Goal: Task Accomplishment & Management: Use online tool/utility

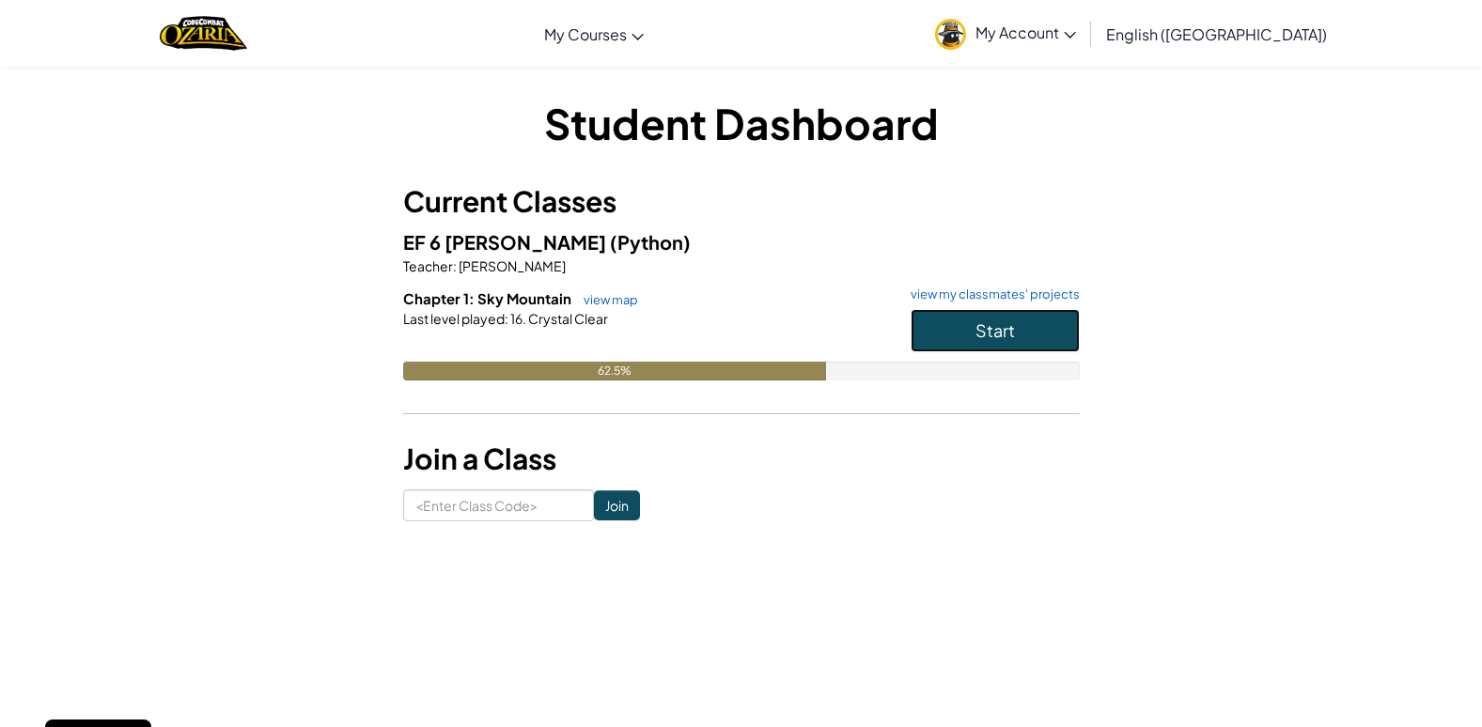
click at [1026, 319] on button "Start" at bounding box center [994, 330] width 169 height 43
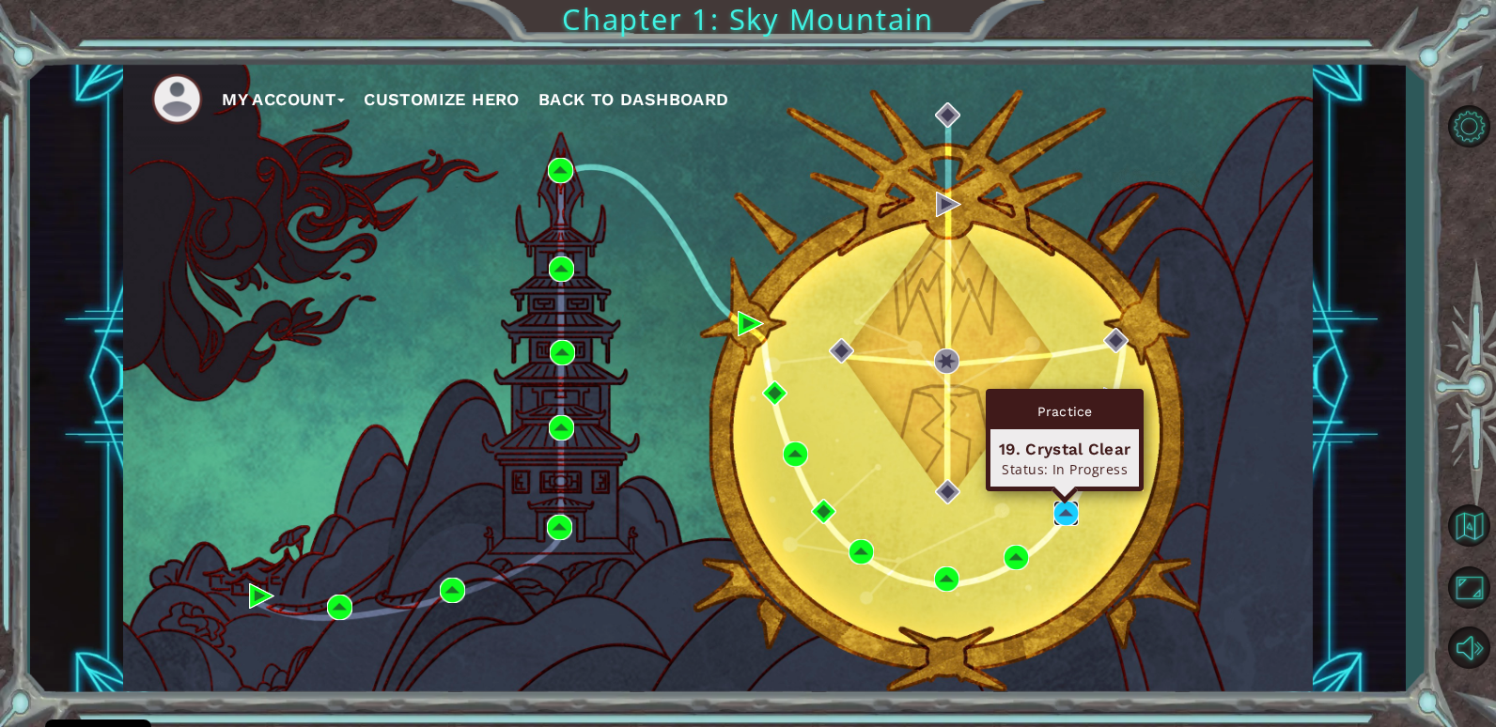
click at [1073, 511] on img at bounding box center [1065, 513] width 25 height 25
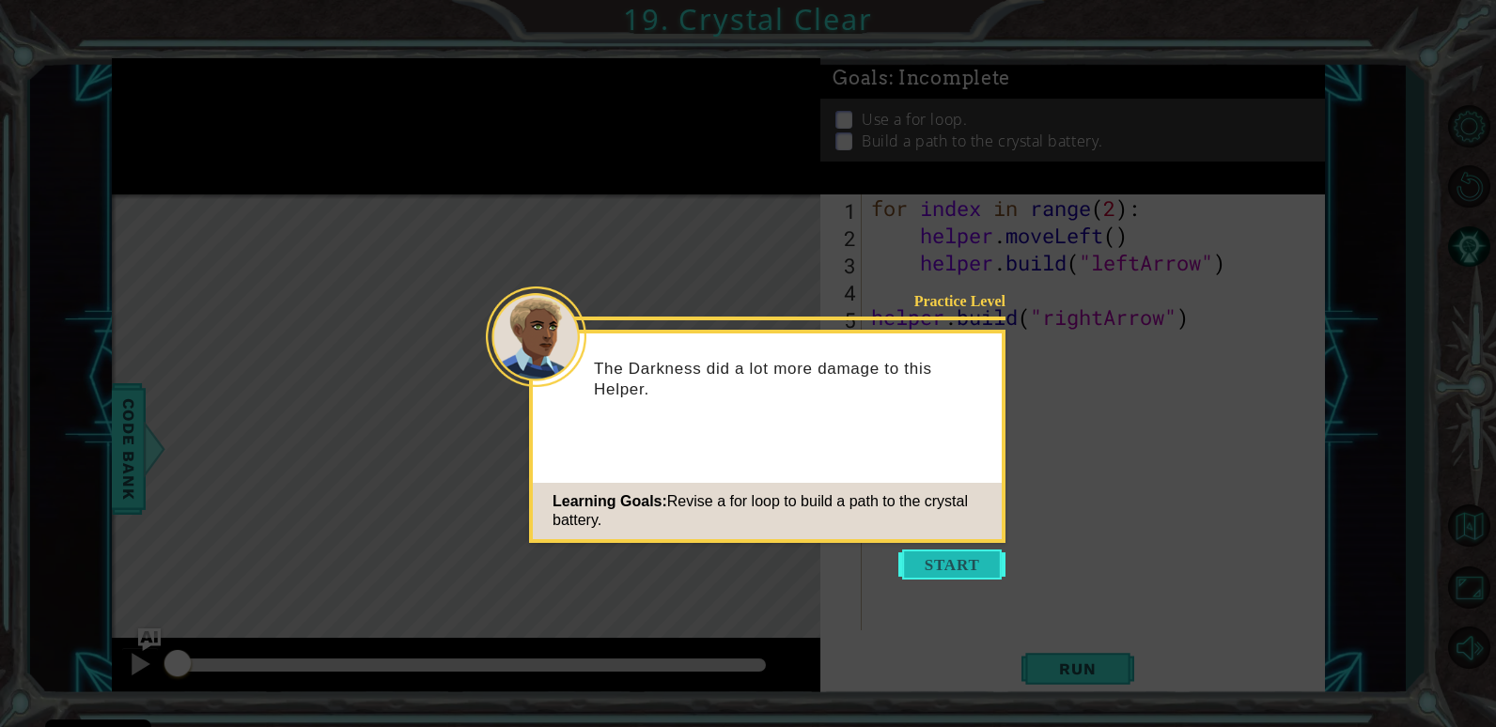
click at [977, 558] on button "Start" at bounding box center [951, 565] width 107 height 30
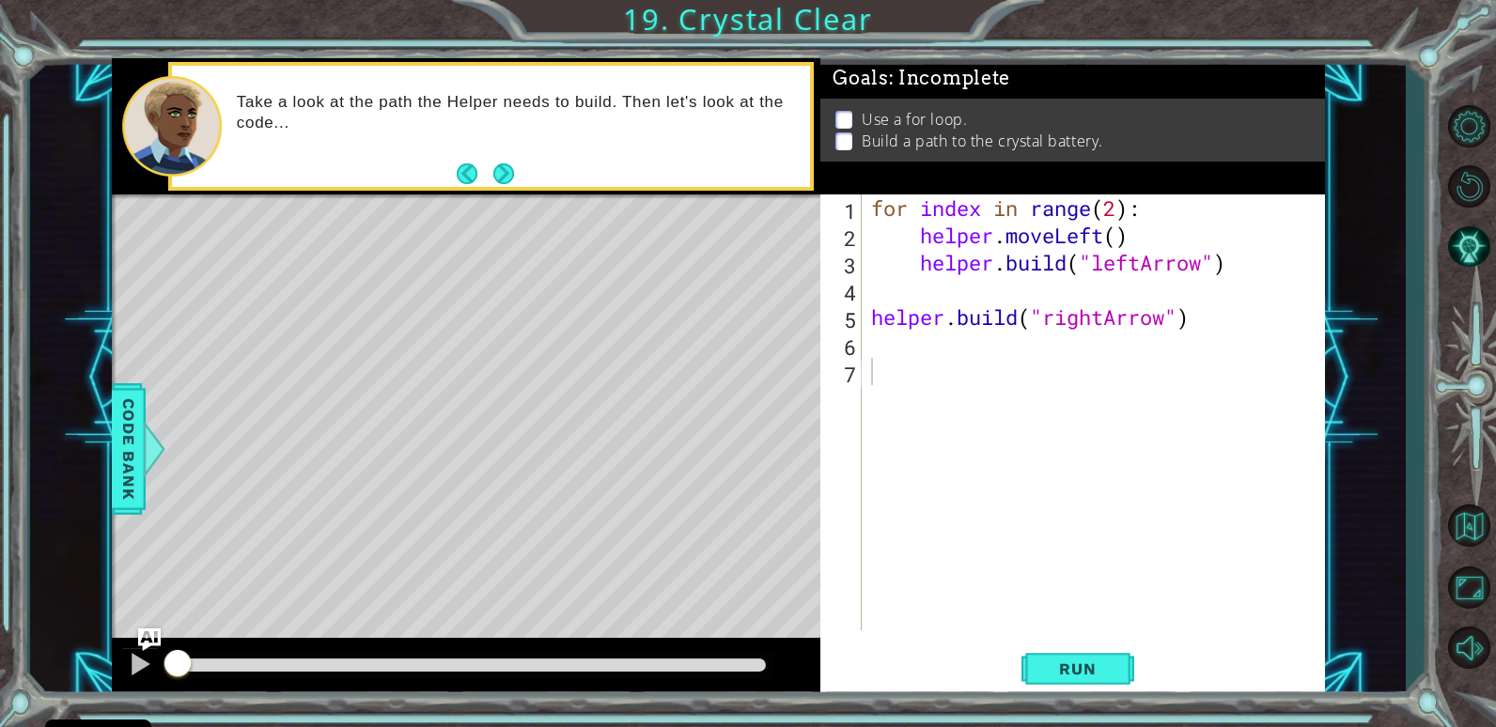
click at [508, 157] on div "Take a look at the path the Helper needs to build. Then let's look at the code.…" at bounding box center [517, 126] width 586 height 87
click at [503, 176] on button "Next" at bounding box center [504, 174] width 34 height 34
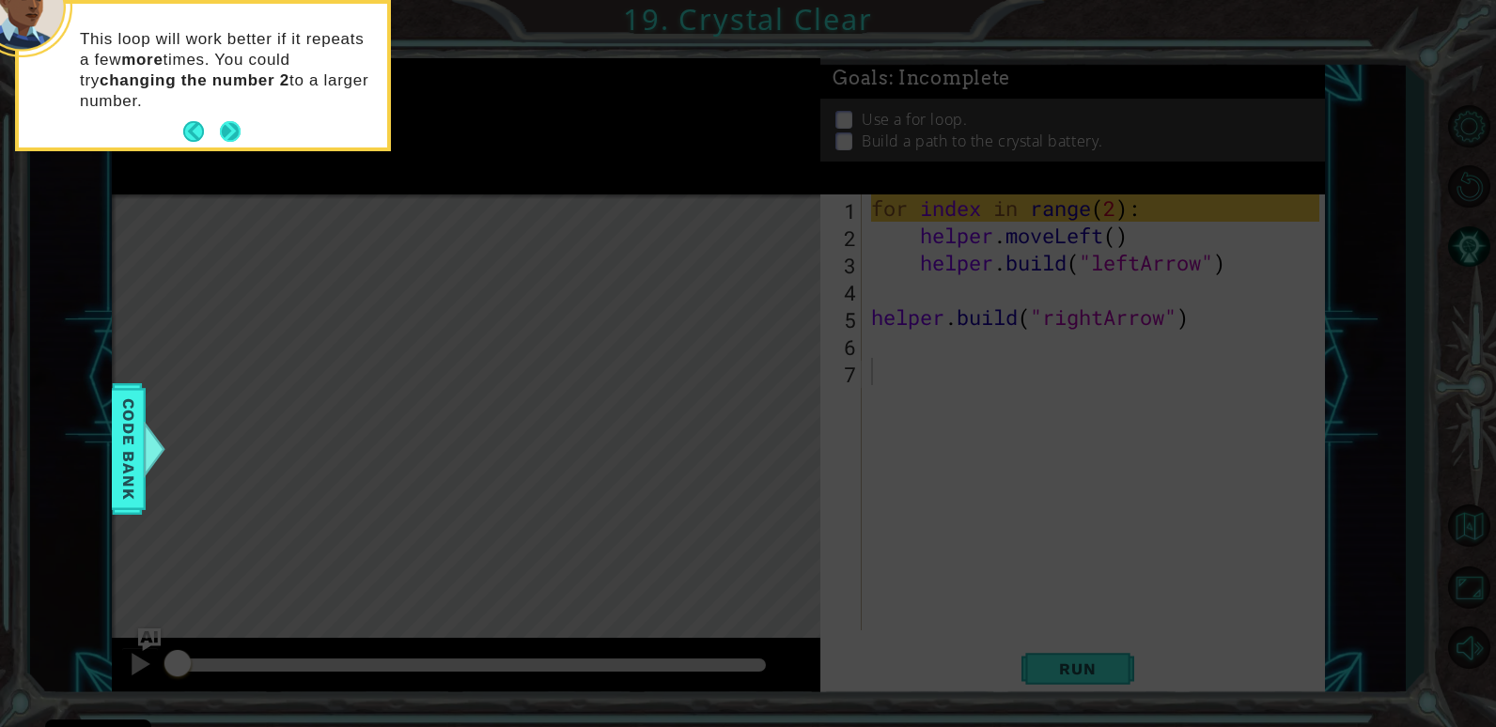
click at [228, 131] on button "Next" at bounding box center [230, 131] width 23 height 23
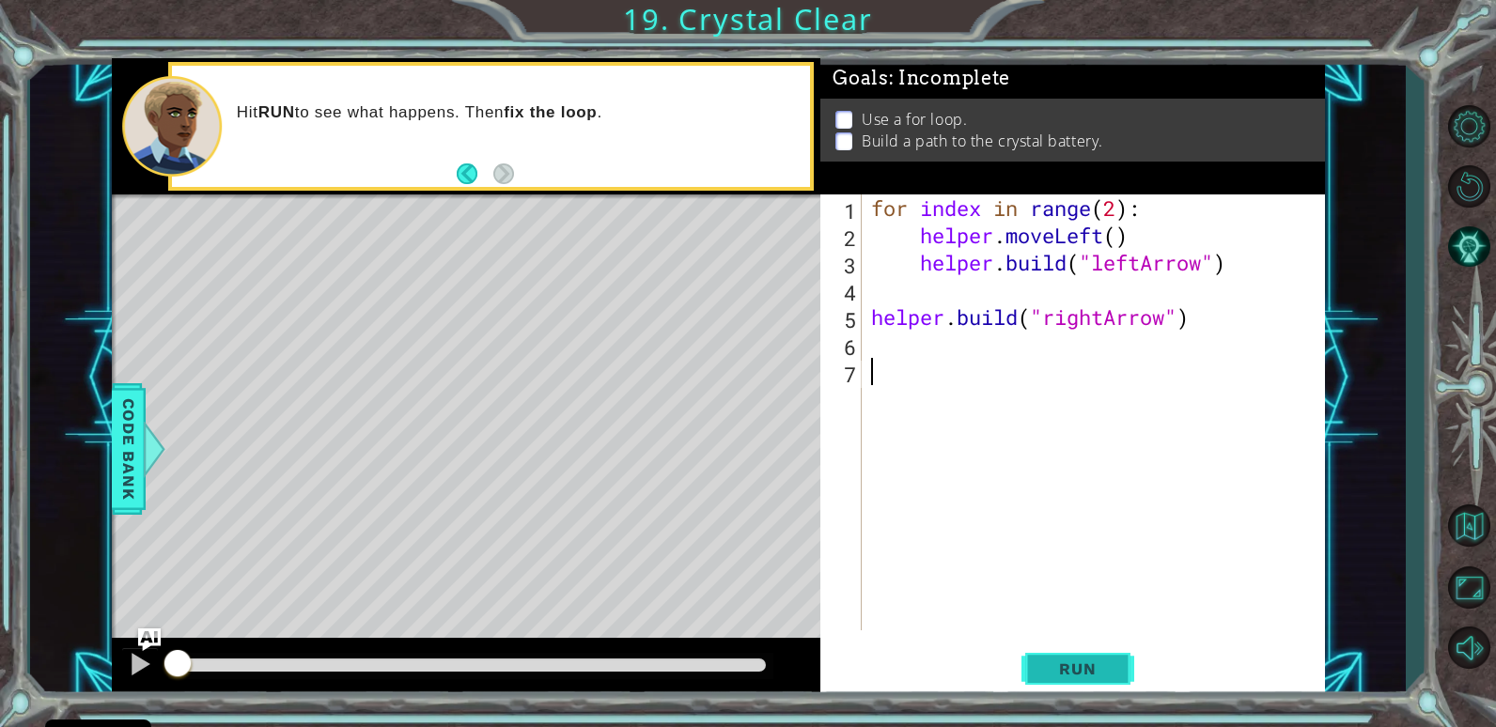
drag, startPoint x: 1048, startPoint y: 664, endPoint x: 1048, endPoint y: 684, distance: 19.7
click at [1048, 677] on span "Run" at bounding box center [1077, 669] width 74 height 19
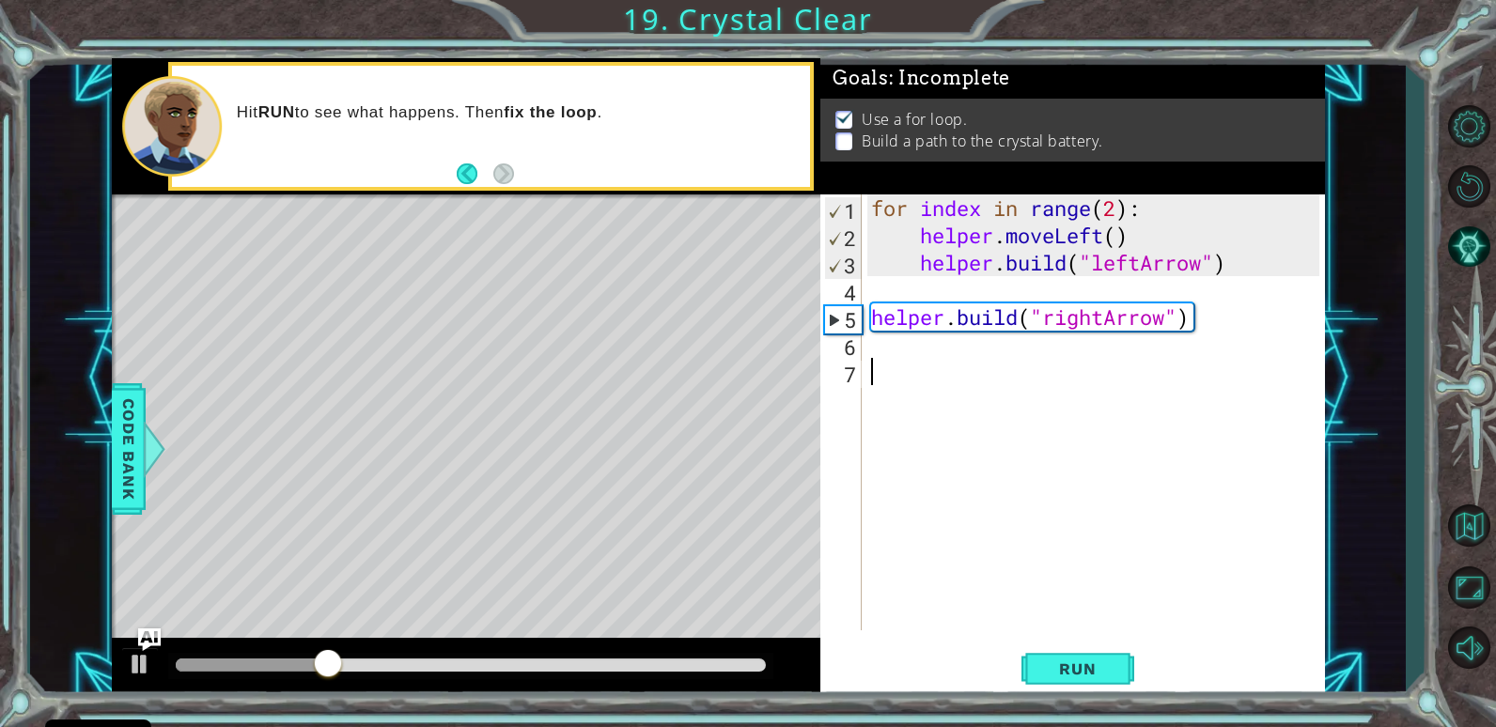
type textarea "f"
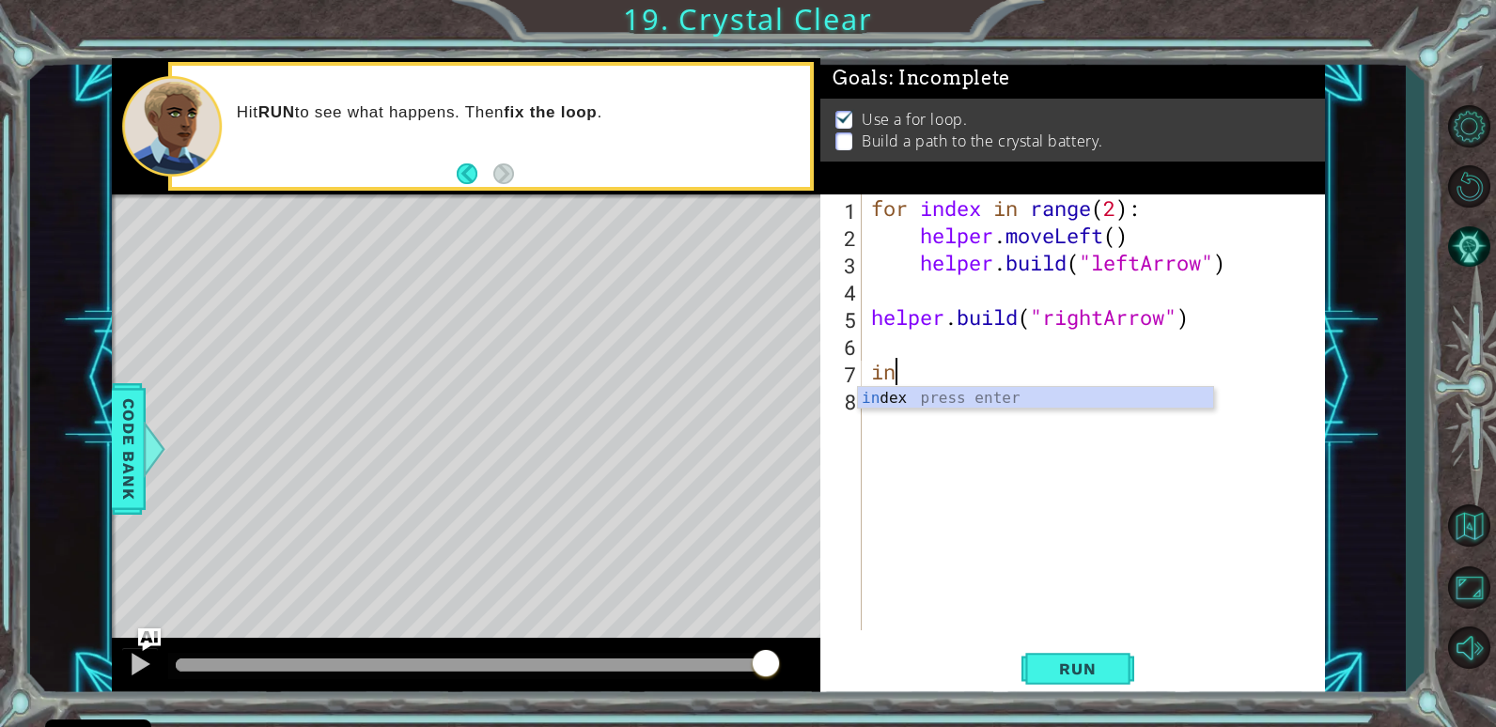
type textarea "i"
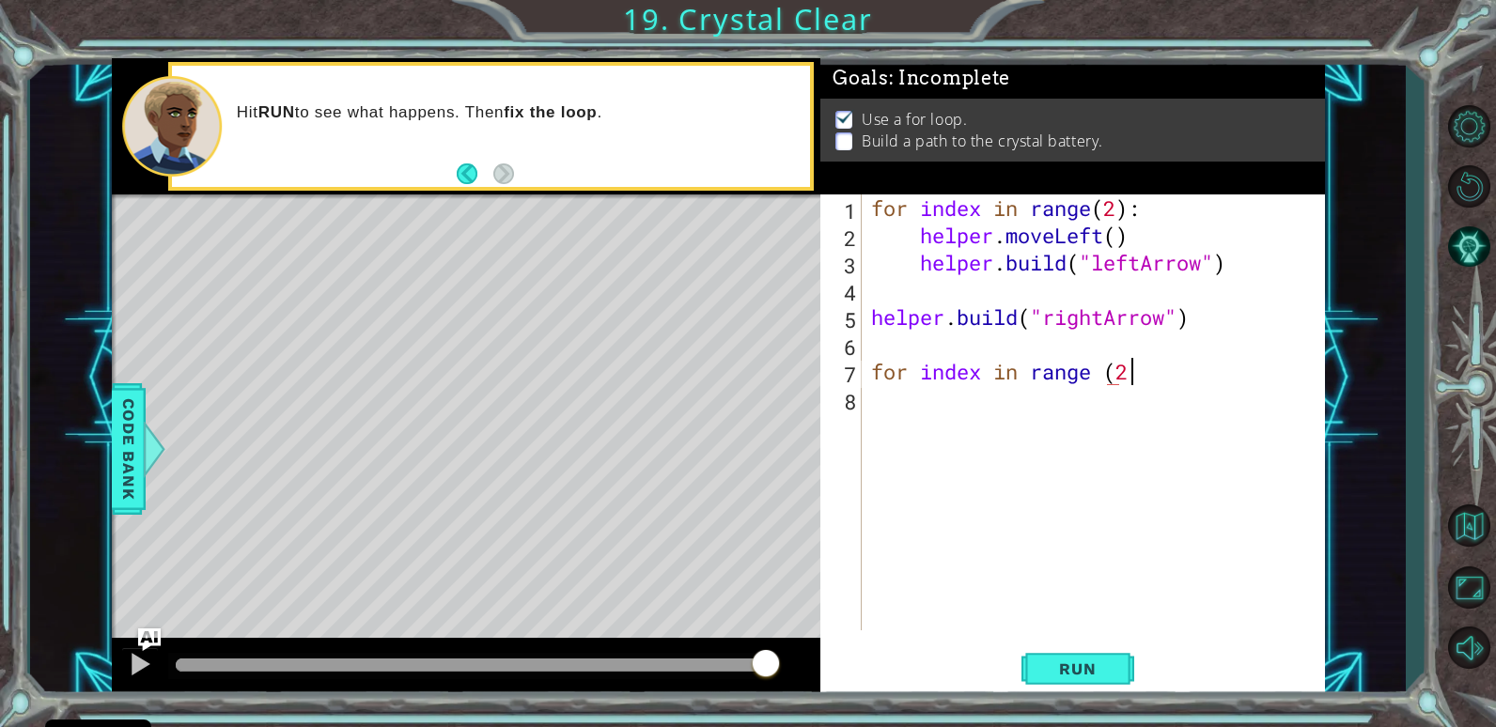
scroll to position [0, 11]
type textarea "for index in range (2)"
click at [1094, 655] on button "Run" at bounding box center [1077, 669] width 113 height 51
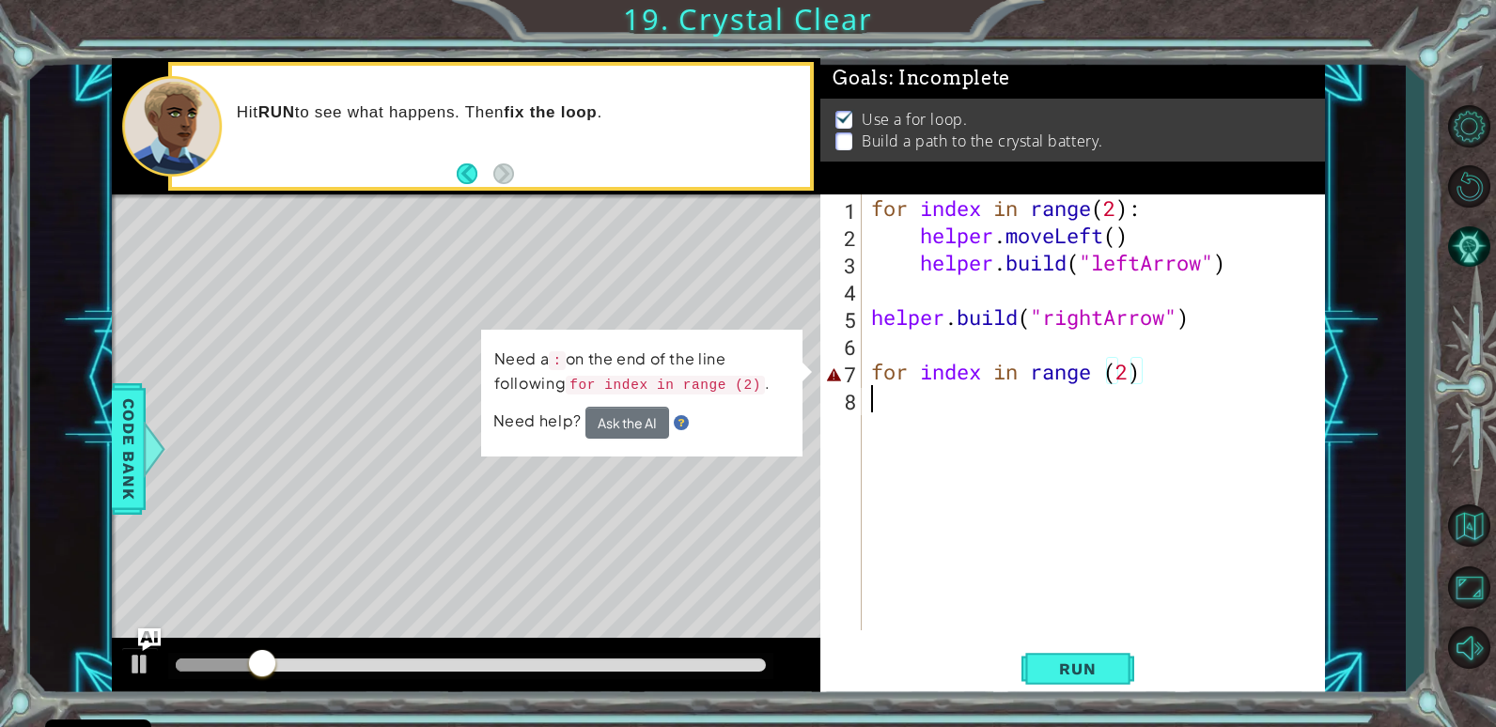
click at [1138, 523] on div "for index in range ( 2 ) : helper . moveLeft ( ) helper . build ( "leftArrow" )…" at bounding box center [1097, 439] width 461 height 490
click at [1219, 367] on div "for index in range ( 2 ) : helper . moveLeft ( ) helper . build ( "leftArrow" )…" at bounding box center [1097, 439] width 461 height 490
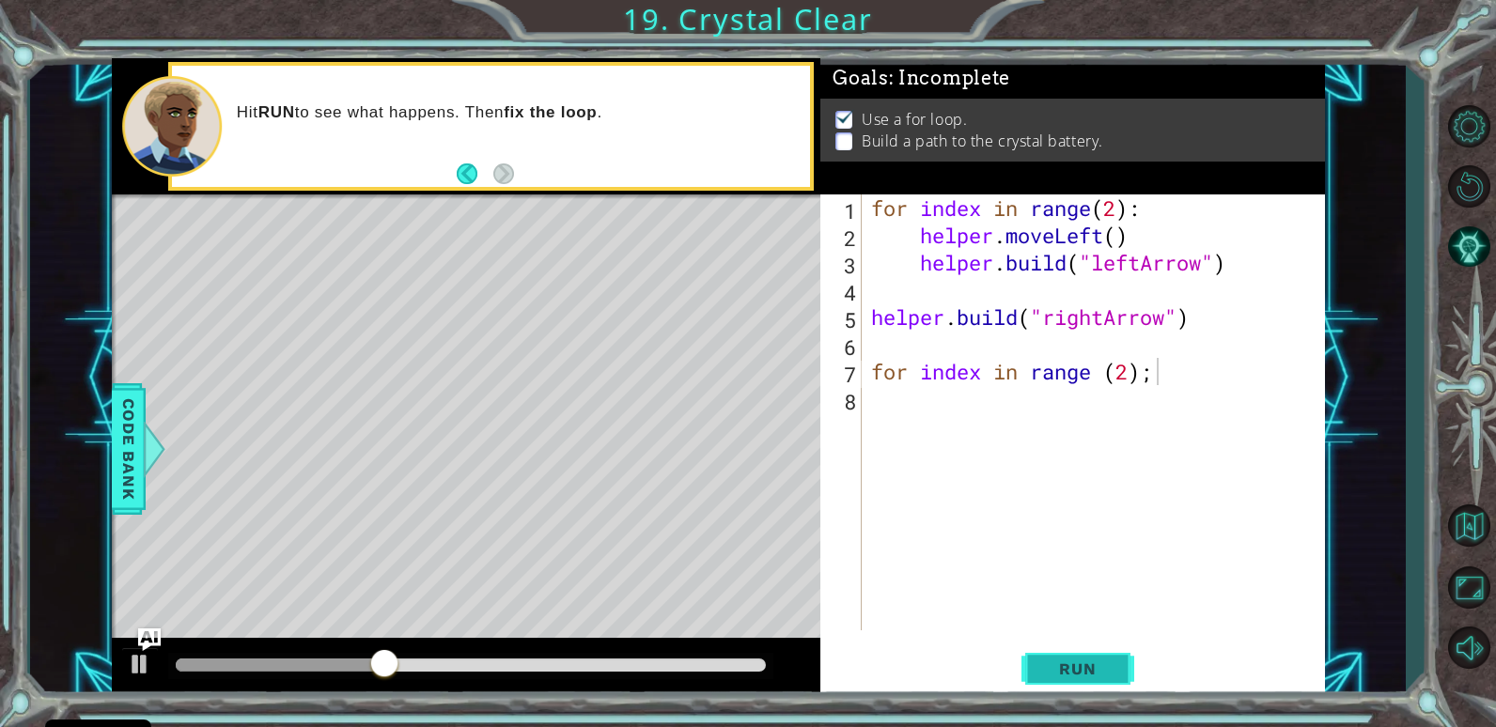
click at [1038, 657] on button "Run" at bounding box center [1077, 669] width 113 height 51
type textarea "for index in range (2):"
click at [1093, 654] on button "Run" at bounding box center [1077, 669] width 113 height 51
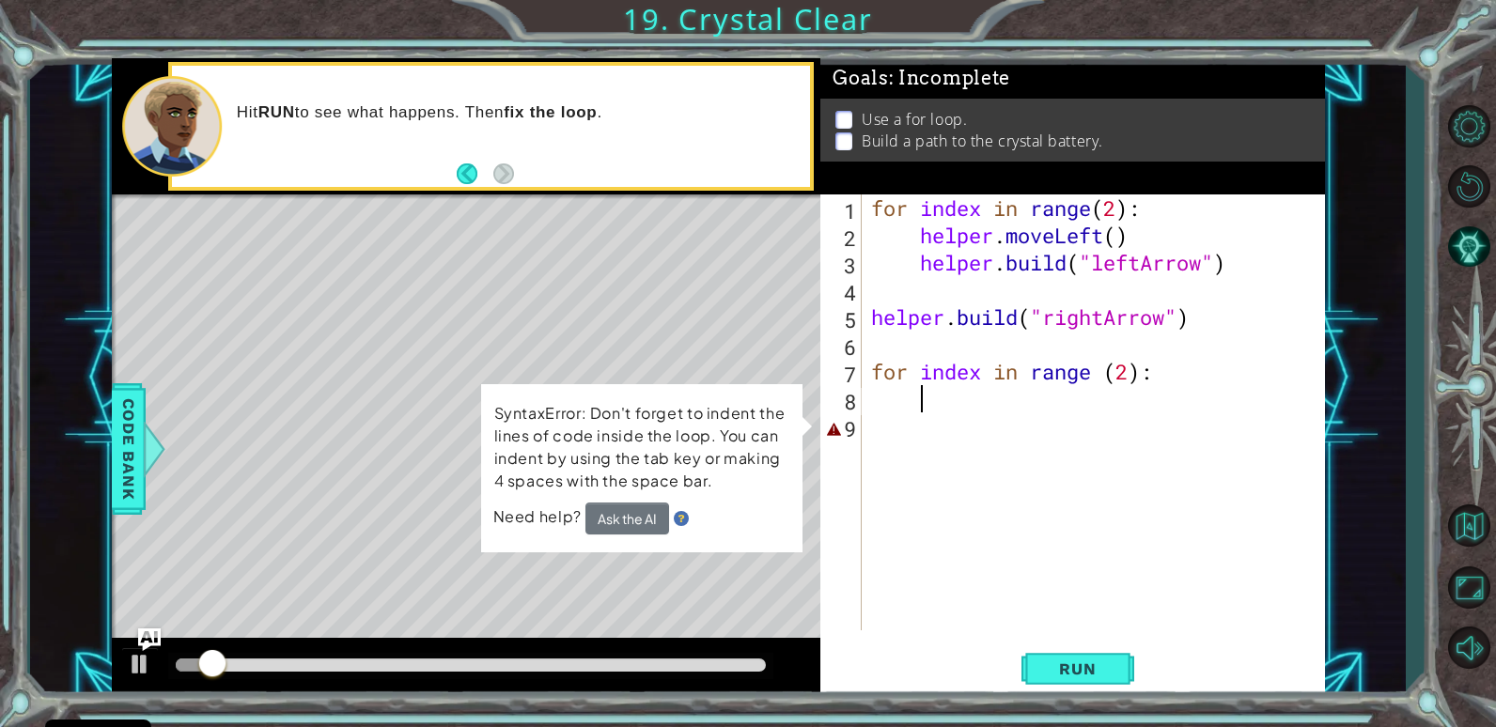
click at [1184, 381] on div "for index in range ( 2 ) : helper . moveLeft ( ) helper . build ( "leftArrow" )…" at bounding box center [1097, 439] width 461 height 490
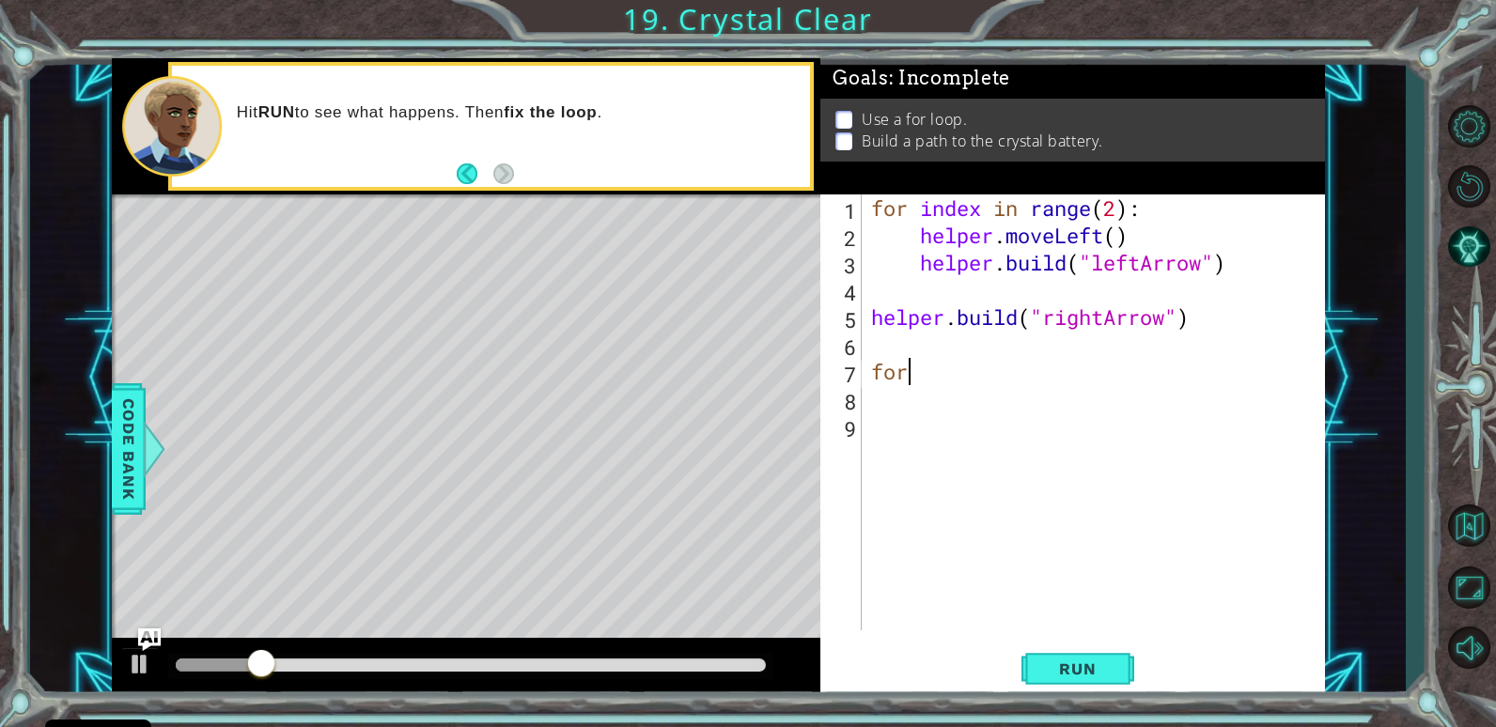
scroll to position [0, 0]
type textarea "f"
type textarea "[DOMAIN_NAME]("rightArrow")"
click at [130, 666] on div at bounding box center [140, 664] width 24 height 24
drag, startPoint x: 1115, startPoint y: 212, endPoint x: 1123, endPoint y: 245, distance: 33.7
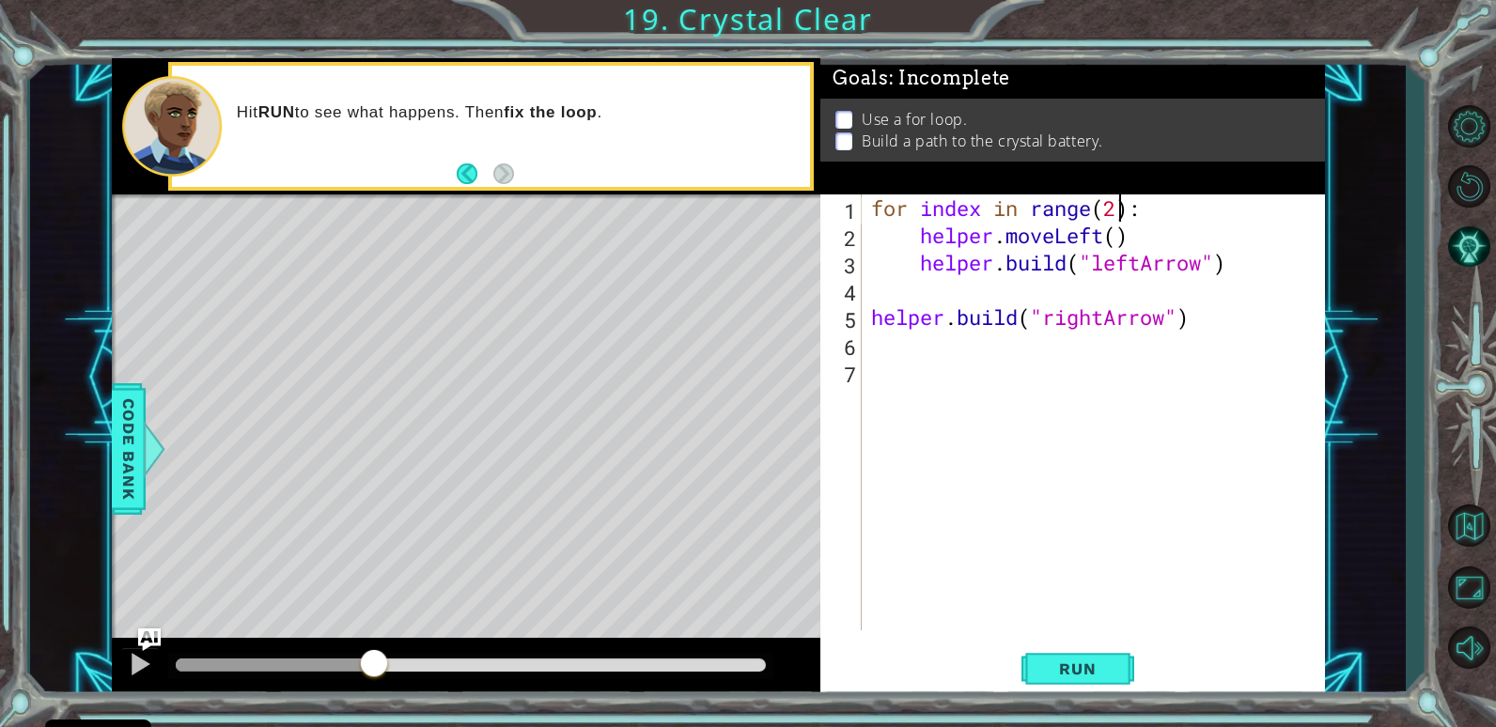
click at [1116, 215] on div "for index in range ( 2 ) : helper . moveLeft ( ) helper . build ( "leftArrow" )…" at bounding box center [1097, 439] width 461 height 490
type textarea "for index in range(4):"
click at [1056, 672] on span "Run" at bounding box center [1077, 669] width 74 height 19
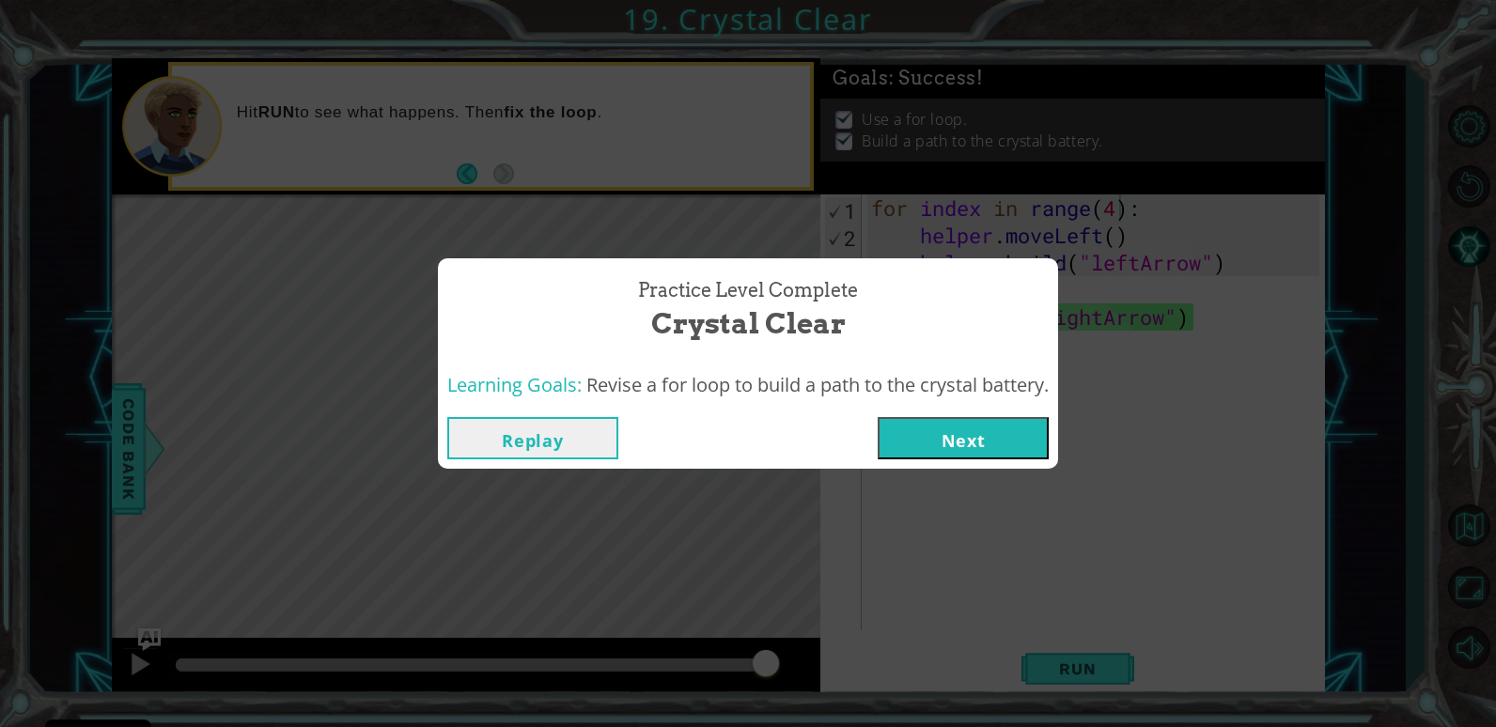
click at [979, 435] on button "Next" at bounding box center [963, 438] width 171 height 42
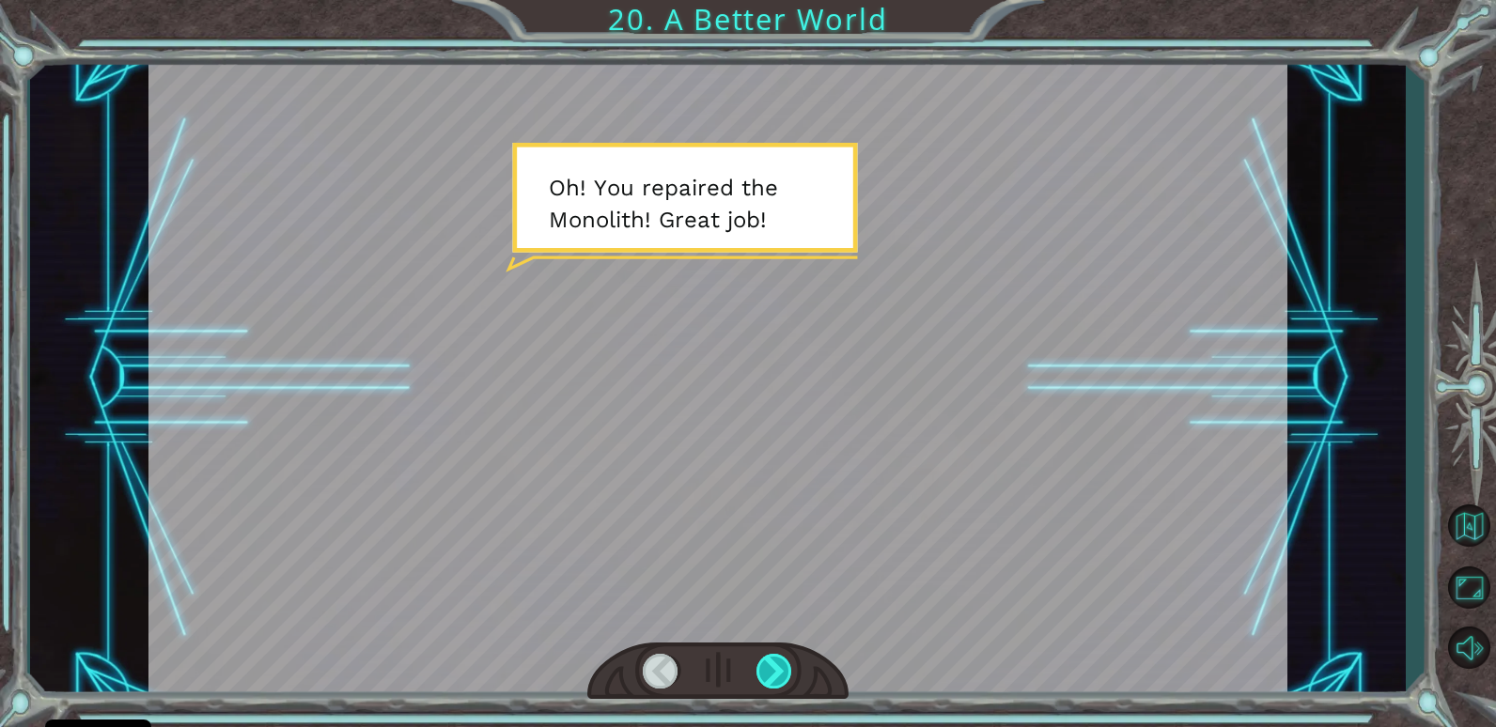
click at [769, 660] on div at bounding box center [774, 671] width 37 height 35
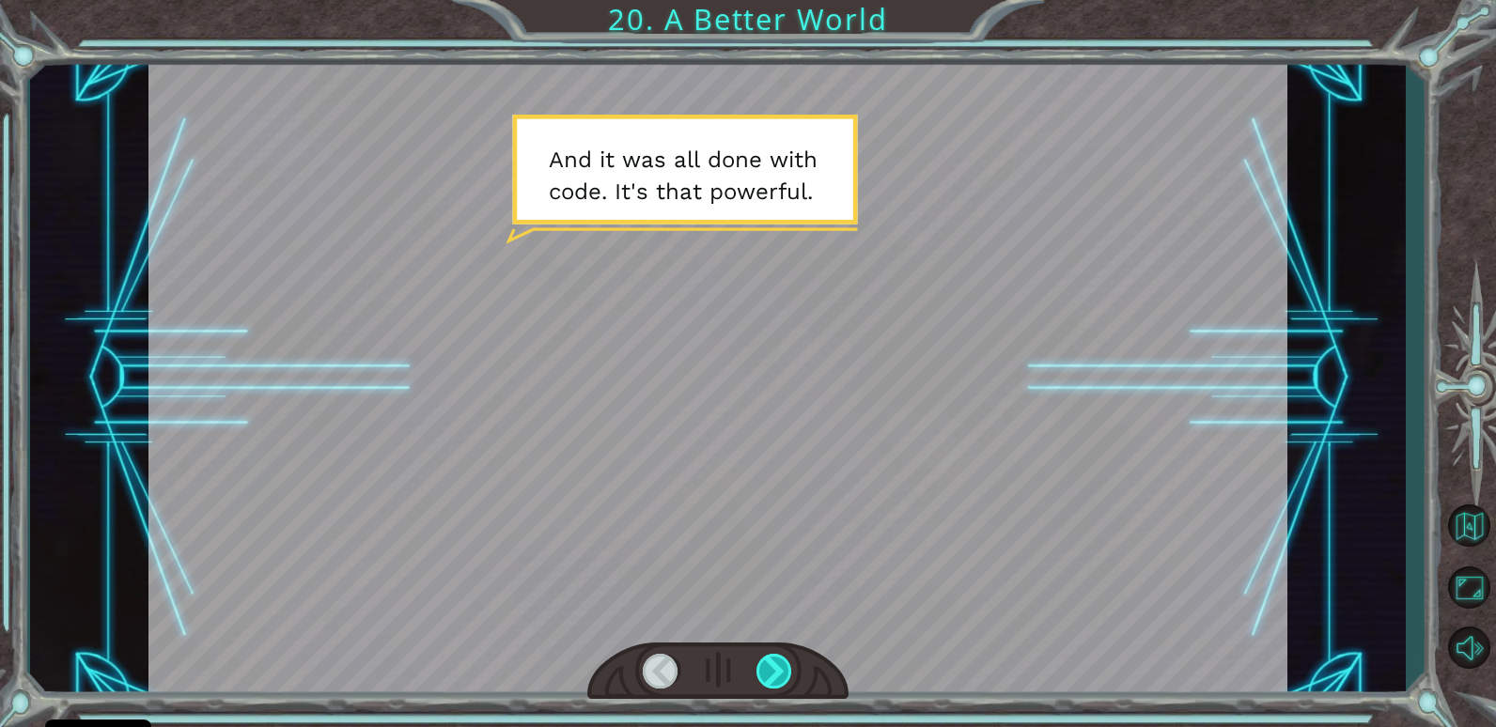
click at [766, 668] on div at bounding box center [774, 671] width 37 height 35
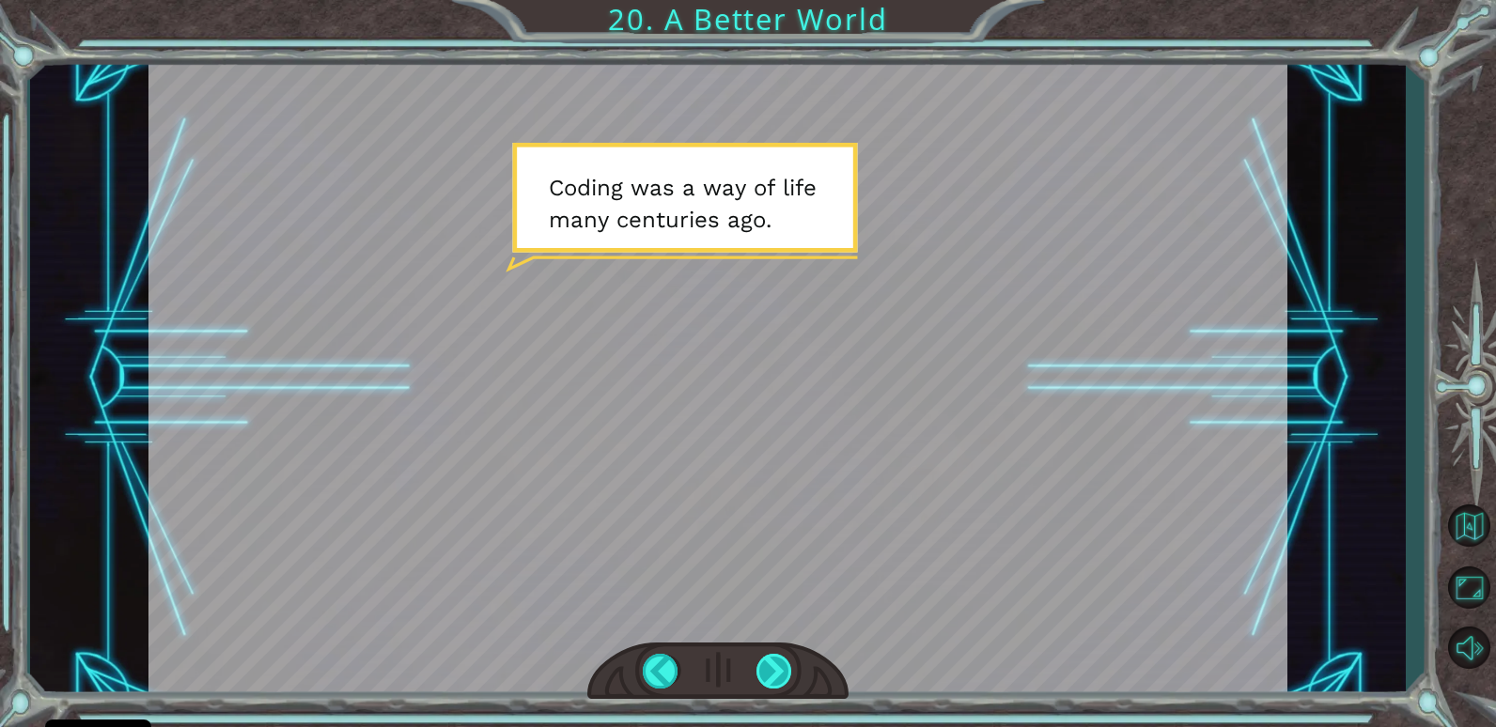
click at [766, 668] on div at bounding box center [774, 671] width 37 height 35
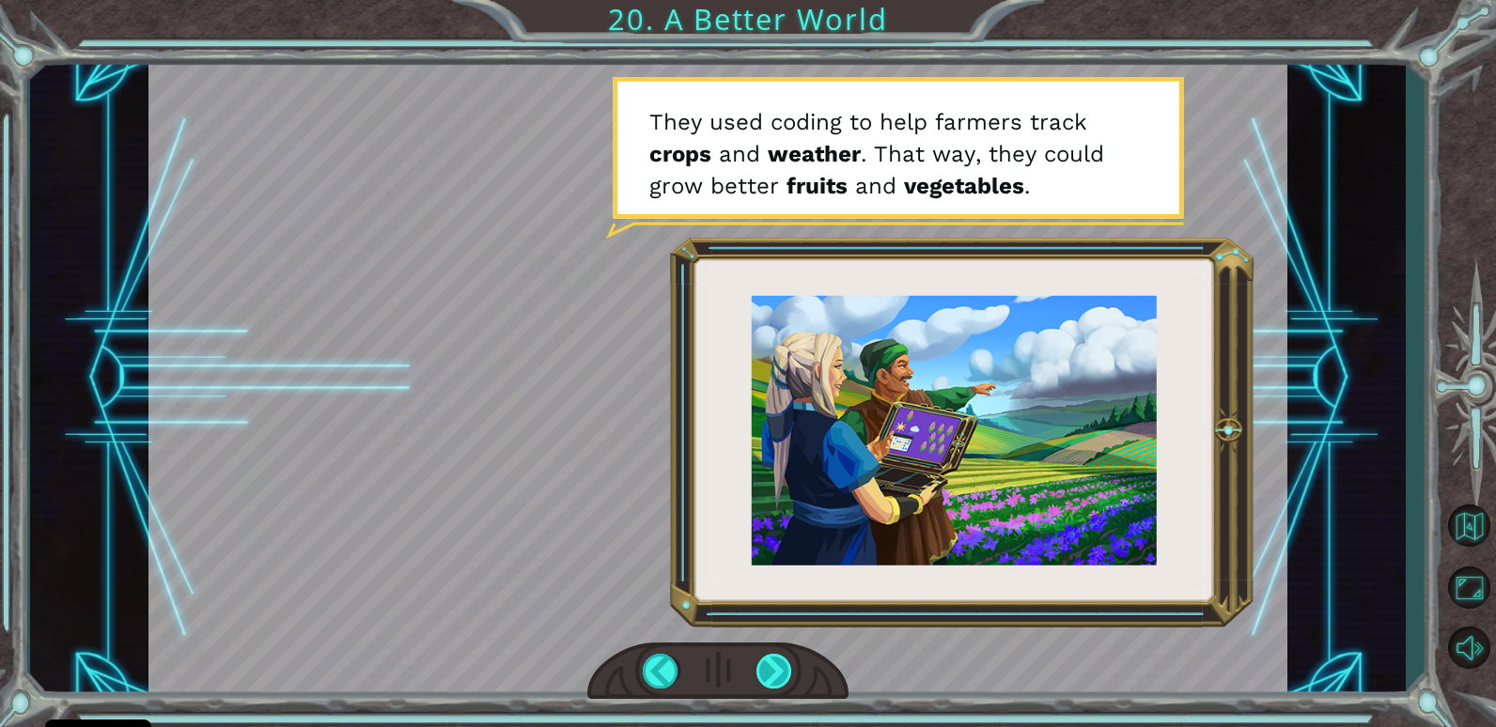
click at [766, 668] on div at bounding box center [774, 671] width 37 height 35
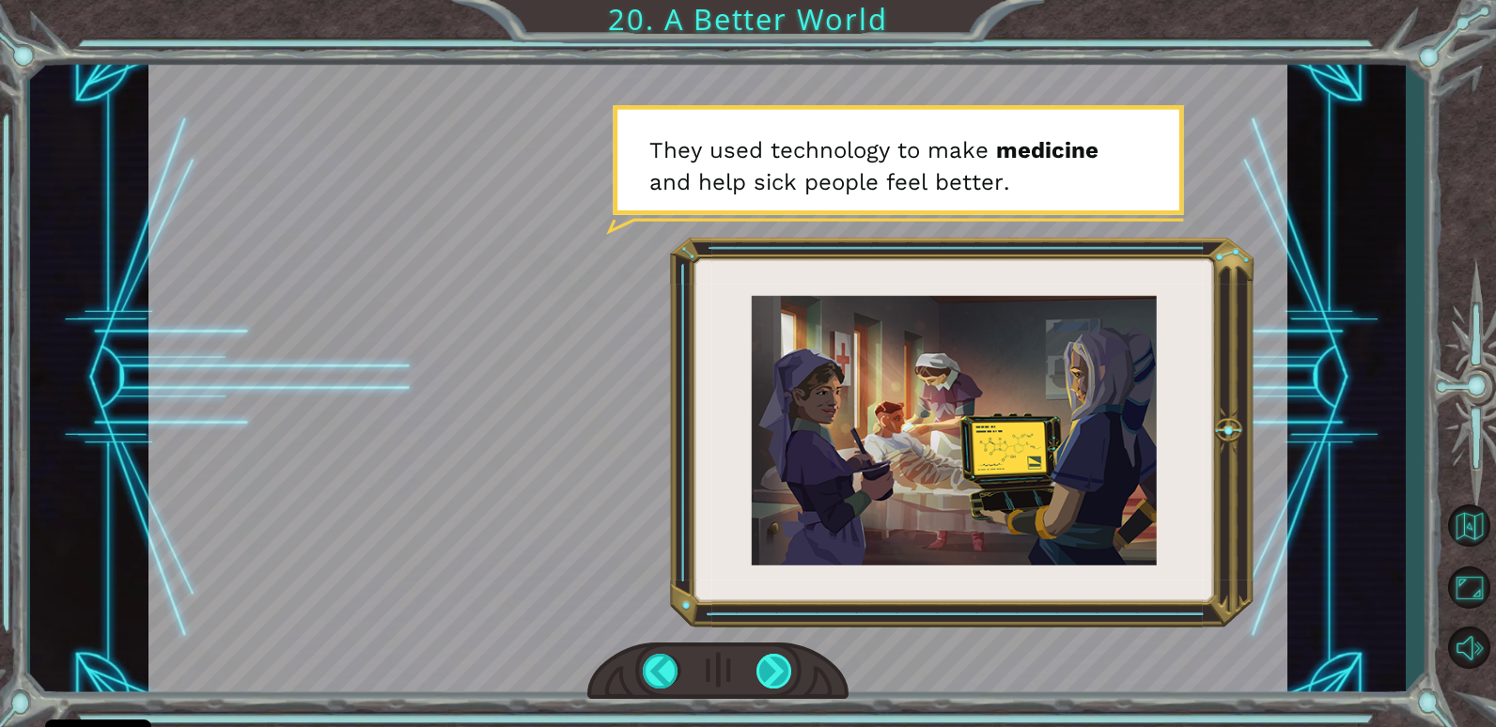
click at [766, 668] on div at bounding box center [774, 671] width 37 height 35
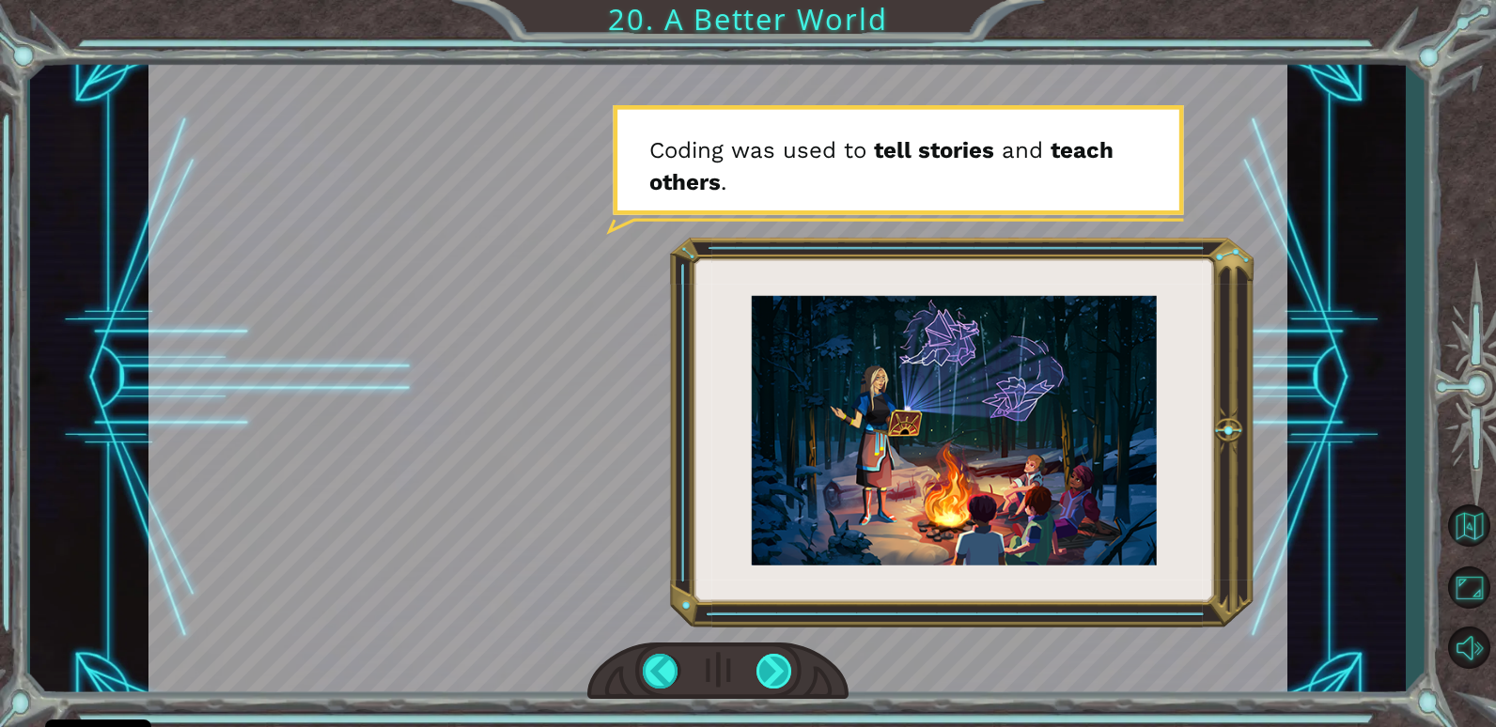
click at [766, 668] on div at bounding box center [774, 671] width 37 height 35
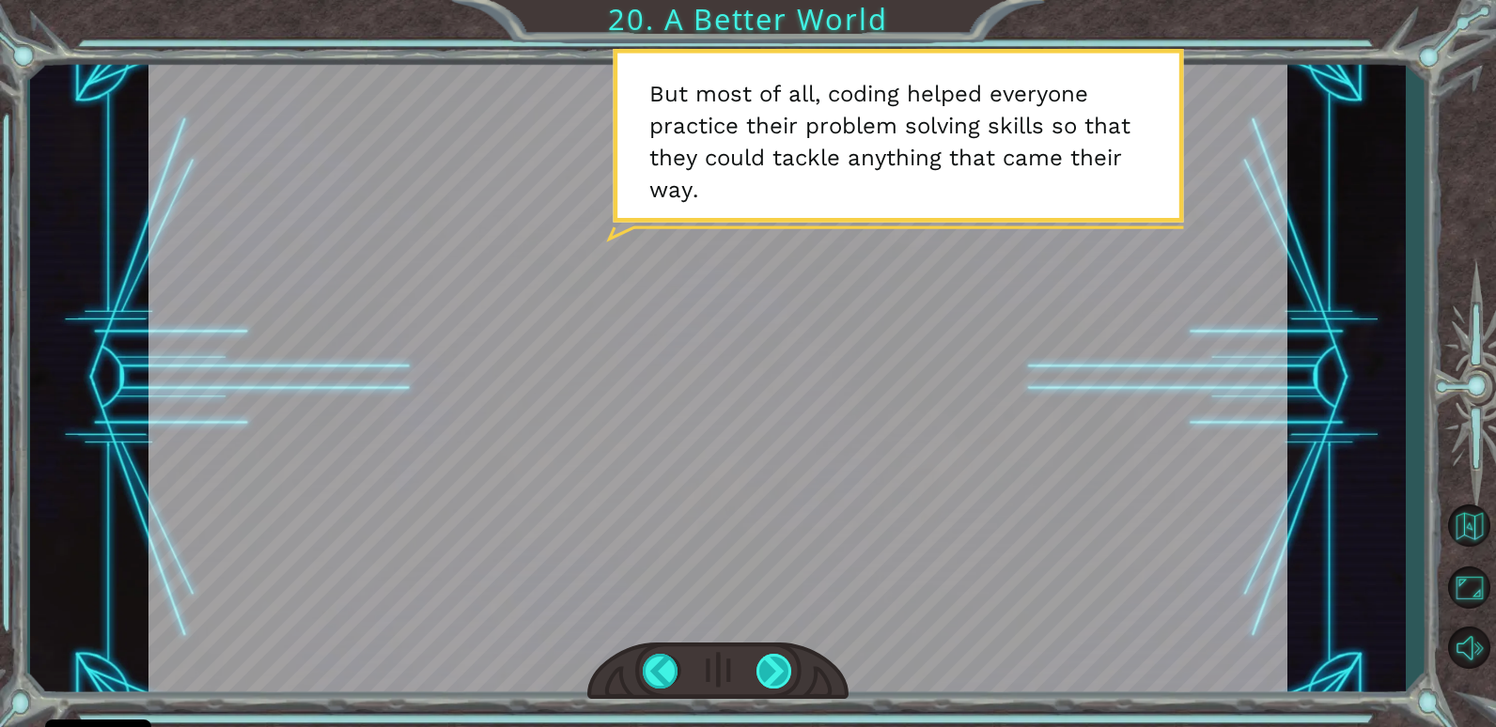
click at [791, 671] on div at bounding box center [774, 671] width 37 height 35
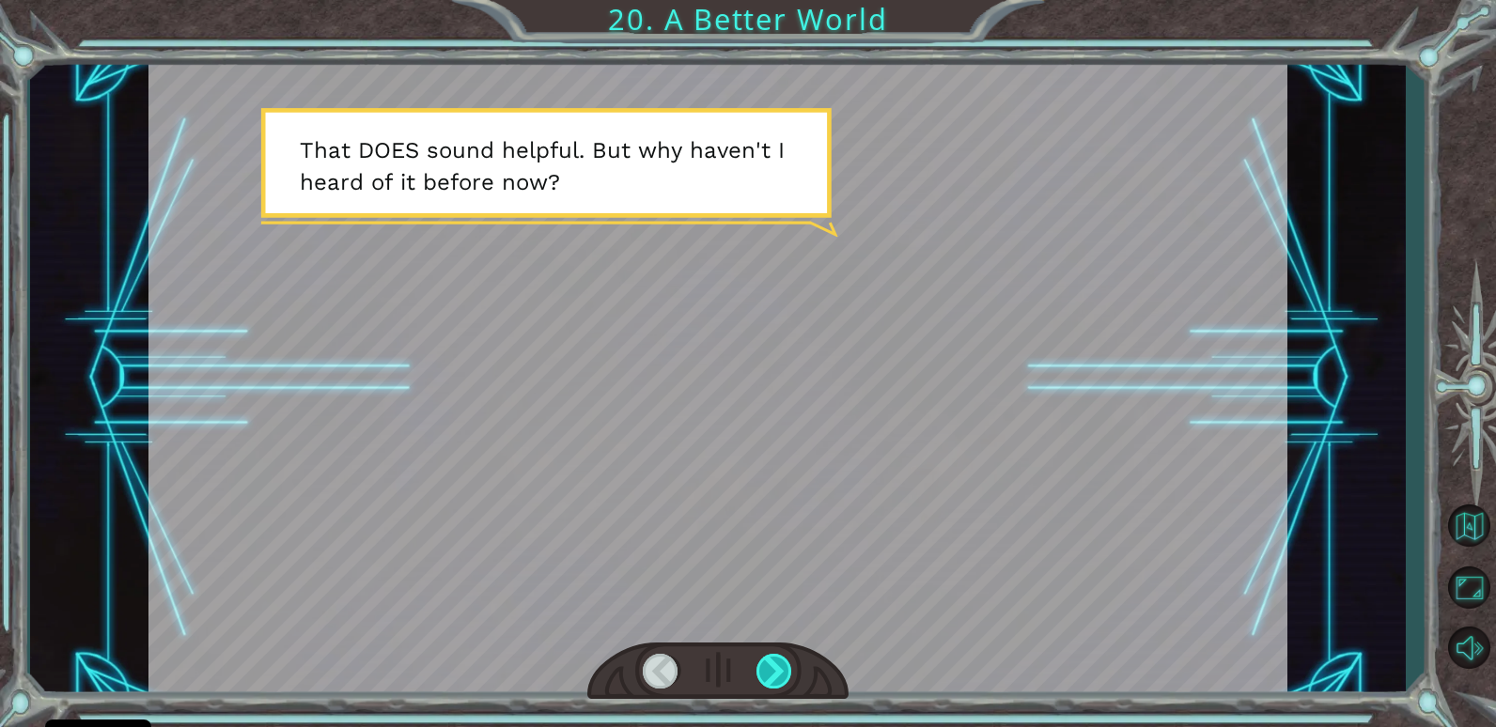
click at [783, 668] on div at bounding box center [774, 671] width 37 height 35
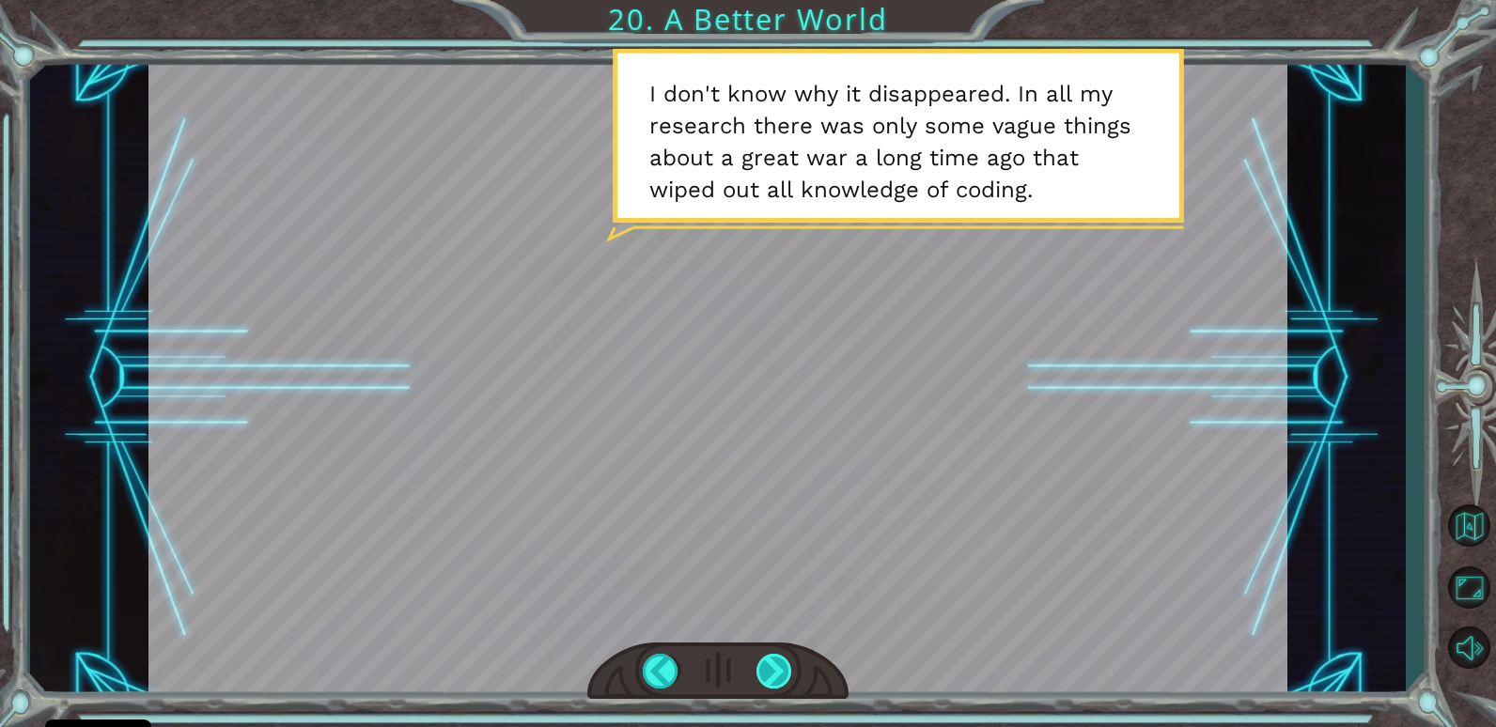
click at [778, 670] on div at bounding box center [774, 671] width 37 height 35
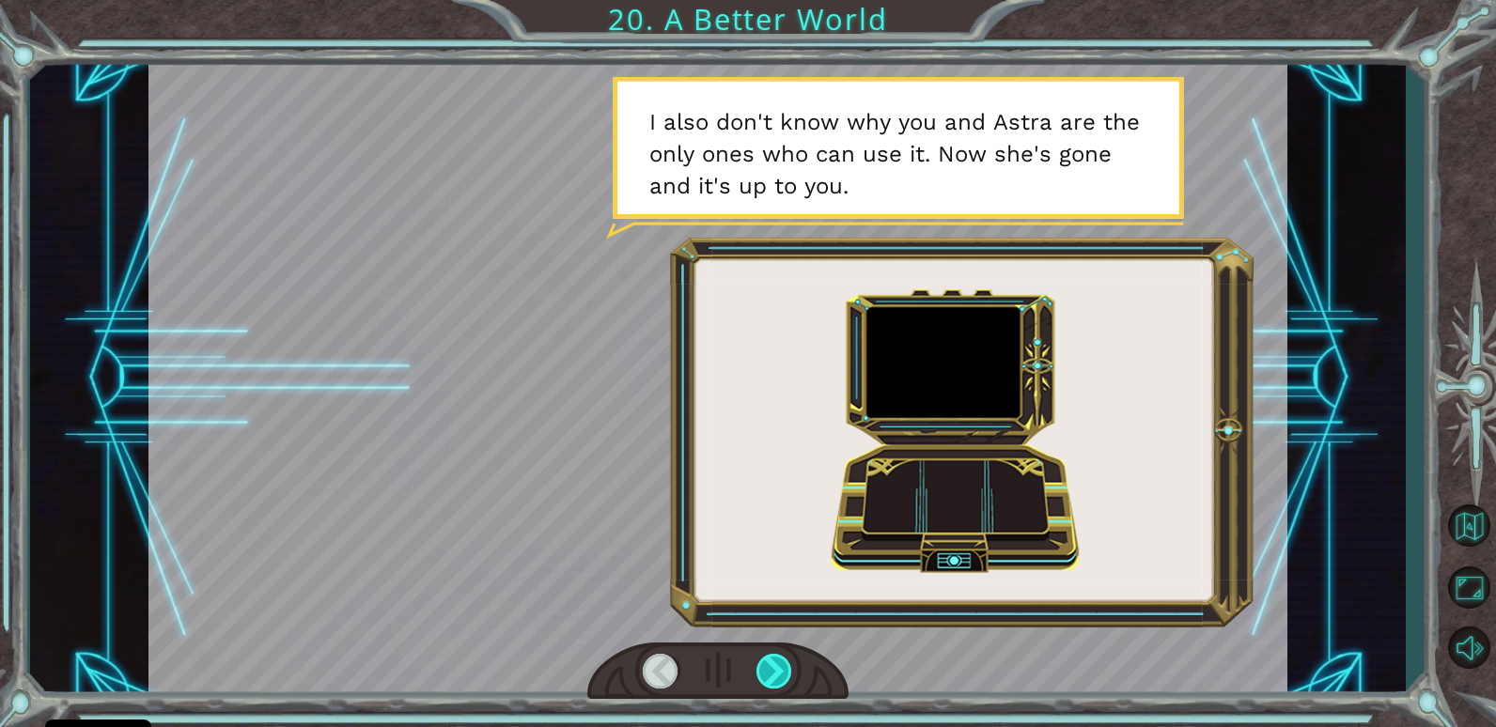
click at [778, 670] on div at bounding box center [774, 671] width 37 height 35
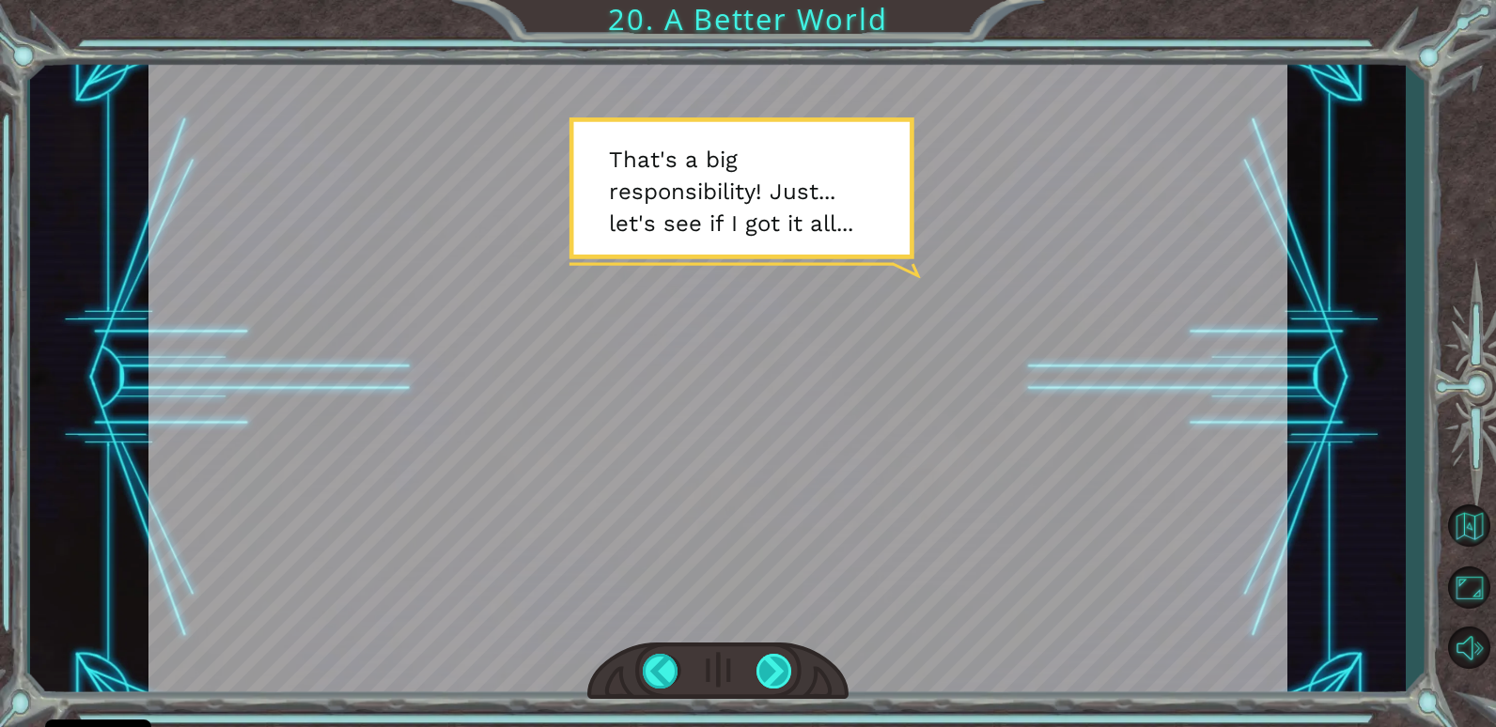
click at [778, 670] on div at bounding box center [774, 671] width 37 height 35
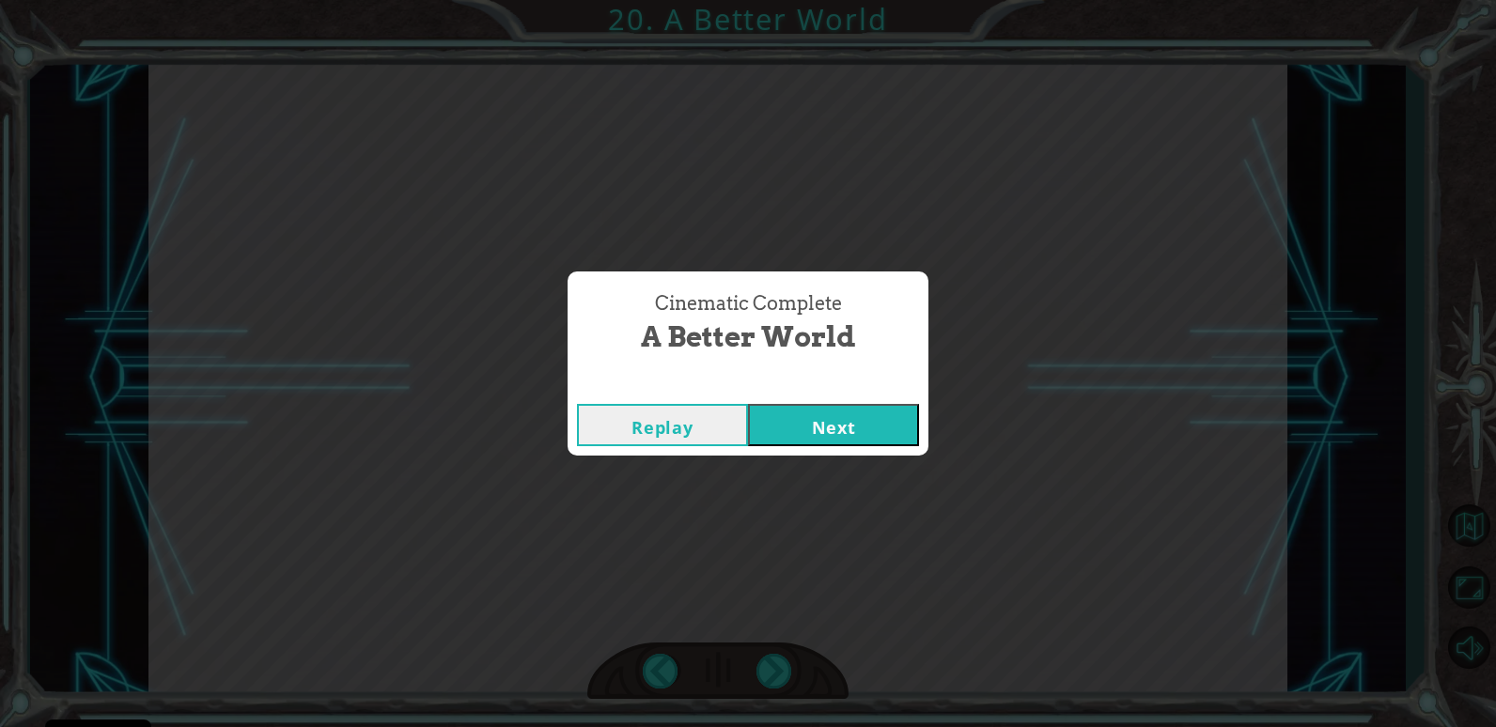
click at [831, 420] on button "Next" at bounding box center [833, 425] width 171 height 42
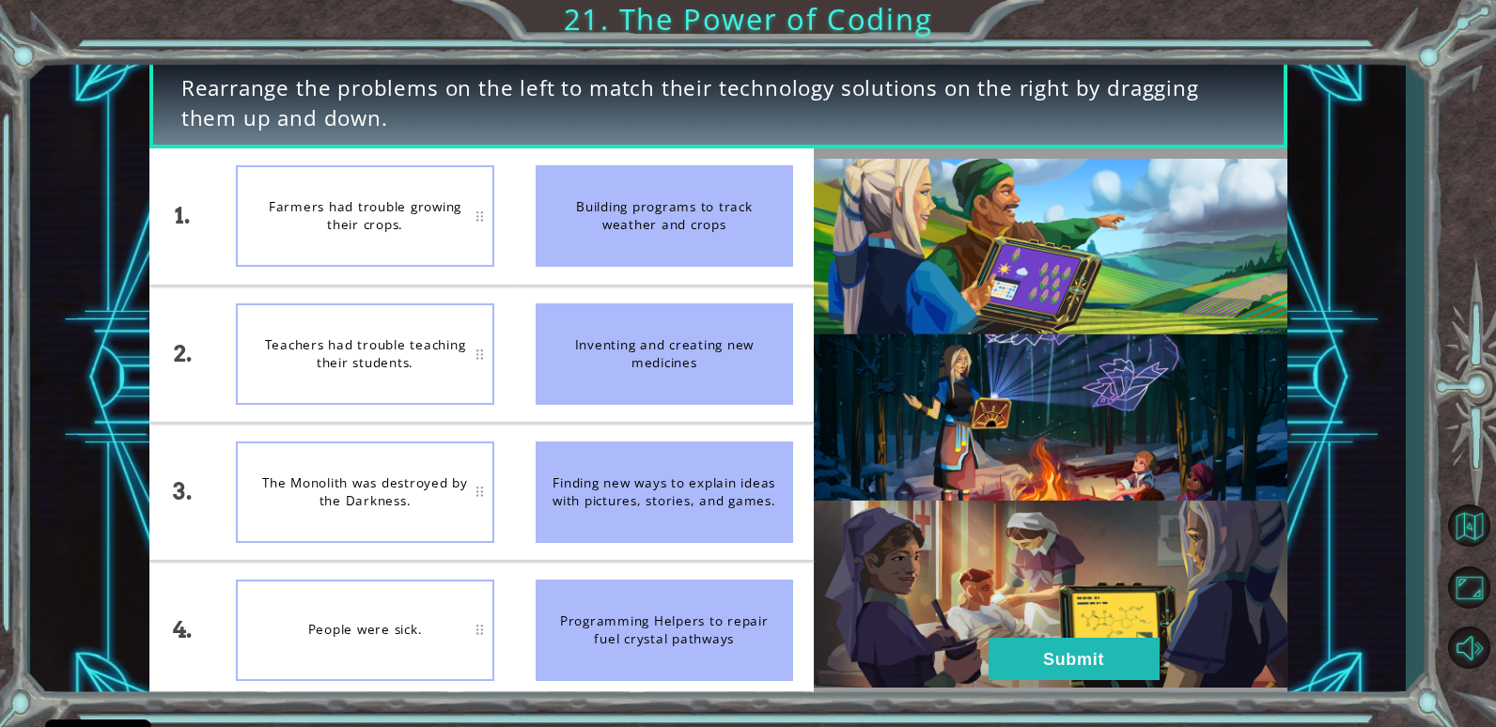
drag, startPoint x: 644, startPoint y: 223, endPoint x: 381, endPoint y: 271, distance: 267.4
click at [381, 271] on div "1. 2. 3. 4. Farmers had trouble growing their crops. Teachers had trouble teach…" at bounding box center [481, 423] width 664 height 550
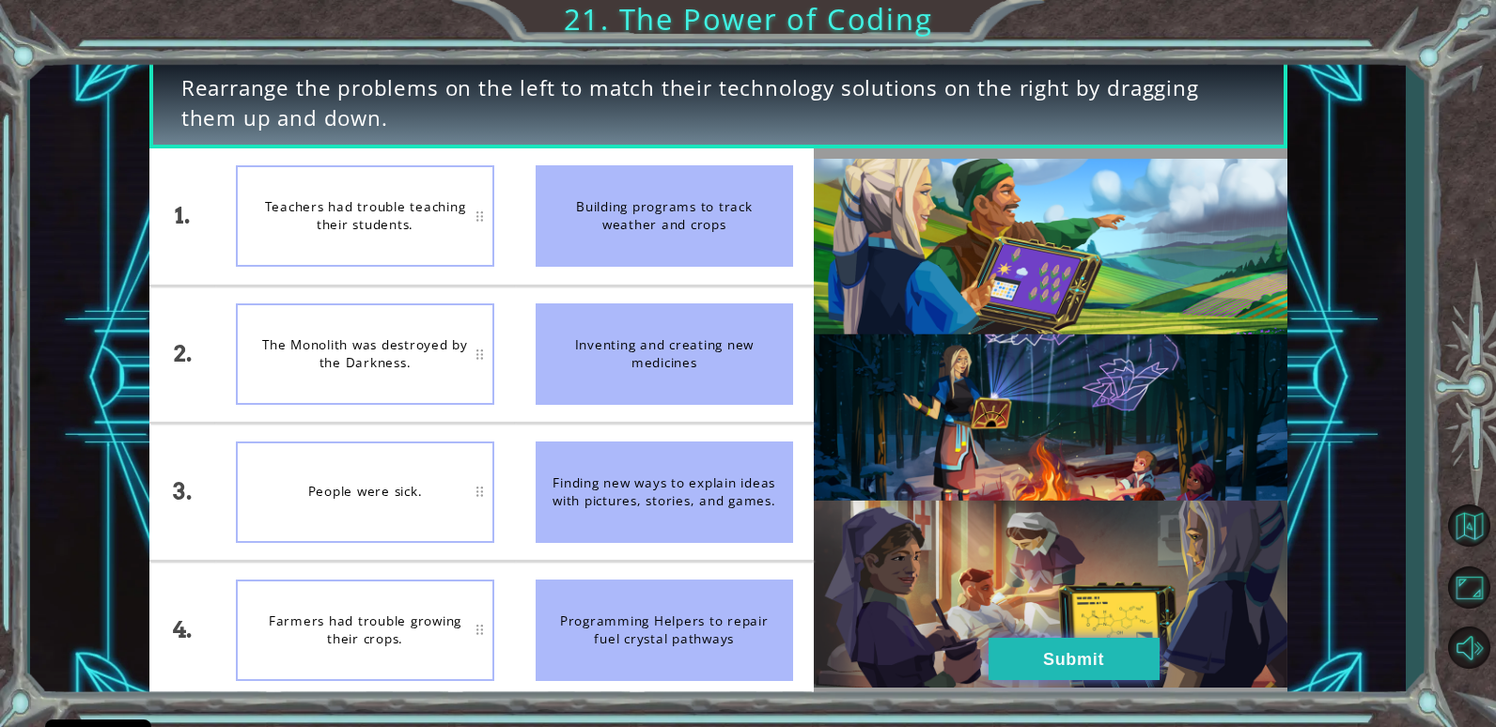
click at [1070, 657] on button "Submit" at bounding box center [1073, 659] width 171 height 42
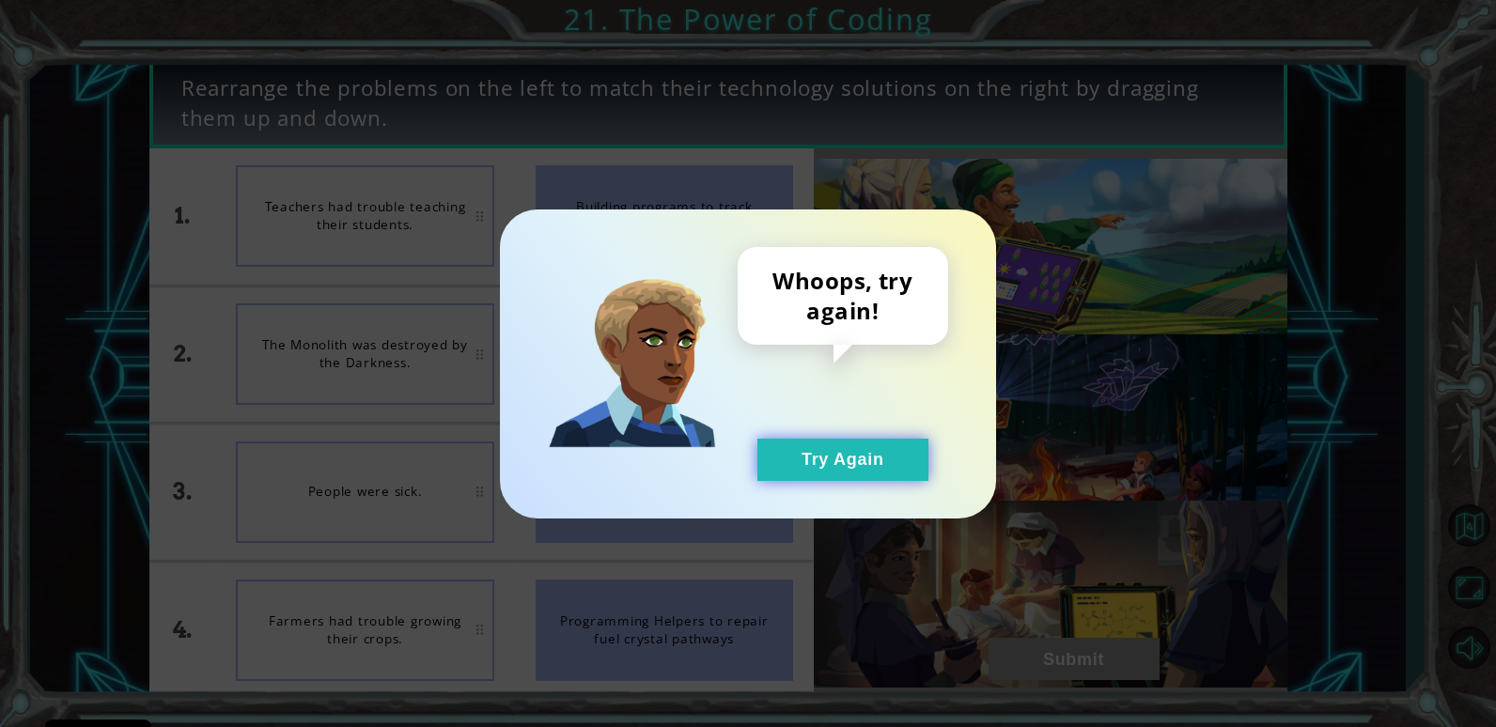
click at [847, 460] on button "Try Again" at bounding box center [842, 460] width 171 height 42
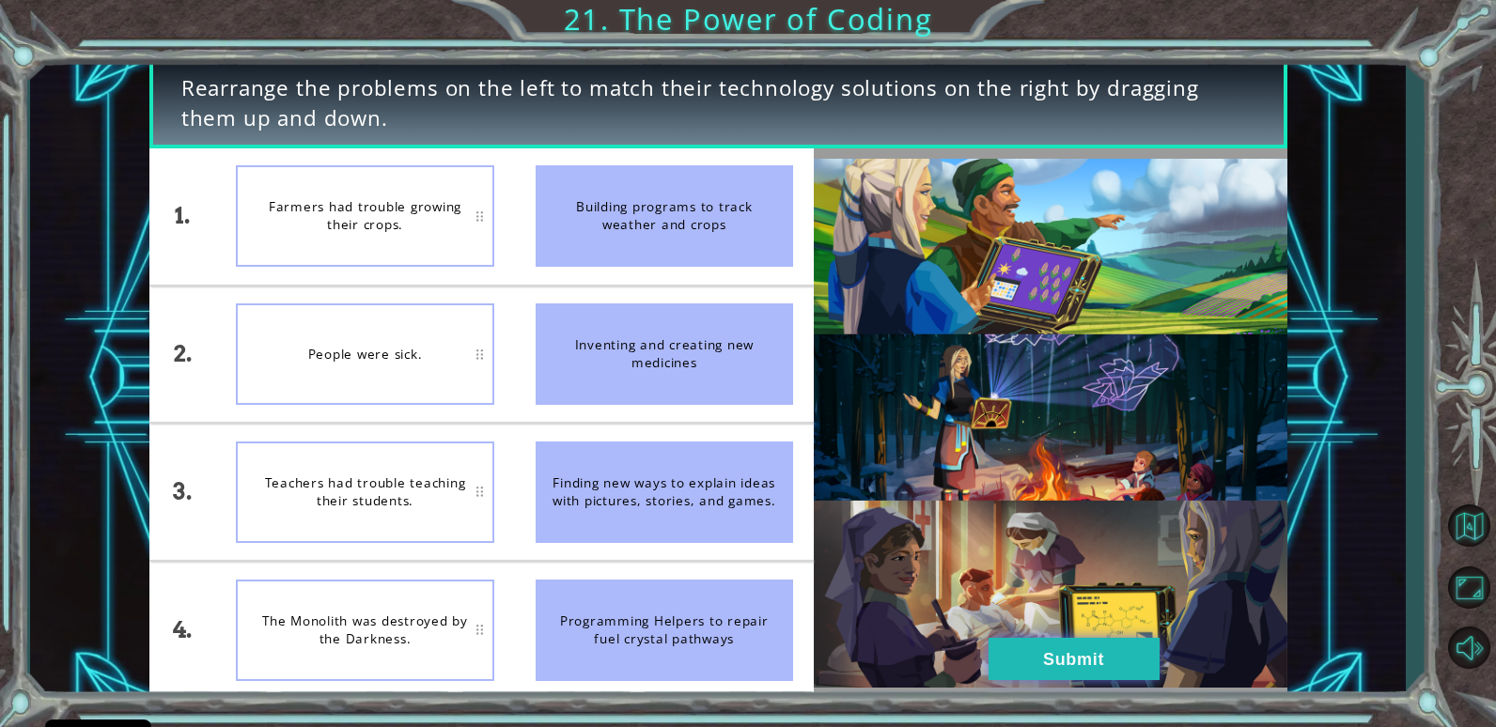
click at [1066, 661] on button "Submit" at bounding box center [1073, 659] width 171 height 42
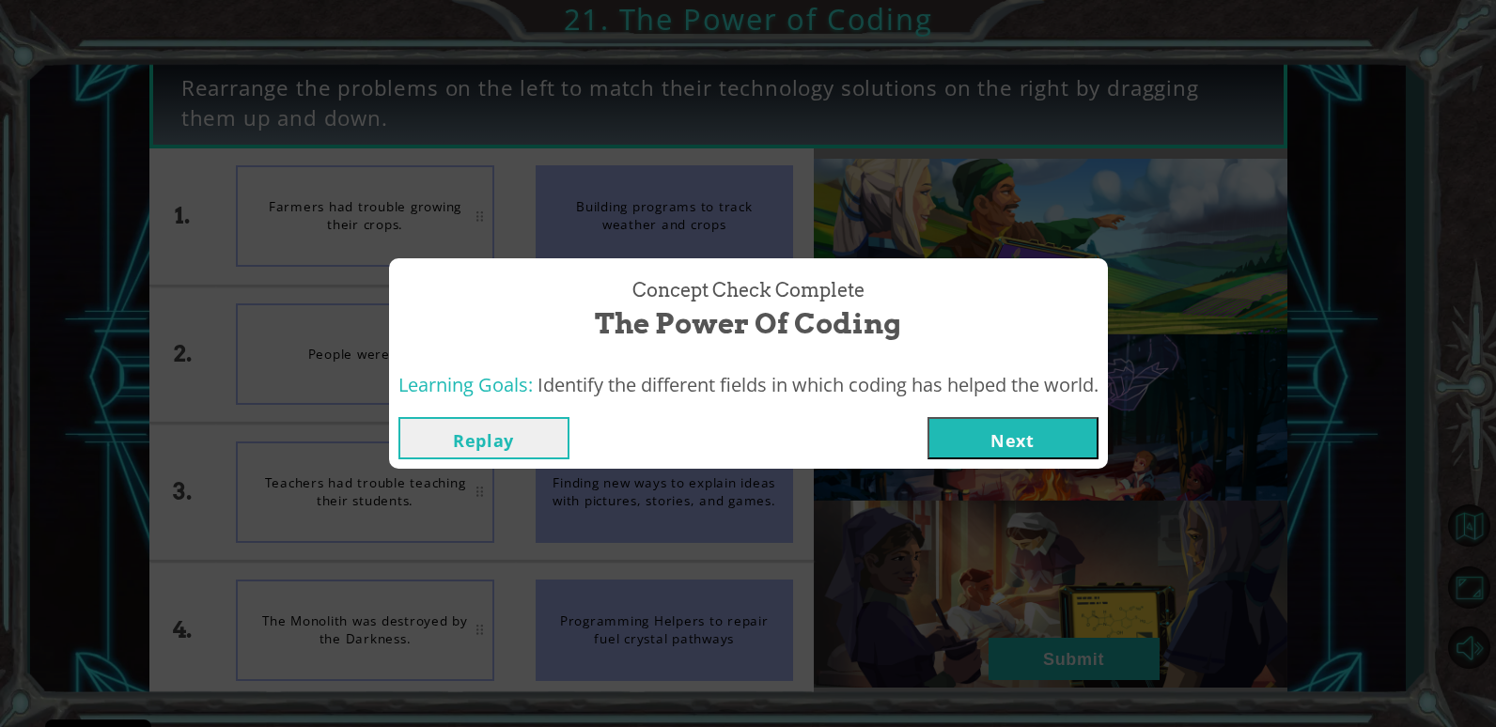
click at [1007, 449] on button "Next" at bounding box center [1012, 438] width 171 height 42
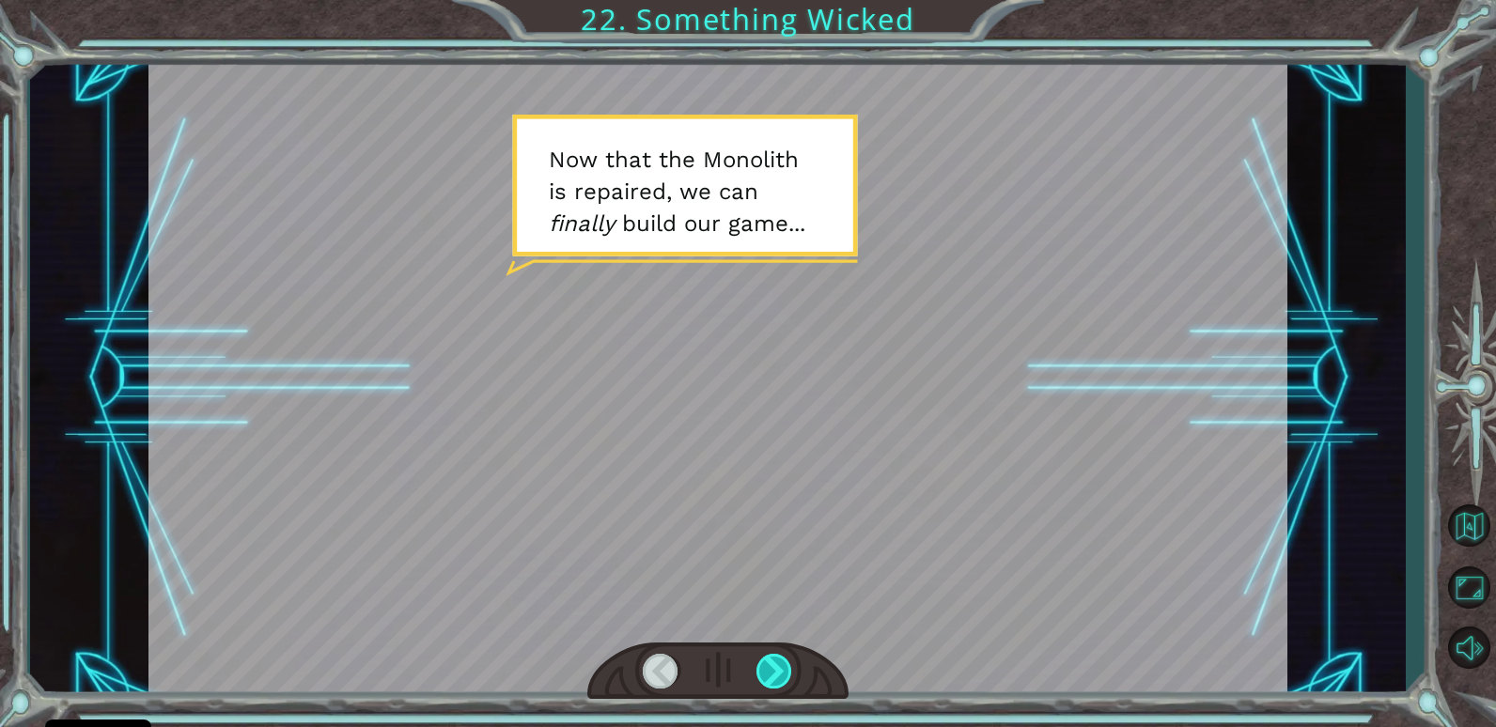
click at [770, 666] on div at bounding box center [774, 671] width 37 height 35
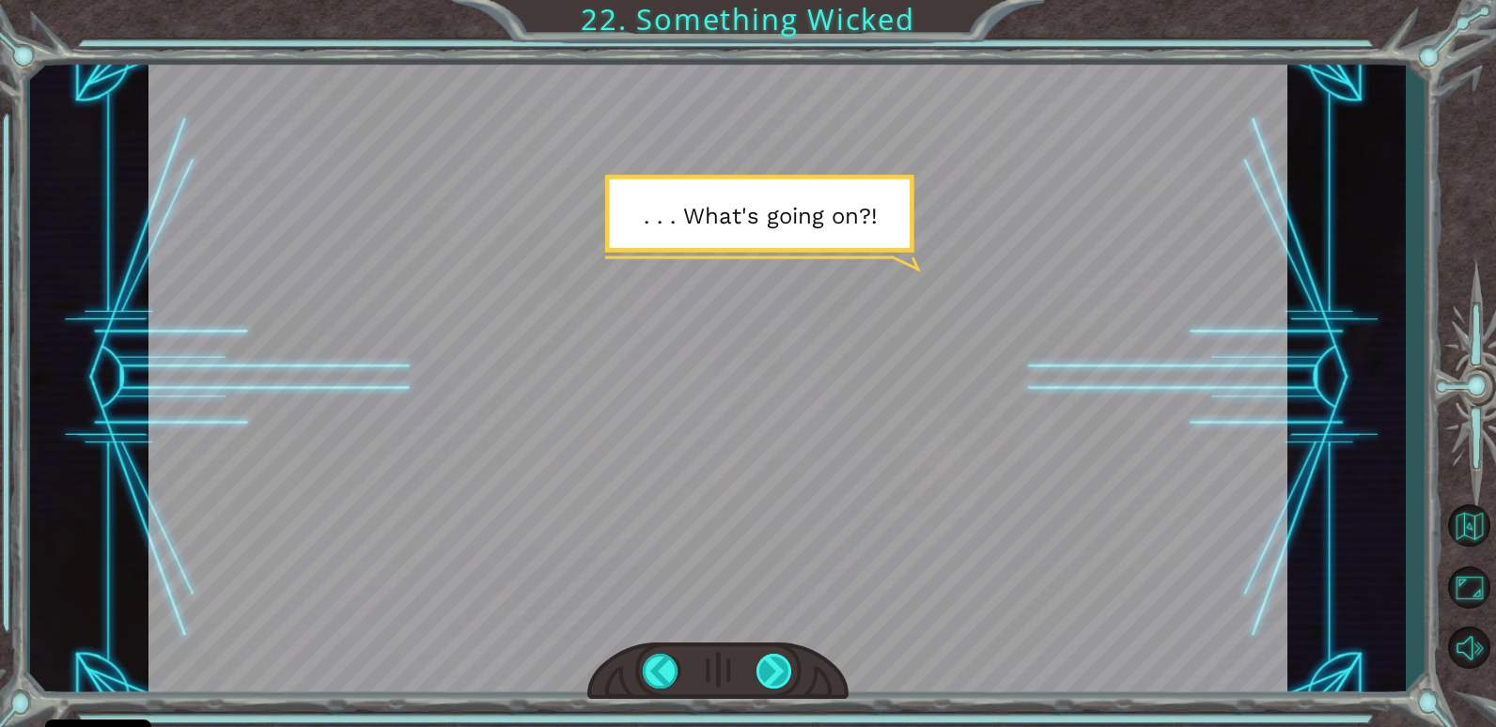
click at [770, 666] on div at bounding box center [774, 671] width 37 height 35
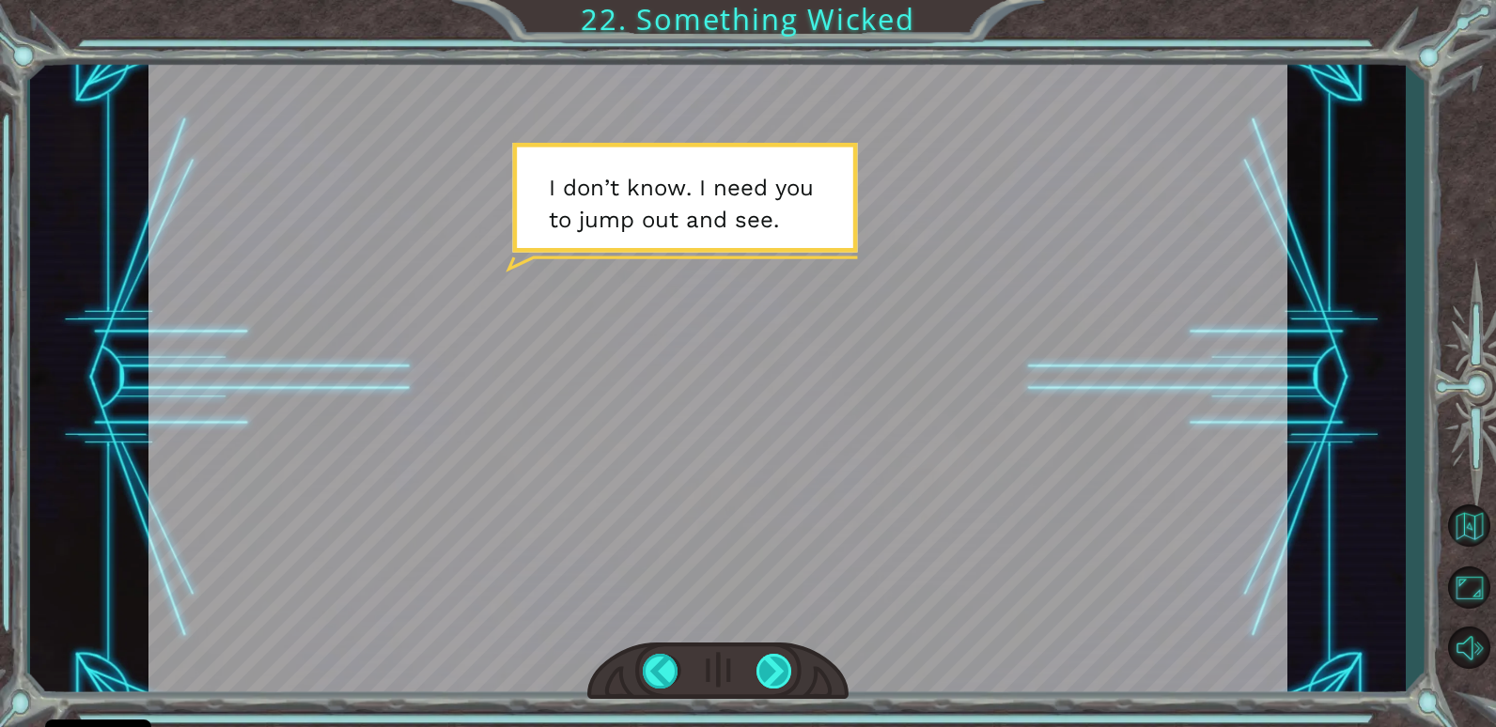
click at [770, 666] on div at bounding box center [774, 671] width 37 height 35
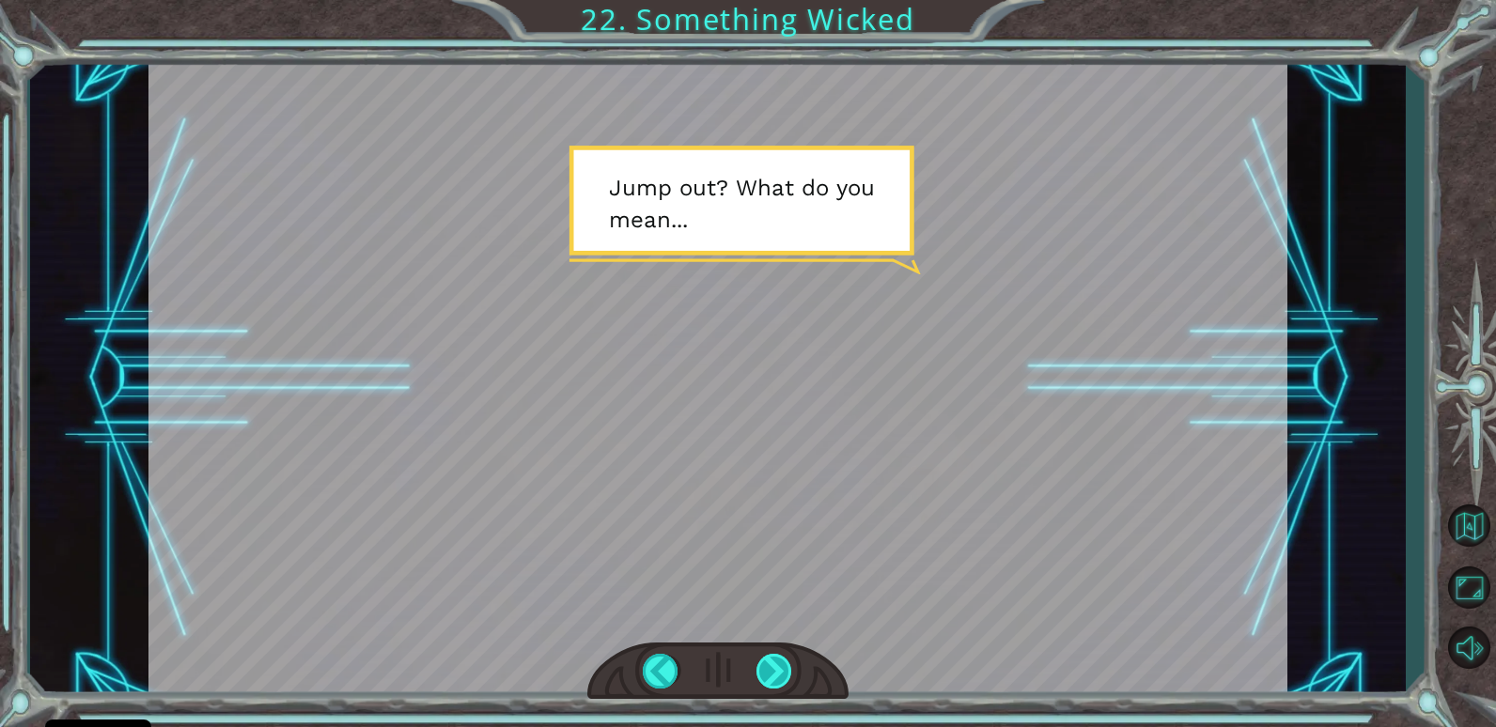
click at [770, 666] on div at bounding box center [774, 671] width 37 height 35
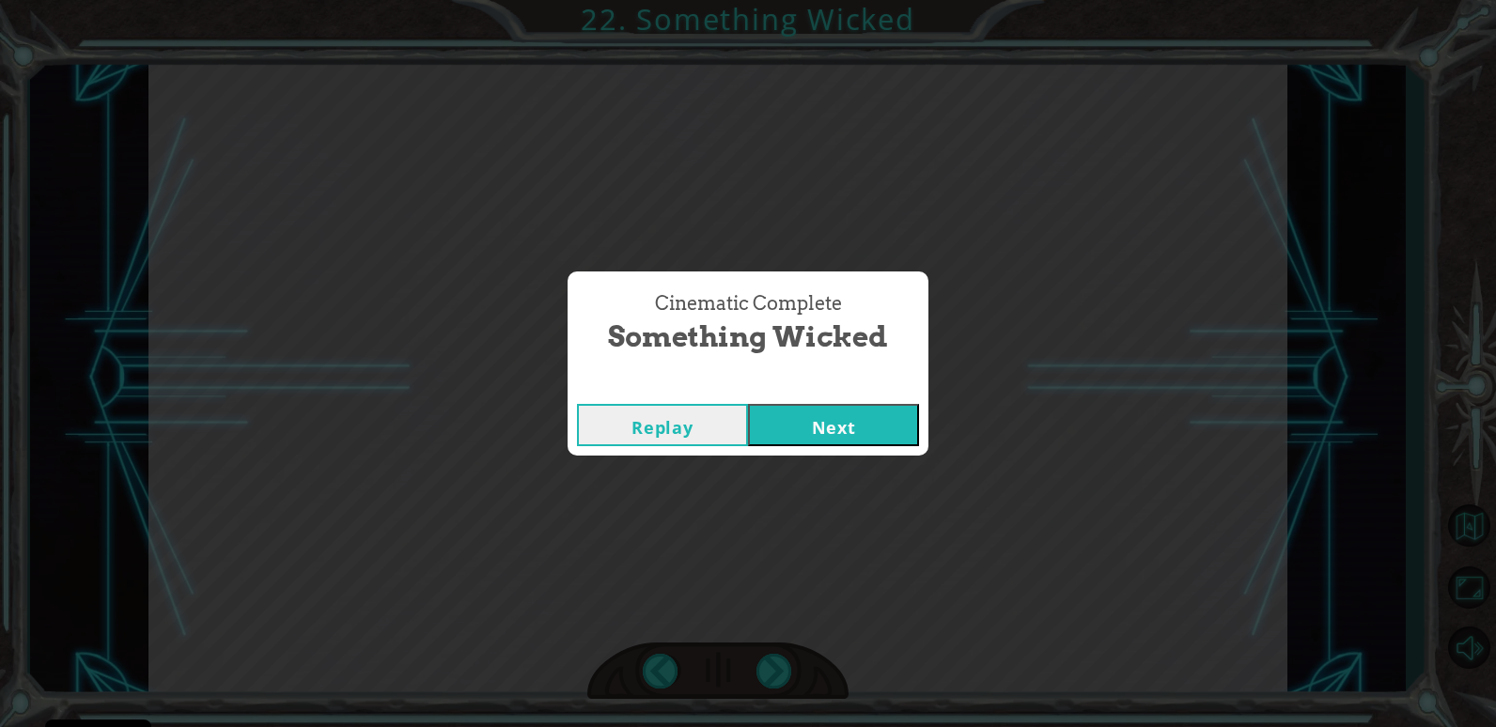
click at [860, 419] on button "Next" at bounding box center [833, 425] width 171 height 42
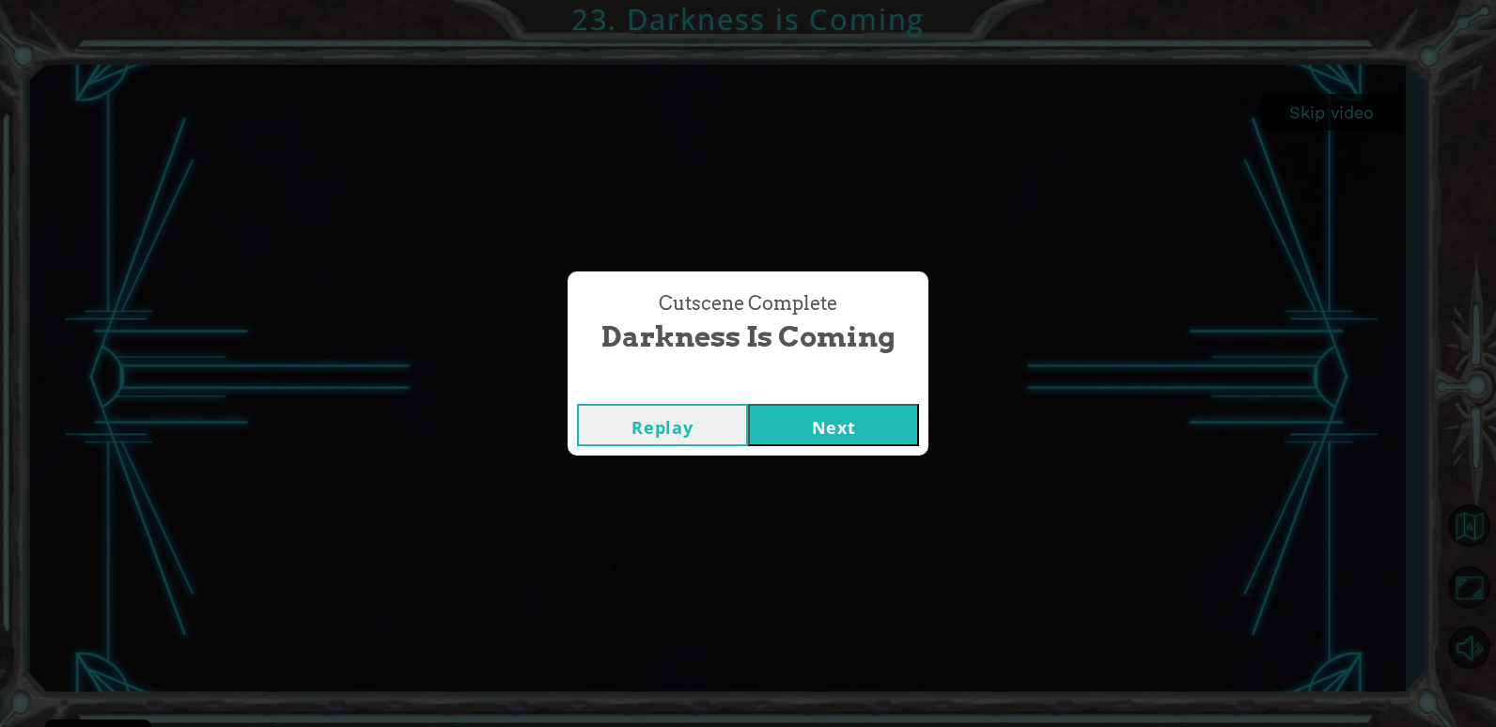
click at [854, 442] on button "Next" at bounding box center [833, 425] width 171 height 42
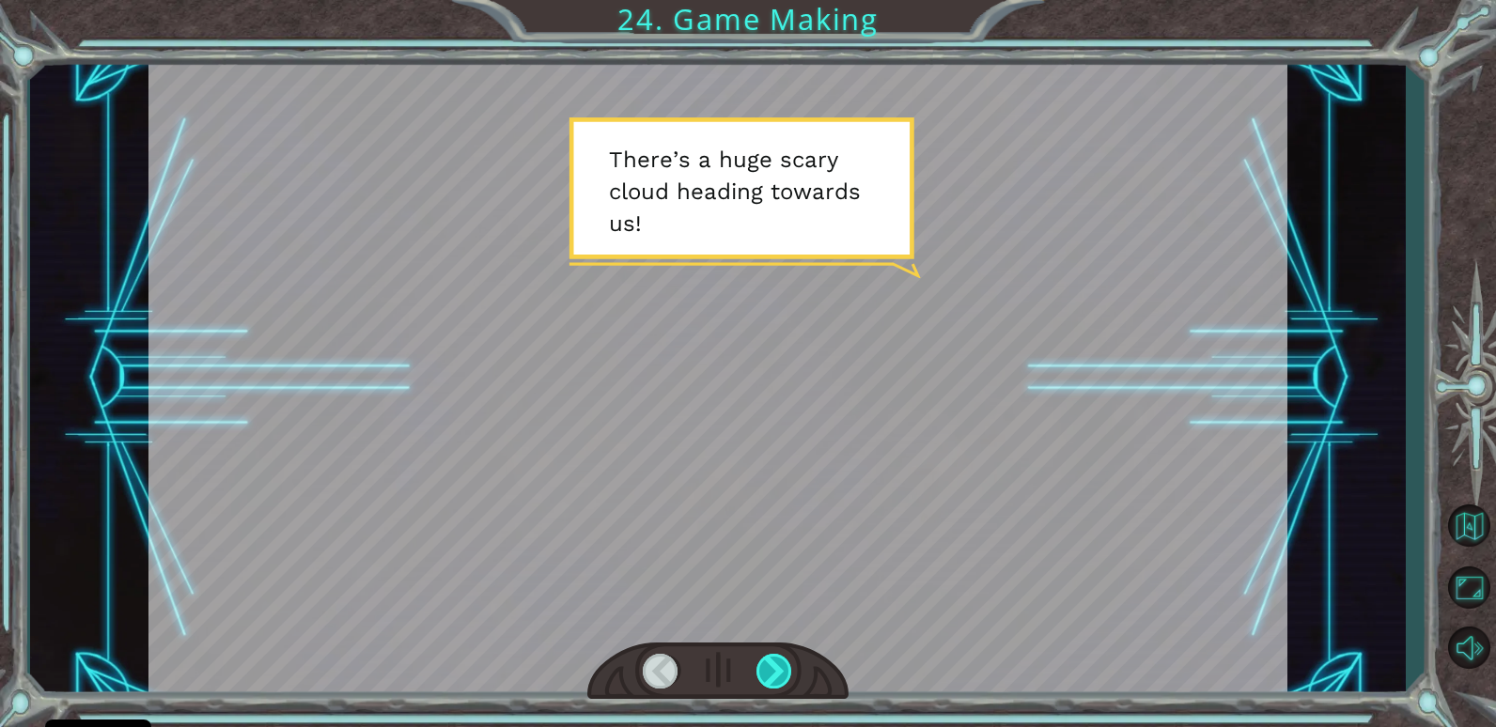
click at [775, 672] on div at bounding box center [774, 671] width 37 height 35
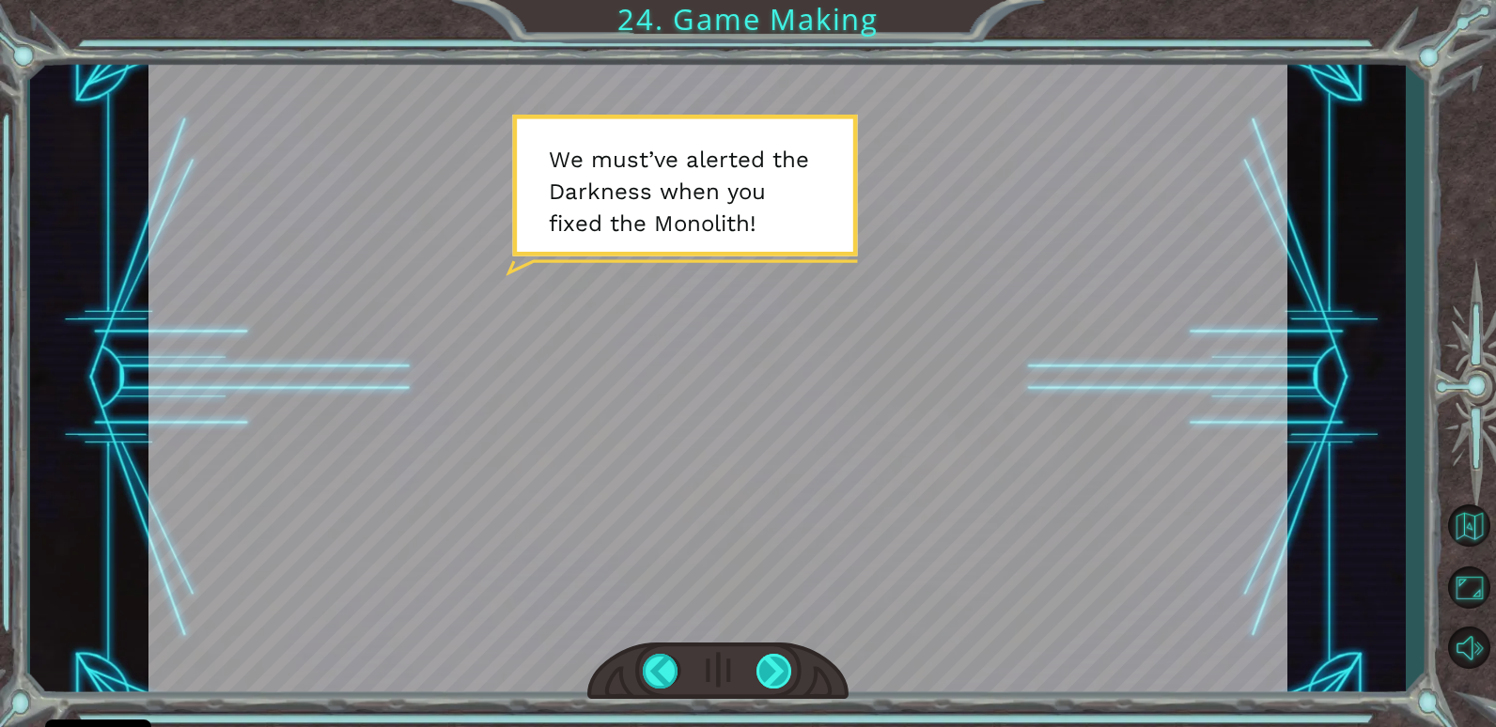
click at [775, 672] on div at bounding box center [774, 671] width 37 height 35
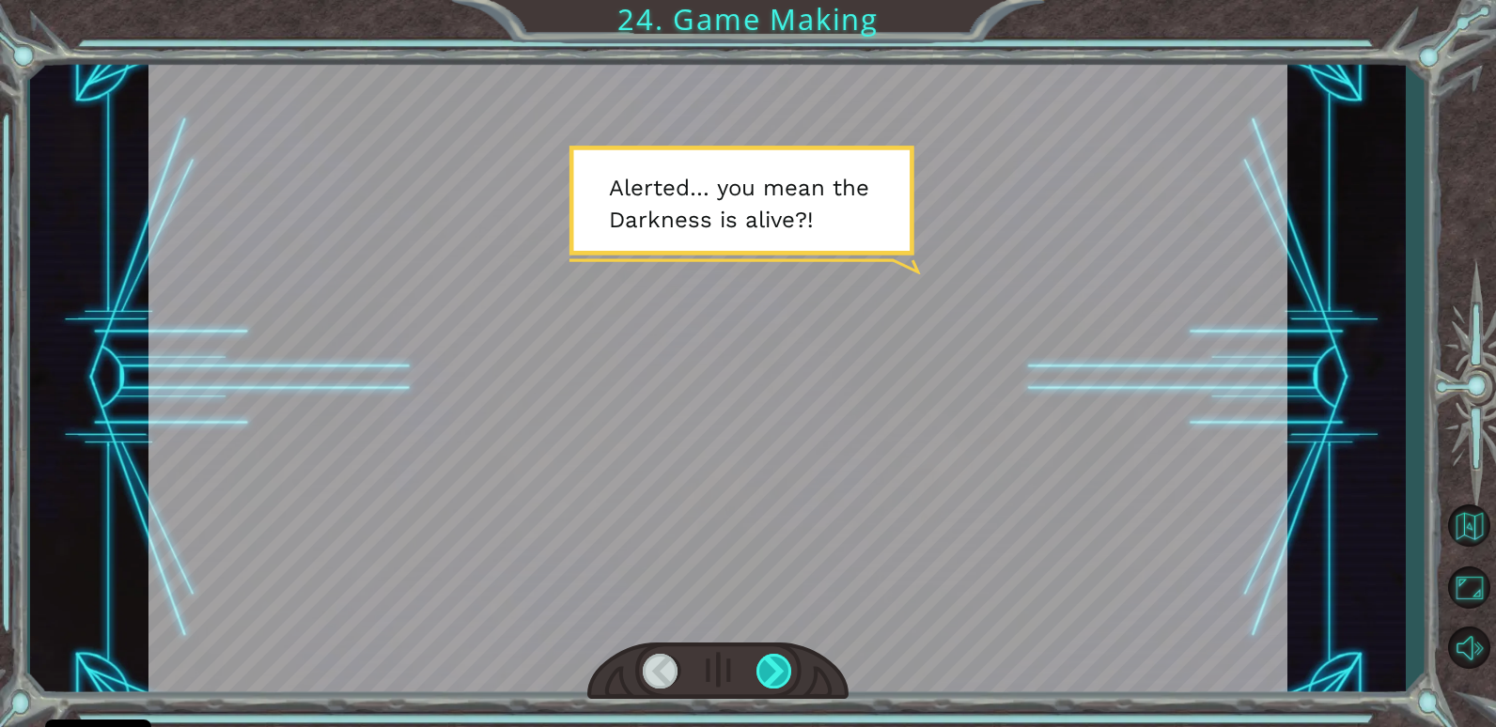
click at [775, 672] on div at bounding box center [774, 671] width 37 height 35
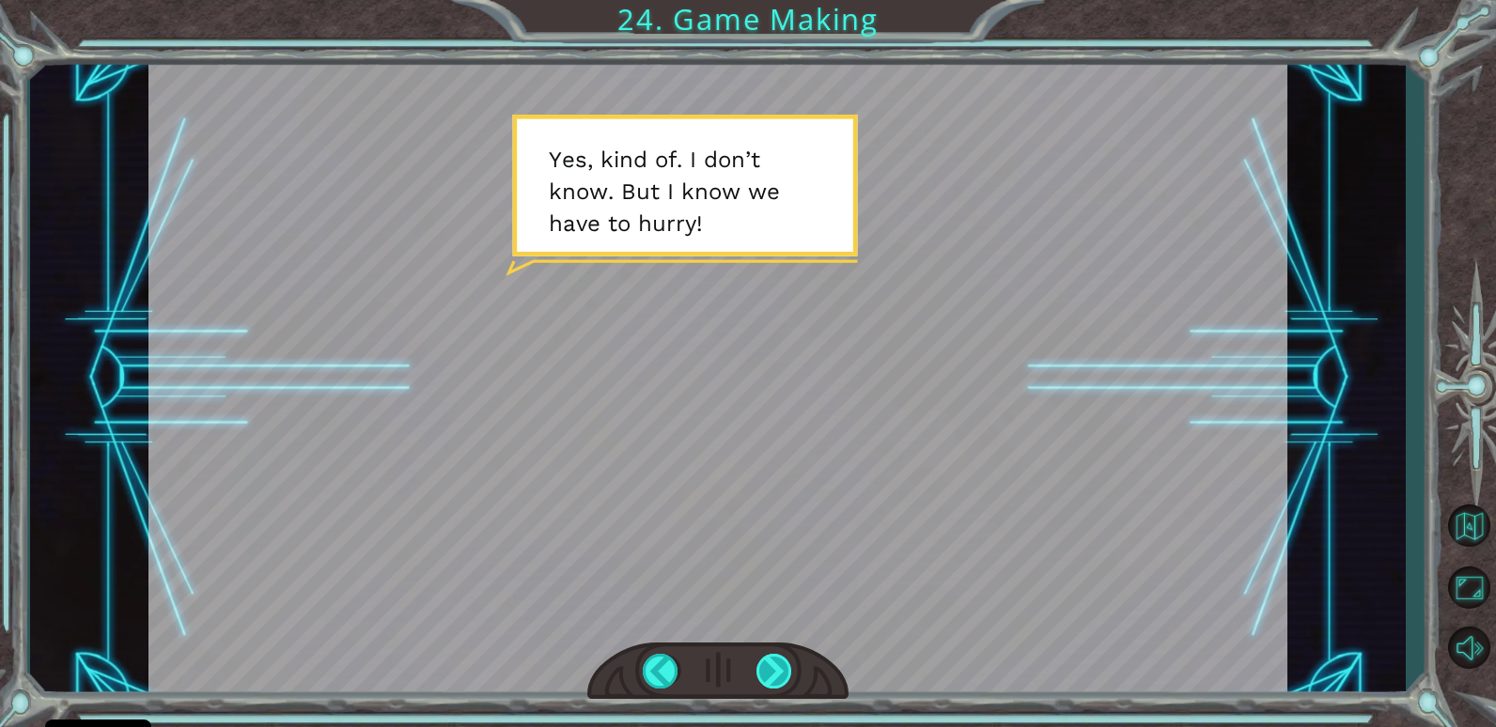
click at [775, 672] on div at bounding box center [774, 671] width 37 height 35
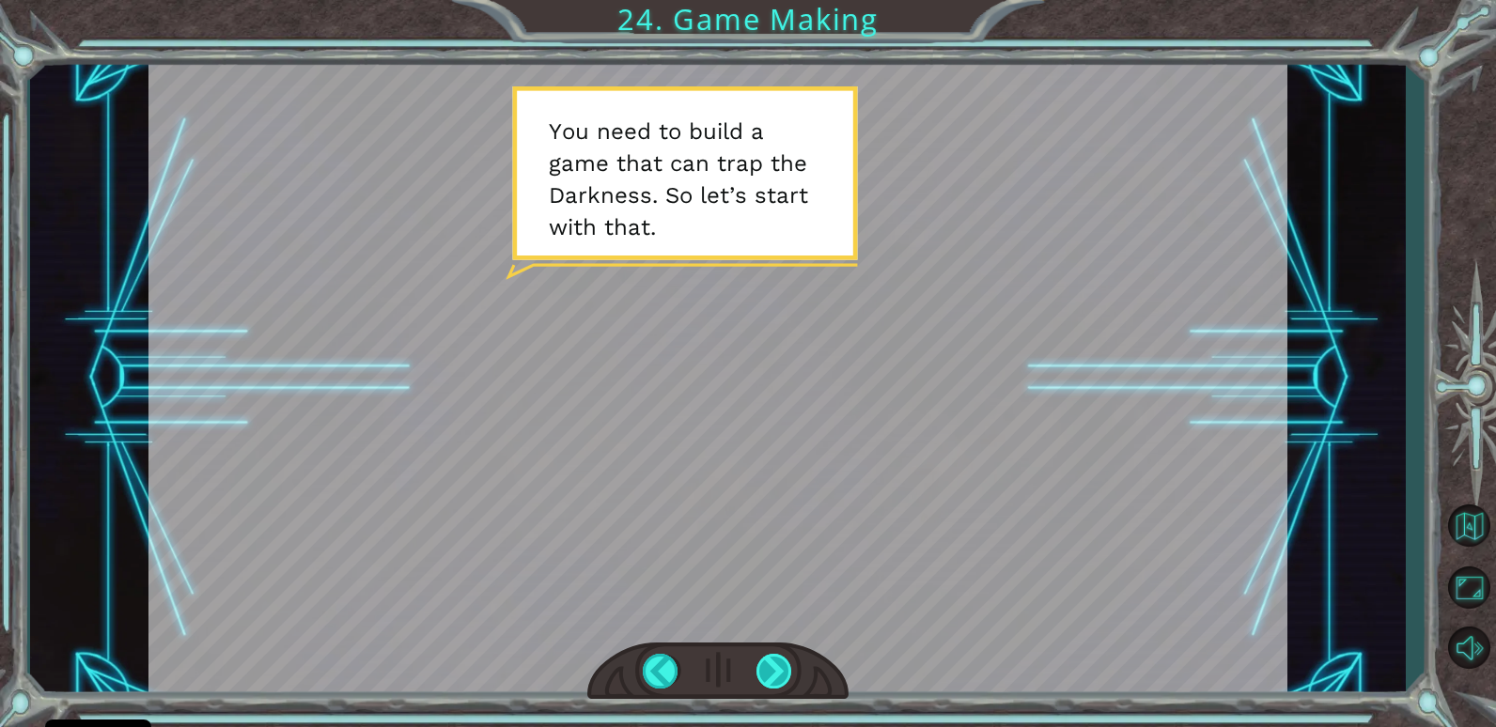
click at [775, 672] on div at bounding box center [774, 671] width 37 height 35
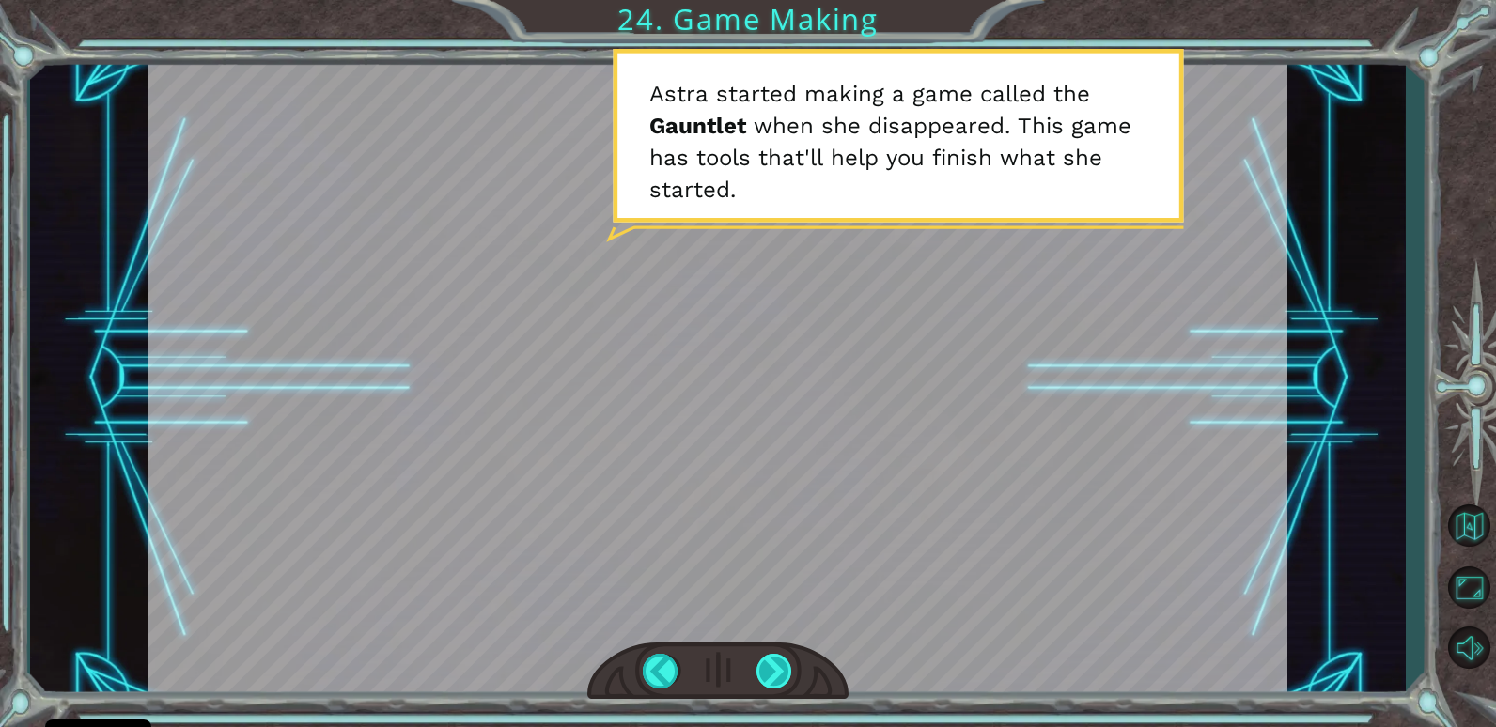
click at [775, 672] on div at bounding box center [774, 671] width 37 height 35
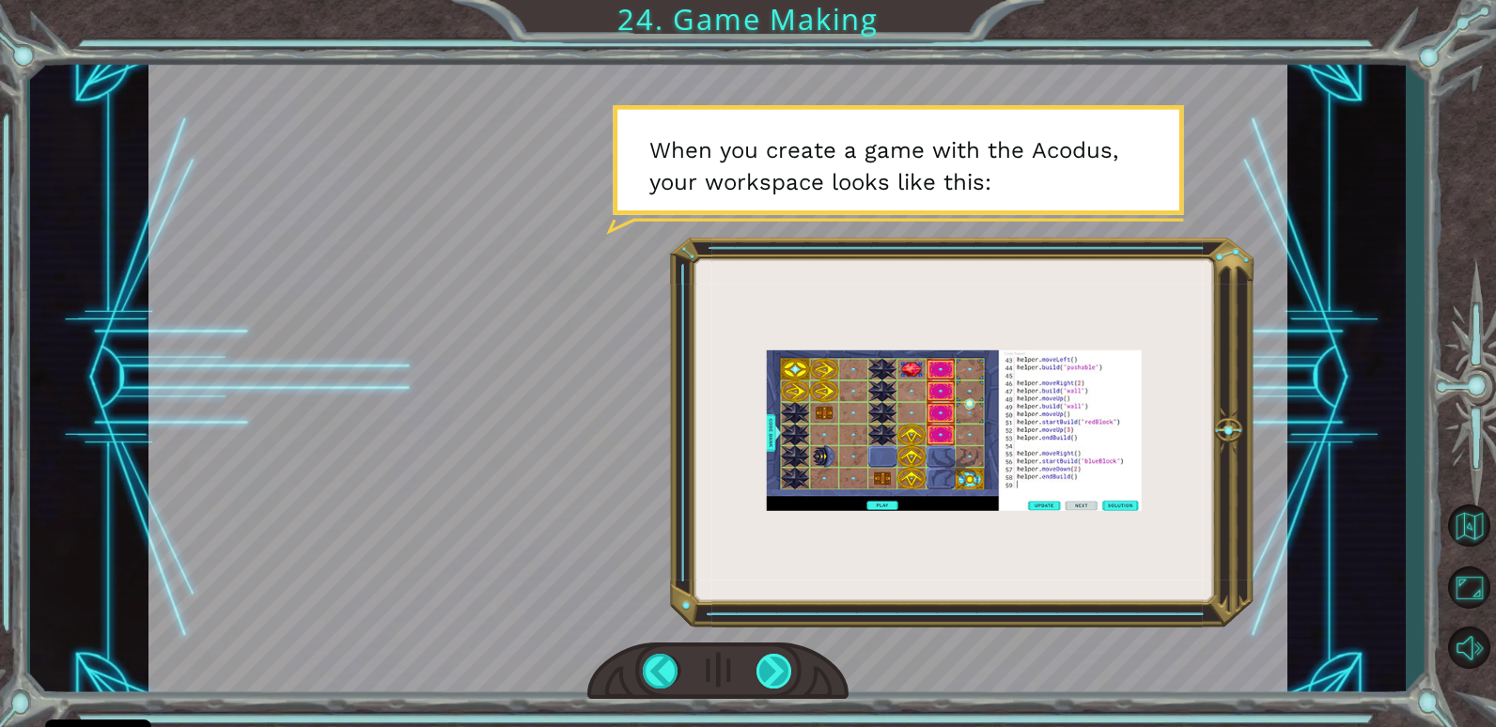
click at [775, 672] on div at bounding box center [774, 671] width 37 height 35
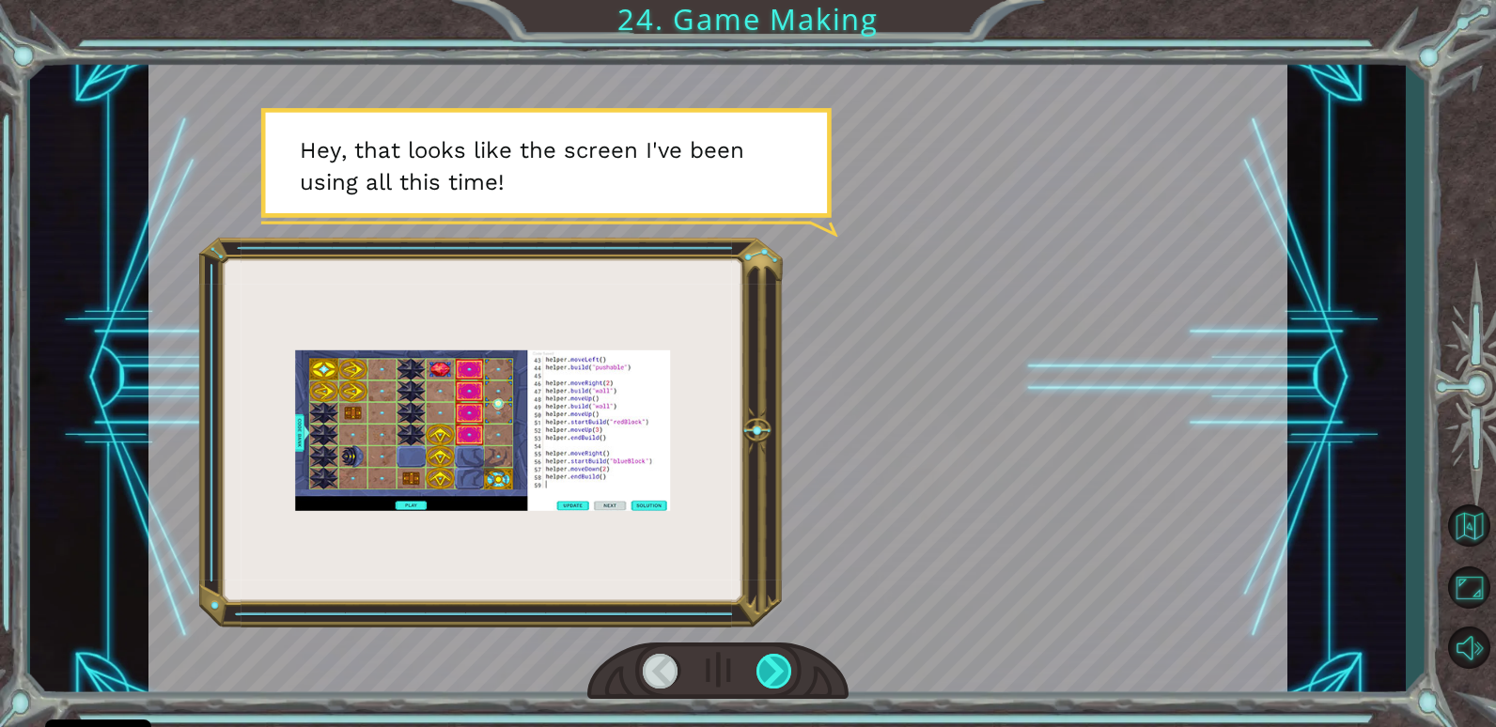
click at [775, 672] on div at bounding box center [774, 671] width 37 height 35
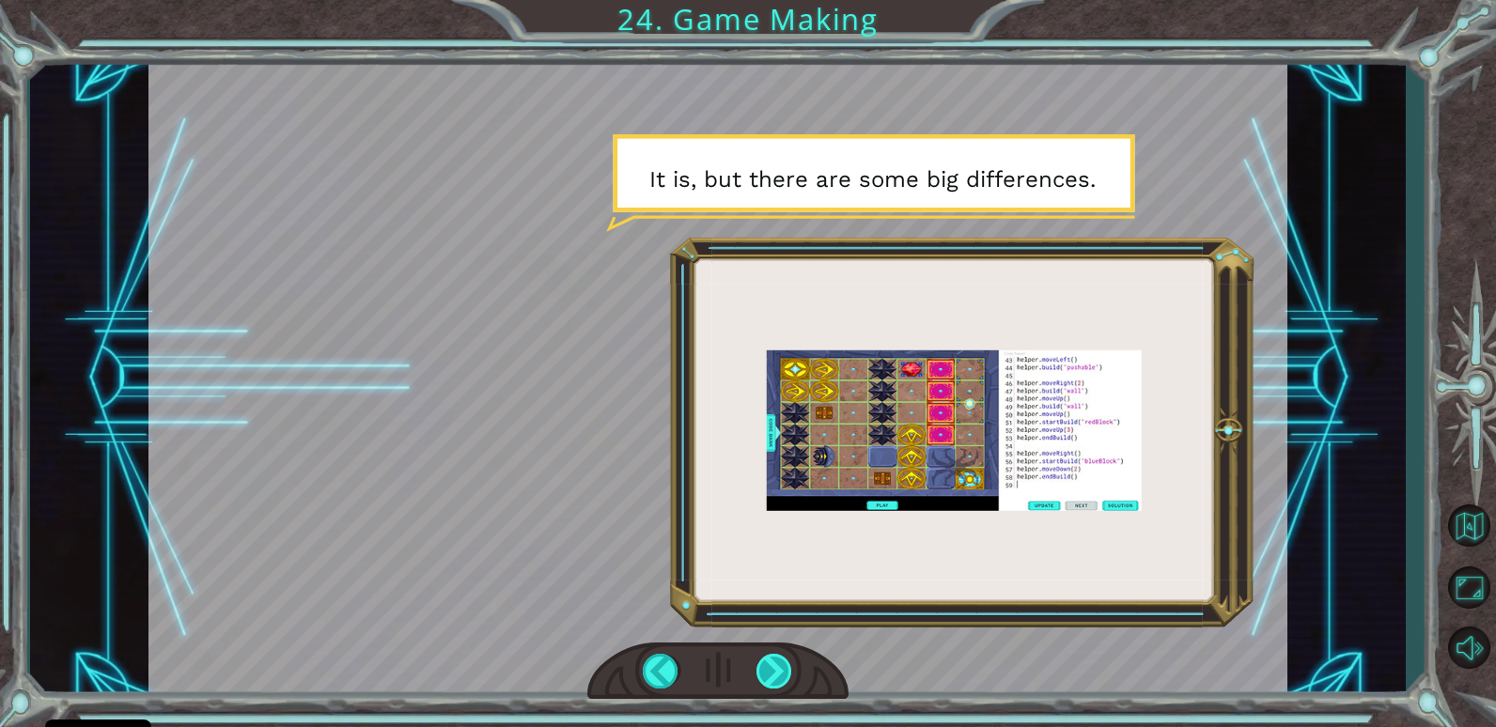
click at [775, 672] on div at bounding box center [774, 671] width 37 height 35
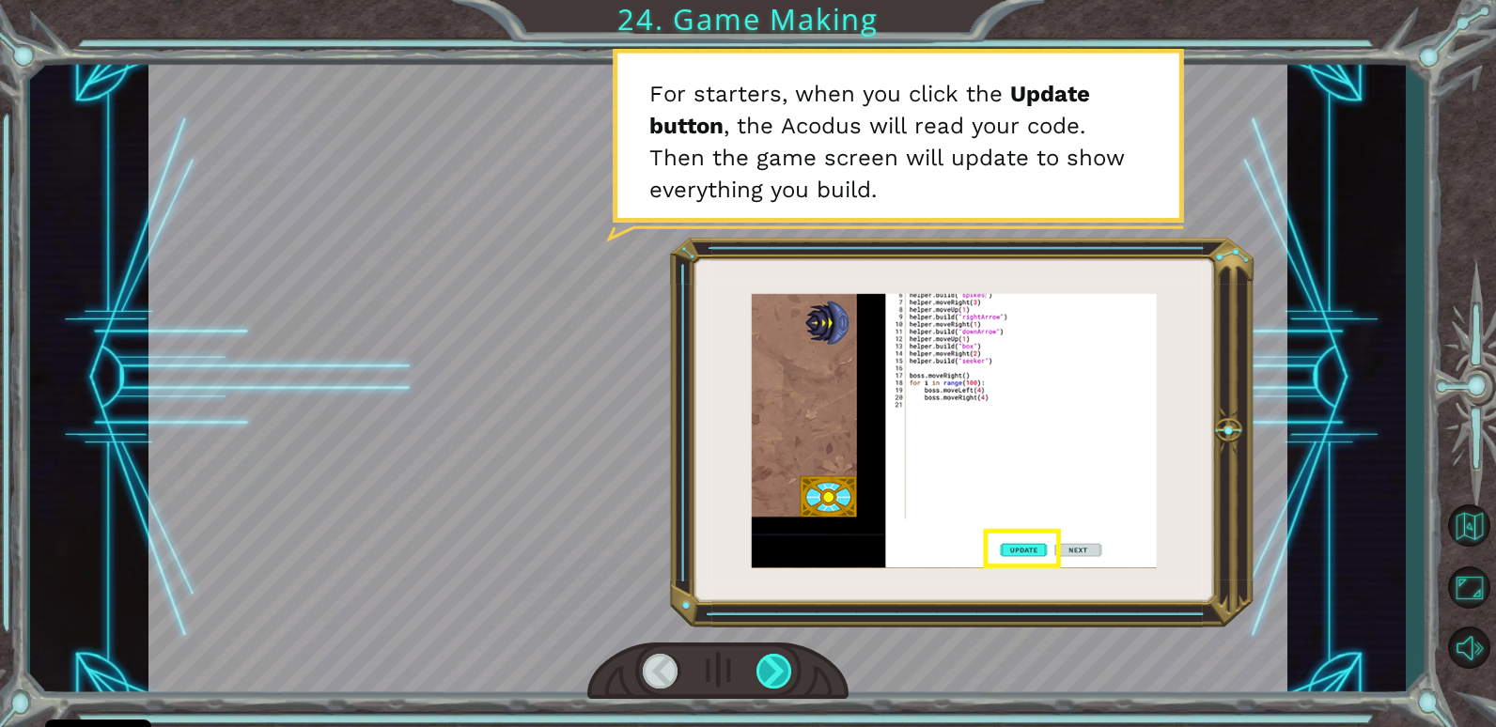
click at [775, 672] on div at bounding box center [774, 671] width 37 height 35
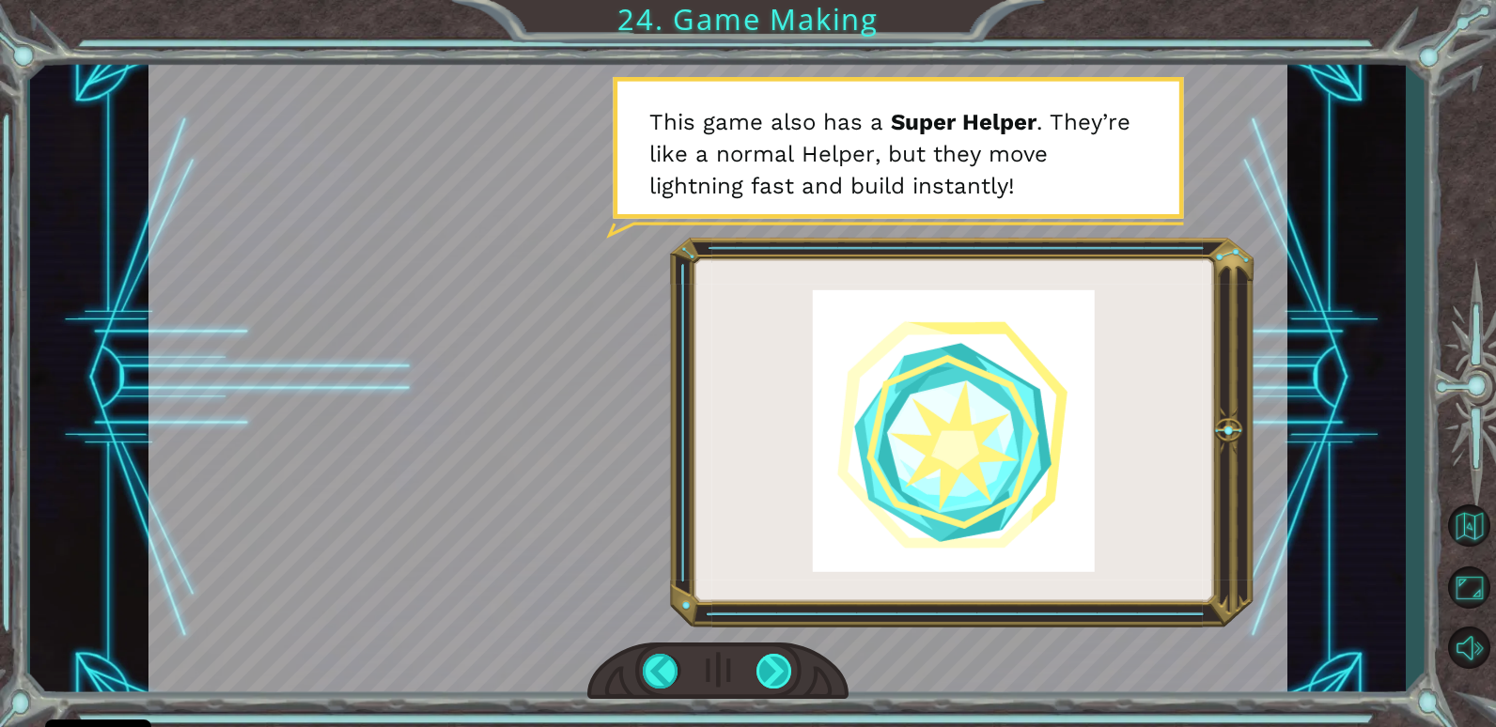
click at [778, 668] on div at bounding box center [774, 671] width 37 height 35
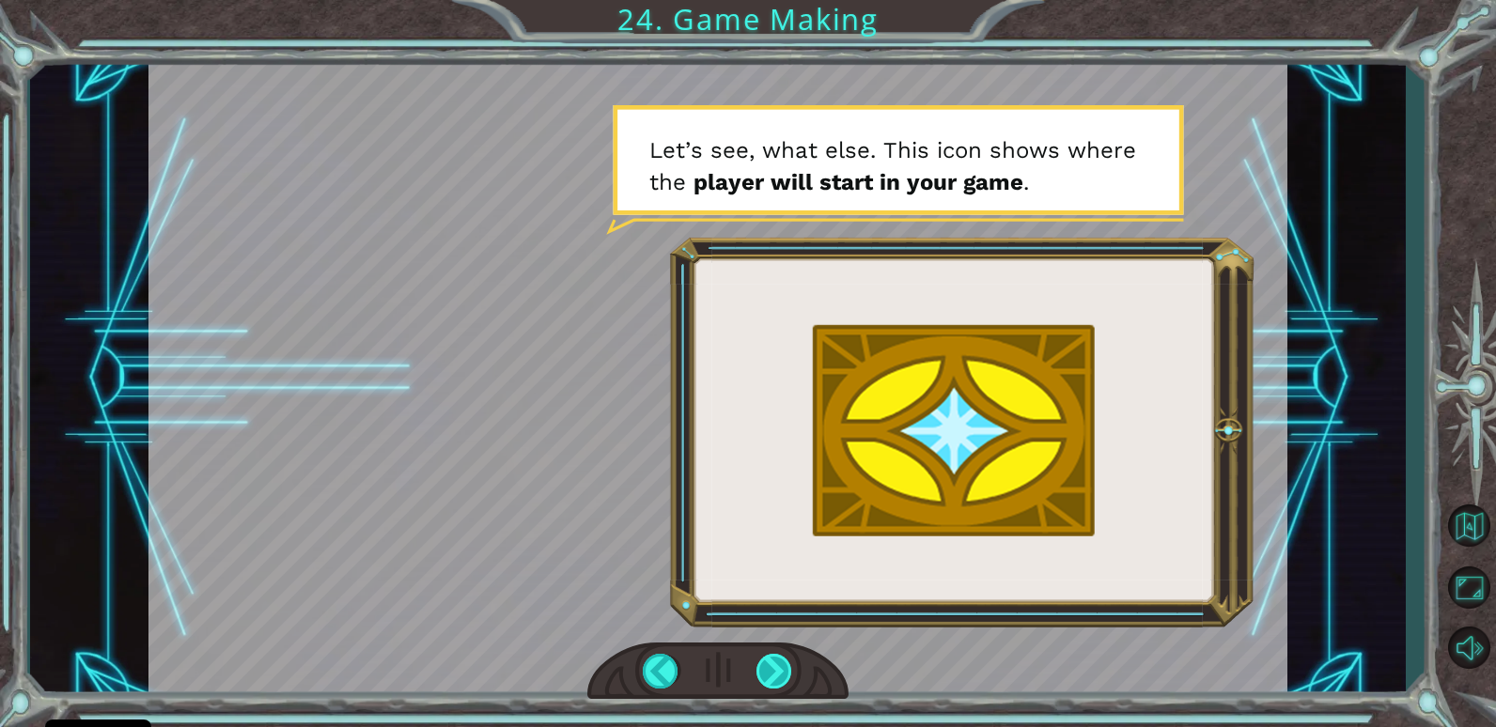
click at [778, 668] on div at bounding box center [774, 671] width 37 height 35
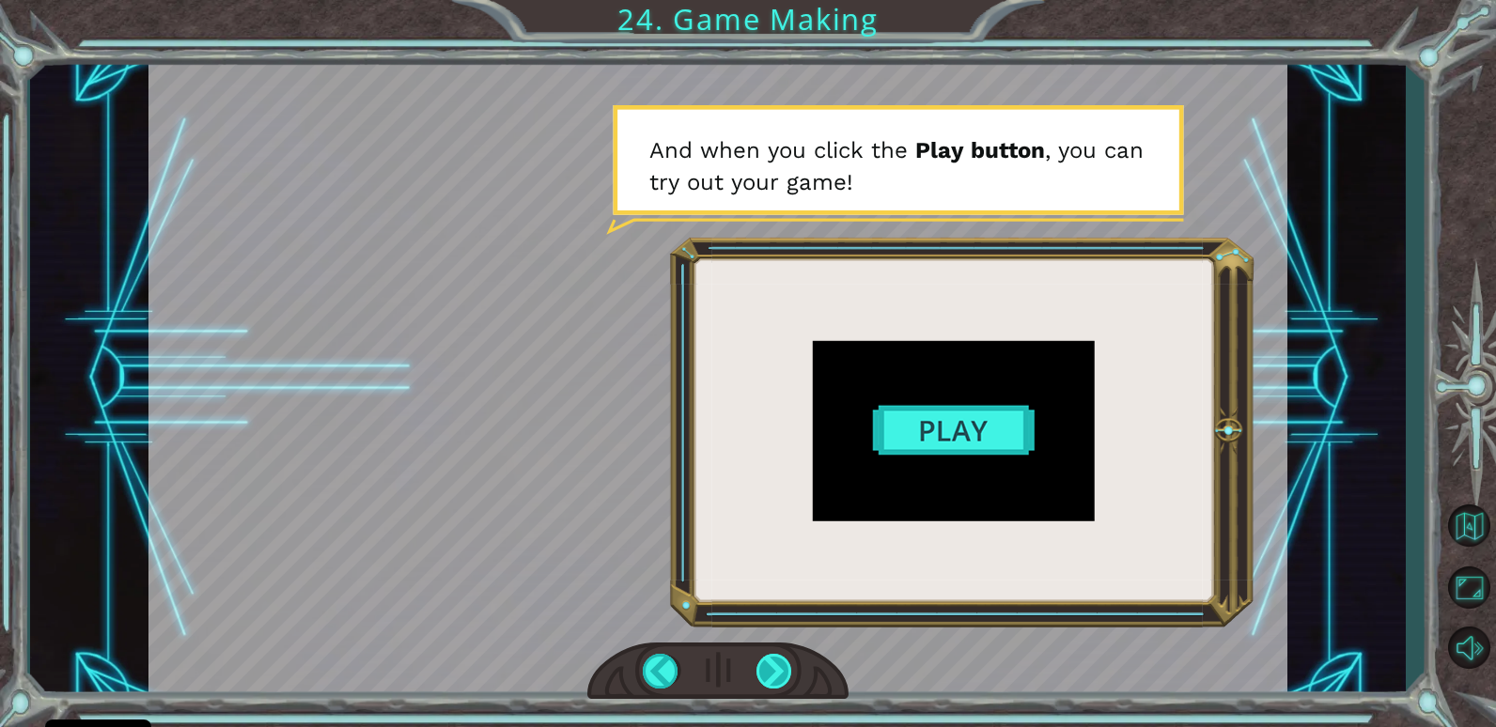
click at [778, 668] on div at bounding box center [774, 671] width 37 height 35
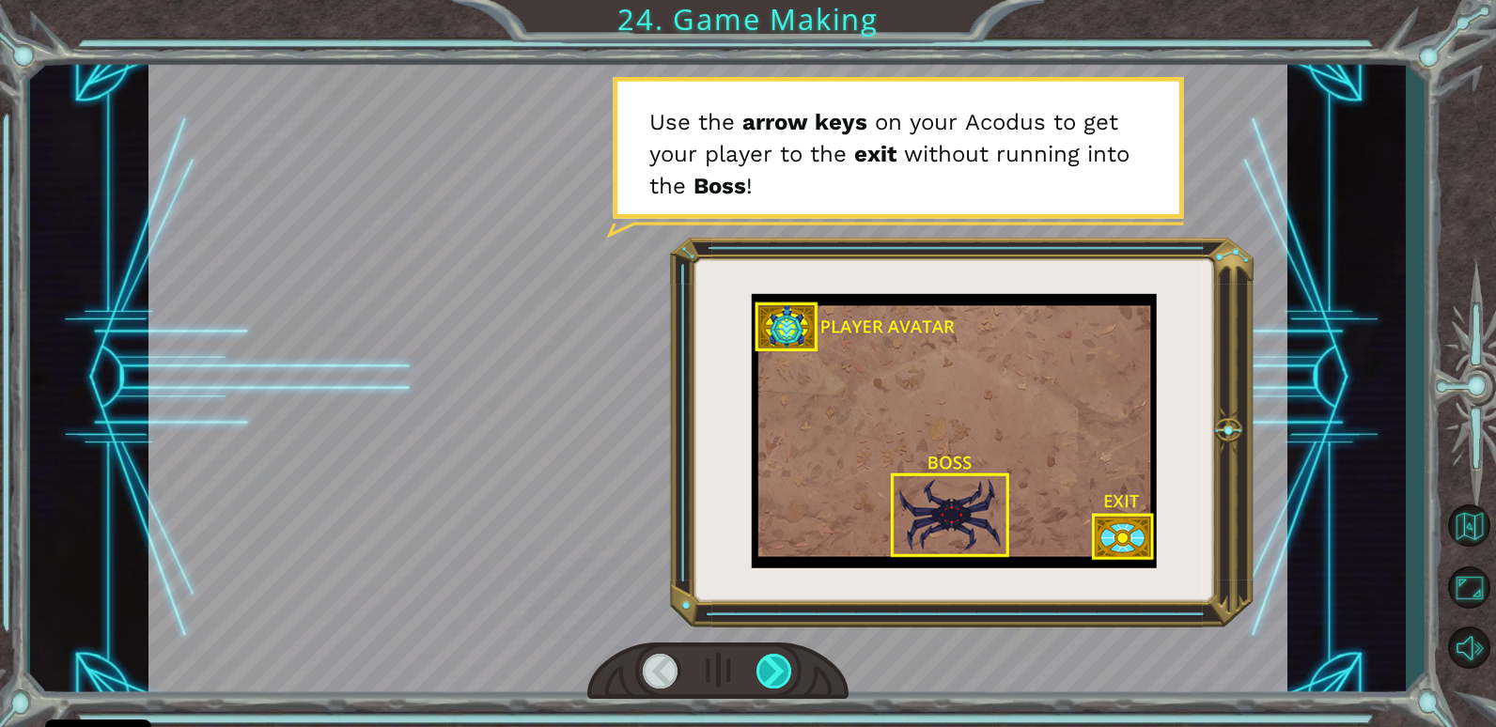
click at [778, 668] on div at bounding box center [774, 671] width 37 height 35
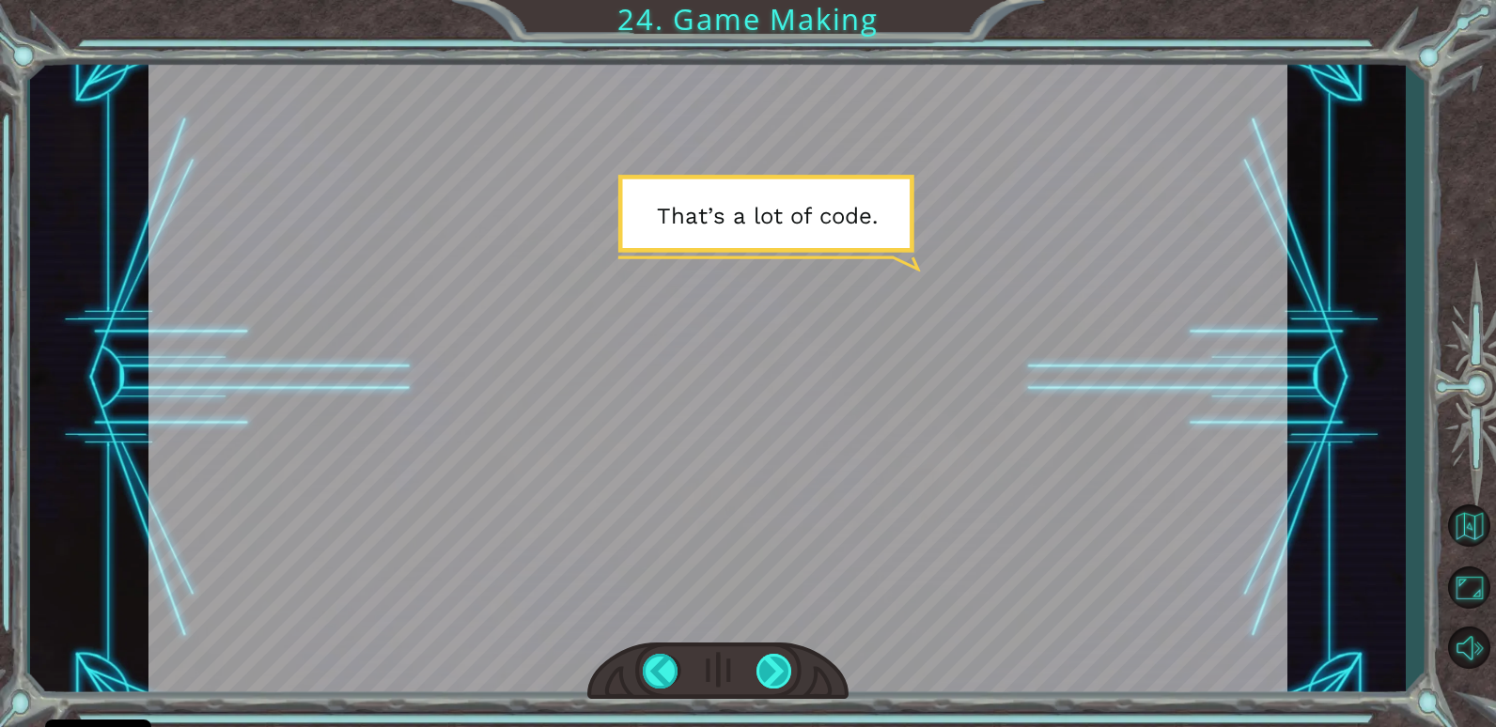
click at [778, 668] on div at bounding box center [774, 671] width 37 height 35
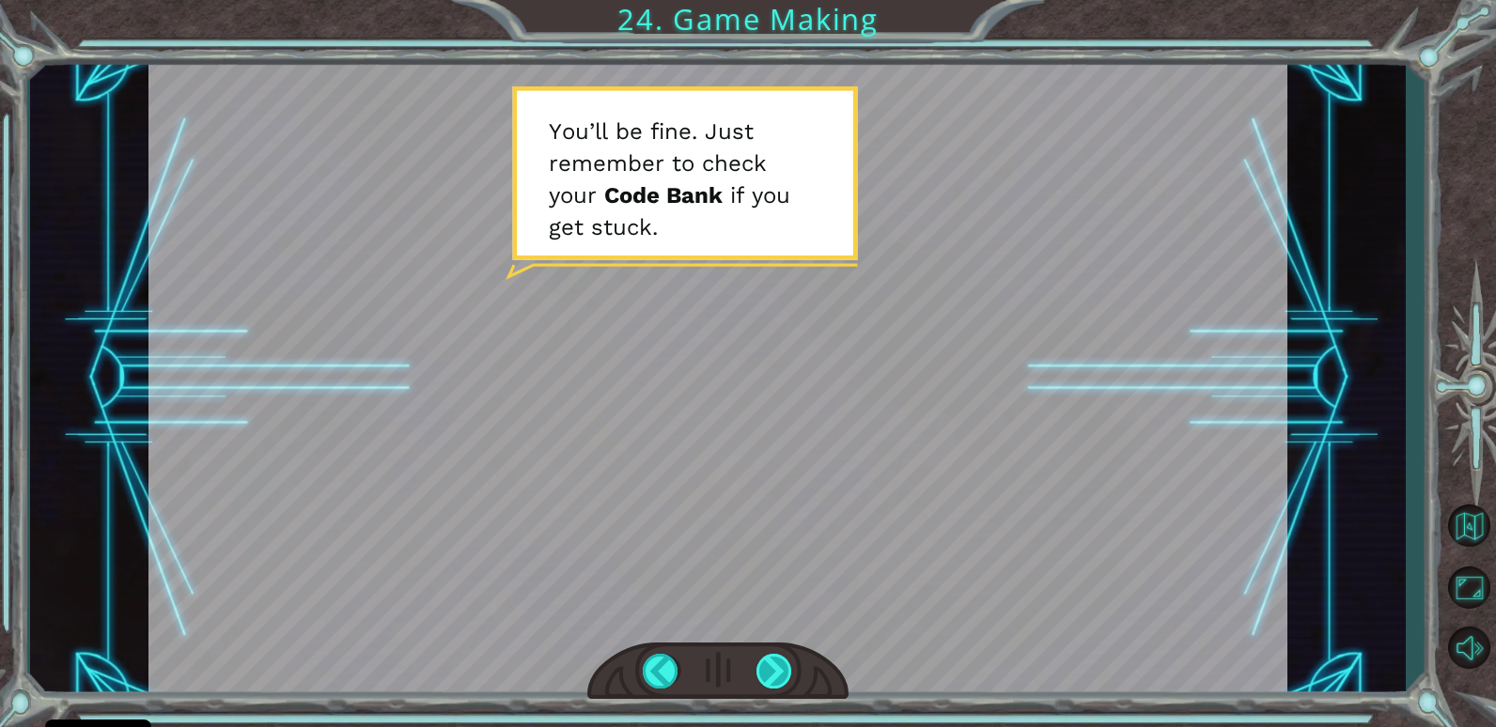
click at [778, 668] on div at bounding box center [774, 671] width 37 height 35
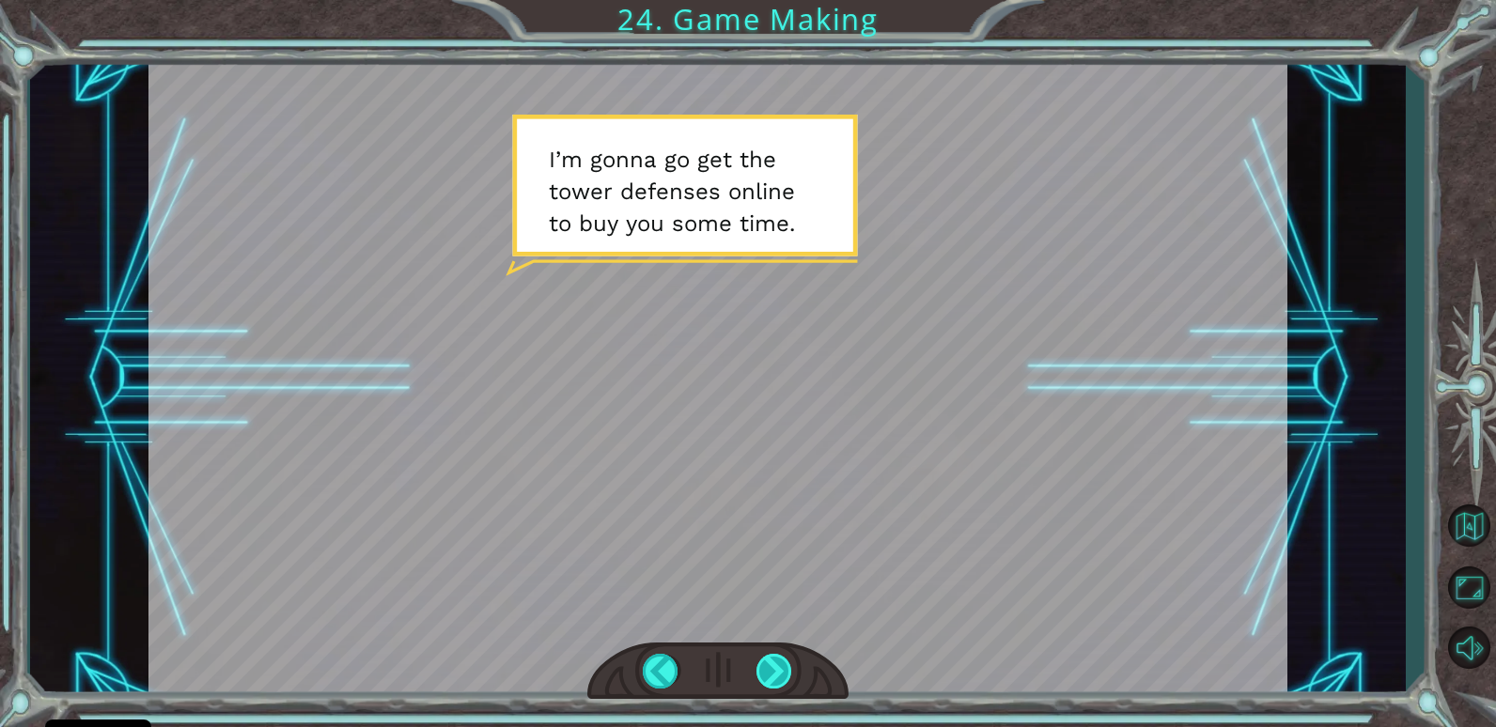
click at [771, 673] on div at bounding box center [774, 671] width 37 height 35
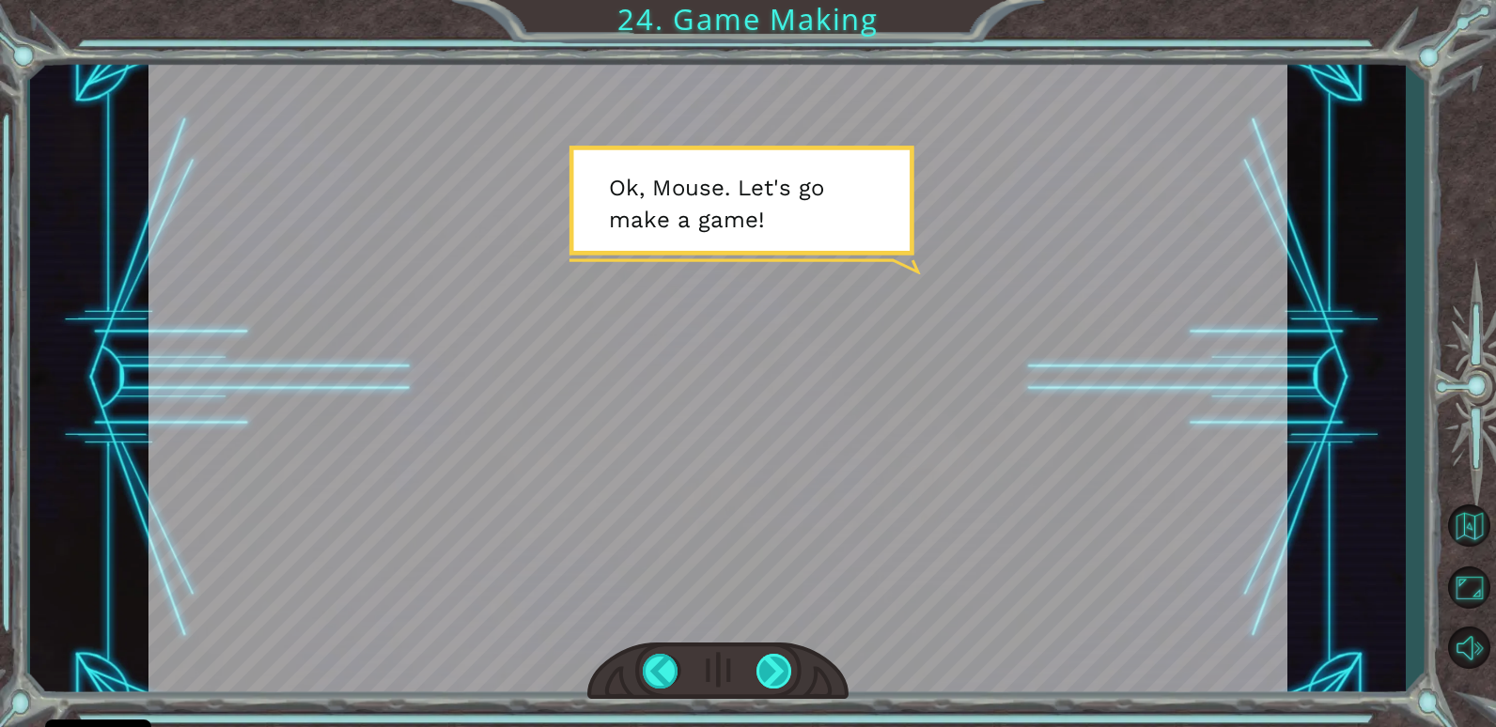
click at [771, 673] on div at bounding box center [774, 671] width 37 height 35
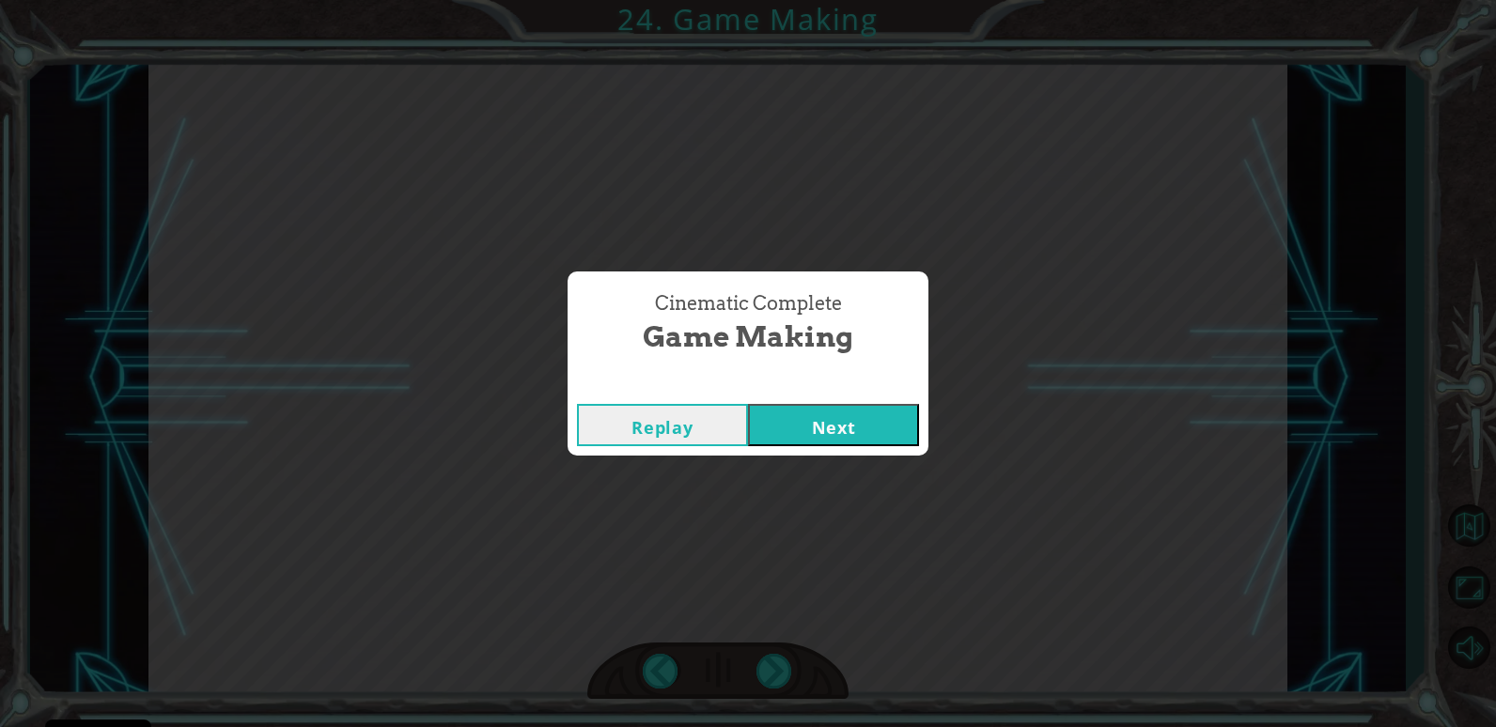
click at [826, 412] on button "Next" at bounding box center [833, 425] width 171 height 42
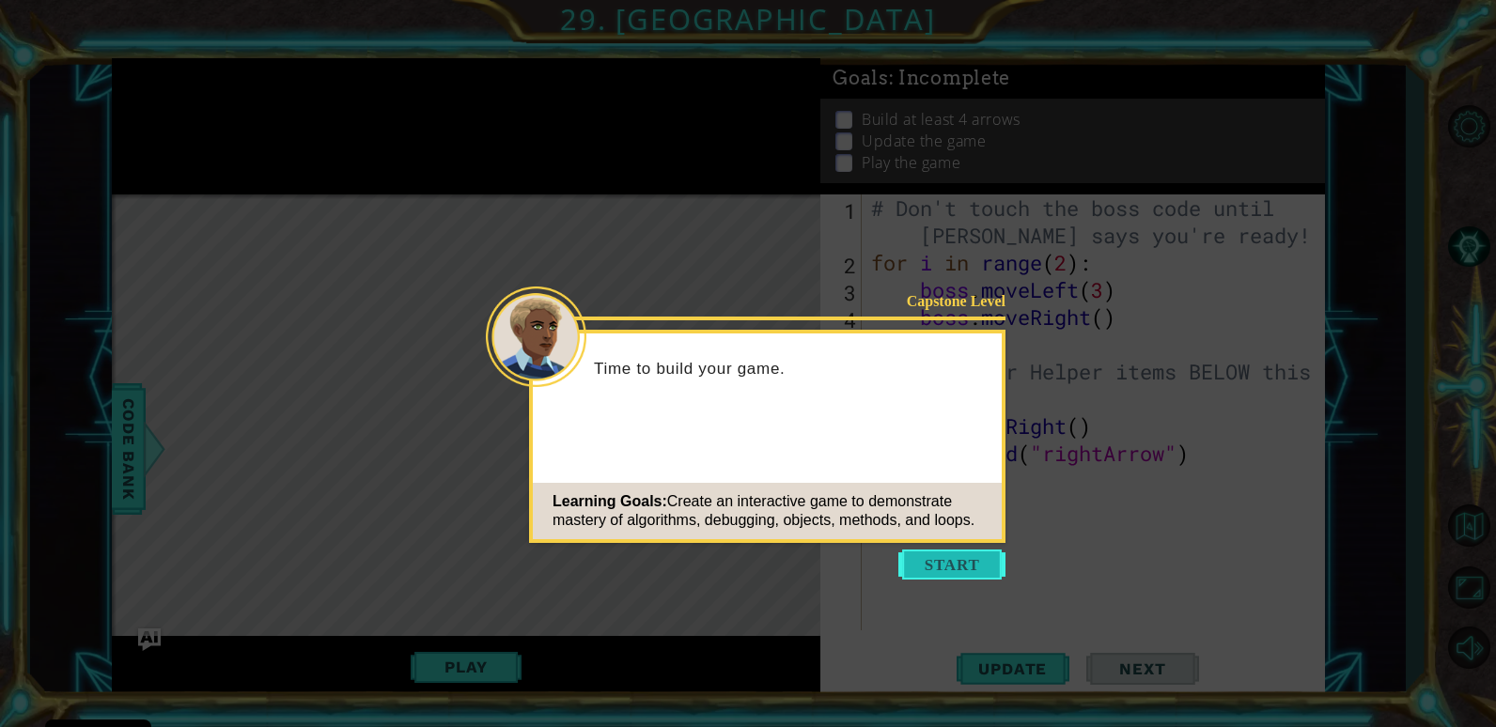
click at [971, 572] on button "Start" at bounding box center [951, 565] width 107 height 30
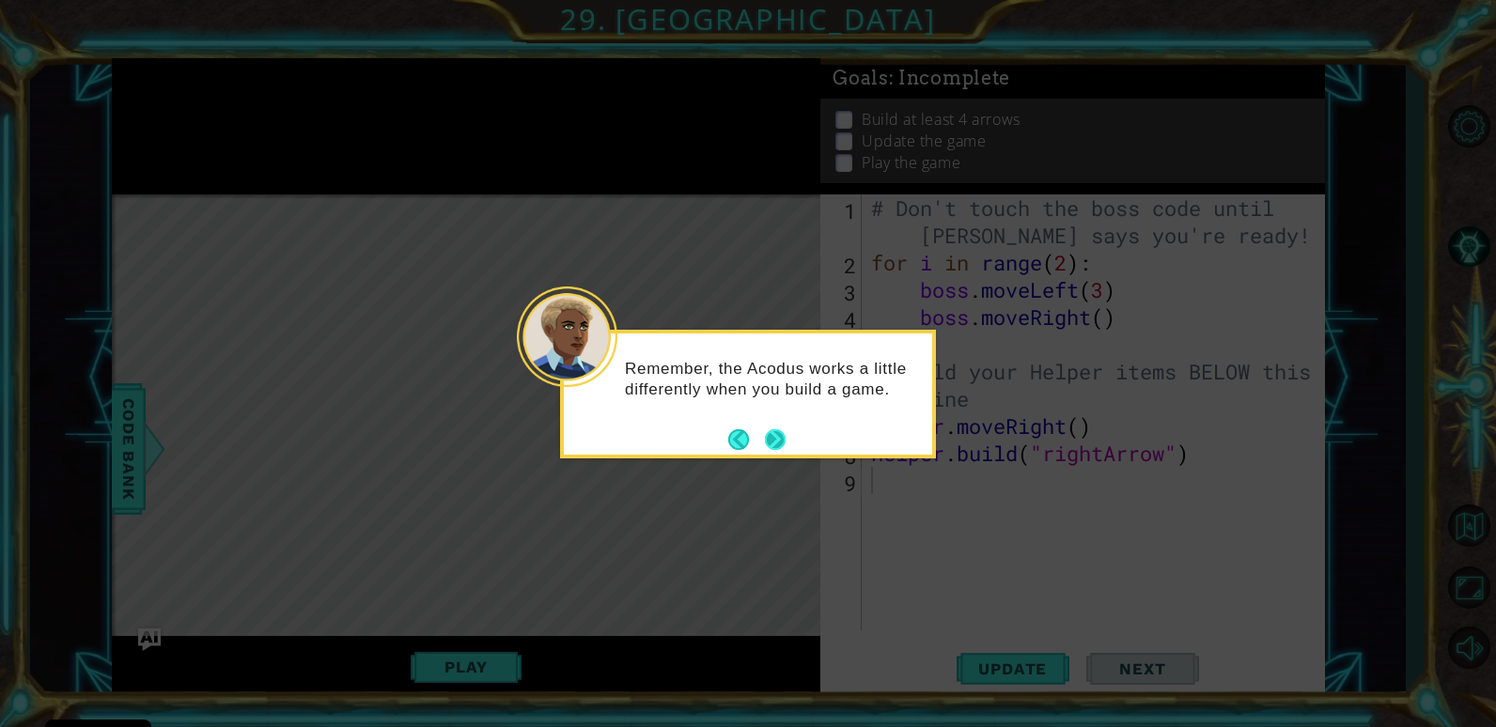
click at [769, 439] on button "Next" at bounding box center [776, 439] width 22 height 22
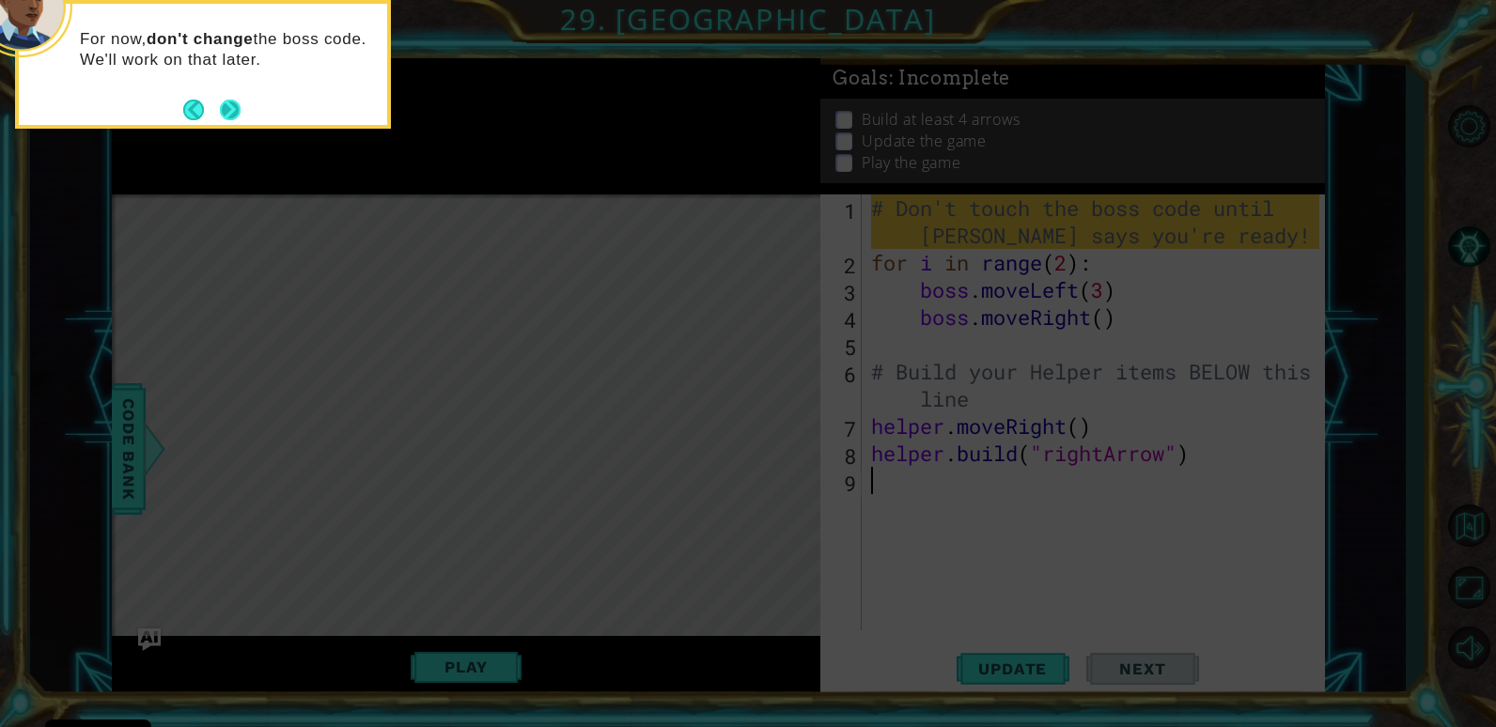
click at [229, 105] on button "Next" at bounding box center [229, 109] width 33 height 33
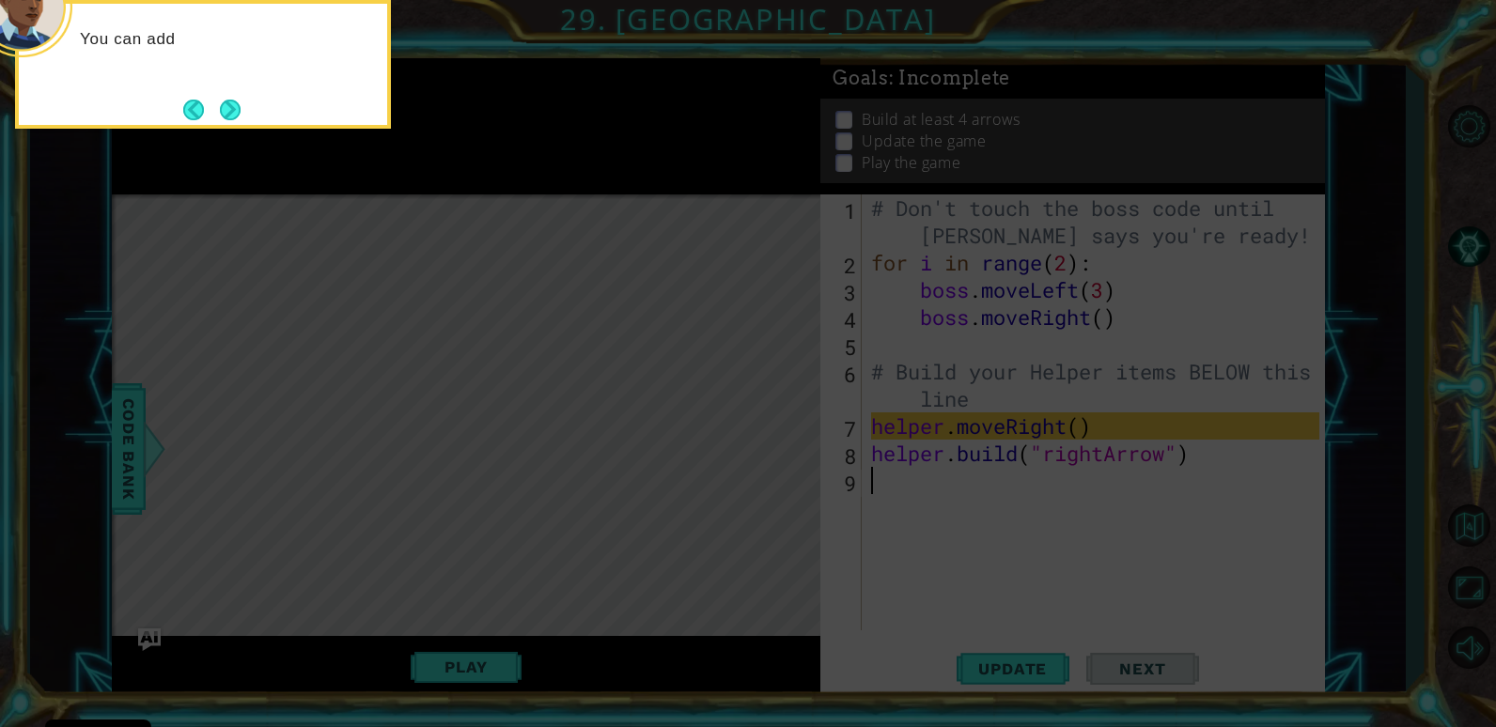
click at [229, 105] on button "Next" at bounding box center [229, 109] width 23 height 23
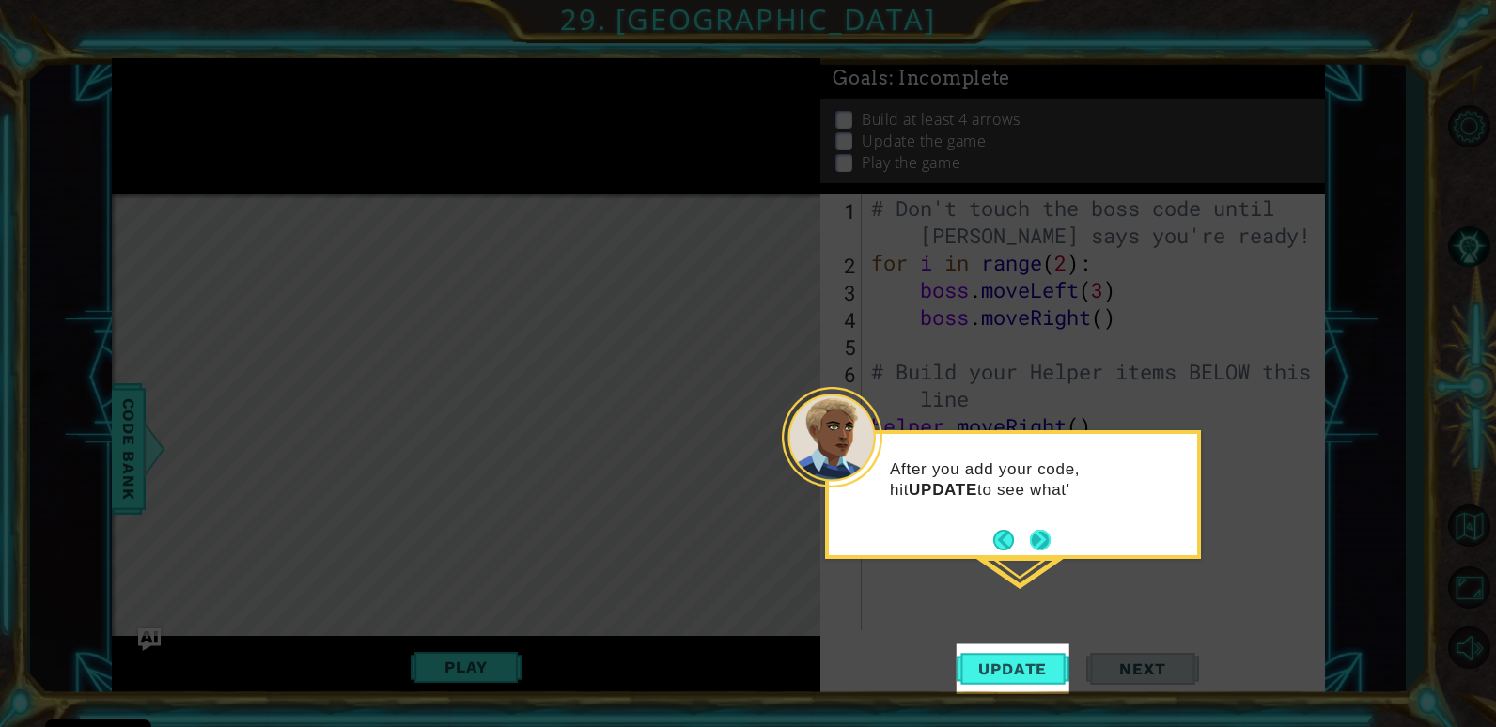
click at [1033, 538] on button "Next" at bounding box center [1040, 539] width 23 height 23
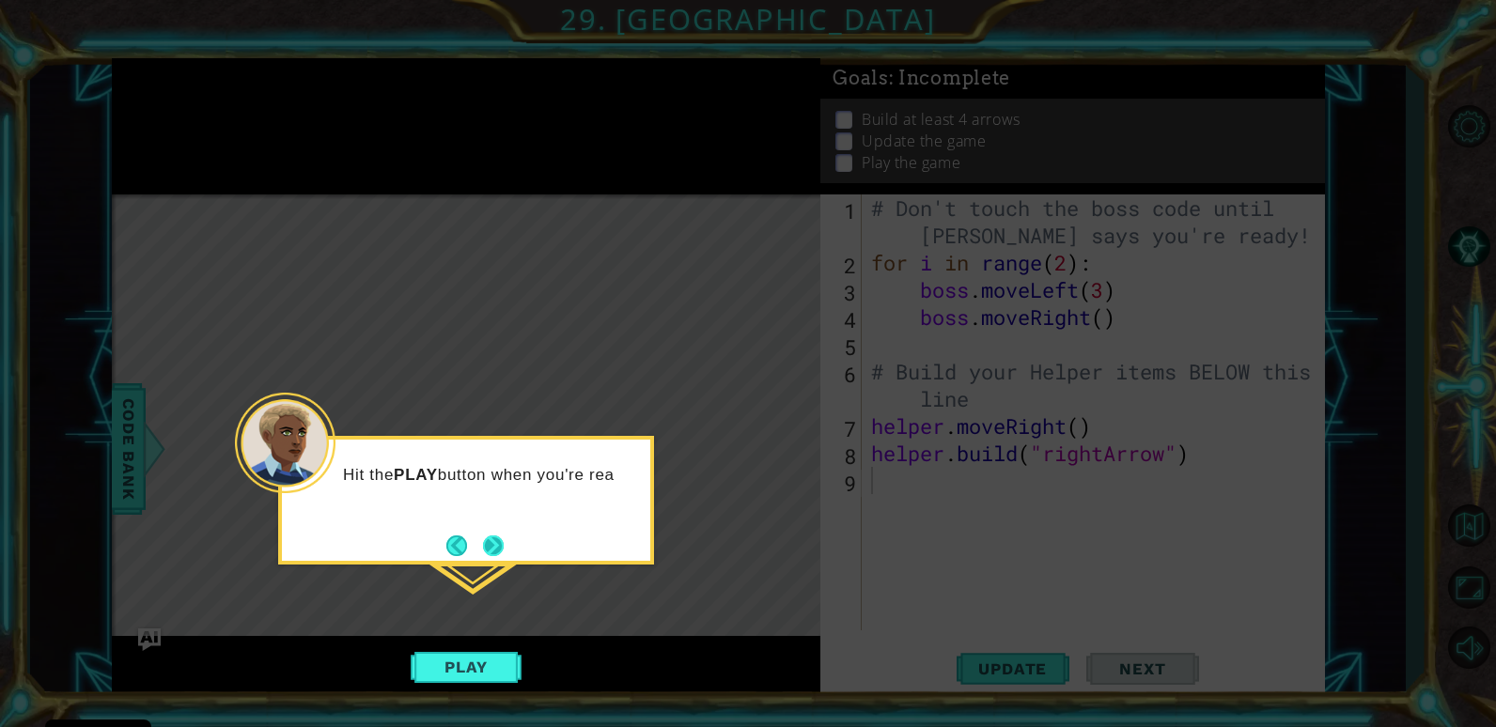
click at [489, 549] on button "Next" at bounding box center [493, 546] width 21 height 21
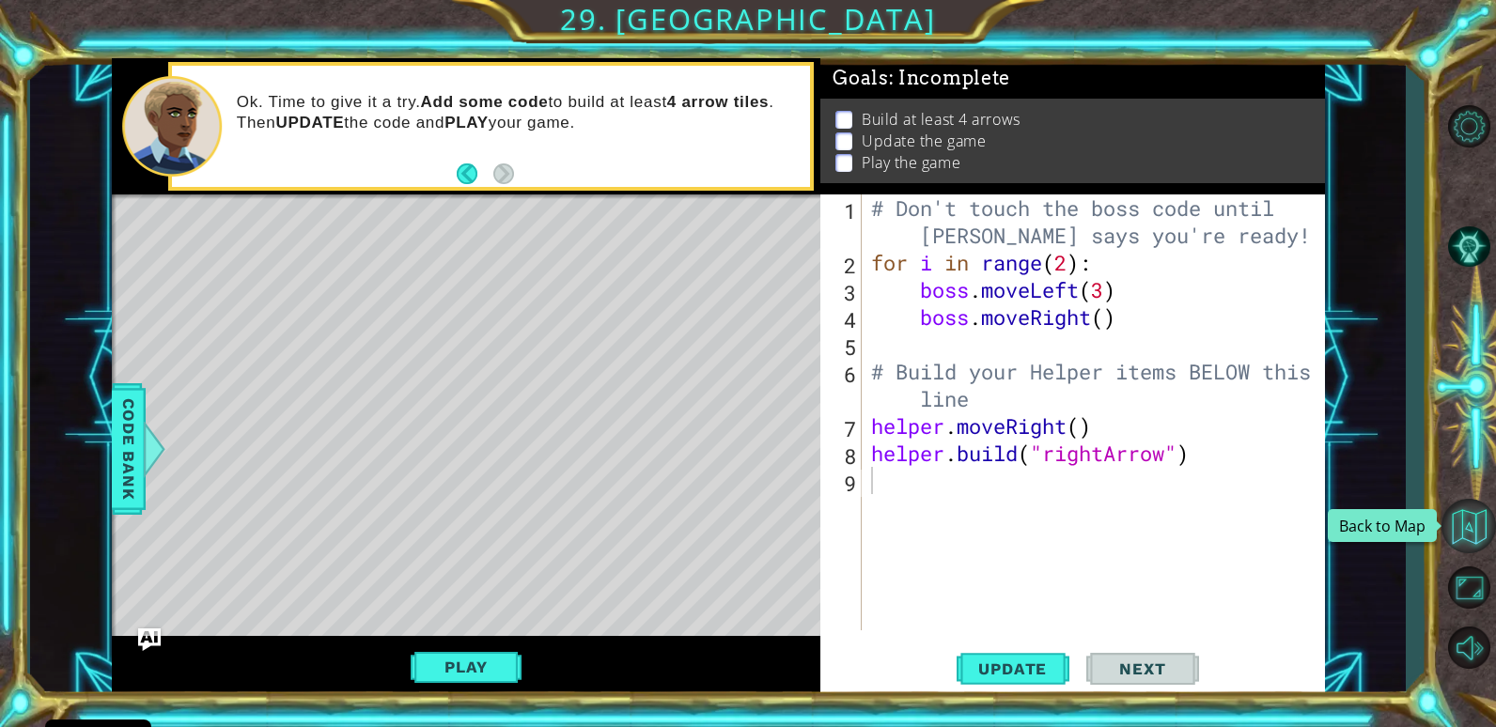
click at [1470, 533] on button "Back to Map" at bounding box center [1468, 526] width 54 height 54
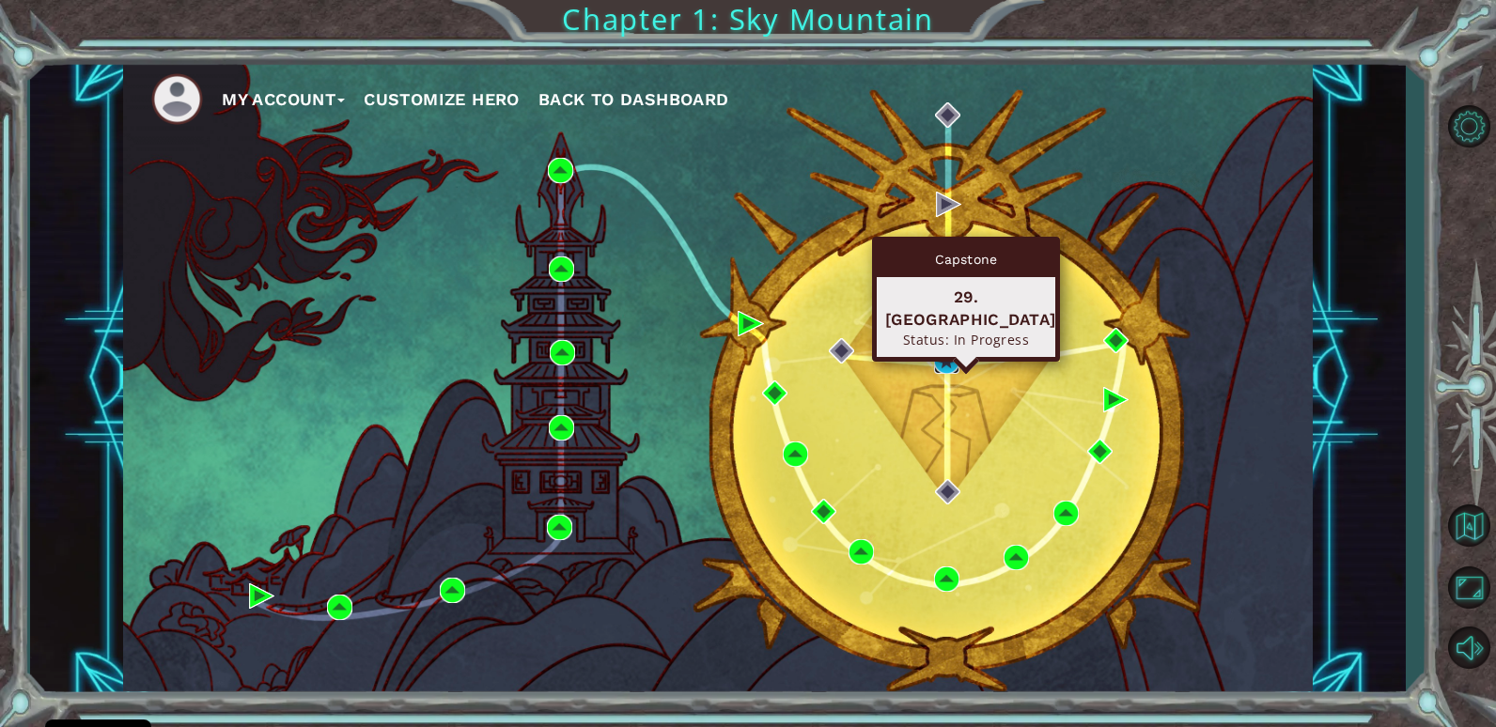
click at [956, 358] on img at bounding box center [946, 361] width 25 height 25
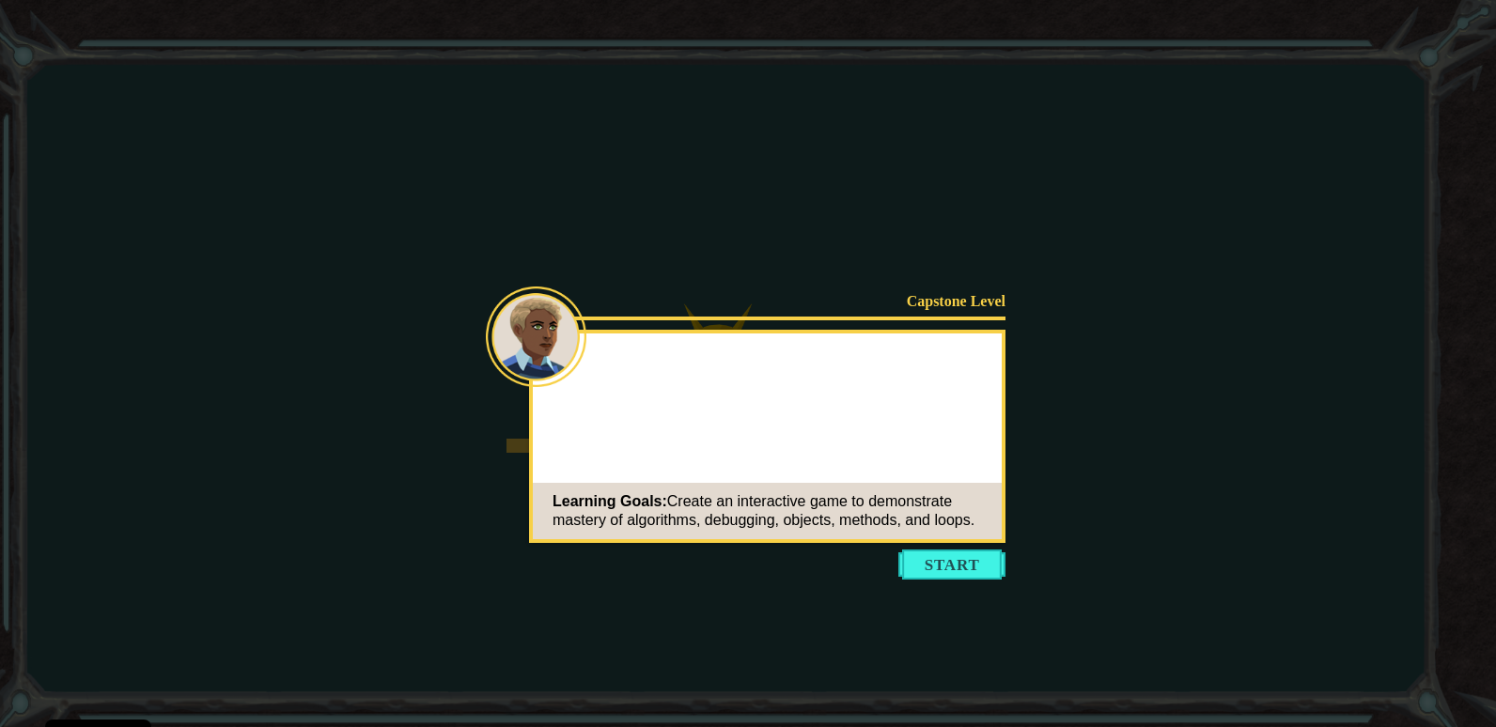
click at [962, 563] on button "Start" at bounding box center [951, 565] width 107 height 30
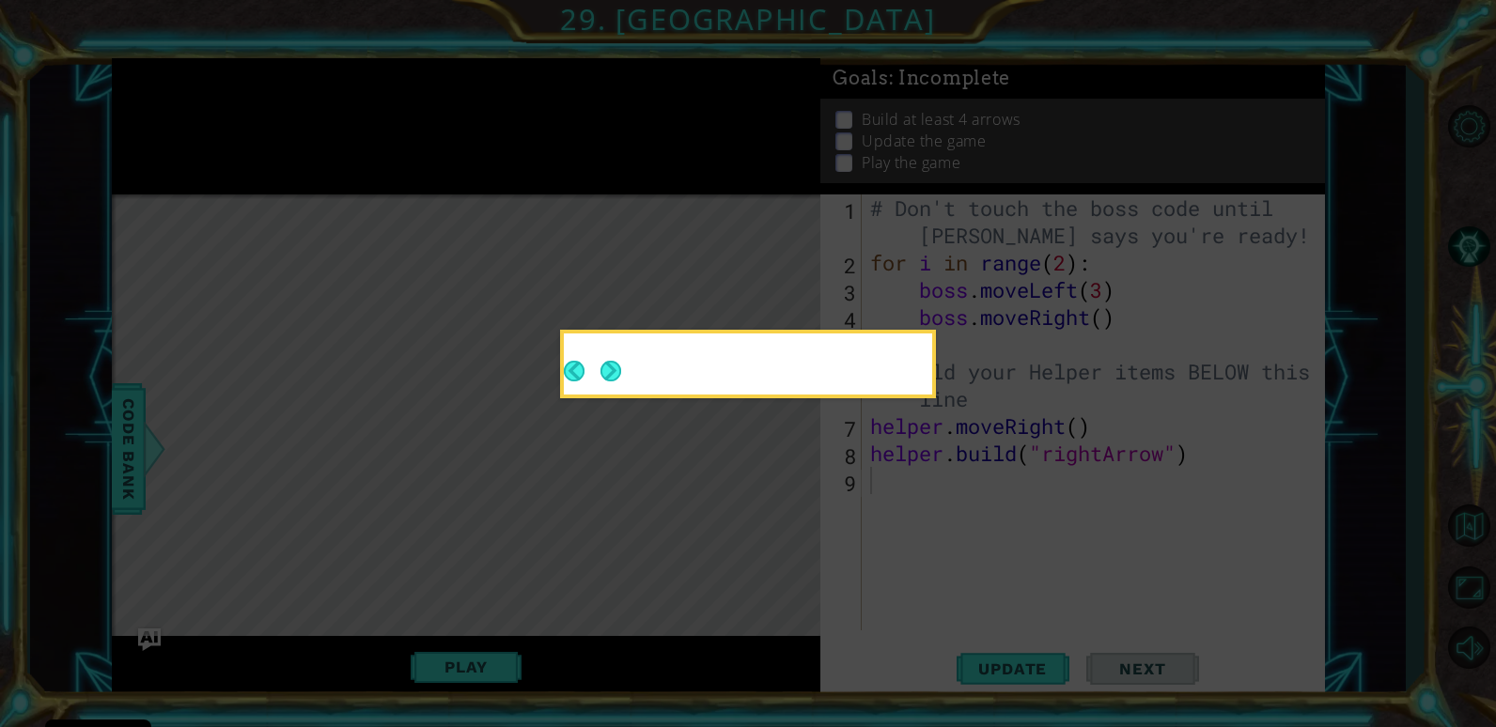
click at [608, 381] on button "Next" at bounding box center [610, 371] width 24 height 24
click at [608, 381] on icon at bounding box center [748, 363] width 1496 height 727
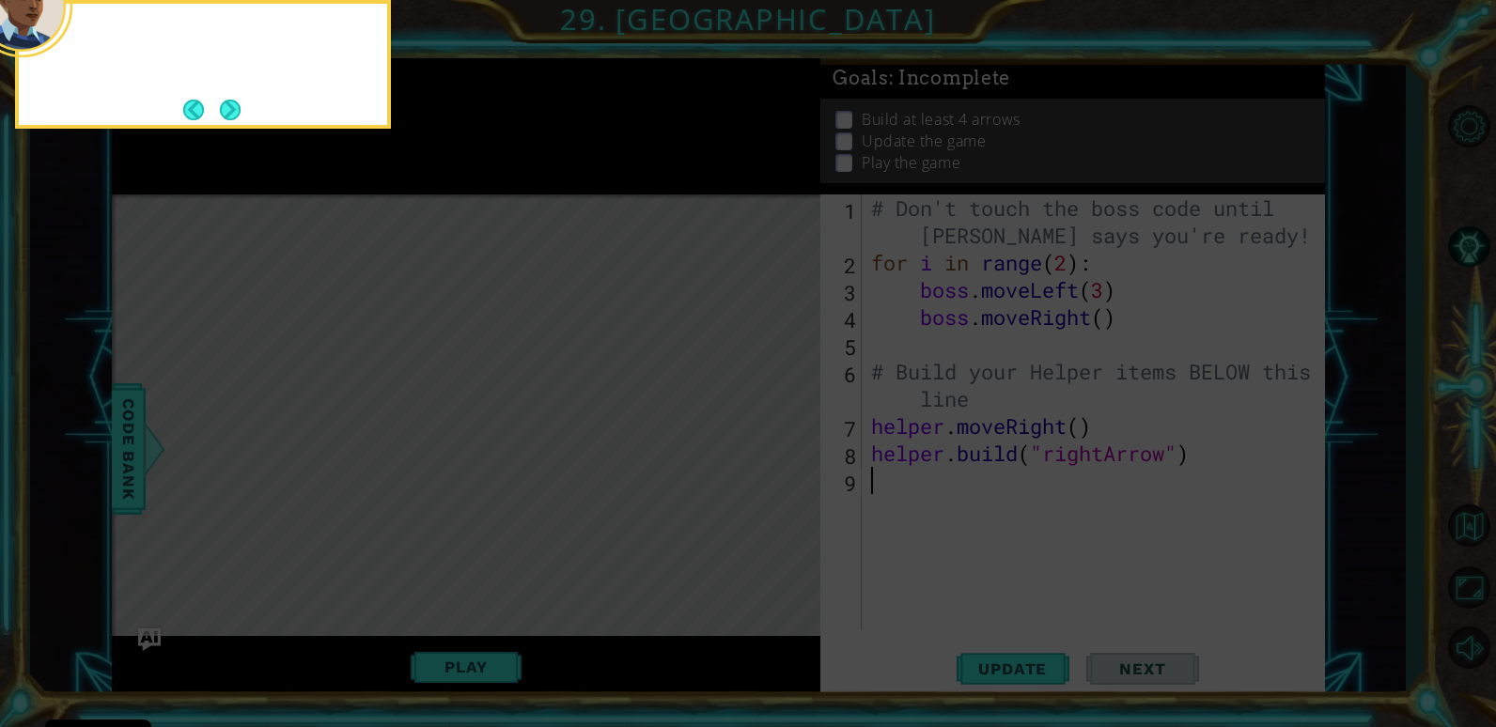
click at [61, 11] on header at bounding box center [203, 8] width 368 height 8
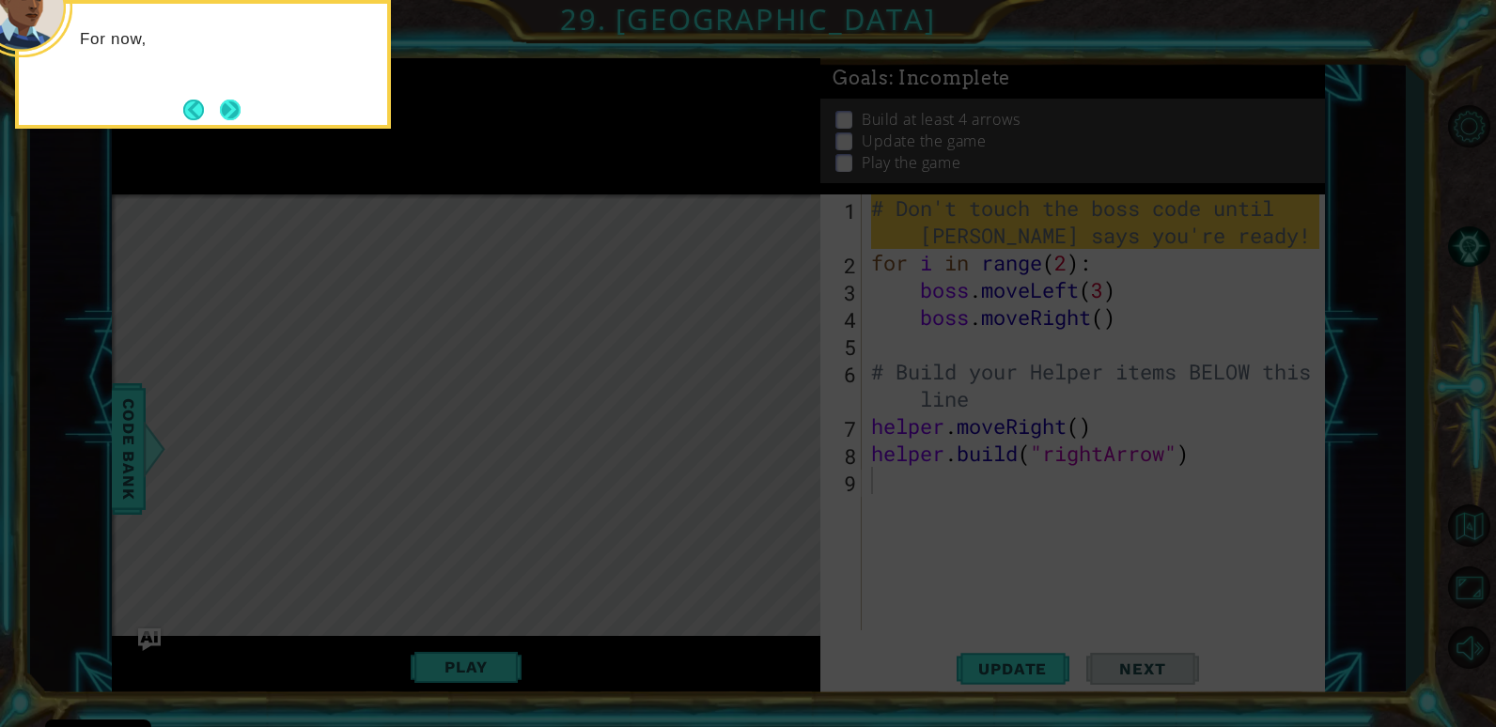
click at [237, 106] on button "Next" at bounding box center [230, 110] width 26 height 26
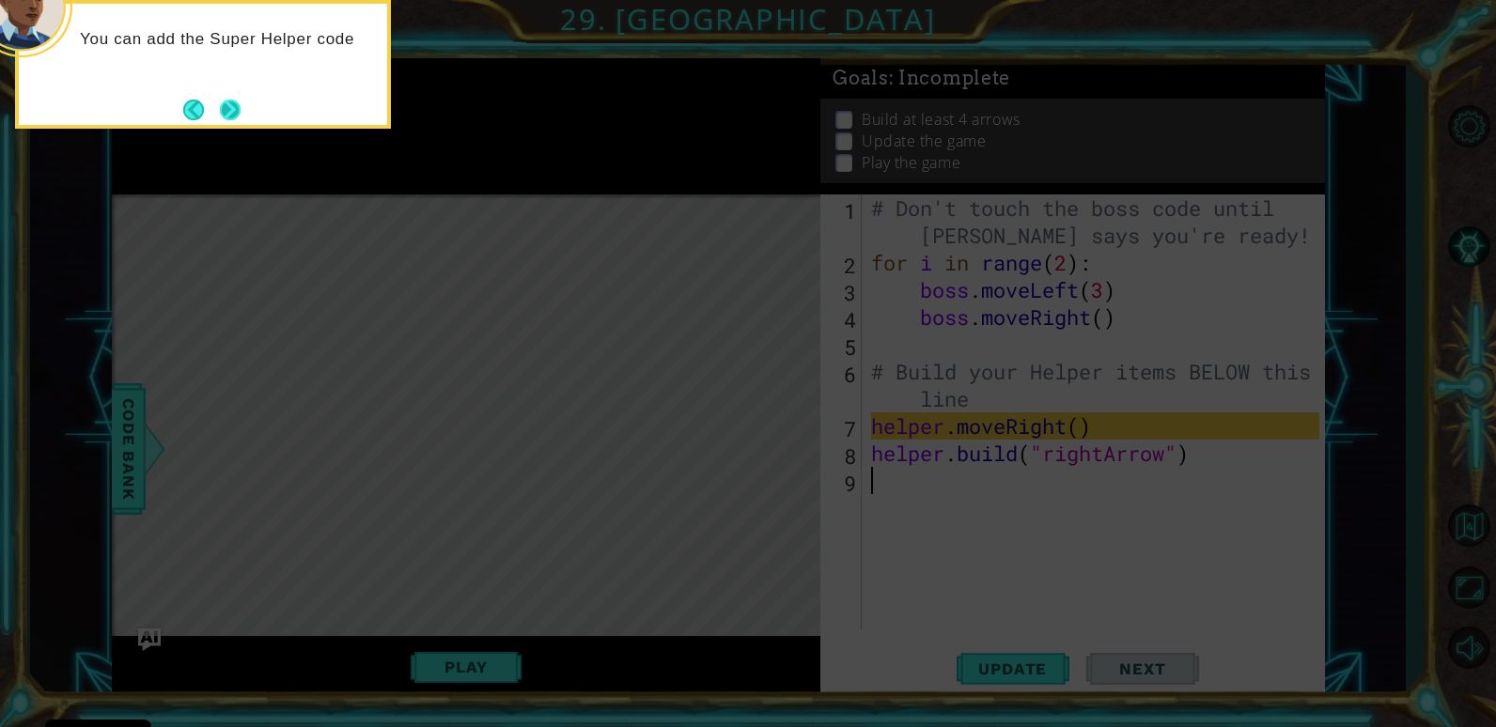
click at [241, 109] on button "Next" at bounding box center [231, 110] width 22 height 22
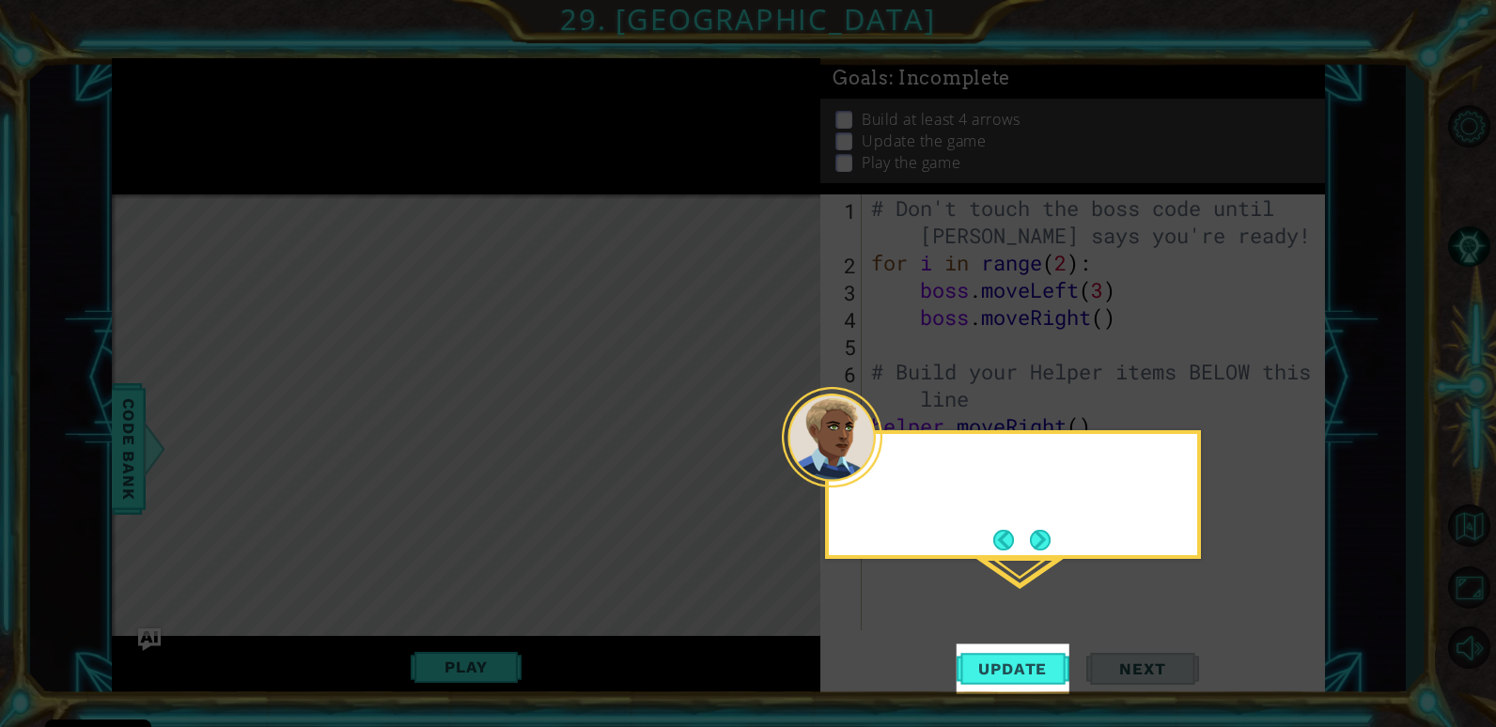
click at [244, 109] on icon at bounding box center [748, 363] width 1496 height 727
drag, startPoint x: 244, startPoint y: 109, endPoint x: 841, endPoint y: 323, distance: 633.9
click at [238, 114] on icon at bounding box center [748, 363] width 1496 height 727
click at [1050, 528] on button "Next" at bounding box center [1040, 539] width 25 height 25
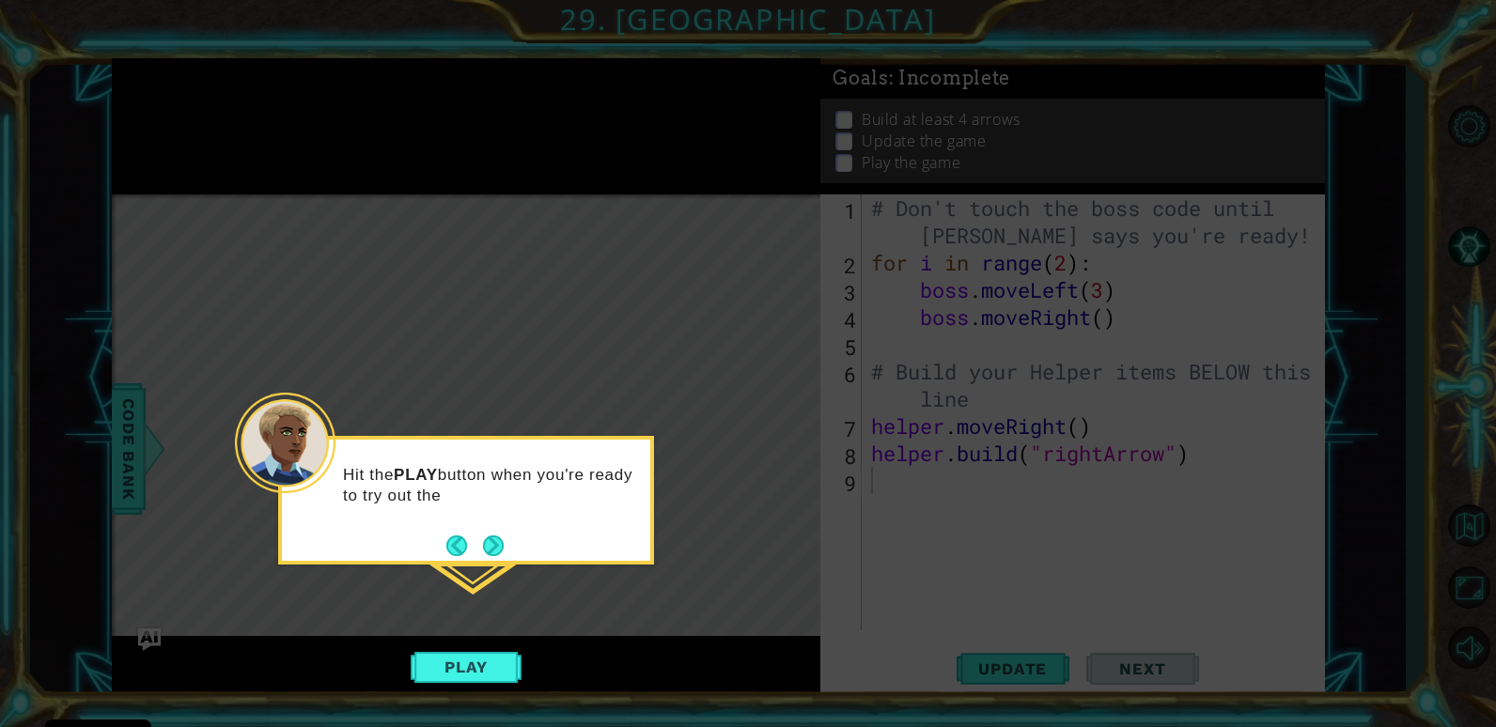
click at [511, 549] on div "Hit the PLAY button when you're ready to try out the" at bounding box center [466, 500] width 376 height 129
click at [492, 537] on button "Next" at bounding box center [493, 547] width 23 height 23
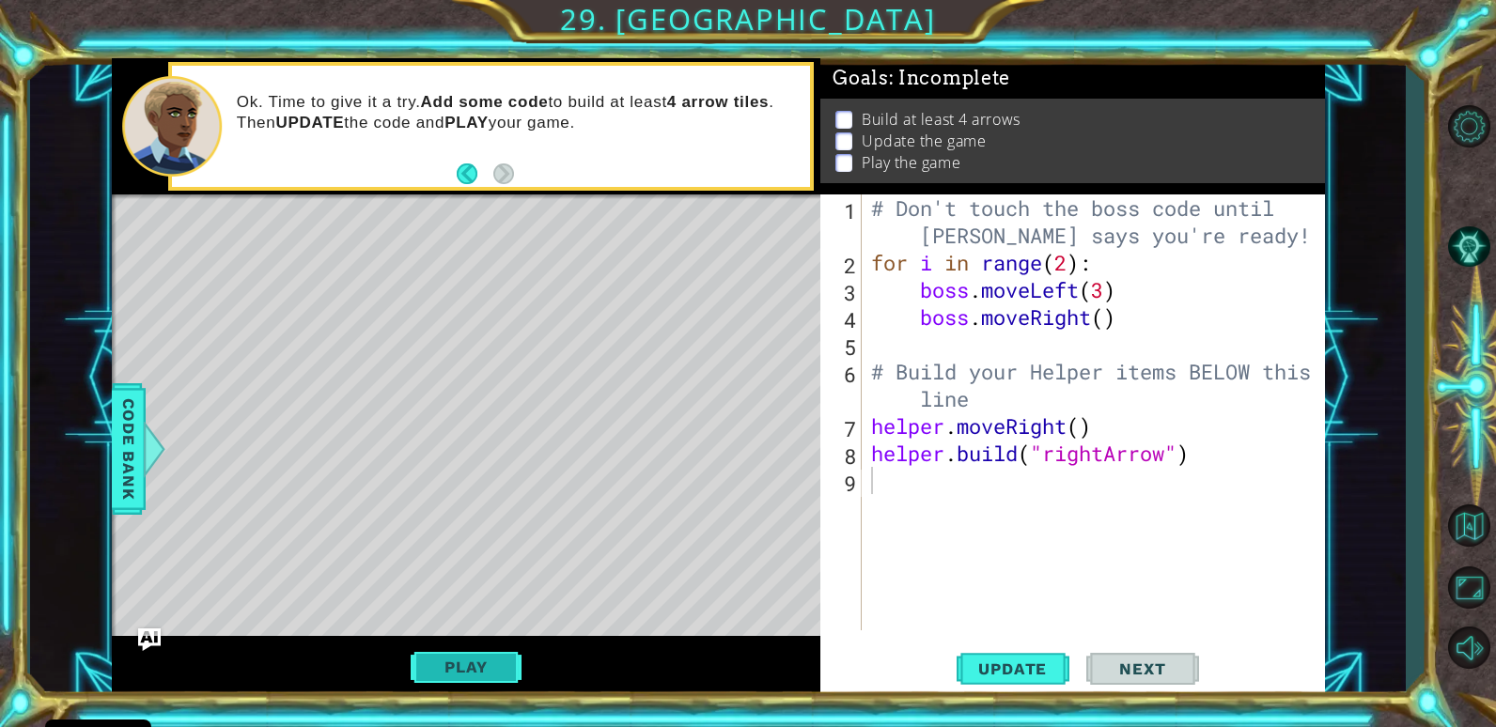
click at [473, 662] on button "Play" at bounding box center [466, 667] width 110 height 36
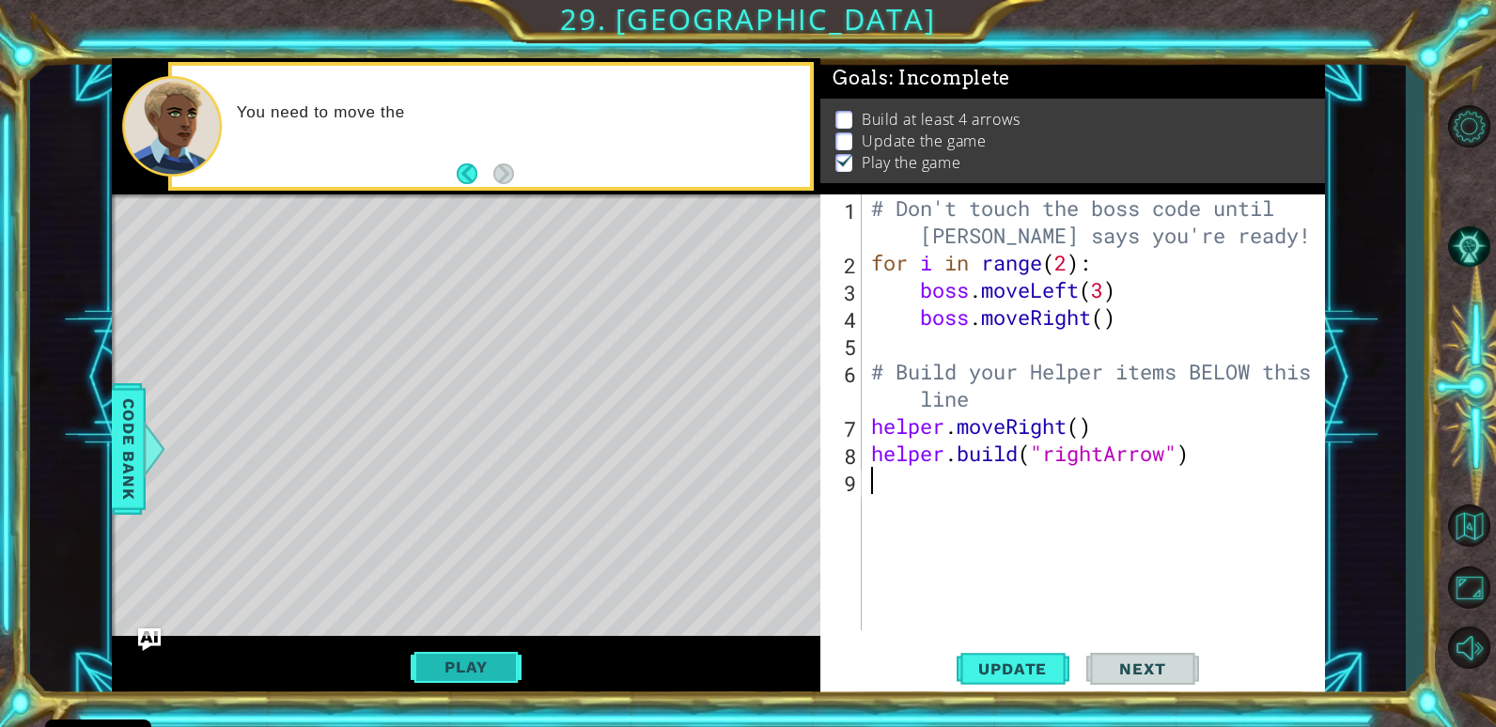
type textarea "[DOMAIN_NAME]("rightArrow")"
click at [455, 653] on button "Play" at bounding box center [466, 667] width 110 height 36
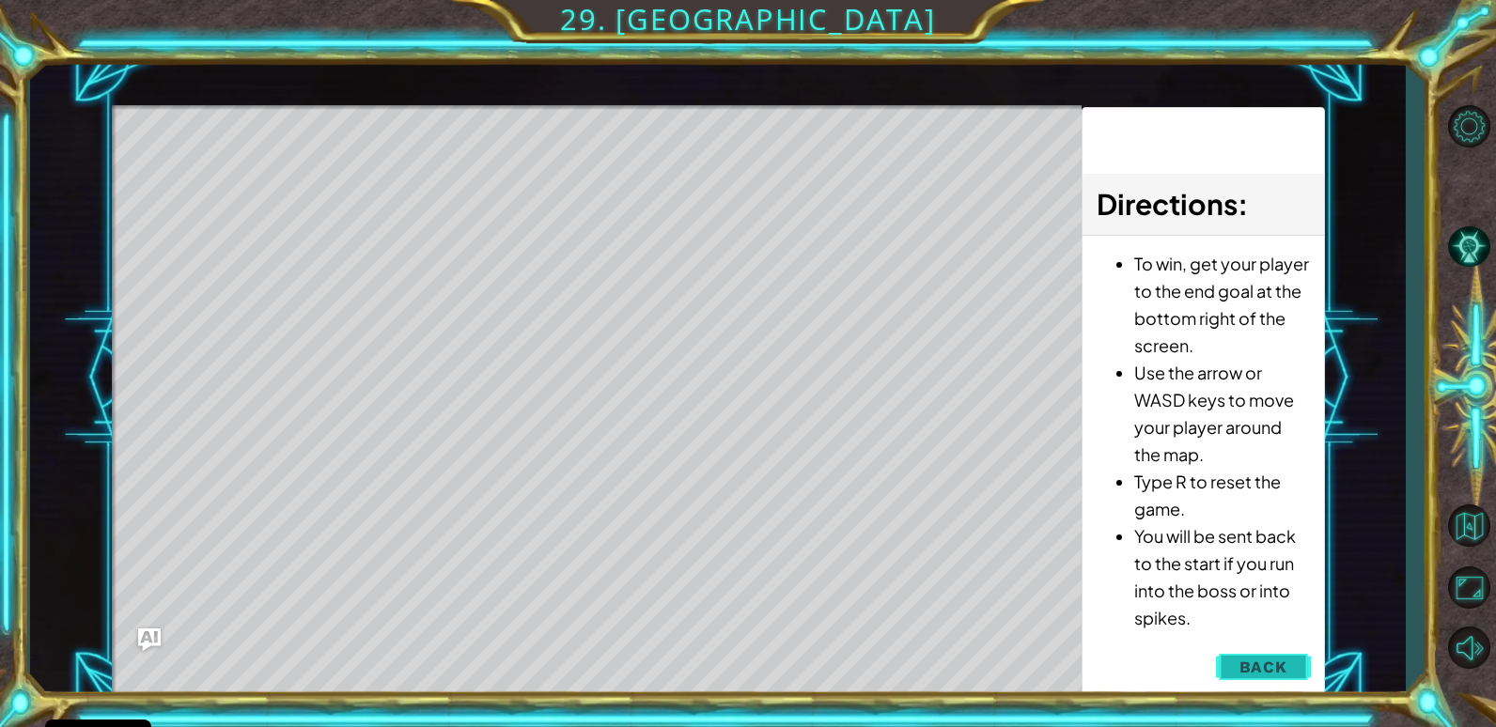
click at [1266, 676] on span "Back" at bounding box center [1263, 667] width 48 height 19
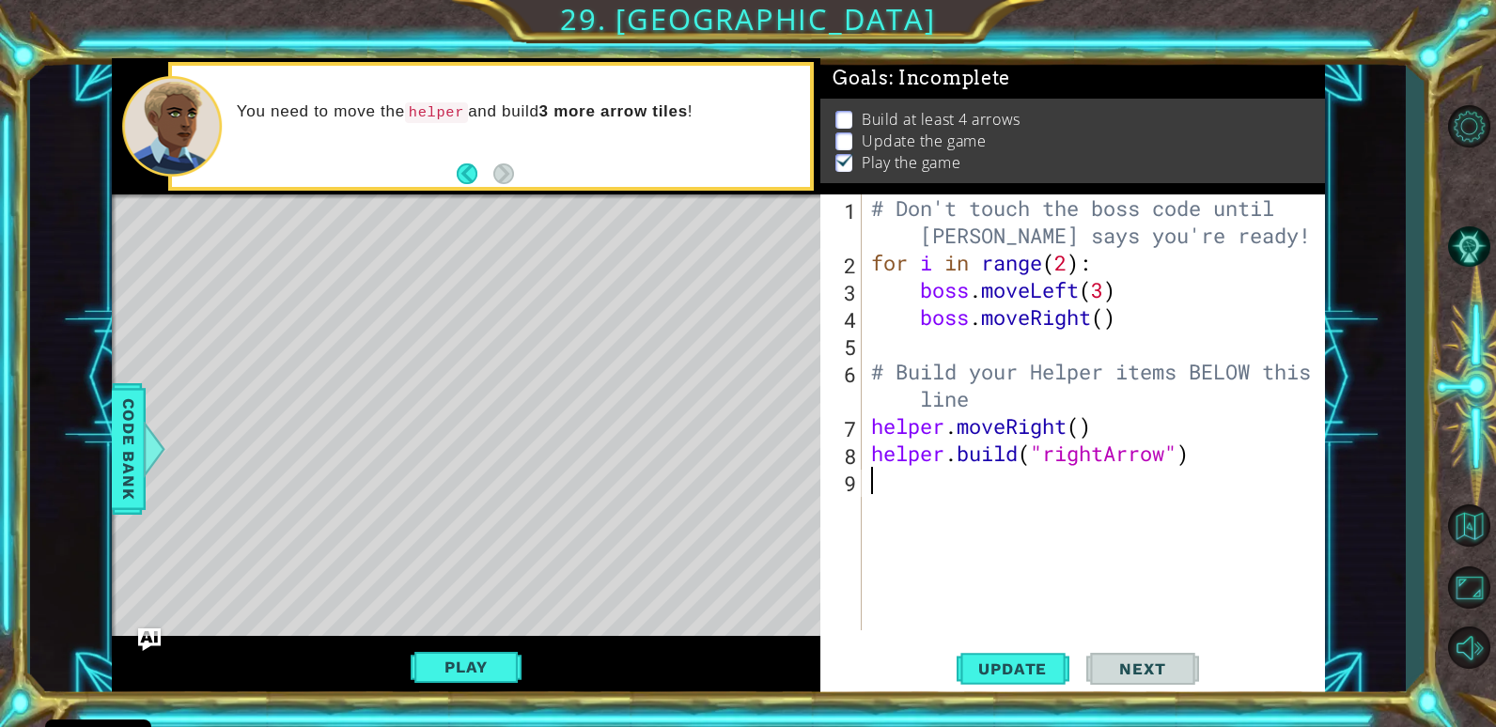
click at [997, 611] on div "# Don't touch the boss code until [PERSON_NAME] says you're ready! for i in ran…" at bounding box center [1097, 453] width 461 height 518
click at [459, 664] on button "Play" at bounding box center [466, 667] width 110 height 36
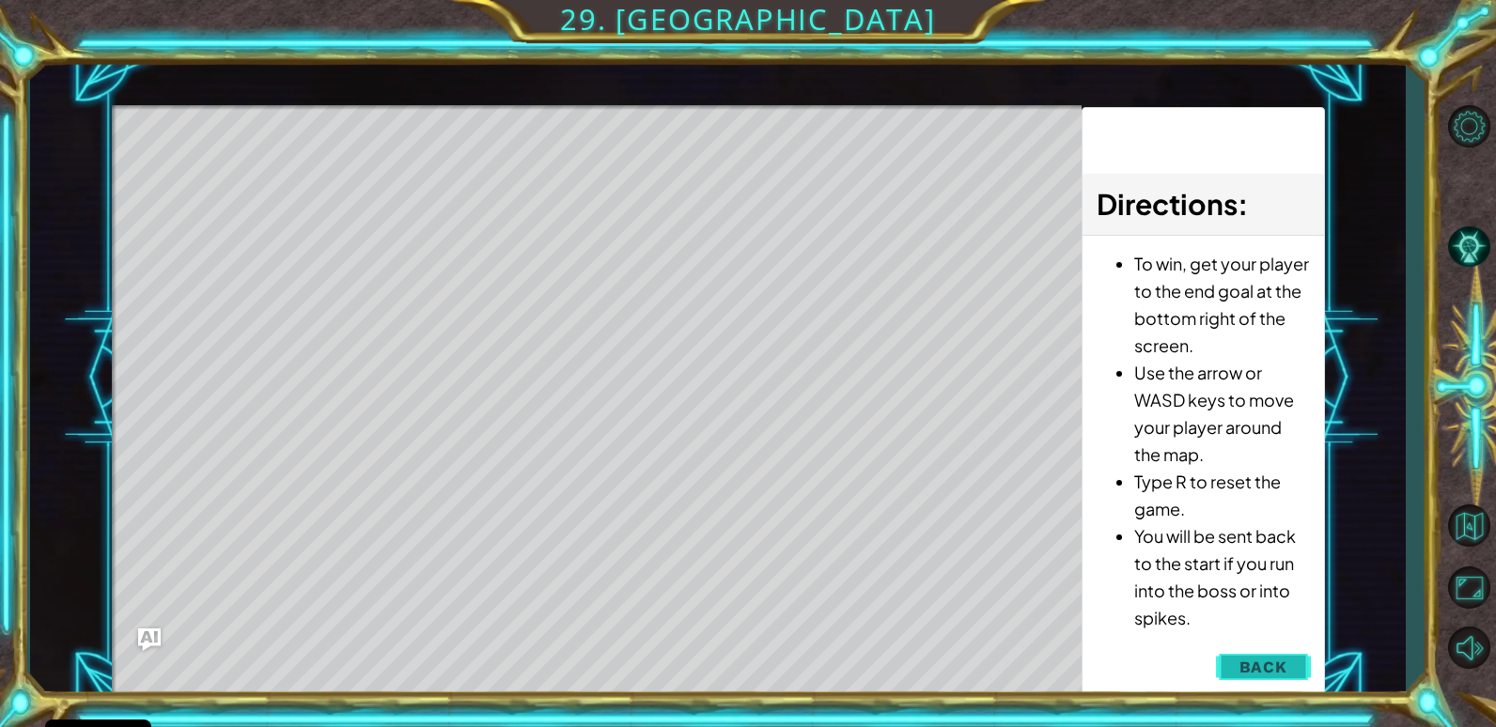
click at [1256, 658] on span "Back" at bounding box center [1263, 667] width 48 height 19
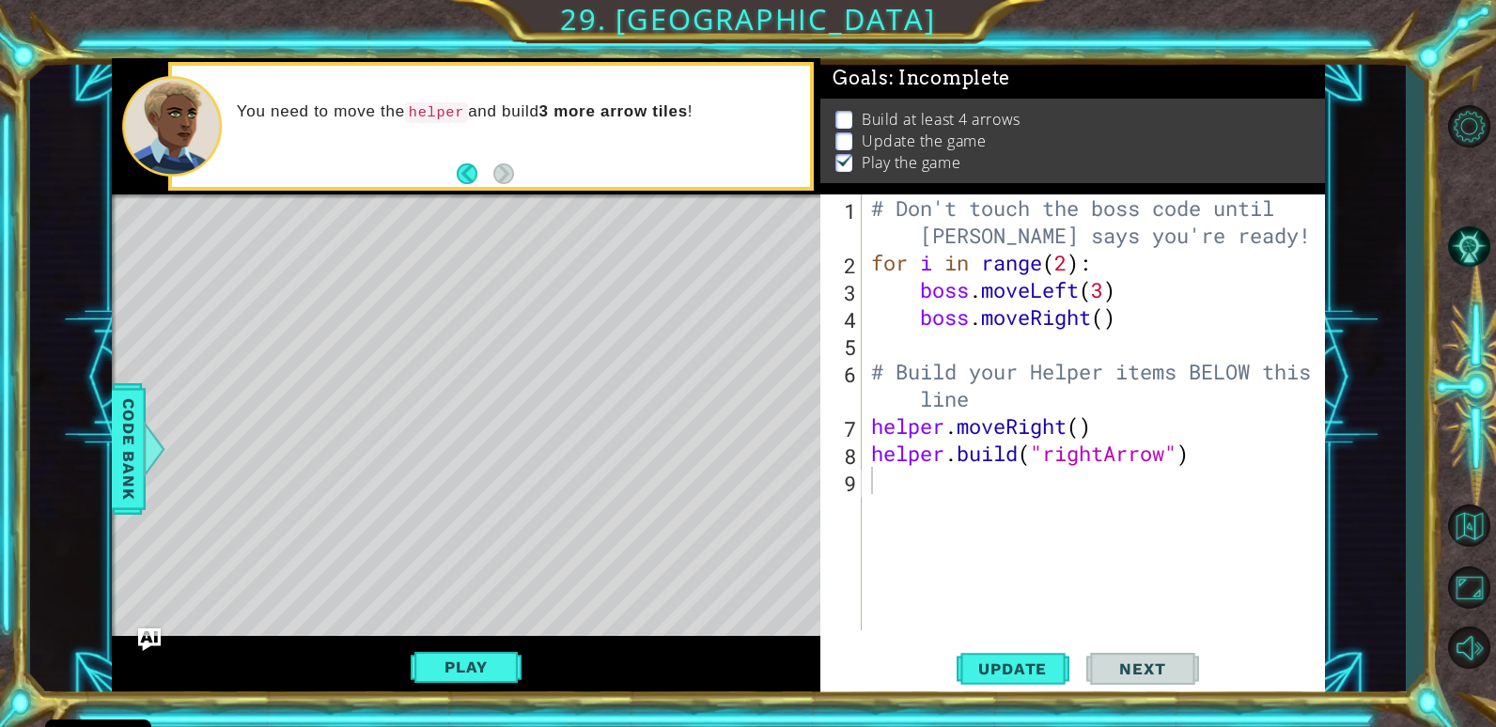
click at [873, 486] on div "# Don't touch the boss code until [PERSON_NAME] says you're ready! for i in ran…" at bounding box center [1097, 453] width 461 height 518
click at [1460, 627] on button "Mute" at bounding box center [1468, 648] width 54 height 54
click at [877, 495] on div "# Don't touch the boss code until [PERSON_NAME] says you're ready! for i in ran…" at bounding box center [1097, 453] width 461 height 518
type textarea "h"
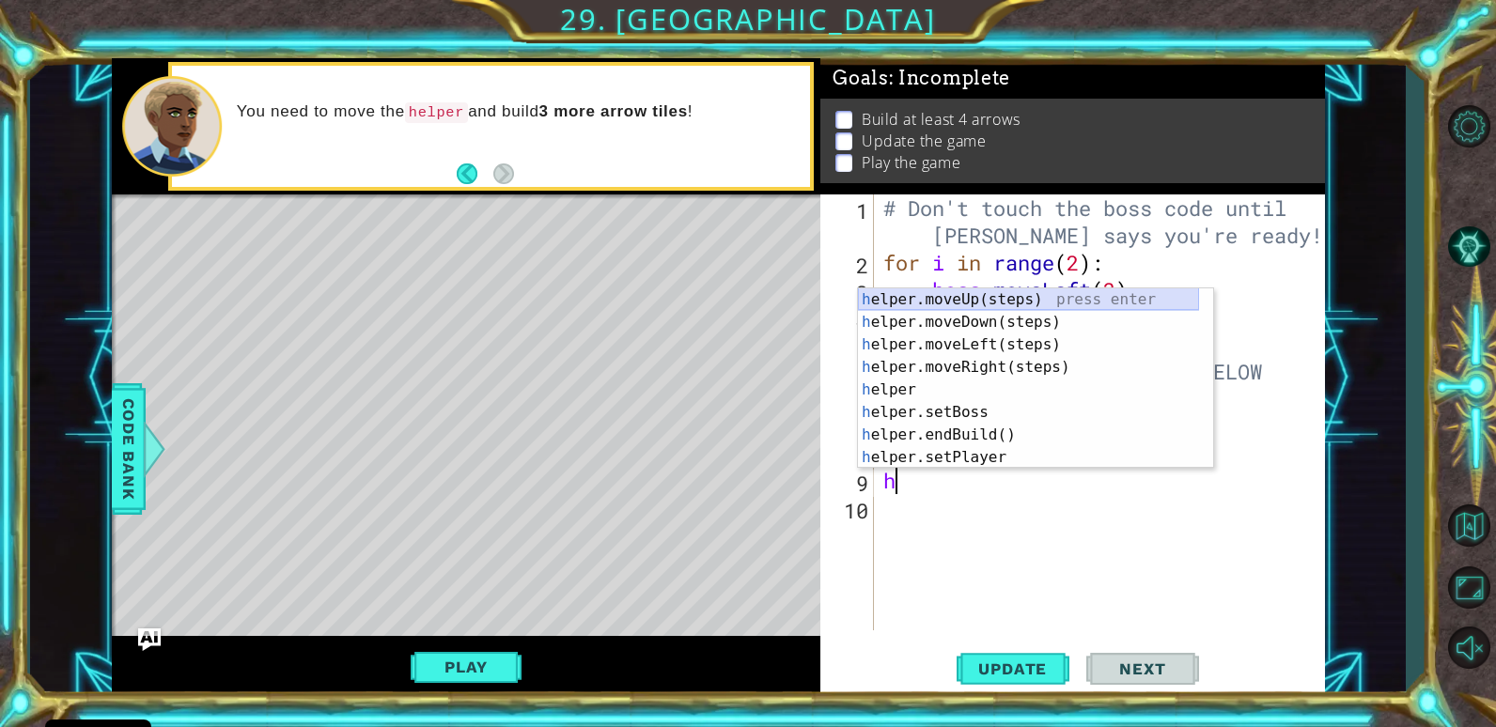
click at [1100, 291] on div "h elper.moveUp(steps) press enter h elper.moveDown(steps) press enter h elper.m…" at bounding box center [1028, 400] width 341 height 225
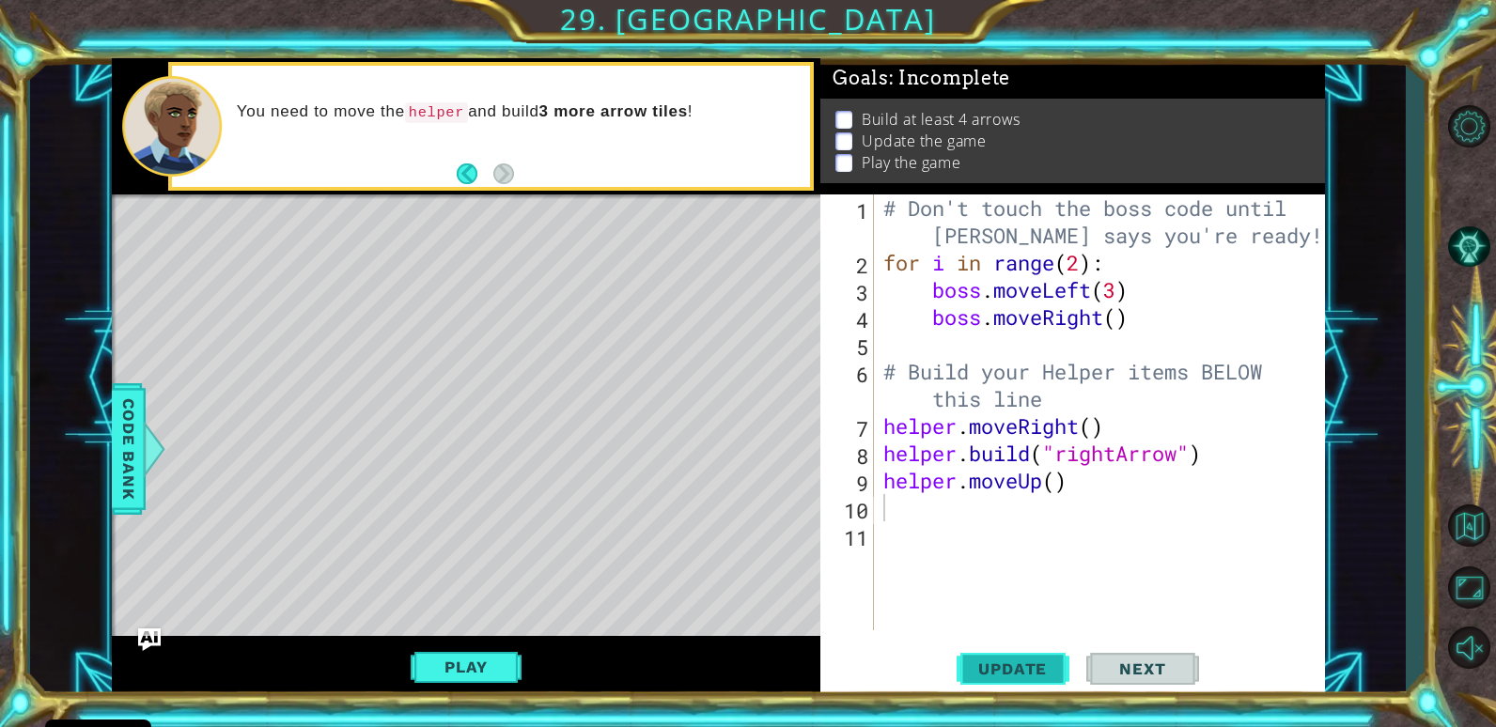
click at [1015, 661] on span "Update" at bounding box center [1012, 669] width 106 height 19
click at [479, 659] on button "Play" at bounding box center [466, 667] width 110 height 36
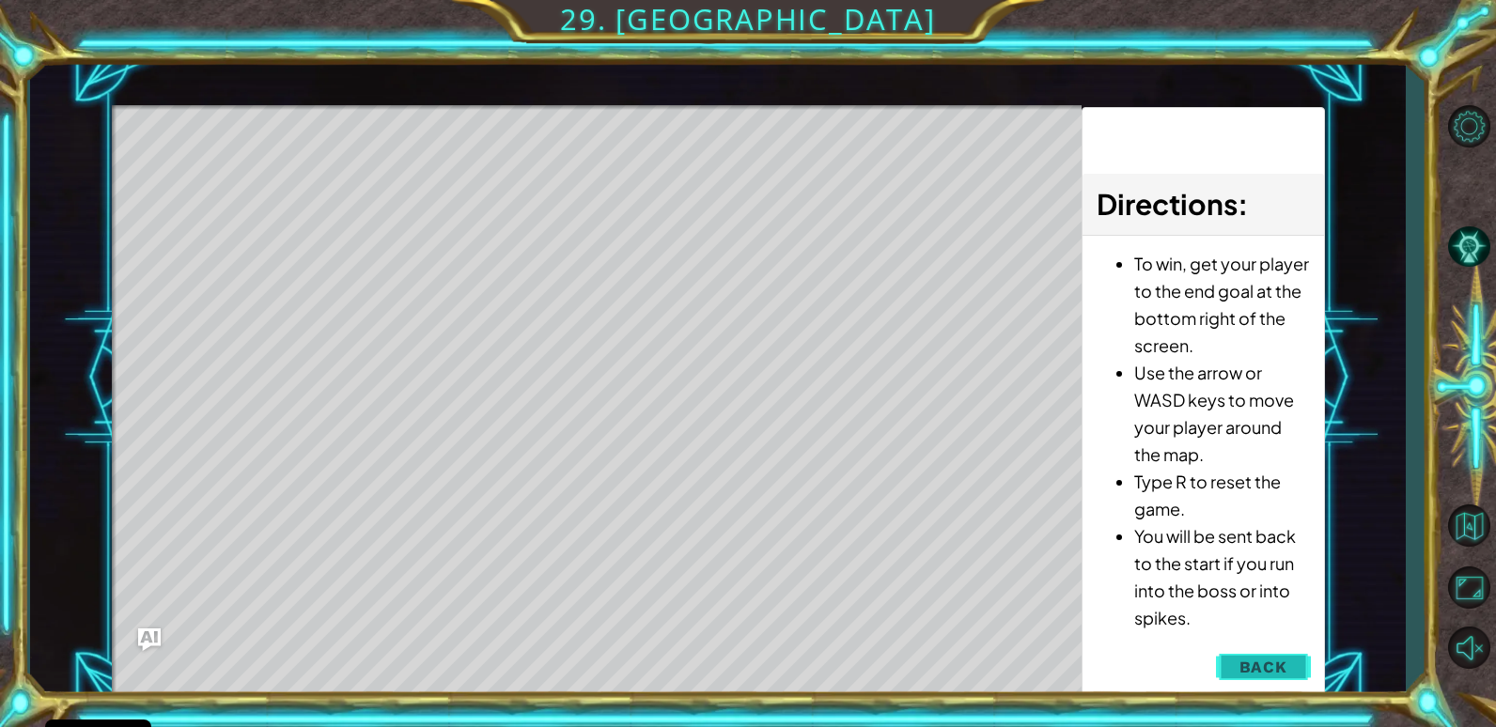
click at [1281, 668] on span "Back" at bounding box center [1263, 667] width 48 height 19
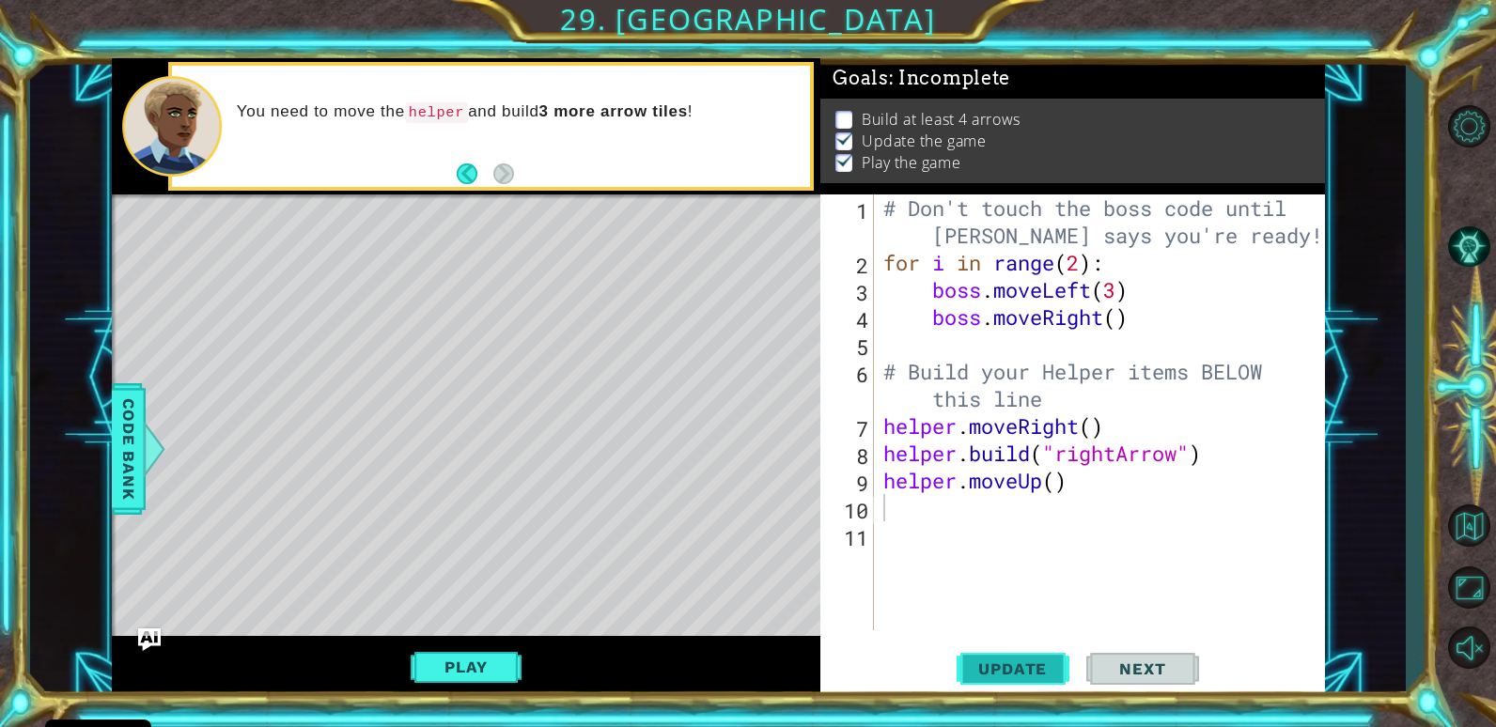
click at [1028, 672] on span "Update" at bounding box center [1012, 669] width 106 height 19
click at [1136, 672] on span "Next" at bounding box center [1142, 669] width 84 height 19
click at [1102, 487] on div "# Don't touch the boss code until [PERSON_NAME] says you're ready! for i in ran…" at bounding box center [1104, 453] width 450 height 518
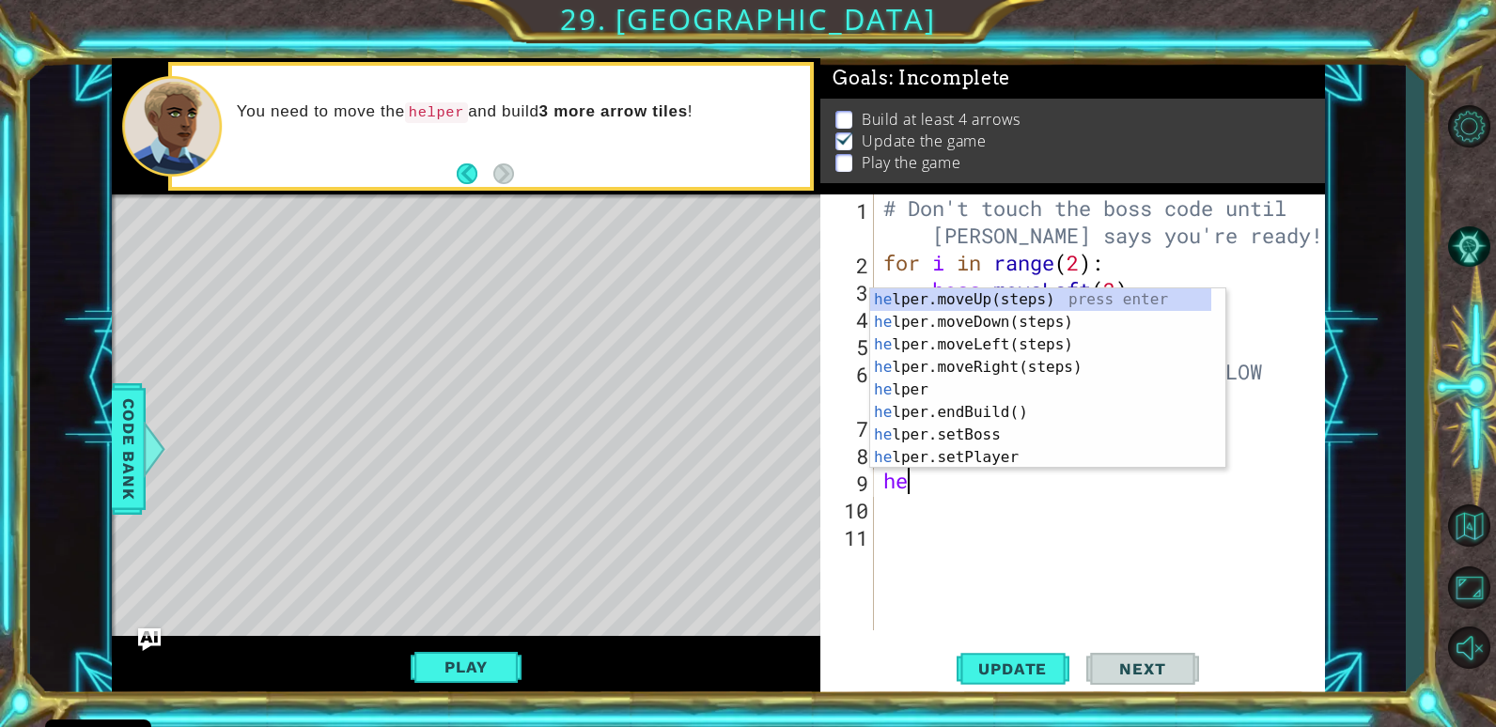
type textarea "h"
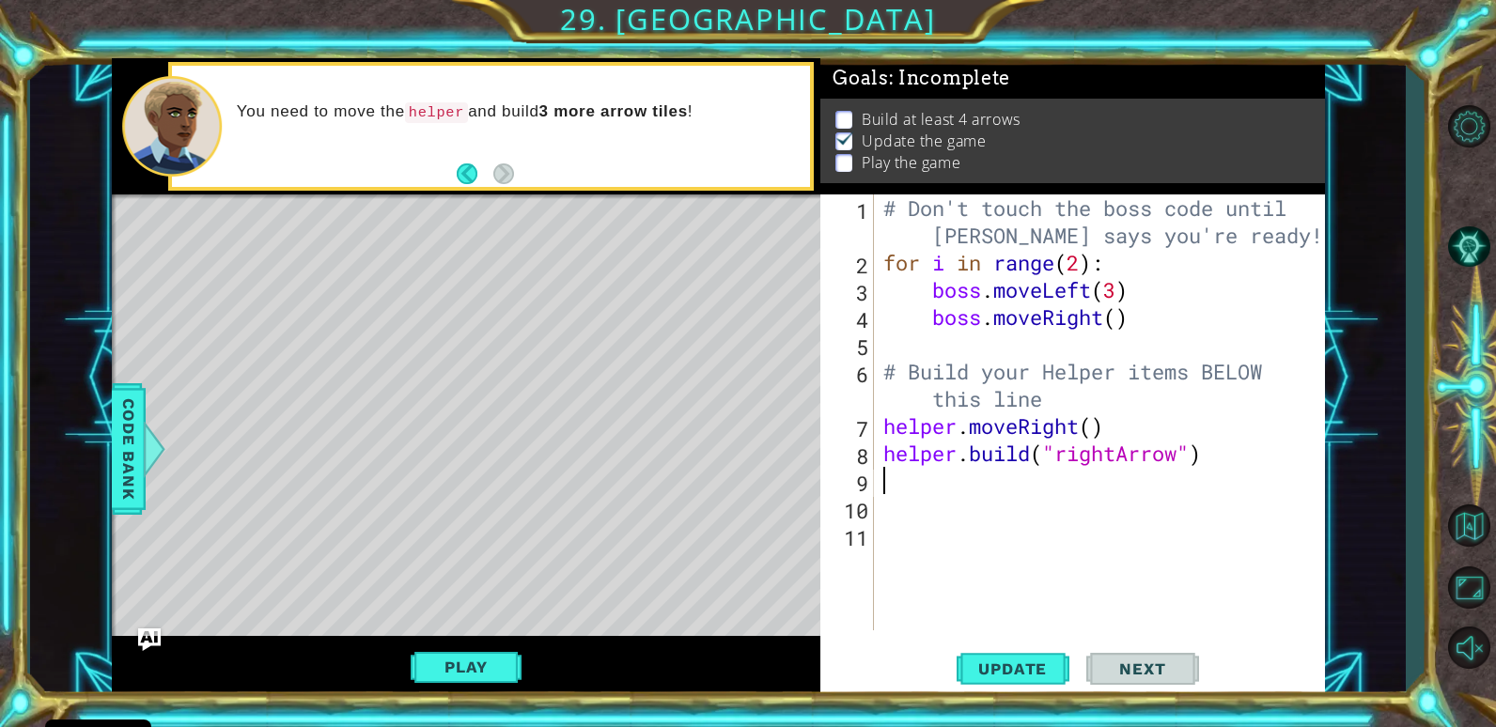
type textarea "h"
click at [1219, 558] on div "# Don't touch the boss code until [PERSON_NAME] says you're ready! for i in ran…" at bounding box center [1104, 453] width 450 height 518
type textarea "h"
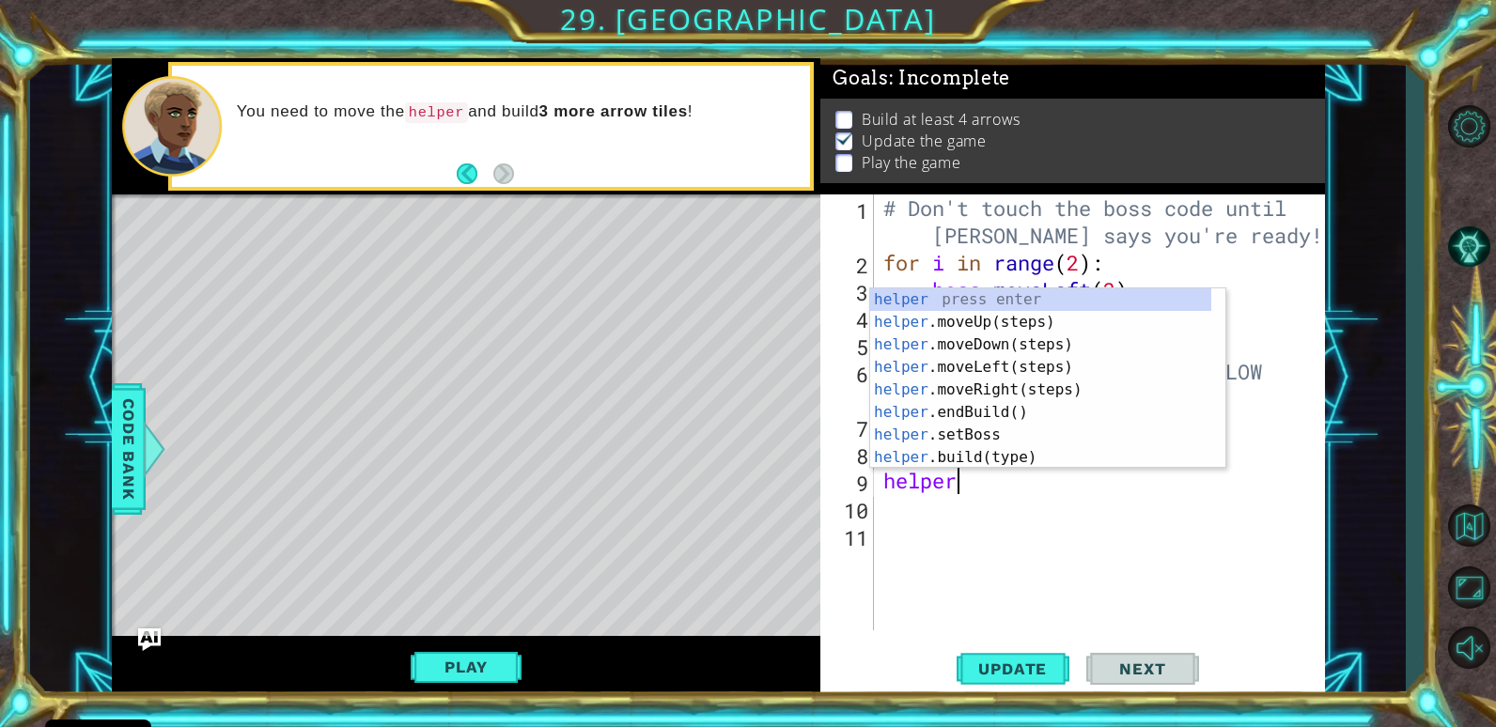
scroll to position [0, 3]
click at [1004, 463] on div "helper press enter helper .moveUp(steps) press enter helper .moveDown(steps) pr…" at bounding box center [1040, 400] width 341 height 225
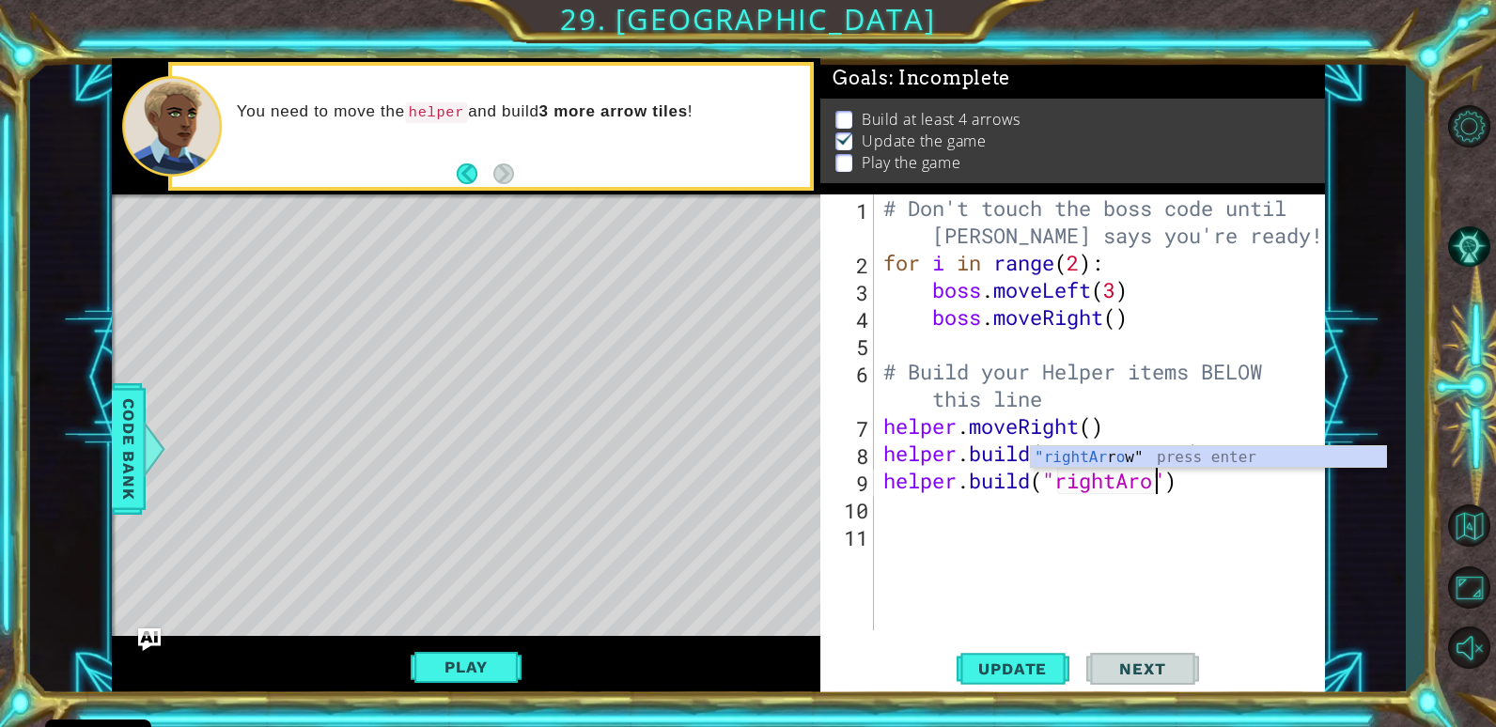
scroll to position [0, 12]
type textarea "[DOMAIN_NAME]("rightArrow")"
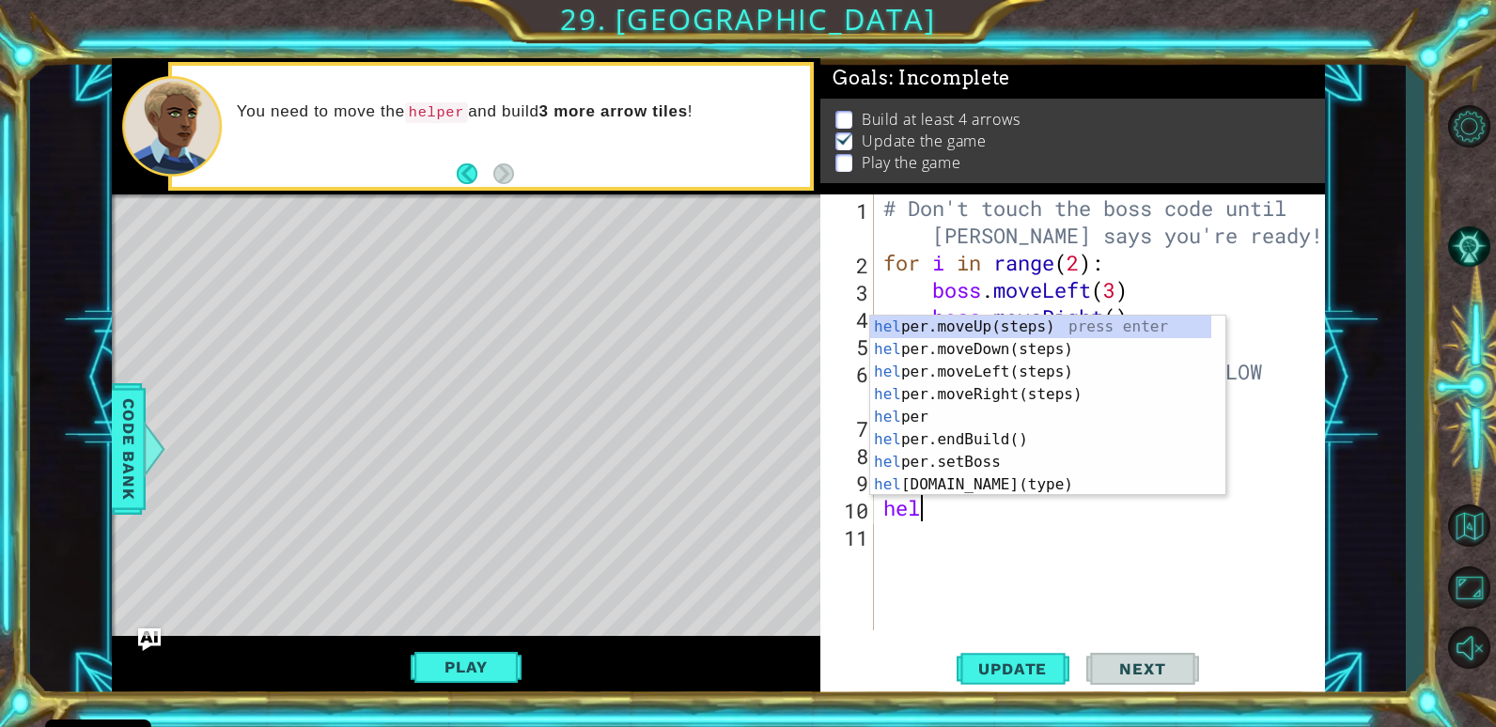
scroll to position [0, 1]
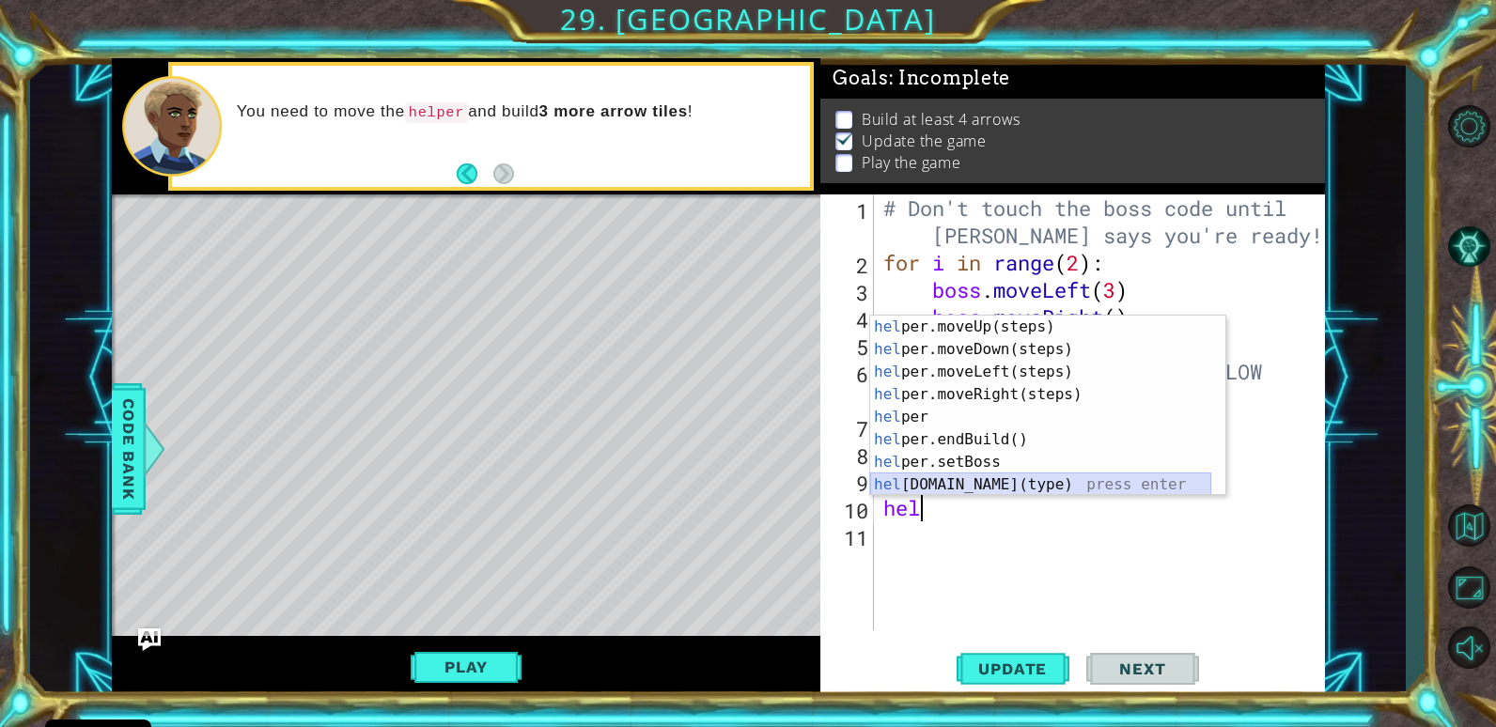
click at [1051, 484] on div "hel per.moveUp(steps) press enter hel per.moveDown(steps) press enter hel per.m…" at bounding box center [1040, 428] width 341 height 225
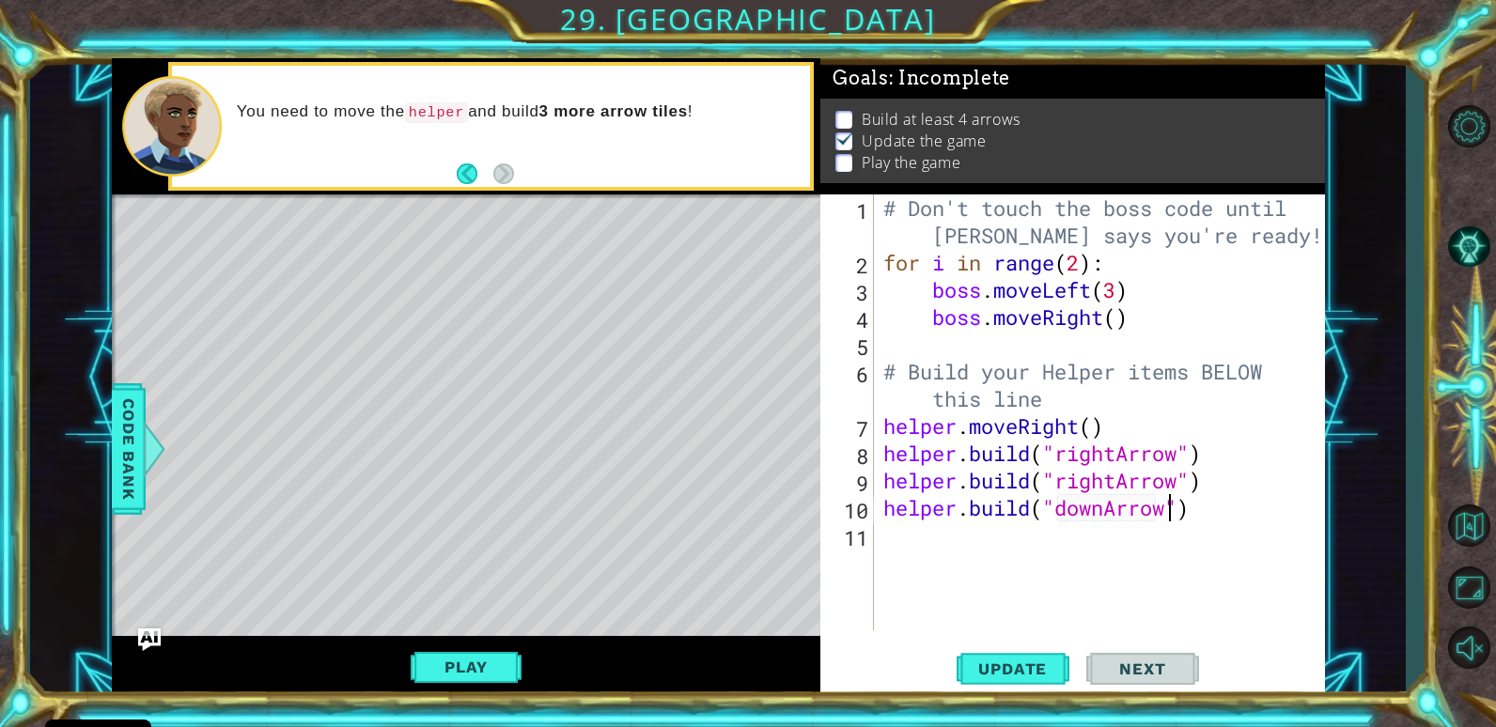
scroll to position [0, 13]
type textarea "[DOMAIN_NAME]("downArrow")"
click at [1033, 656] on button "Update" at bounding box center [1012, 669] width 113 height 51
click at [483, 669] on button "Play" at bounding box center [466, 667] width 110 height 36
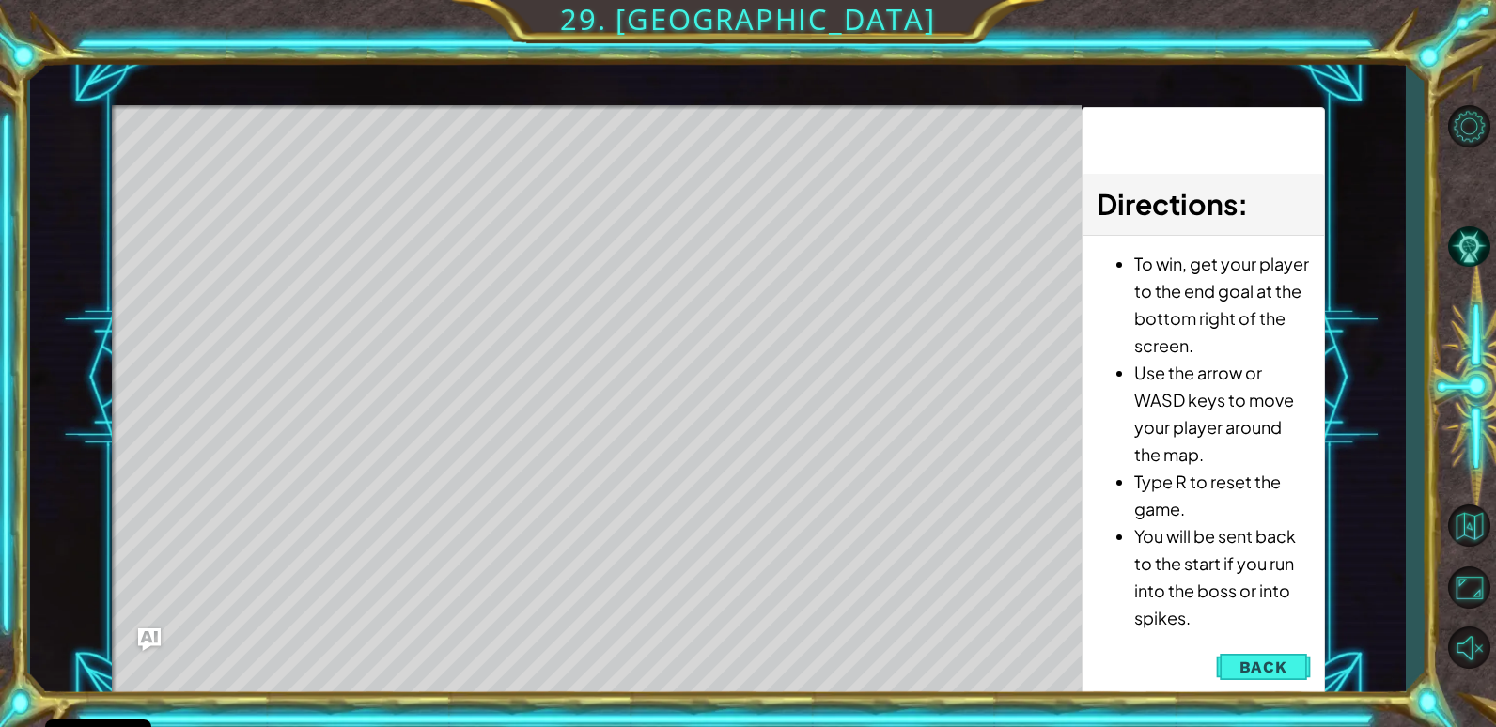
click at [949, 634] on div "Level Map" at bounding box center [546, 381] width 868 height 553
drag, startPoint x: 302, startPoint y: 169, endPoint x: 358, endPoint y: 169, distance: 56.4
click at [333, 169] on div "Level Map" at bounding box center [546, 381] width 868 height 553
click at [358, 169] on div "Level Map" at bounding box center [546, 381] width 868 height 553
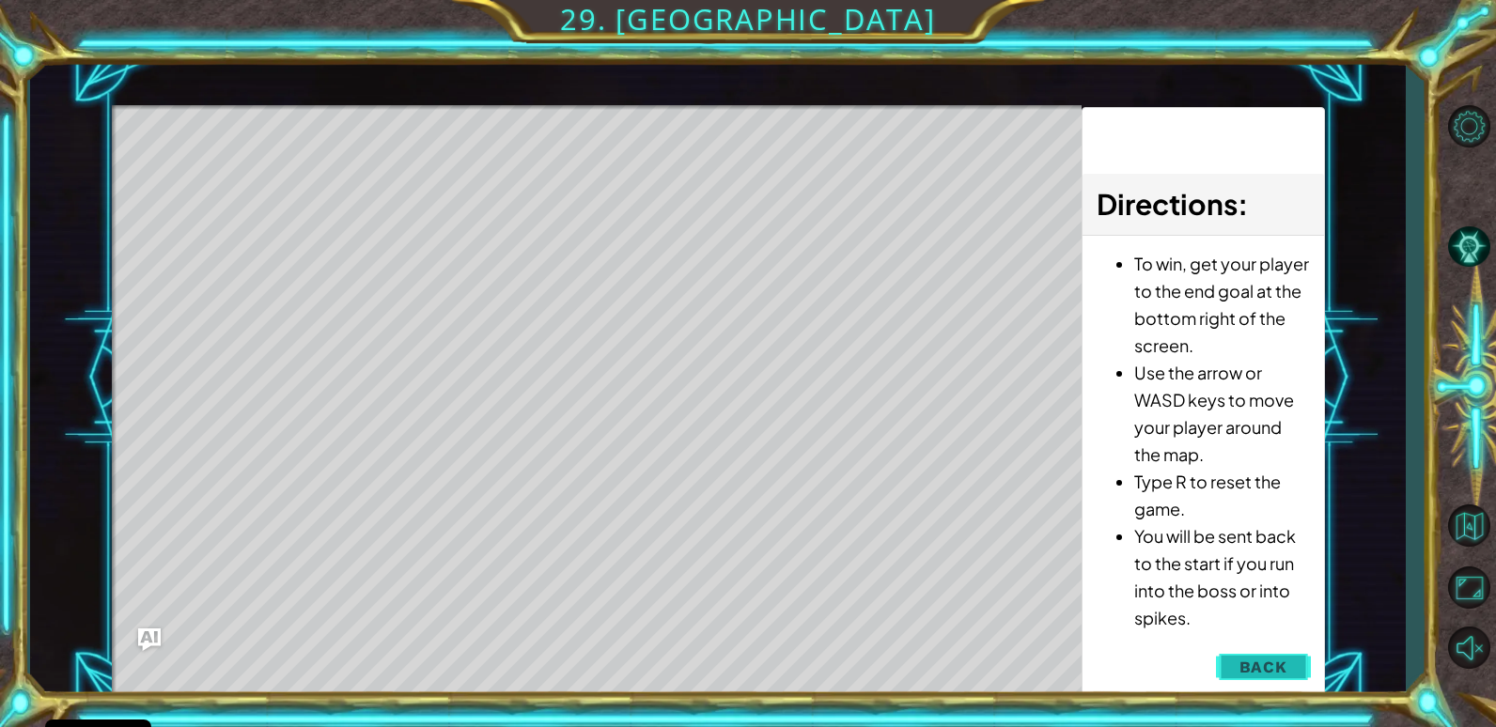
click at [1253, 672] on span "Back" at bounding box center [1263, 667] width 48 height 19
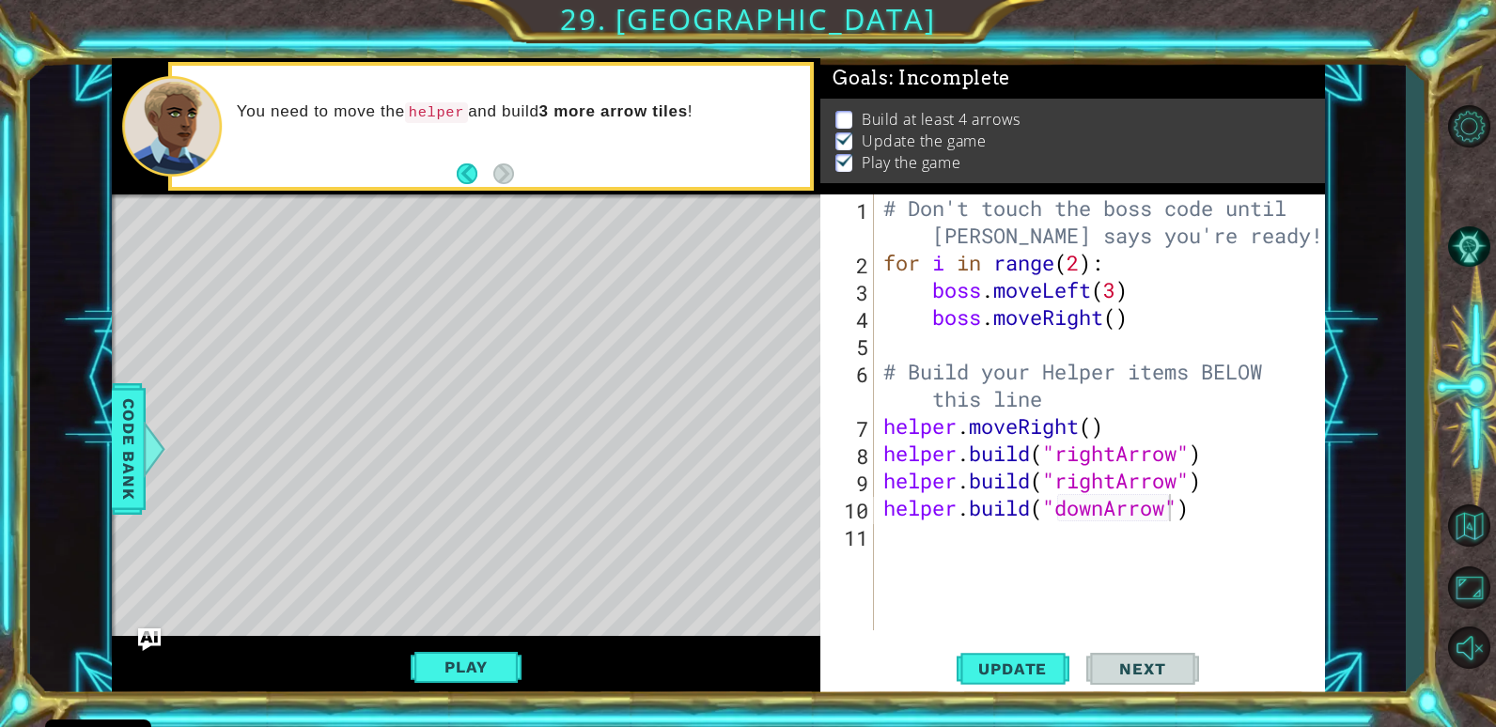
click at [1149, 675] on span "Next" at bounding box center [1142, 669] width 84 height 19
click at [994, 671] on span "Update" at bounding box center [1012, 669] width 106 height 19
click at [1209, 521] on div "# Don't touch the boss code until [PERSON_NAME] says you're ready! for i in ran…" at bounding box center [1104, 453] width 450 height 518
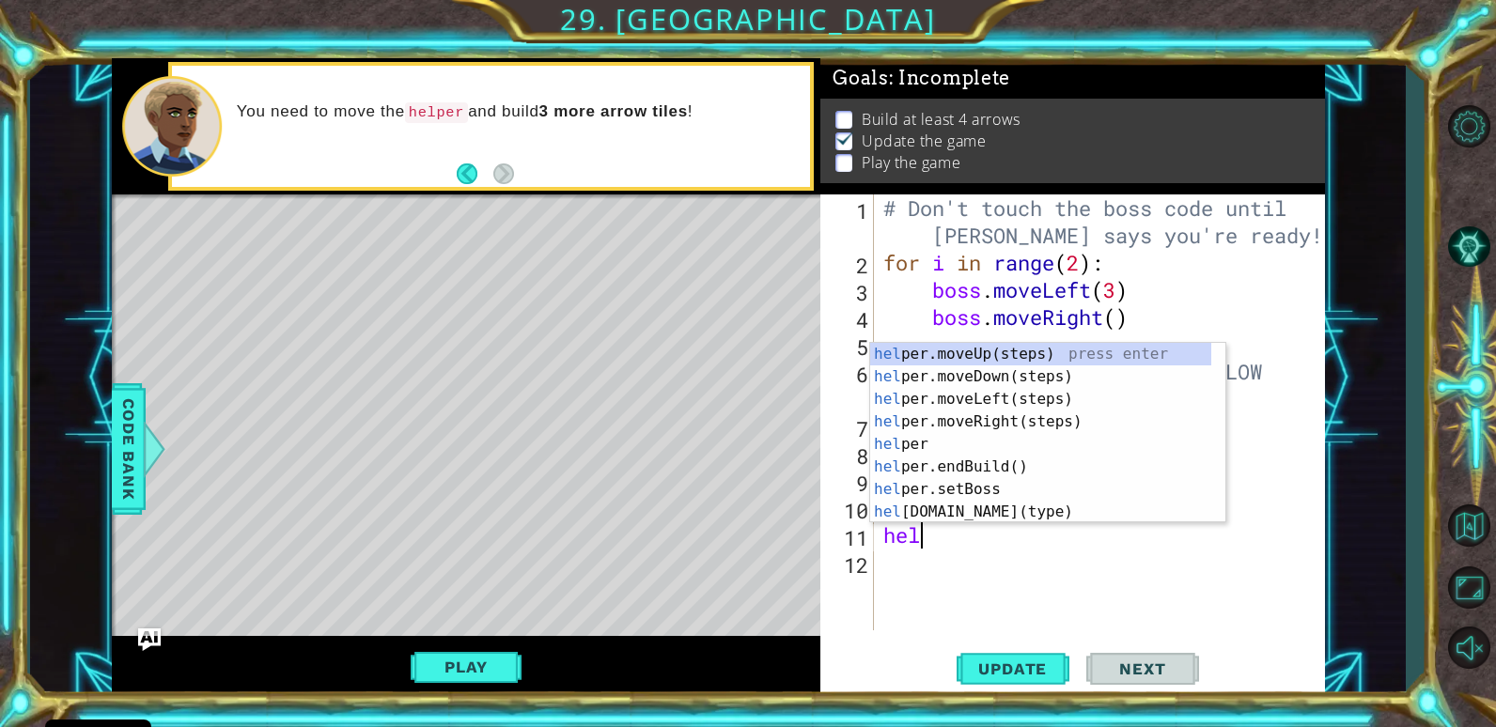
scroll to position [0, 1]
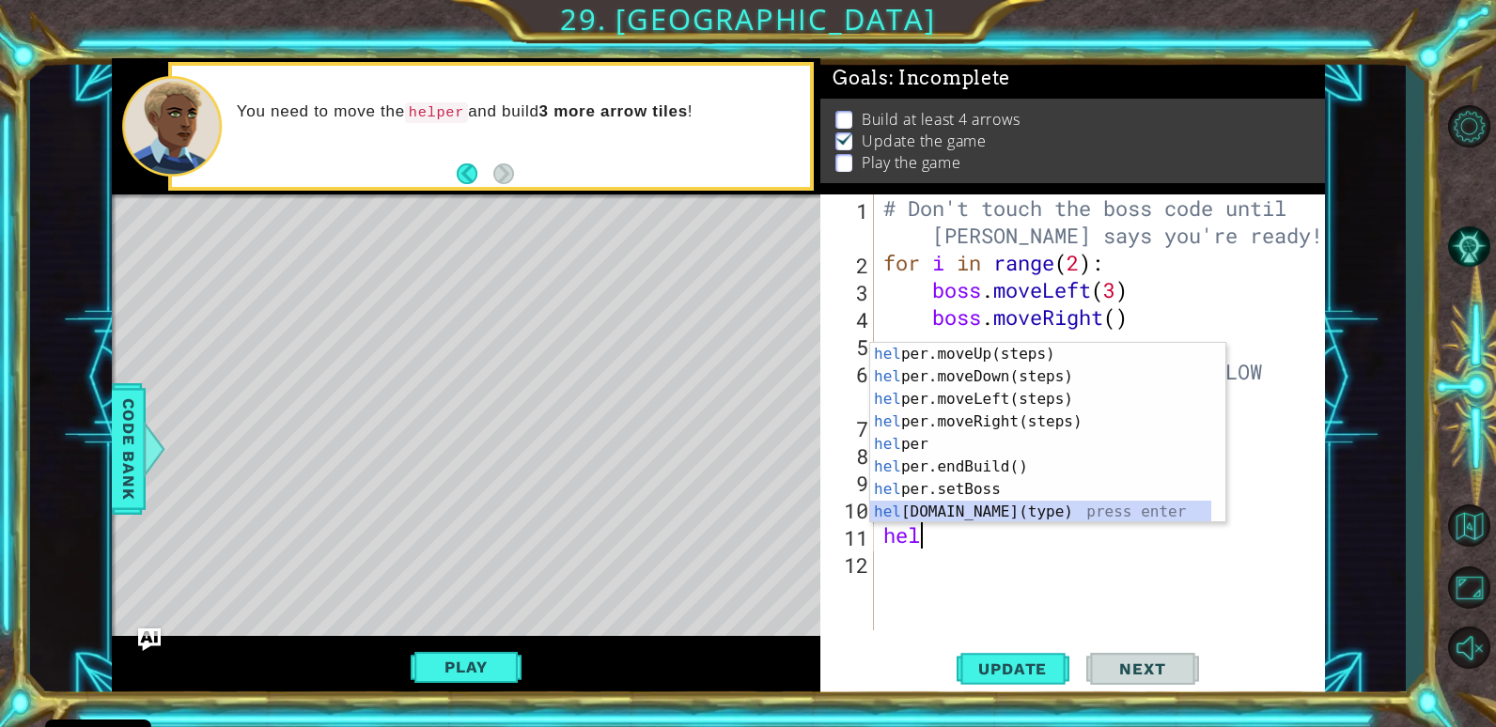
click at [1084, 511] on div "hel per.moveUp(steps) press enter hel per.moveDown(steps) press enter hel per.m…" at bounding box center [1040, 455] width 341 height 225
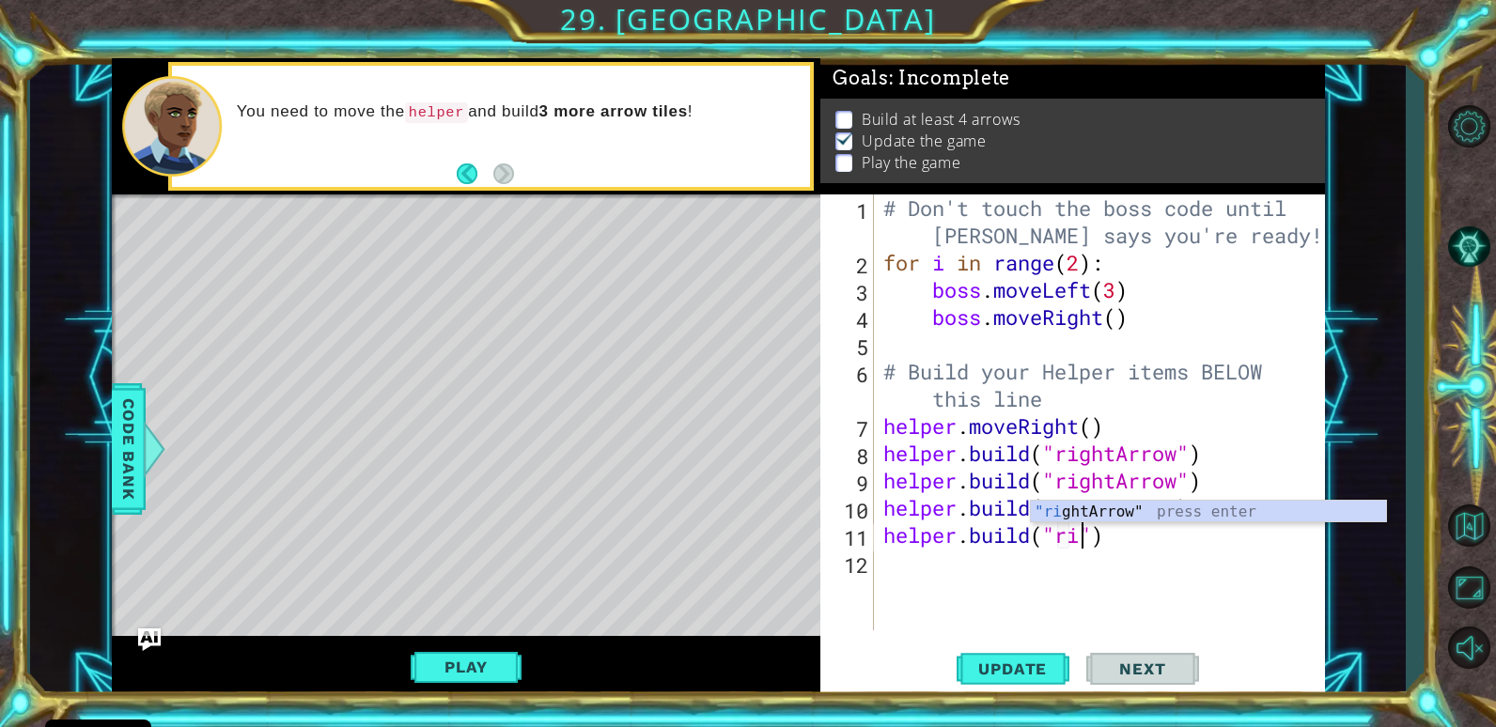
scroll to position [0, 9]
click at [1134, 501] on div ""ri ghtArrow" press enter" at bounding box center [1208, 511] width 355 height 21
type textarea "[DOMAIN_NAME]("rightArrow")"
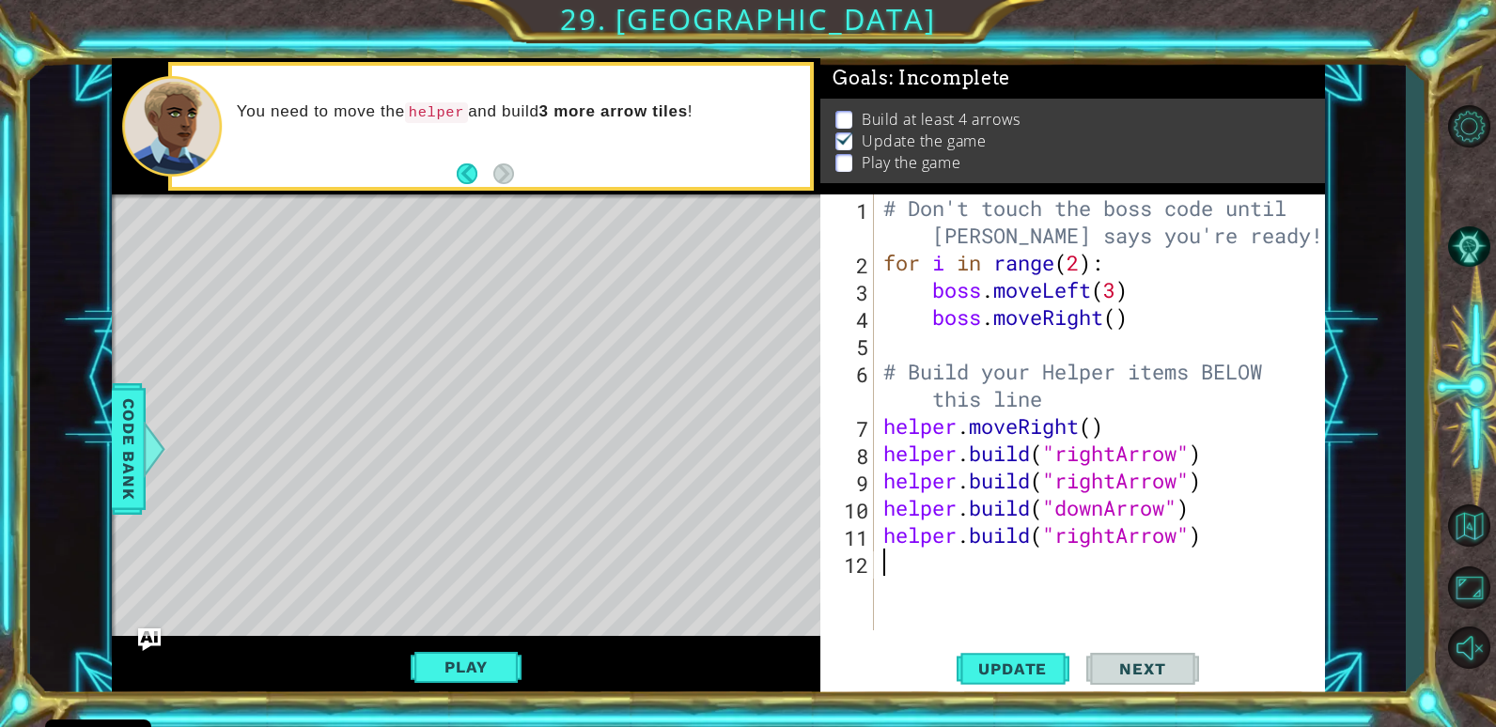
click at [905, 560] on div "# Don't touch the boss code until [PERSON_NAME] says you're ready! for i in ran…" at bounding box center [1104, 453] width 450 height 518
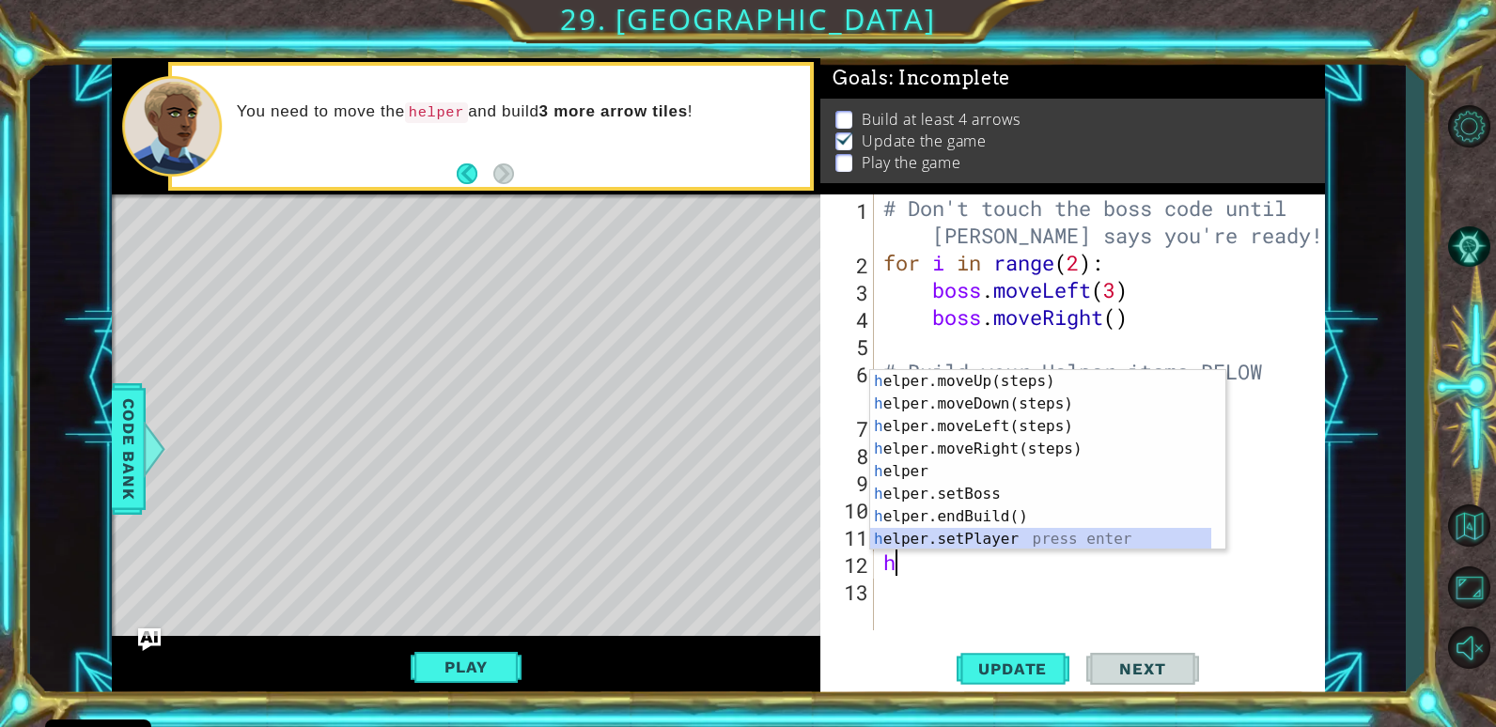
click at [1064, 546] on div "h elper.moveUp(steps) press enter h elper.moveDown(steps) press enter h elper.m…" at bounding box center [1040, 482] width 341 height 225
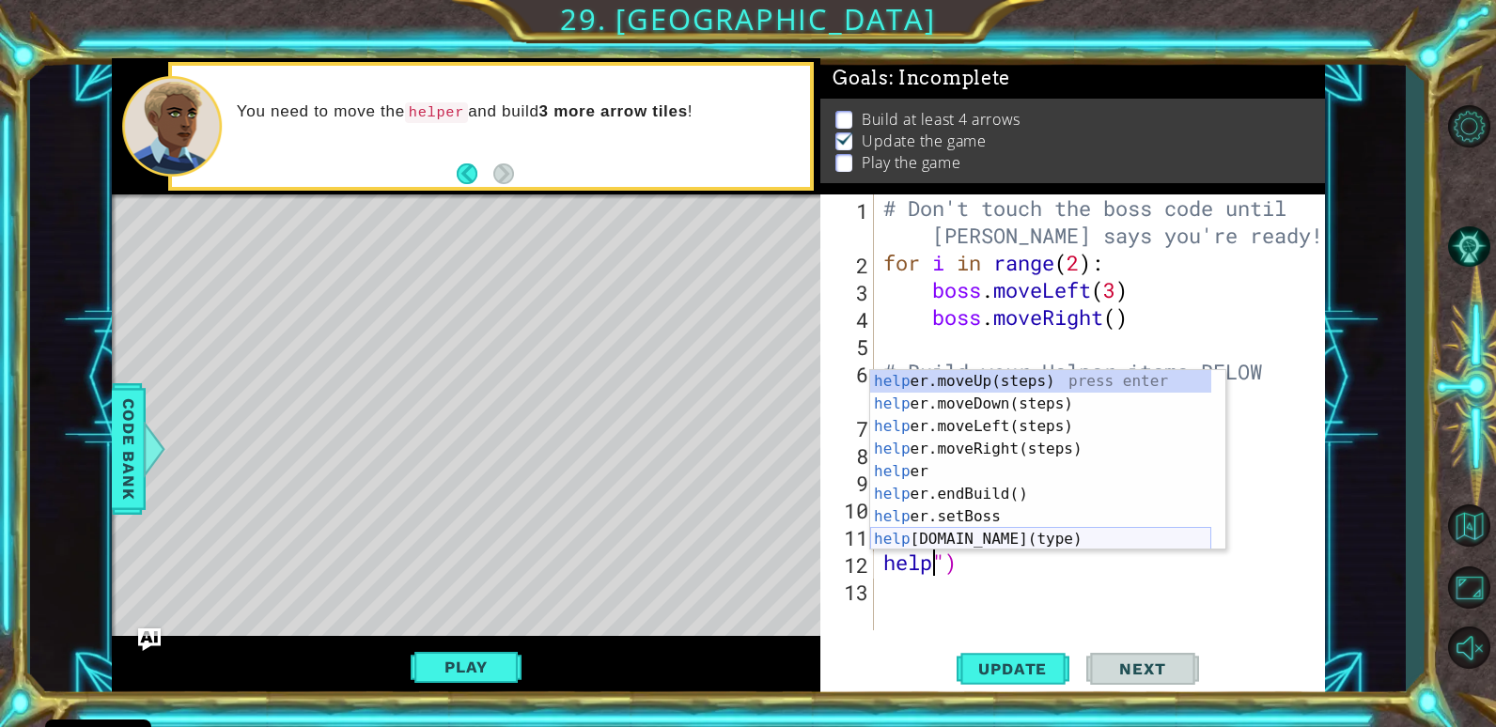
click at [1049, 541] on div "help er.moveUp(steps) press enter help er.moveDown(steps) press enter help er.m…" at bounding box center [1040, 482] width 341 height 225
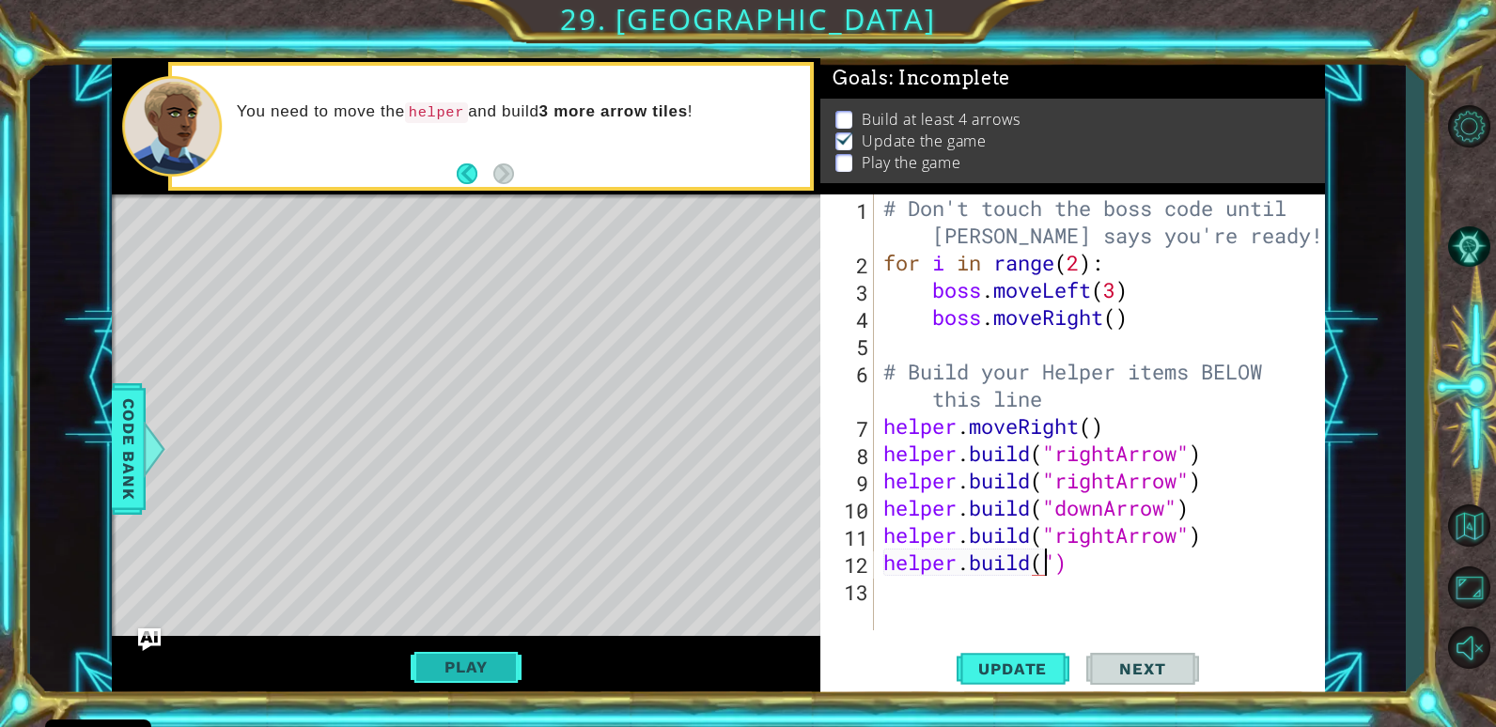
type textarea "[DOMAIN_NAME](")"
click at [444, 663] on button "Play" at bounding box center [466, 667] width 110 height 36
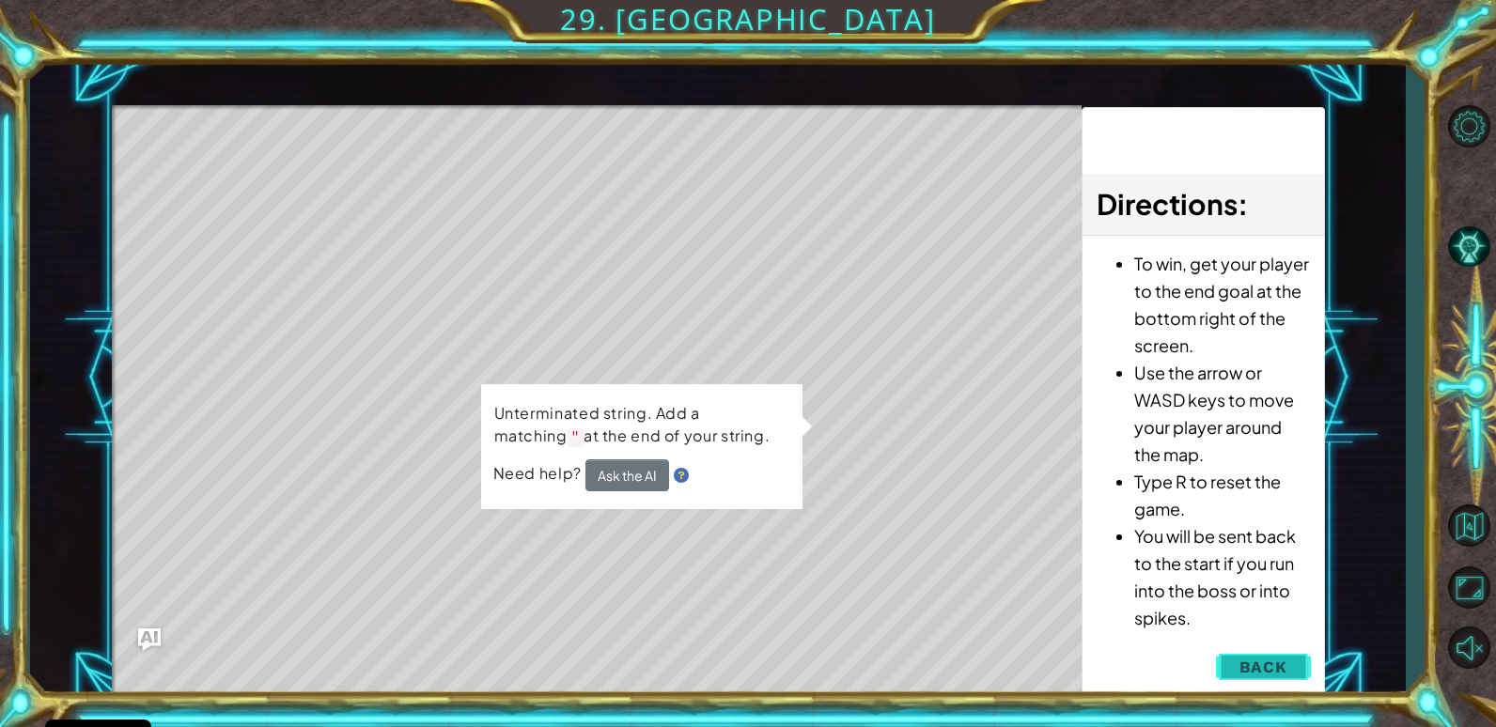
click at [1297, 674] on button "Back" at bounding box center [1263, 667] width 95 height 38
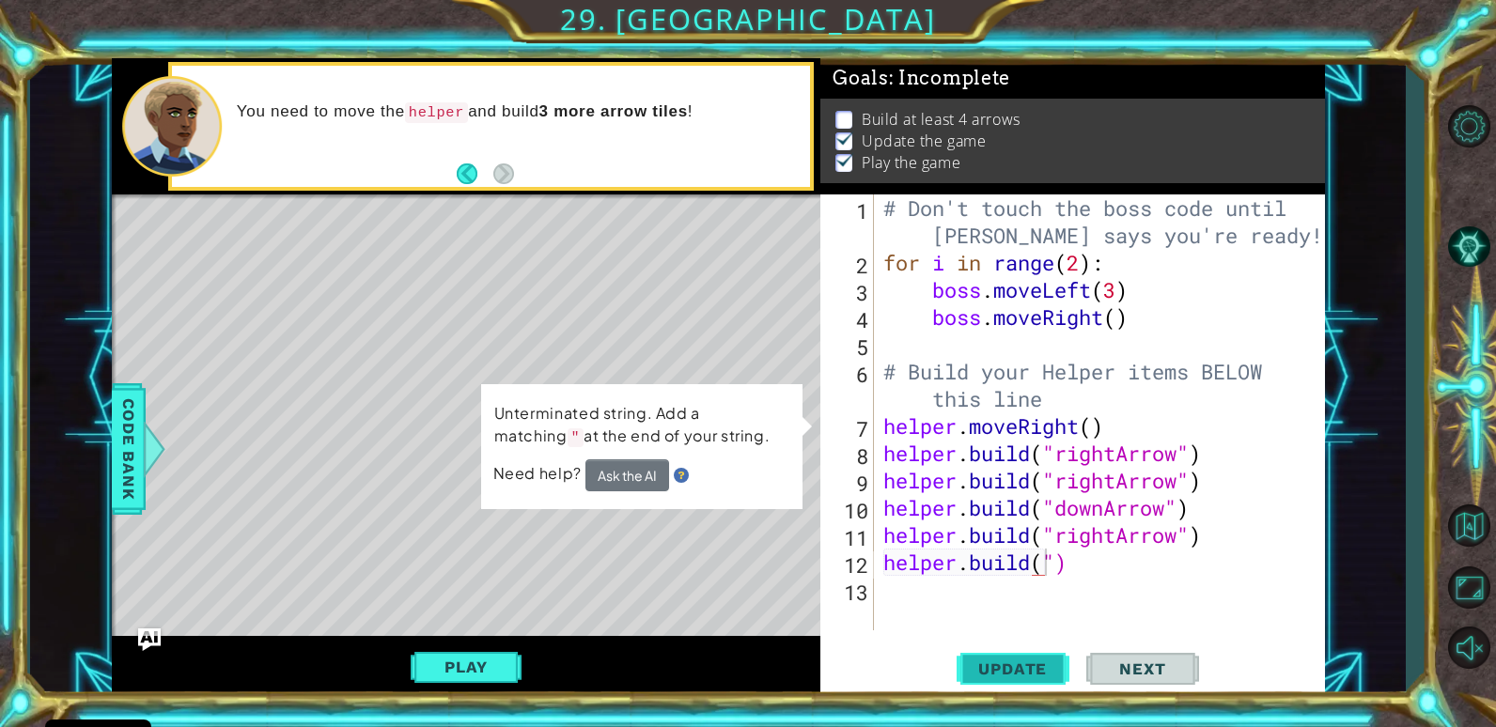
click at [1021, 660] on span "Update" at bounding box center [1012, 669] width 106 height 19
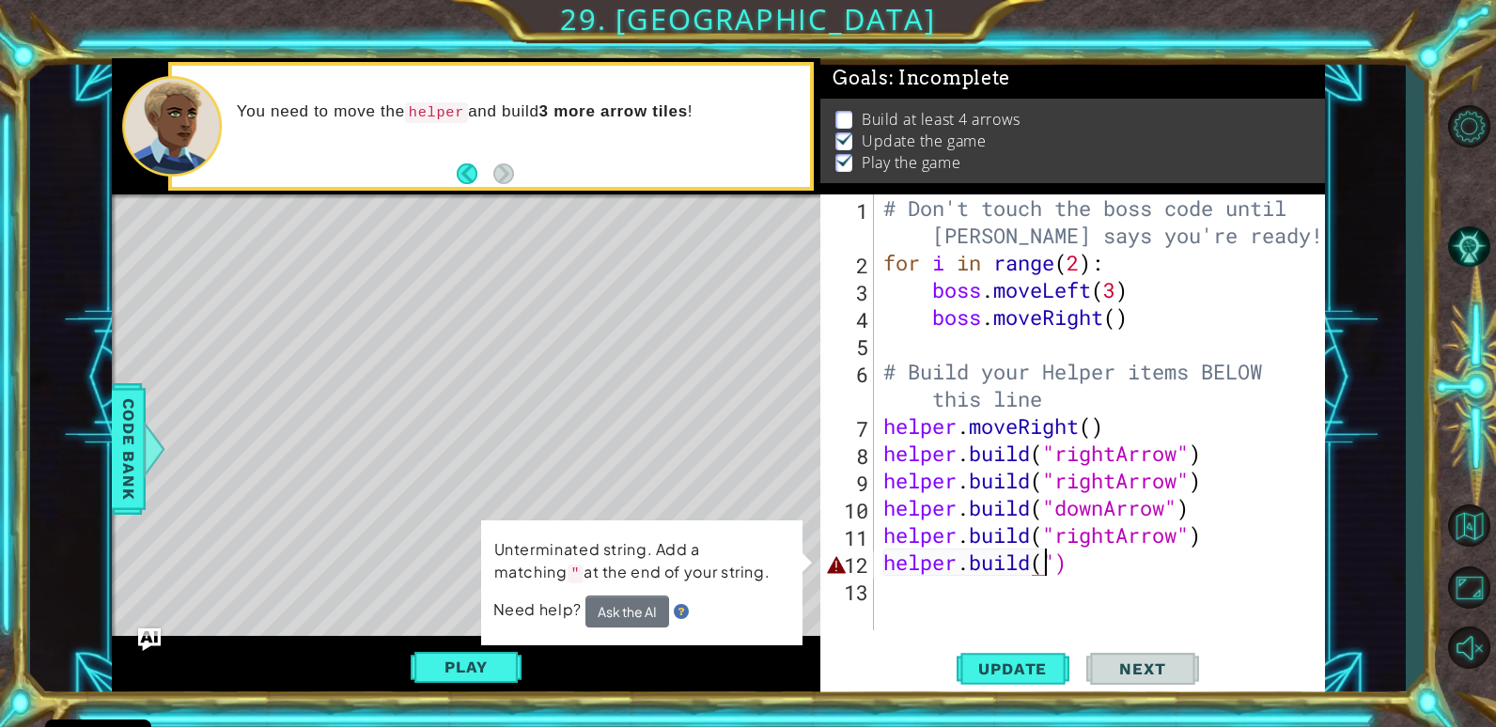
drag, startPoint x: 1148, startPoint y: 577, endPoint x: 1133, endPoint y: 585, distance: 17.2
click at [1142, 580] on div "# Don't touch the boss code until [PERSON_NAME] says you're ready! for i in ran…" at bounding box center [1103, 453] width 449 height 518
click at [1132, 573] on div "# Don't touch the boss code until [PERSON_NAME] says you're ready! for i in ran…" at bounding box center [1103, 453] width 449 height 518
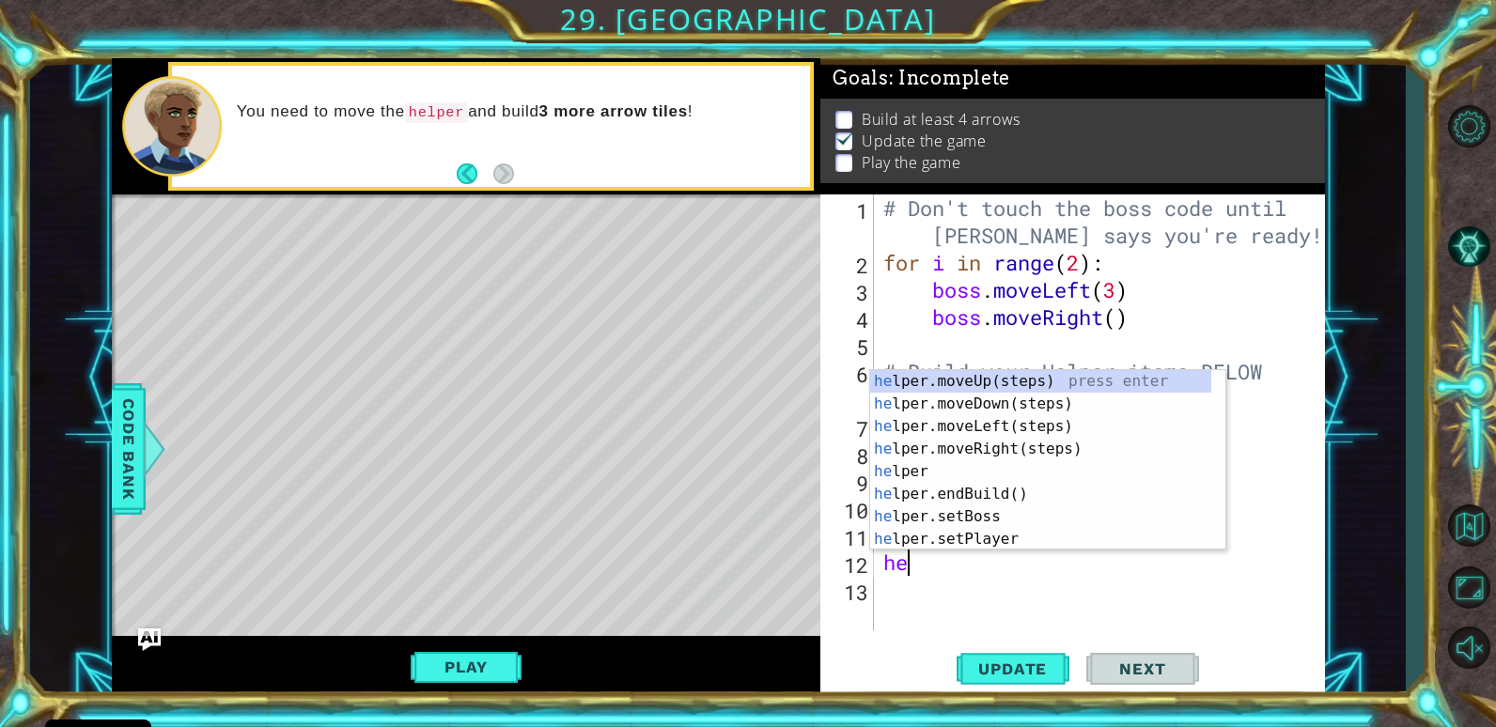
type textarea "h"
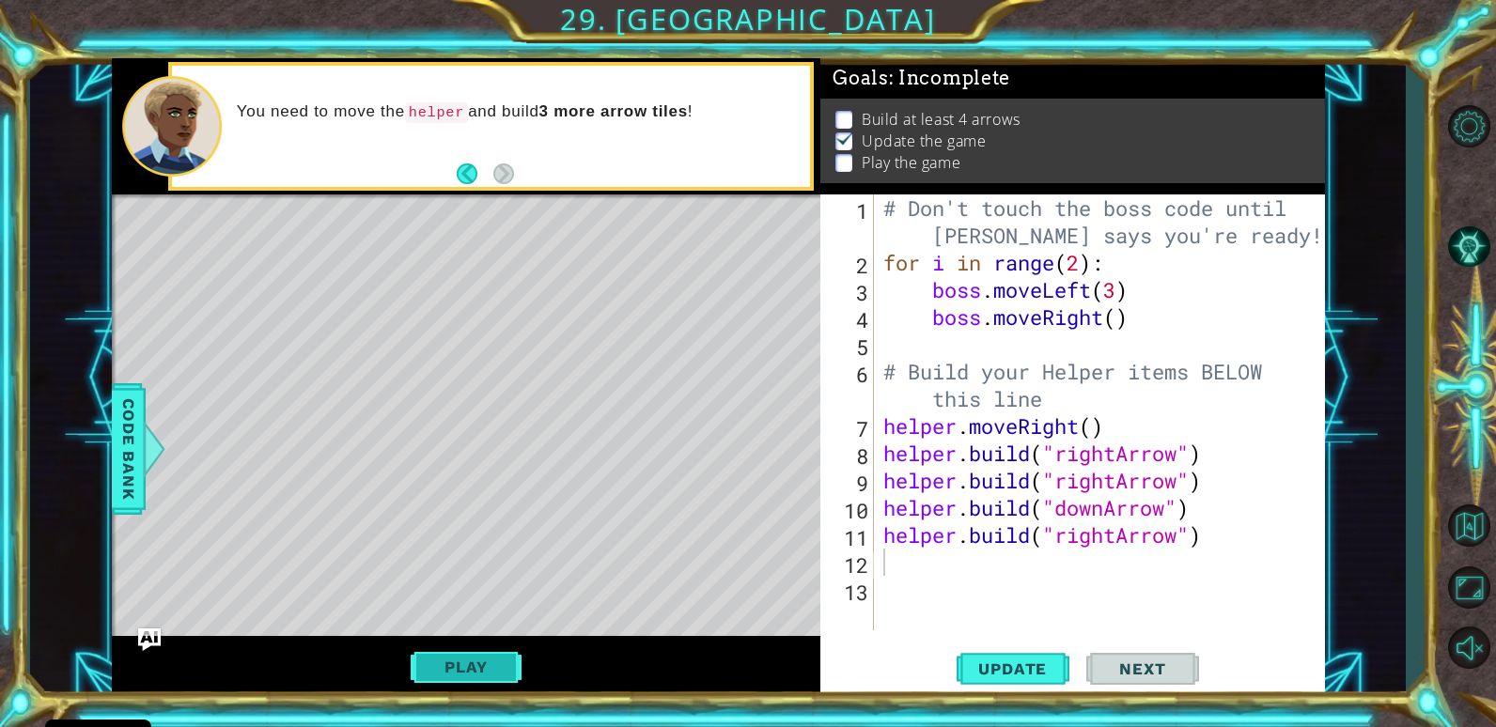
click at [472, 681] on button "Play" at bounding box center [466, 667] width 110 height 36
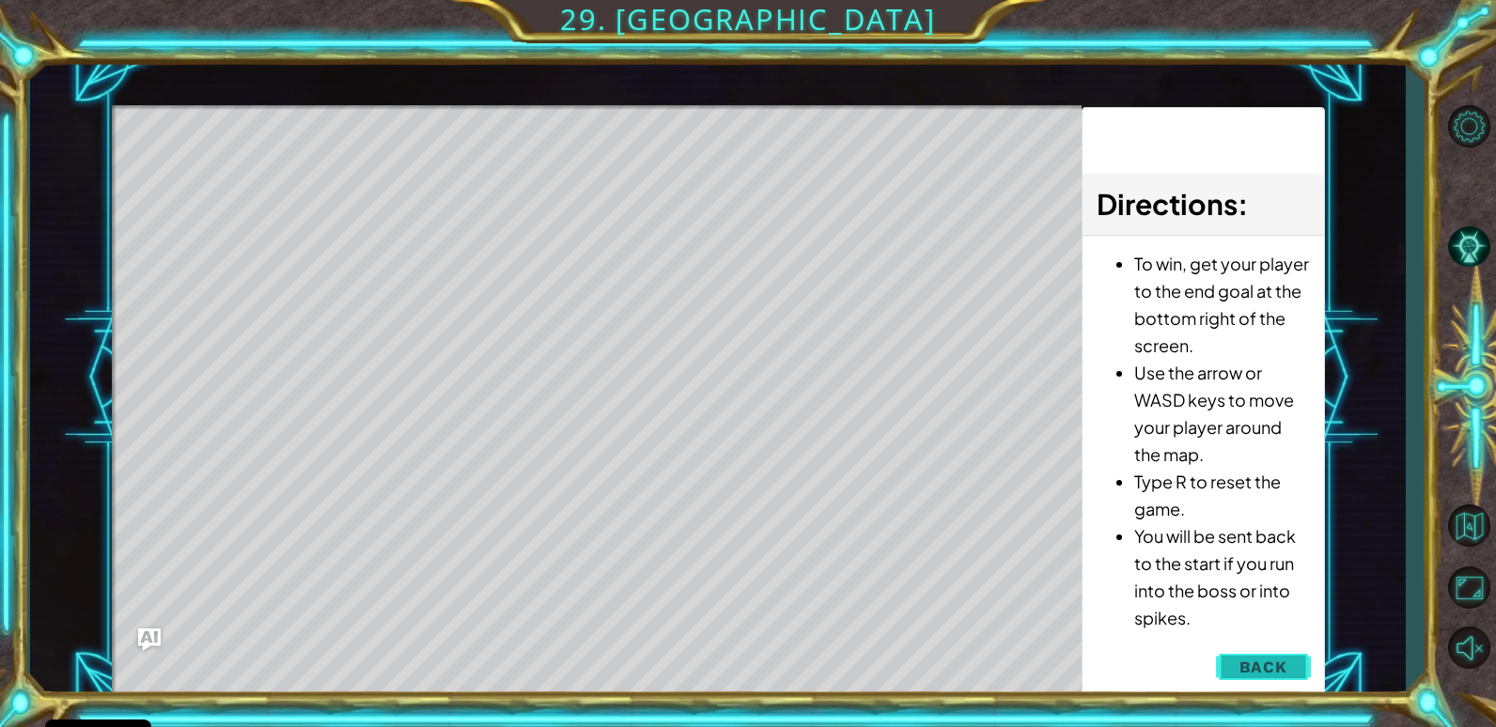
click at [1240, 651] on button "Back" at bounding box center [1263, 667] width 95 height 38
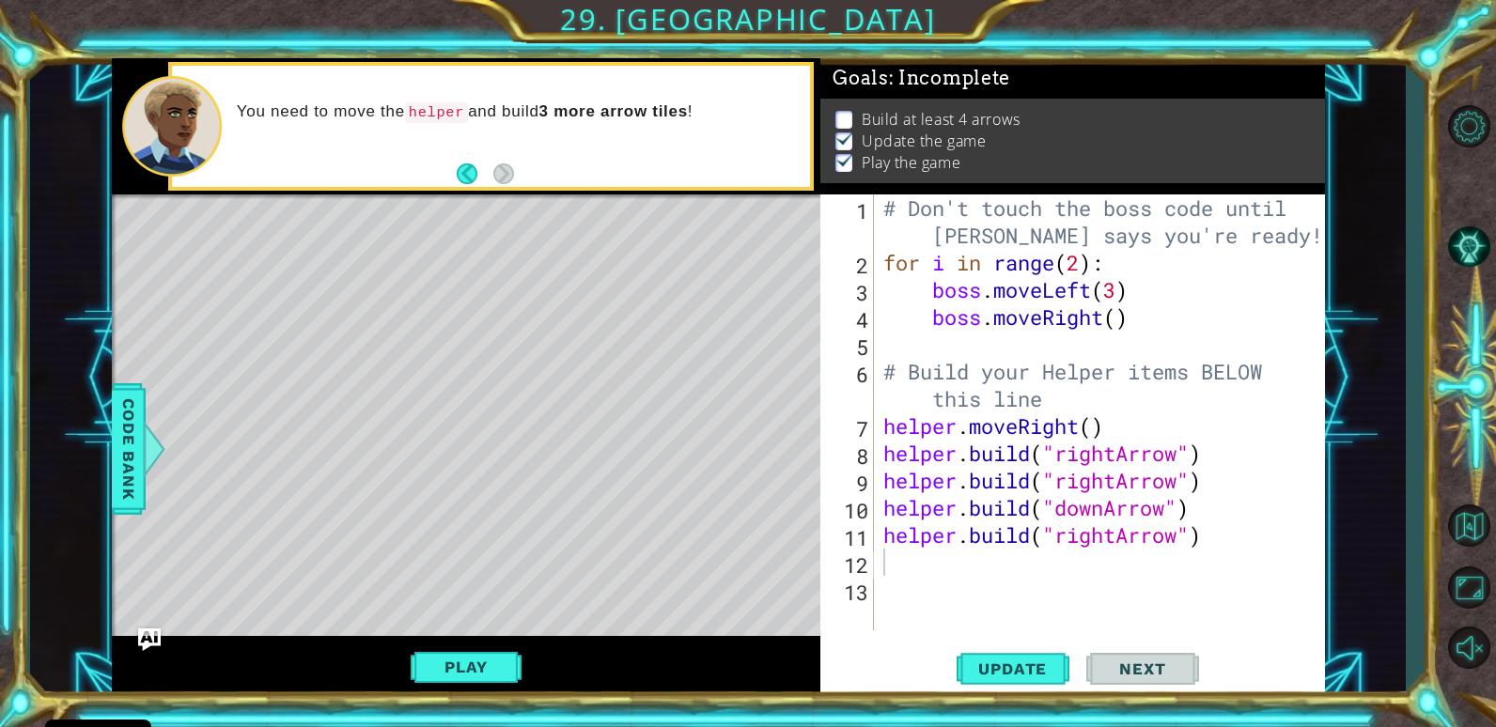
click at [1142, 659] on button "Next" at bounding box center [1142, 669] width 113 height 51
click at [977, 660] on span "Update" at bounding box center [1012, 669] width 106 height 19
click at [1114, 659] on button "Next" at bounding box center [1142, 672] width 113 height 51
click at [1114, 659] on div at bounding box center [748, 363] width 1496 height 727
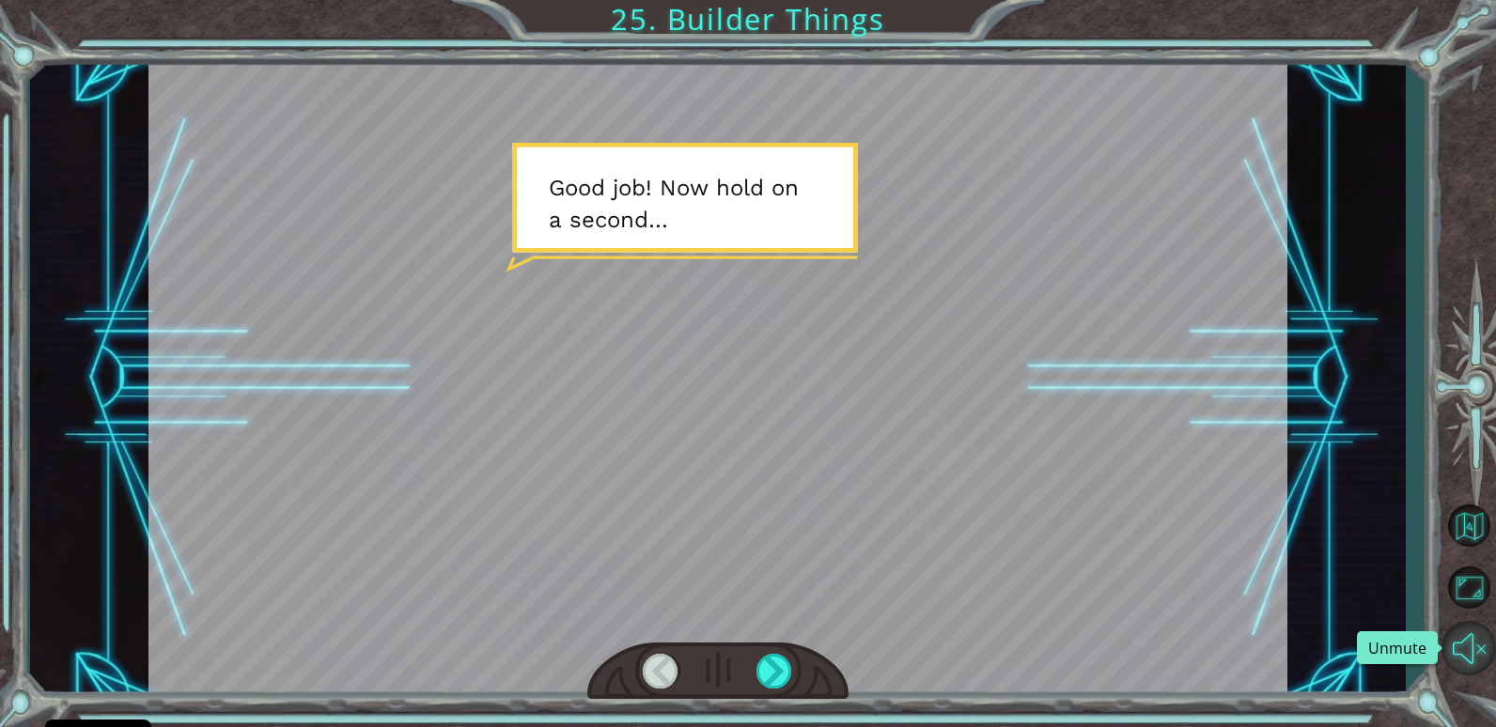
click at [1456, 645] on button "Unmute" at bounding box center [1468, 648] width 54 height 54
click at [791, 670] on div at bounding box center [774, 671] width 37 height 35
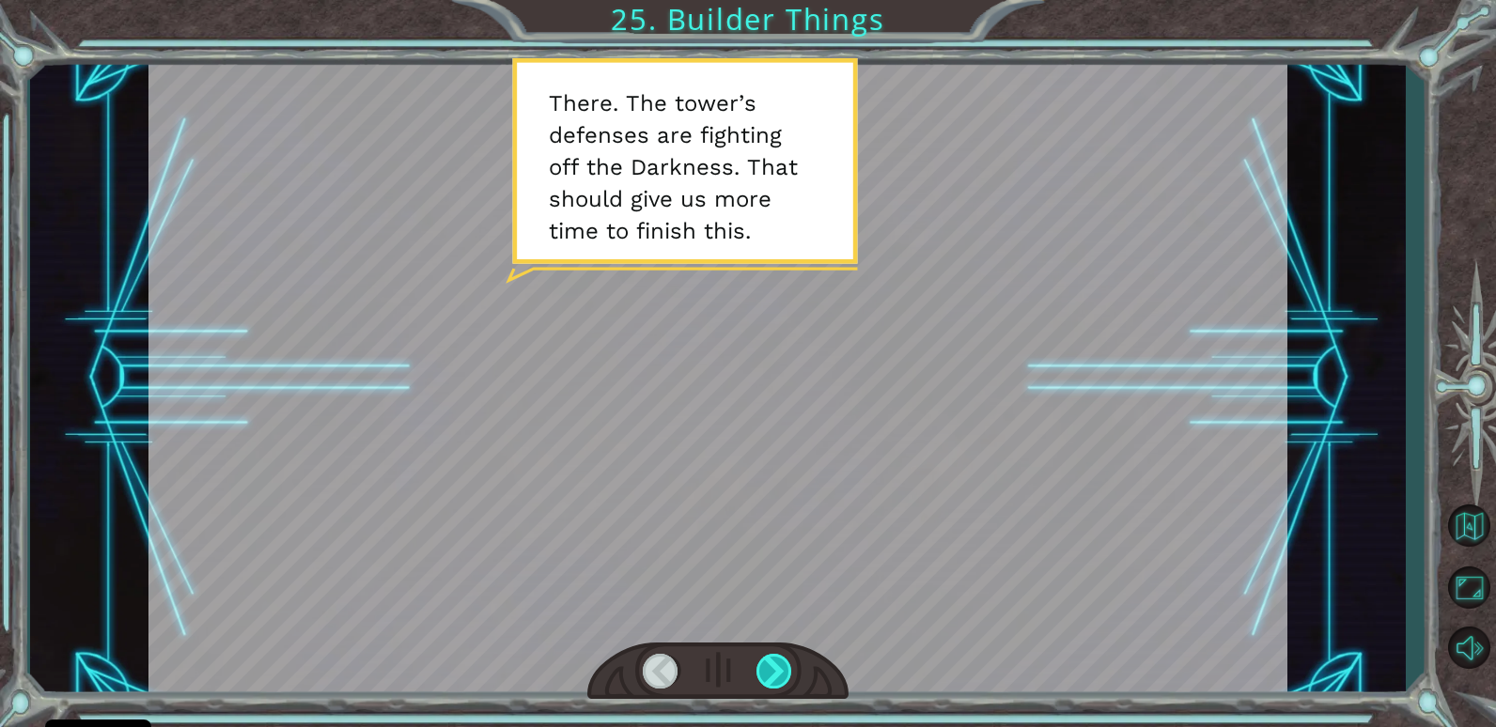
click at [773, 672] on div at bounding box center [774, 671] width 37 height 35
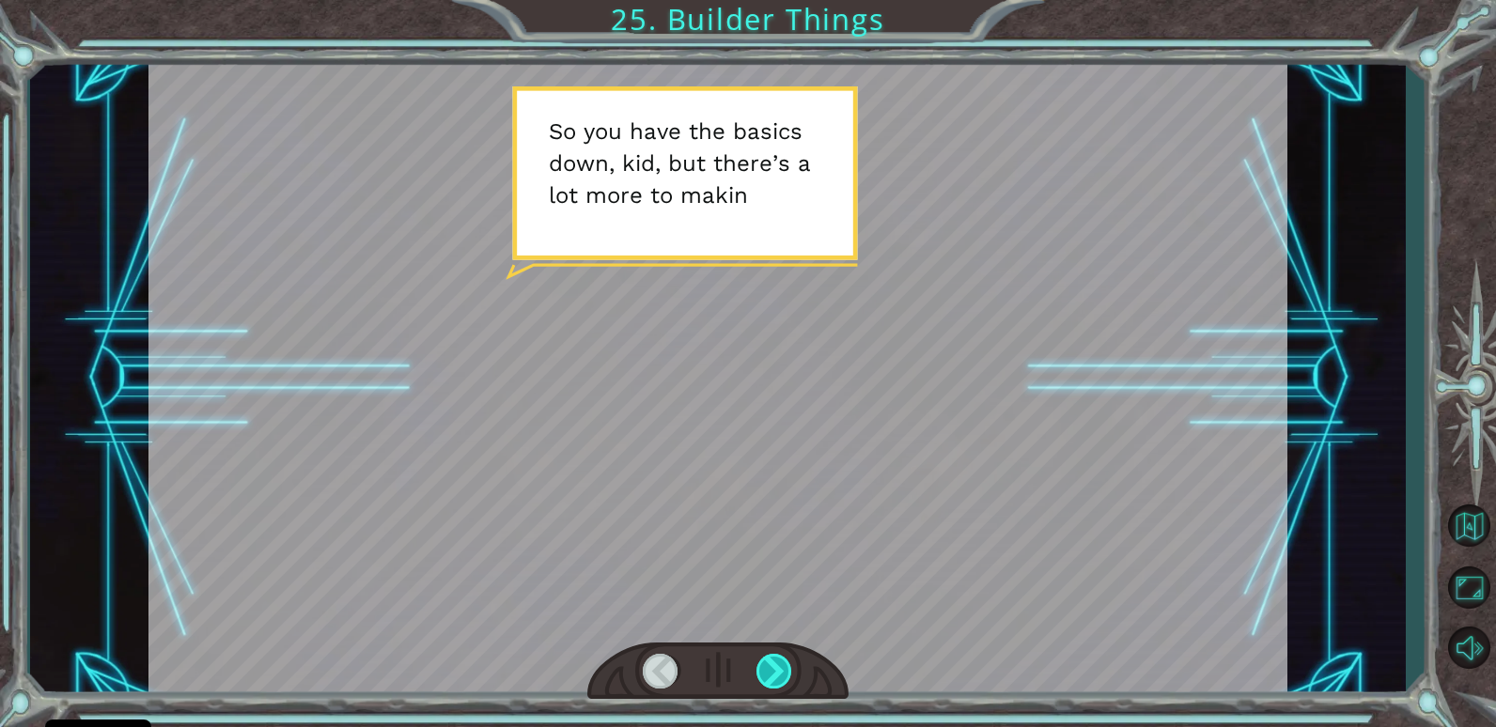
click at [784, 668] on div at bounding box center [774, 671] width 37 height 35
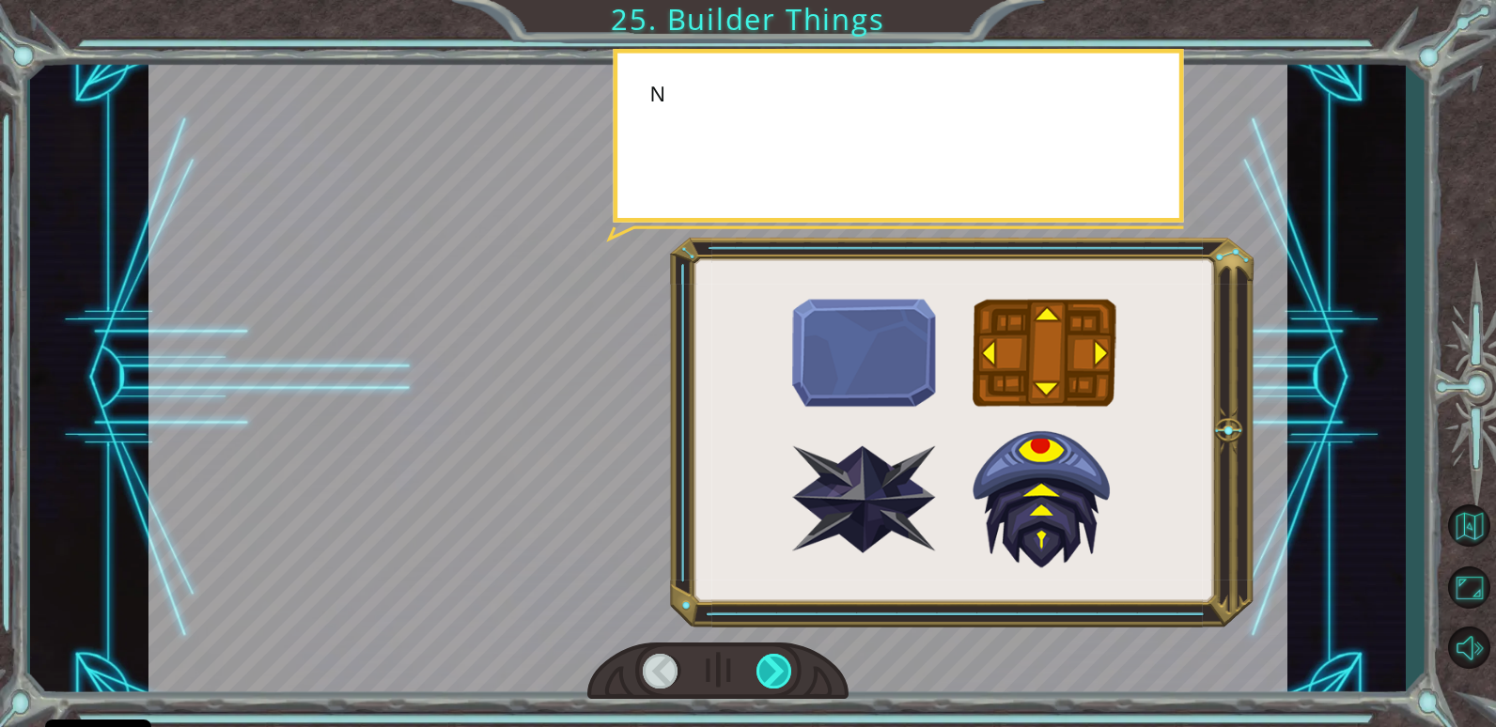
click at [784, 668] on div at bounding box center [774, 671] width 37 height 35
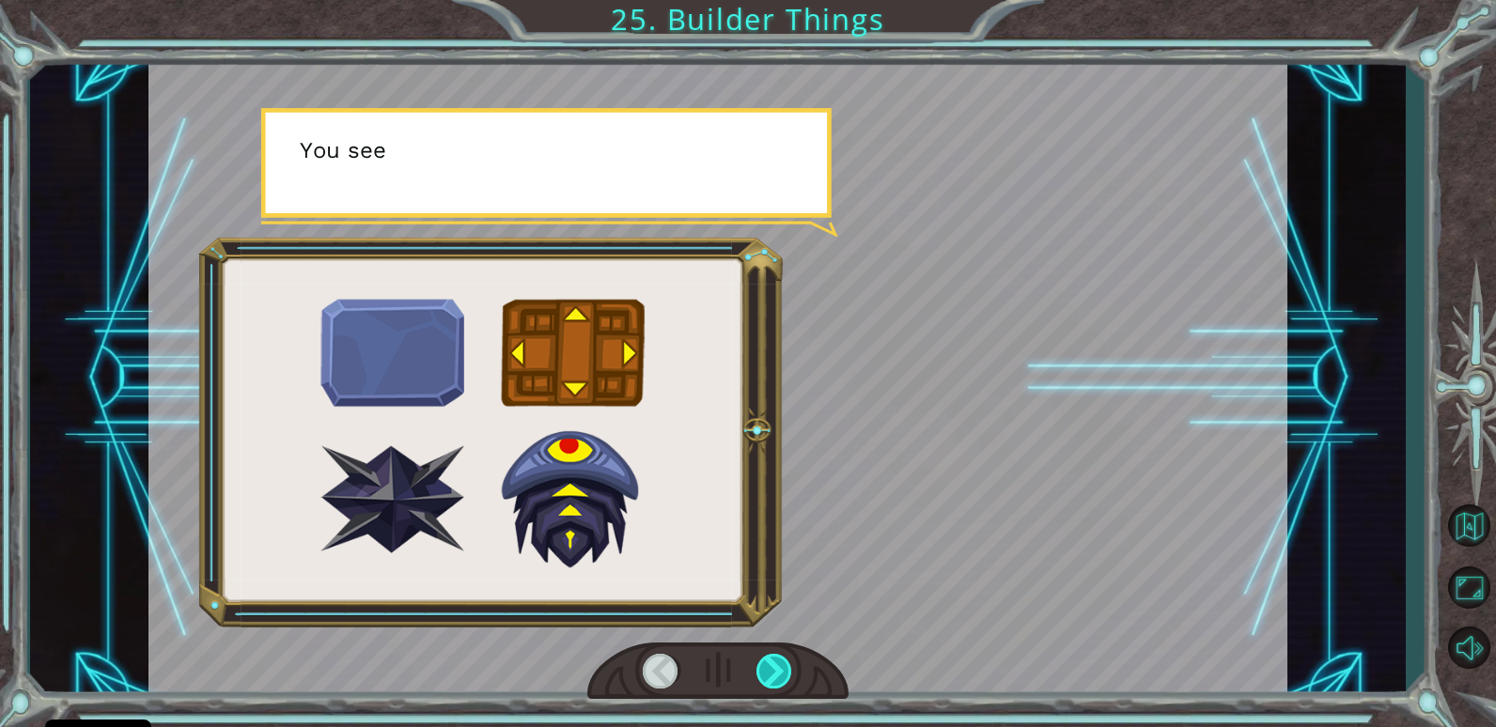
click at [784, 668] on div at bounding box center [774, 671] width 37 height 35
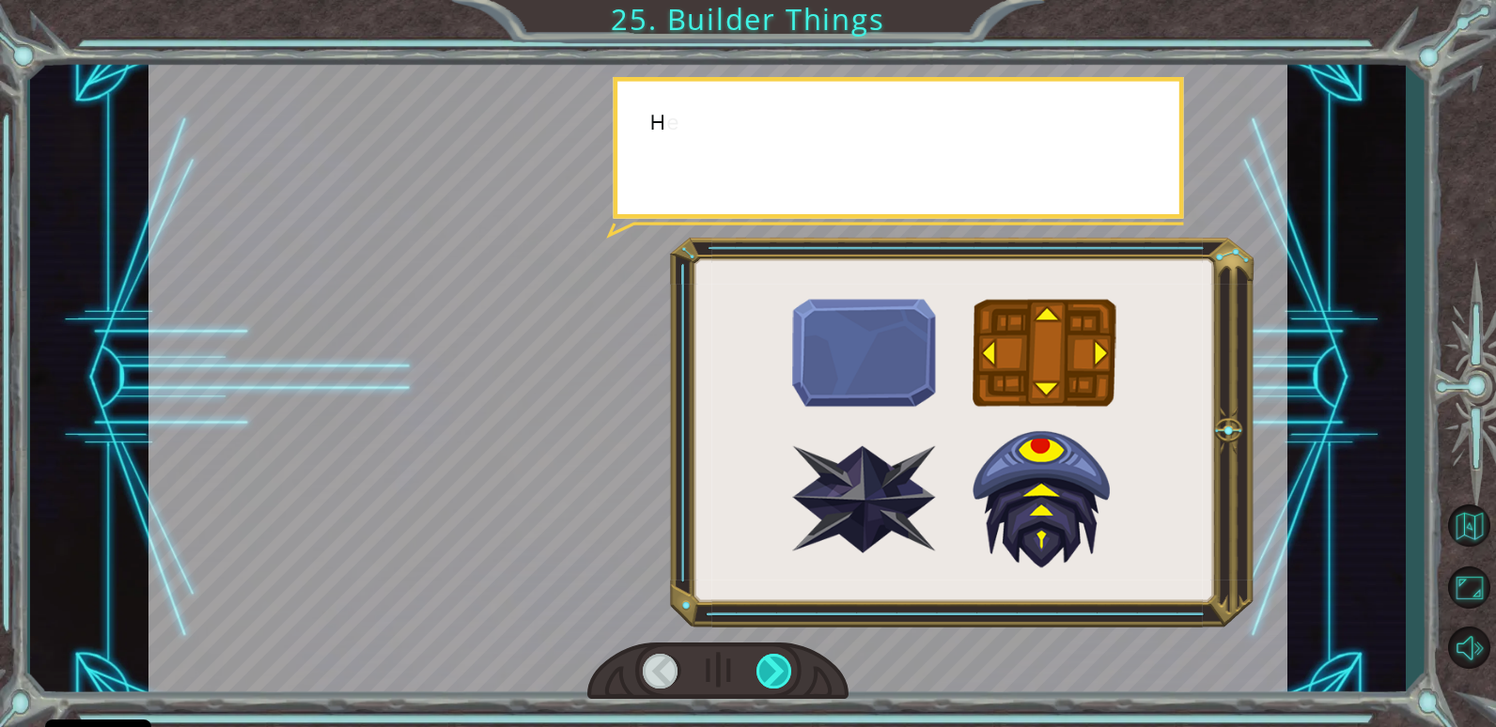
click at [784, 668] on div at bounding box center [774, 671] width 37 height 35
click at [783, 668] on div at bounding box center [774, 671] width 37 height 35
click at [782, 669] on div at bounding box center [774, 671] width 37 height 35
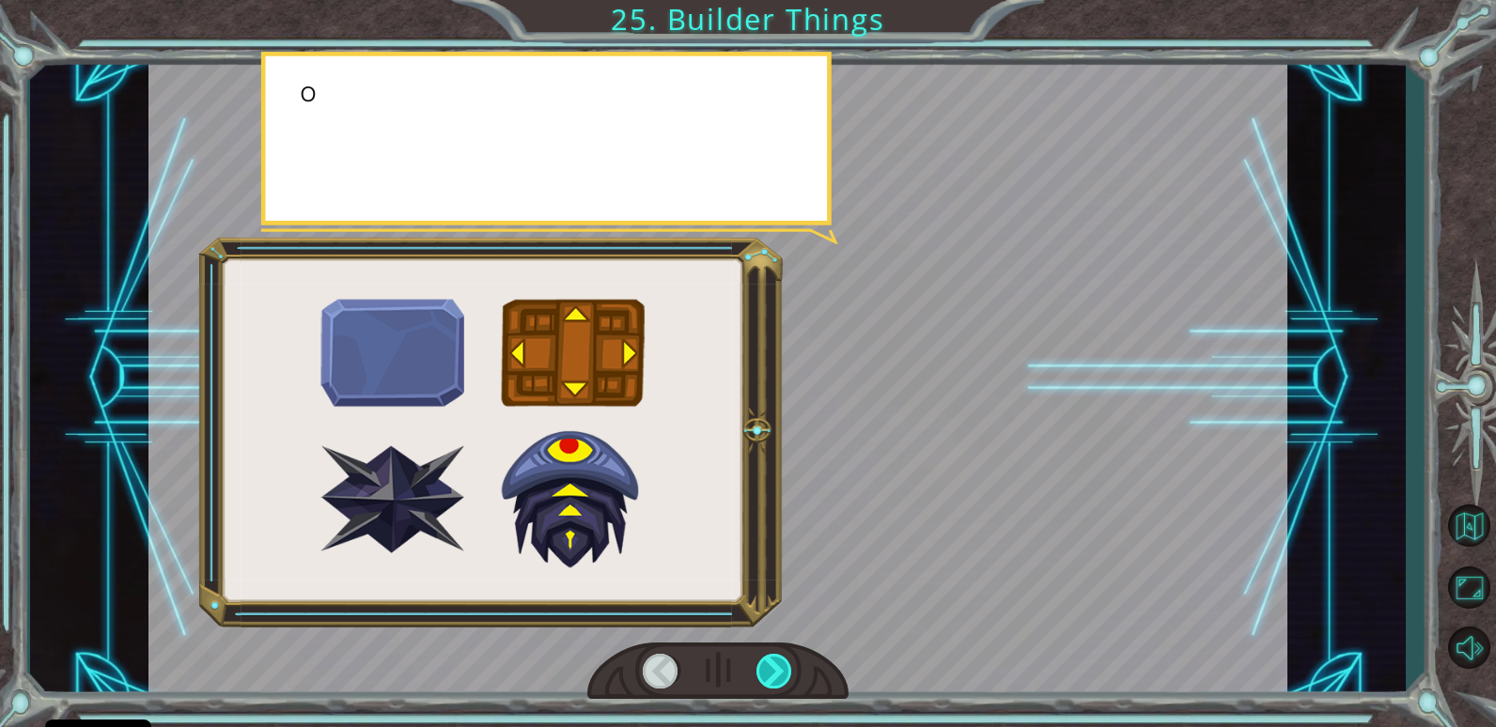
click at [781, 670] on div at bounding box center [774, 671] width 37 height 35
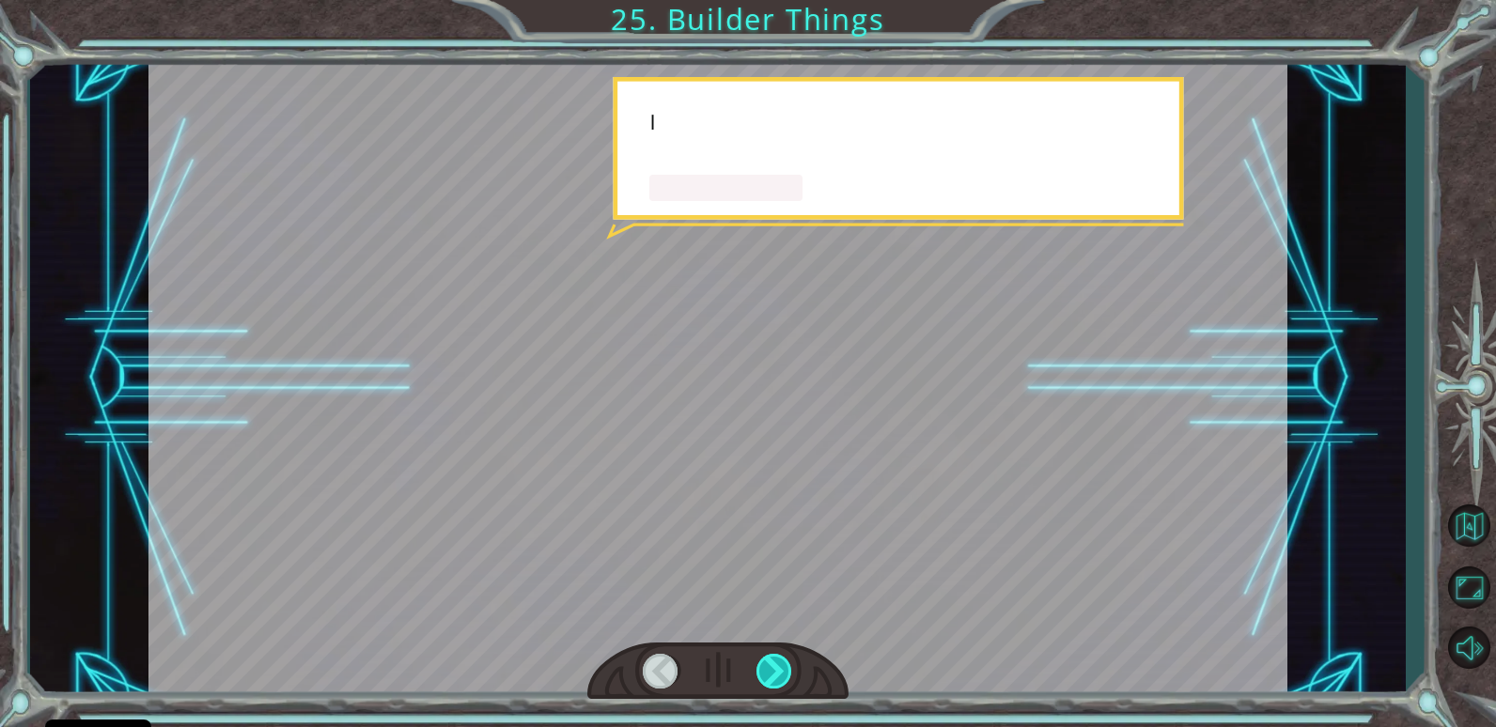
drag, startPoint x: 781, startPoint y: 670, endPoint x: 769, endPoint y: 670, distance: 11.3
click at [769, 670] on div at bounding box center [774, 671] width 37 height 35
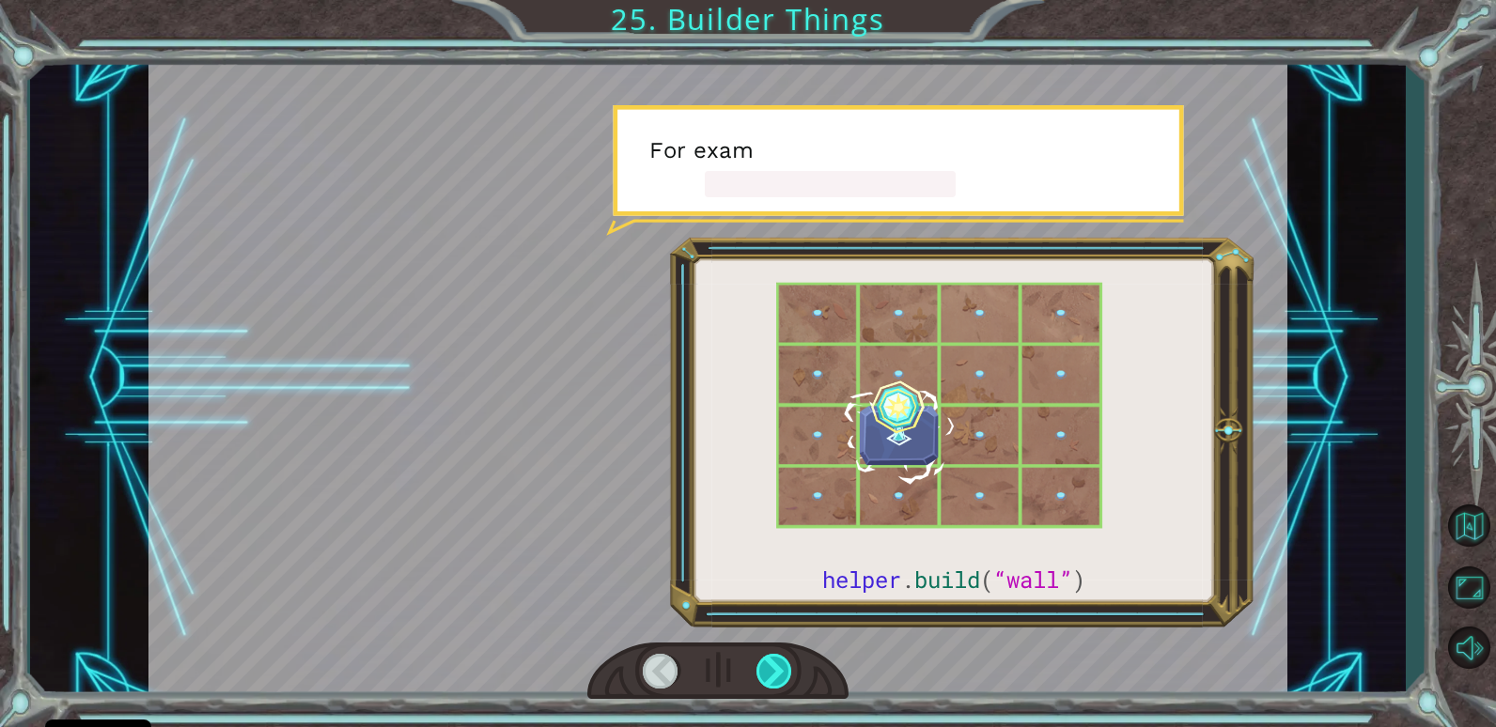
click at [771, 668] on div at bounding box center [774, 671] width 37 height 35
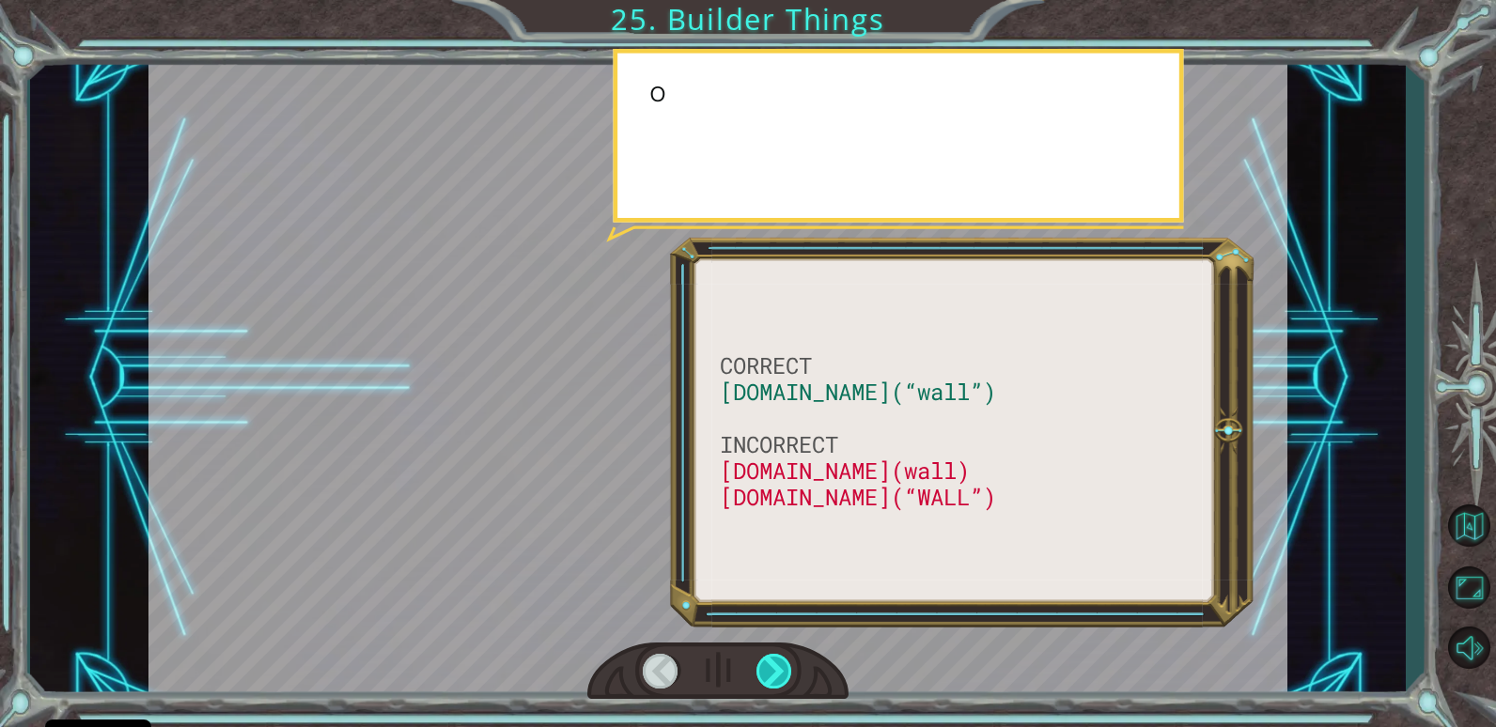
click at [769, 669] on div at bounding box center [774, 671] width 37 height 35
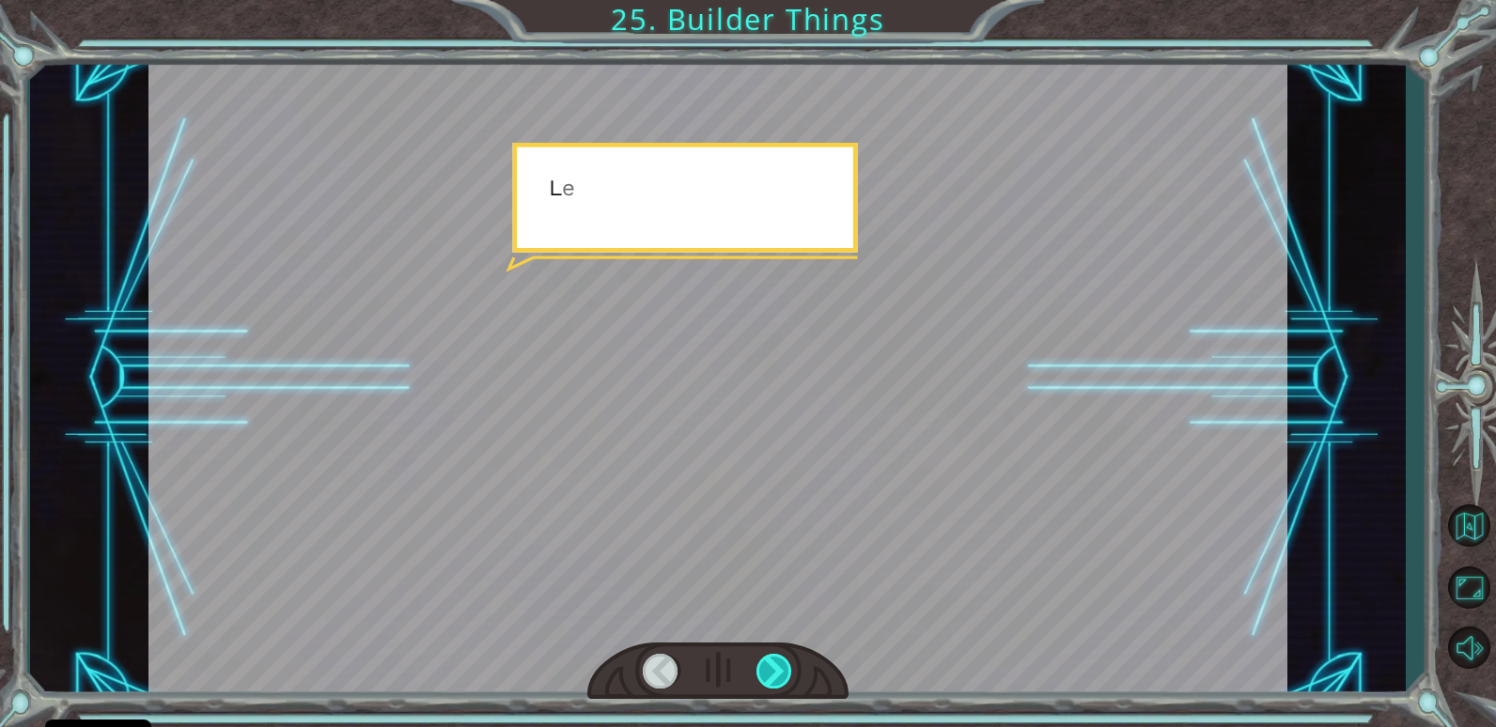
click at [769, 669] on div at bounding box center [774, 671] width 37 height 35
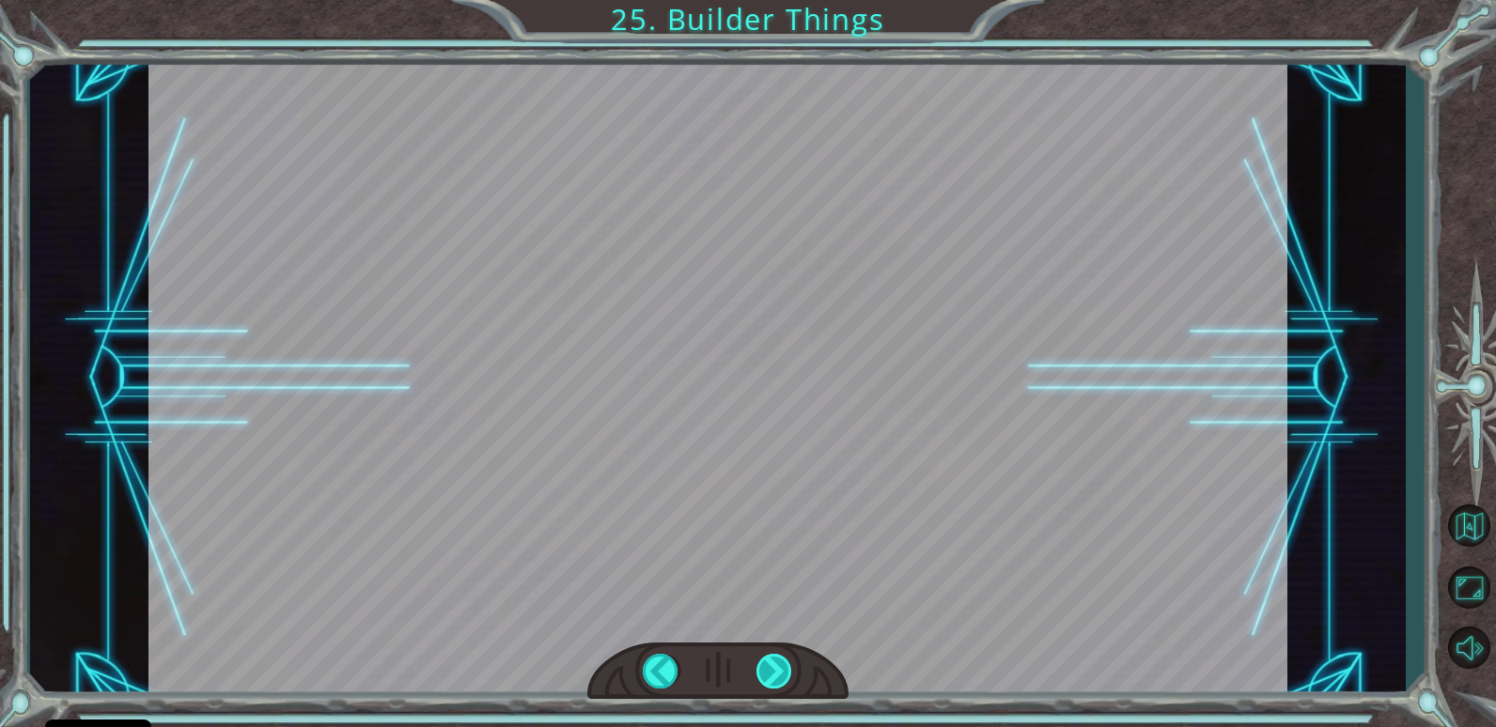
click at [768, 670] on div at bounding box center [774, 671] width 37 height 35
click at [763, 668] on div at bounding box center [774, 671] width 37 height 35
click at [662, 666] on div at bounding box center [661, 671] width 37 height 35
click at [765, 0] on div "CORRECT [DOMAIN_NAME](“wall”) INCORRECT [DOMAIN_NAME](wall) [DOMAIN_NAME](“WALL…" at bounding box center [748, 0] width 1496 height 0
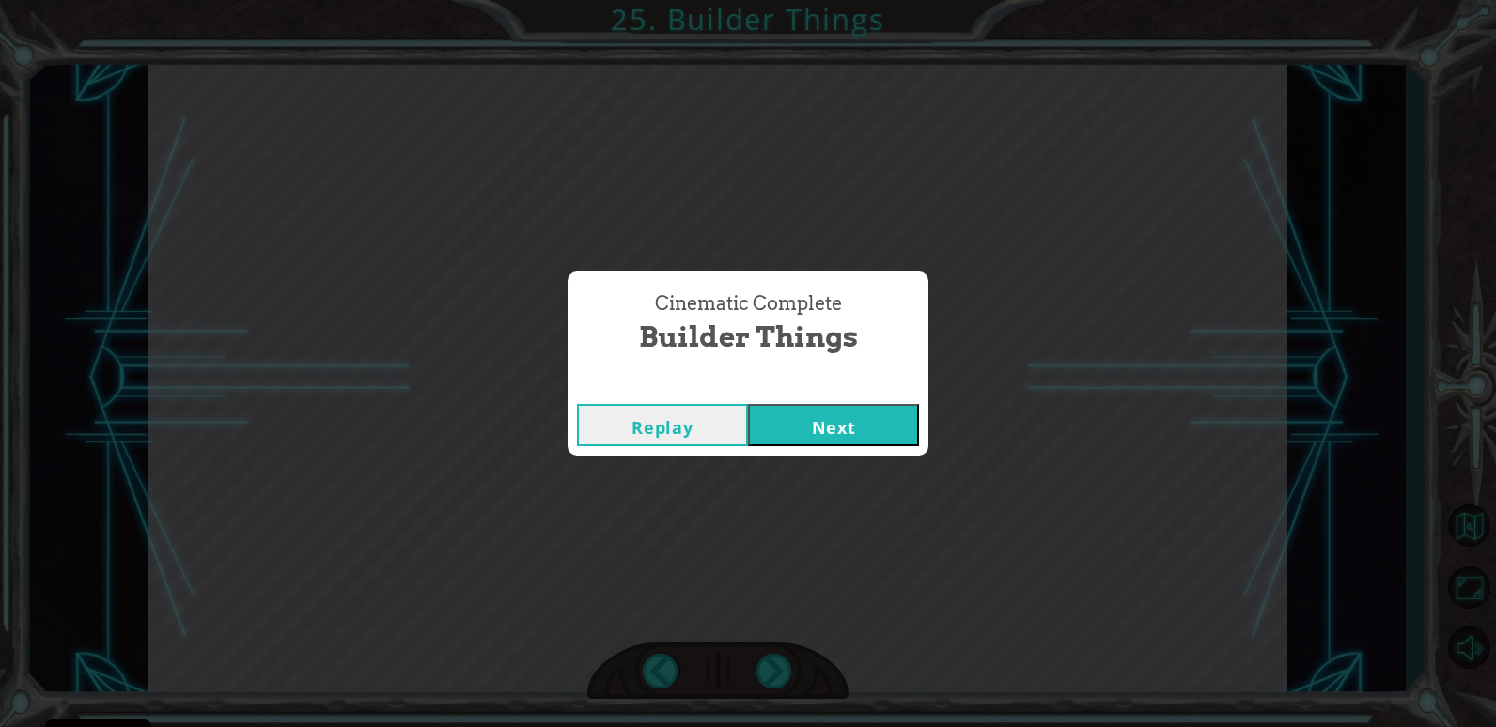
click at [835, 422] on button "Next" at bounding box center [833, 425] width 171 height 42
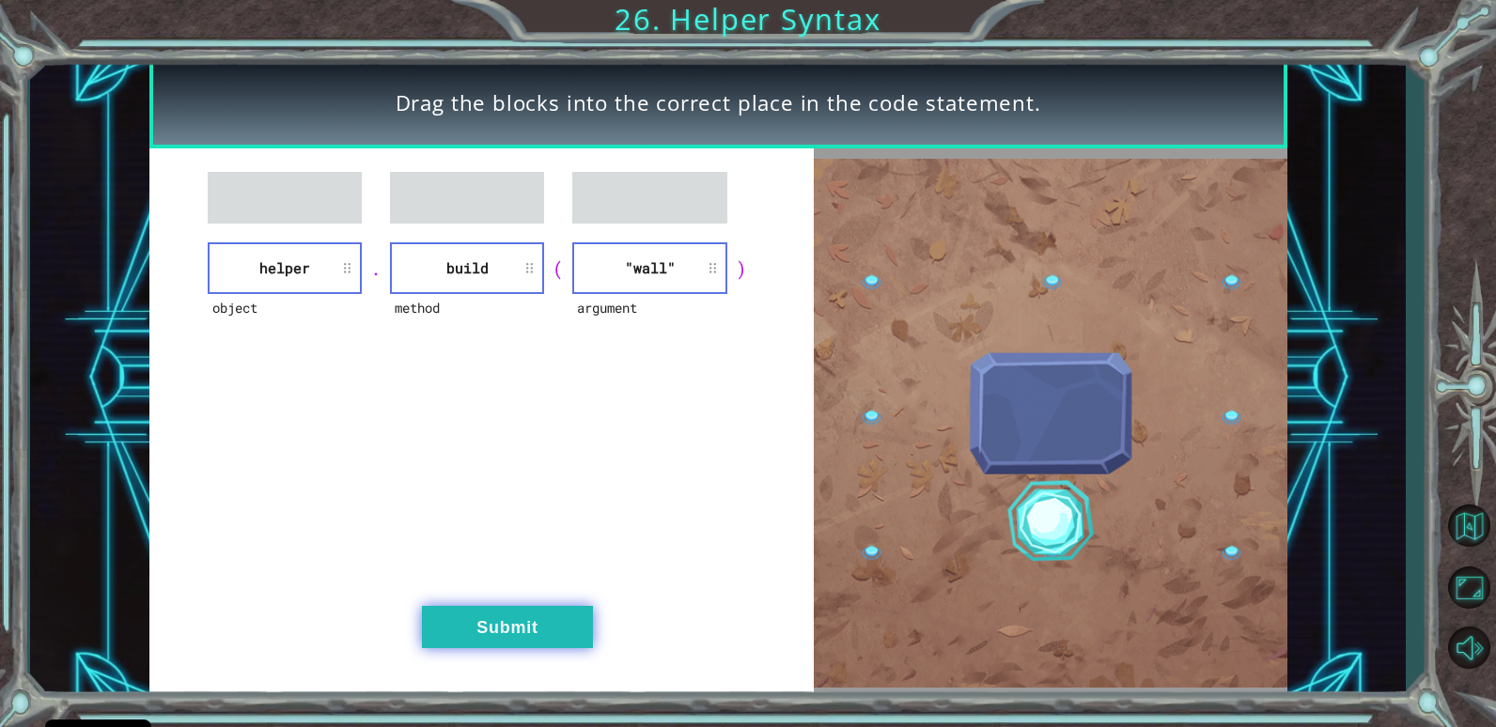
click at [557, 631] on button "Submit" at bounding box center [507, 627] width 171 height 42
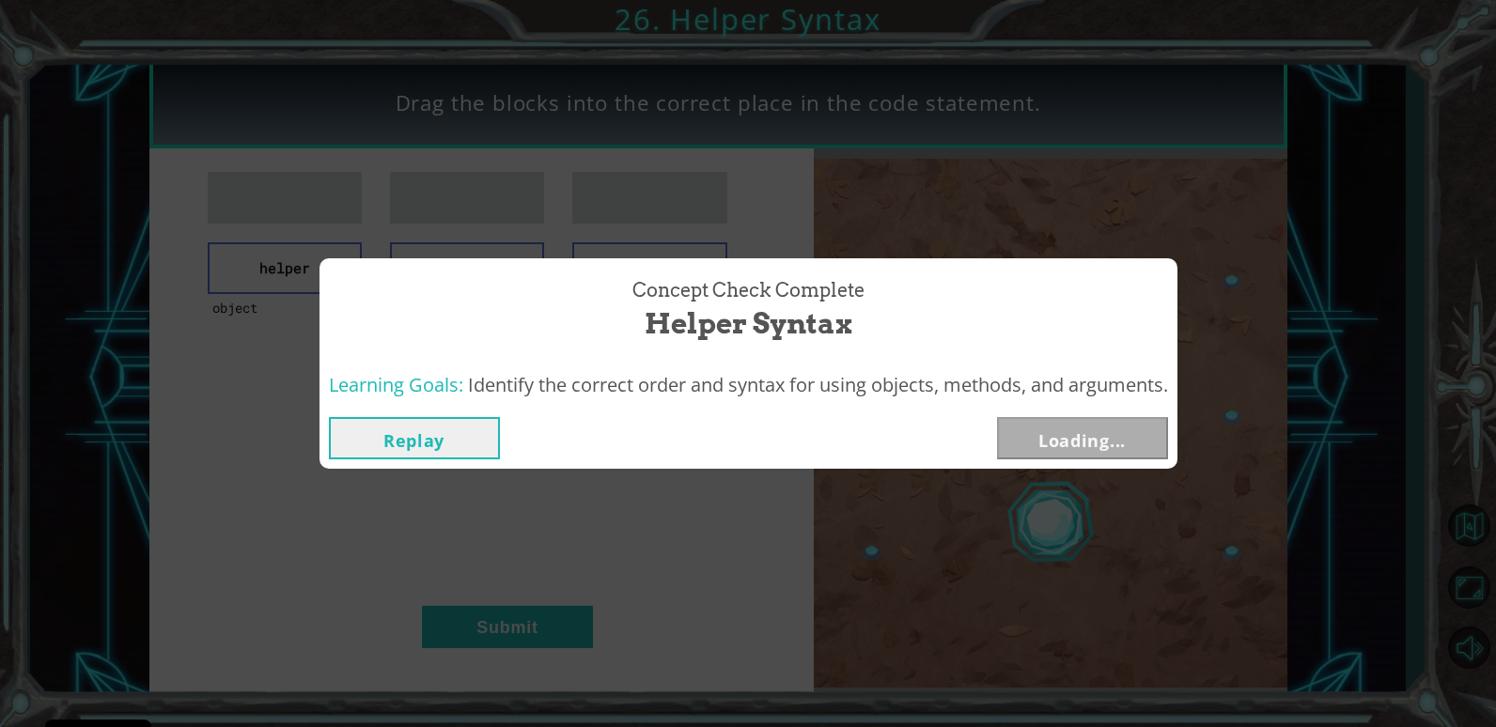
click at [491, 598] on div "Concept Check Complete Helper Syntax Learning Goals: Identify the correct order…" at bounding box center [748, 363] width 1496 height 727
click at [1105, 427] on button "Next" at bounding box center [1082, 438] width 171 height 42
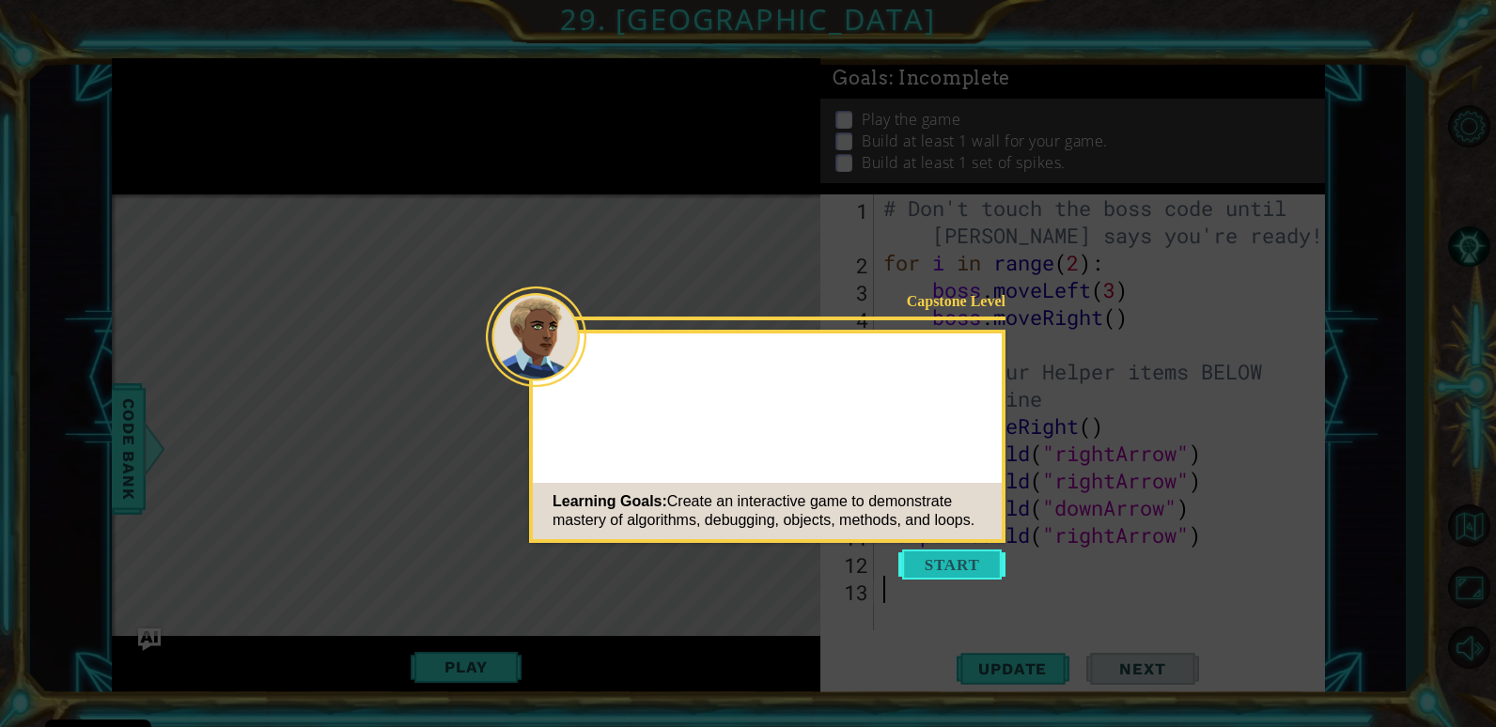
click at [952, 556] on button "Start" at bounding box center [951, 565] width 107 height 30
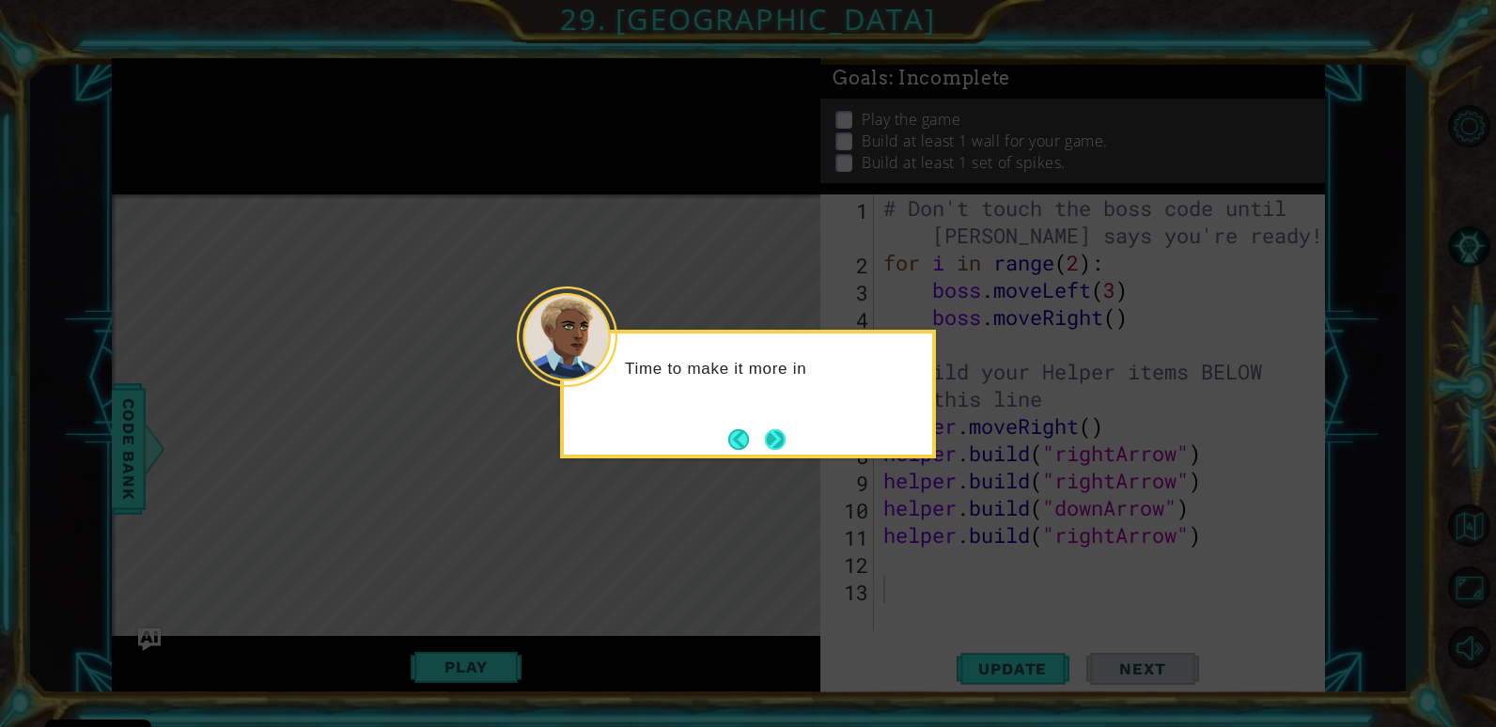
click at [776, 441] on button "Next" at bounding box center [775, 439] width 21 height 21
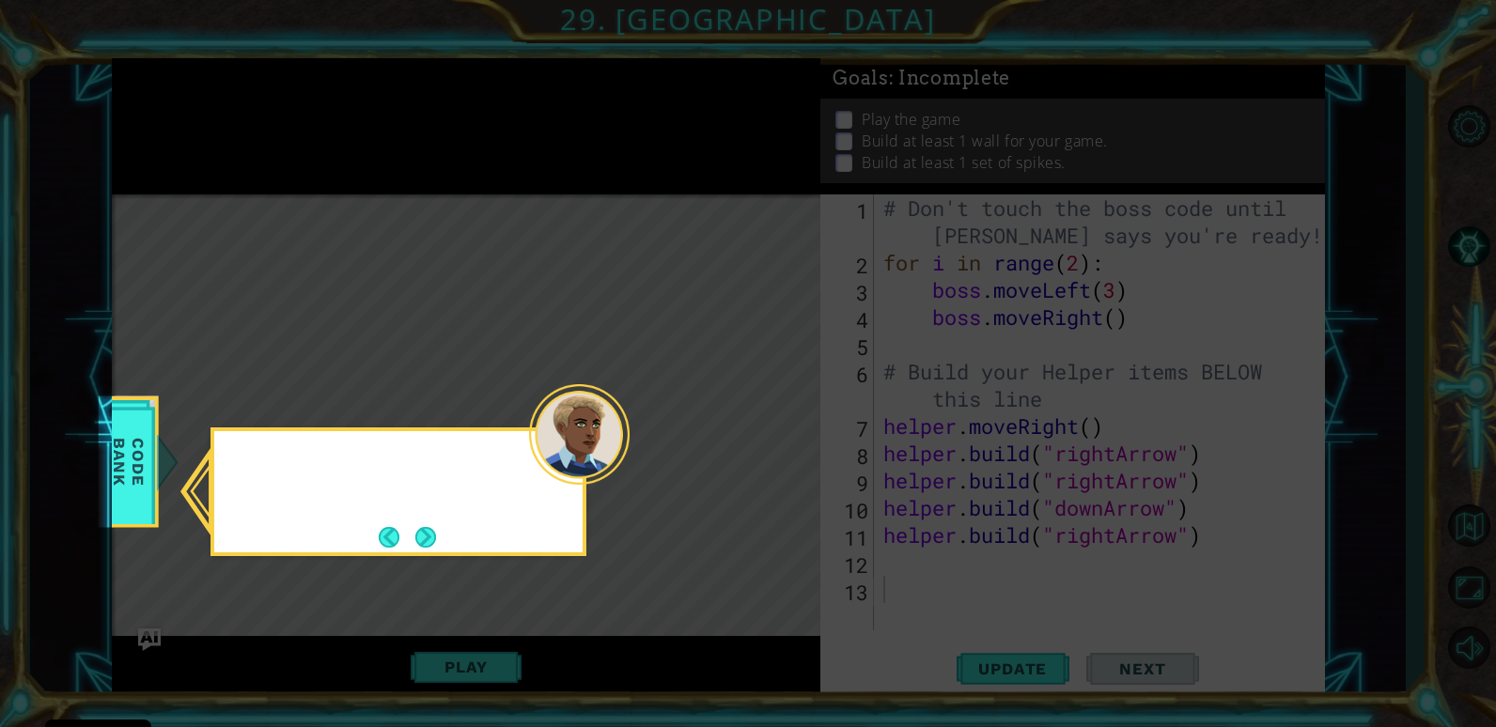
click at [776, 441] on icon at bounding box center [748, 363] width 1496 height 727
click at [427, 527] on button "Next" at bounding box center [426, 537] width 32 height 32
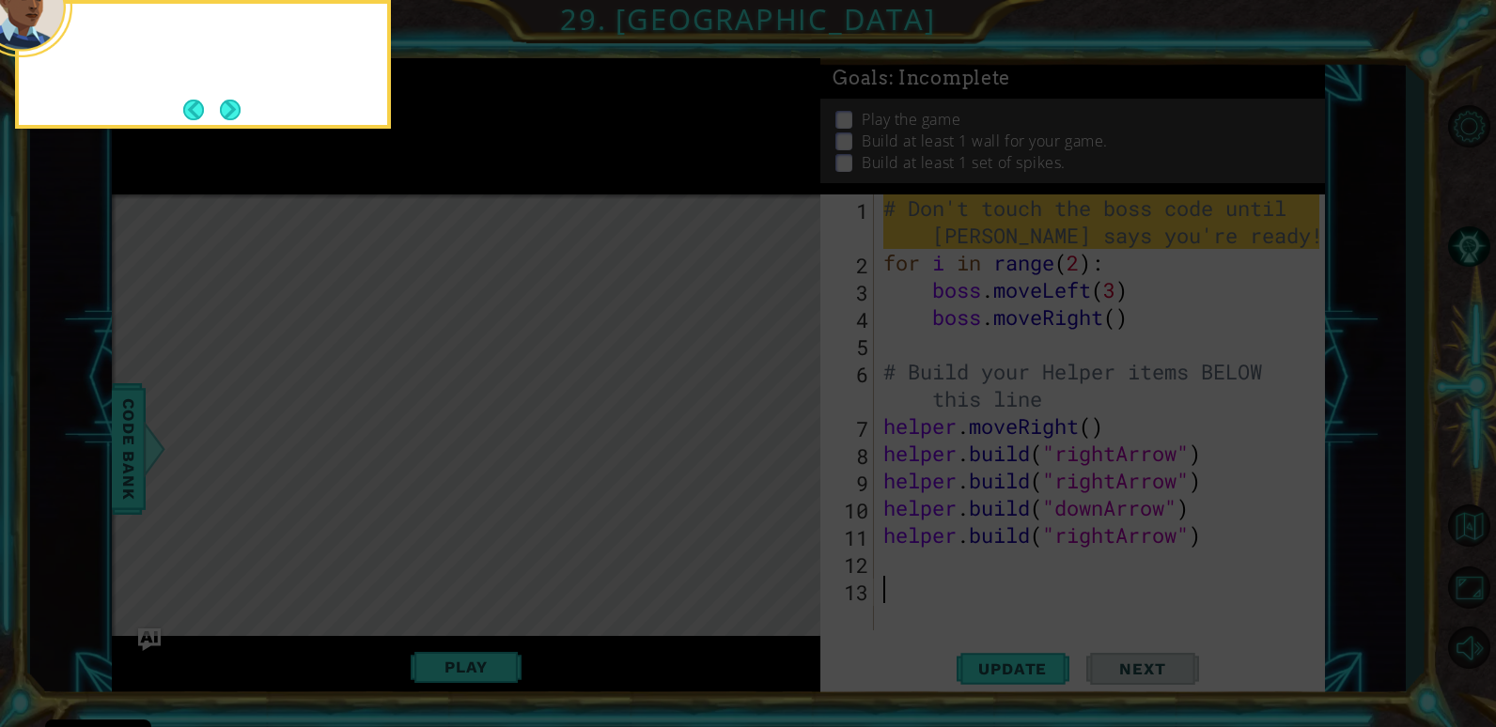
click at [427, 527] on icon at bounding box center [748, 109] width 1496 height 1236
drag, startPoint x: 248, startPoint y: 92, endPoint x: 225, endPoint y: 104, distance: 25.6
click at [225, 104] on div "Remember, don't change the boss code yet. We" at bounding box center [203, 55] width 368 height 102
click at [225, 104] on button "Next" at bounding box center [231, 110] width 22 height 22
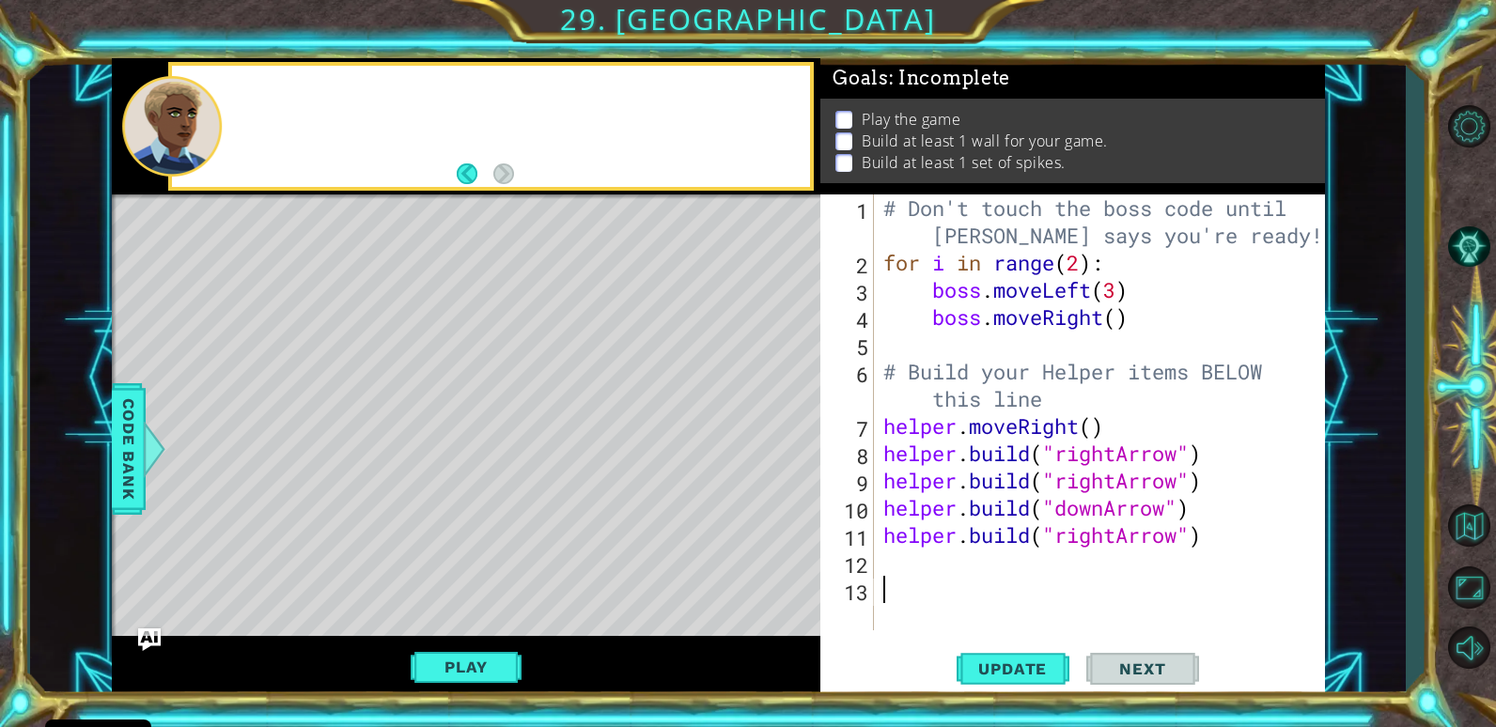
click at [225, 104] on div at bounding box center [517, 126] width 586 height 46
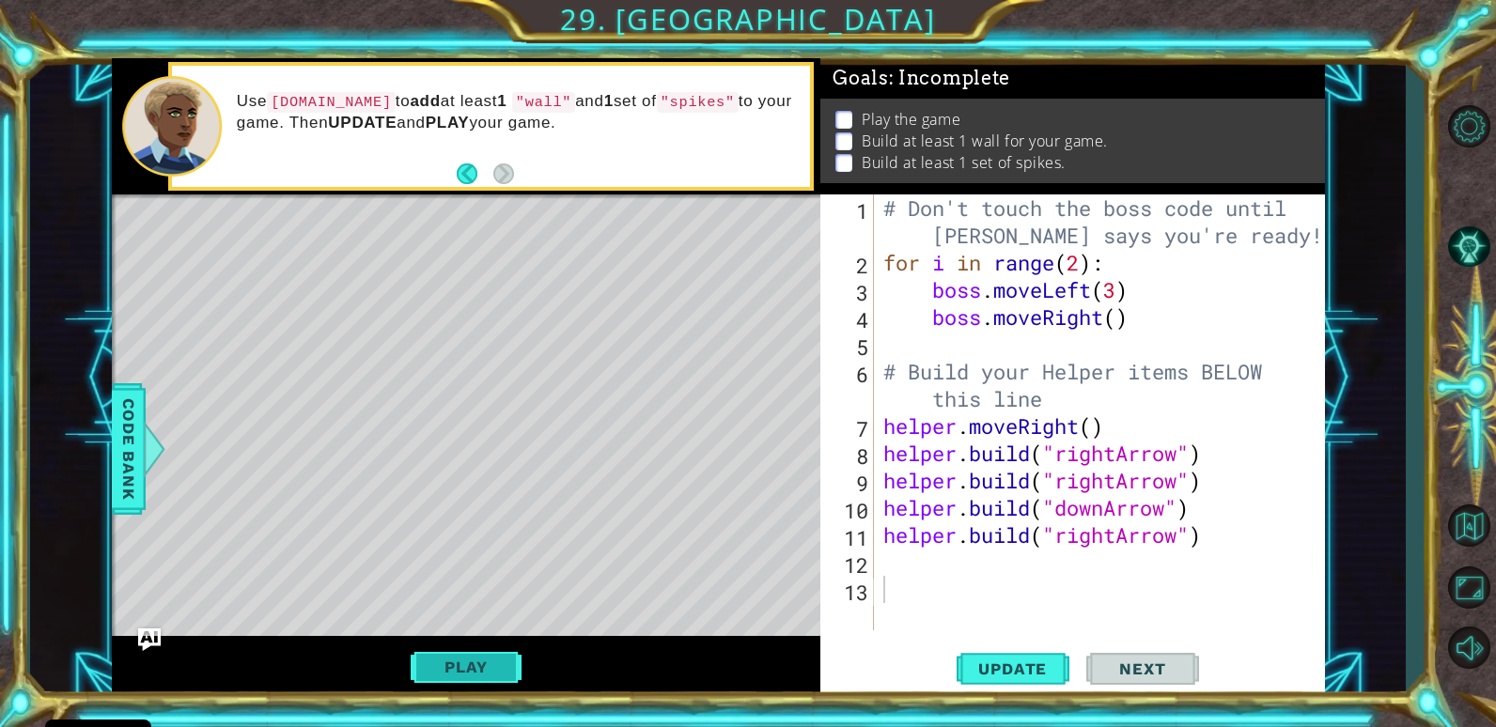
click at [473, 660] on button "Play" at bounding box center [466, 667] width 110 height 36
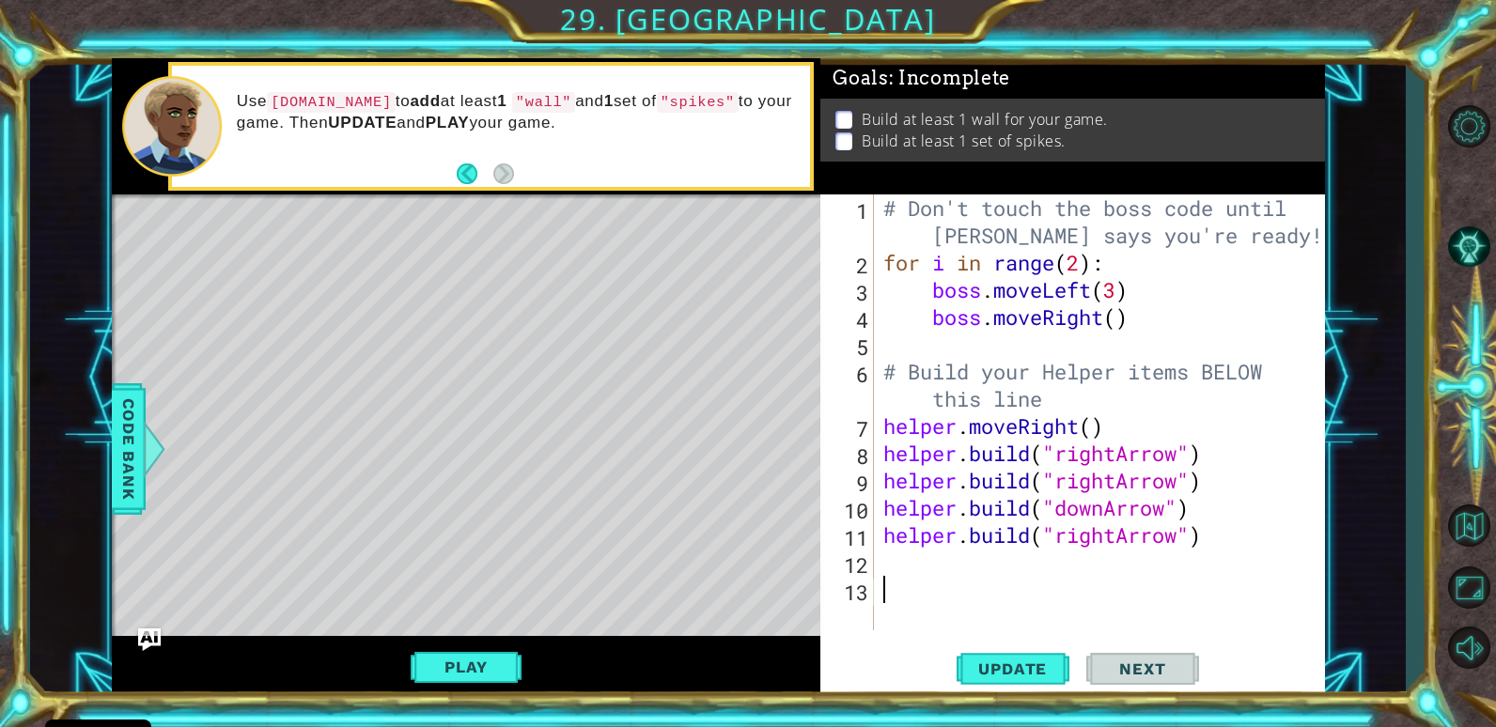
type textarea "d"
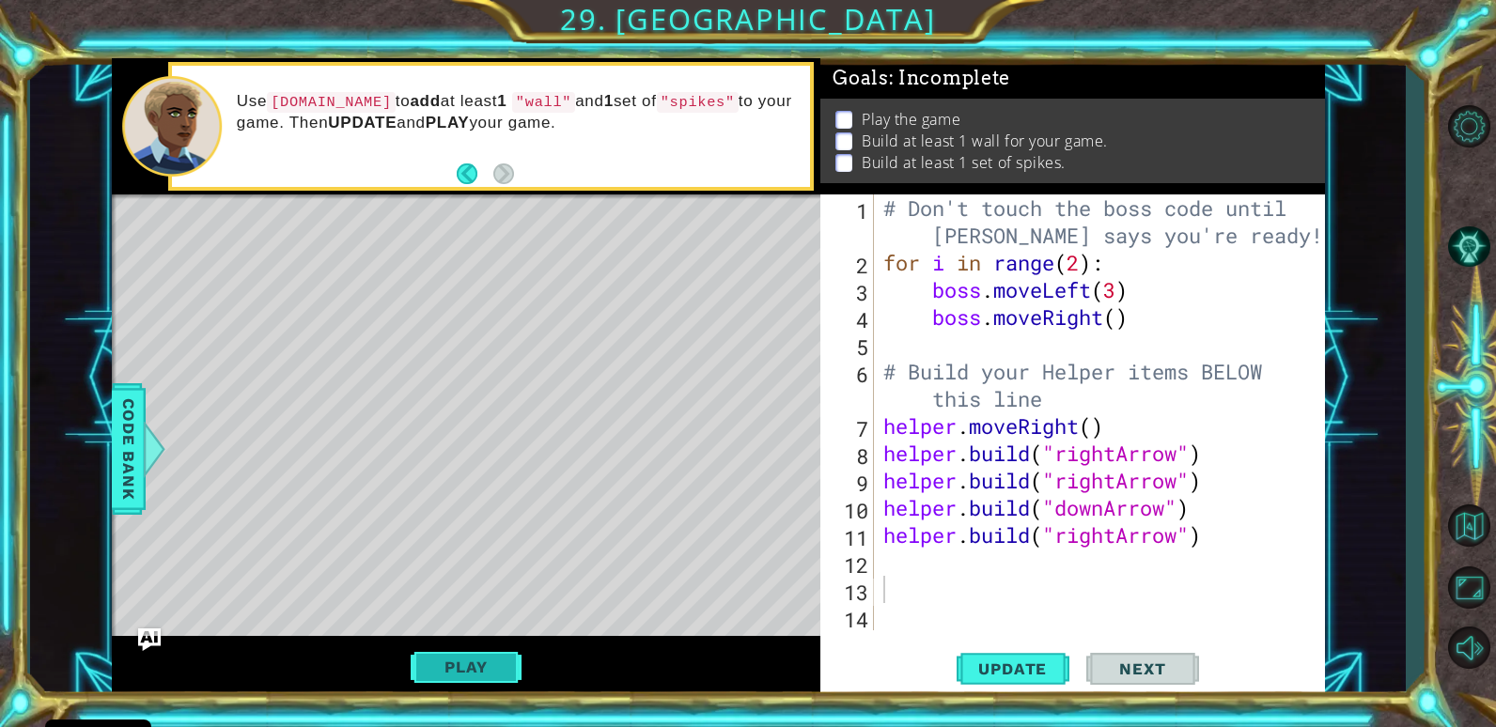
click at [459, 658] on button "Play" at bounding box center [466, 667] width 110 height 36
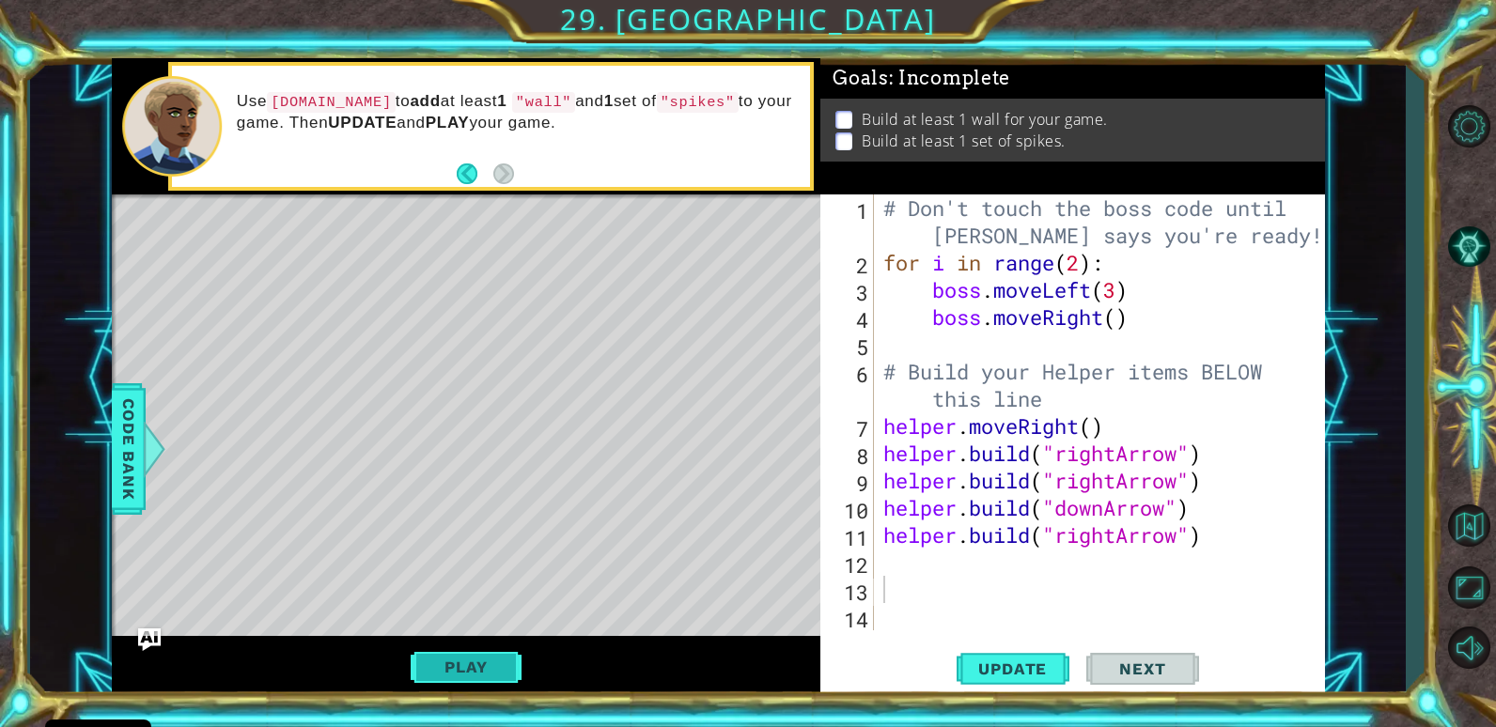
click at [451, 679] on button "Play" at bounding box center [466, 667] width 110 height 36
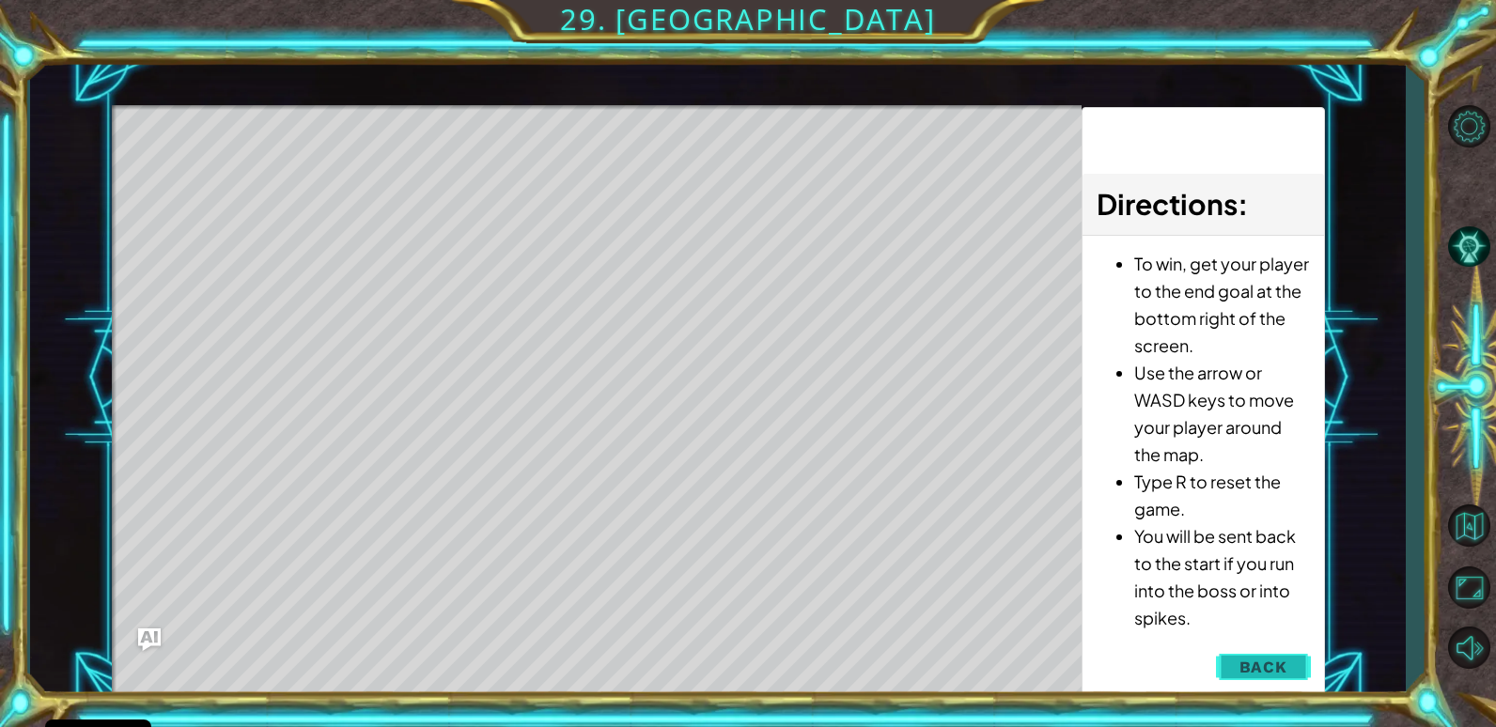
click at [1294, 657] on button "Back" at bounding box center [1263, 667] width 95 height 38
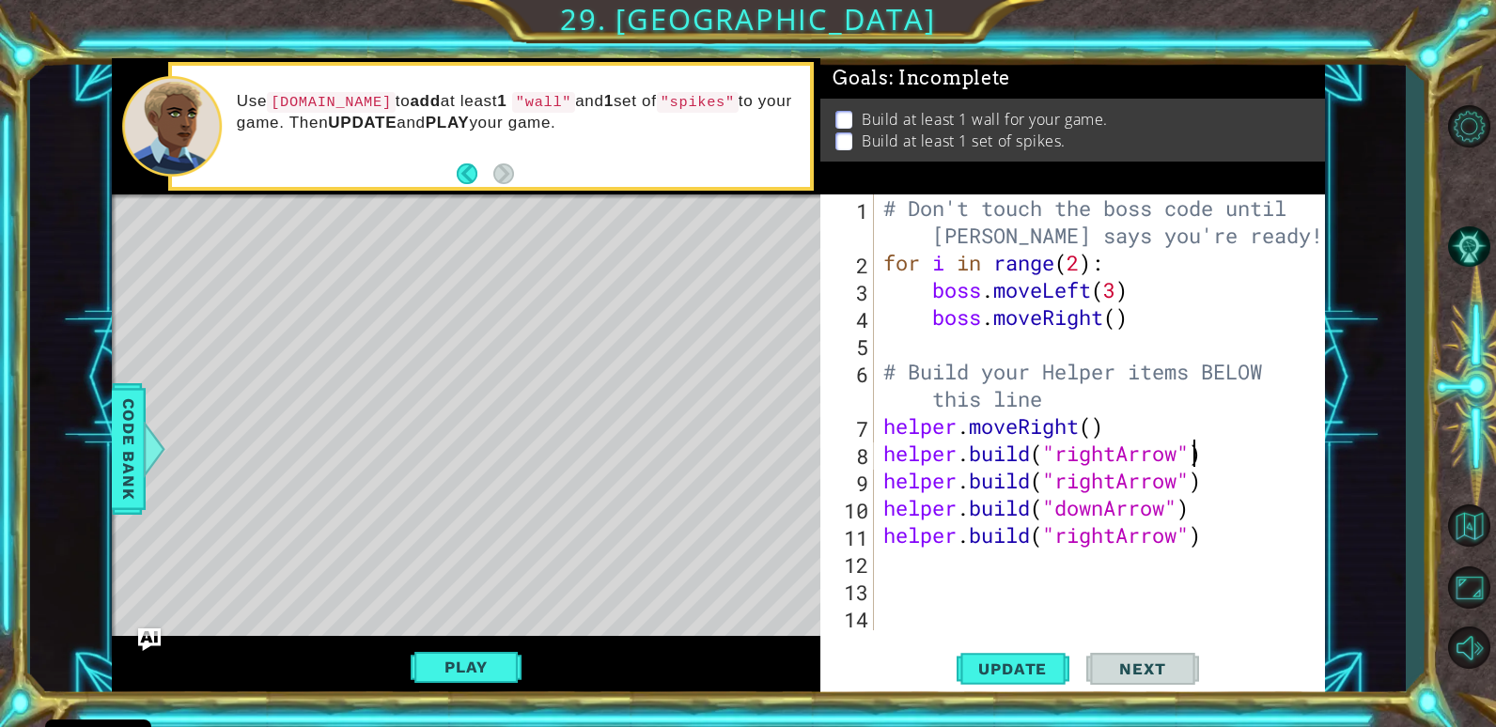
click at [1188, 455] on div "# Don't touch the boss code until [PERSON_NAME] says you're ready! for i in ran…" at bounding box center [1103, 453] width 449 height 518
click at [1167, 458] on div "# Don't touch the boss code until [PERSON_NAME] says you're ready! for i in ran…" at bounding box center [1103, 453] width 449 height 518
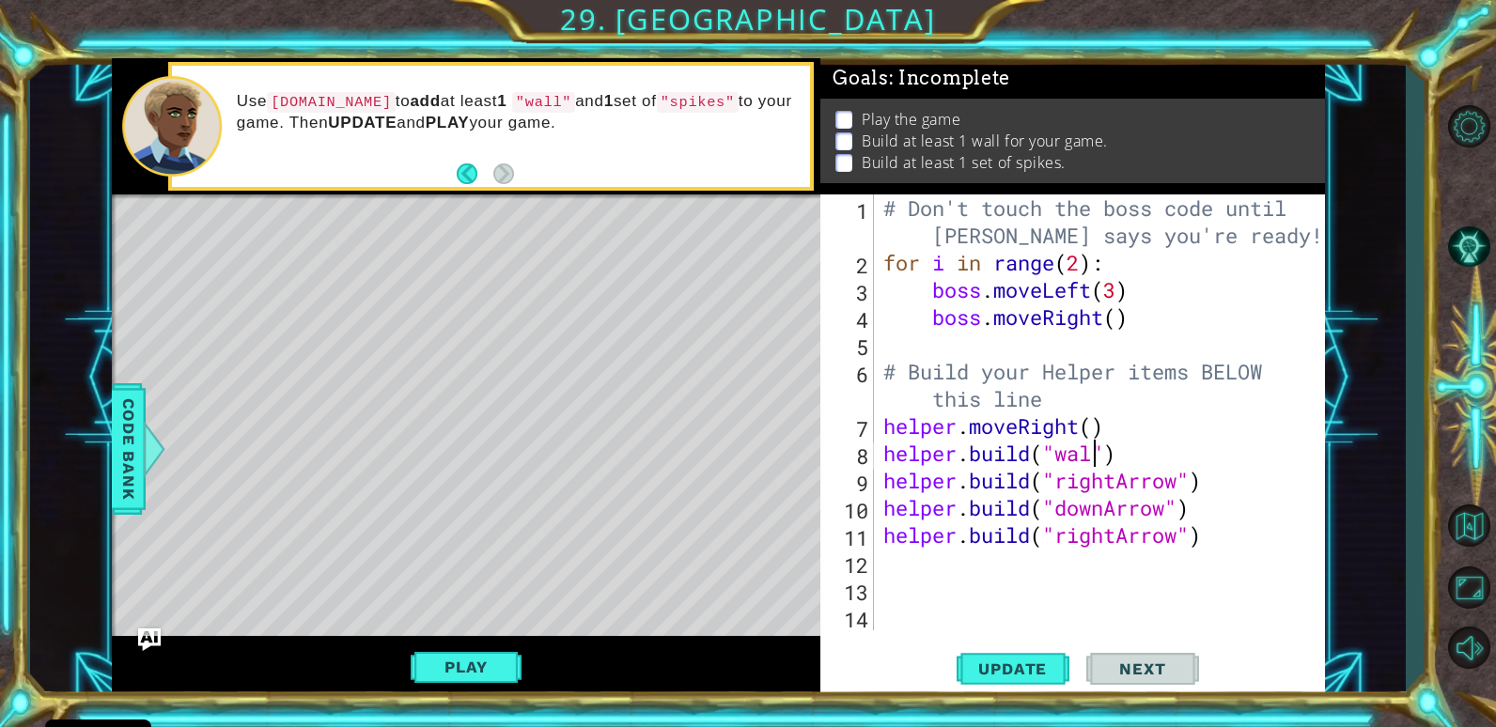
scroll to position [0, 10]
click at [1160, 457] on div "# Don't touch the boss code until [PERSON_NAME] says you're ready! for i in ran…" at bounding box center [1103, 453] width 449 height 518
type textarea "helper.moveRight()"
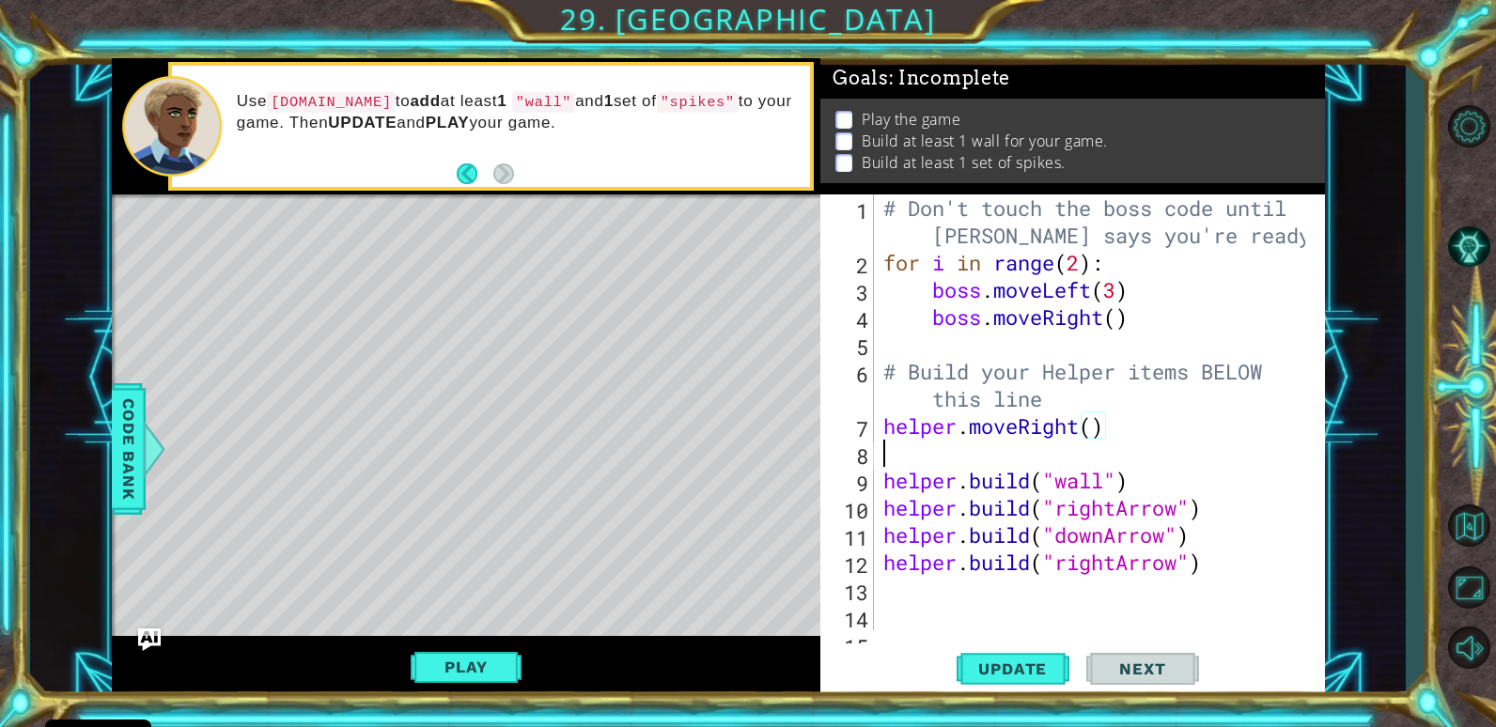
scroll to position [0, 0]
click at [1143, 475] on div "# Don't touch the boss code until [PERSON_NAME] says you're ready! for i in ran…" at bounding box center [1096, 453] width 435 height 518
type textarea "[DOMAIN_NAME]("wall")"
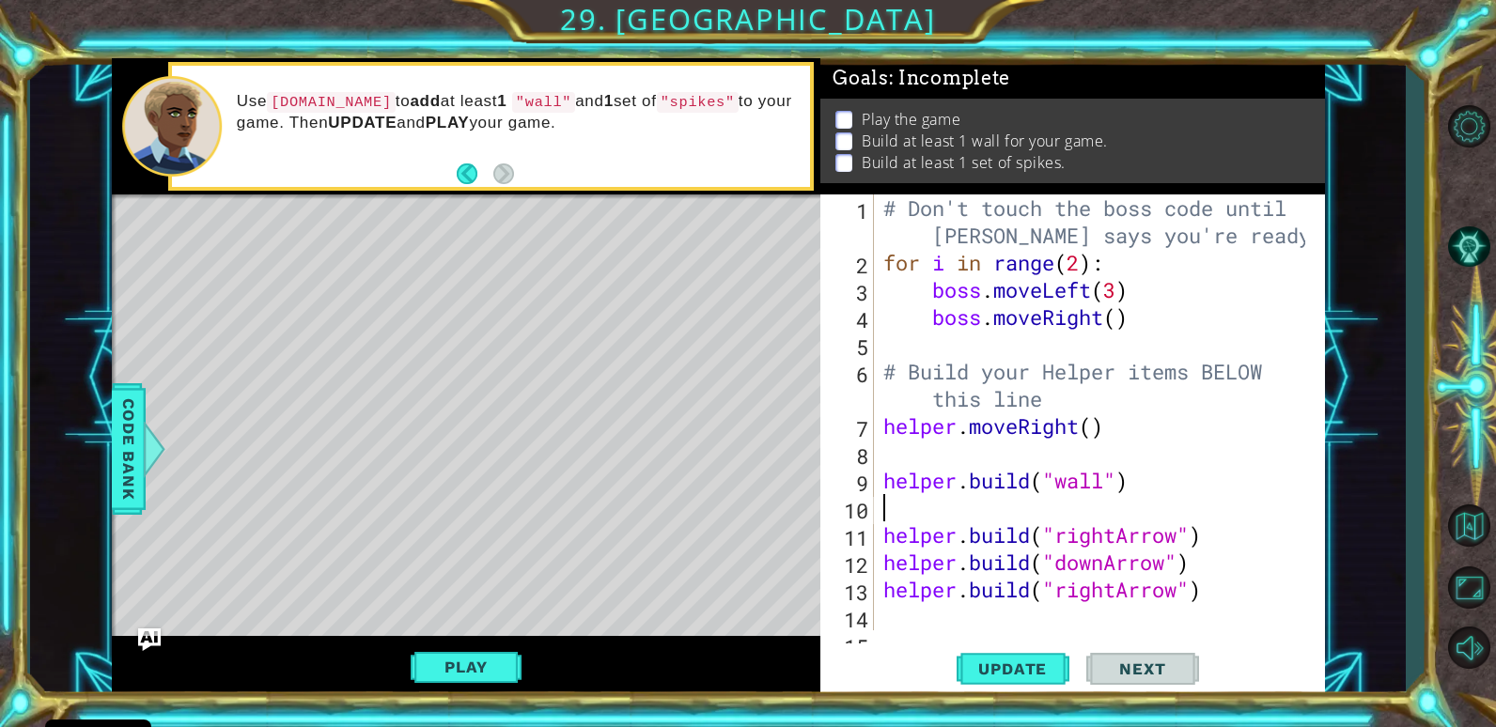
type textarea "h"
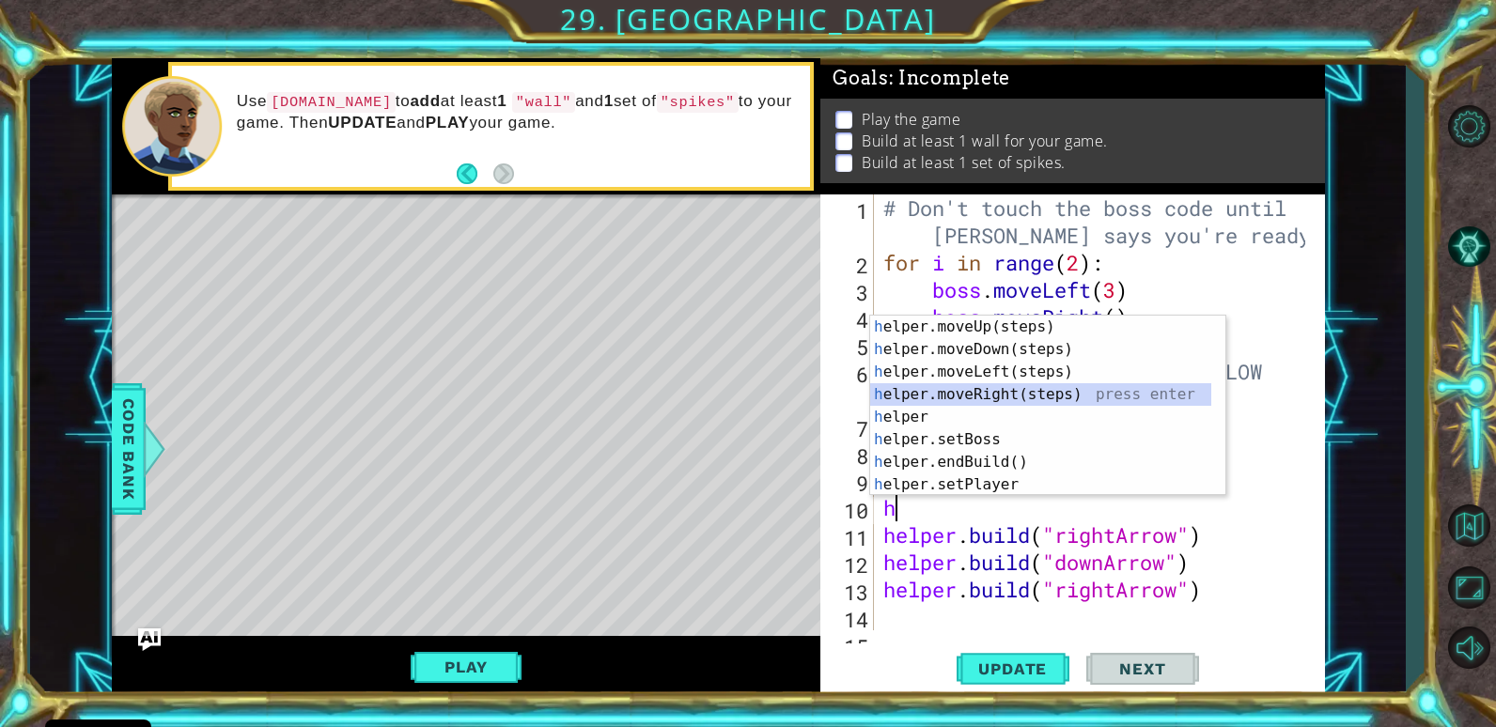
click at [1161, 393] on div "h elper.moveUp(steps) press enter h elper.moveDown(steps) press enter h elper.m…" at bounding box center [1040, 428] width 341 height 225
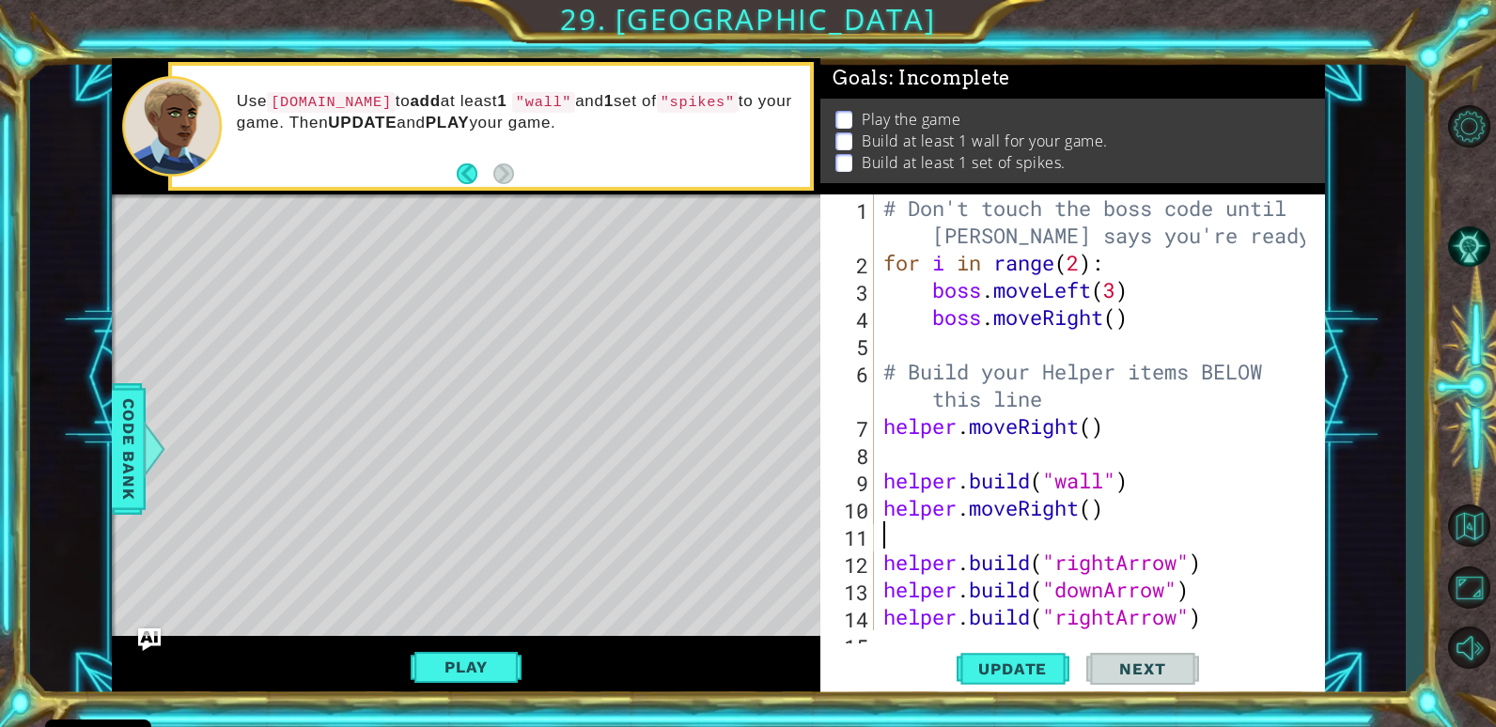
click at [1181, 567] on div "# Don't touch the boss code until [PERSON_NAME] says you're ready! for i in ran…" at bounding box center [1096, 453] width 435 height 518
type textarea "[DOMAIN_NAME]("spilkes")"
click at [999, 676] on span "Update" at bounding box center [1012, 669] width 106 height 19
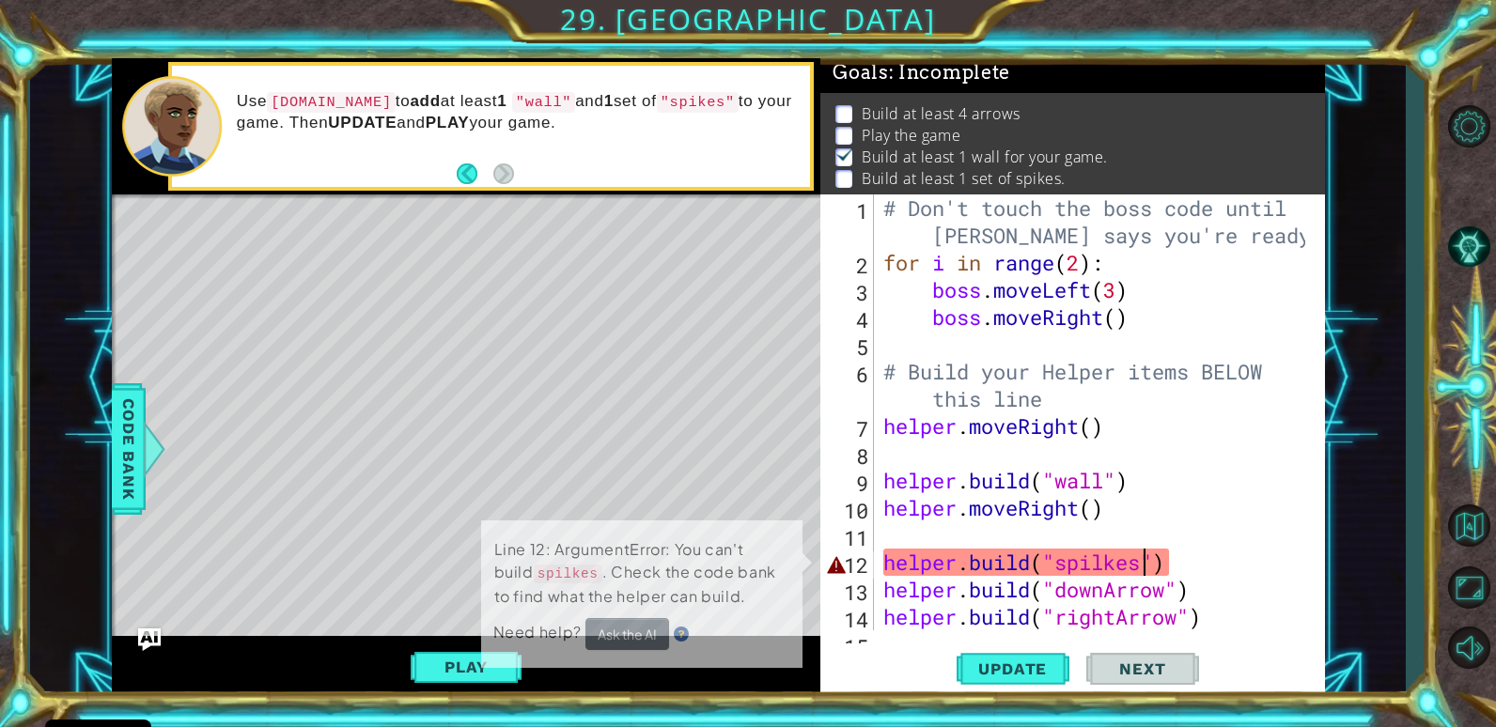
scroll to position [7, 0]
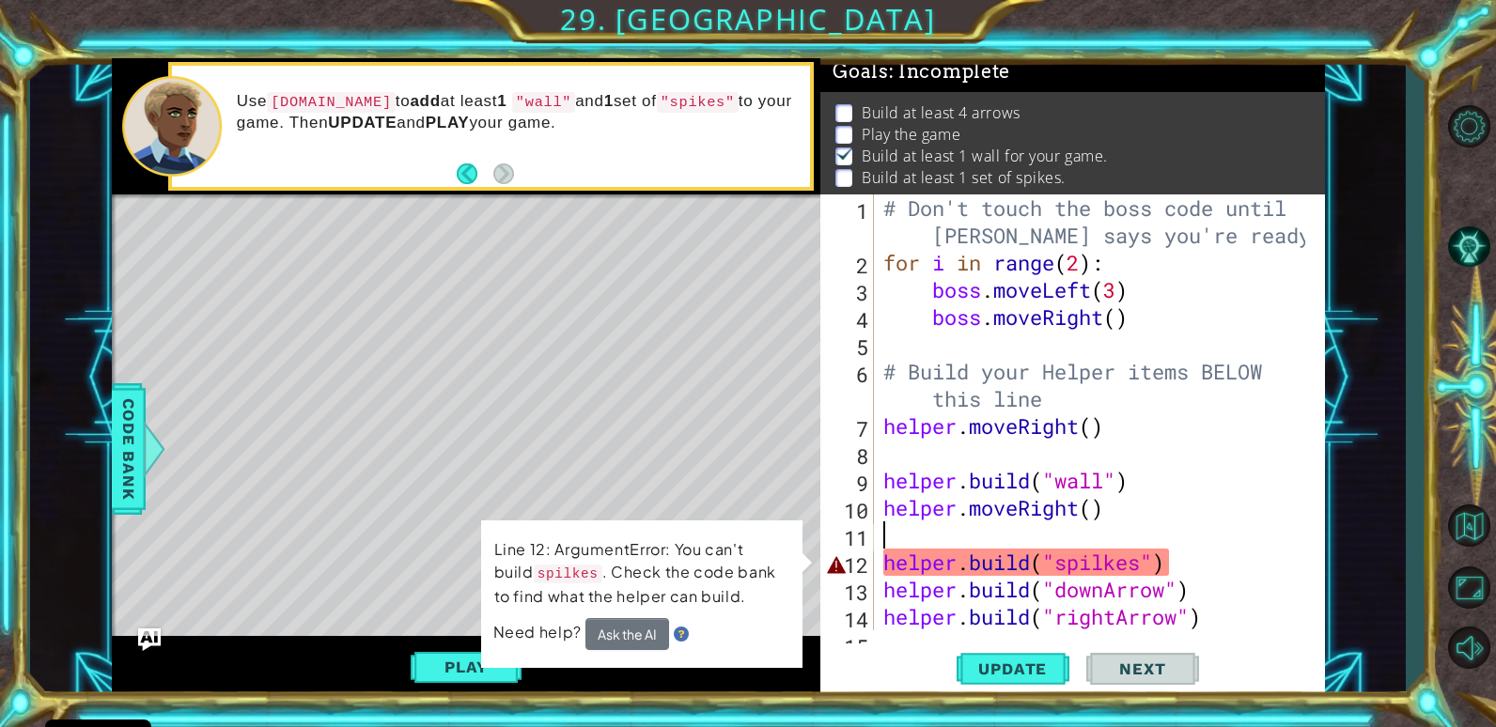
click at [1264, 548] on div "# Don't touch the boss code until [PERSON_NAME] says you're ready! for i in ran…" at bounding box center [1096, 453] width 435 height 518
click at [1269, 582] on div "# Don't touch the boss code until [PERSON_NAME] says you're ready! for i in ran…" at bounding box center [1096, 453] width 435 height 518
click at [1259, 562] on div "# Don't touch the boss code until [PERSON_NAME] says you're ready! for i in ran…" at bounding box center [1096, 453] width 435 height 518
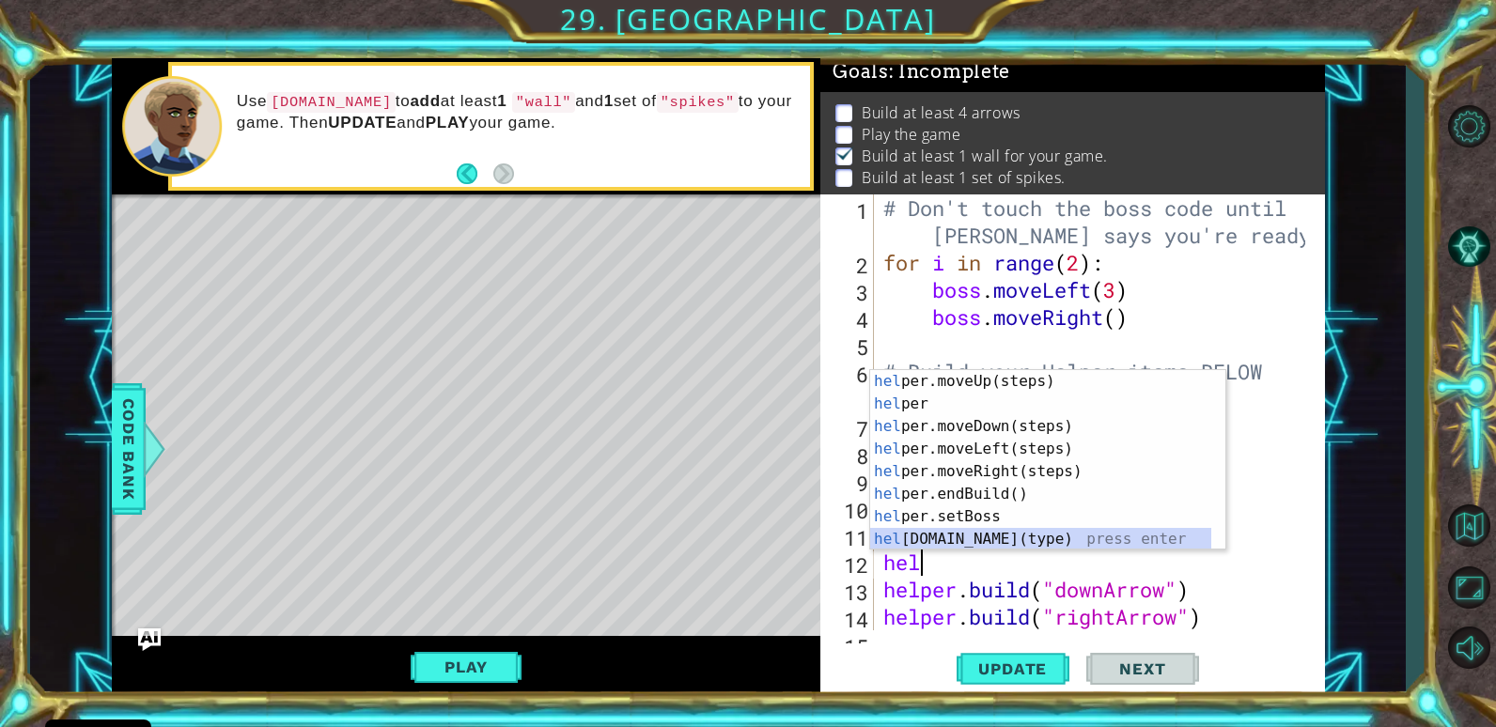
click at [1027, 547] on div "hel per.moveUp(steps) press enter hel per press enter hel per.moveDown(steps) p…" at bounding box center [1040, 482] width 341 height 225
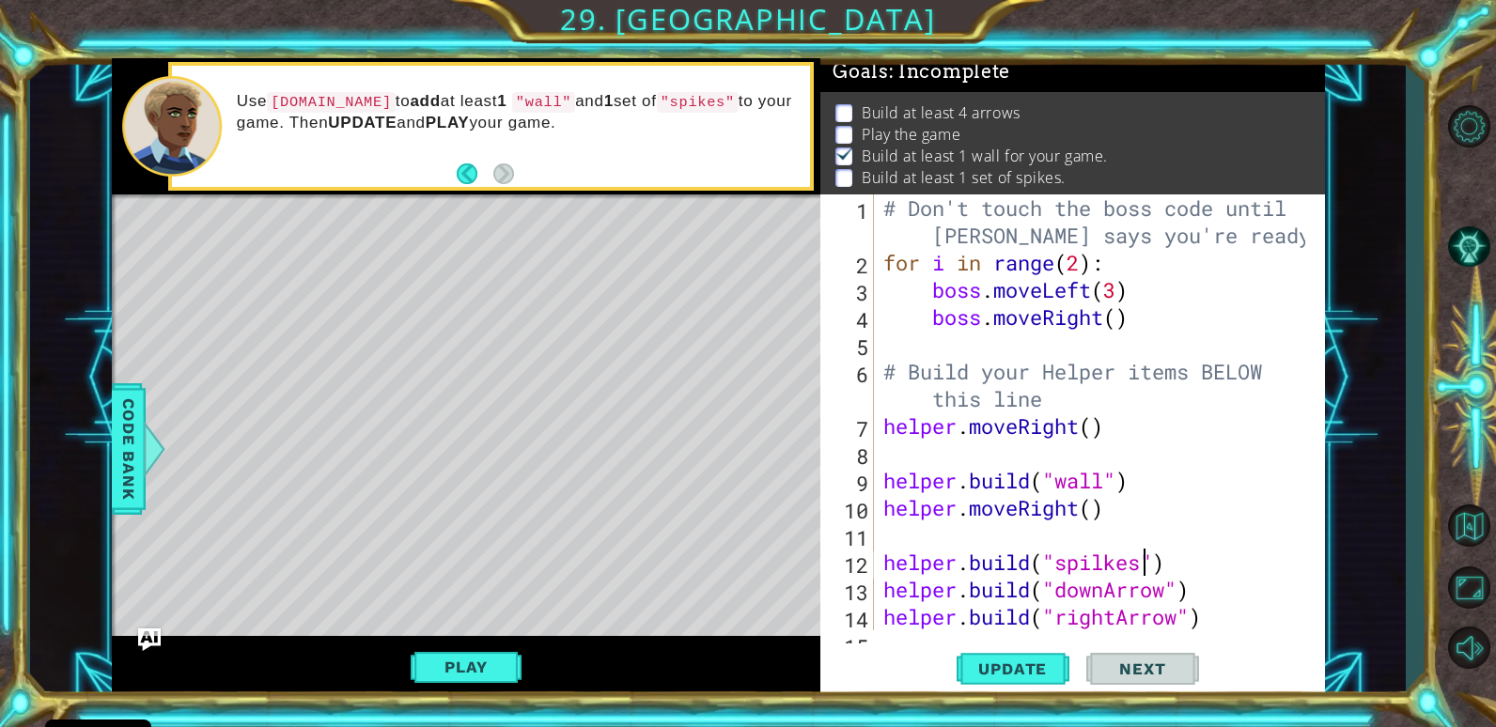
scroll to position [0, 12]
click at [458, 663] on button "Play" at bounding box center [466, 667] width 110 height 36
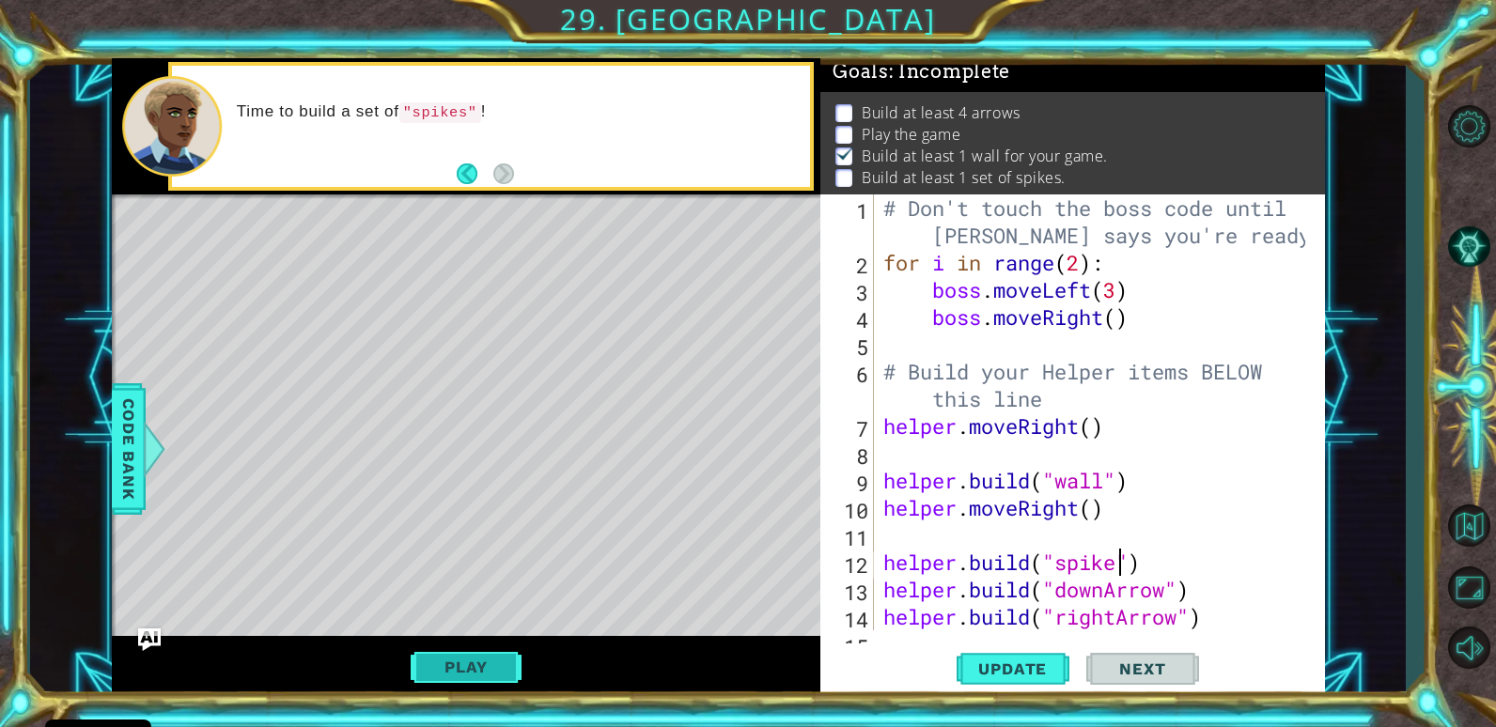
scroll to position [0, 11]
click at [454, 669] on button "Play" at bounding box center [466, 667] width 110 height 36
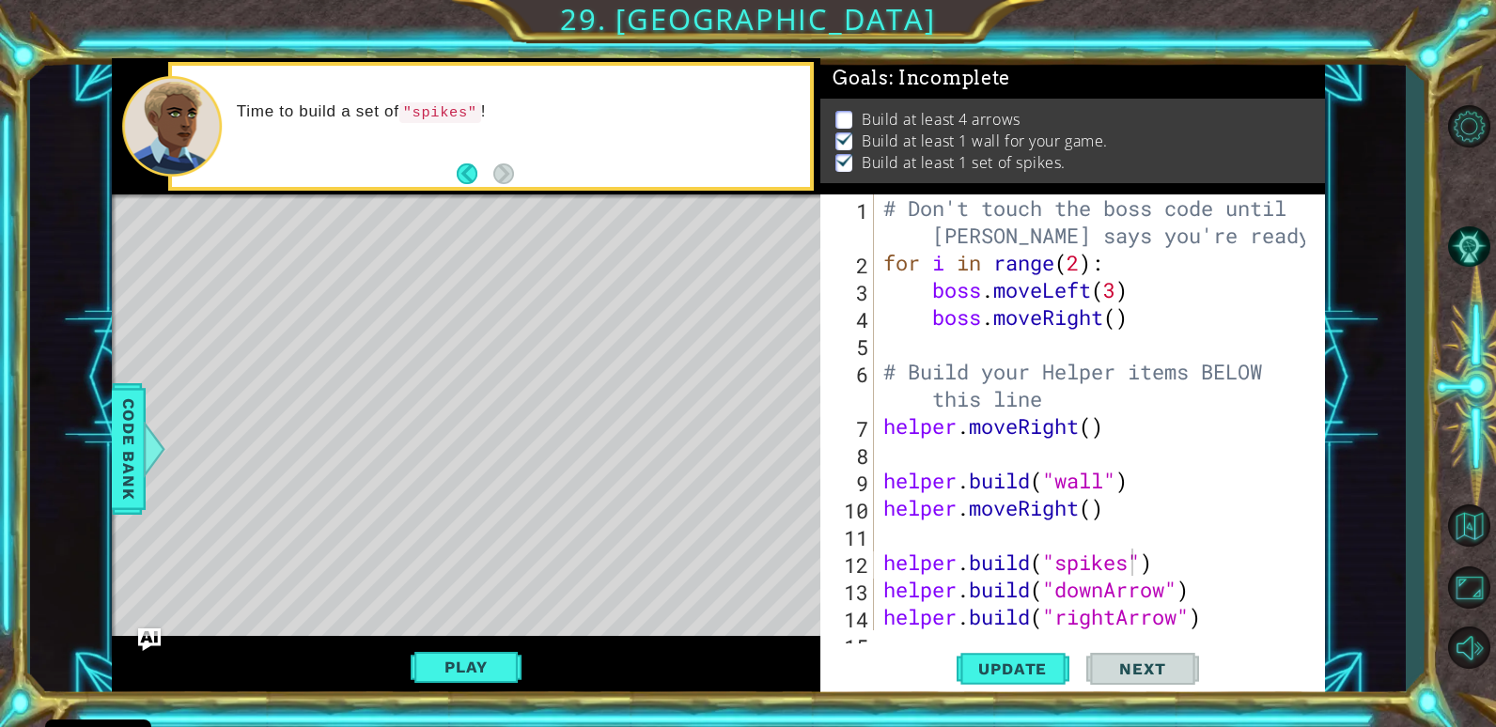
scroll to position [7, 0]
click at [1159, 673] on span "Next" at bounding box center [1142, 669] width 84 height 19
click at [1222, 629] on div "# Don't touch the boss code until [PERSON_NAME] says you're ready! for i in ran…" at bounding box center [1096, 453] width 435 height 518
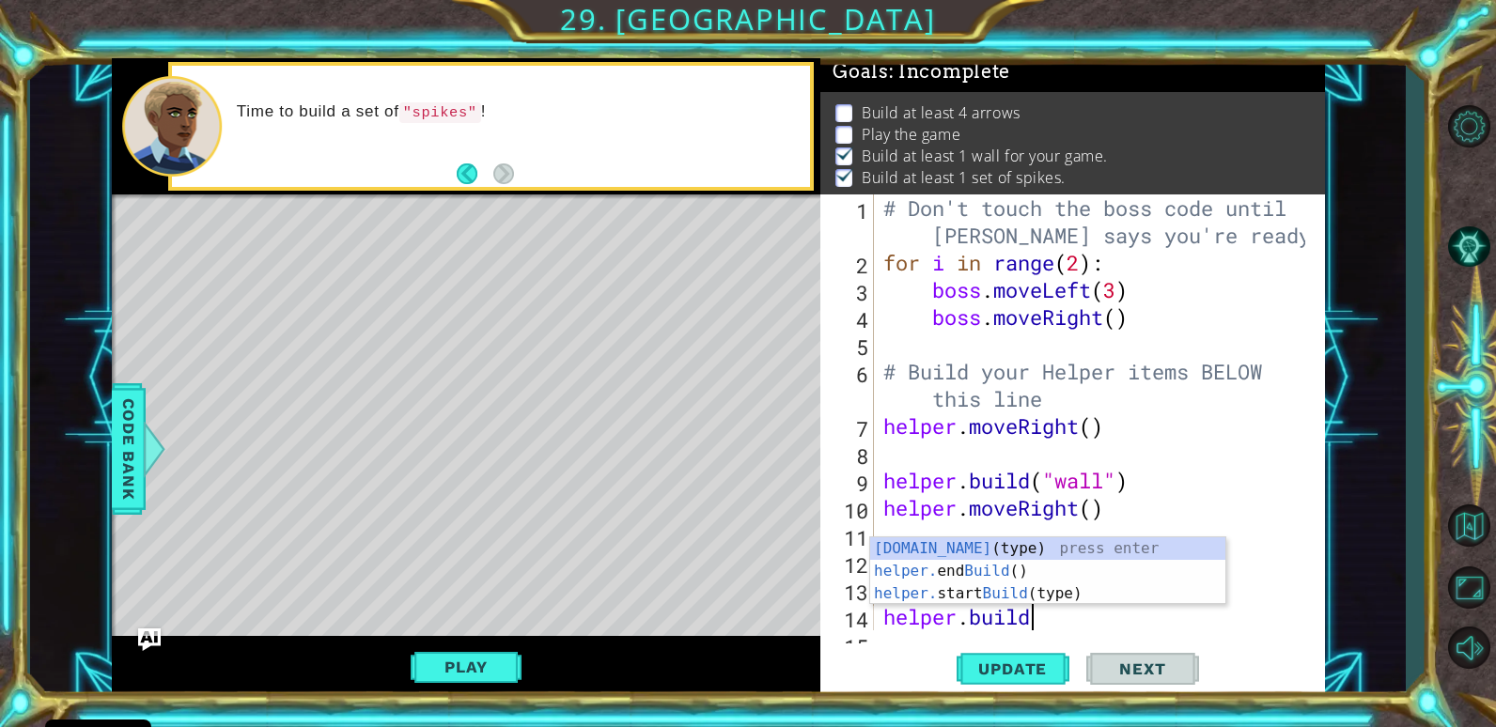
scroll to position [0, 1]
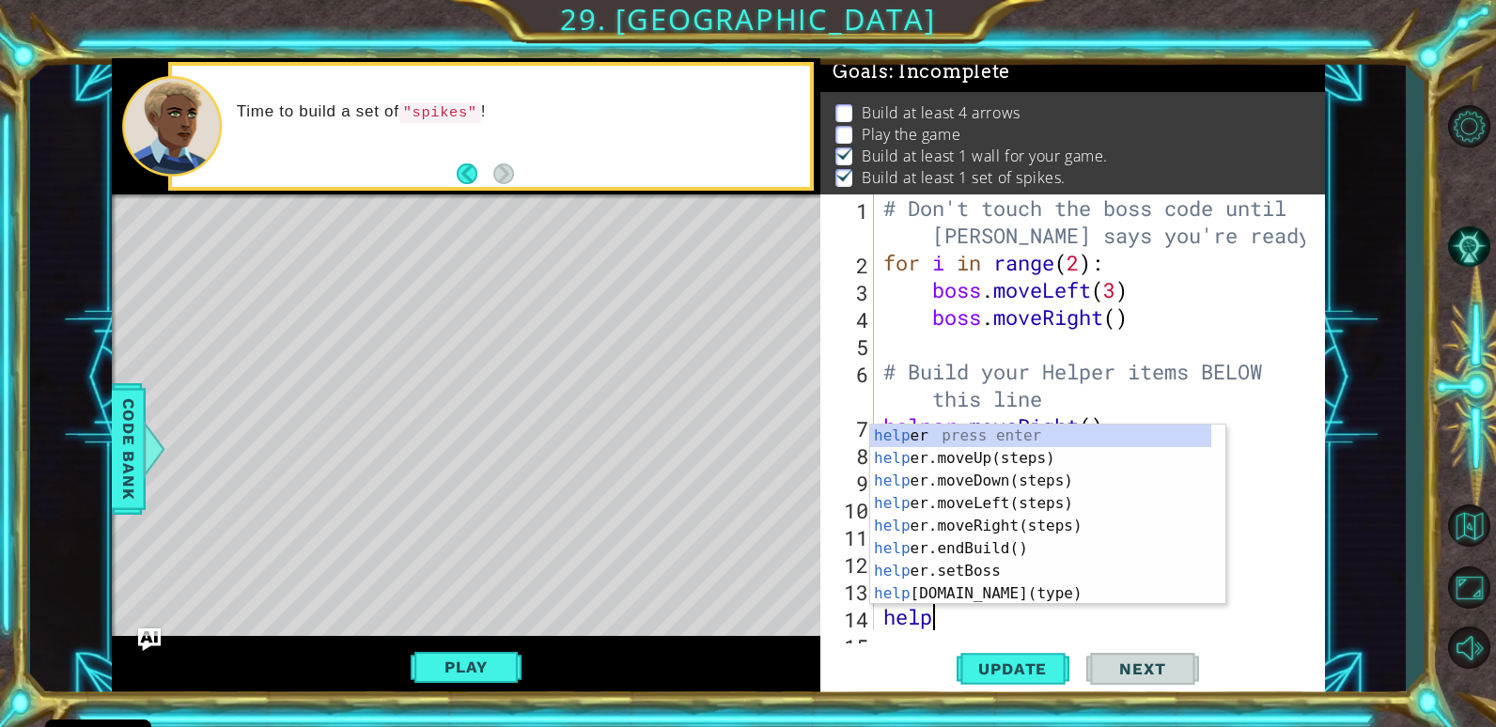
type textarea "h"
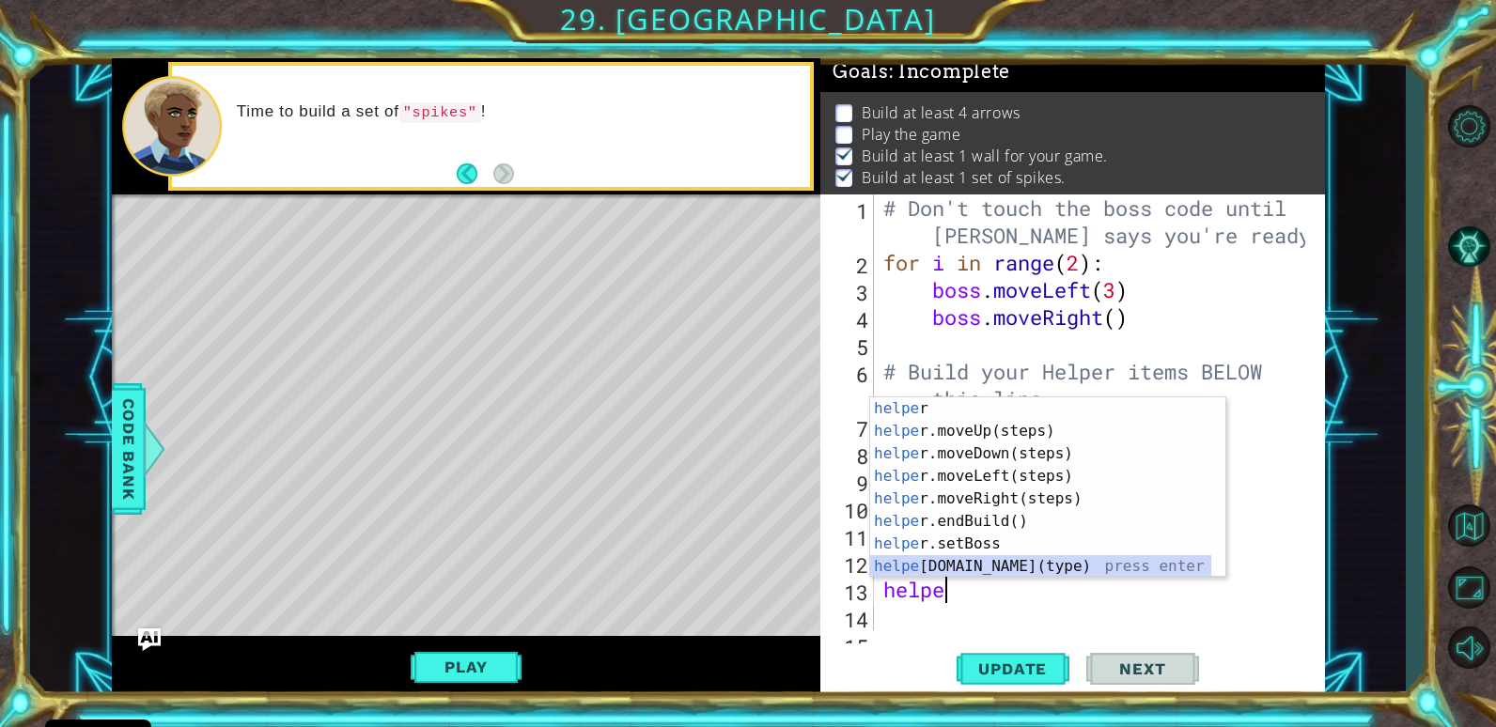
click at [1032, 571] on div "helpe r press enter helpe [PERSON_NAME]moveUp(steps) press enter helpe r.moveDo…" at bounding box center [1040, 509] width 341 height 225
type textarea "[DOMAIN_NAME]("wall")"
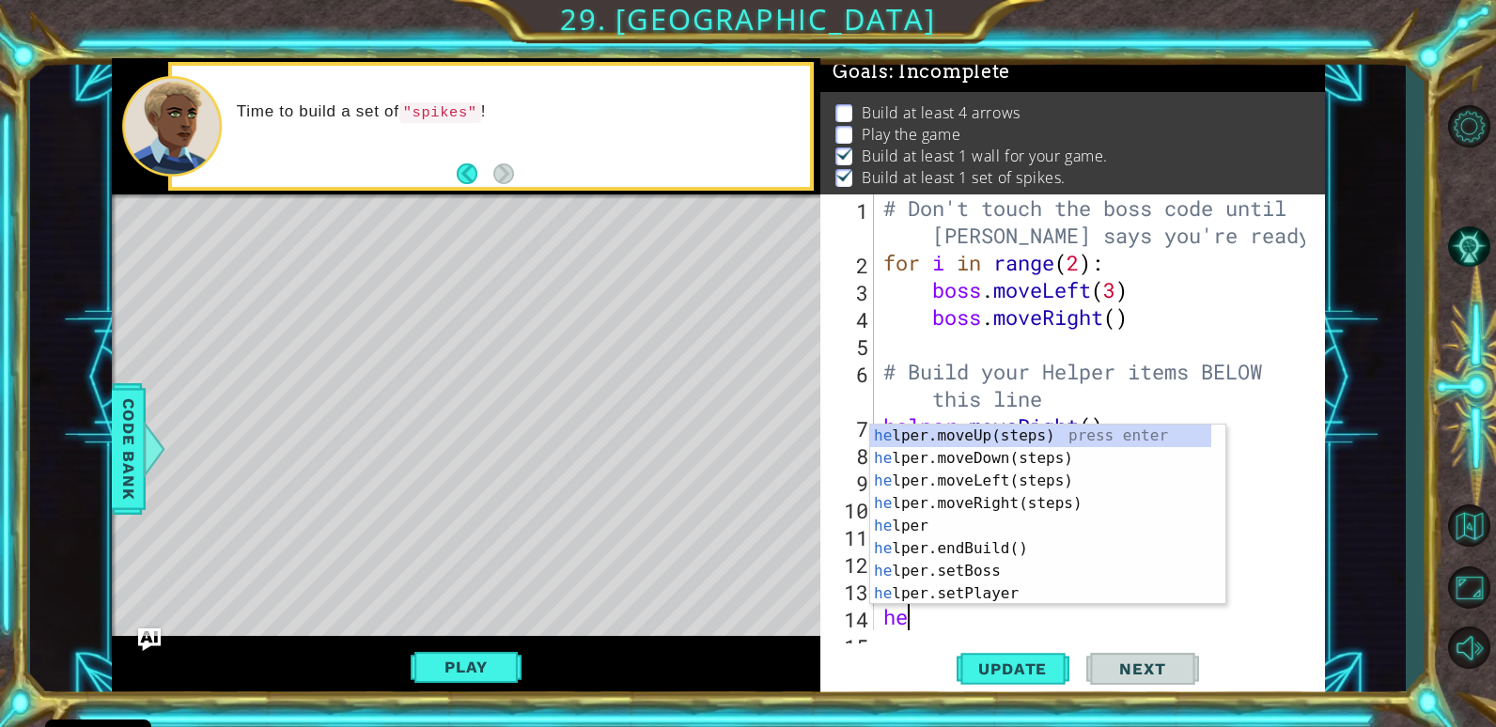
scroll to position [0, 1]
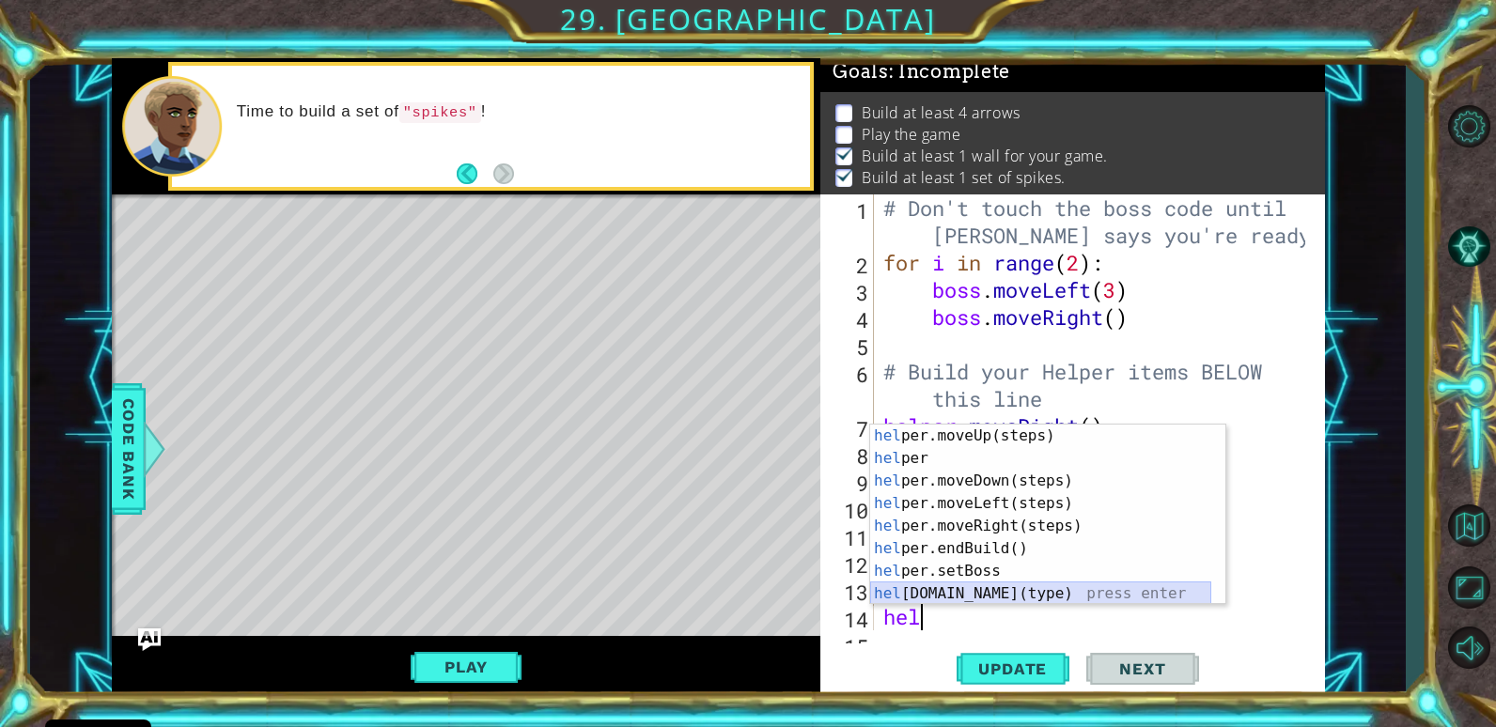
click at [968, 595] on div "hel per.moveUp(steps) press enter hel per press enter hel per.moveDown(steps) p…" at bounding box center [1040, 537] width 341 height 225
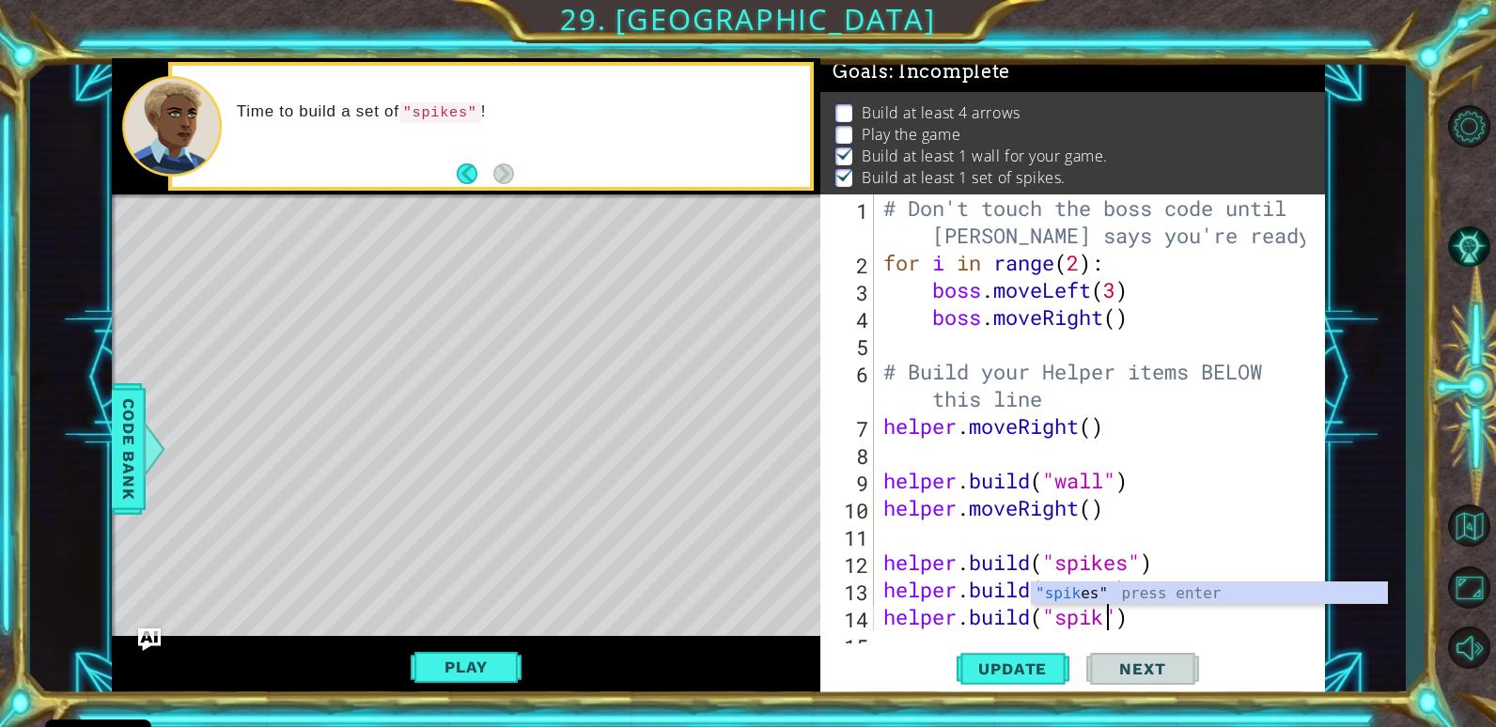
scroll to position [0, 11]
type textarea "[DOMAIN_NAME]("spikes")"
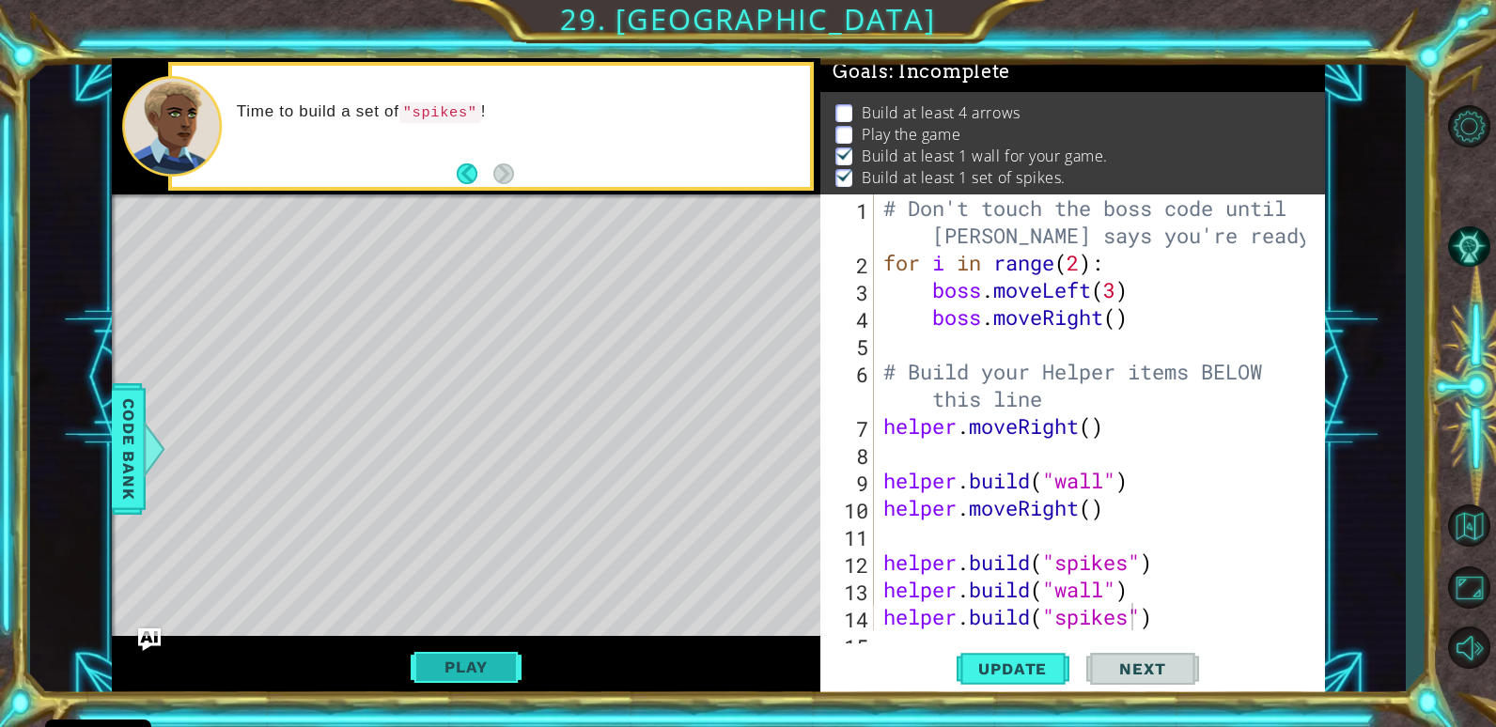
click at [483, 672] on button "Play" at bounding box center [466, 667] width 110 height 36
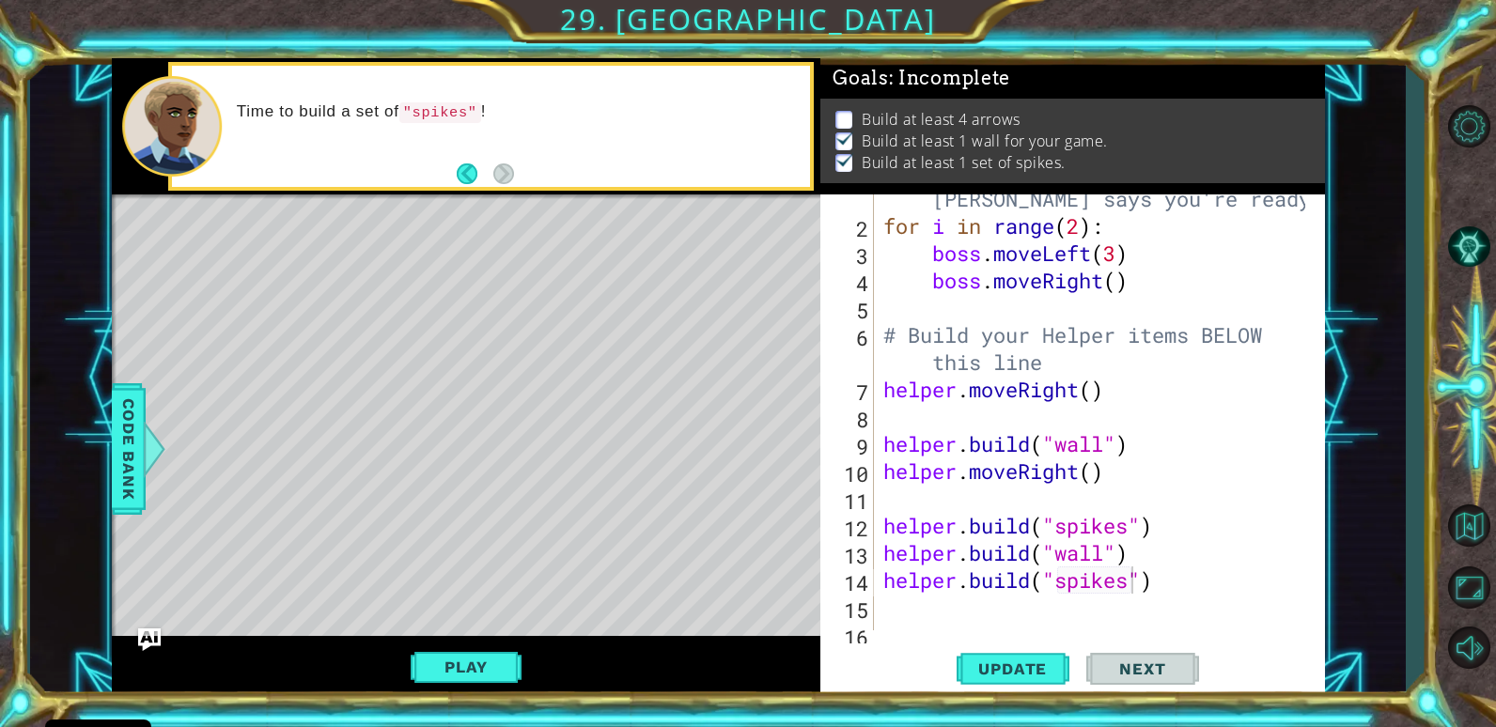
scroll to position [82, 0]
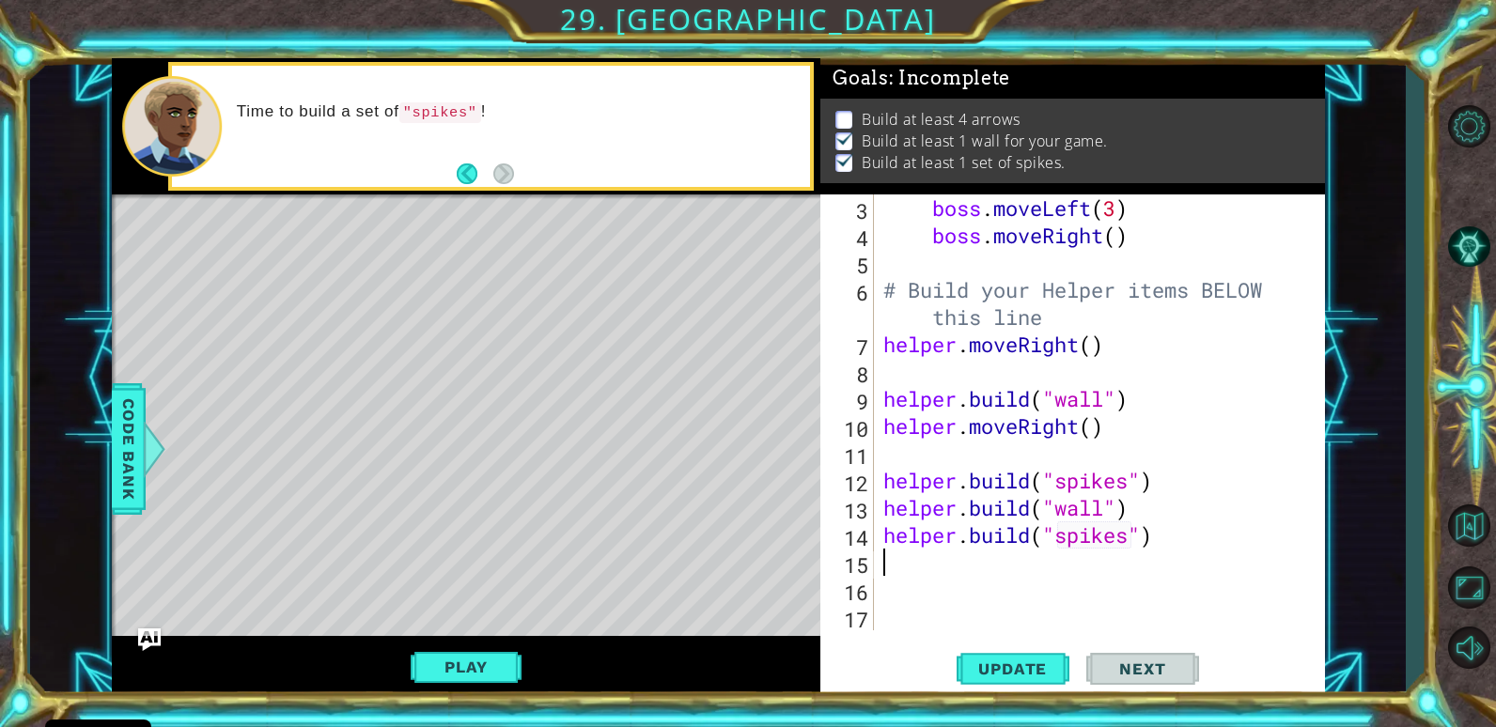
click at [891, 566] on div "boss . moveLeft ( 3 ) boss . moveRight ( ) # Build your Helper items BELOW this…" at bounding box center [1096, 439] width 435 height 490
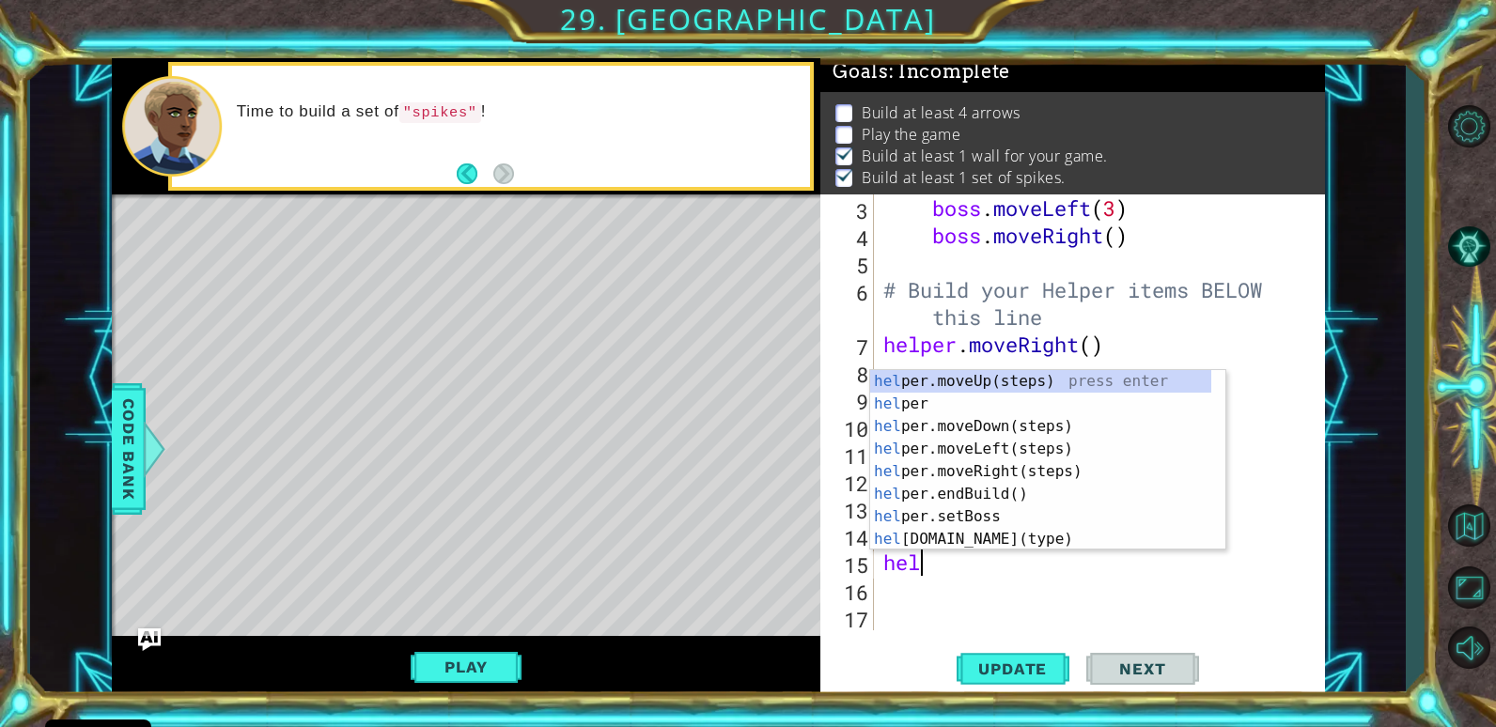
scroll to position [0, 1]
type textarea "helper"
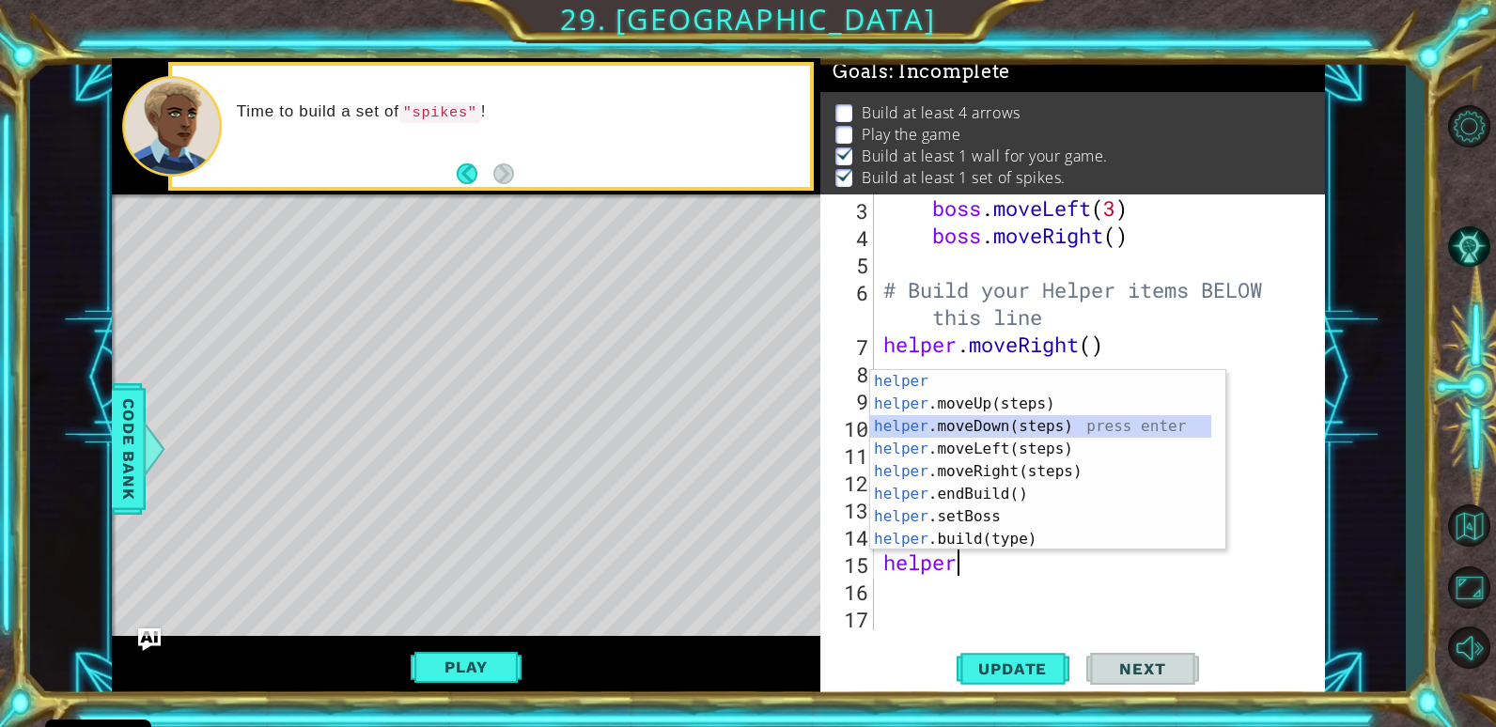
click at [1072, 426] on div "helper press enter helper .moveUp(steps) press enter helper .moveDown(steps) pr…" at bounding box center [1040, 482] width 341 height 225
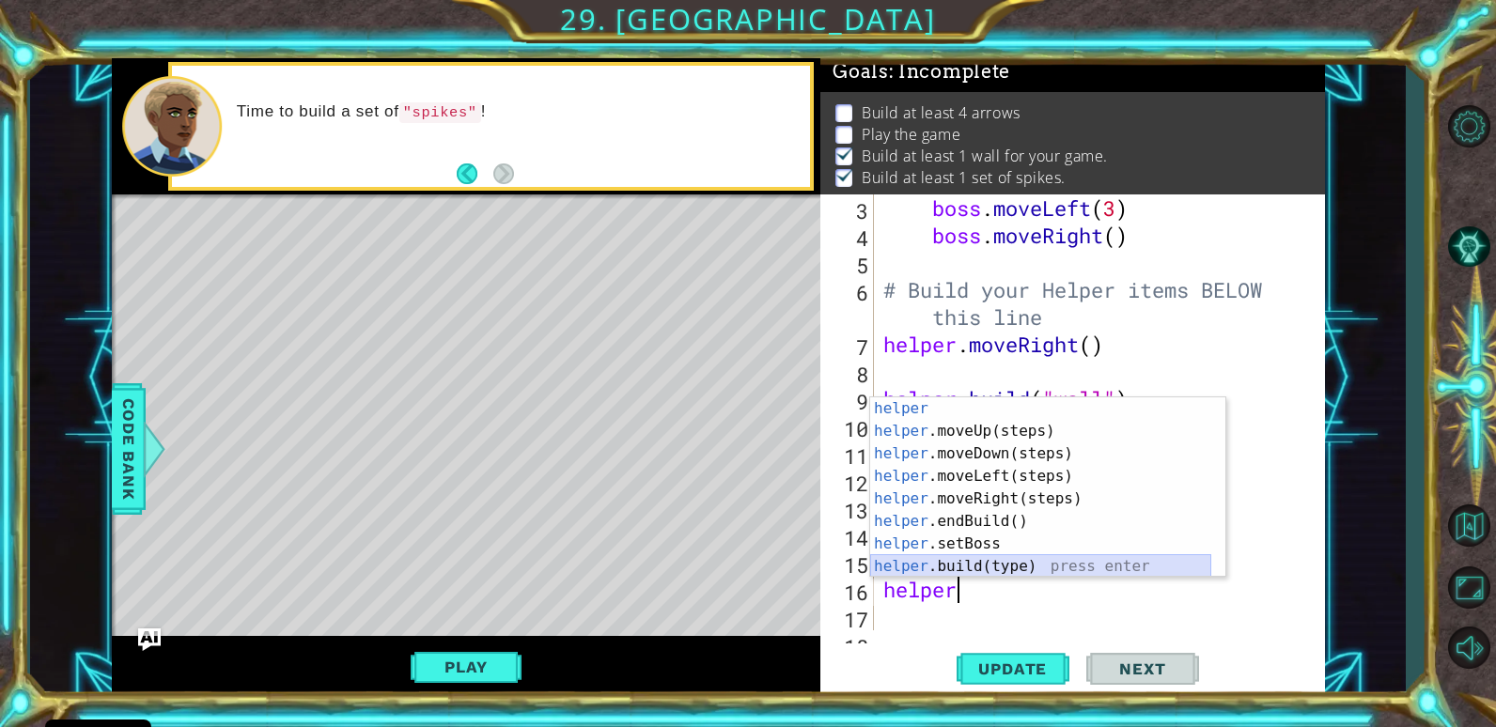
click at [1015, 569] on div "helper press enter helper .moveUp(steps) press enter helper .moveDown(steps) pr…" at bounding box center [1040, 509] width 341 height 225
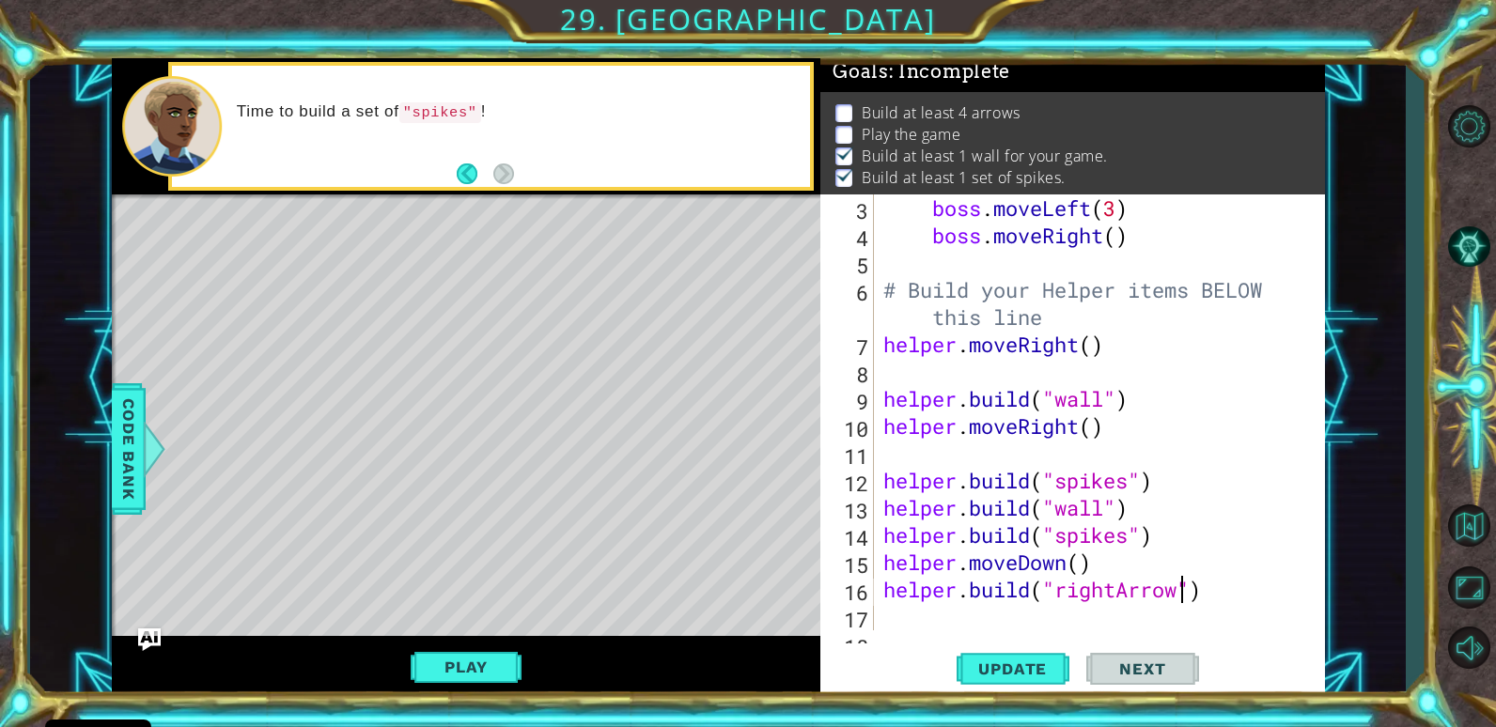
scroll to position [0, 14]
type textarea "[DOMAIN_NAME]("rightArrow")"
click at [497, 664] on button "Play" at bounding box center [466, 667] width 110 height 36
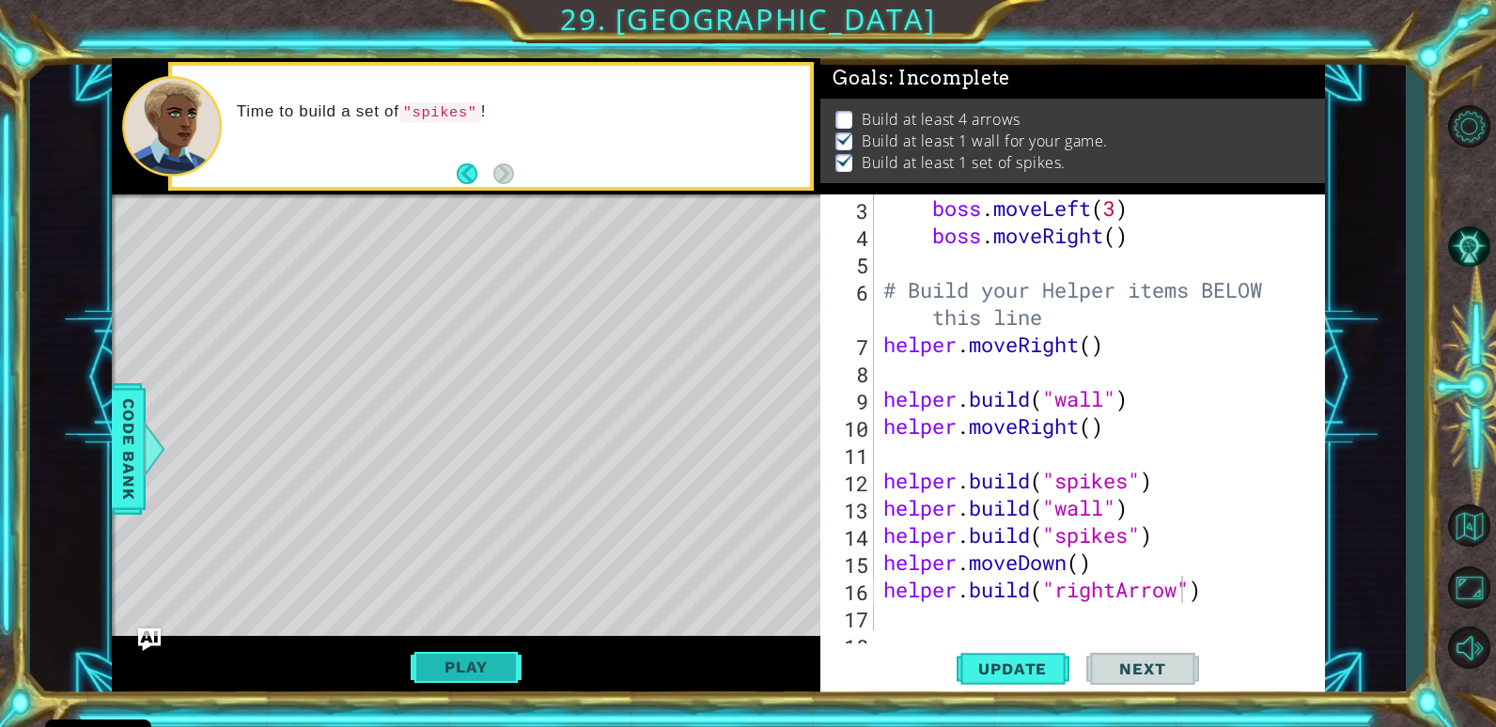
scroll to position [7, 0]
click at [874, 600] on div "[DOMAIN_NAME]("rightArrow") 3 4 5 6 7 8 9 10 11 12 13 14 15 16 17 18 boss . mov…" at bounding box center [1069, 412] width 499 height 436
click at [881, 613] on div "boss . moveLeft ( 3 ) boss . moveRight ( ) # Build your Helper items BELOW this…" at bounding box center [1096, 439] width 435 height 490
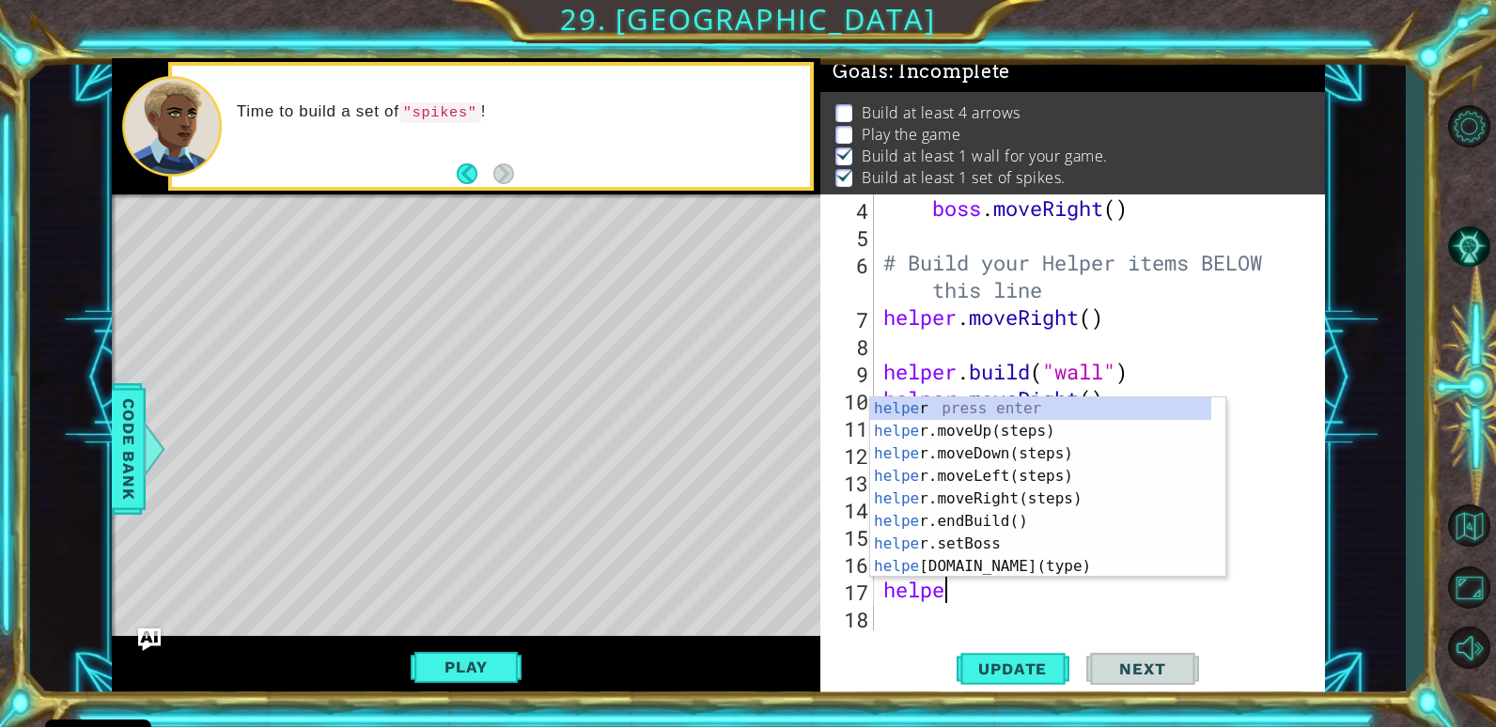
scroll to position [0, 3]
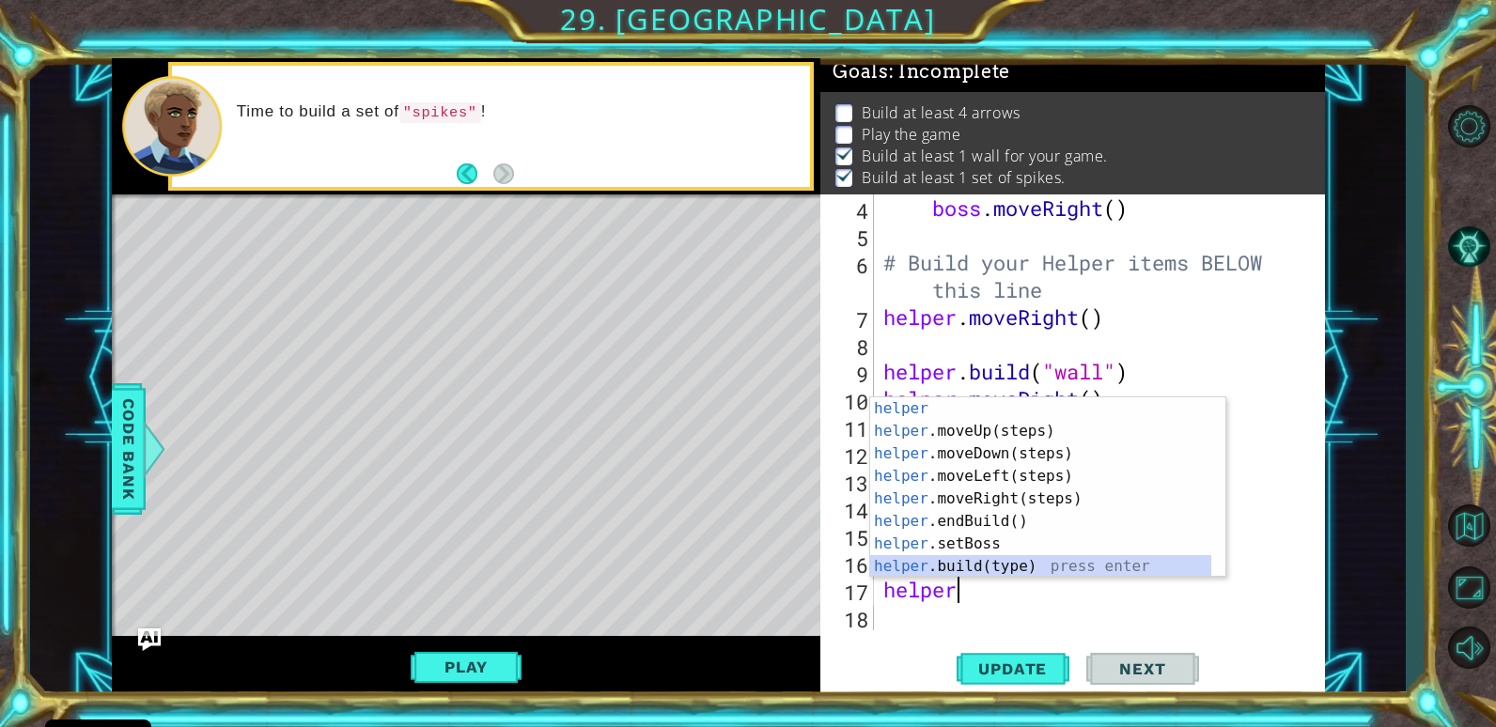
click at [1052, 567] on div "helper press enter helper .moveUp(steps) press enter helper .moveDown(steps) pr…" at bounding box center [1040, 509] width 341 height 225
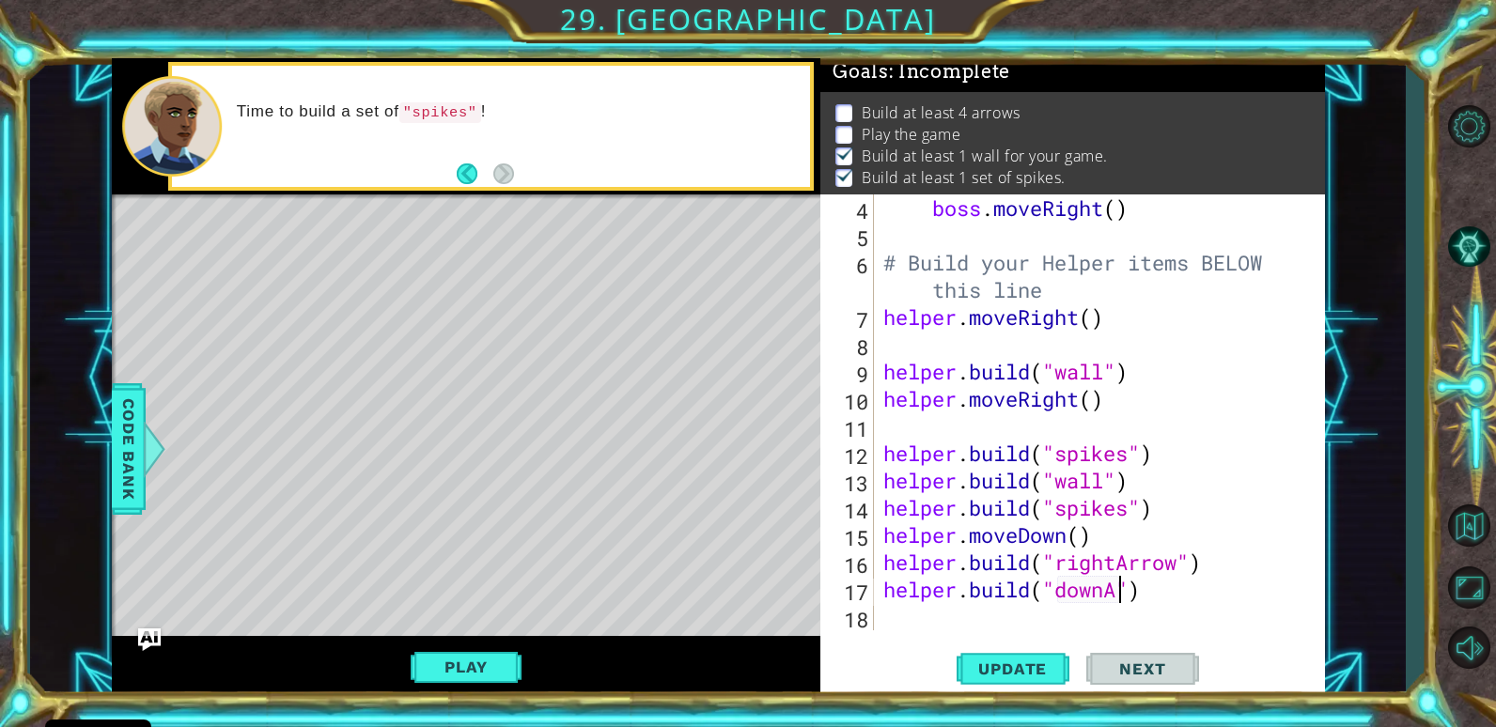
scroll to position [0, 11]
type textarea "[DOMAIN_NAME]("downArrow")"
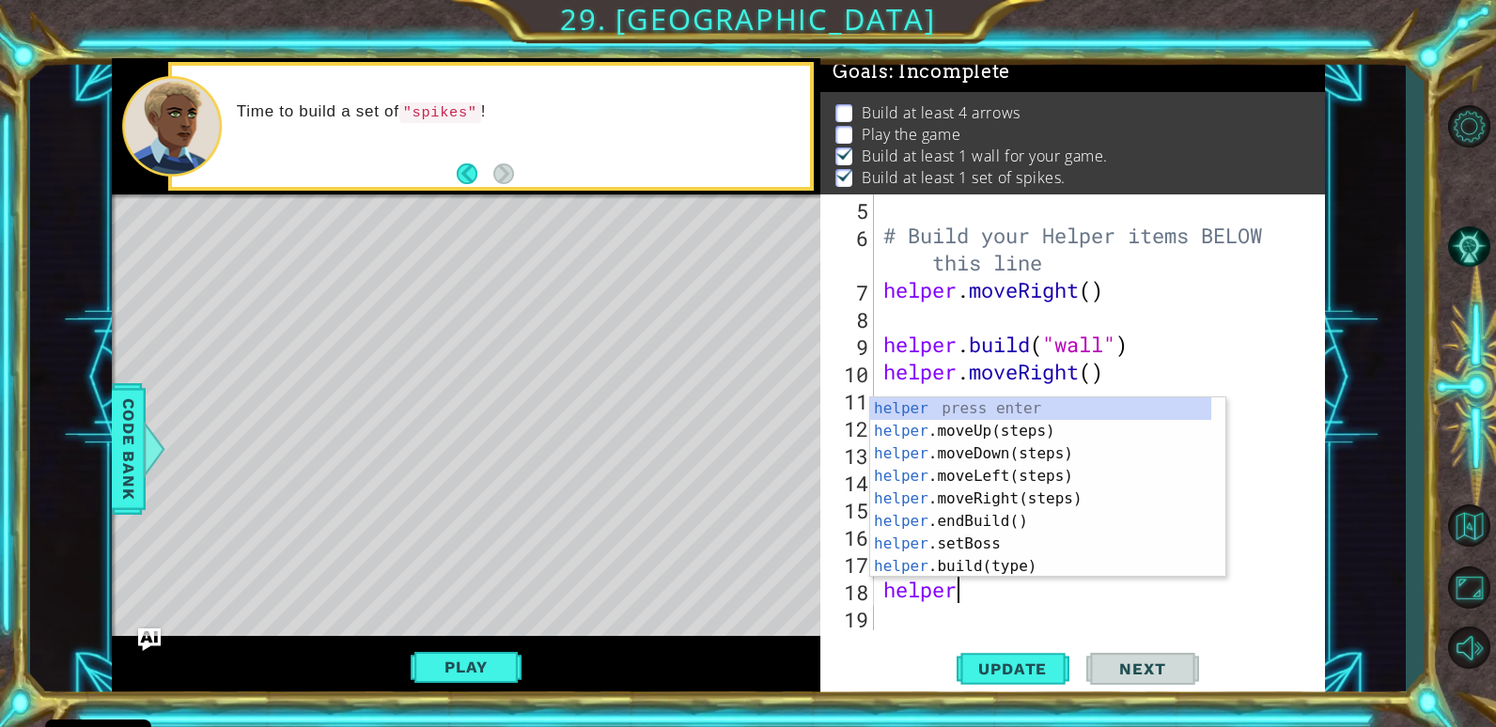
scroll to position [0, 3]
click at [1087, 567] on div "helper press enter helper .moveUp(steps) press enter helper .moveDown(steps) pr…" at bounding box center [1040, 509] width 341 height 225
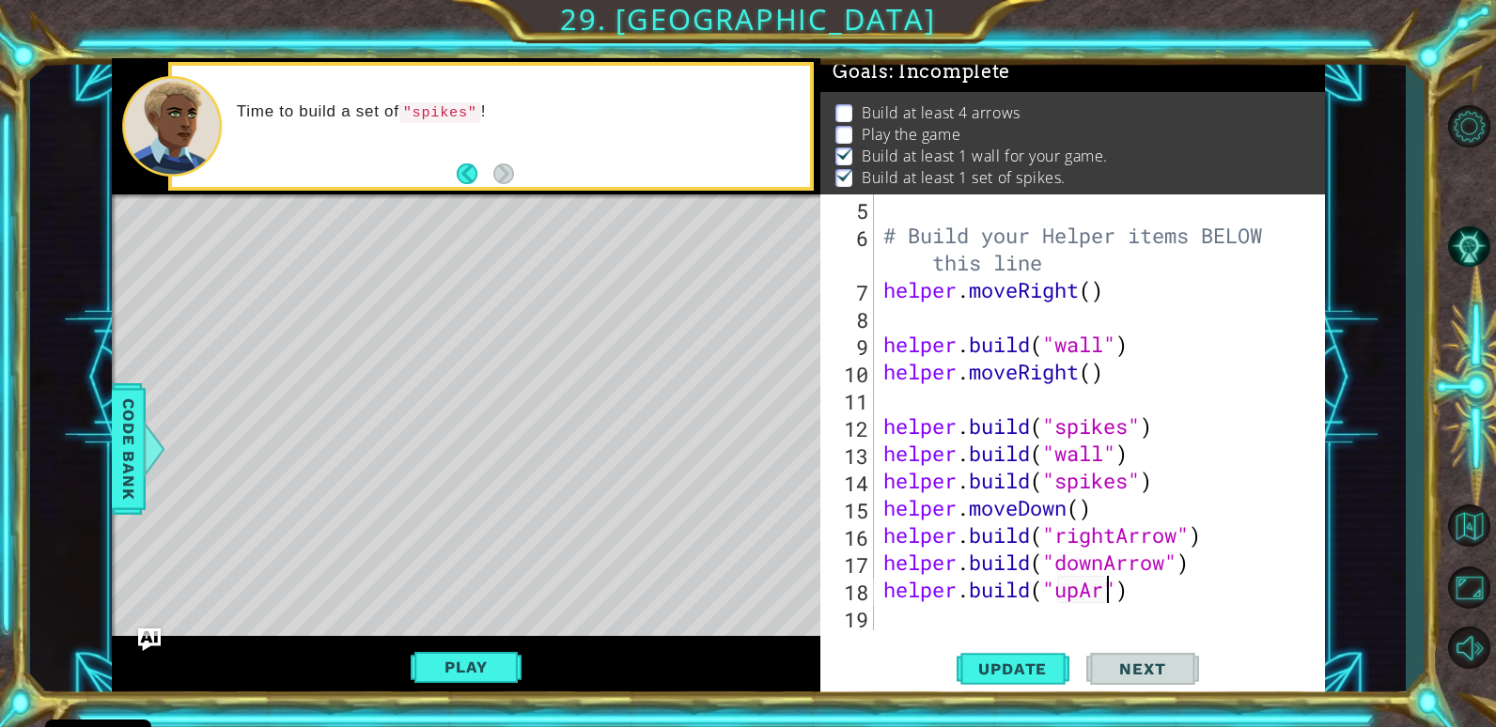
scroll to position [0, 11]
type textarea "[DOMAIN_NAME]("upArrow")"
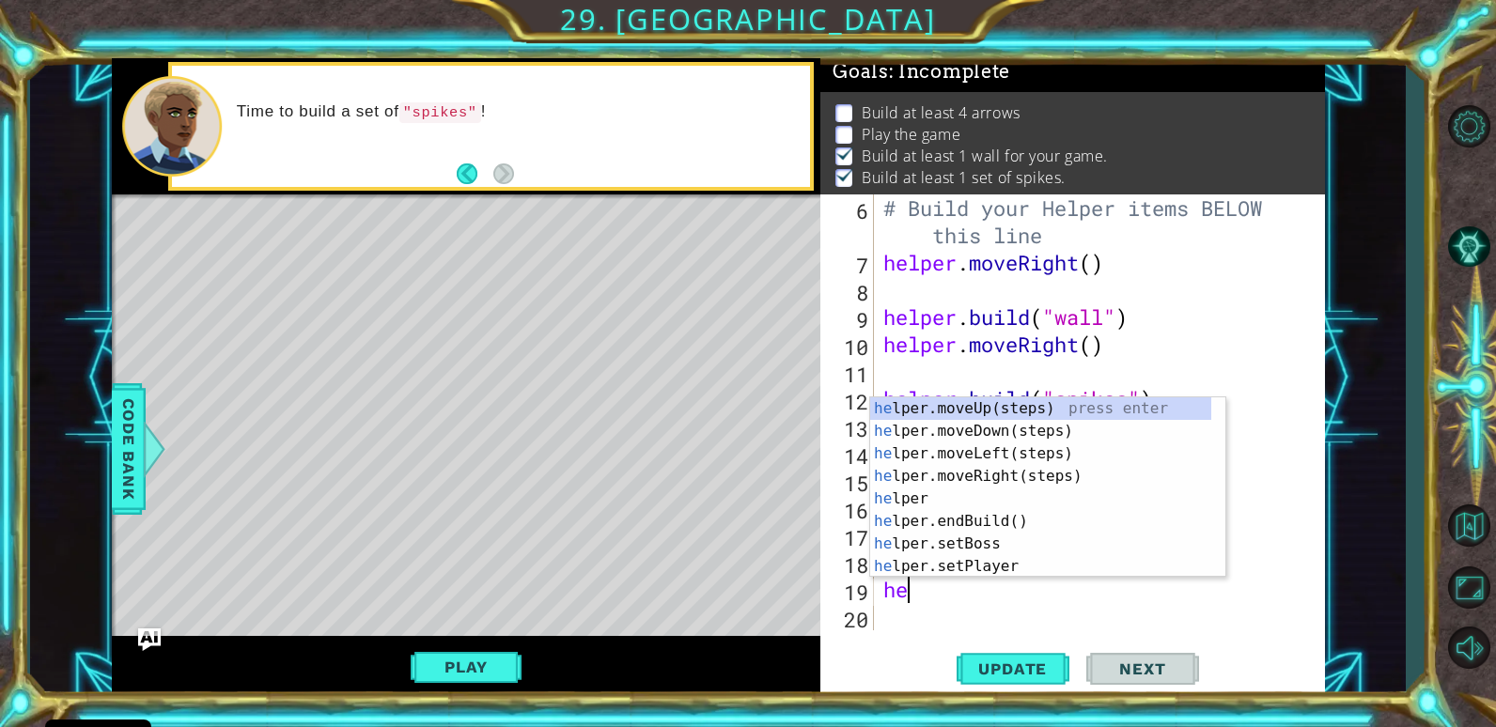
scroll to position [0, 1]
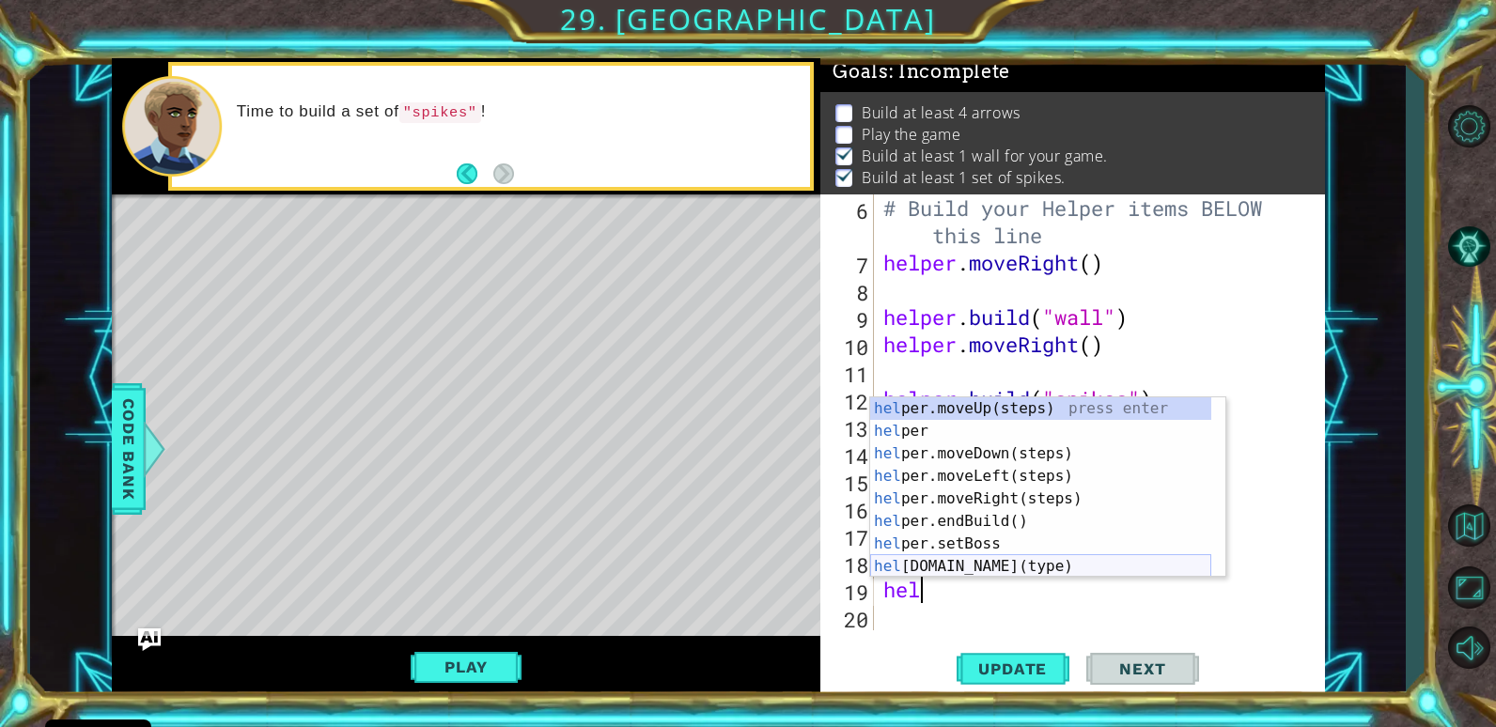
click at [999, 551] on div "hel per.moveUp(steps) press enter hel per press enter hel per.moveDown(steps) p…" at bounding box center [1040, 509] width 341 height 225
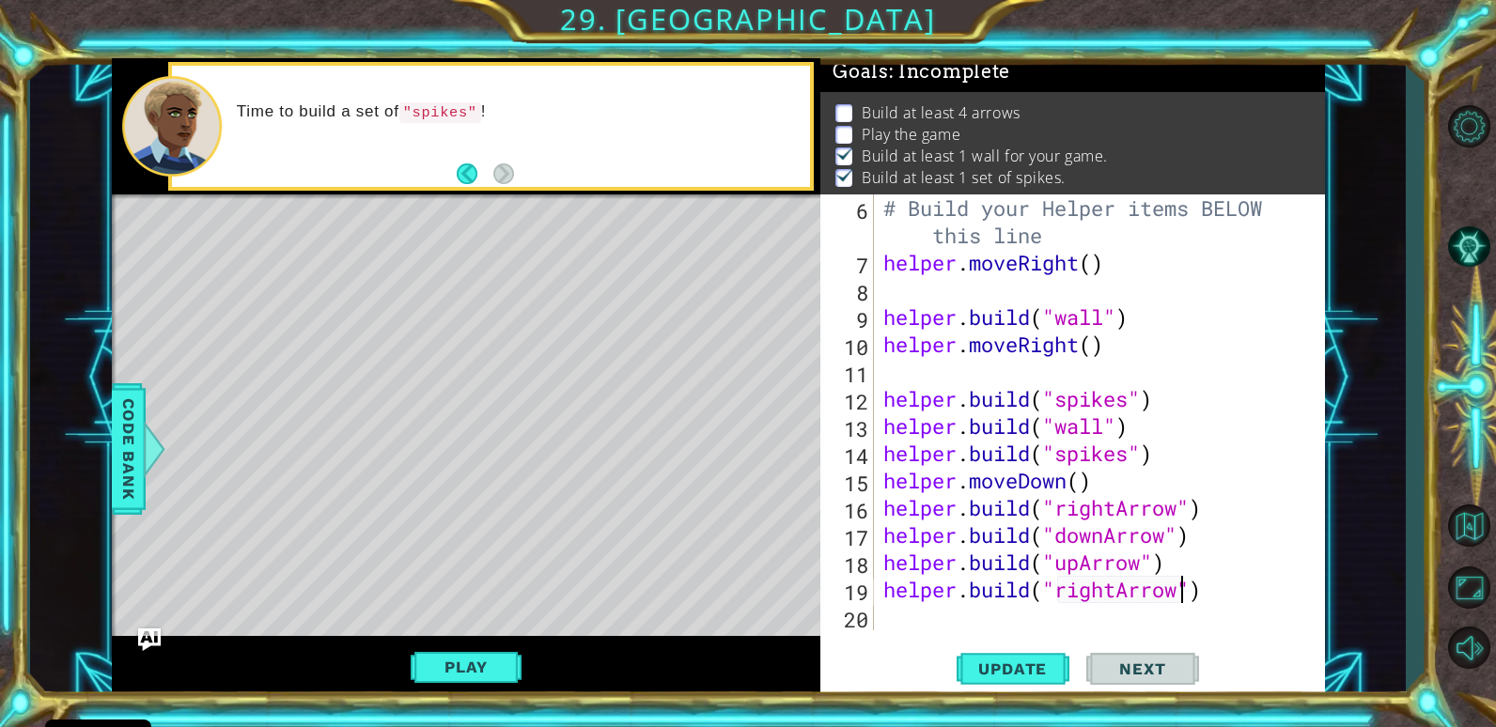
scroll to position [0, 14]
click at [479, 666] on button "Play" at bounding box center [466, 667] width 110 height 36
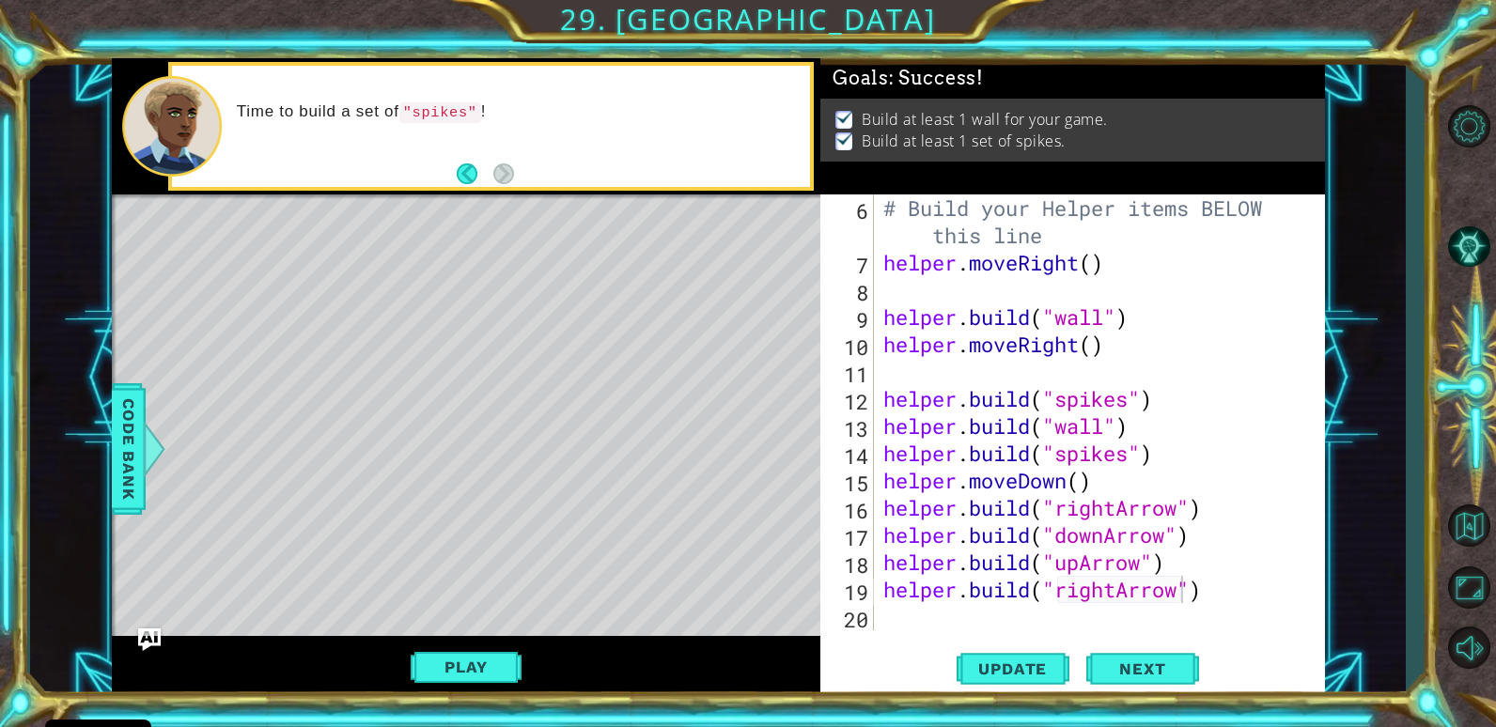
scroll to position [0, 0]
click at [1157, 665] on span "Next" at bounding box center [1142, 669] width 84 height 19
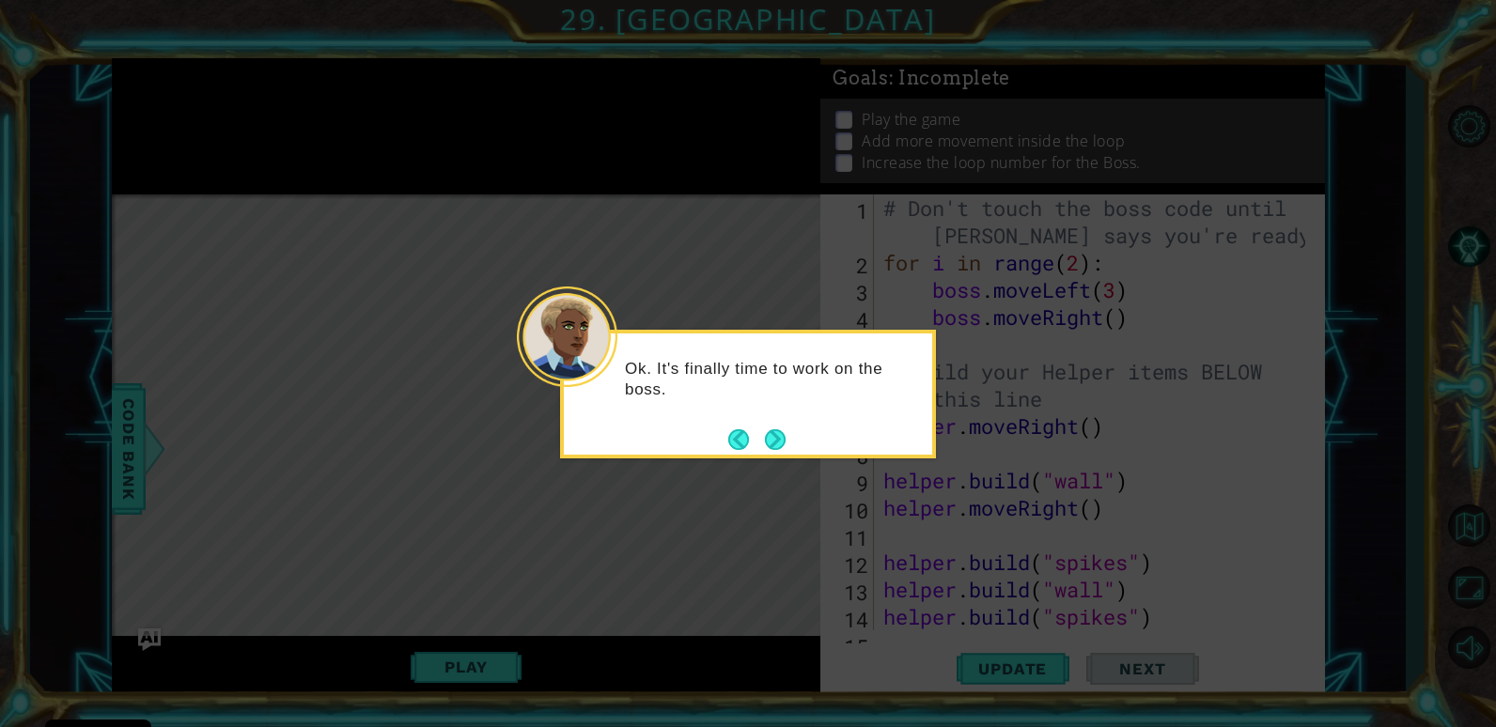
drag, startPoint x: 794, startPoint y: 423, endPoint x: 791, endPoint y: 442, distance: 19.0
click at [791, 438] on div "Ok. It's finally time to work on the boss." at bounding box center [748, 394] width 376 height 129
click at [775, 439] on button "Next" at bounding box center [775, 439] width 23 height 23
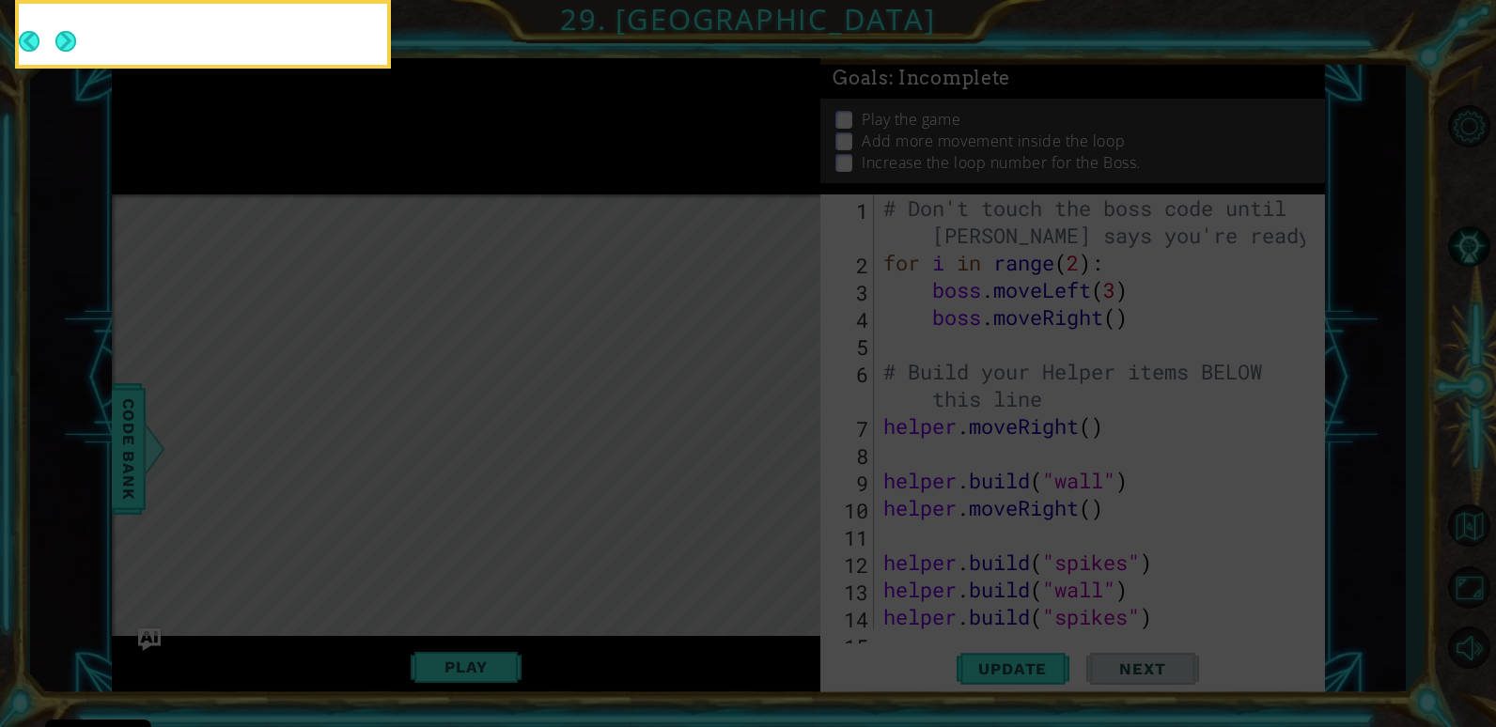
click at [776, 439] on icon at bounding box center [748, 109] width 1496 height 1236
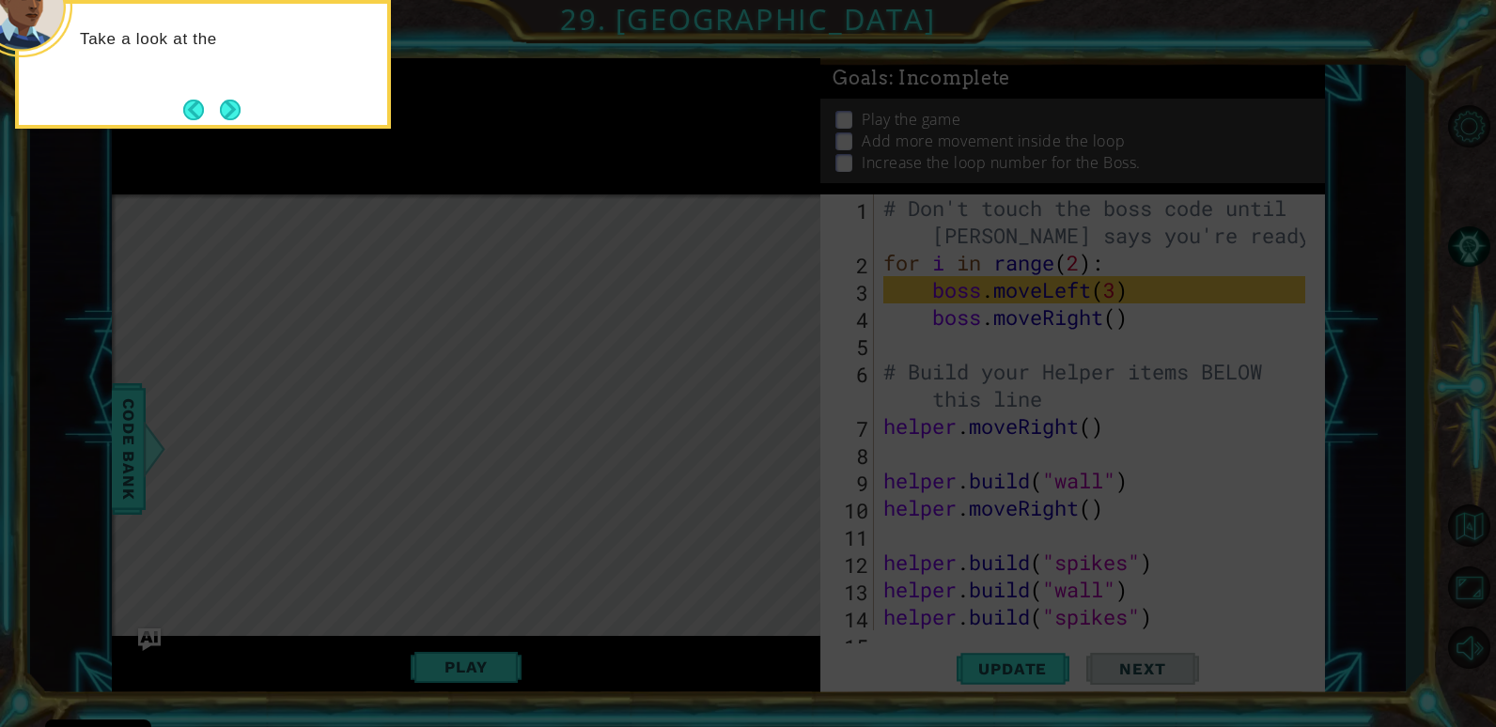
click at [237, 91] on div "Take a look at the" at bounding box center [203, 64] width 376 height 129
click at [233, 106] on button "Next" at bounding box center [229, 109] width 31 height 31
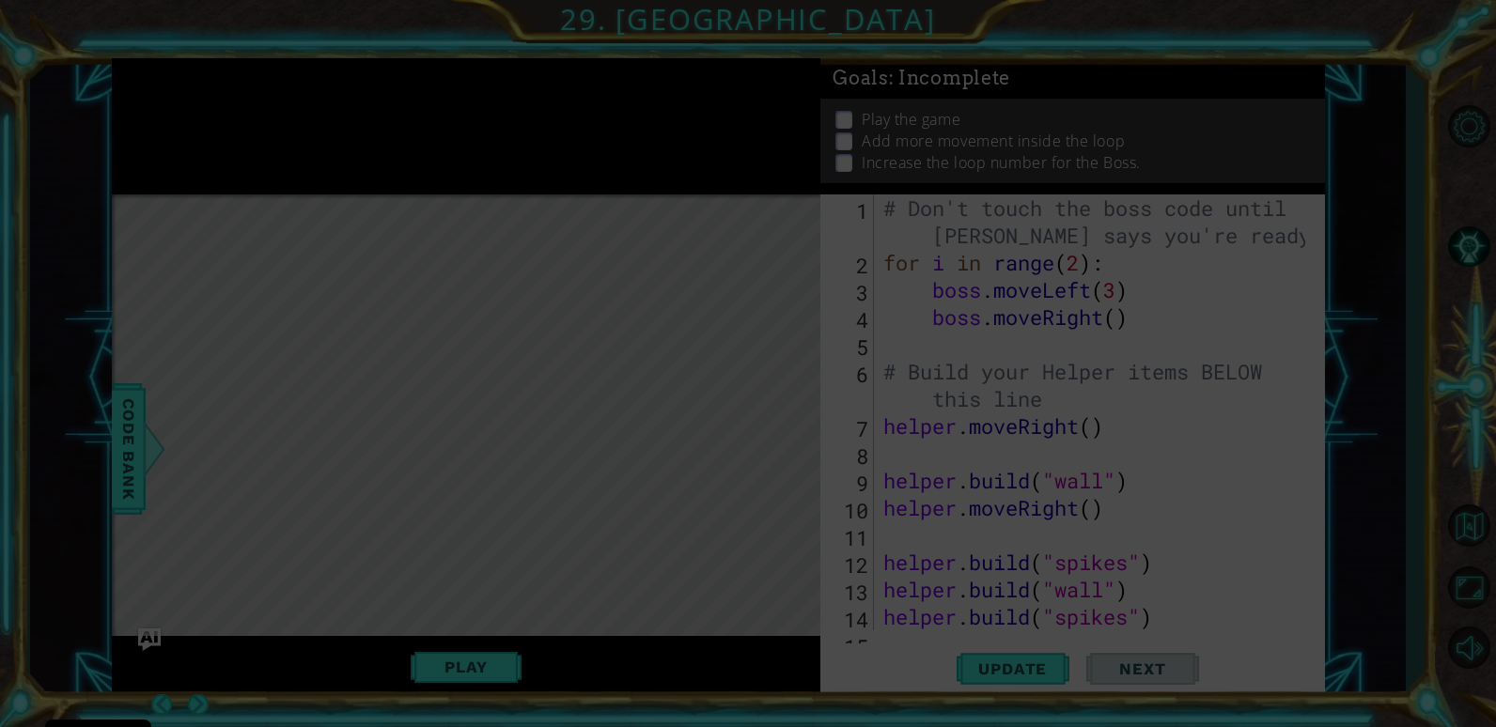
click at [230, 106] on icon at bounding box center [748, 363] width 1496 height 727
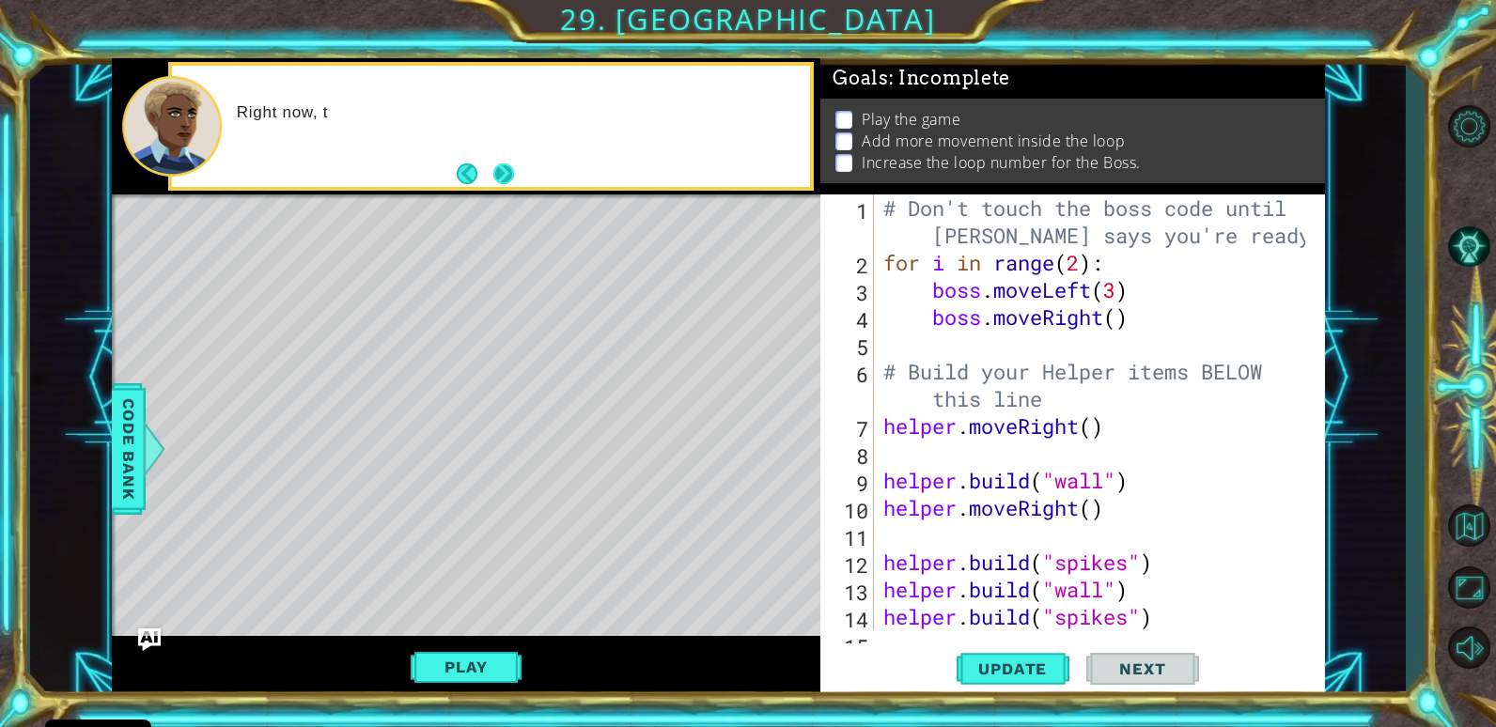
click at [509, 171] on button "Next" at bounding box center [503, 173] width 21 height 21
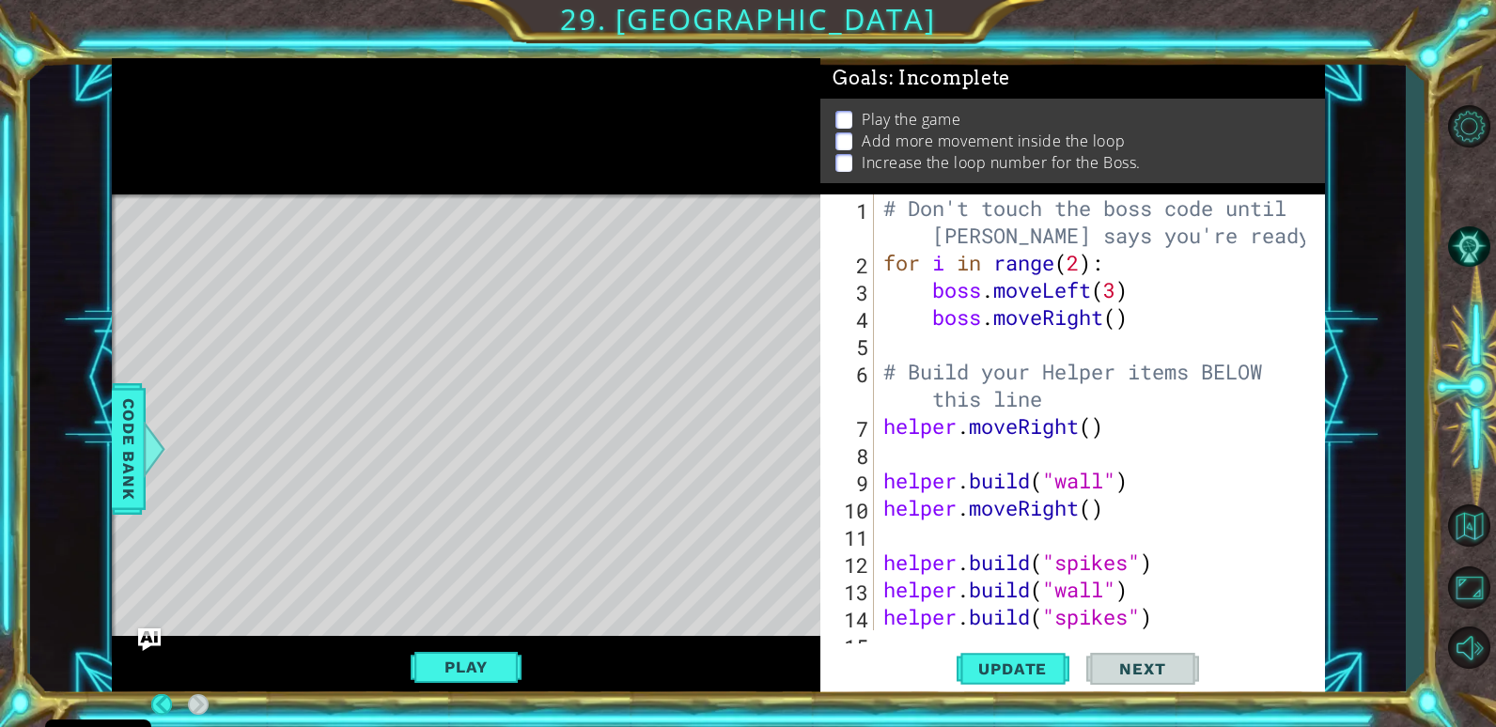
click at [508, 170] on div at bounding box center [466, 126] width 709 height 136
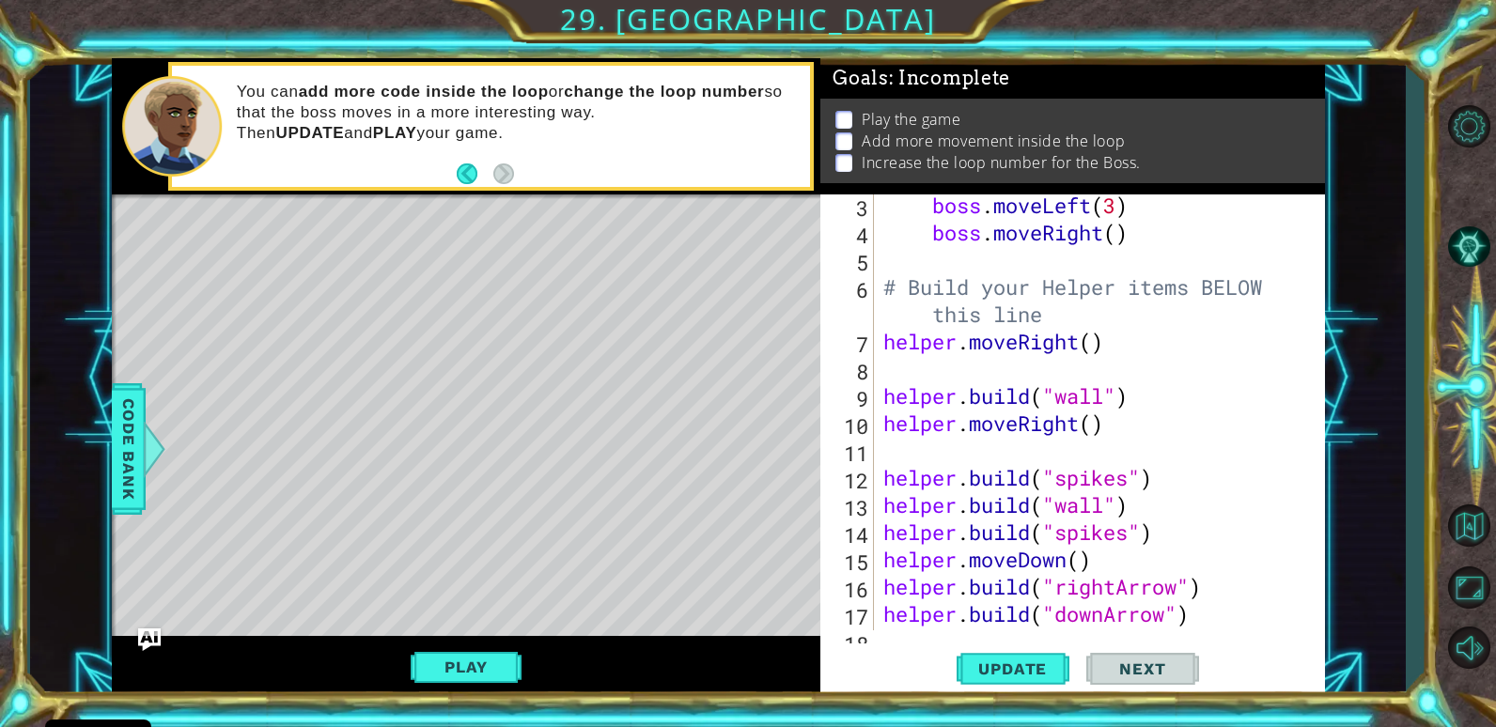
scroll to position [85, 0]
click at [490, 666] on button "Play" at bounding box center [466, 667] width 110 height 36
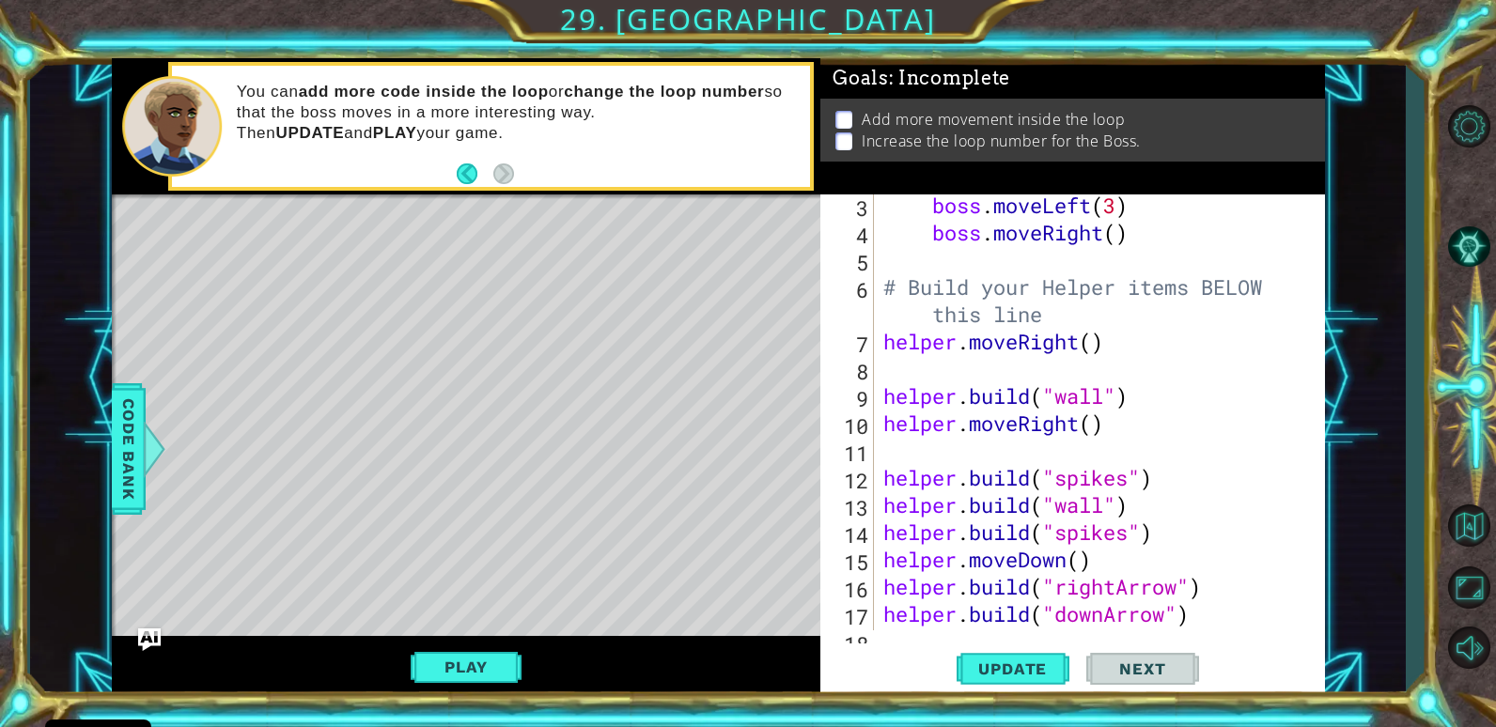
click at [1144, 660] on span "Next" at bounding box center [1142, 669] width 84 height 19
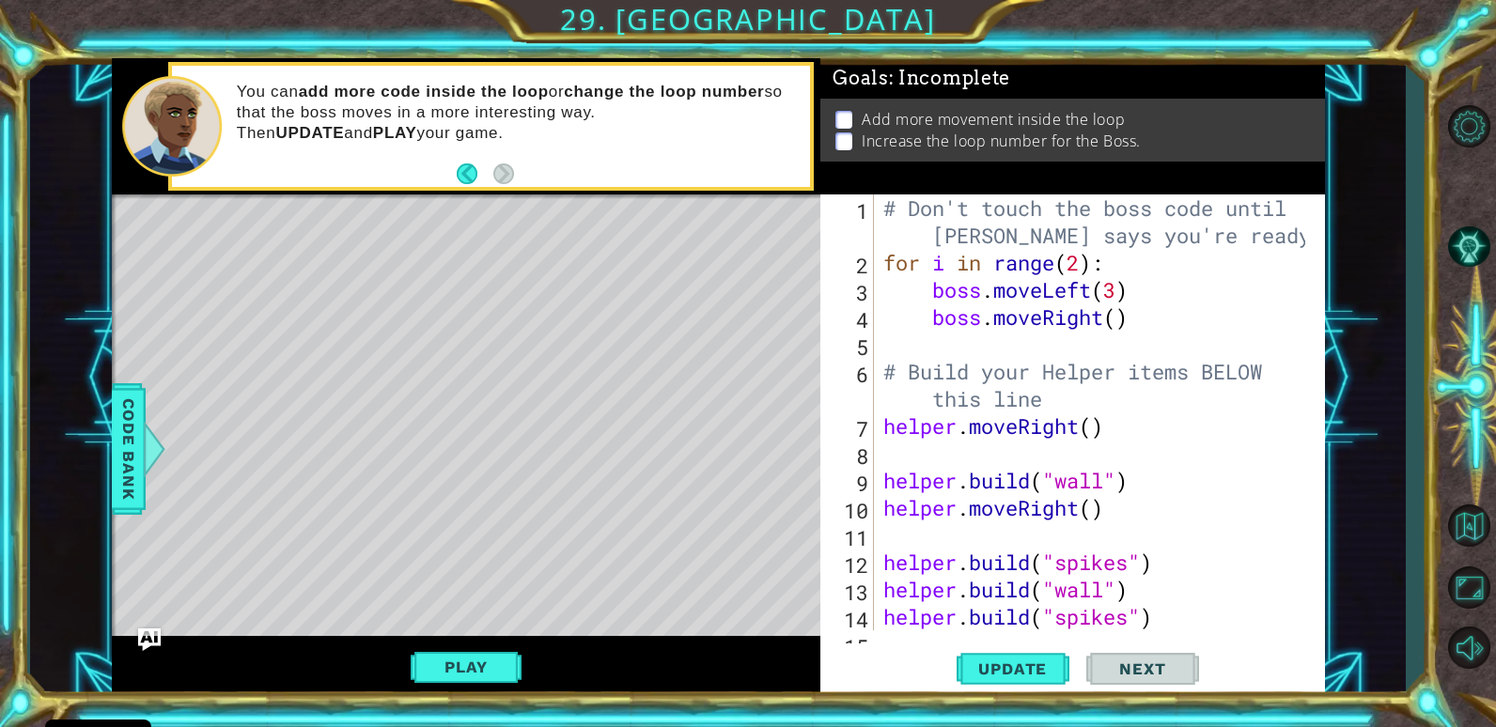
scroll to position [0, 0]
click at [1121, 316] on div "# Don't touch the boss code until [PERSON_NAME] says you're ready! for i in ran…" at bounding box center [1096, 453] width 435 height 518
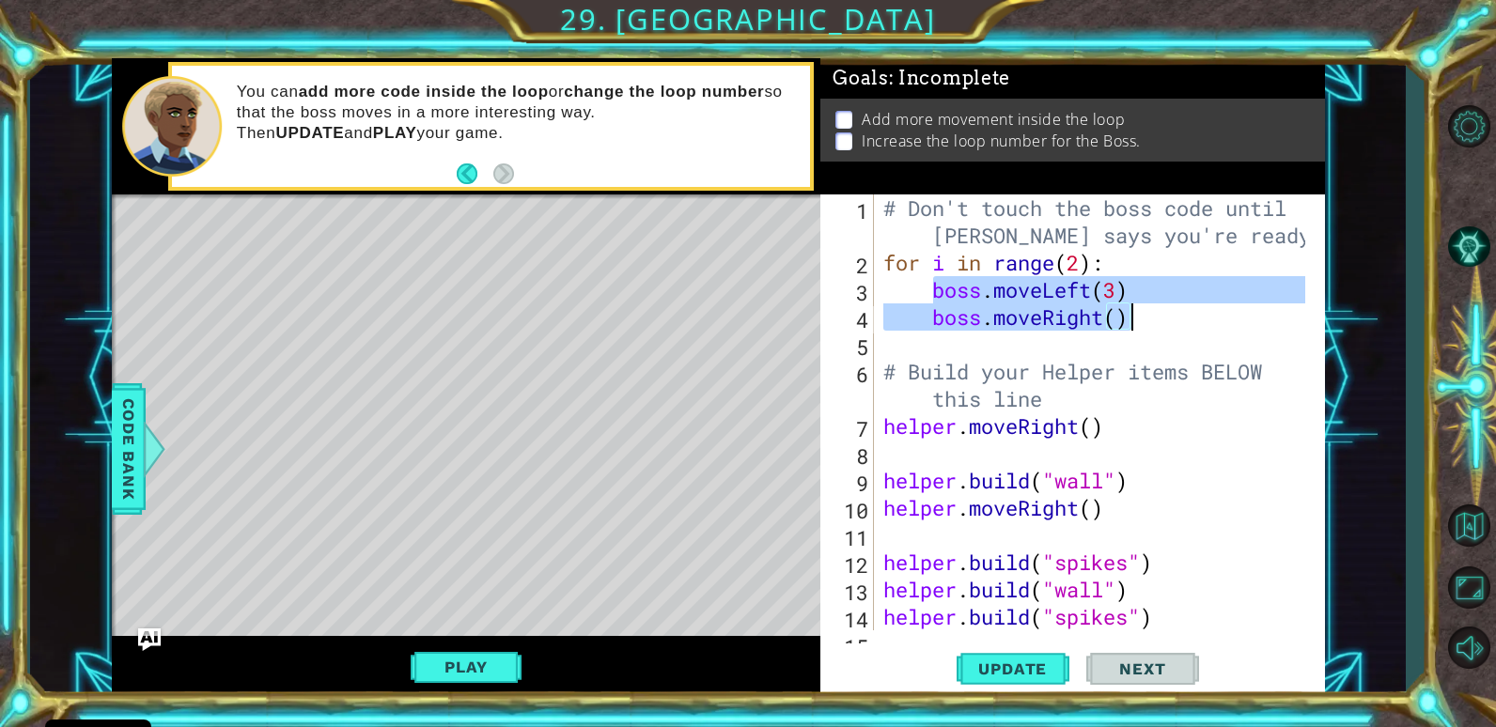
drag, startPoint x: 931, startPoint y: 293, endPoint x: 1146, endPoint y: 326, distance: 217.6
click at [1146, 326] on div "# Don't touch the boss code until [PERSON_NAME] says you're ready! for i in ran…" at bounding box center [1096, 453] width 435 height 518
type textarea "boss.moveLeft(3) boss.moveRight()"
click at [957, 353] on div "# Don't touch the boss code until [PERSON_NAME] says you're ready! for i in ran…" at bounding box center [1096, 453] width 435 height 518
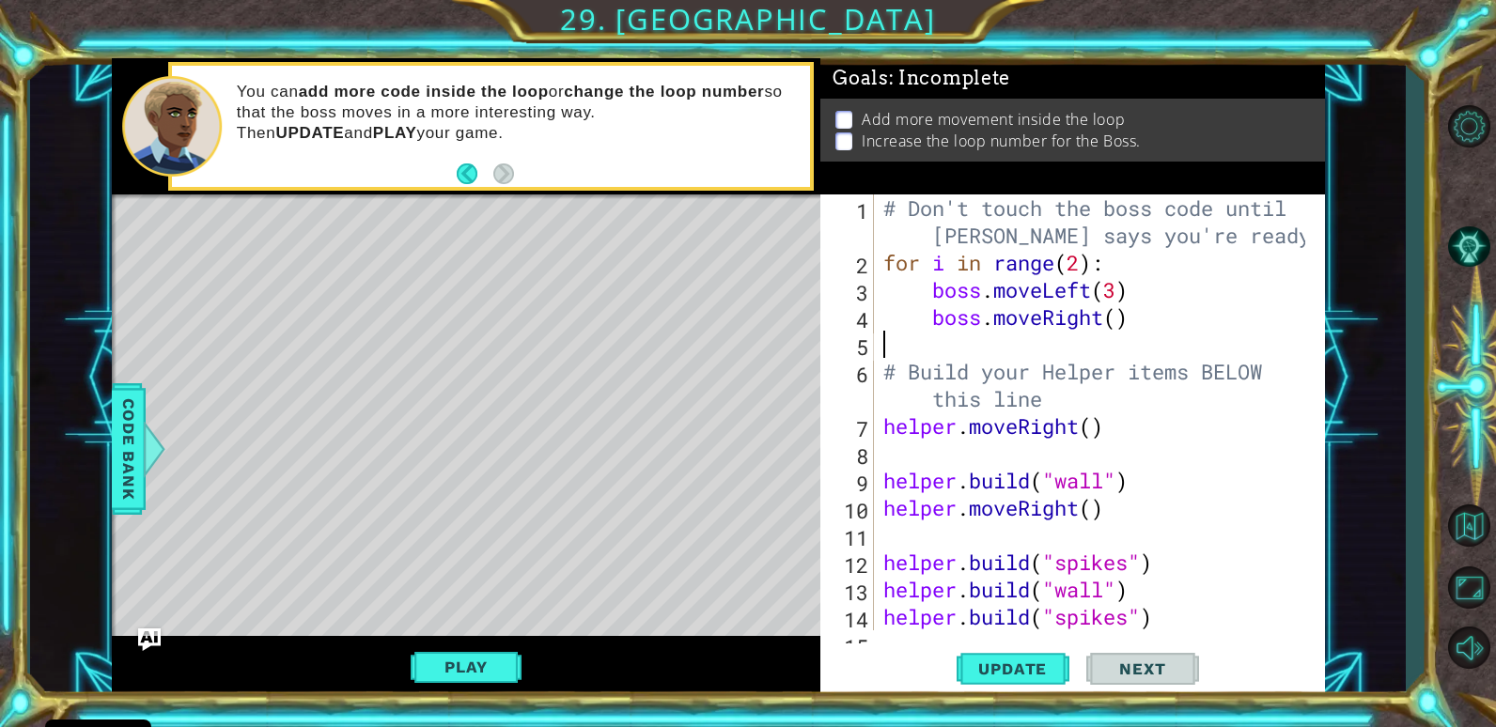
scroll to position [0, 0]
paste textarea "boss.moveRight()"
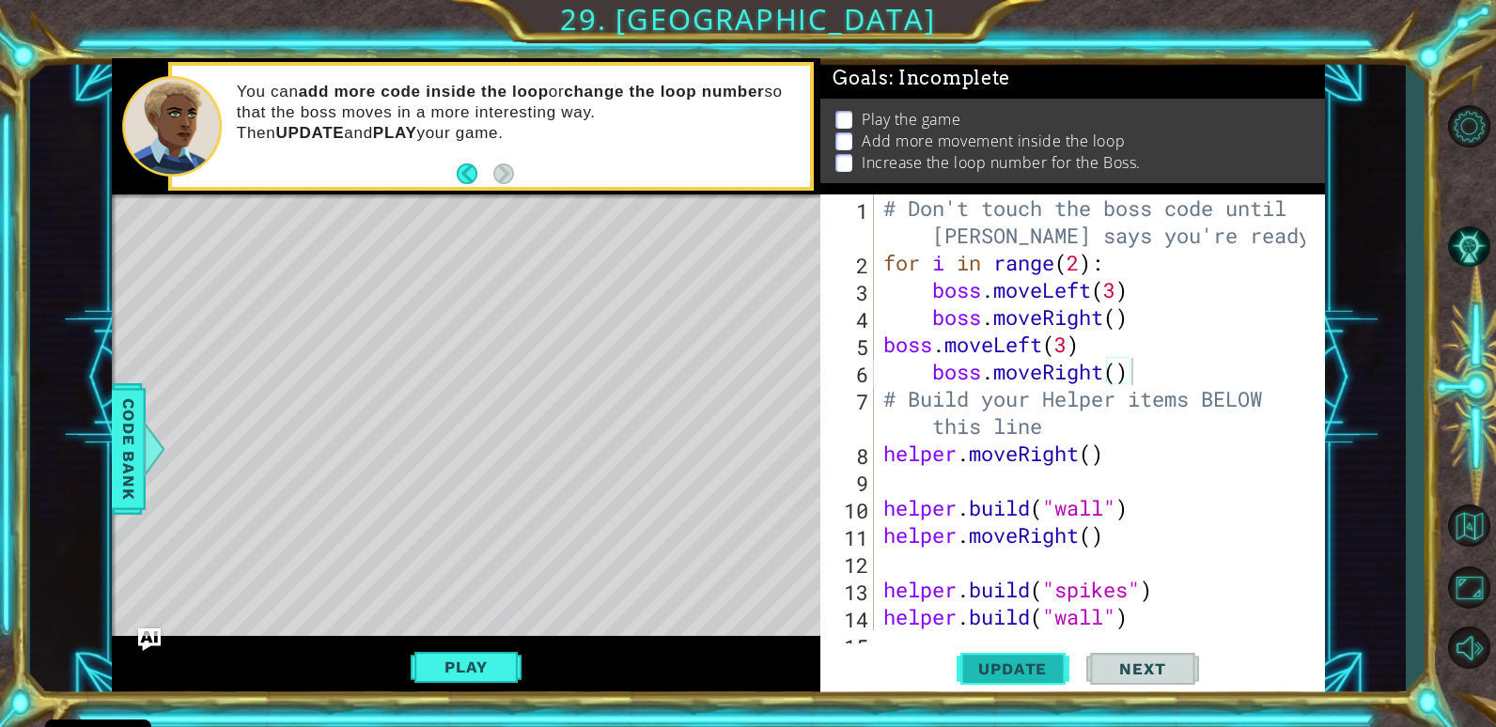
click at [1034, 668] on span "Update" at bounding box center [1012, 669] width 106 height 19
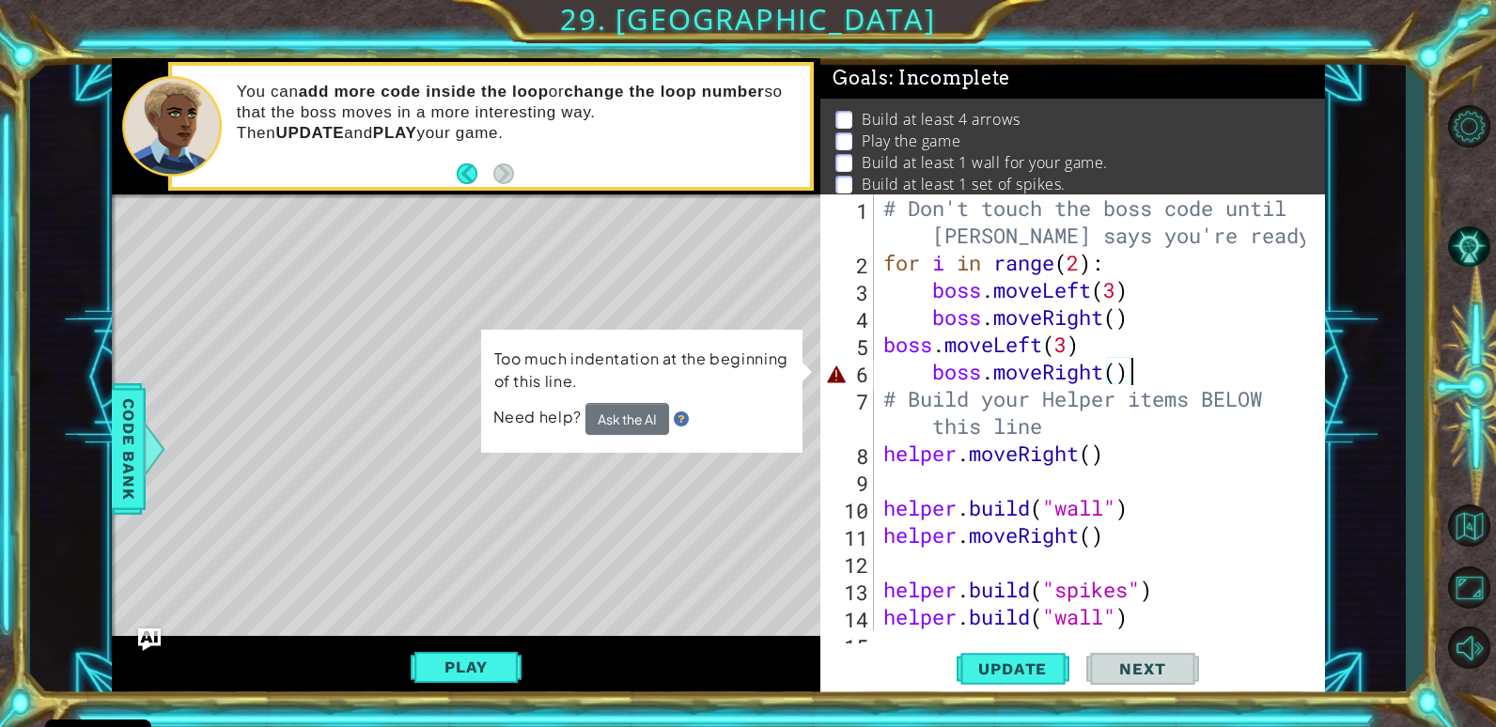
click at [880, 346] on div "# Don't touch the boss code until [PERSON_NAME] says you're ready! for i in ran…" at bounding box center [1096, 453] width 435 height 518
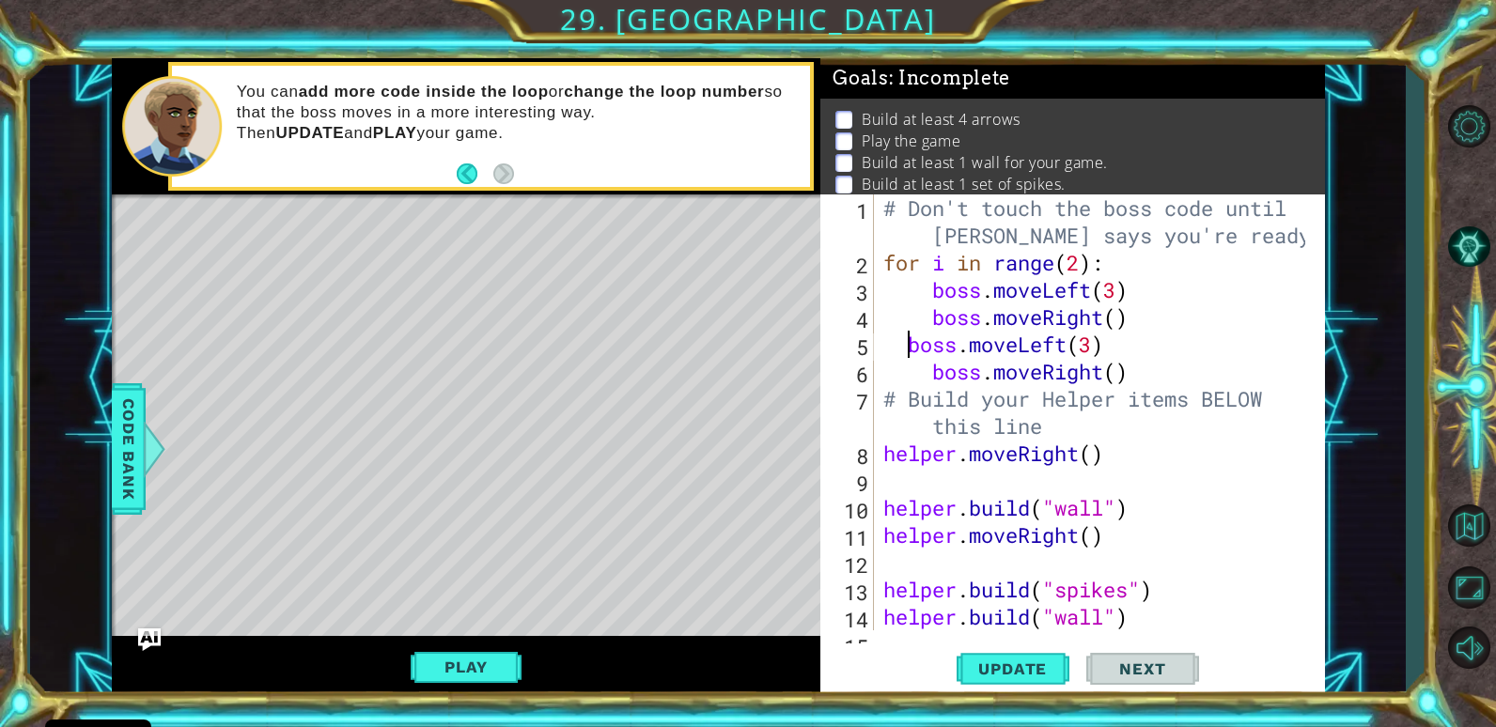
type textarea "boss.moveLeft(3)"
click at [1014, 664] on span "Update" at bounding box center [1012, 669] width 106 height 19
drag, startPoint x: 1014, startPoint y: 664, endPoint x: 1002, endPoint y: 645, distance: 23.2
click at [1008, 656] on button "Update" at bounding box center [1012, 669] width 113 height 51
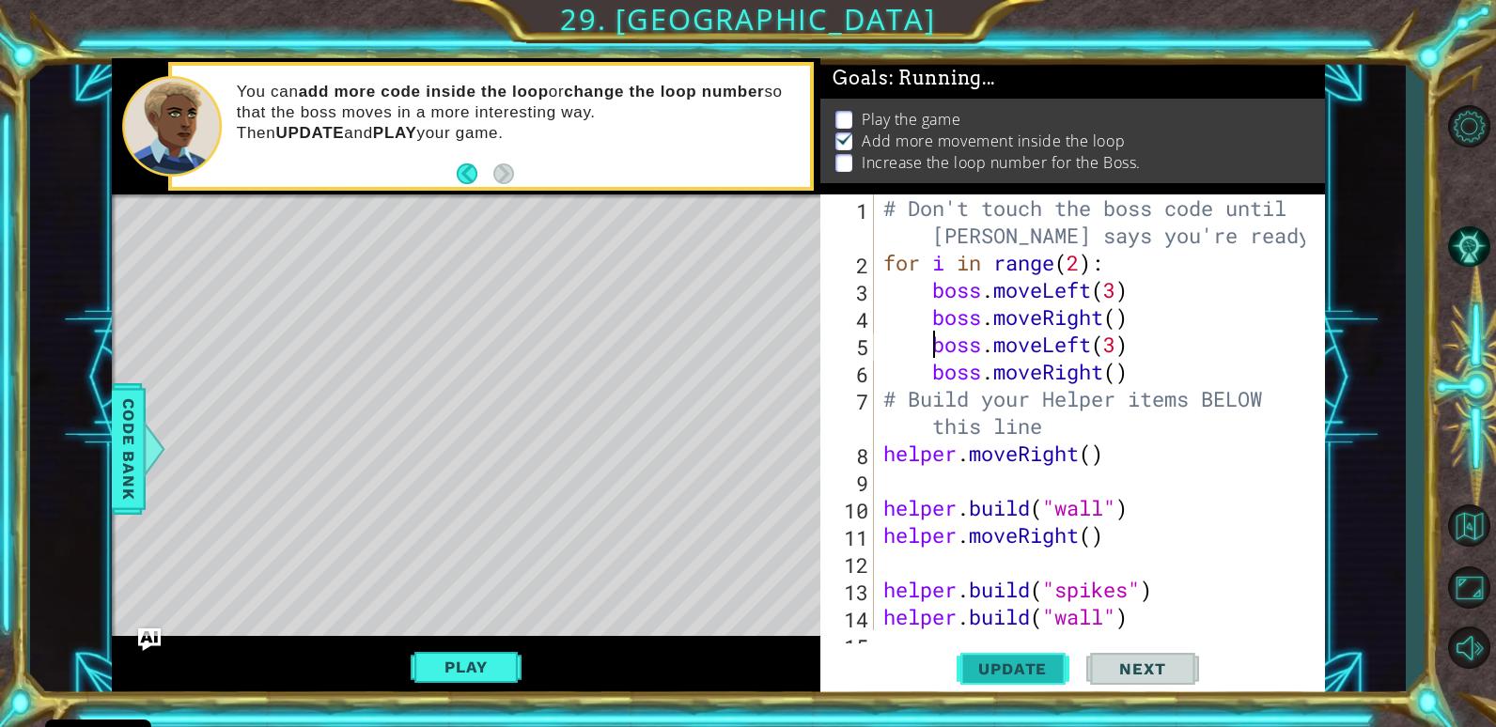
click at [1002, 645] on button "Update" at bounding box center [1012, 669] width 113 height 51
click at [477, 665] on button "Play" at bounding box center [466, 667] width 110 height 36
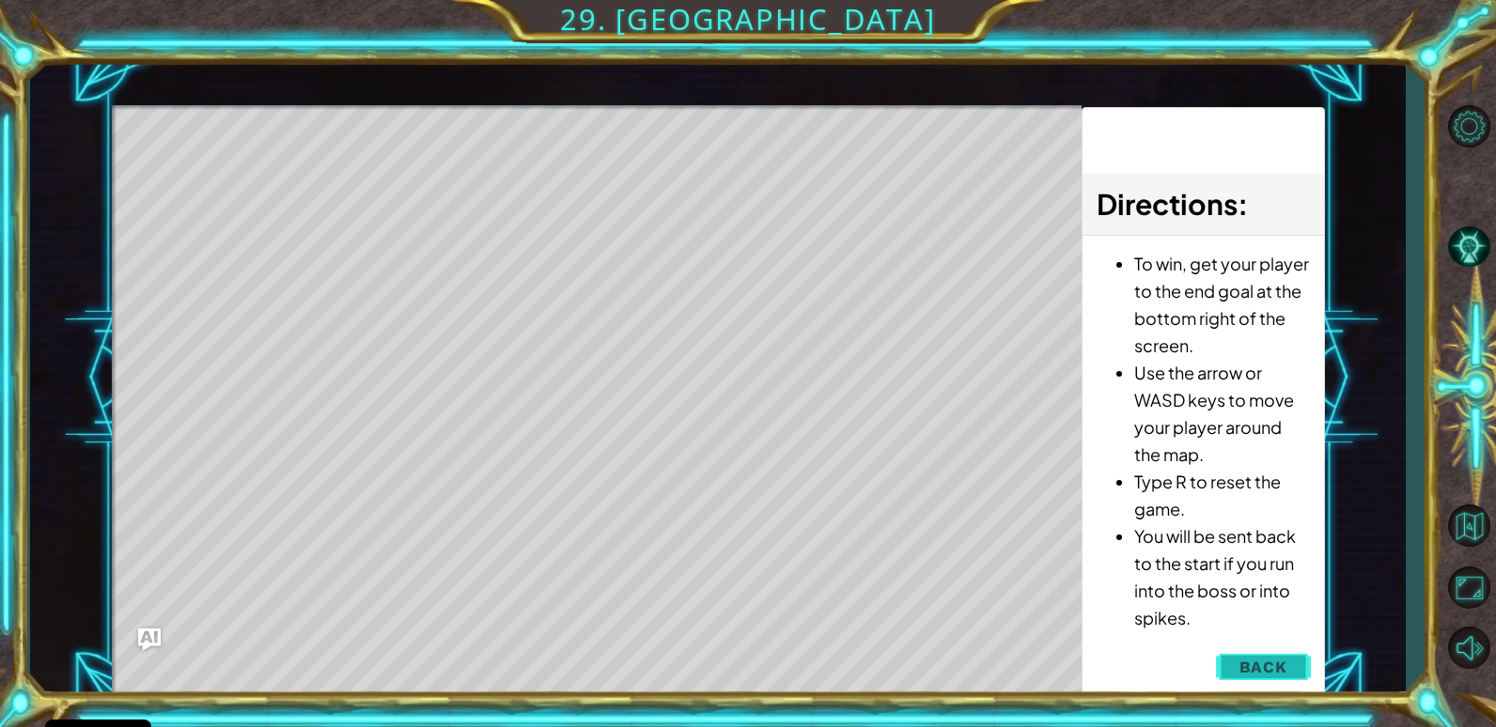
click at [1260, 648] on button "Back" at bounding box center [1263, 667] width 95 height 38
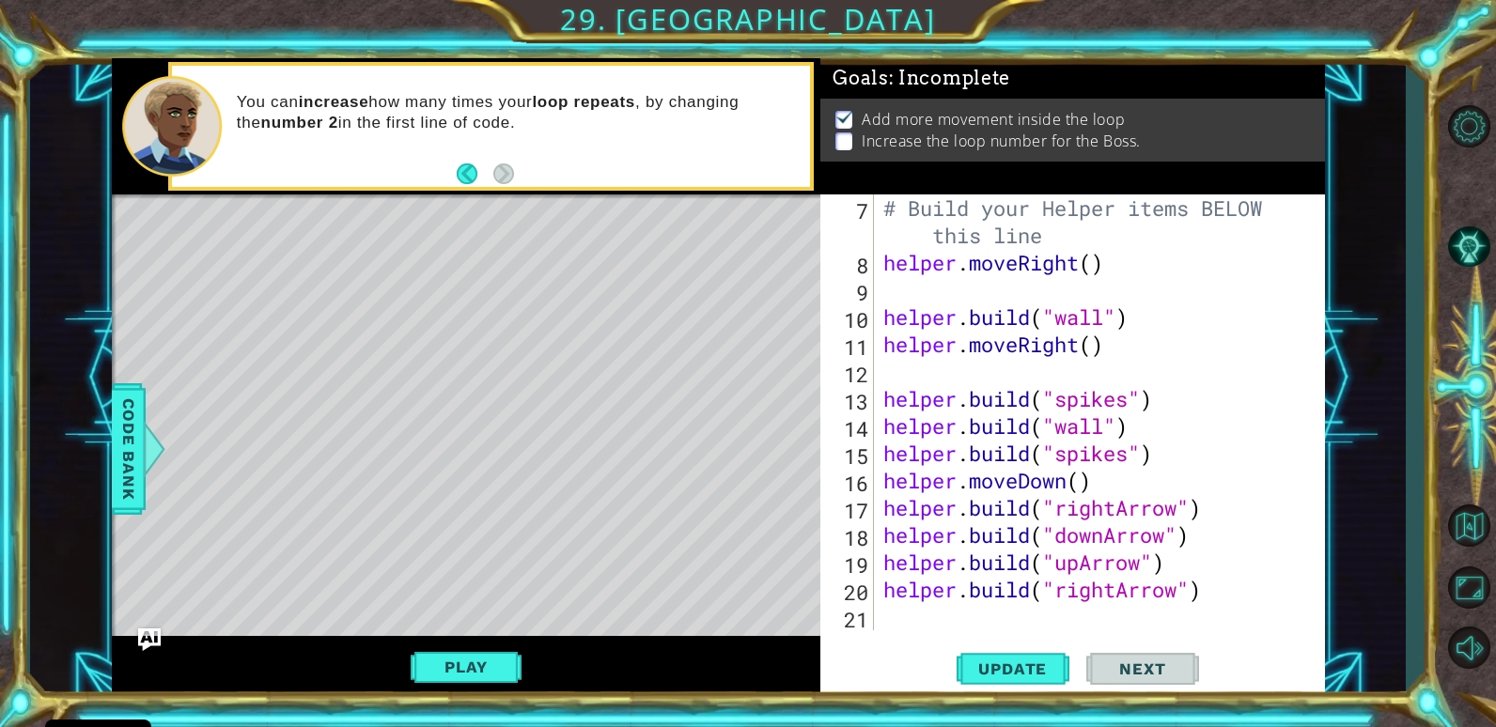
scroll to position [191, 0]
click at [884, 611] on div "# Build your Helper items BELOW this line helper . moveRight ( ) helper . build…" at bounding box center [1096, 453] width 435 height 518
click at [1016, 666] on span "Update" at bounding box center [1012, 669] width 106 height 19
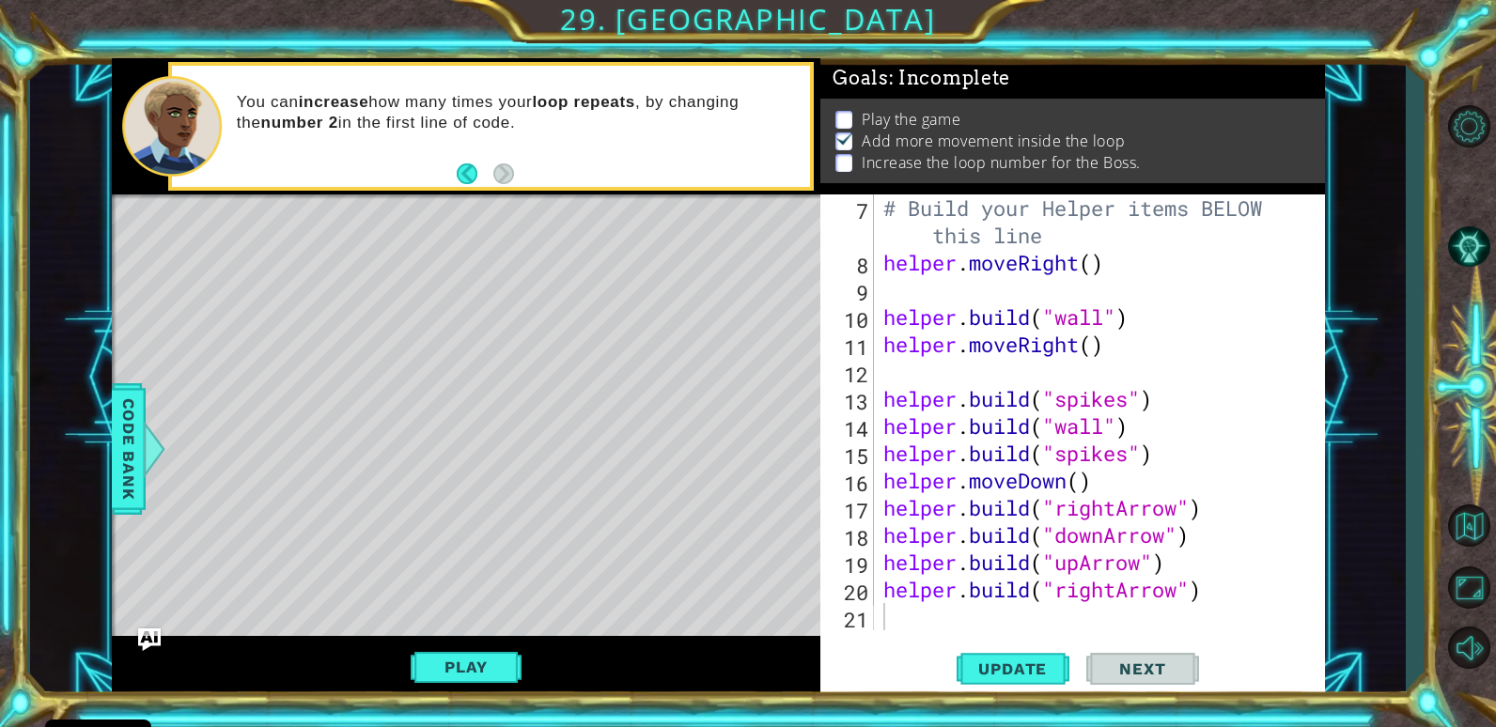
click at [255, 379] on div "1 ההההההההההההההההההההההההההההההההההההההההההההההההההההההההההההההההההההההההההההה…" at bounding box center [748, 363] width 1496 height 727
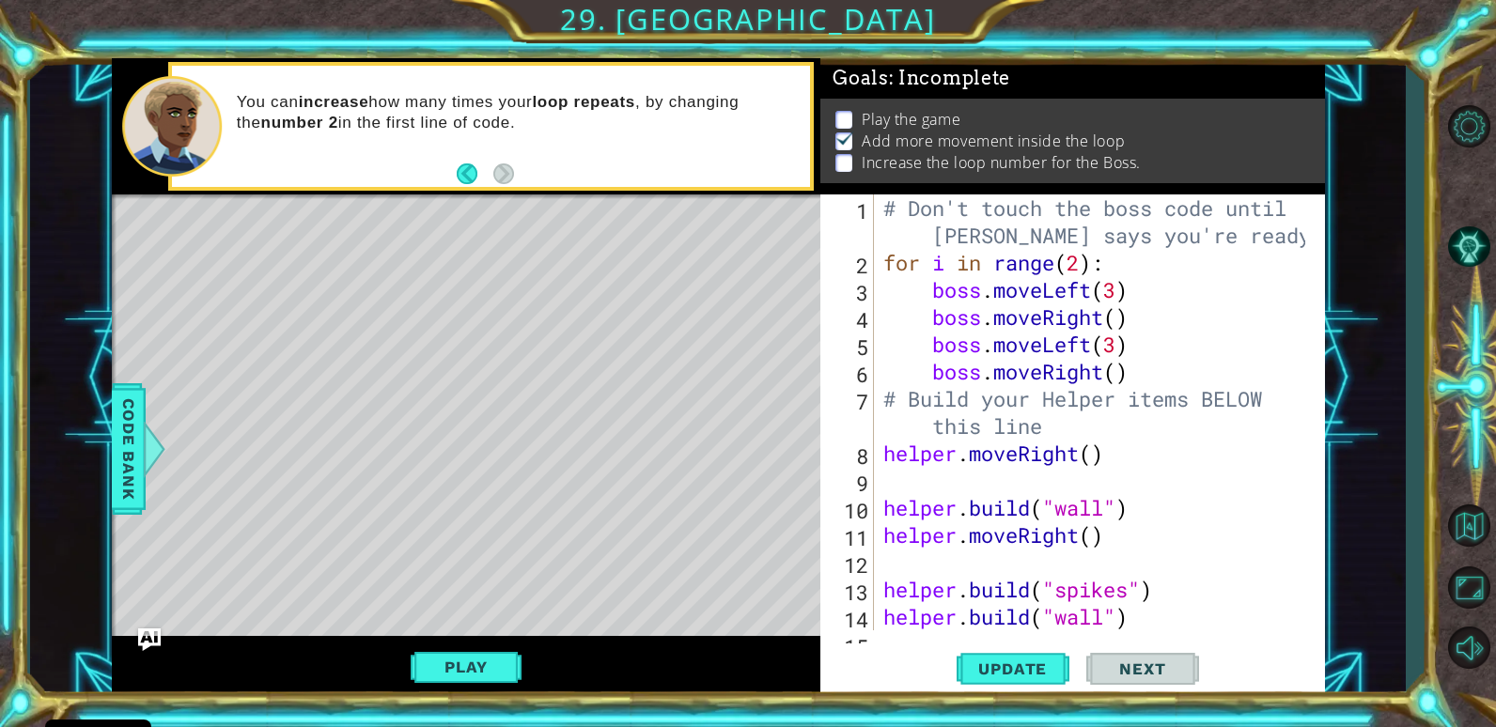
scroll to position [0, 0]
drag, startPoint x: 1066, startPoint y: 264, endPoint x: 1078, endPoint y: 263, distance: 11.3
click at [1078, 263] on div "# Don't touch the boss code until [PERSON_NAME] says you're ready! for i in ran…" at bounding box center [1096, 453] width 435 height 518
click at [1078, 263] on div "# Don't touch the boss code until [PERSON_NAME] says you're ready! for i in ran…" at bounding box center [1092, 412] width 426 height 436
click at [1078, 262] on div "# Don't touch the boss code until [PERSON_NAME] says you're ready! for i in ran…" at bounding box center [1096, 453] width 435 height 518
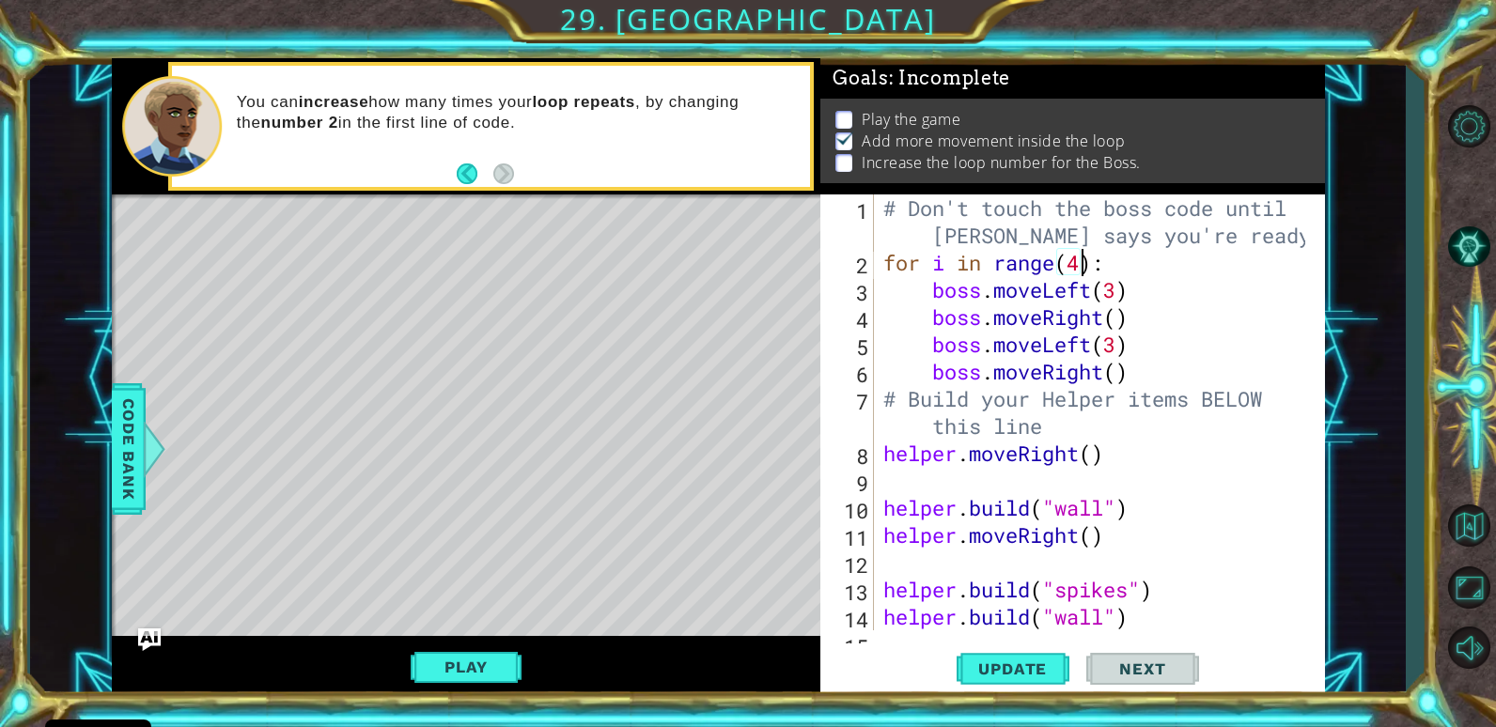
scroll to position [0, 9]
click at [497, 668] on button "Play" at bounding box center [466, 667] width 110 height 36
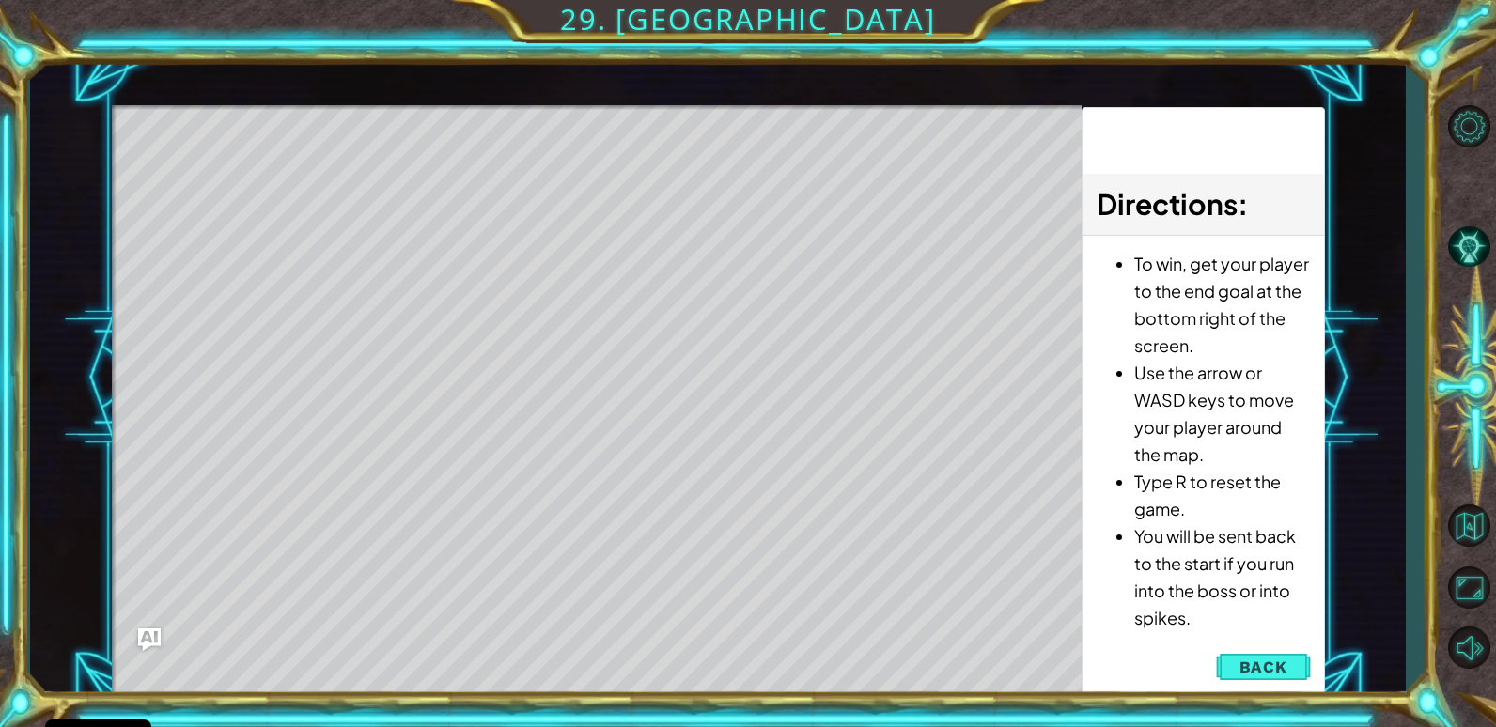
click at [1268, 662] on span "Back" at bounding box center [1263, 667] width 48 height 19
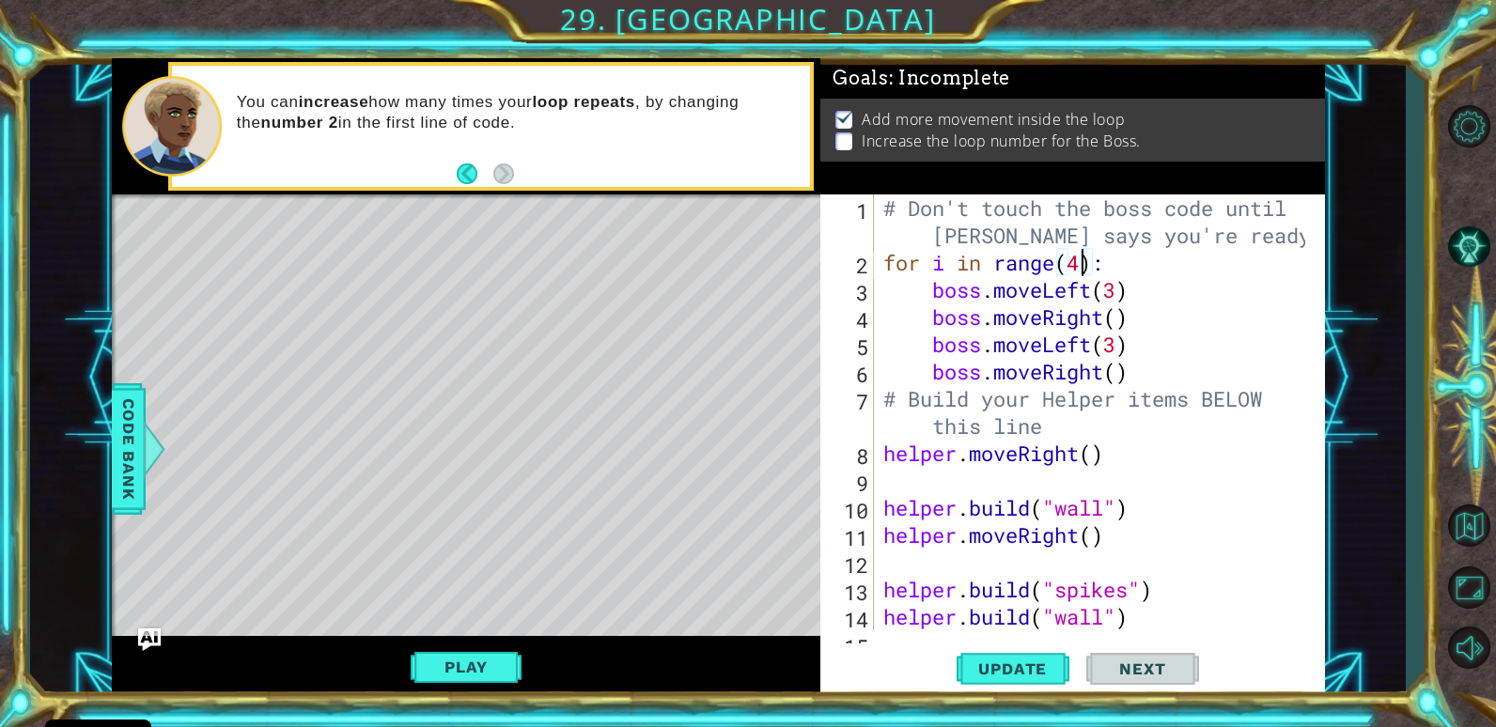
click at [1081, 264] on div "# Don't touch the boss code until [PERSON_NAME] says you're ready! for i in ran…" at bounding box center [1096, 453] width 435 height 518
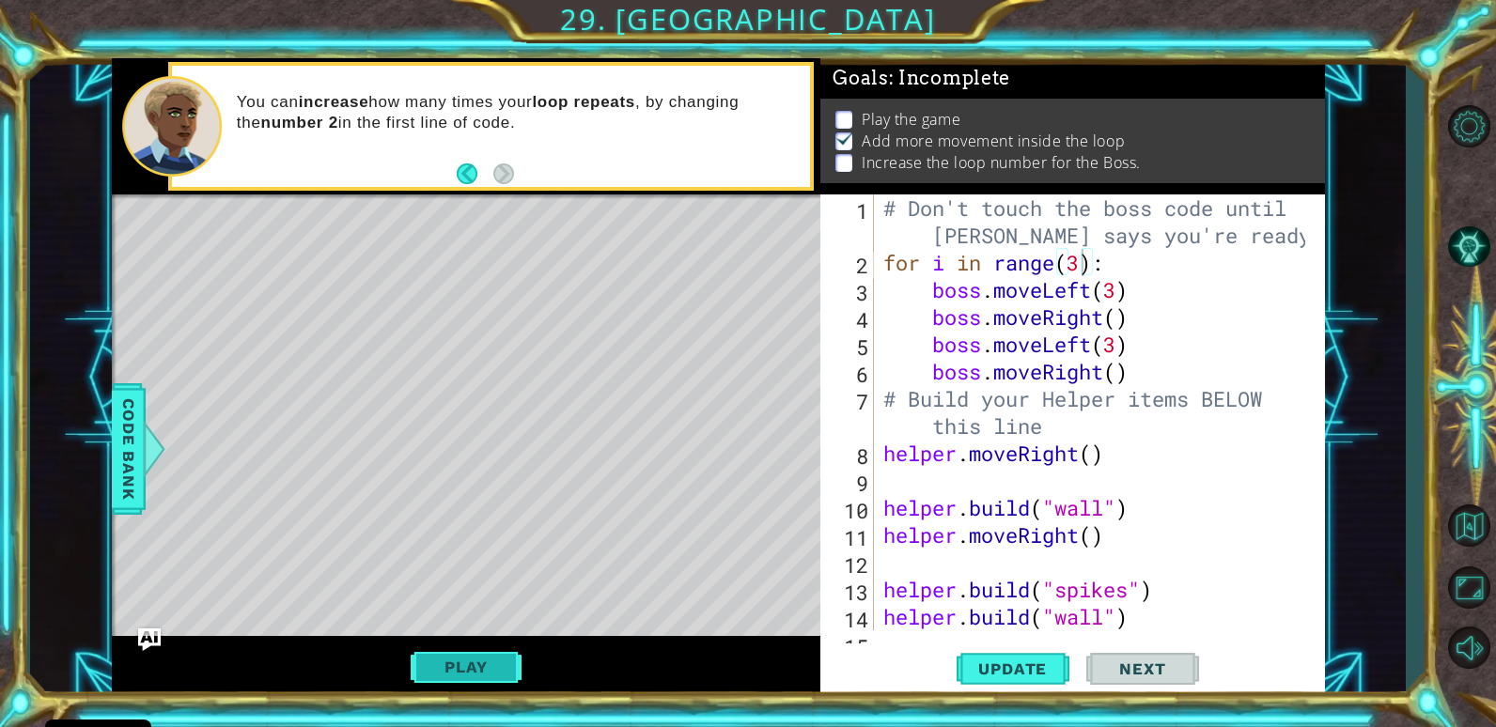
click at [461, 667] on button "Play" at bounding box center [466, 667] width 110 height 36
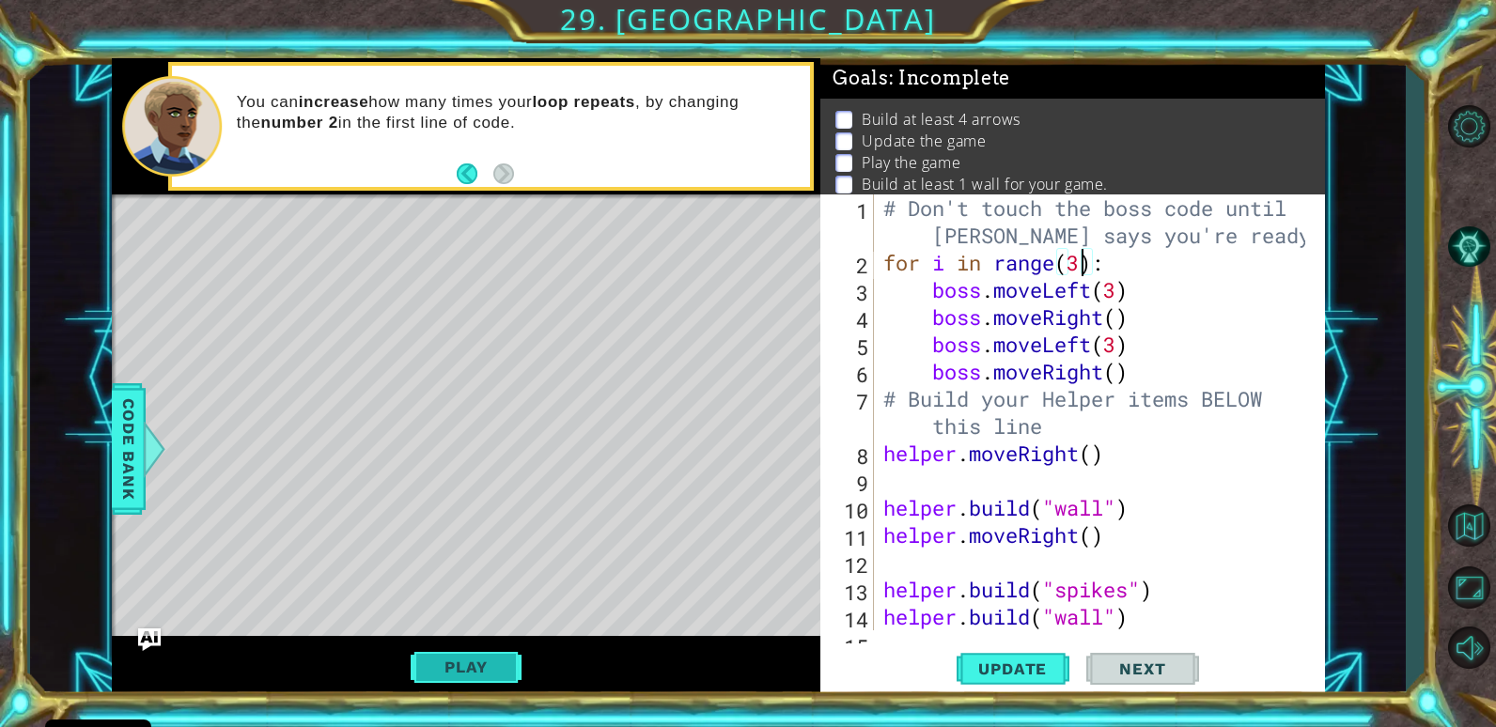
click at [461, 667] on button "Play" at bounding box center [466, 667] width 110 height 36
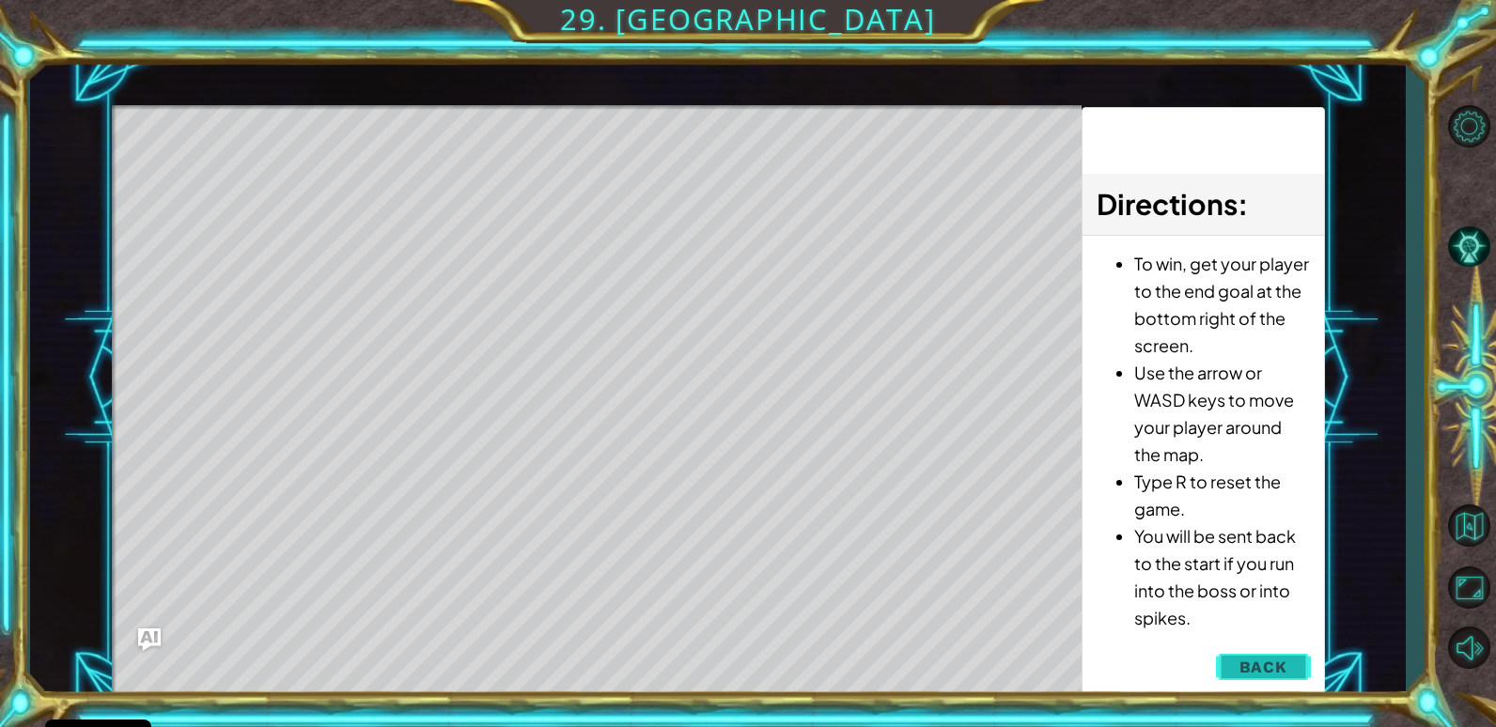
click at [1255, 668] on span "Back" at bounding box center [1263, 667] width 48 height 19
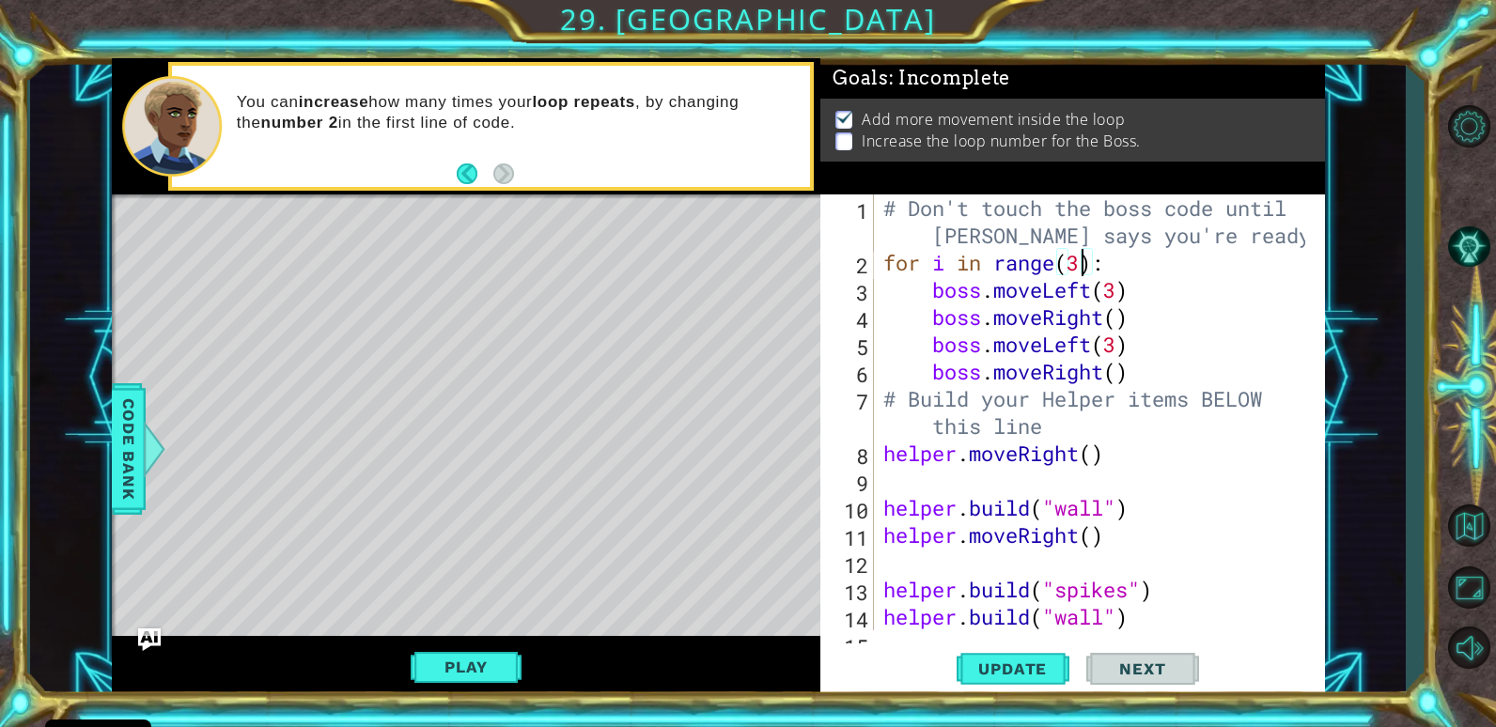
click at [1081, 269] on div "# Don't touch the boss code until [PERSON_NAME] says you're ready! for i in ran…" at bounding box center [1096, 453] width 435 height 518
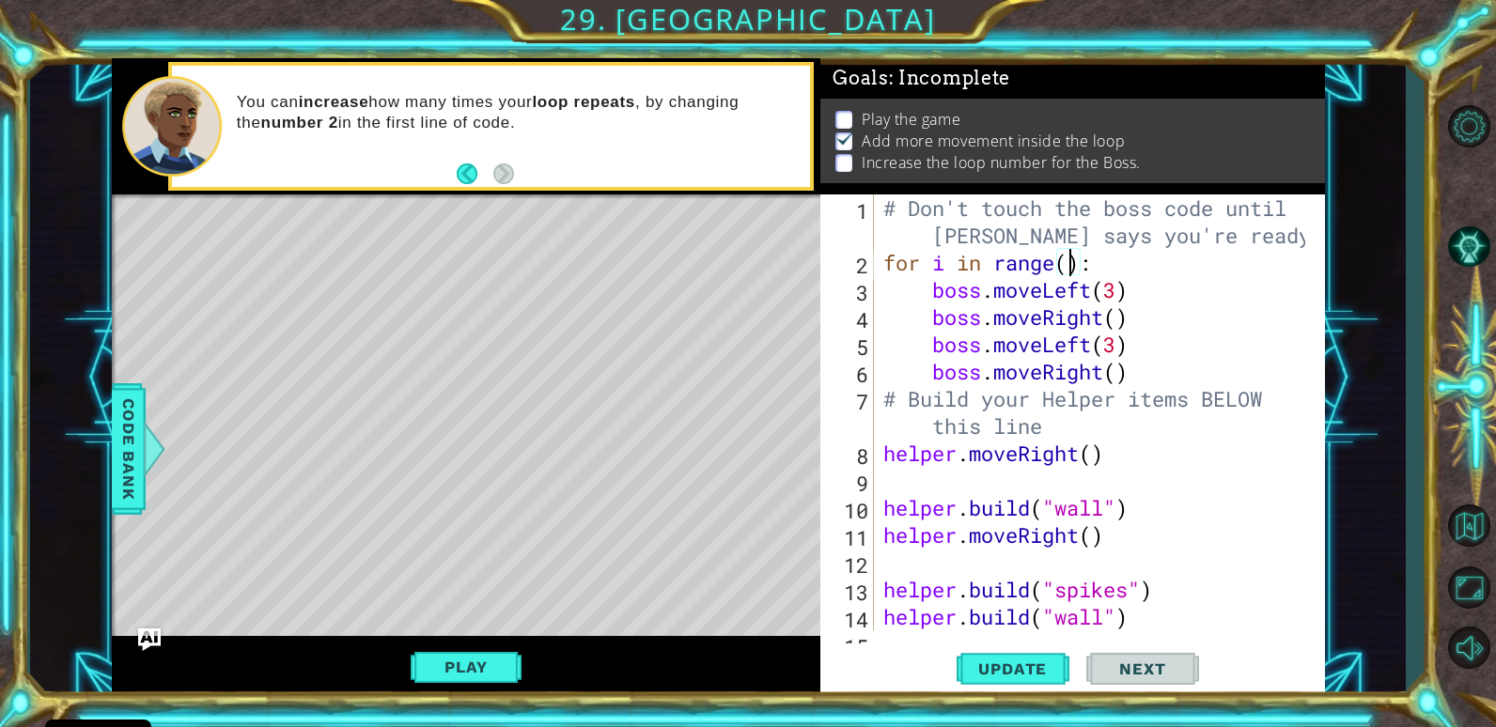
type textarea "for i in range(2):"
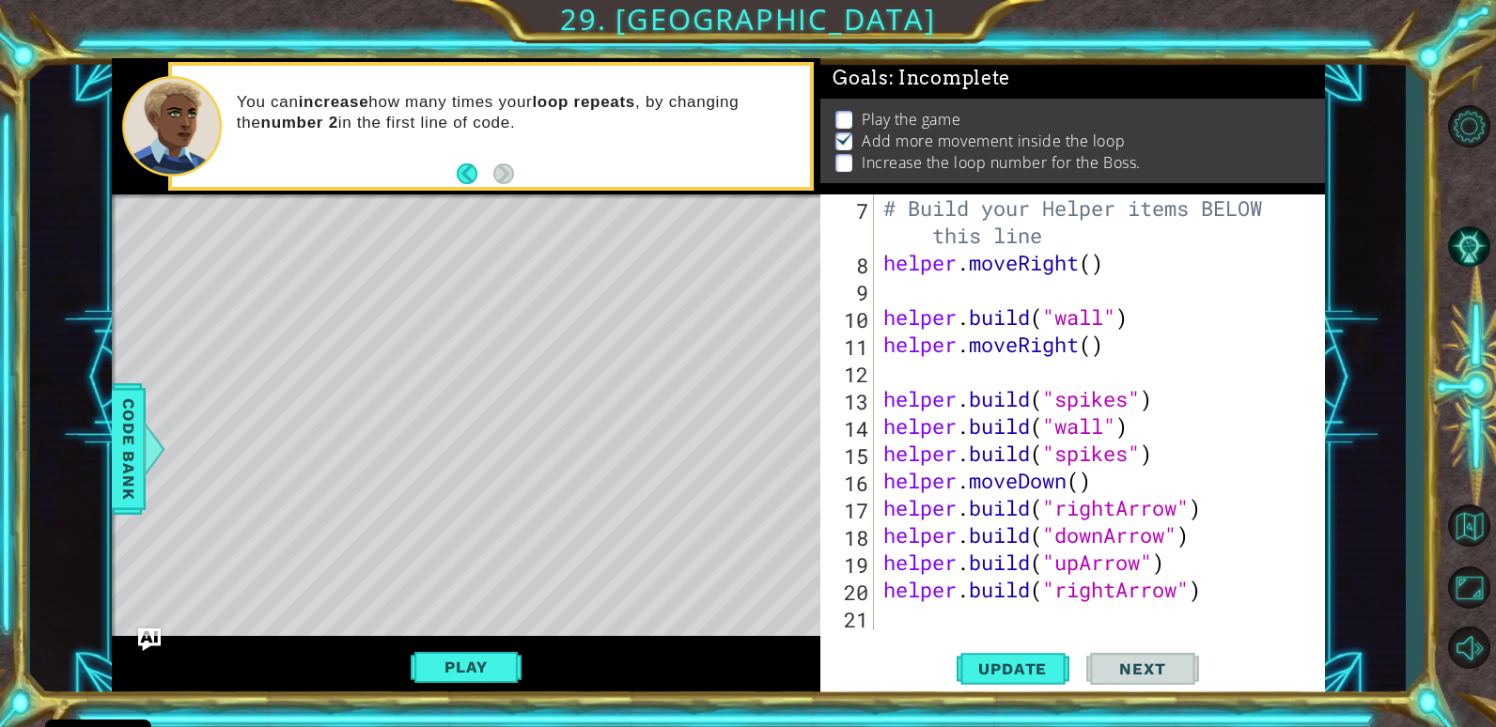
scroll to position [191, 0]
click at [883, 611] on div "# Build your Helper items BELOW this line helper . moveRight ( ) helper . build…" at bounding box center [1096, 453] width 435 height 518
click at [1018, 652] on button "Update" at bounding box center [1012, 669] width 113 height 51
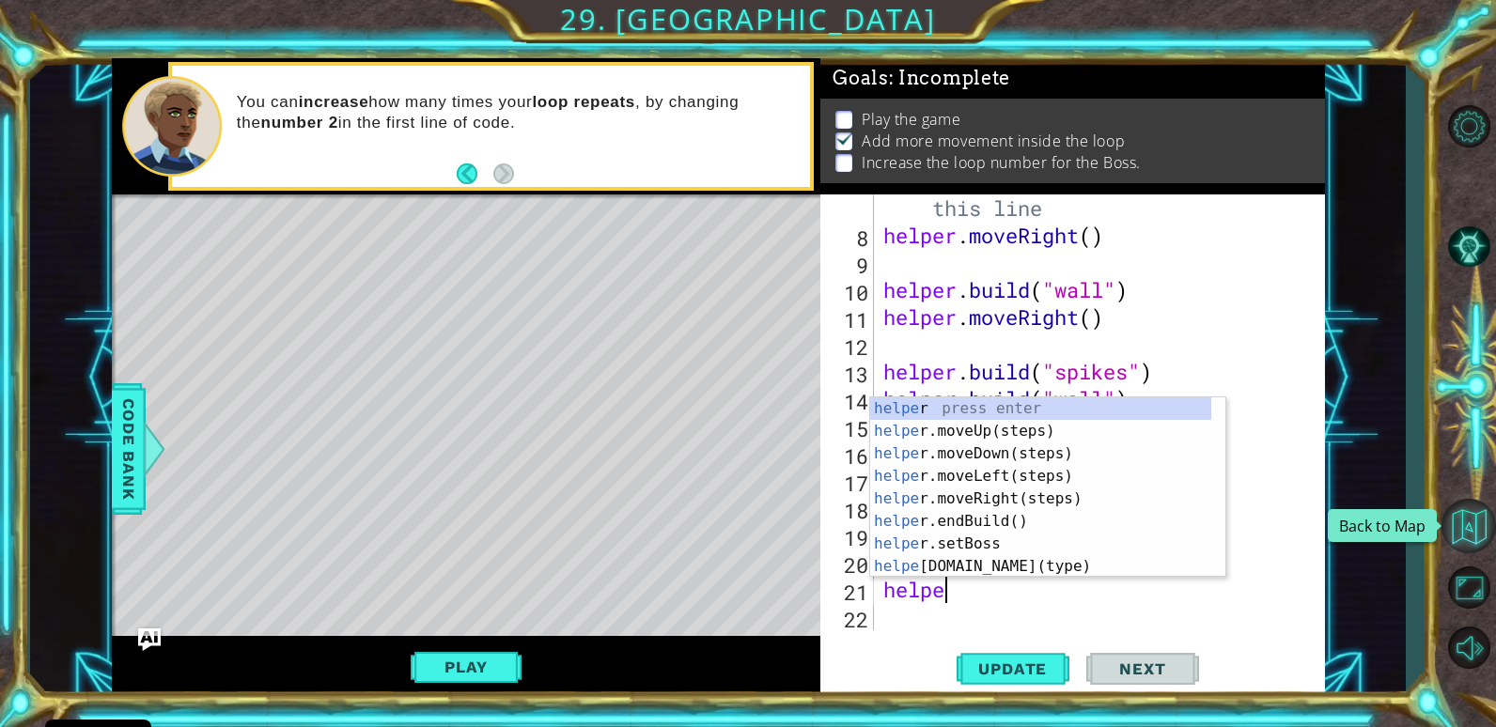
scroll to position [0, 3]
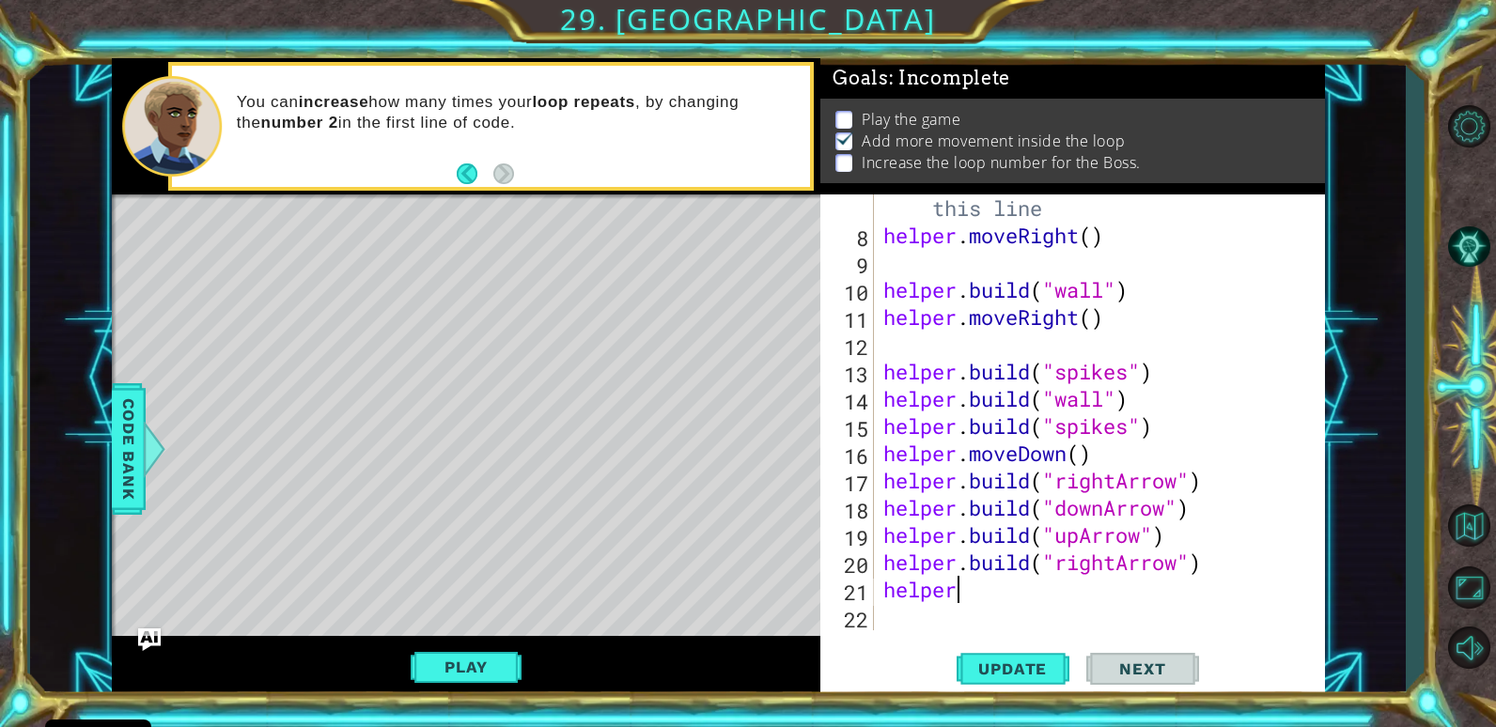
click at [1093, 577] on div "# Build your Helper items BELOW this line helper . moveRight ( ) helper . build…" at bounding box center [1096, 426] width 435 height 518
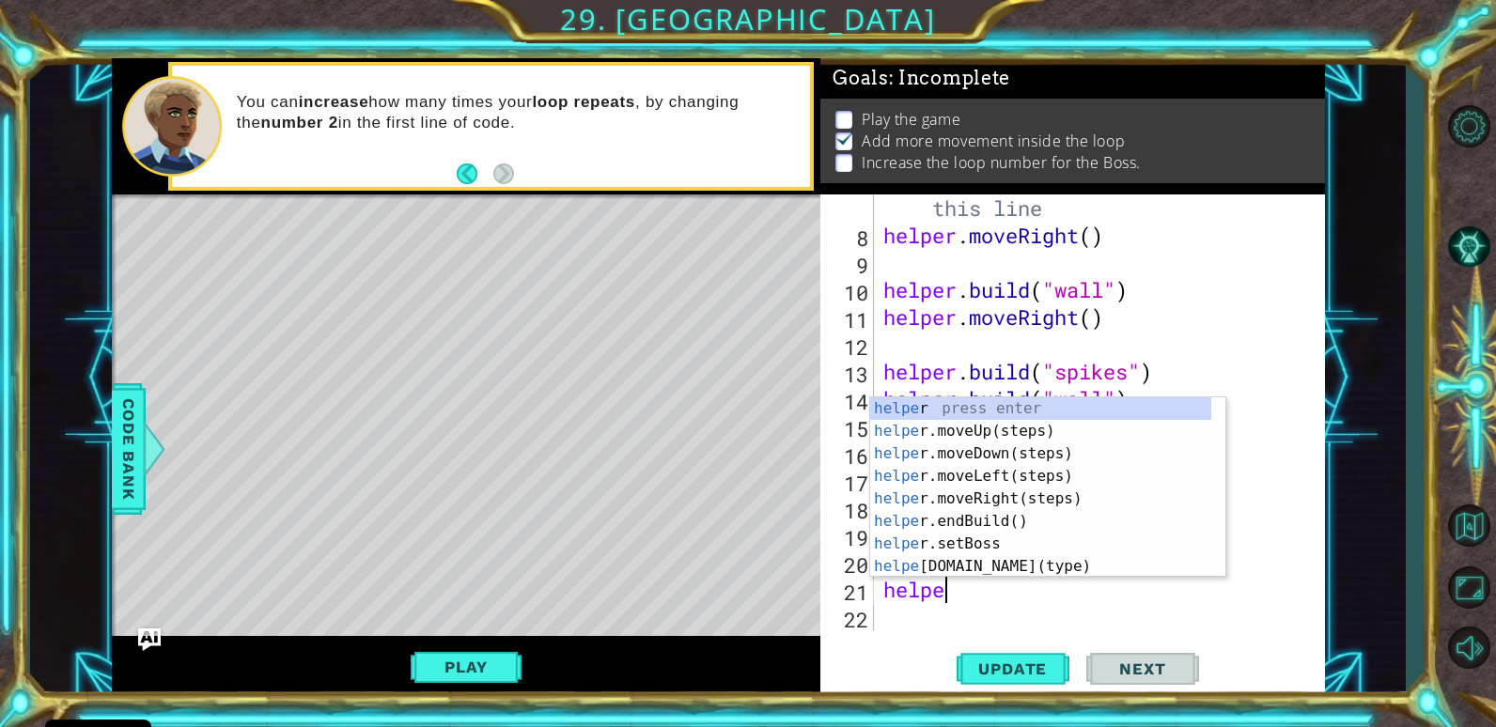
scroll to position [0, 2]
click at [1019, 564] on div "helpe r press enter helpe [PERSON_NAME]moveUp(steps) press enter helpe r.moveDo…" at bounding box center [1040, 509] width 341 height 225
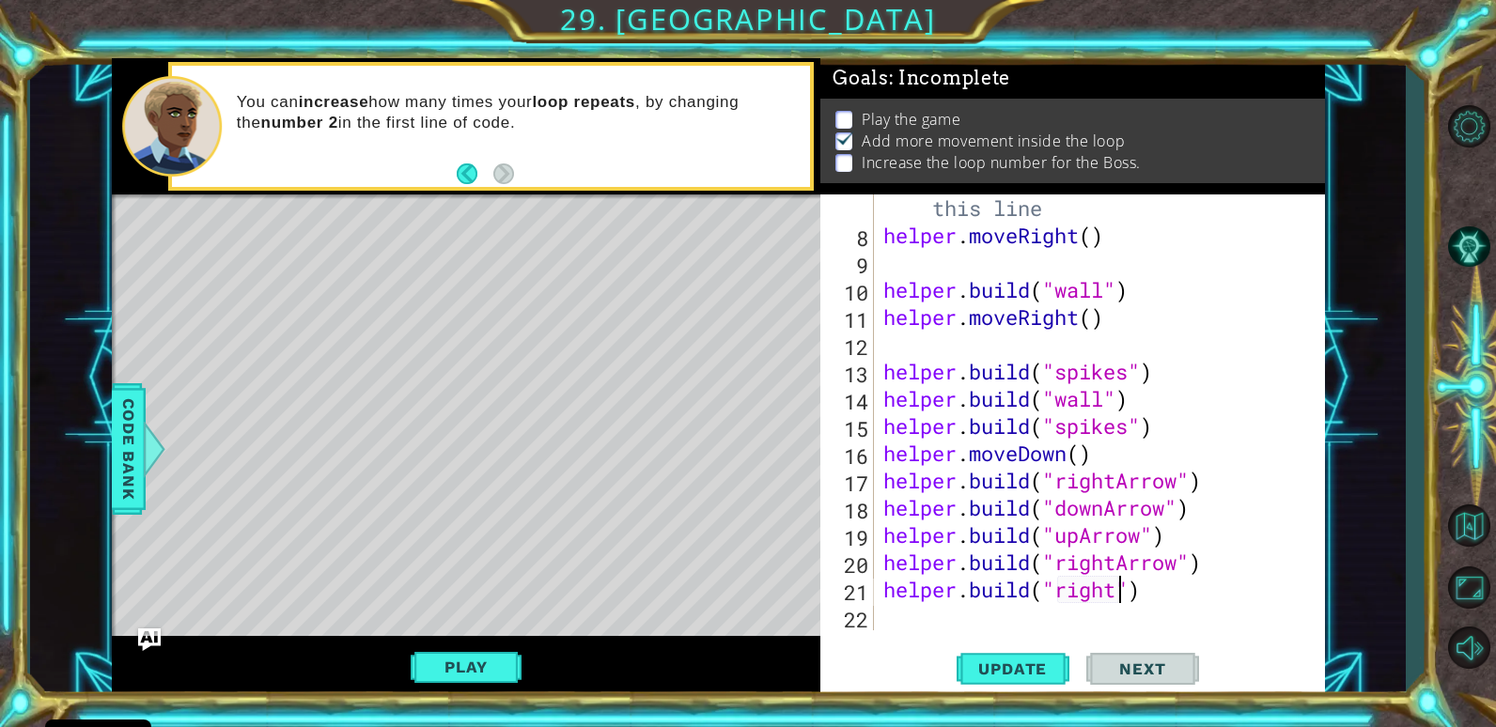
scroll to position [0, 11]
type textarea "[DOMAIN_NAME]("rightArrow")"
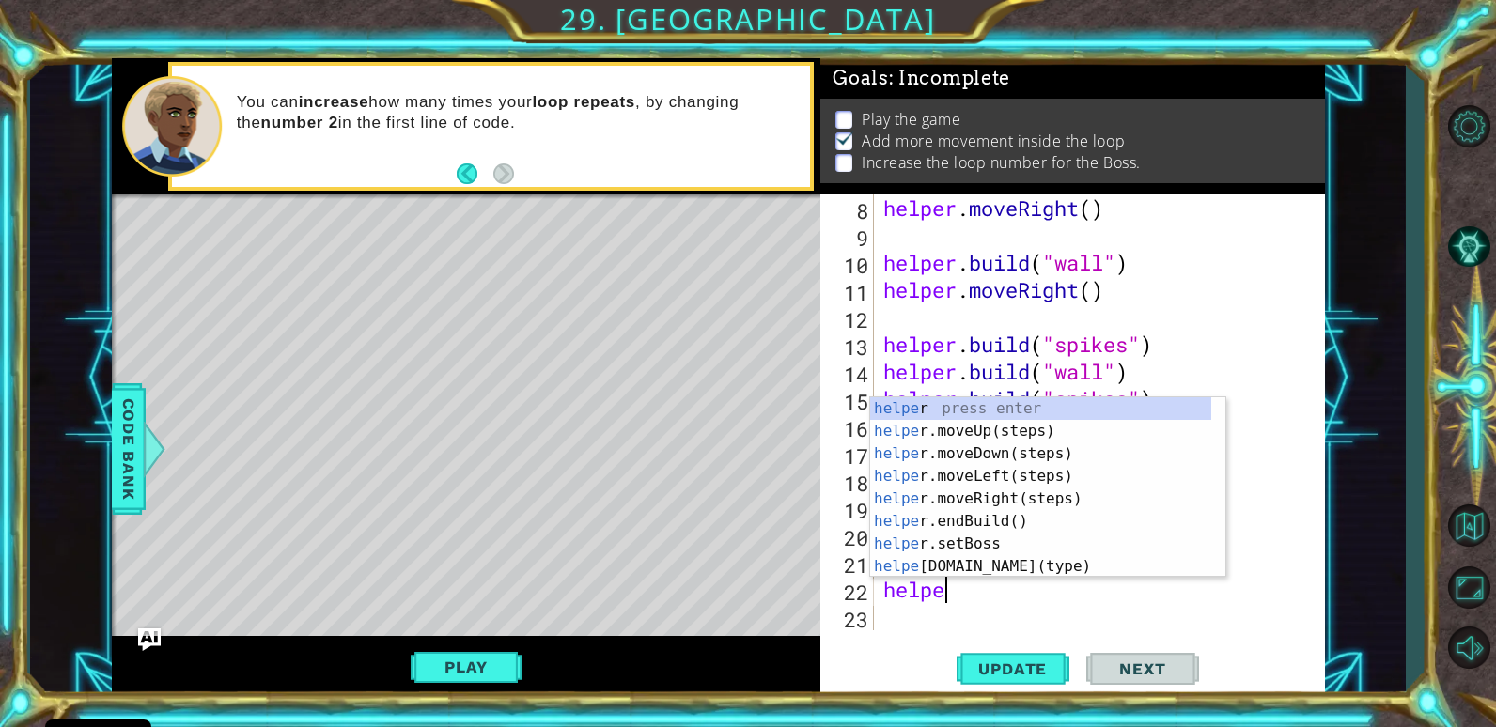
scroll to position [0, 3]
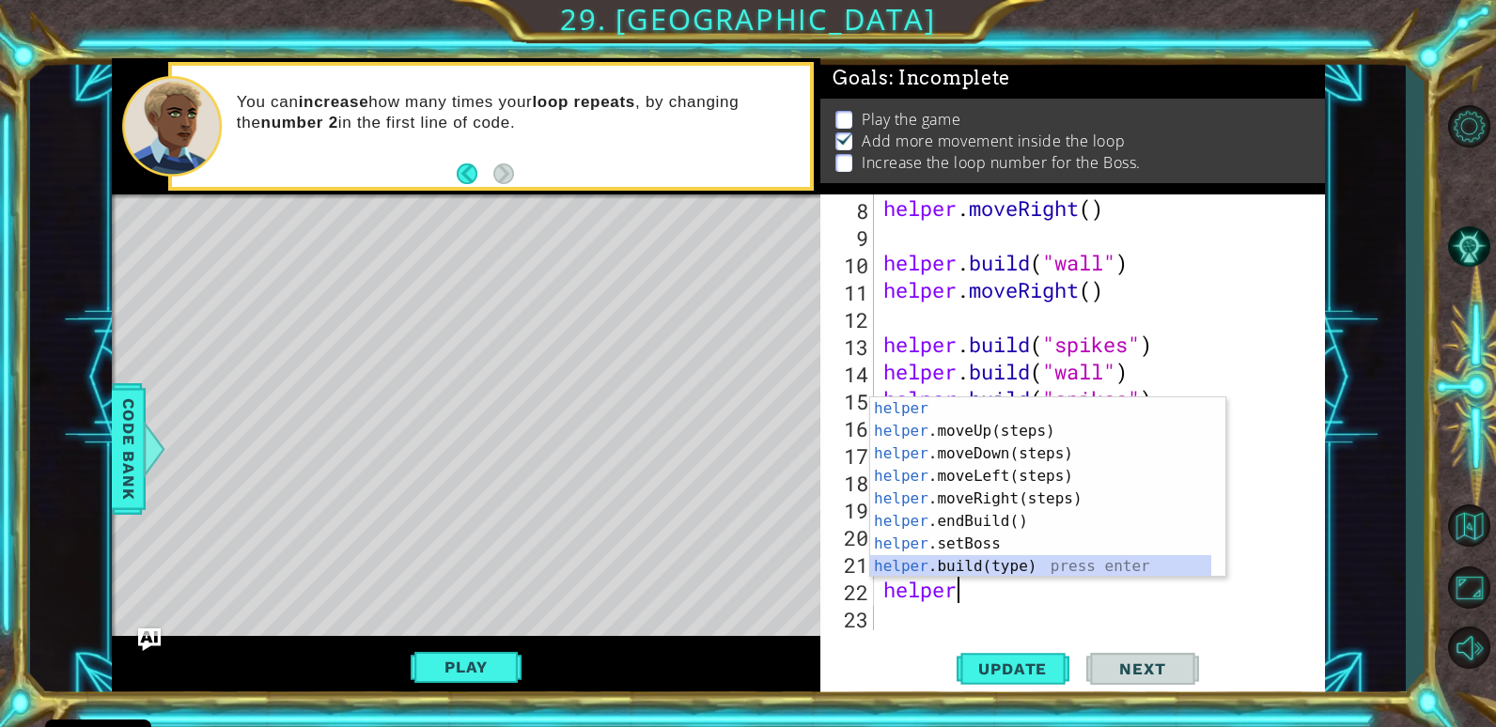
click at [1052, 564] on div "helper press enter helper .moveUp(steps) press enter helper .moveDown(steps) pr…" at bounding box center [1040, 509] width 341 height 225
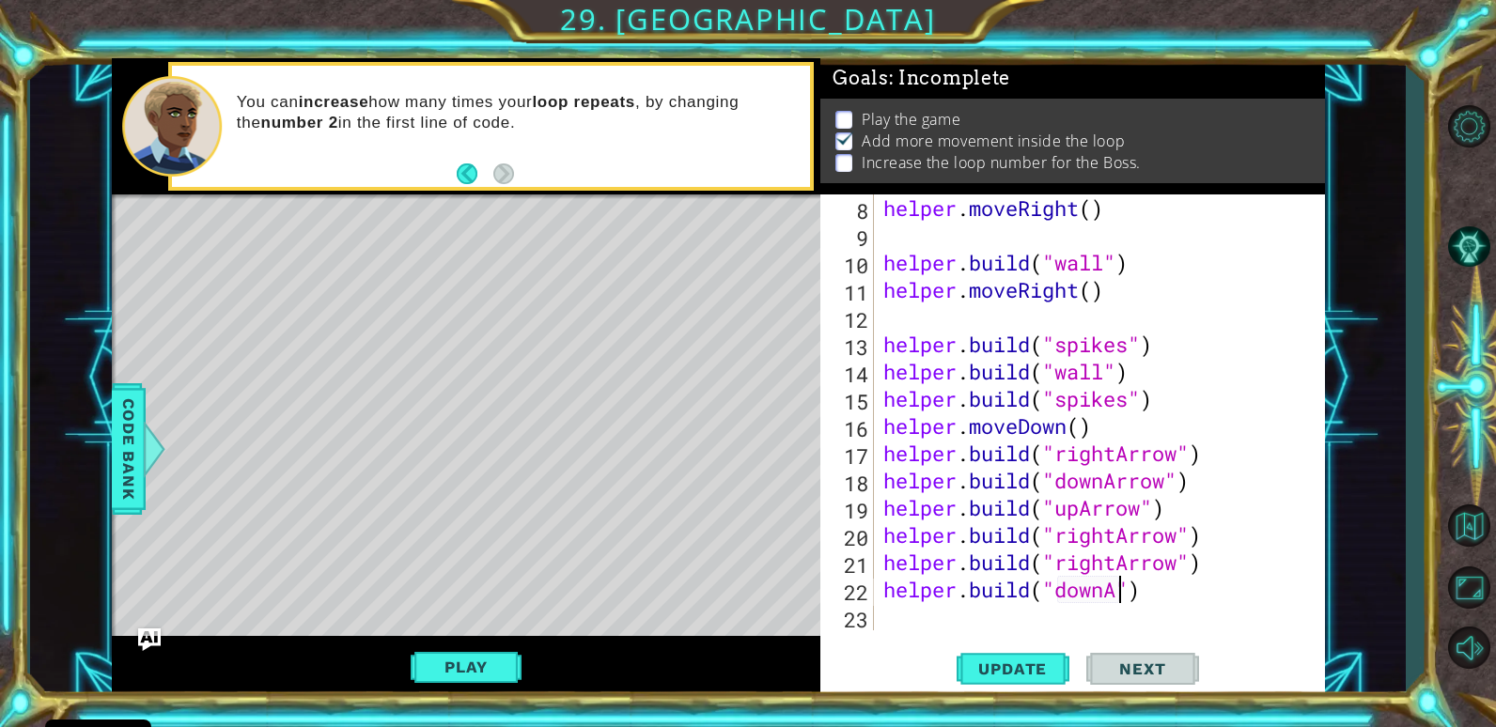
scroll to position [0, 11]
type textarea "[DOMAIN_NAME]("downArrow")"
click at [900, 617] on div "helper . moveRight ( ) helper . build ( "wall" ) helper . moveRight ( ) helper …" at bounding box center [1096, 439] width 435 height 490
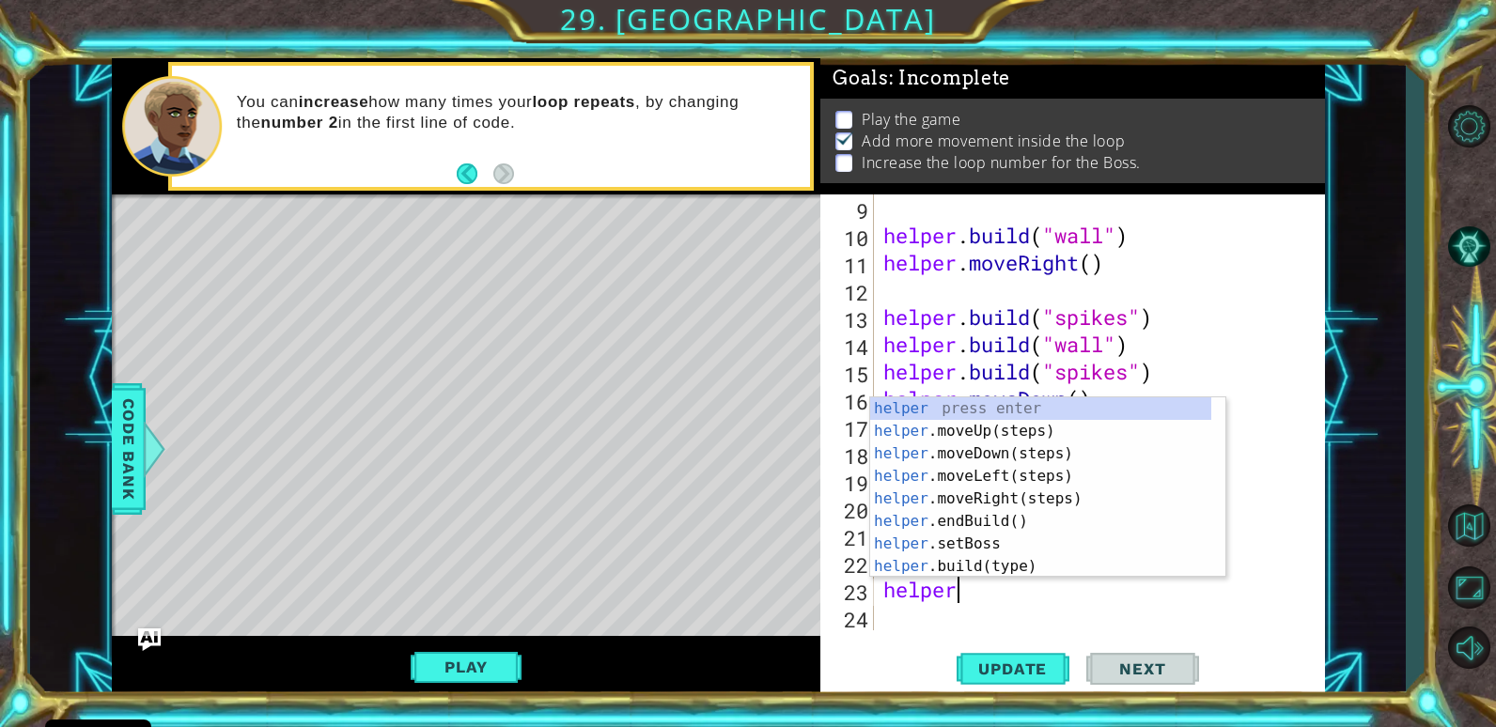
scroll to position [0, 3]
click at [942, 570] on div "helper press enter helper .moveUp(steps) press enter helper .moveDown(steps) pr…" at bounding box center [1040, 509] width 341 height 225
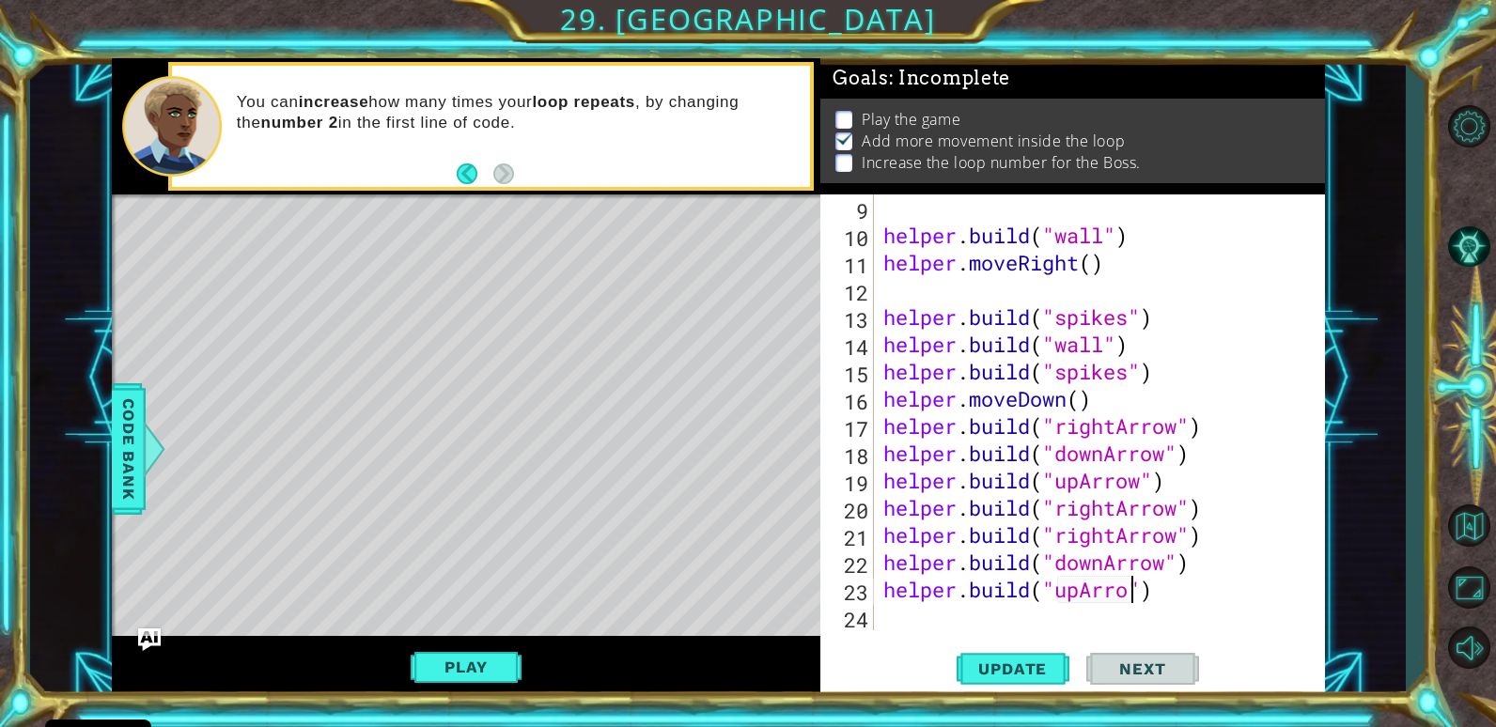
scroll to position [0, 12]
type textarea "[DOMAIN_NAME]("upArrow")"
click at [1173, 677] on span "Next" at bounding box center [1142, 669] width 84 height 19
click at [475, 657] on button "Play" at bounding box center [466, 667] width 110 height 36
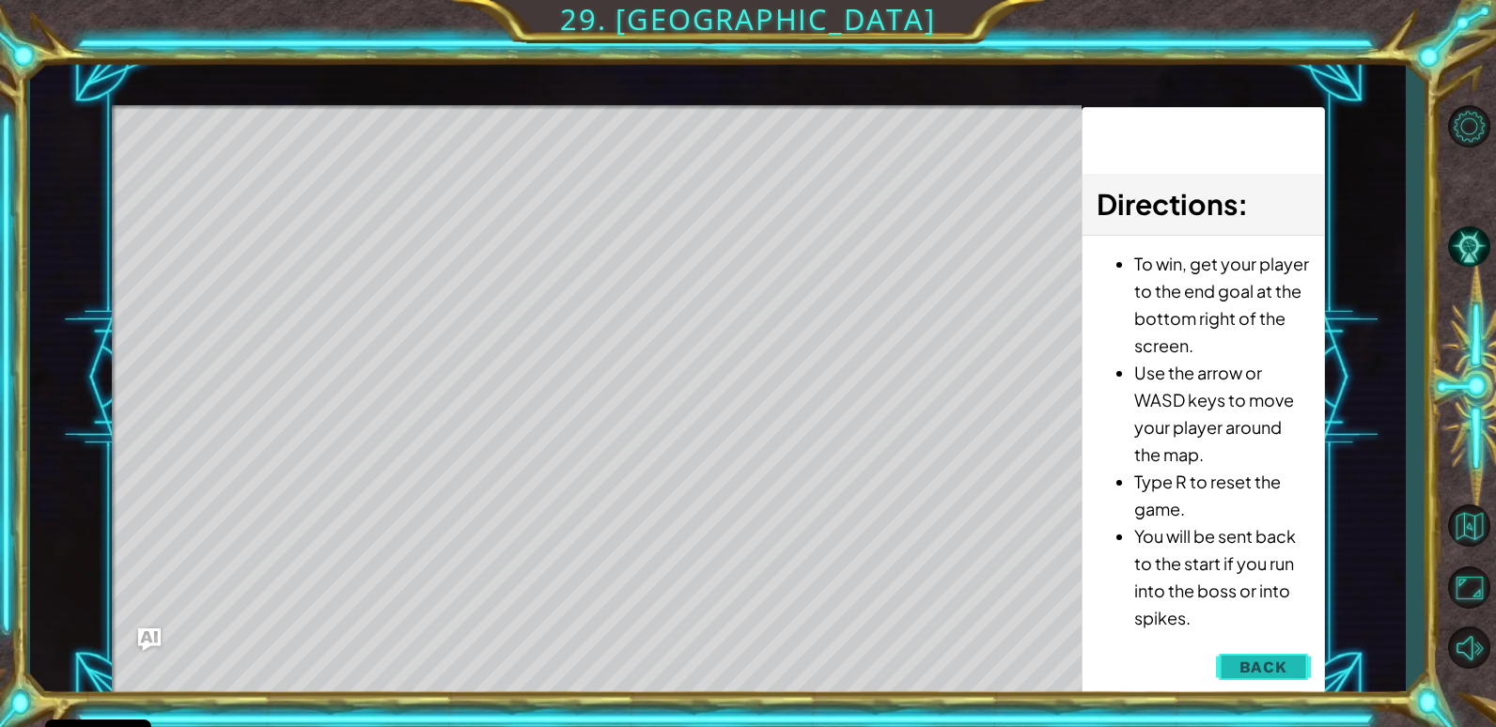
click at [1255, 652] on button "Back" at bounding box center [1263, 667] width 95 height 38
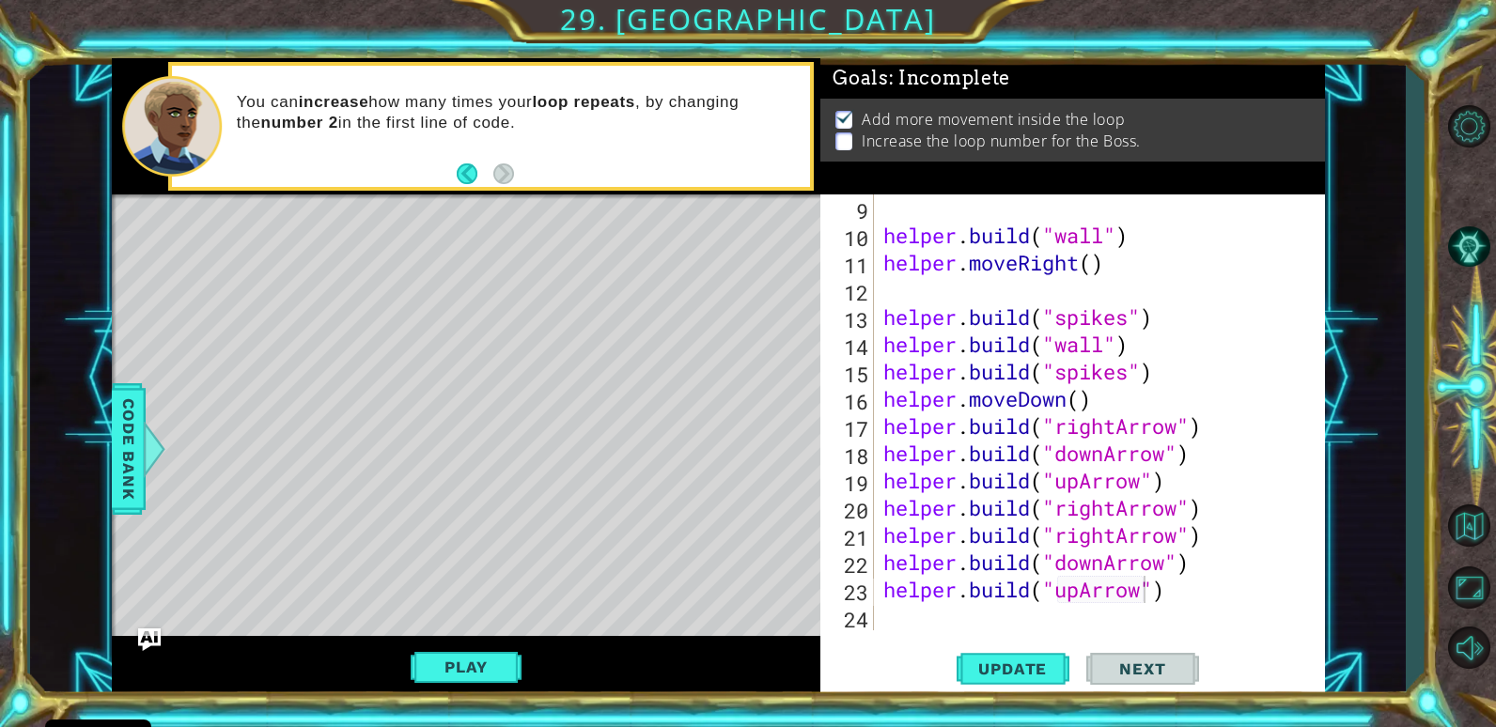
scroll to position [0, 0]
click at [892, 629] on div "helper . build ( "wall" ) helper . moveRight ( ) helper . build ( "spikes" ) he…" at bounding box center [1096, 439] width 435 height 490
type textarea "h"
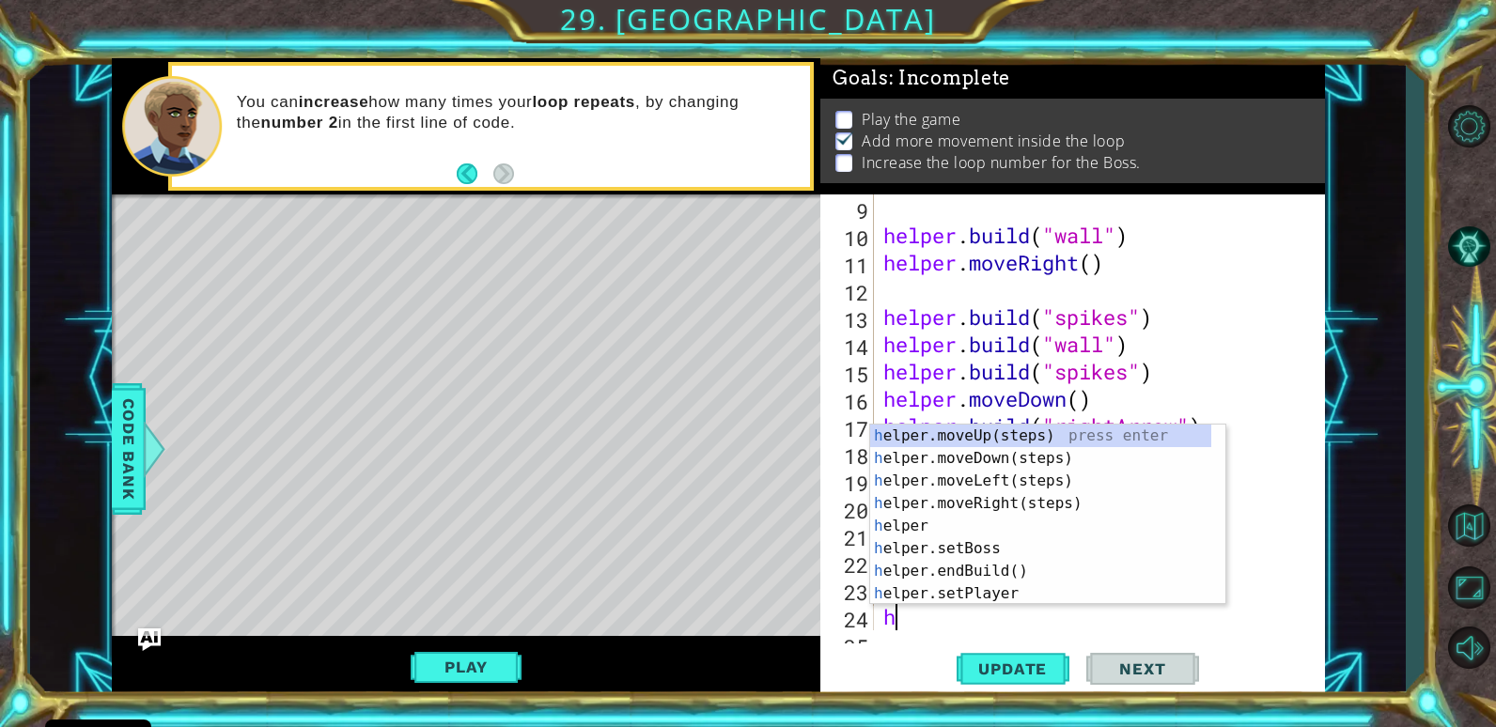
scroll to position [300, 0]
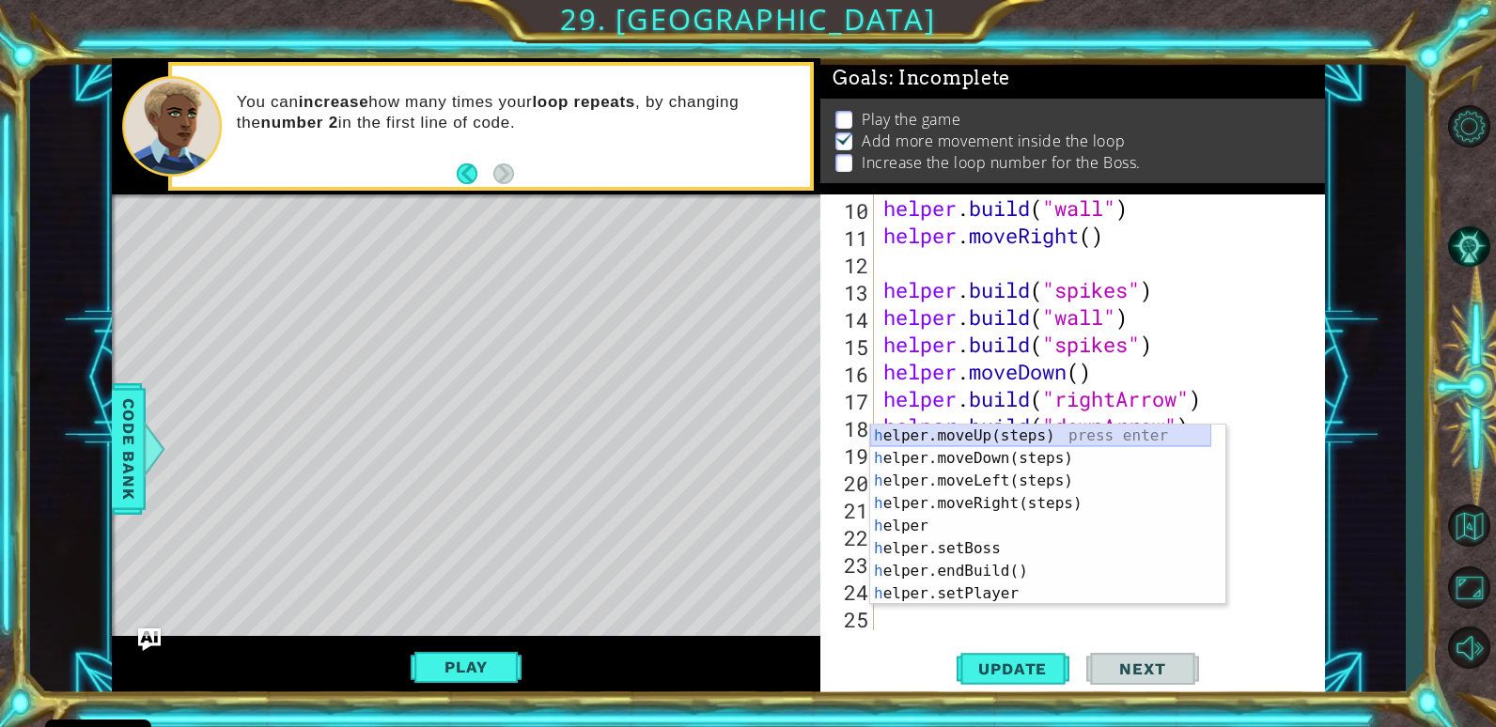
click at [1044, 441] on div "h elper.moveUp(steps) press enter h elper.moveDown(steps) press enter h elper.m…" at bounding box center [1040, 537] width 341 height 225
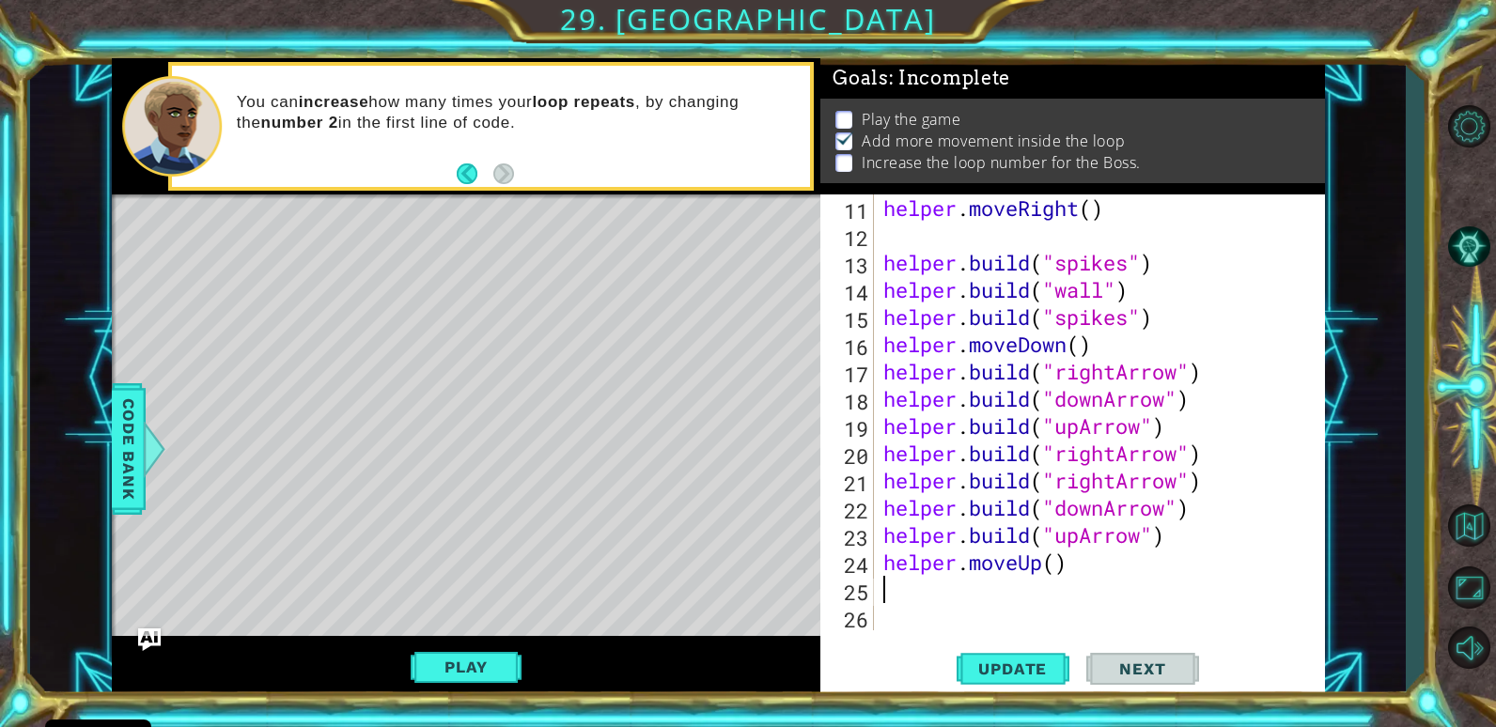
scroll to position [327, 0]
click at [1054, 570] on div "helper . moveRight ( ) helper . build ( "spikes" ) helper . build ( "wall" ) he…" at bounding box center [1096, 439] width 435 height 490
type textarea "helper.moveUp(3)"
click at [877, 588] on div "helper.moveUp(3) 11 12 13 14 15 16 17 18 19 20 21 22 23 24 25 26 helper . moveR…" at bounding box center [1069, 412] width 499 height 436
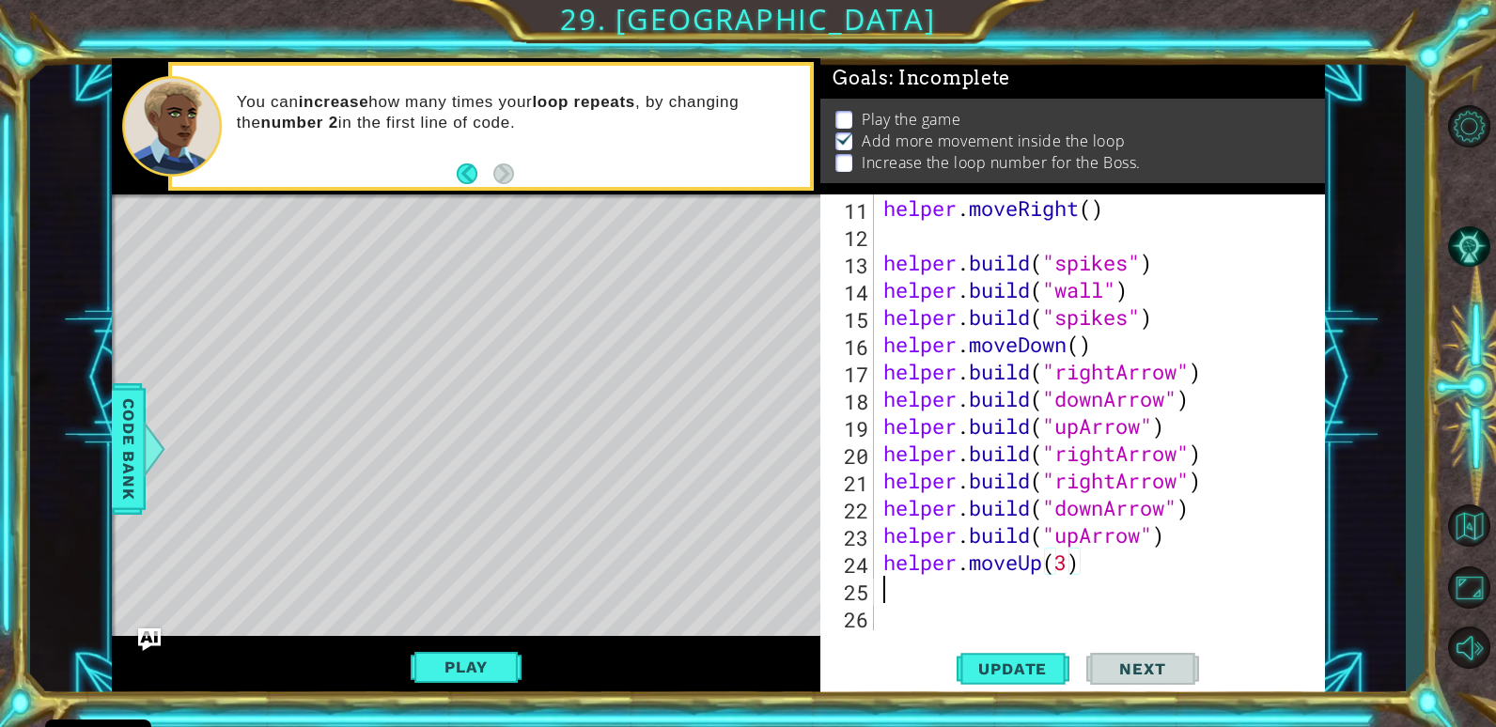
scroll to position [0, 0]
click at [488, 663] on button "Play" at bounding box center [466, 667] width 110 height 36
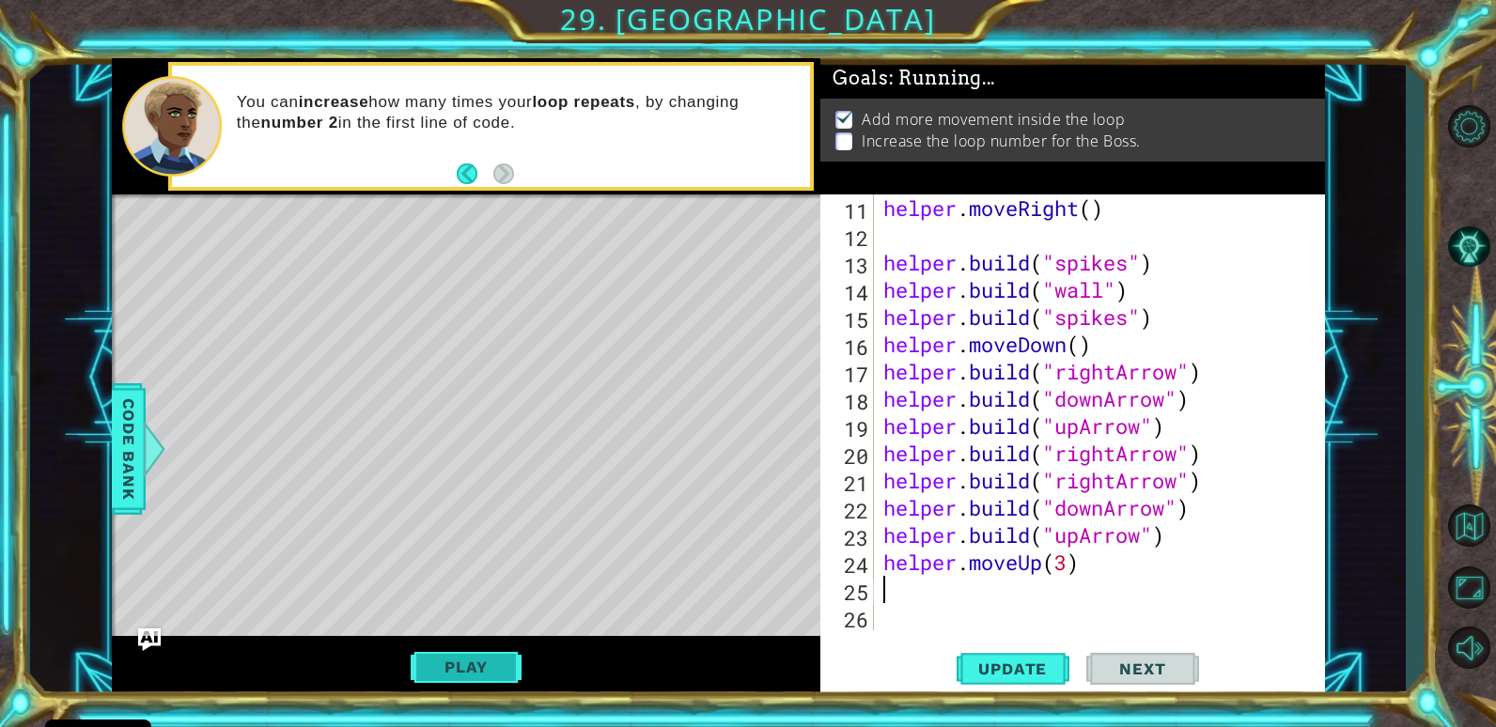
click at [488, 663] on button "Play" at bounding box center [466, 667] width 110 height 36
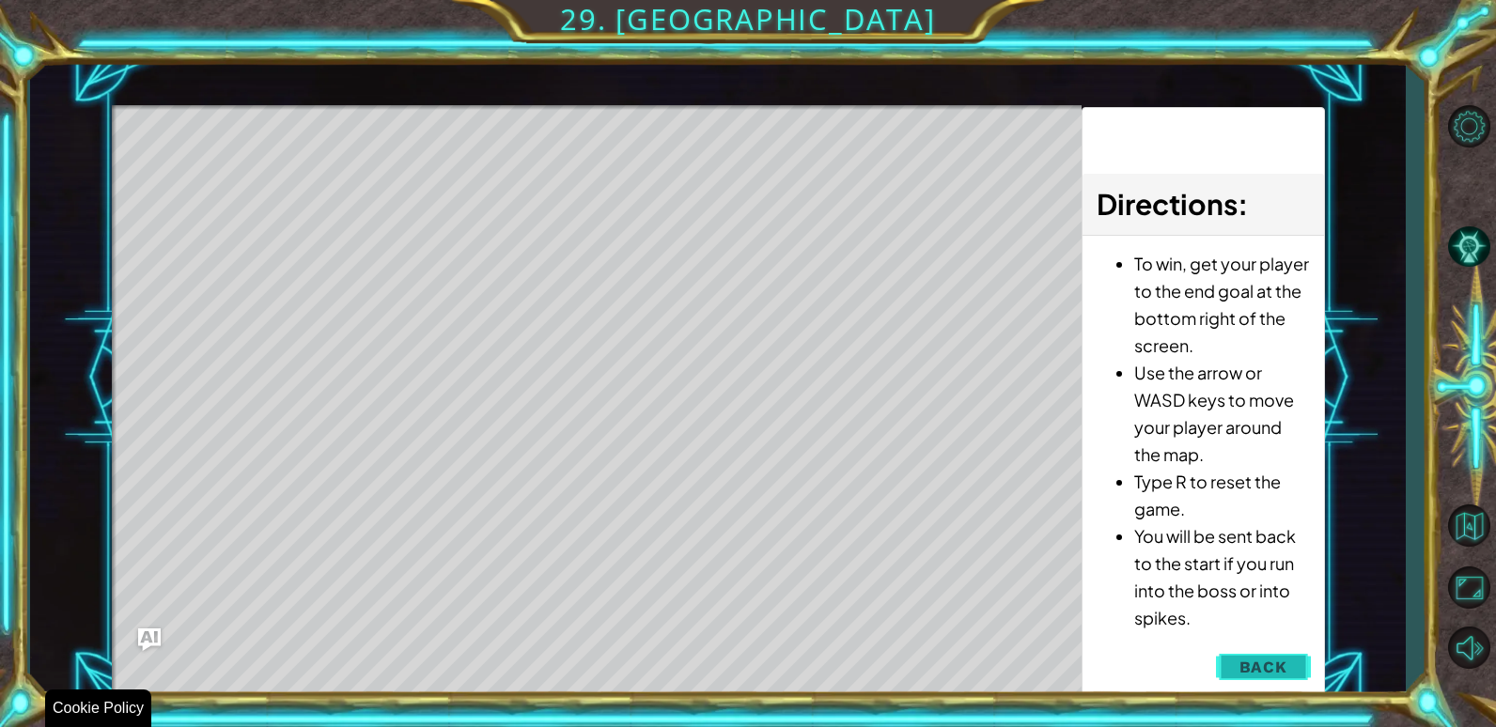
click at [1272, 654] on button "Back" at bounding box center [1263, 667] width 95 height 38
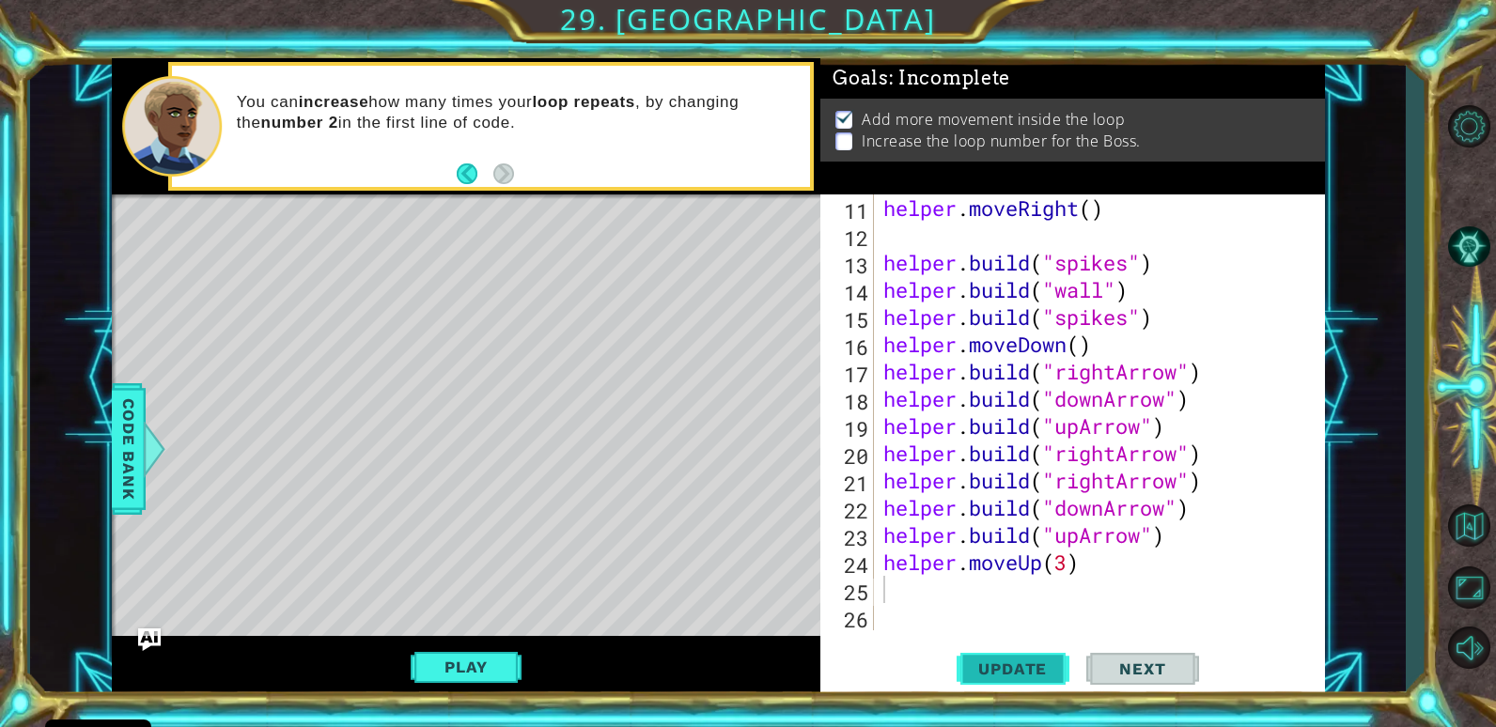
click at [997, 671] on span "Update" at bounding box center [1012, 669] width 106 height 19
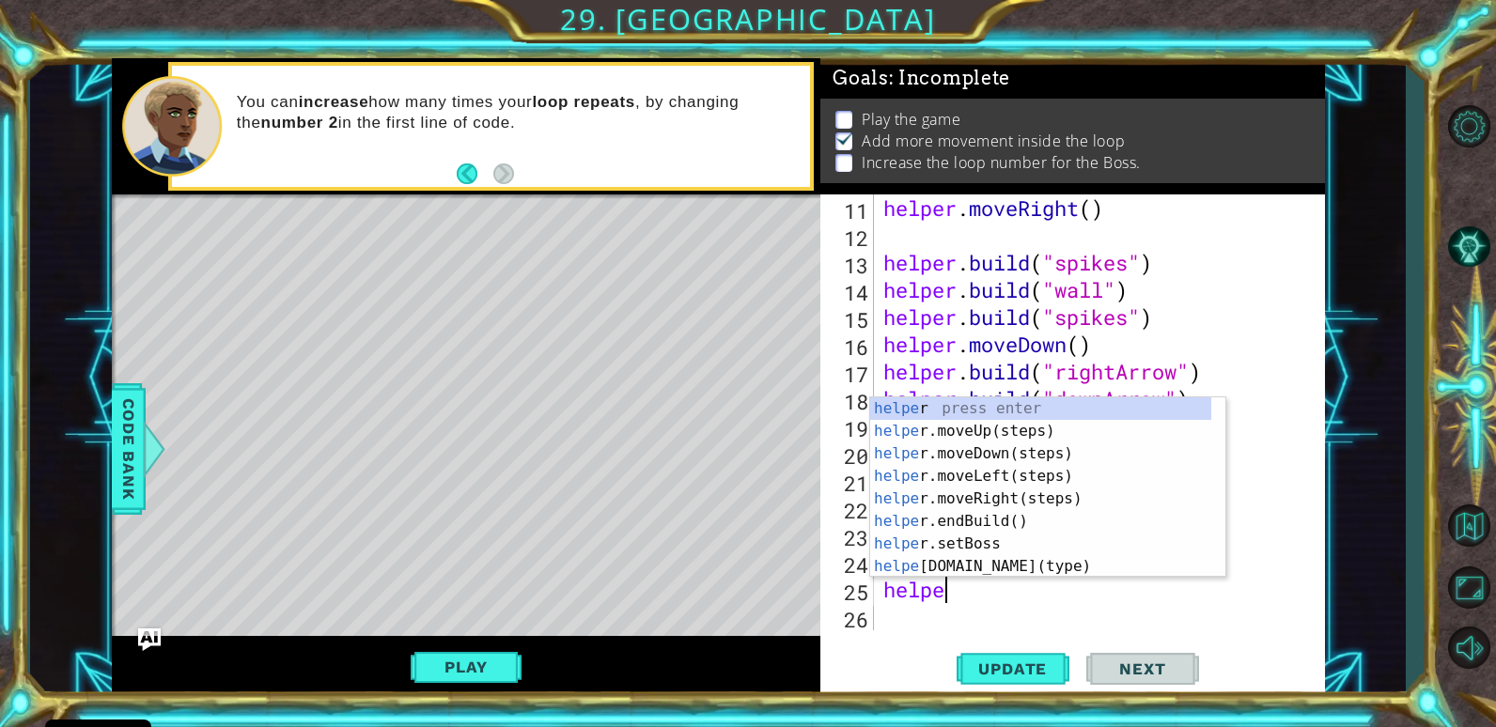
scroll to position [0, 3]
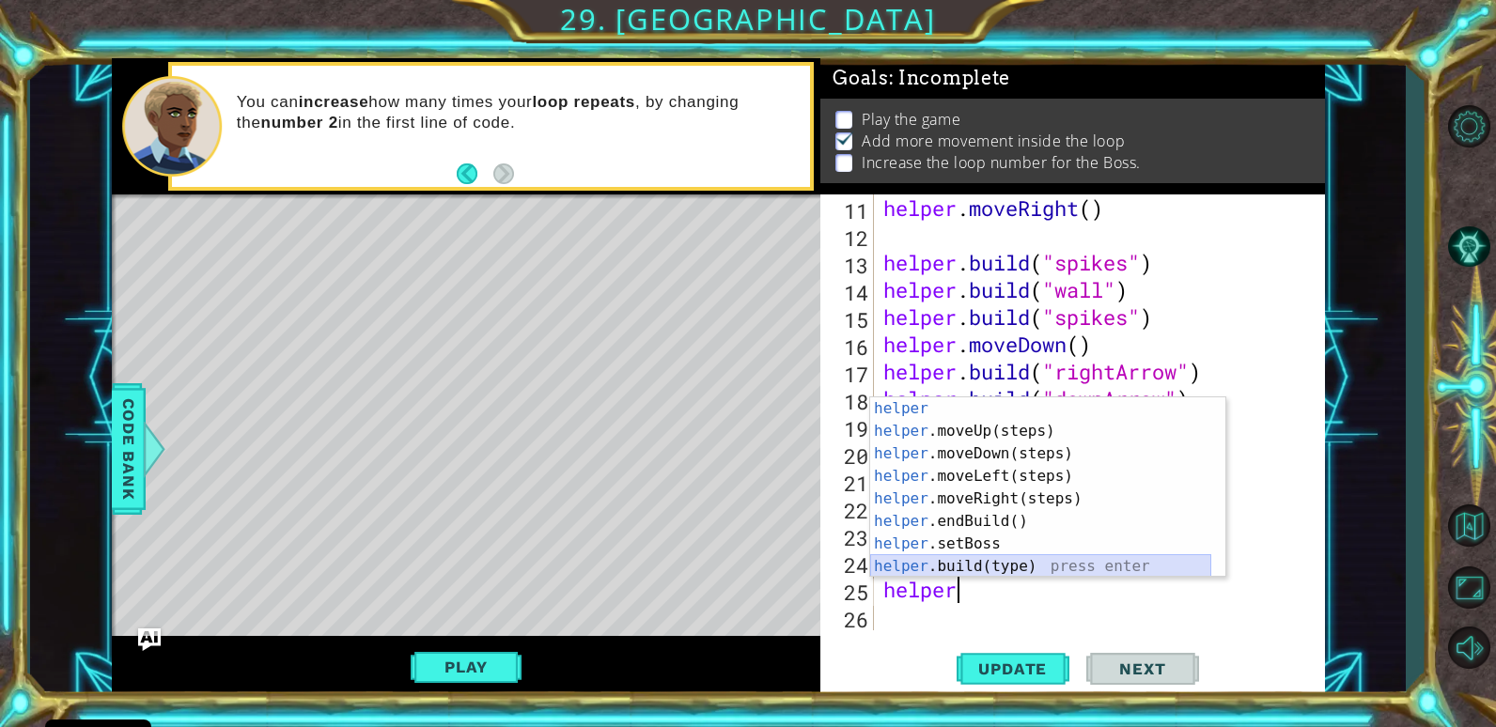
click at [1033, 560] on div "helper press enter helper .moveUp(steps) press enter helper .moveDown(steps) pr…" at bounding box center [1040, 509] width 341 height 225
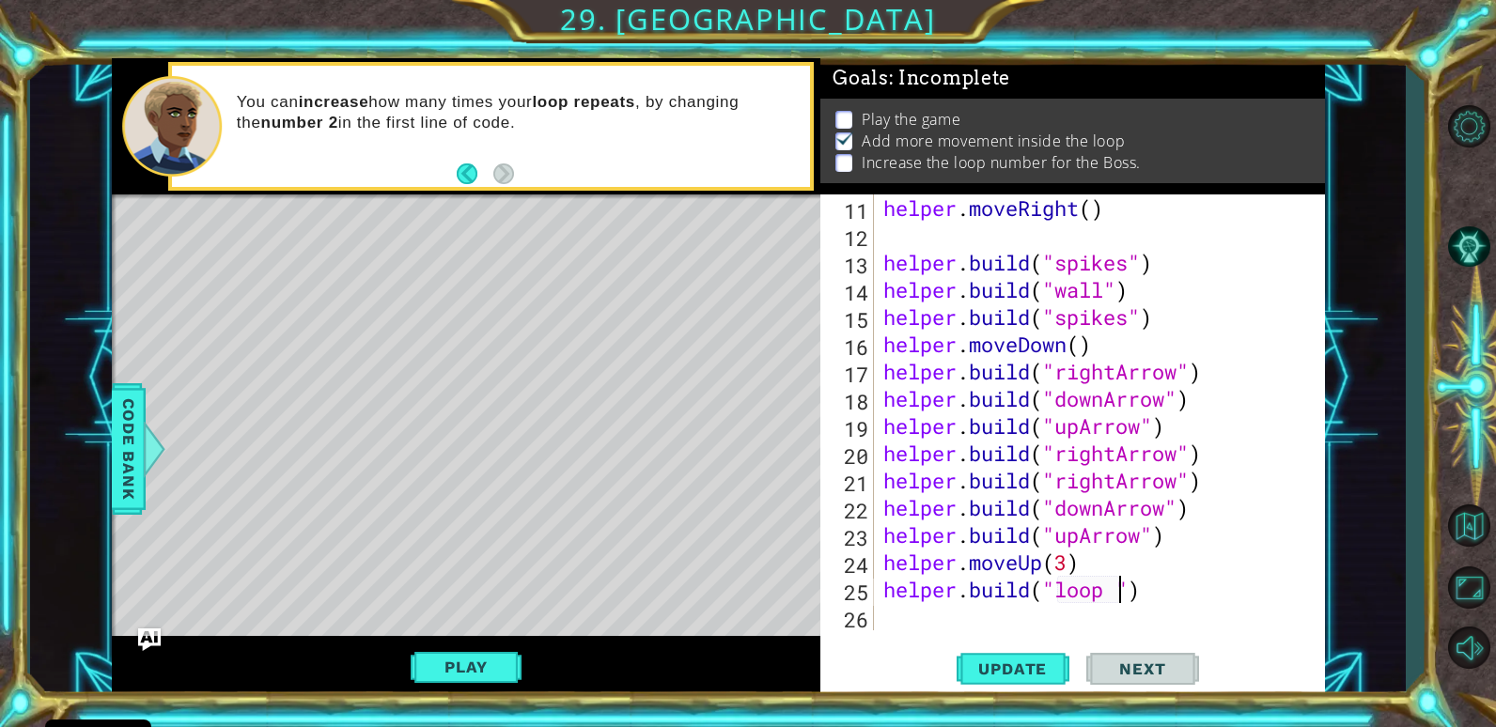
scroll to position [0, 12]
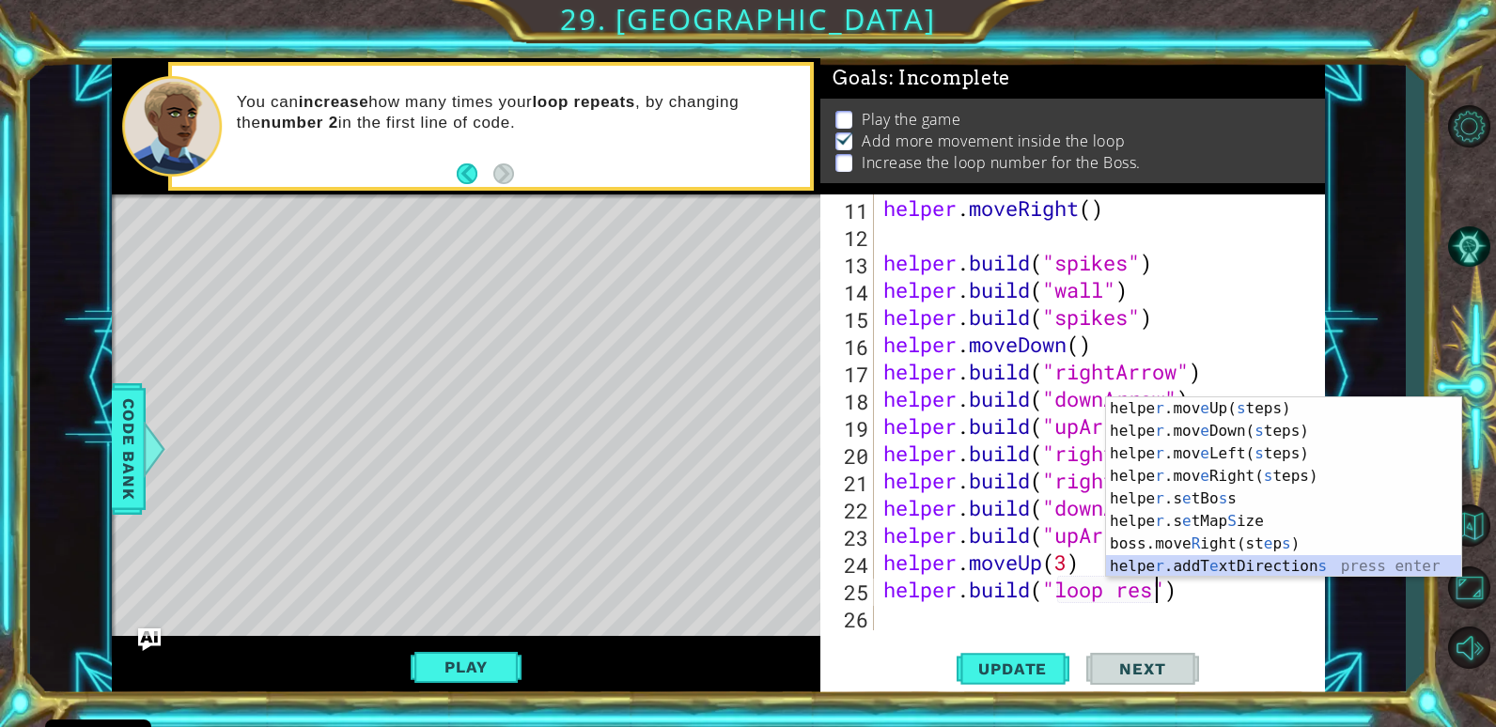
click at [1255, 572] on div "helpe [PERSON_NAME]mov e Up( s teps) press enter helpe r .mov e Down( s teps) p…" at bounding box center [1283, 509] width 355 height 225
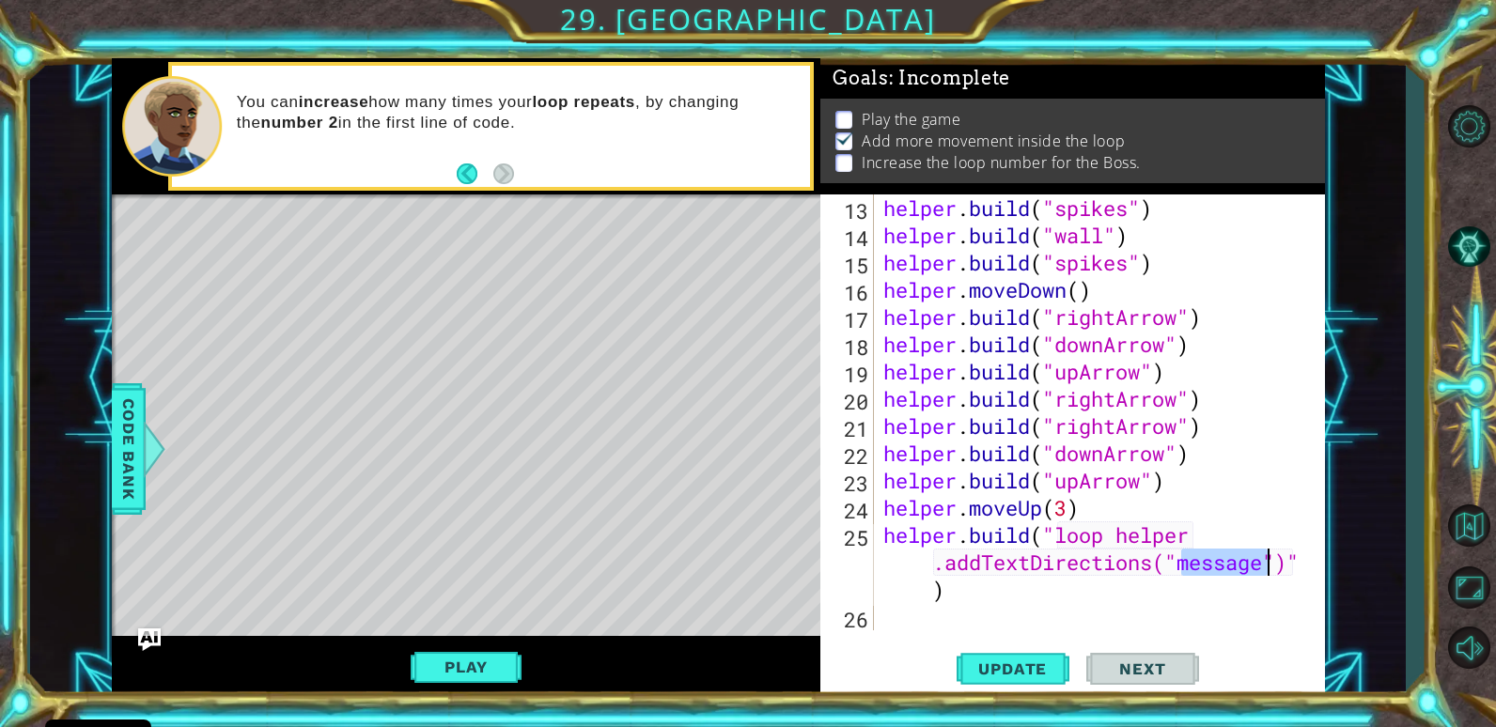
scroll to position [381, 0]
click at [467, 662] on button "Play" at bounding box center [466, 667] width 110 height 36
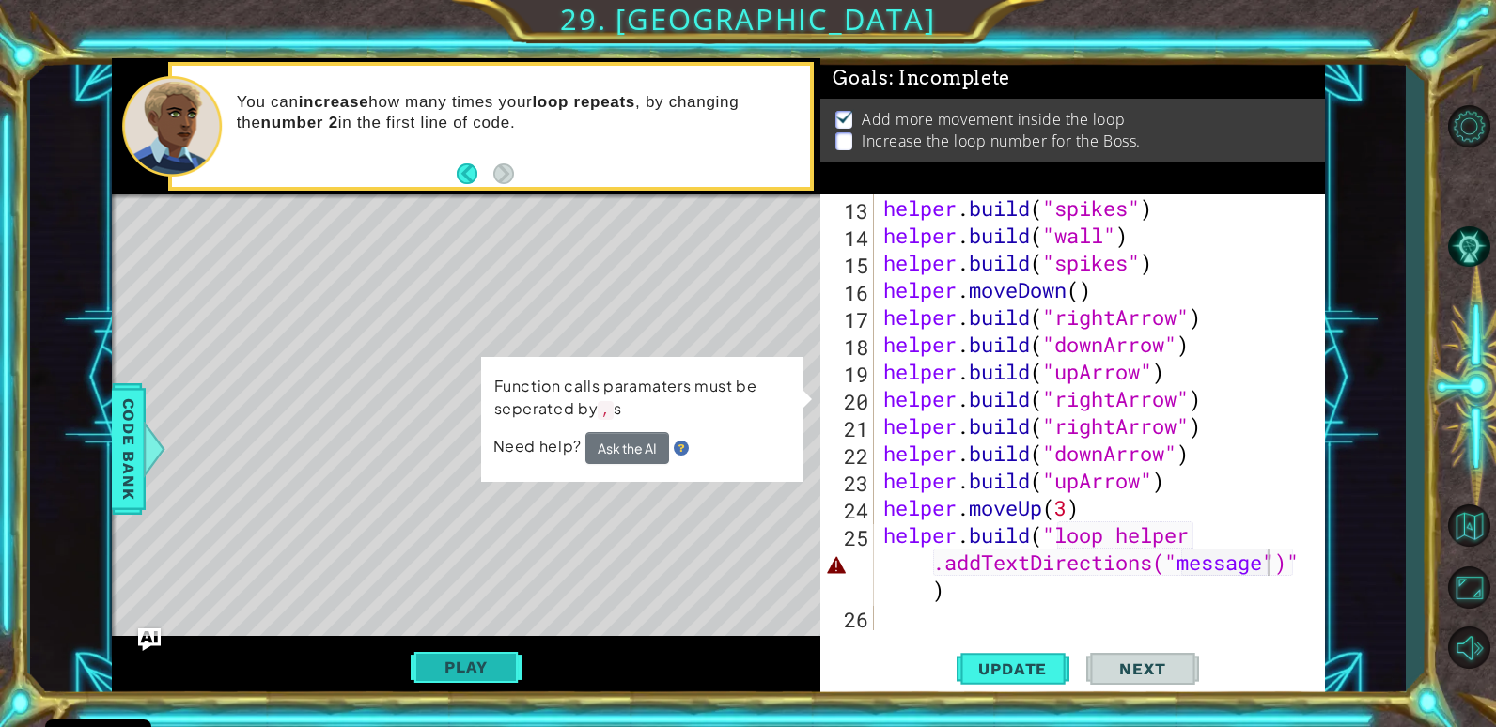
click at [435, 652] on button "Play" at bounding box center [466, 667] width 110 height 36
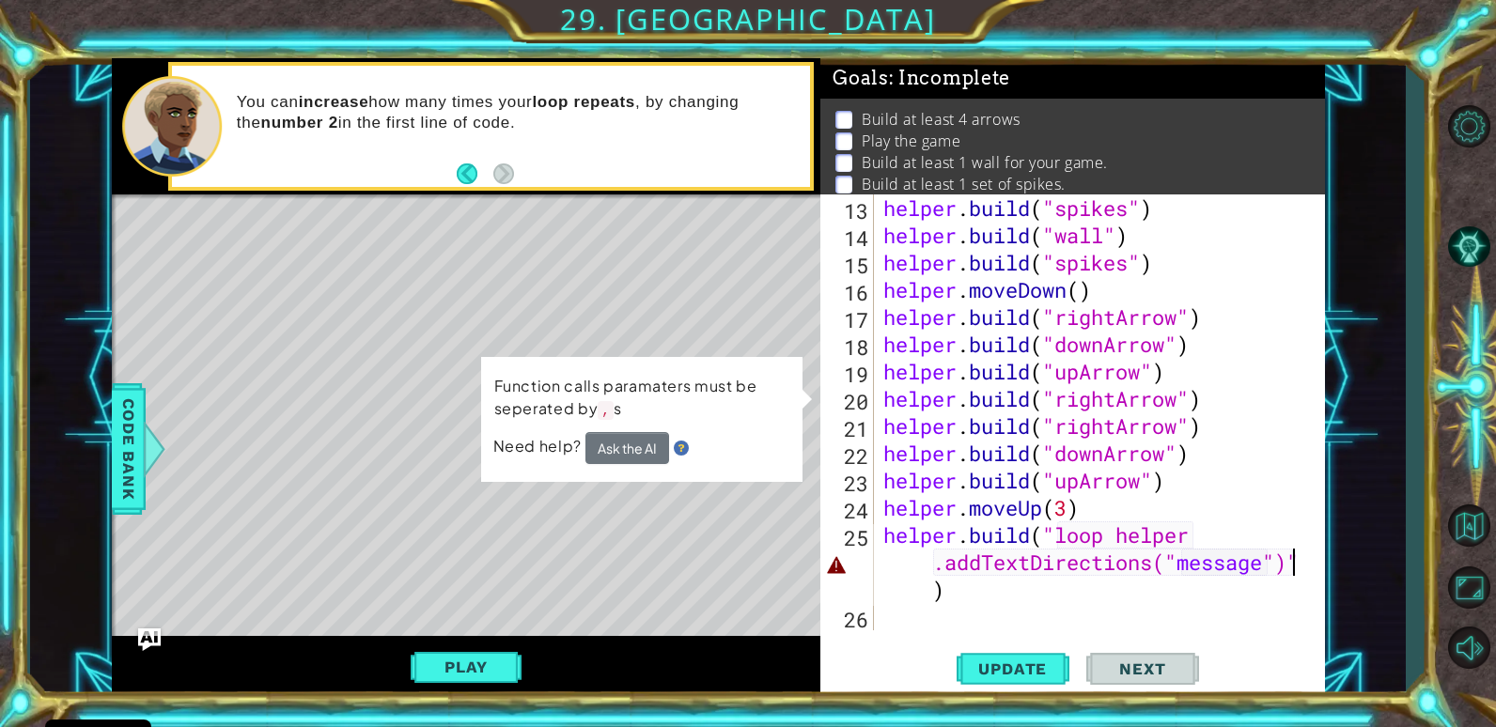
click at [1294, 566] on div "helper . build ( "spikes" ) helper . build ( "wall" ) helper . build ( "spikes"…" at bounding box center [1096, 439] width 435 height 490
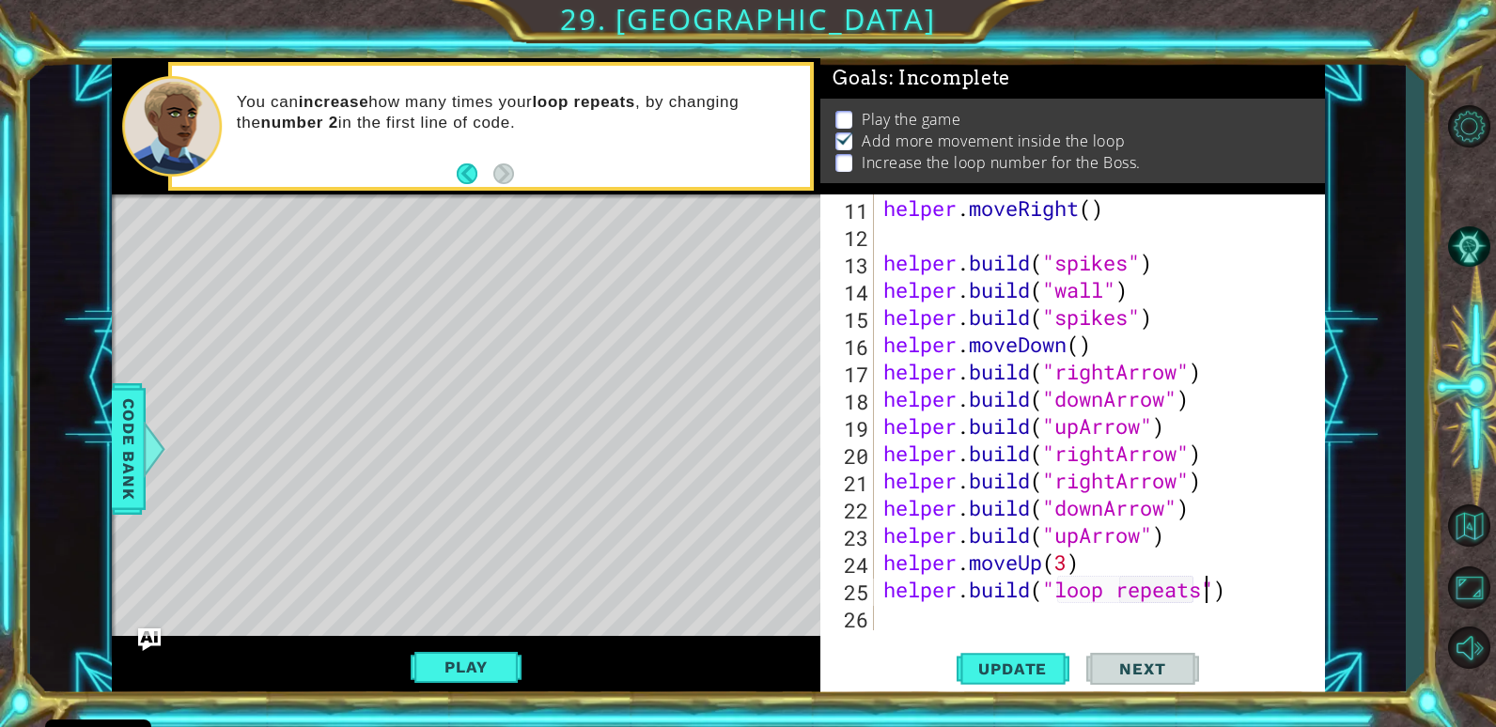
scroll to position [0, 15]
click at [473, 660] on button "Play" at bounding box center [466, 667] width 110 height 36
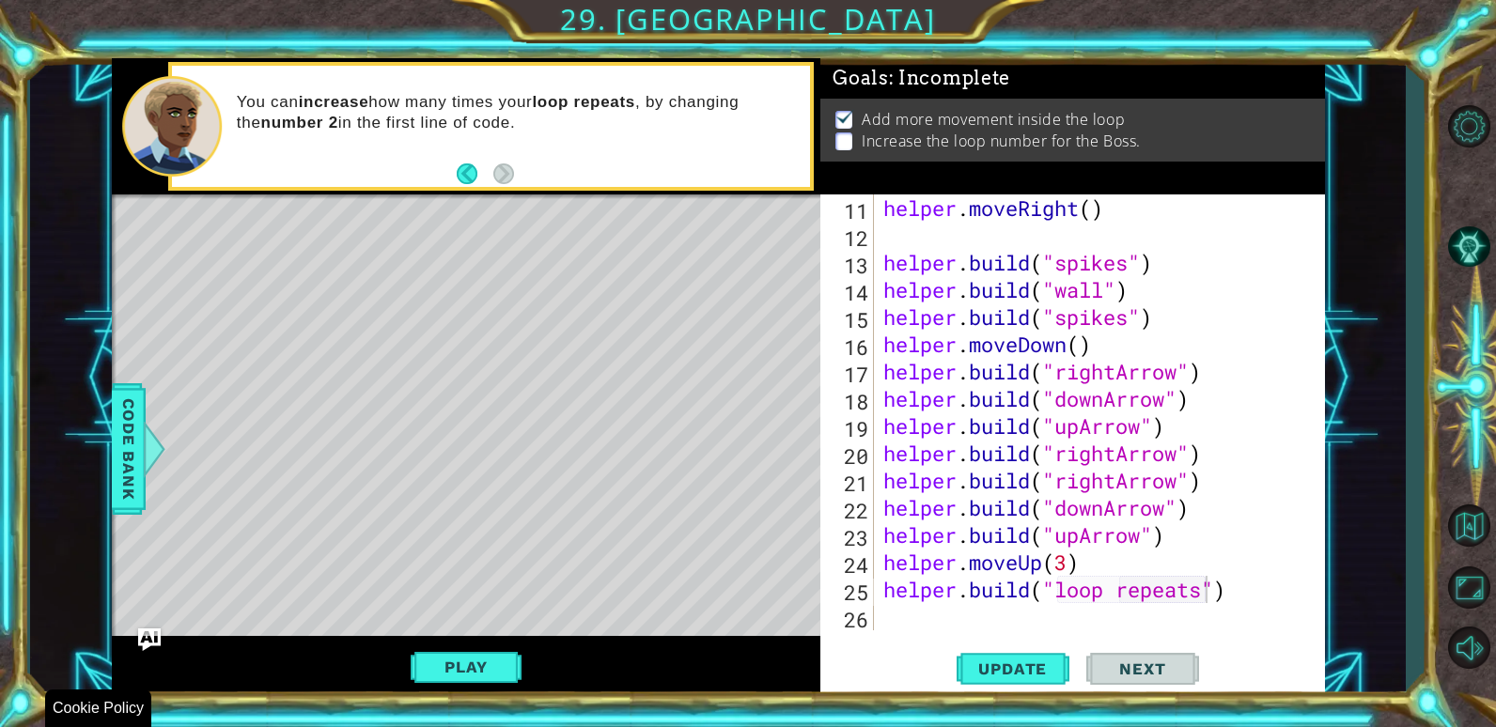
click at [453, 692] on div "Play" at bounding box center [466, 667] width 709 height 62
click at [469, 673] on button "Play" at bounding box center [466, 667] width 110 height 36
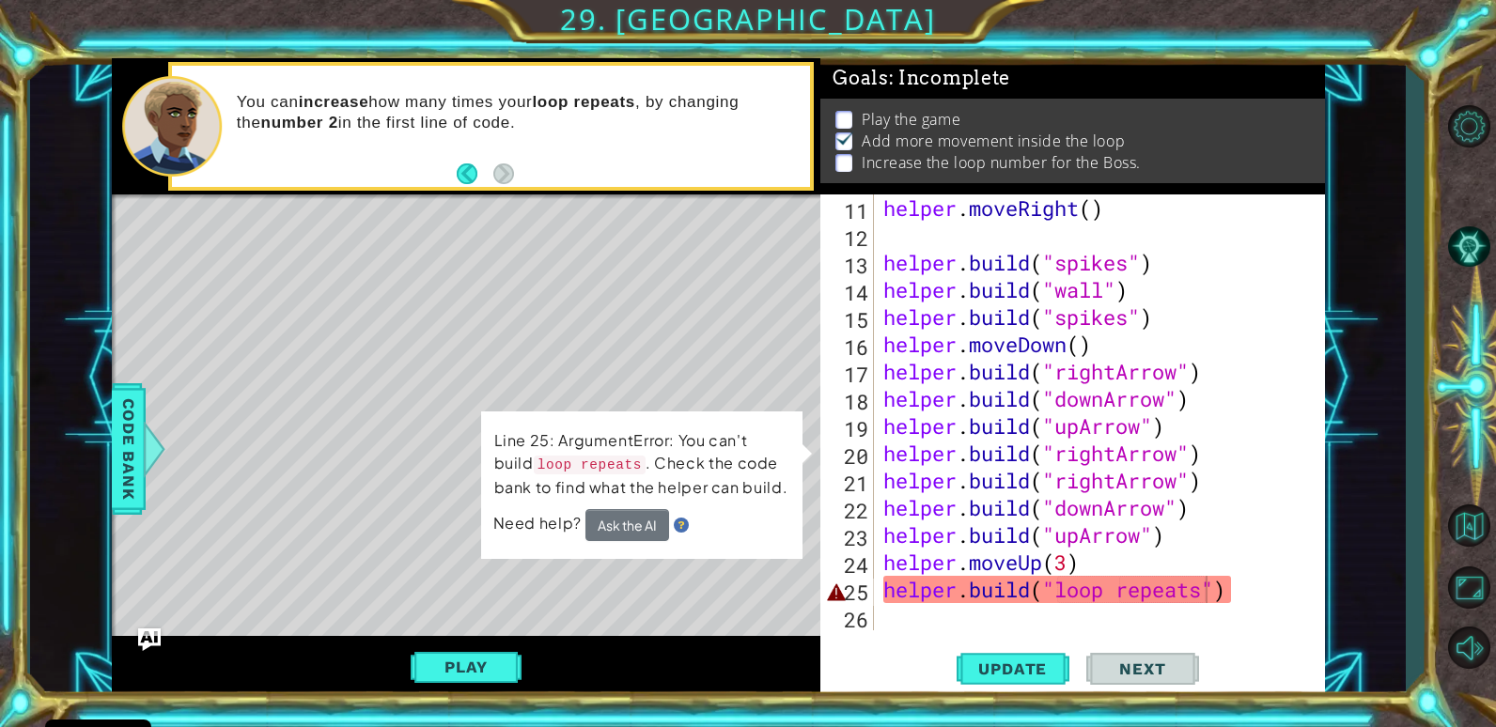
click at [1254, 592] on div "helper . moveRight ( ) helper . build ( "spikes" ) helper . build ( "wall" ) he…" at bounding box center [1096, 439] width 435 height 490
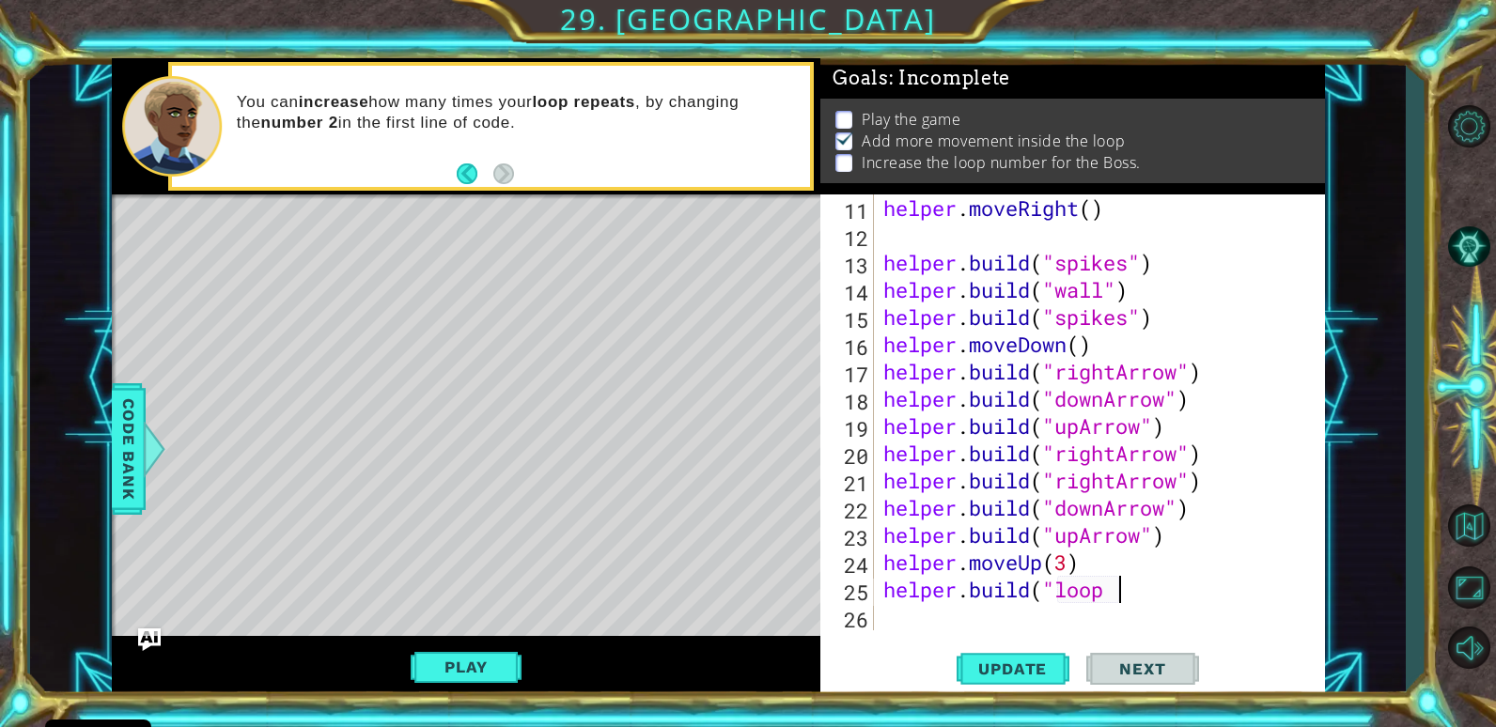
scroll to position [0, 5]
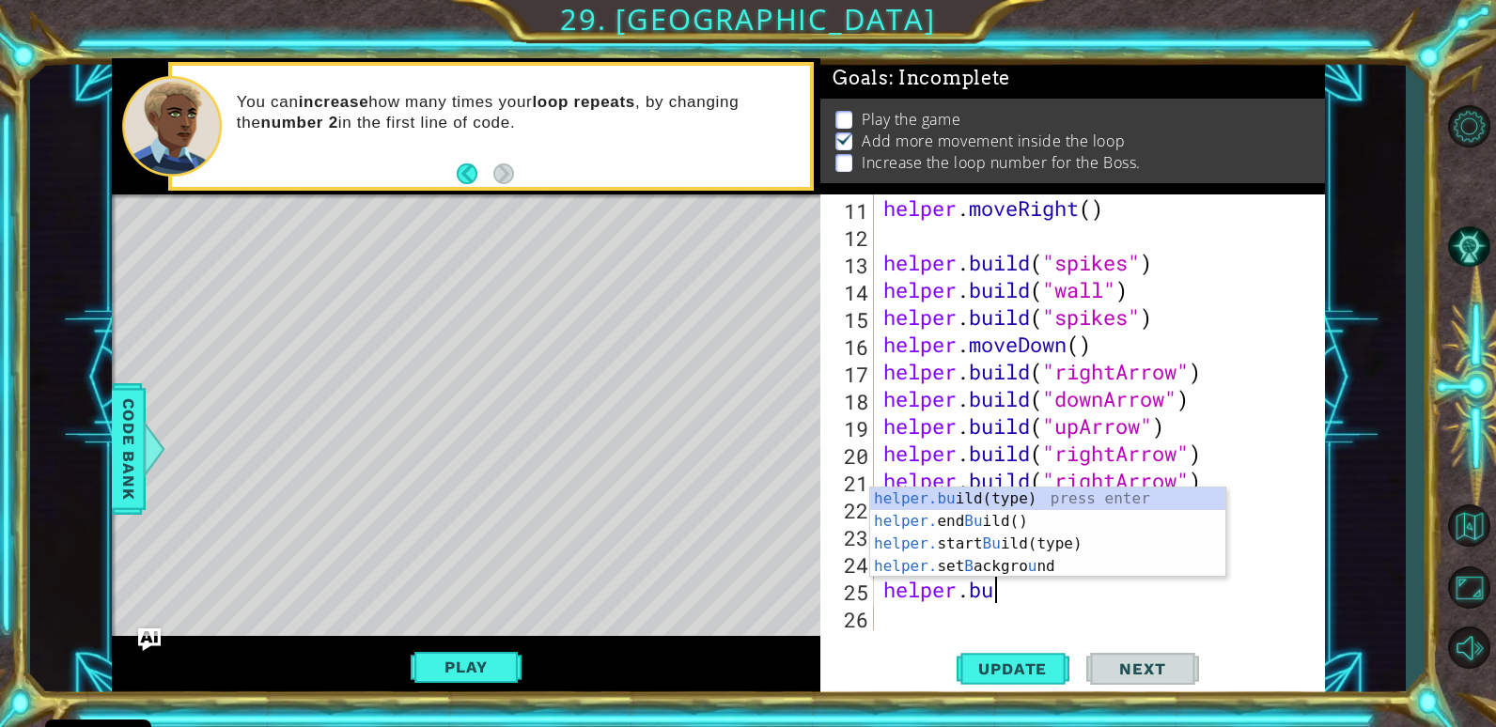
type textarea "h"
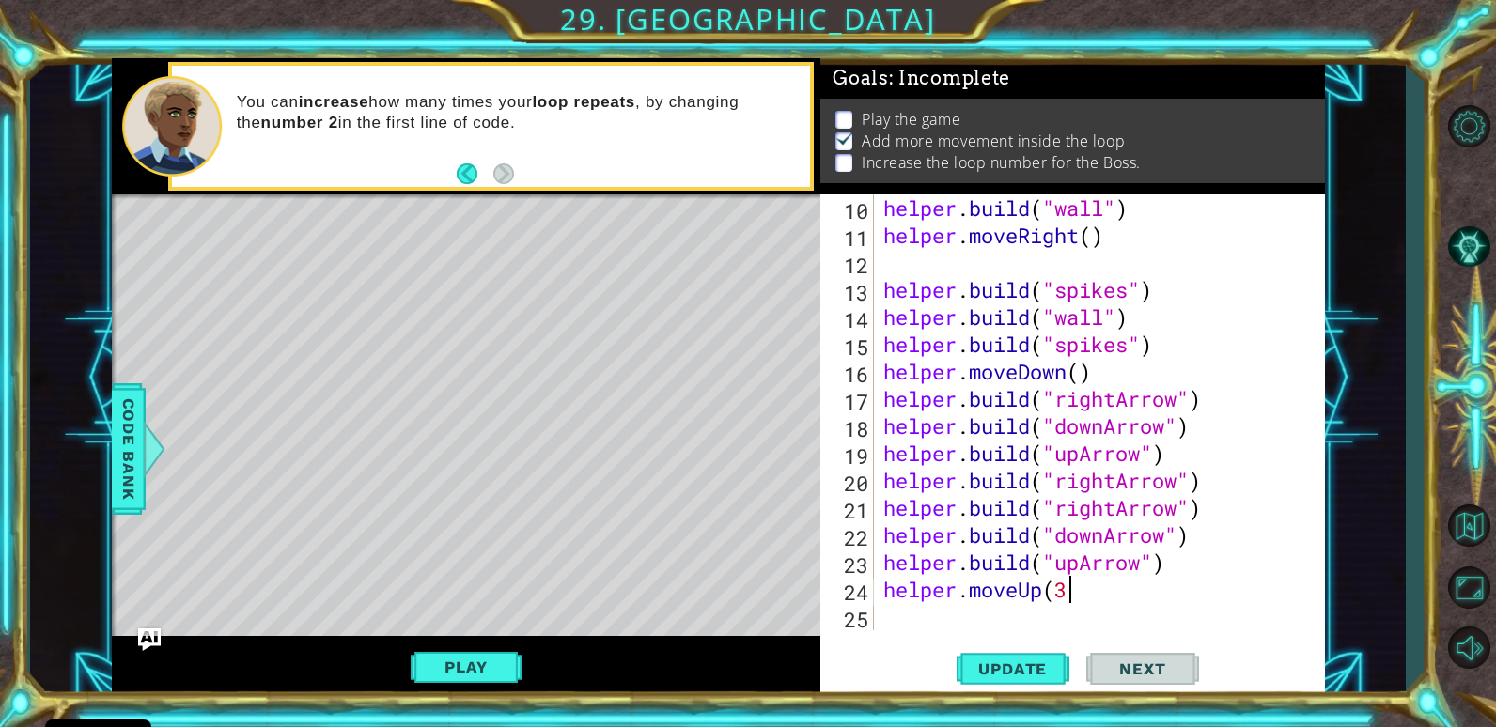
scroll to position [300, 0]
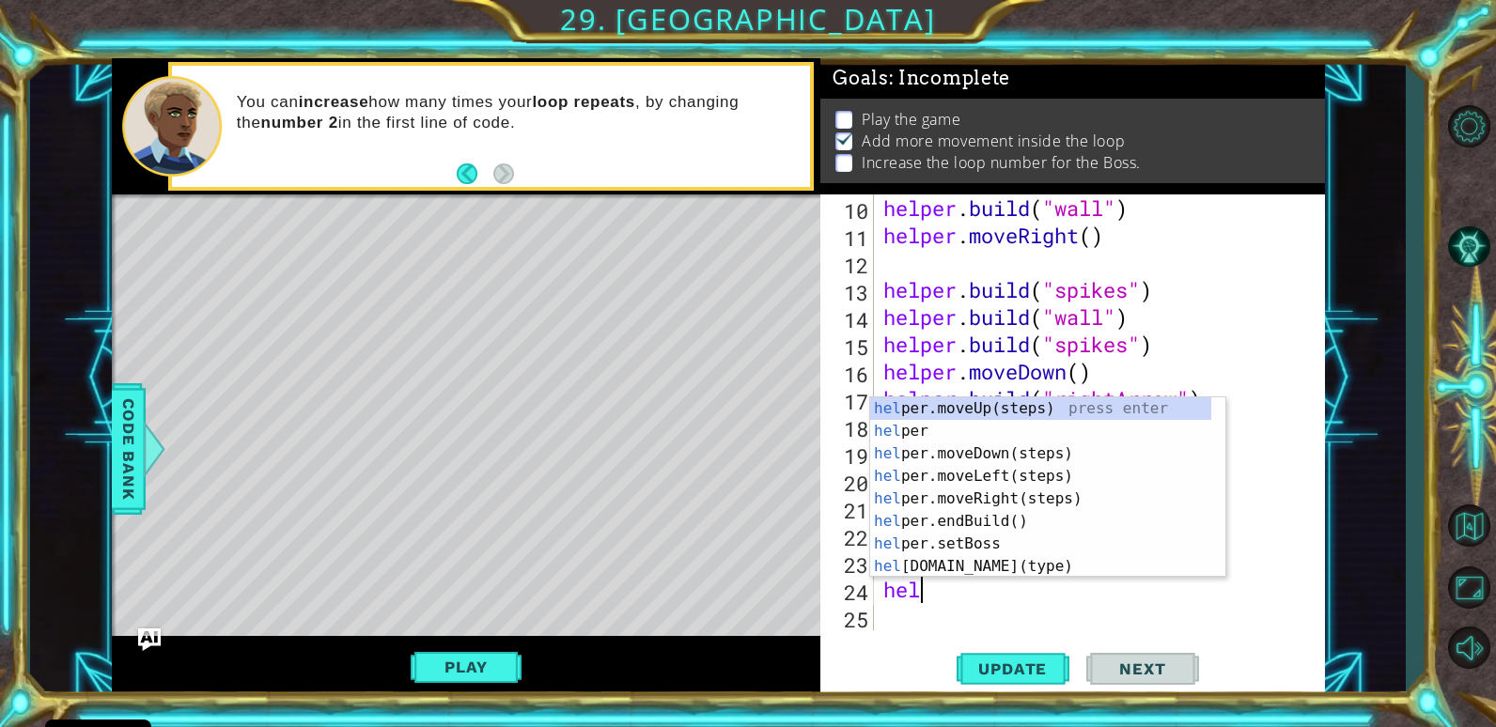
type textarea "h"
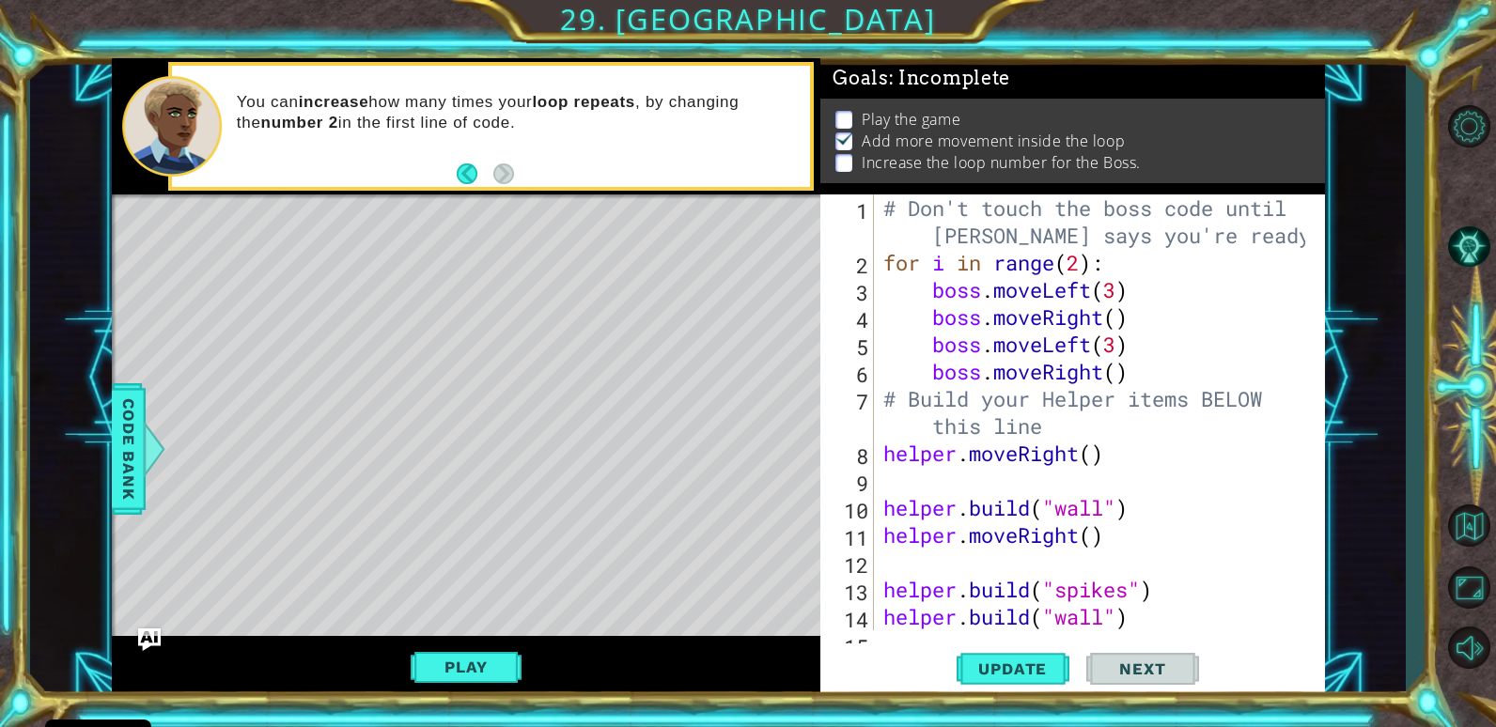
scroll to position [0, 0]
click at [1080, 269] on div "# Don't touch the boss code until [PERSON_NAME] says you're ready! for i in ran…" at bounding box center [1096, 453] width 435 height 518
type textarea "for i in range(3):"
click at [462, 663] on button "Play" at bounding box center [466, 667] width 110 height 36
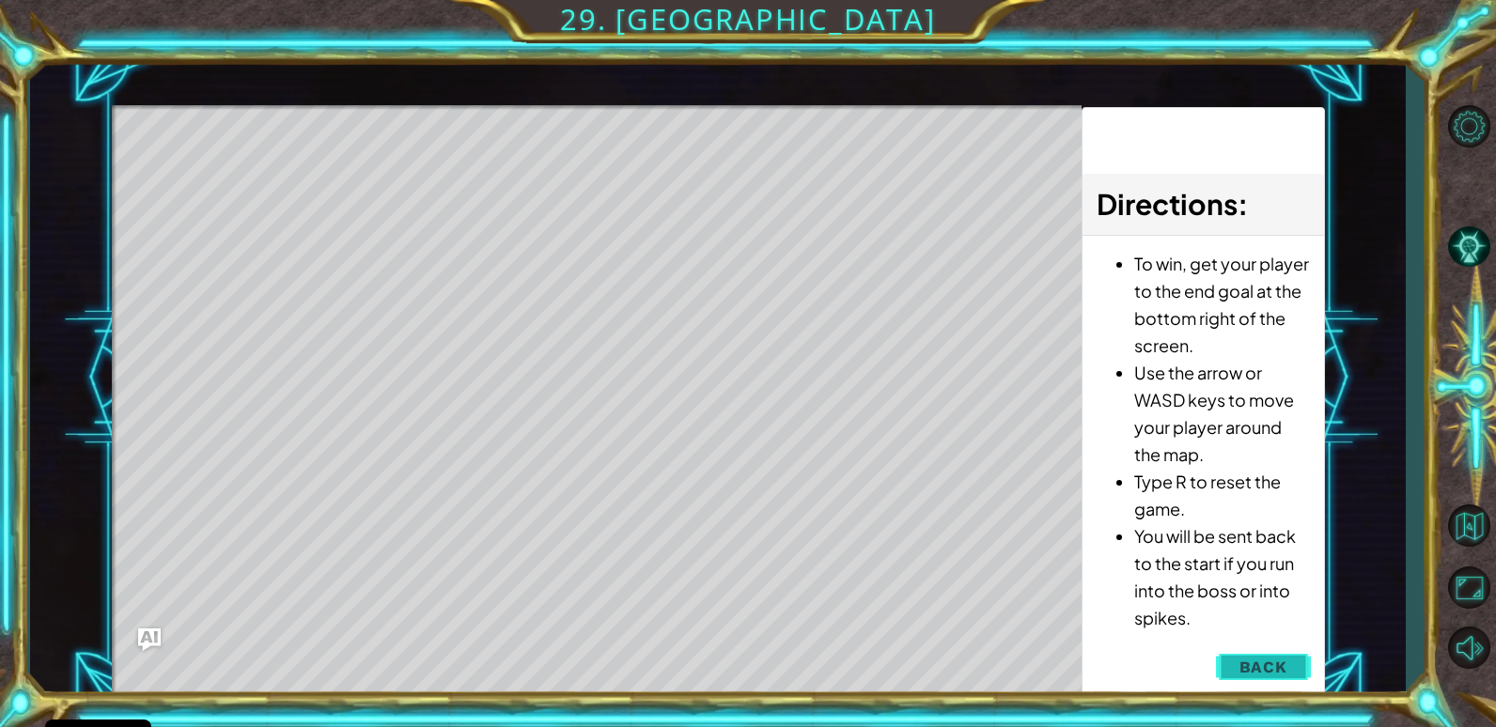
click at [1263, 655] on button "Back" at bounding box center [1263, 667] width 95 height 38
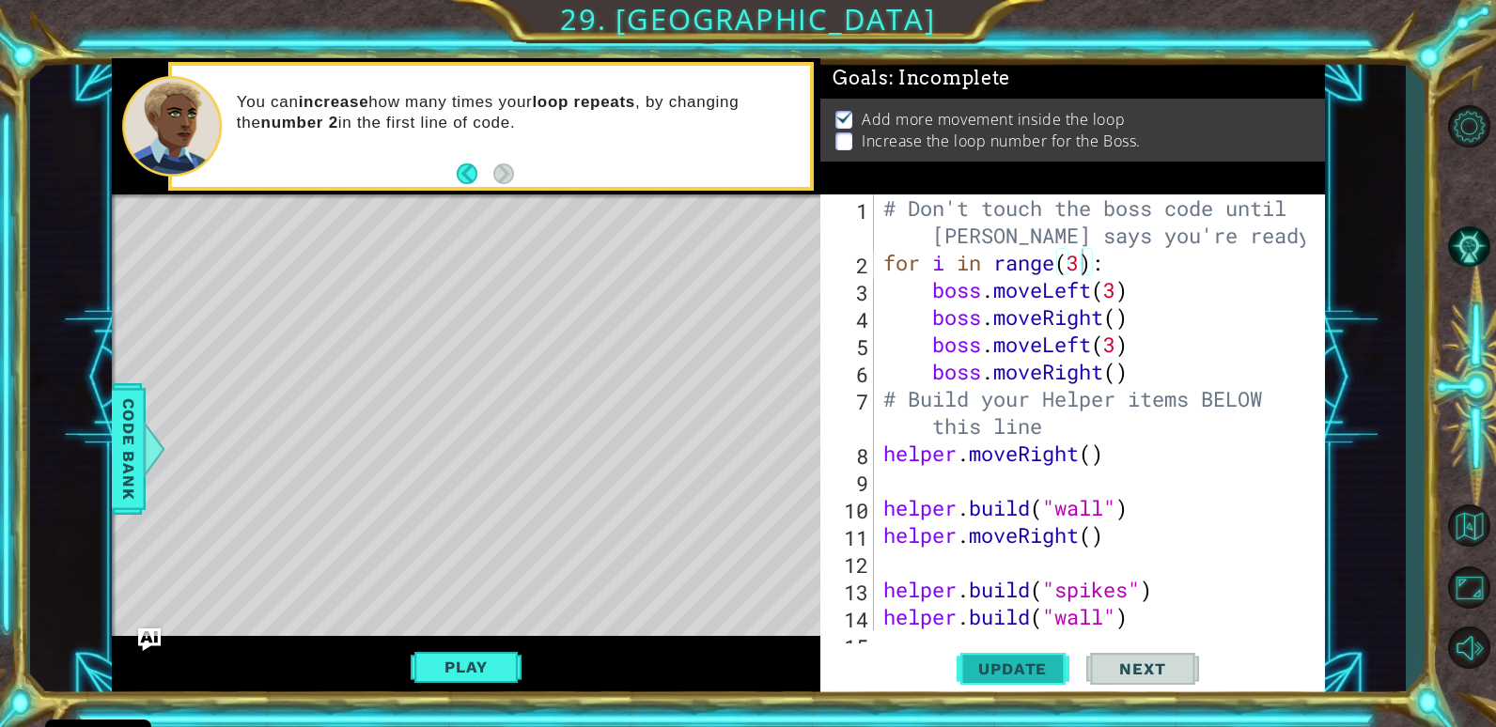
click at [1019, 654] on button "Update" at bounding box center [1012, 669] width 113 height 51
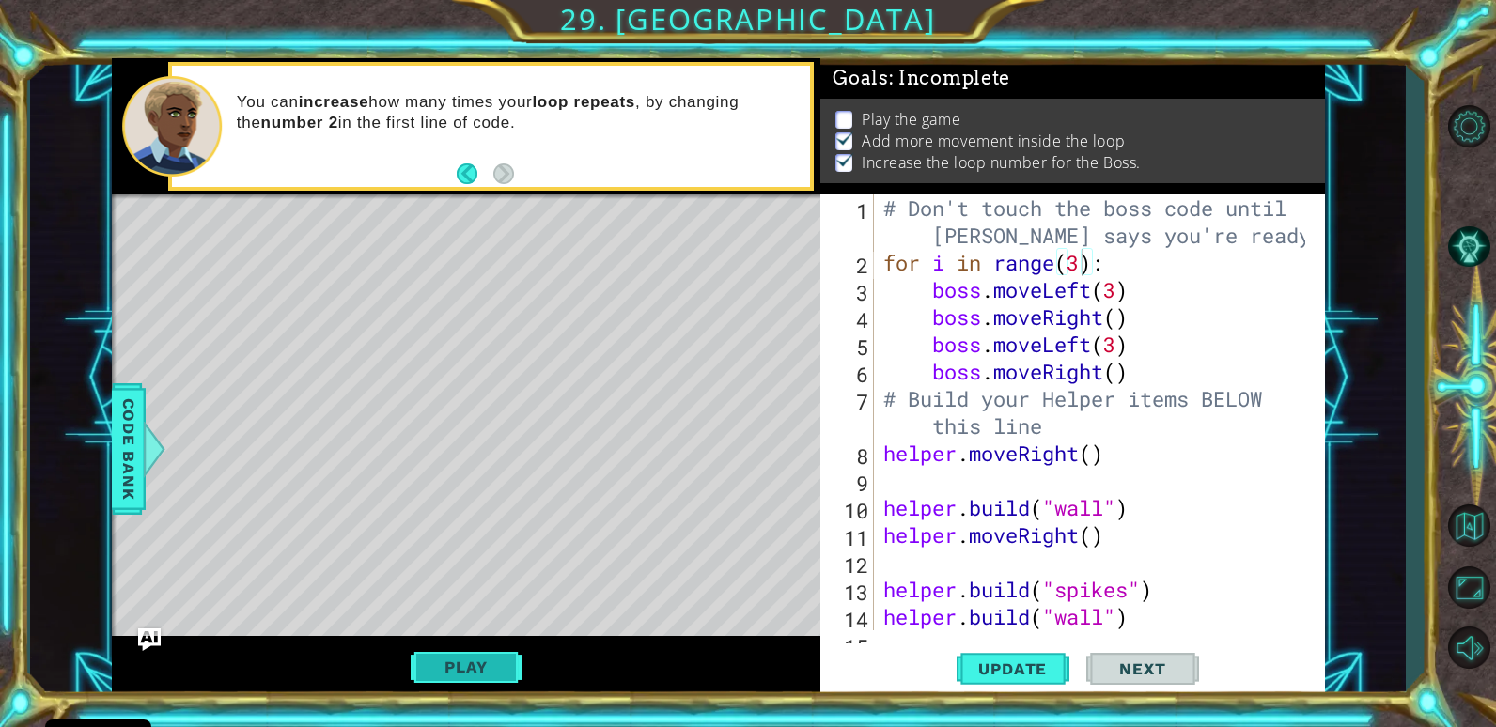
click at [485, 664] on button "Play" at bounding box center [466, 667] width 110 height 36
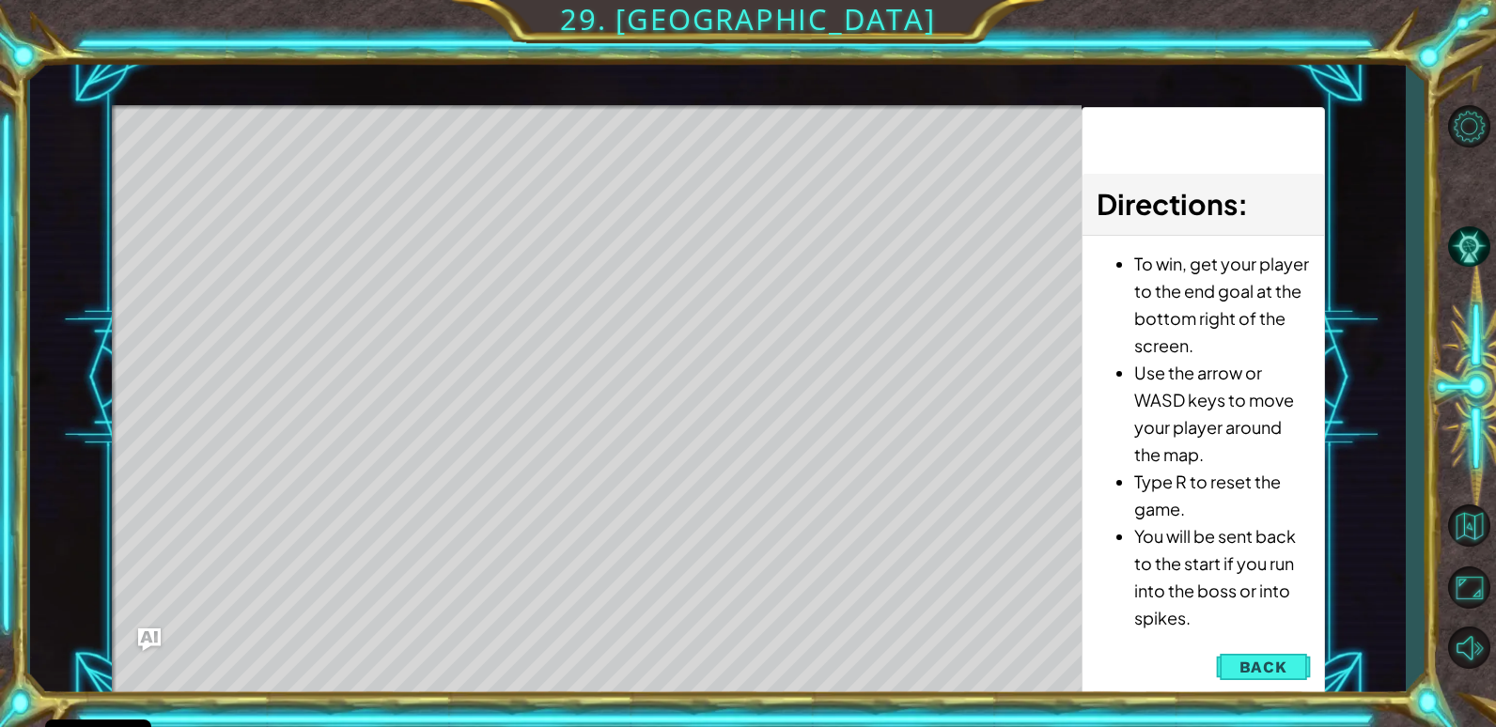
click at [1282, 661] on span "Back" at bounding box center [1263, 667] width 48 height 19
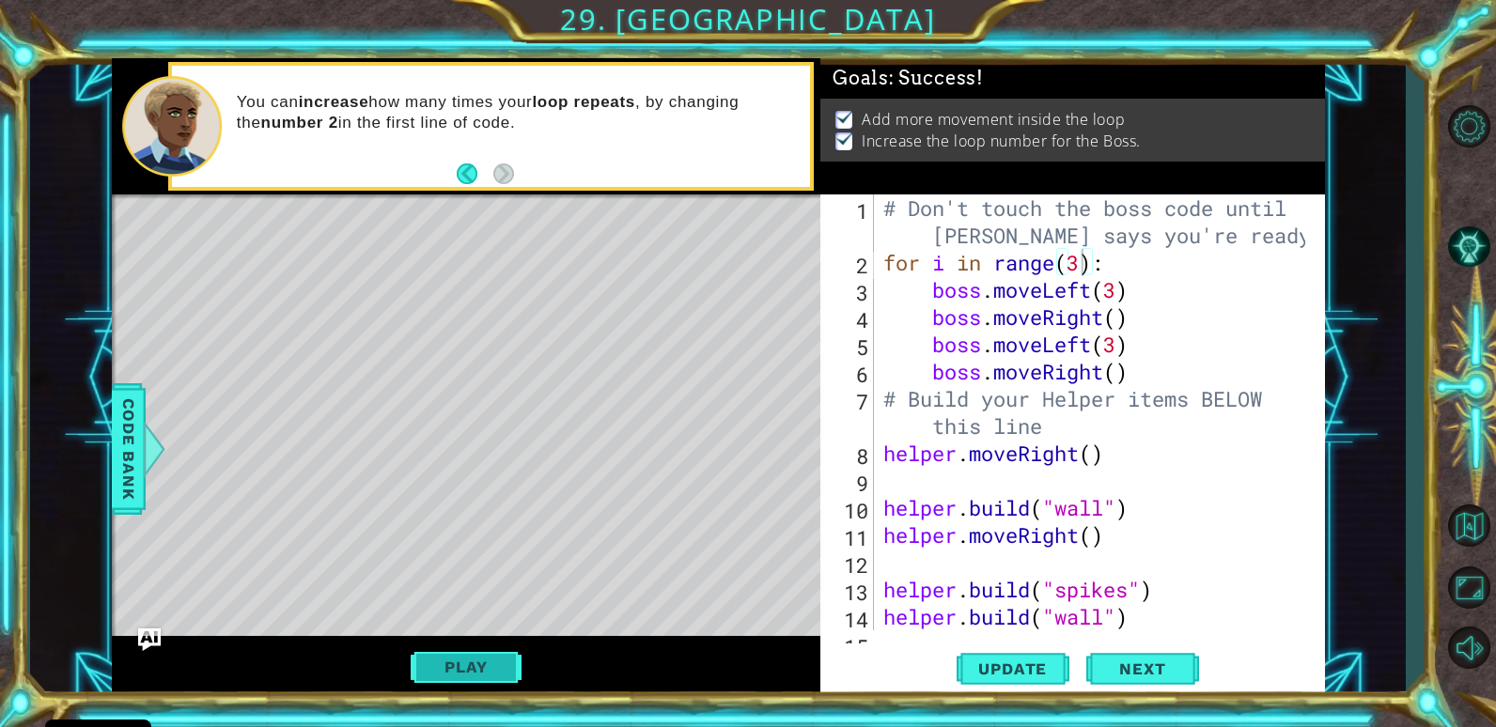
click at [469, 655] on button "Play" at bounding box center [466, 667] width 110 height 36
click at [504, 682] on button "Play" at bounding box center [466, 667] width 110 height 36
click at [1132, 670] on span "Next" at bounding box center [1142, 672] width 84 height 19
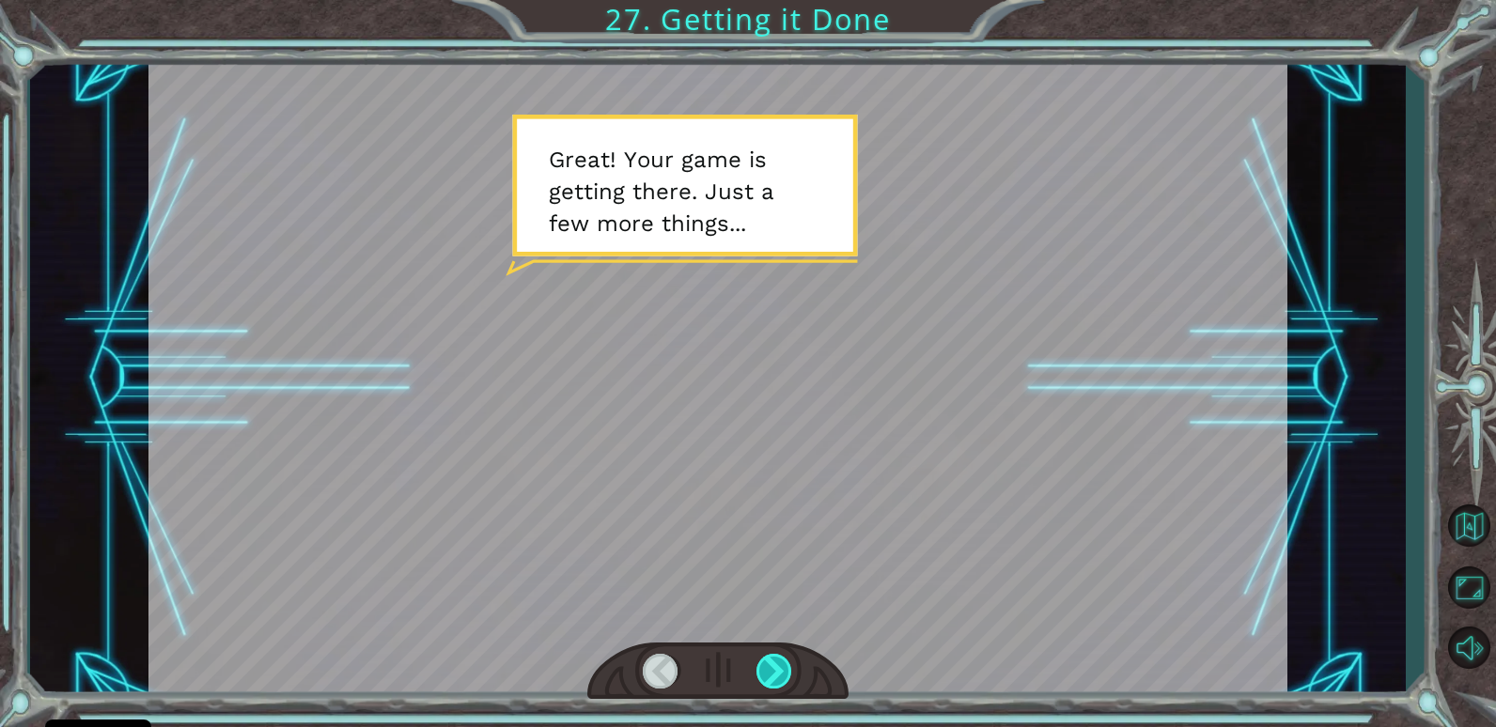
click at [772, 655] on div at bounding box center [774, 671] width 37 height 35
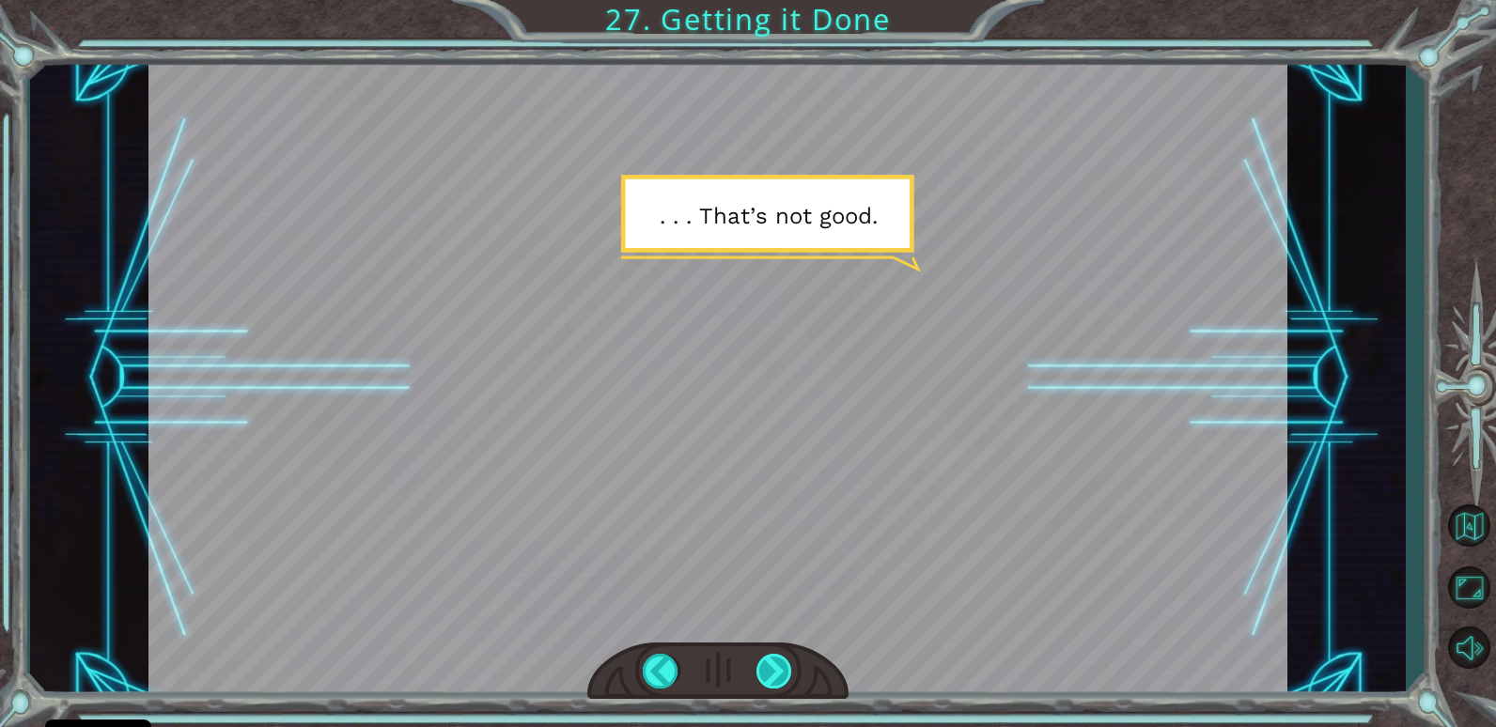
drag, startPoint x: 754, startPoint y: 674, endPoint x: 781, endPoint y: 673, distance: 26.3
click at [765, 674] on div at bounding box center [718, 671] width 262 height 57
click at [772, 673] on div at bounding box center [774, 671] width 37 height 35
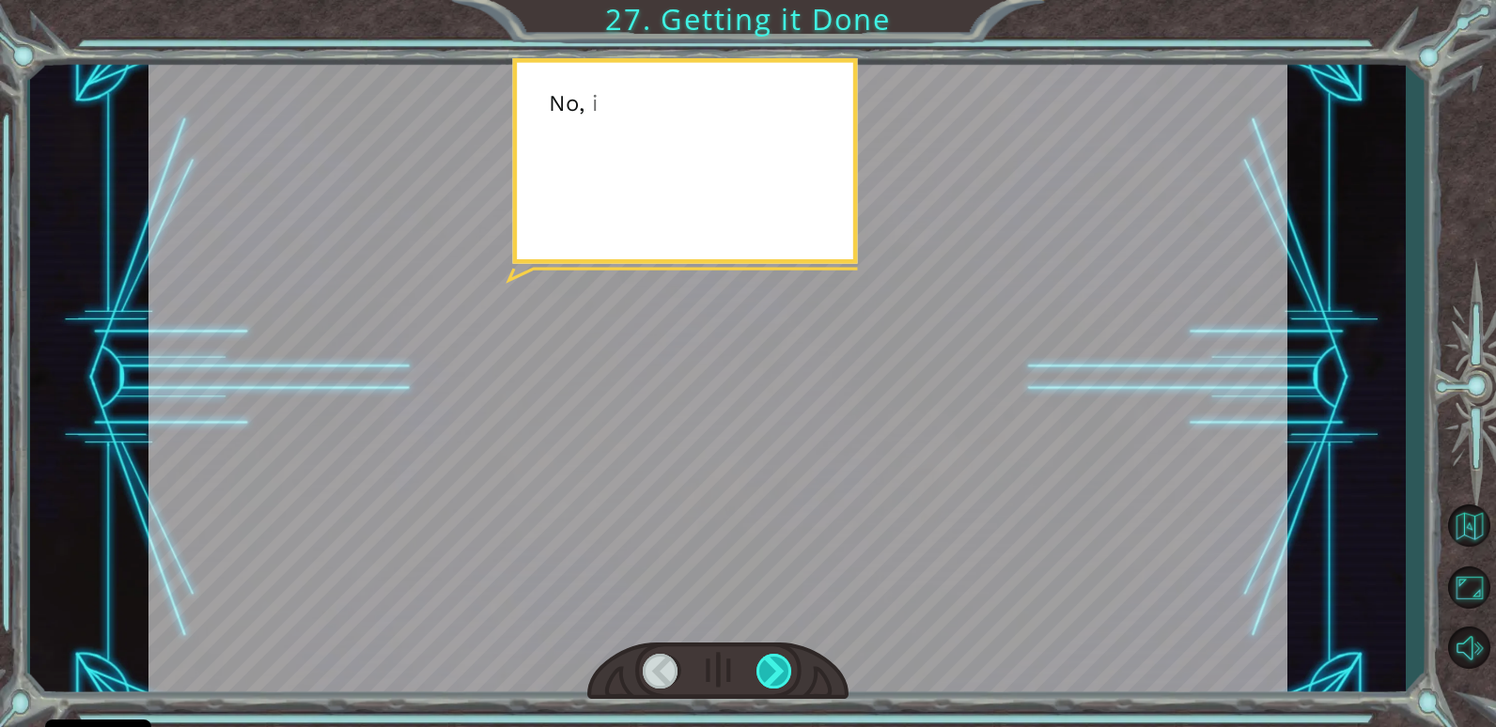
click at [772, 673] on div at bounding box center [774, 671] width 37 height 35
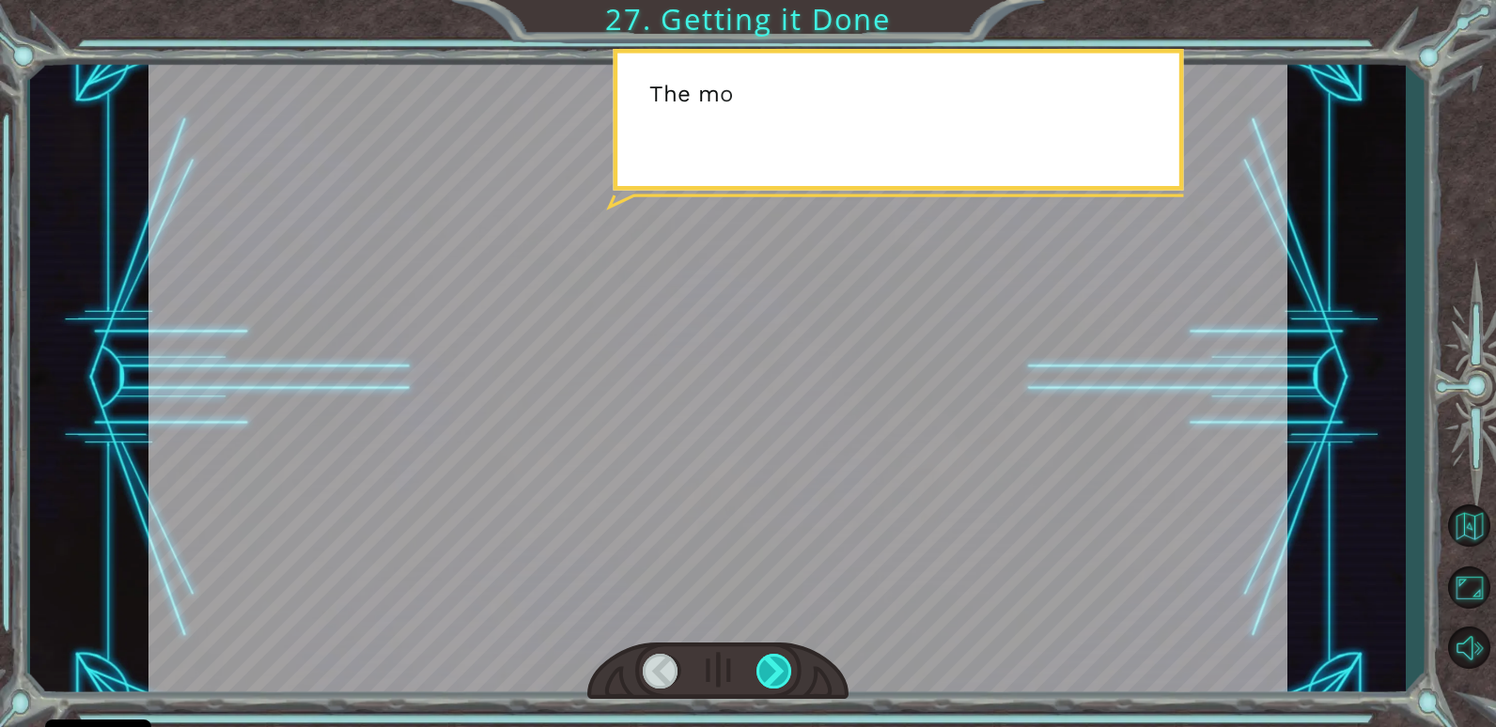
click at [770, 673] on div at bounding box center [774, 671] width 37 height 35
click at [773, 673] on div at bounding box center [774, 671] width 37 height 35
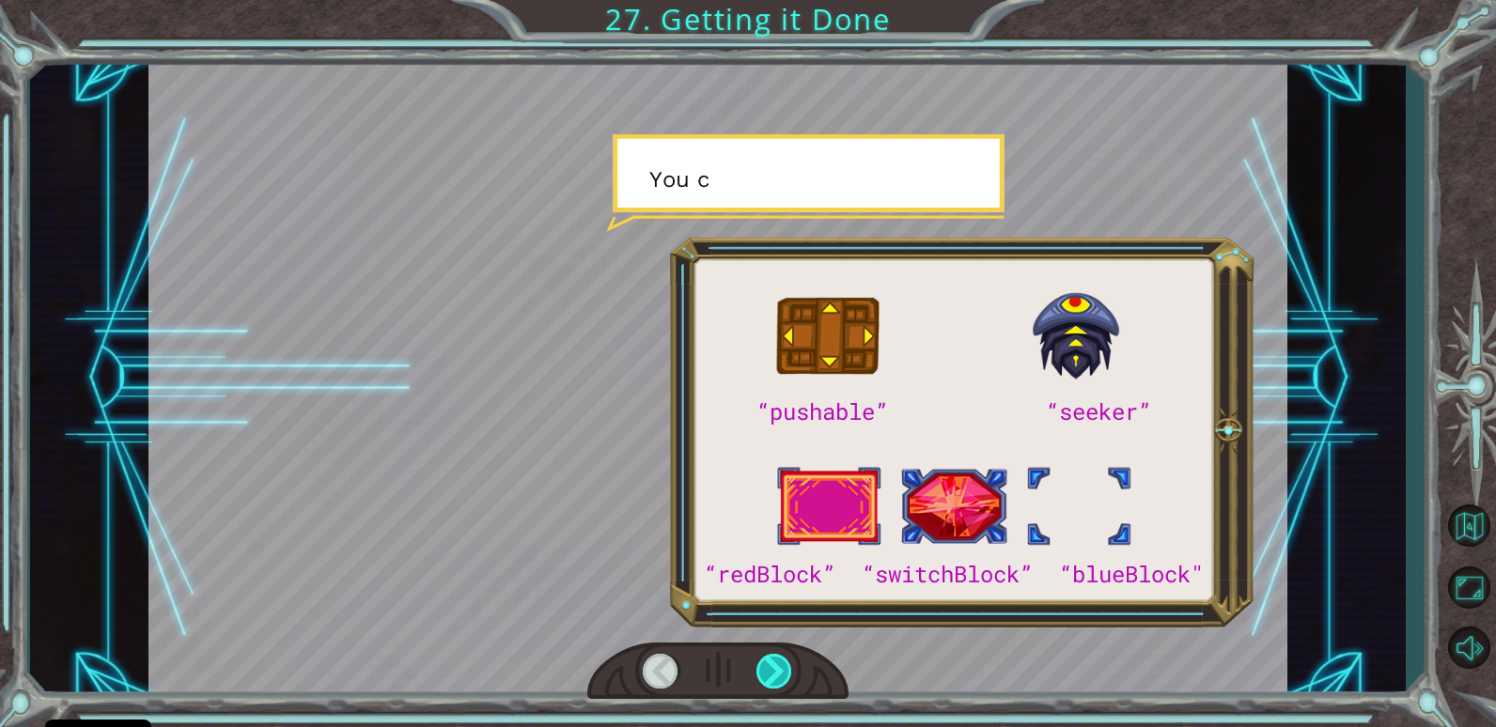
click at [769, 673] on div at bounding box center [774, 671] width 37 height 35
click at [766, 673] on div at bounding box center [774, 671] width 37 height 35
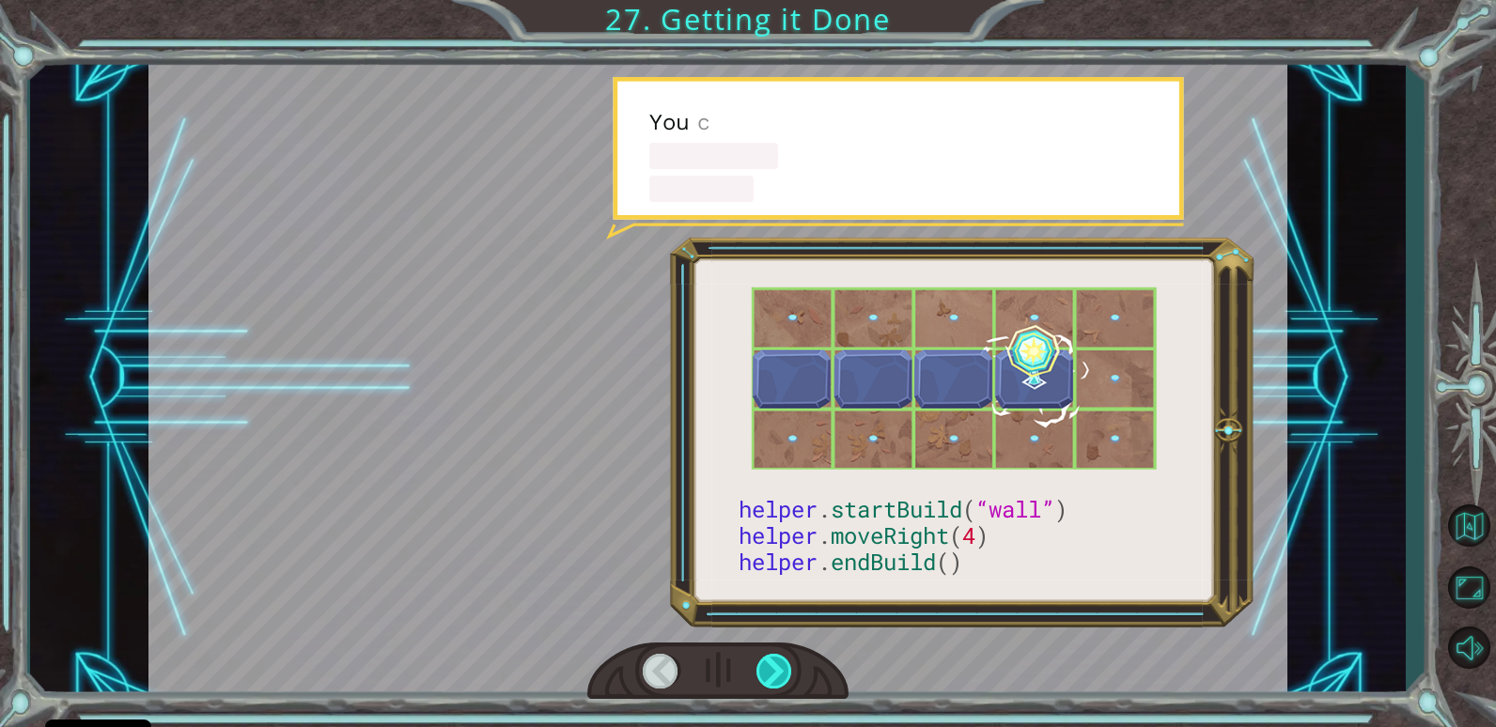
click at [763, 674] on div at bounding box center [774, 671] width 37 height 35
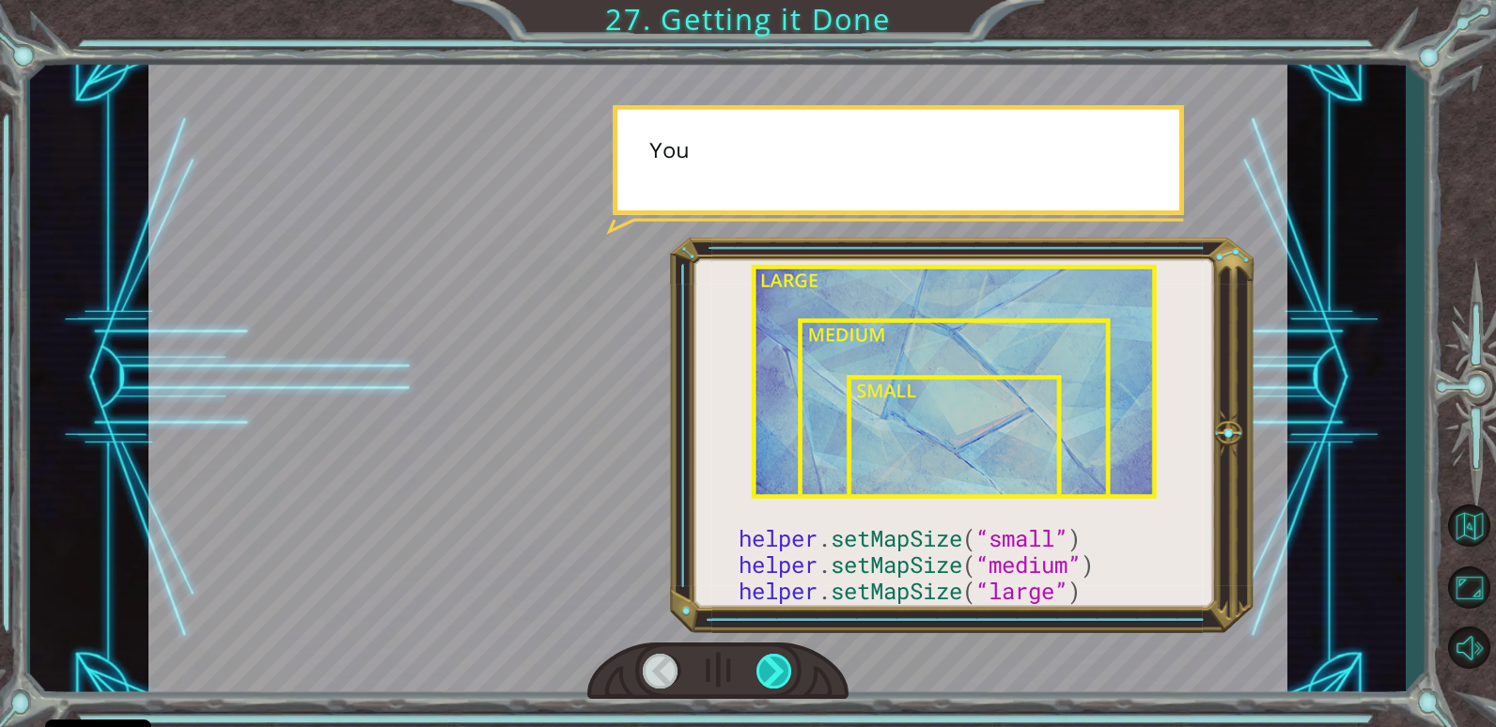
click at [763, 674] on div at bounding box center [774, 671] width 37 height 35
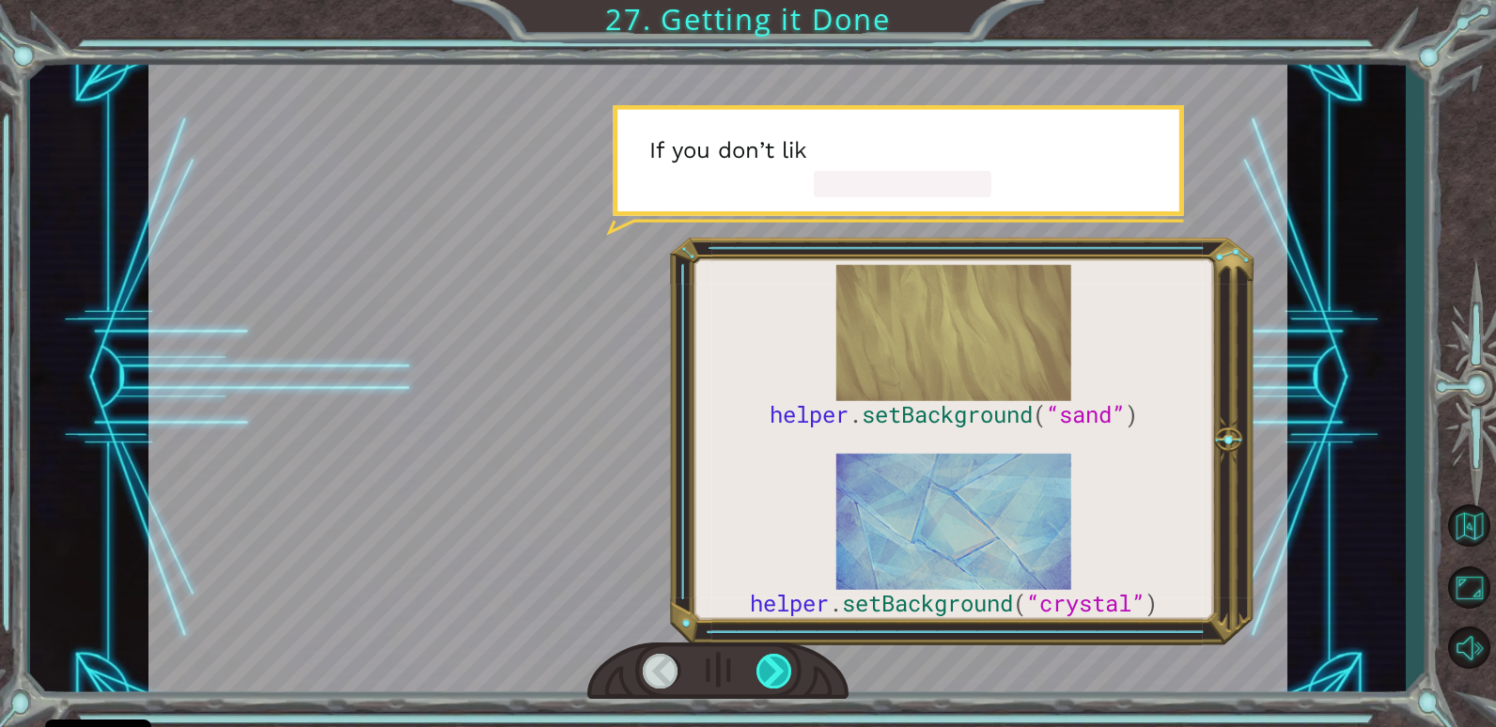
click at [763, 674] on div at bounding box center [774, 671] width 37 height 35
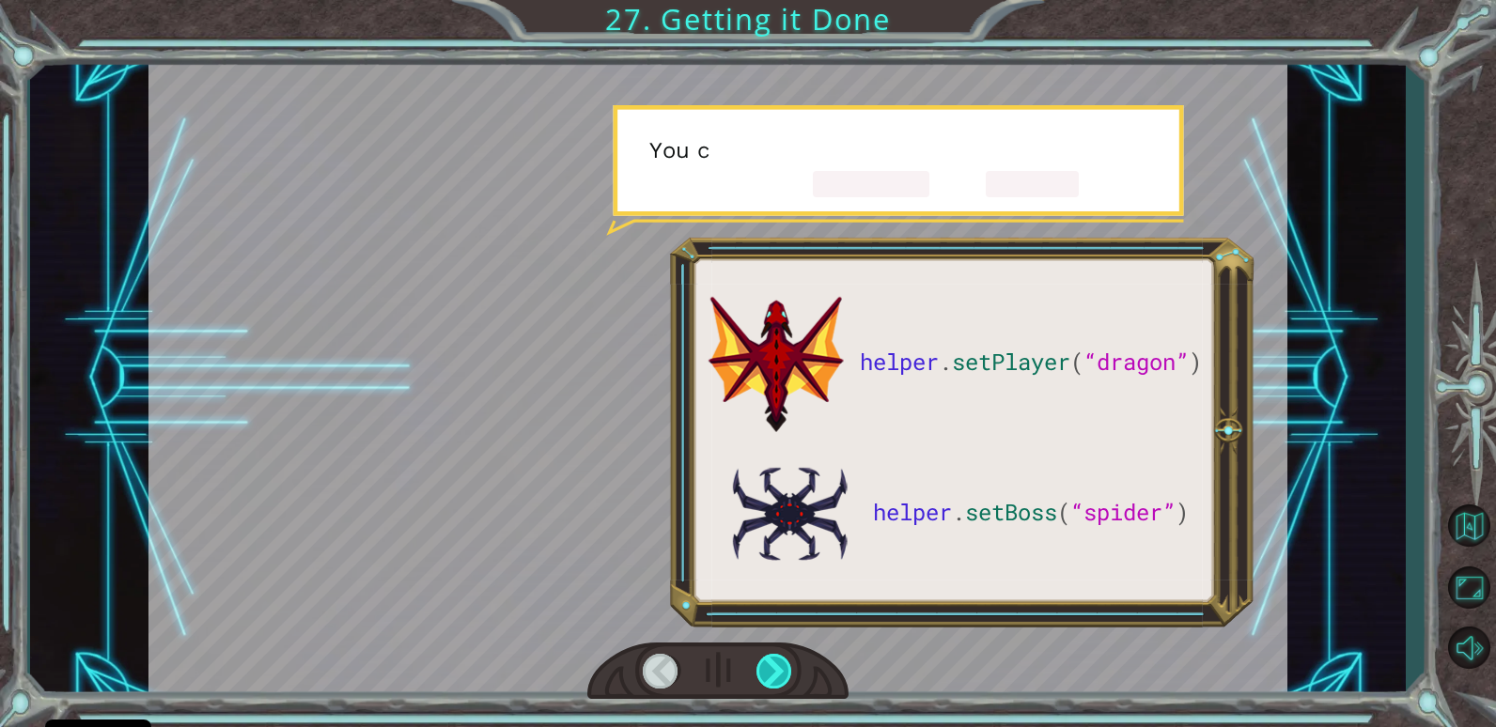
click at [763, 674] on div at bounding box center [774, 671] width 37 height 35
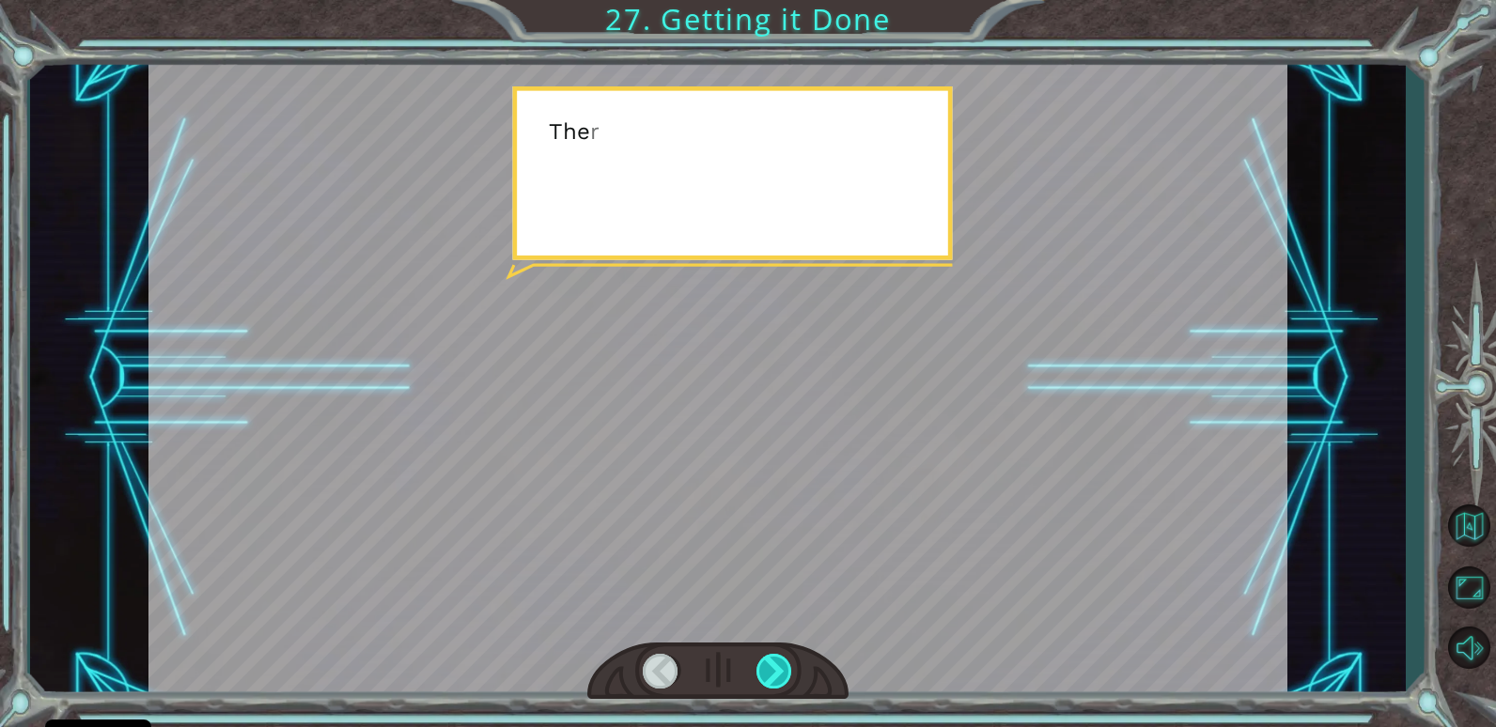
click at [763, 674] on div at bounding box center [774, 671] width 37 height 35
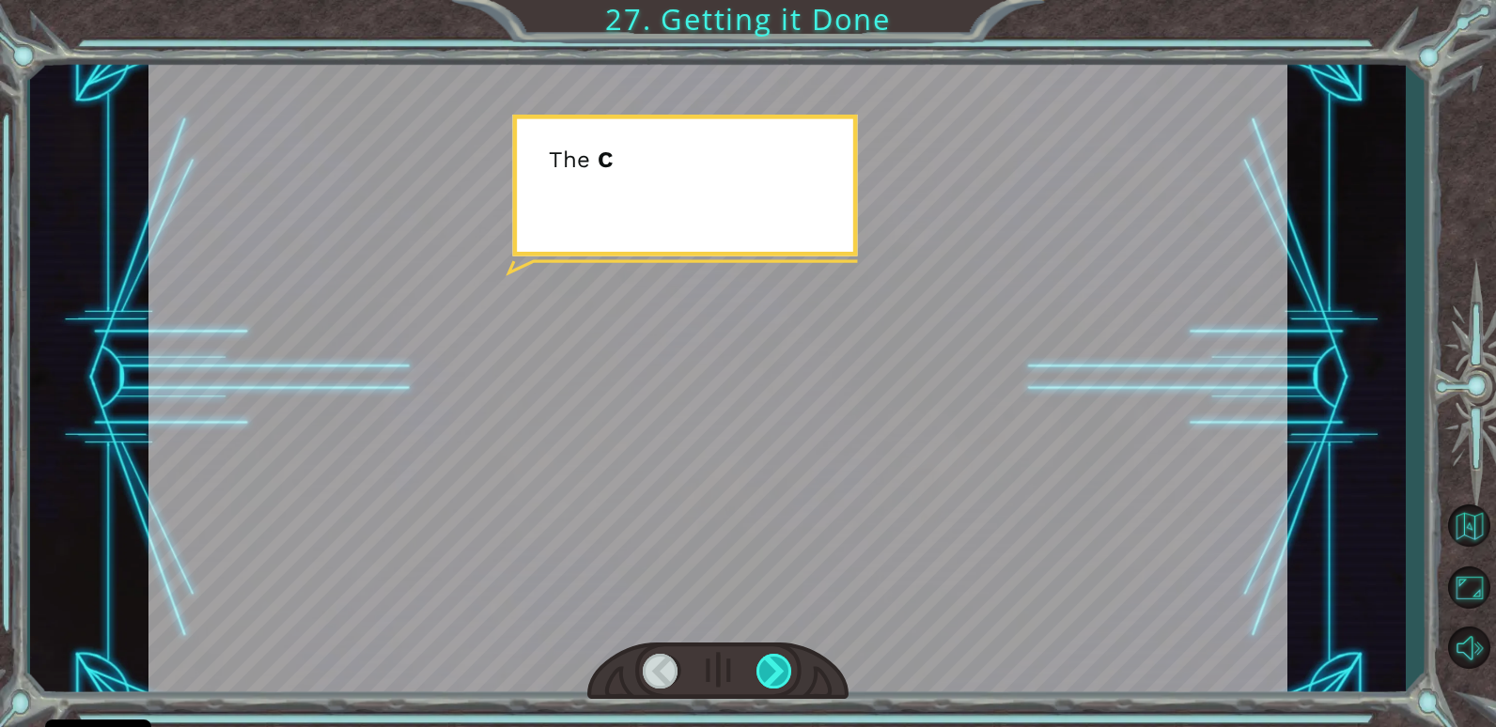
click at [763, 674] on div at bounding box center [774, 671] width 37 height 35
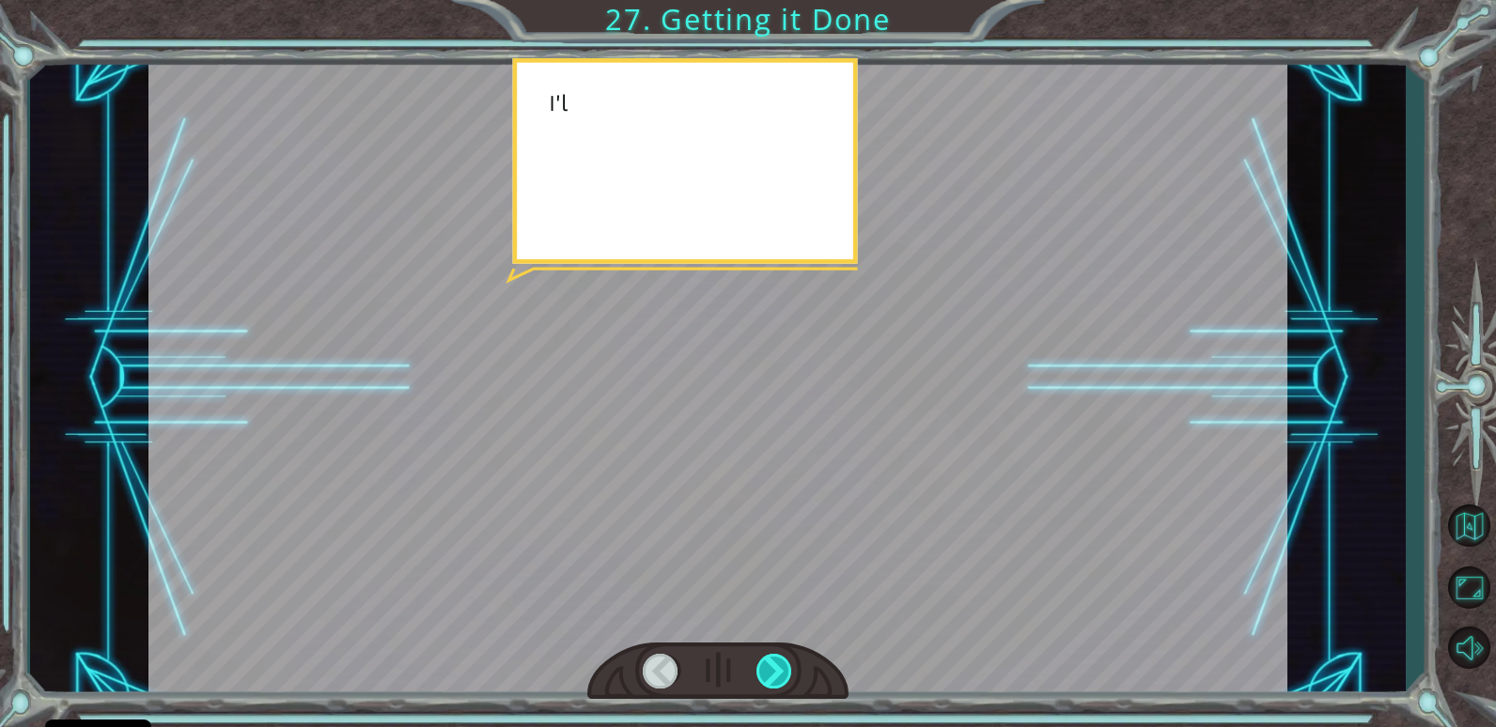
click at [763, 674] on div at bounding box center [774, 671] width 37 height 35
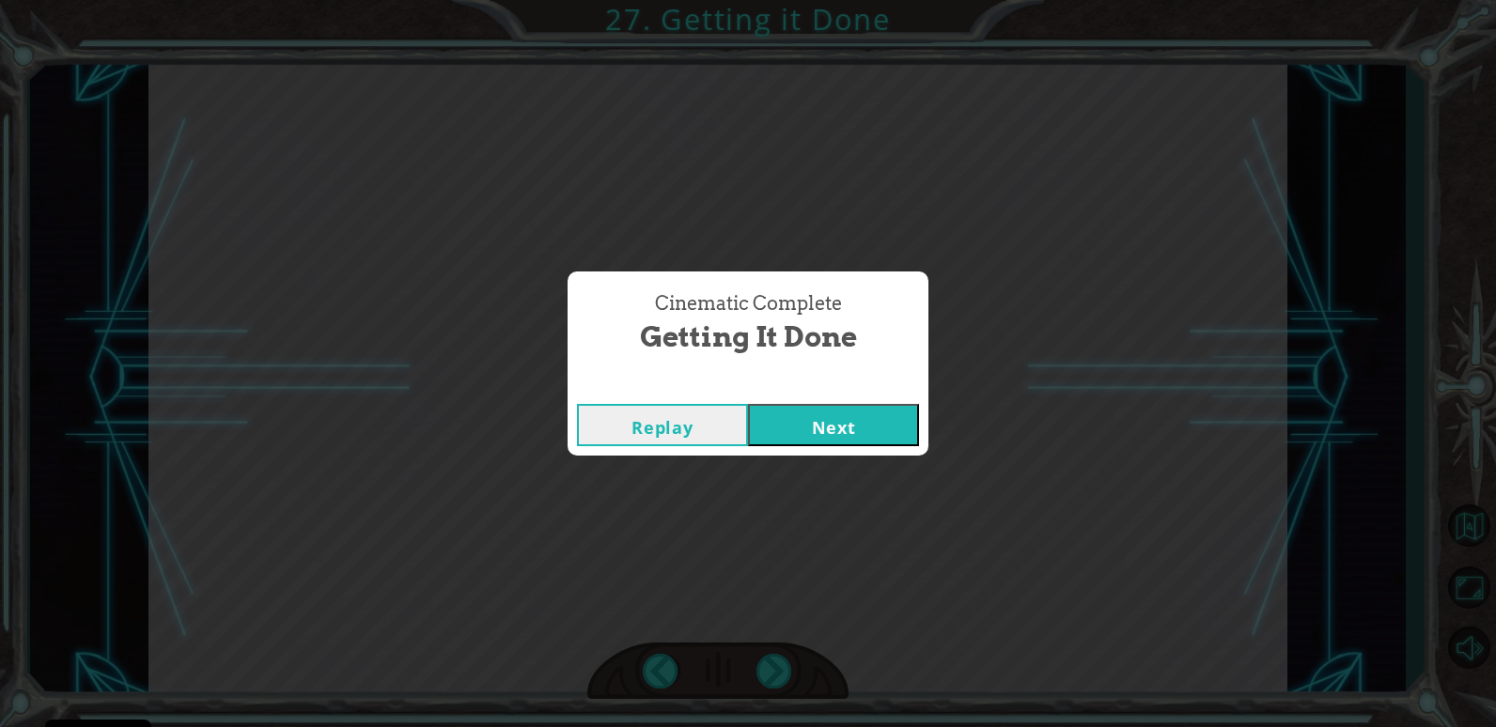
click at [837, 438] on button "Next" at bounding box center [833, 425] width 171 height 42
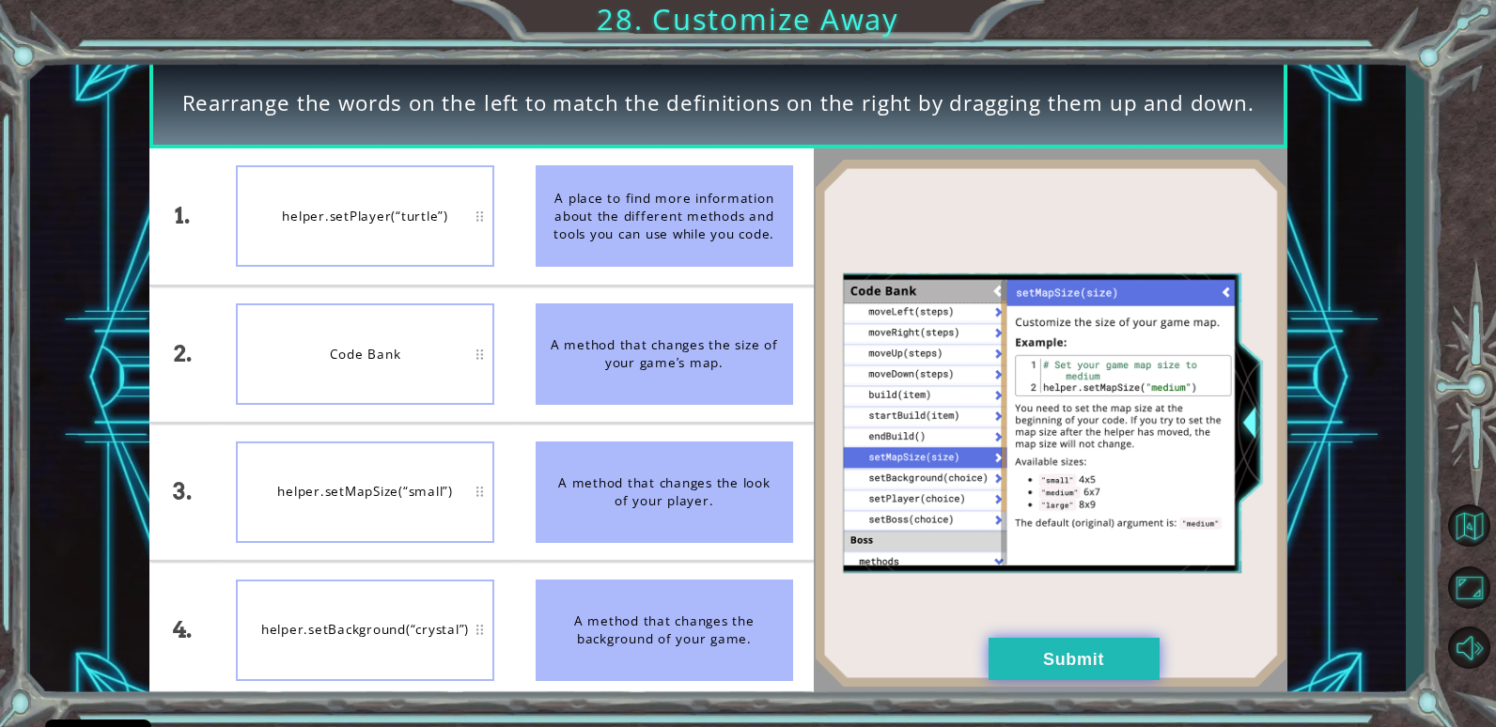
click at [1109, 665] on button "Submit" at bounding box center [1073, 659] width 171 height 42
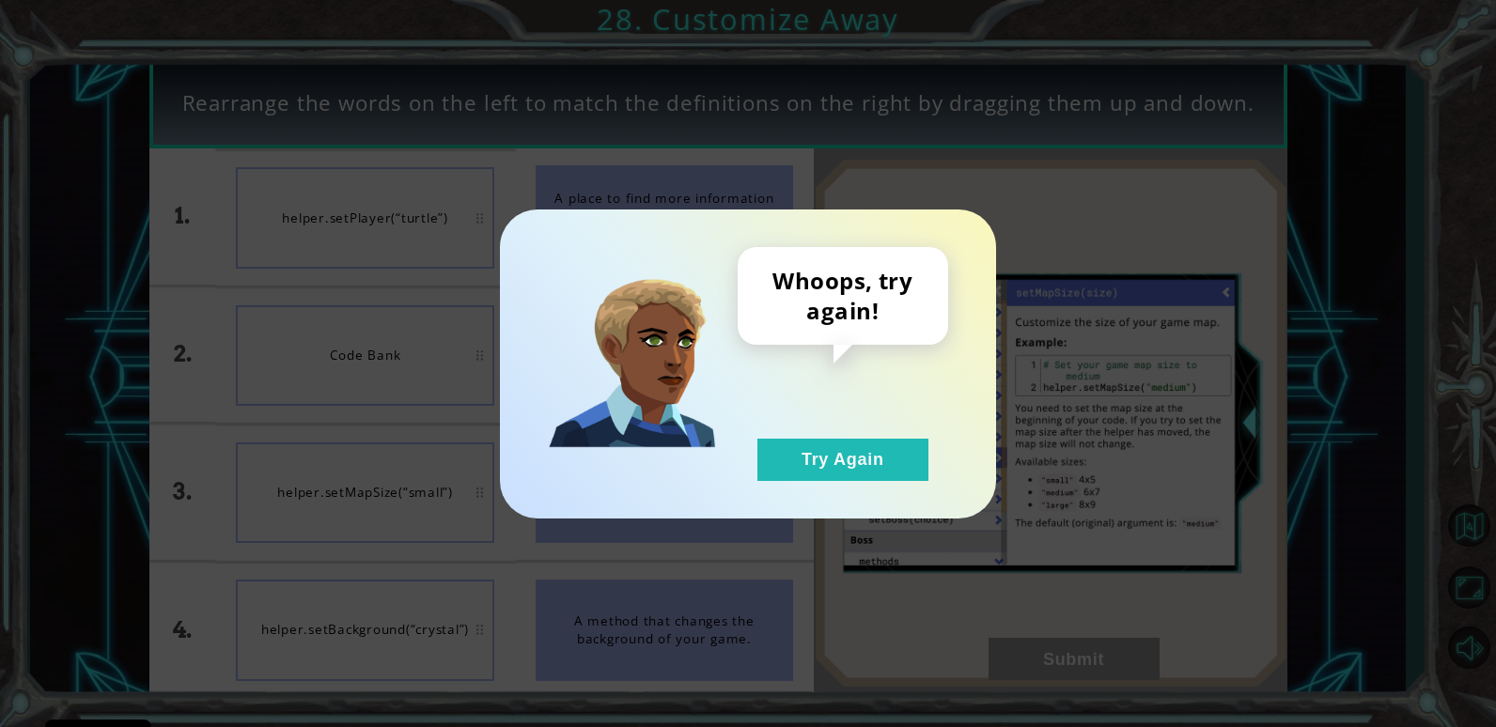
drag, startPoint x: 822, startPoint y: 466, endPoint x: 744, endPoint y: 468, distance: 78.0
click at [790, 467] on button "Try Again" at bounding box center [842, 460] width 171 height 42
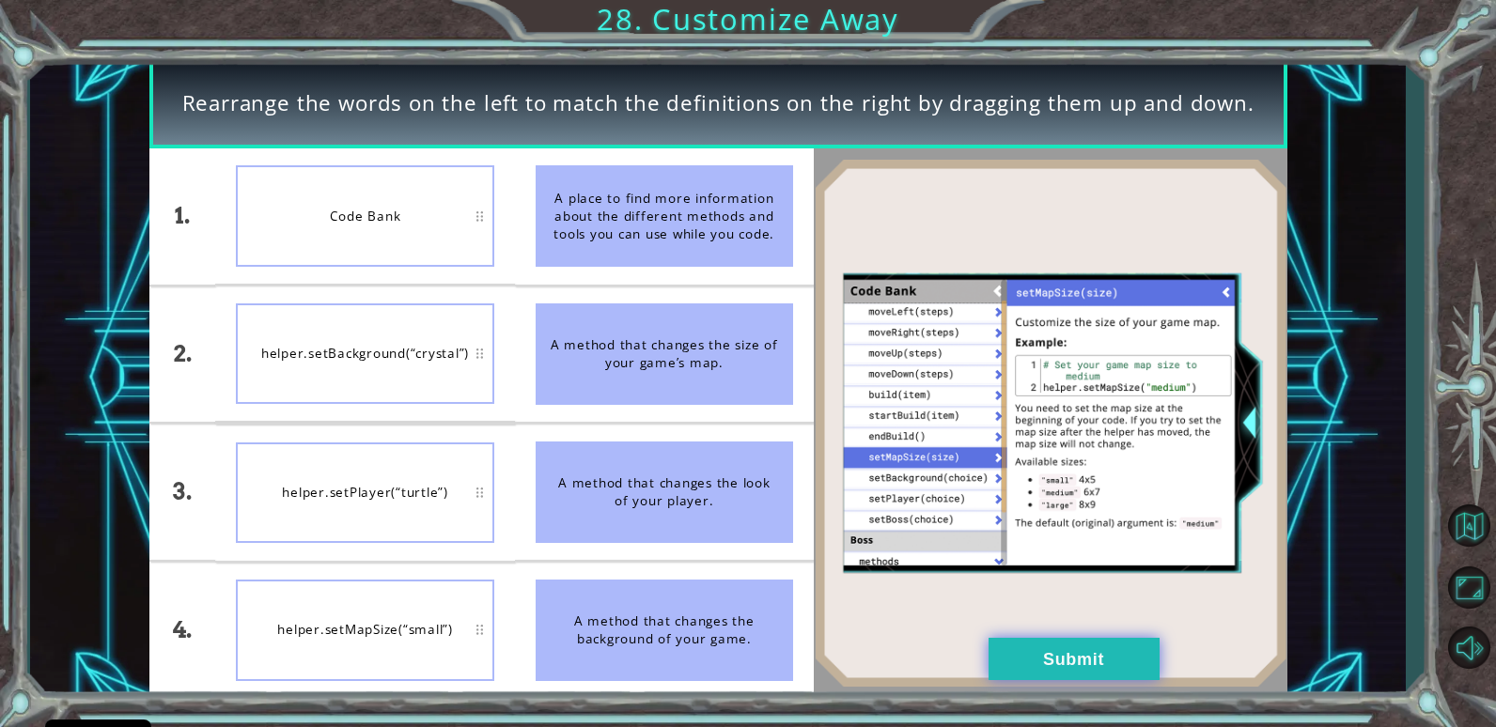
click at [1131, 667] on button "Submit" at bounding box center [1073, 659] width 171 height 42
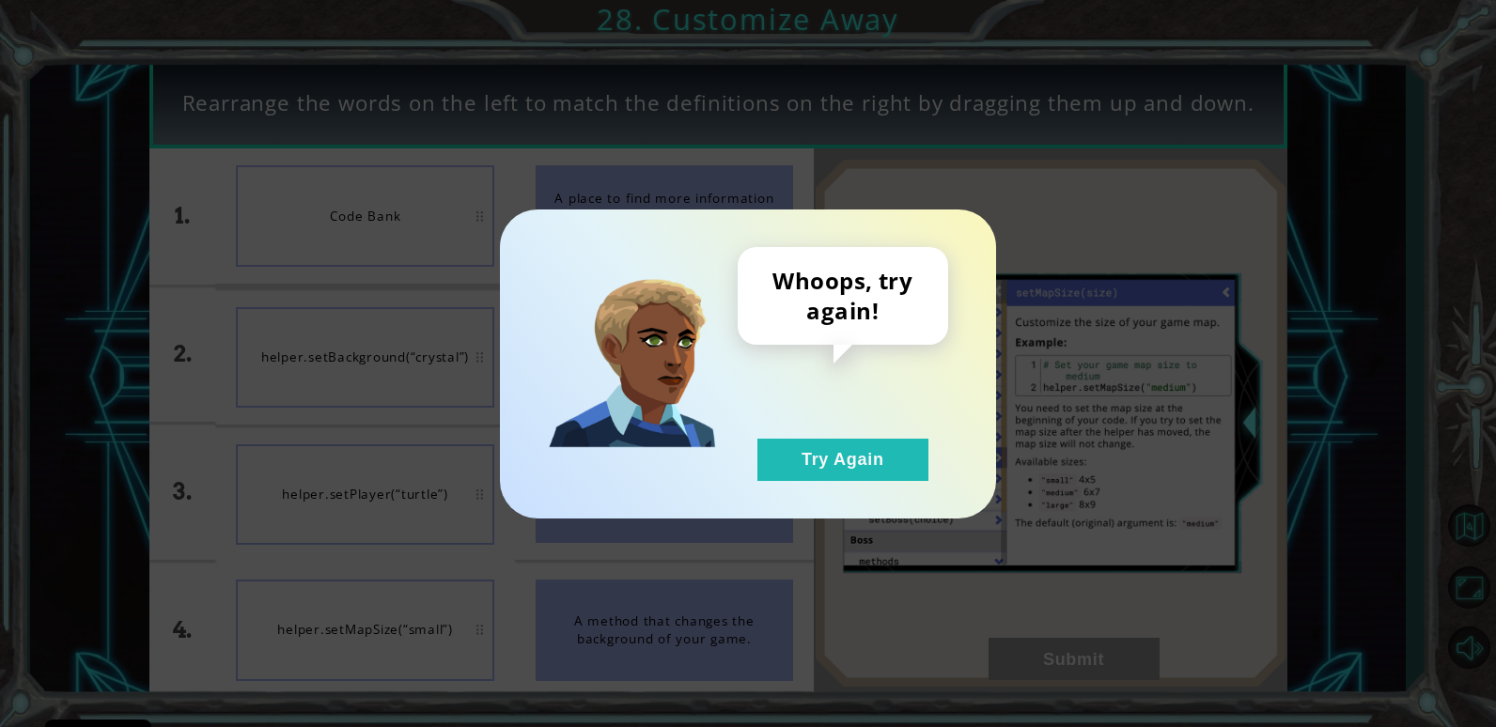
drag, startPoint x: 893, startPoint y: 458, endPoint x: 352, endPoint y: 249, distance: 579.1
click at [853, 457] on button "Try Again" at bounding box center [842, 460] width 171 height 42
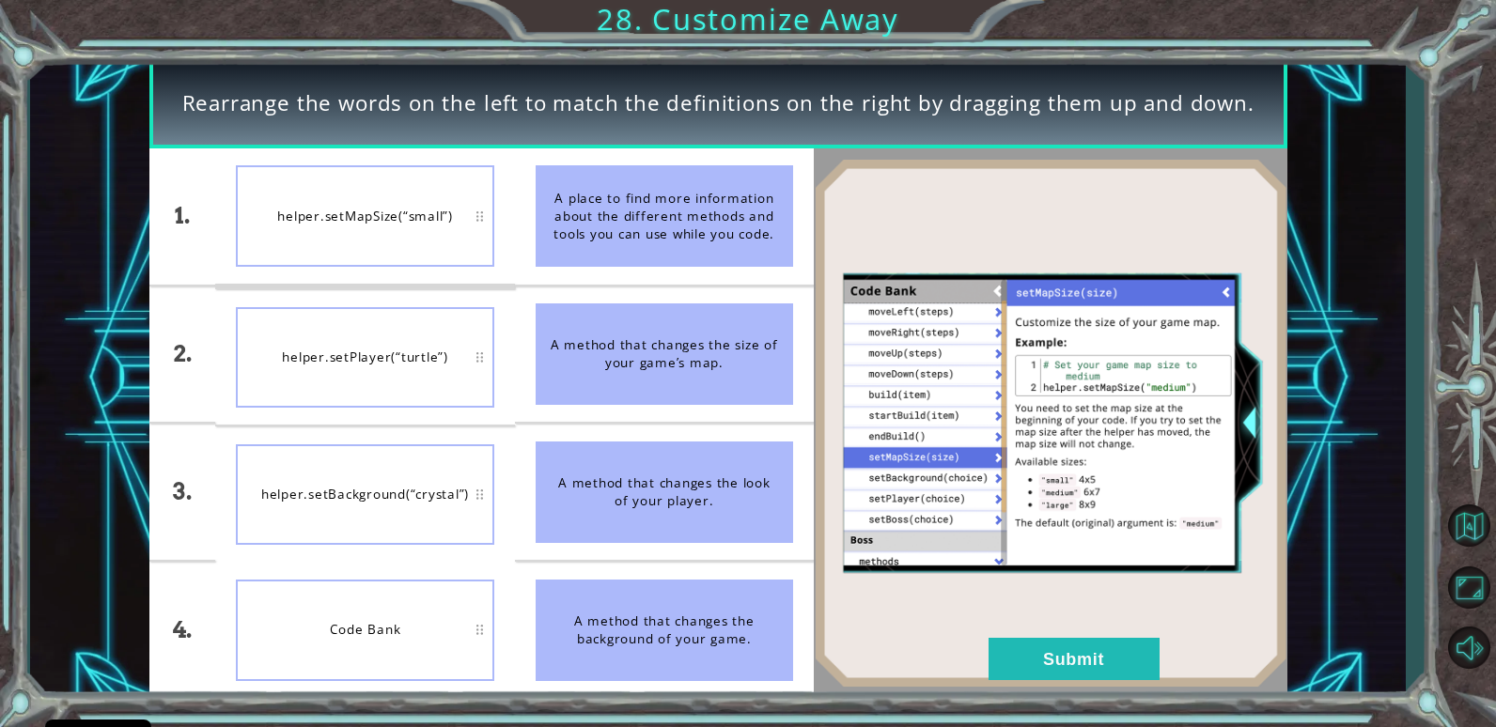
click at [1054, 629] on img at bounding box center [1051, 423] width 474 height 528
click at [1100, 636] on img at bounding box center [1051, 423] width 474 height 528
click at [1081, 659] on button "Submit" at bounding box center [1073, 659] width 171 height 42
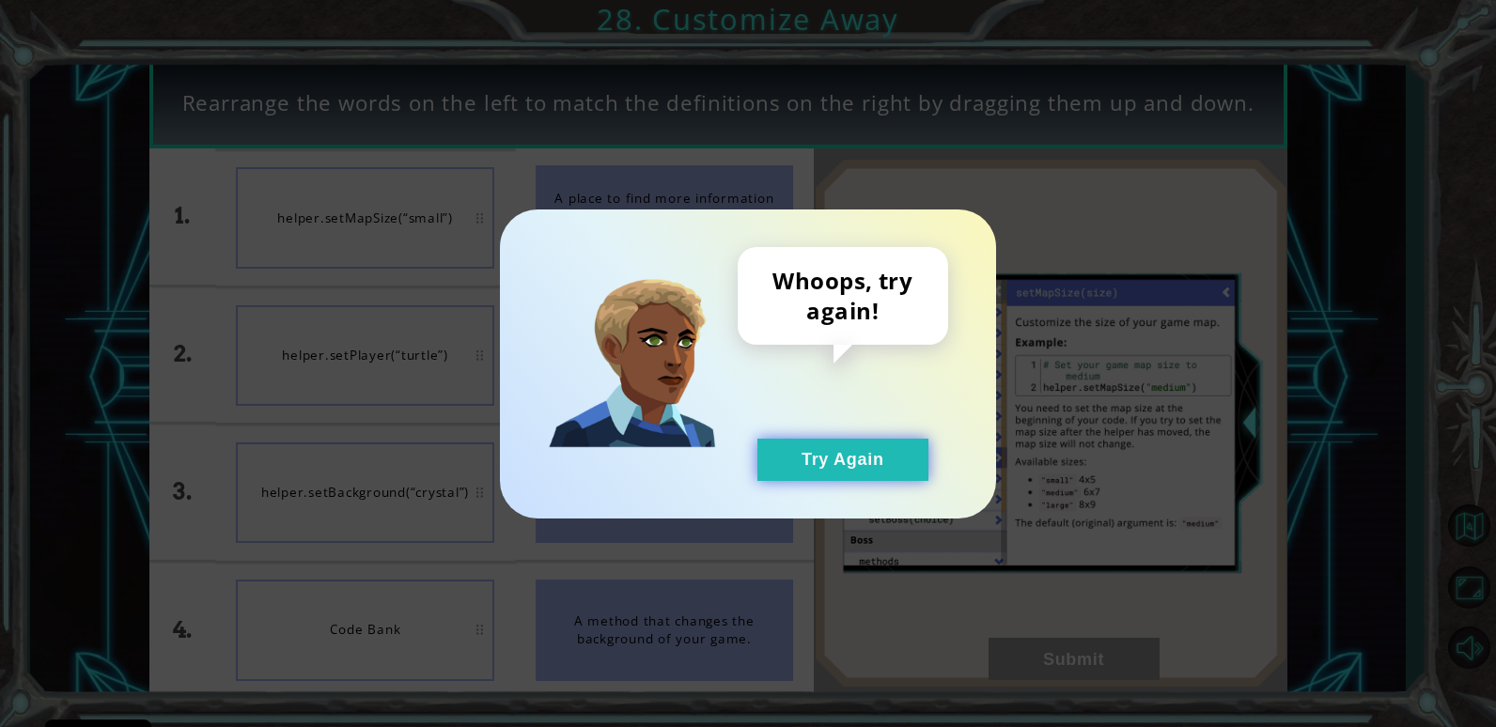
click at [840, 457] on button "Try Again" at bounding box center [842, 460] width 171 height 42
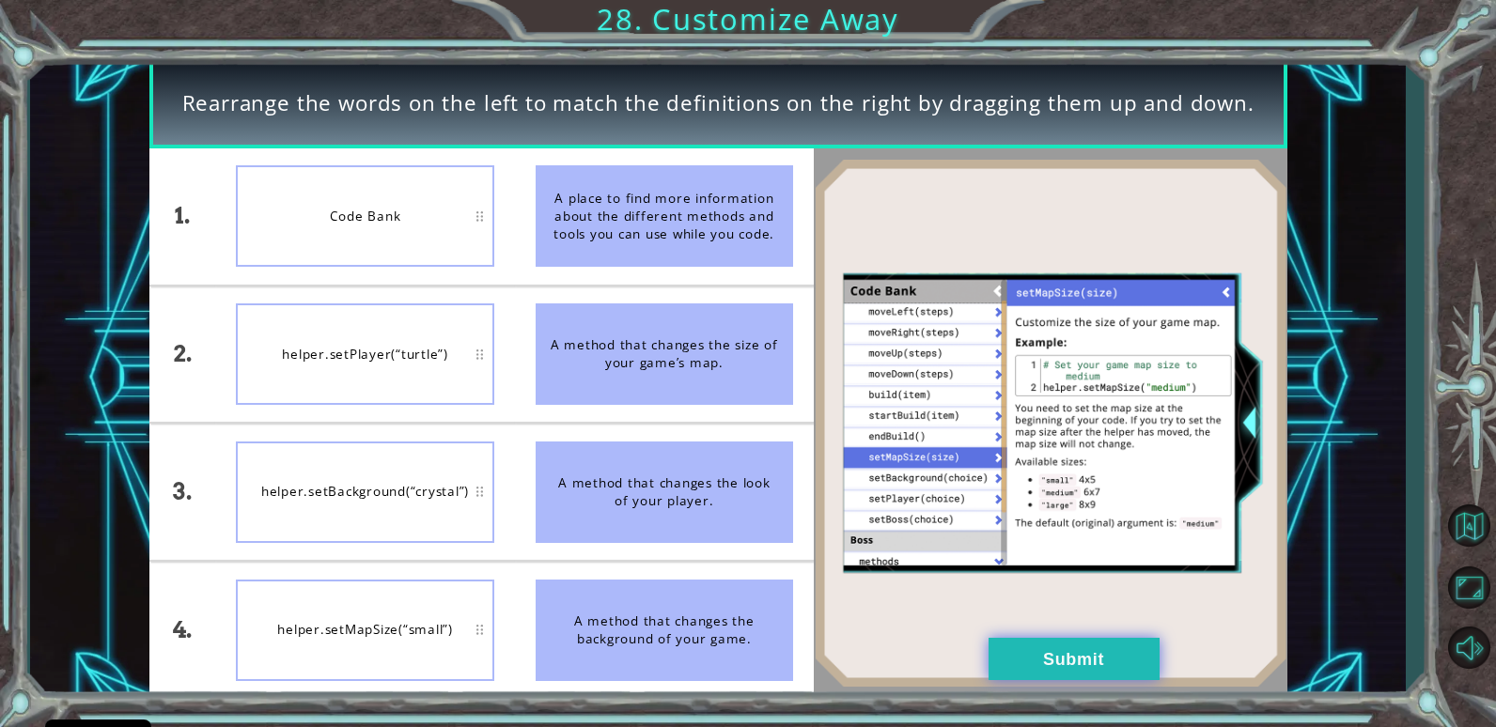
click at [1079, 647] on button "Submit" at bounding box center [1073, 659] width 171 height 42
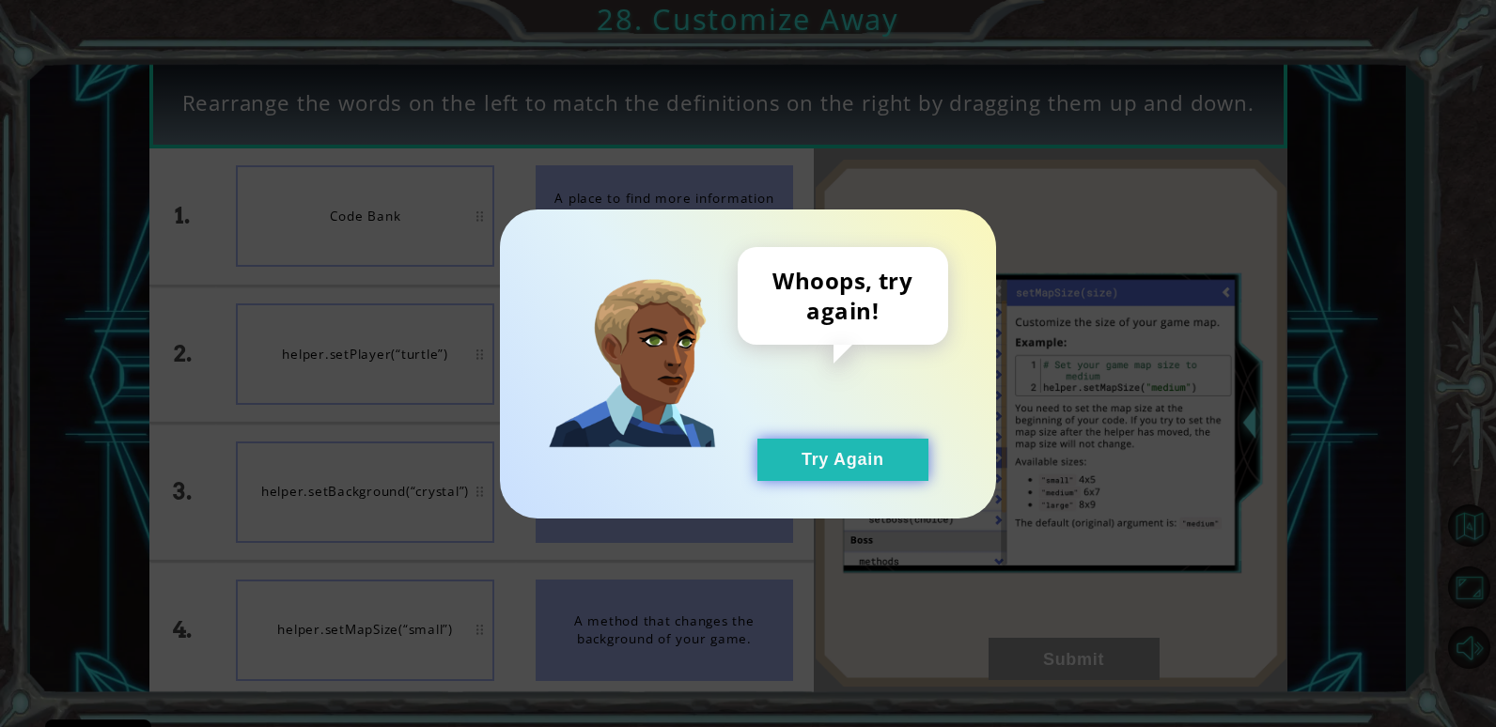
click at [792, 463] on button "Try Again" at bounding box center [842, 460] width 171 height 42
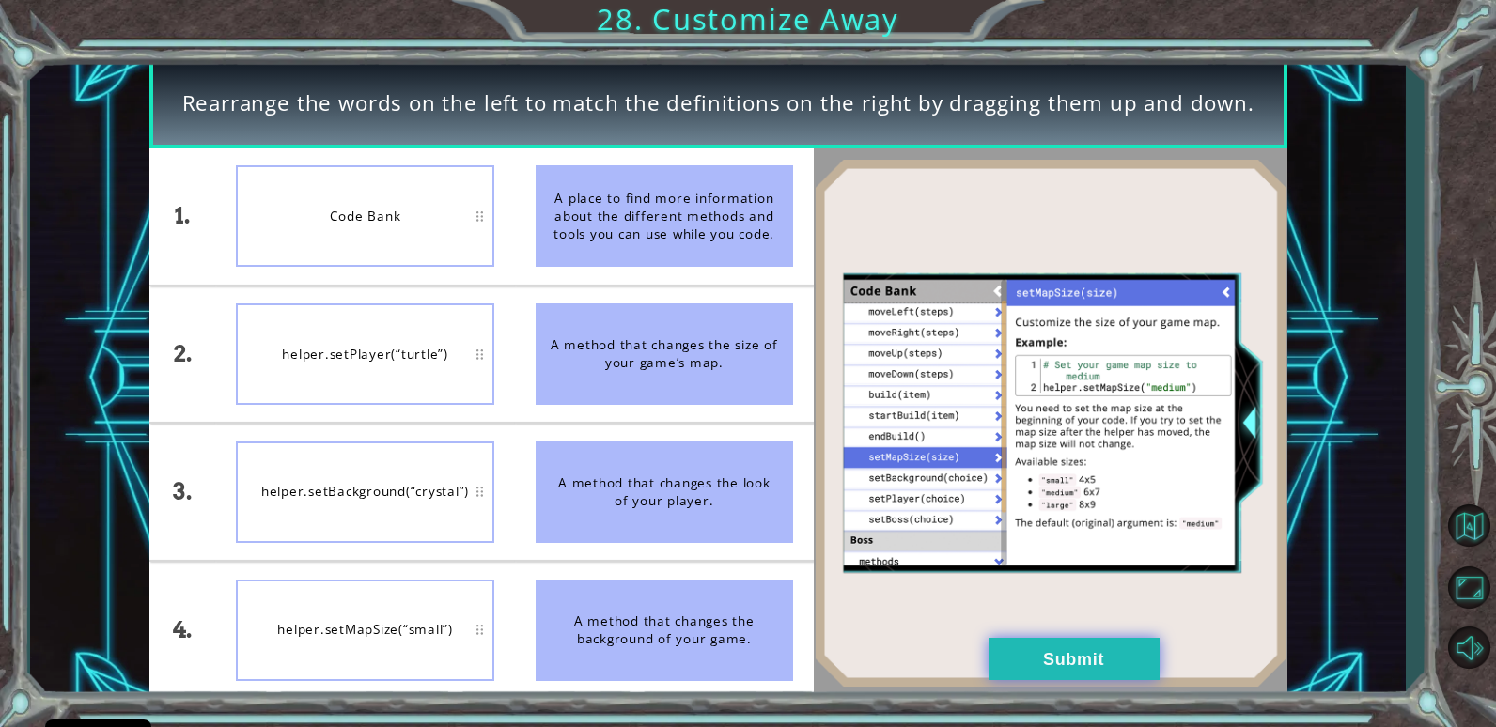
click at [1095, 678] on button "Submit" at bounding box center [1073, 659] width 171 height 42
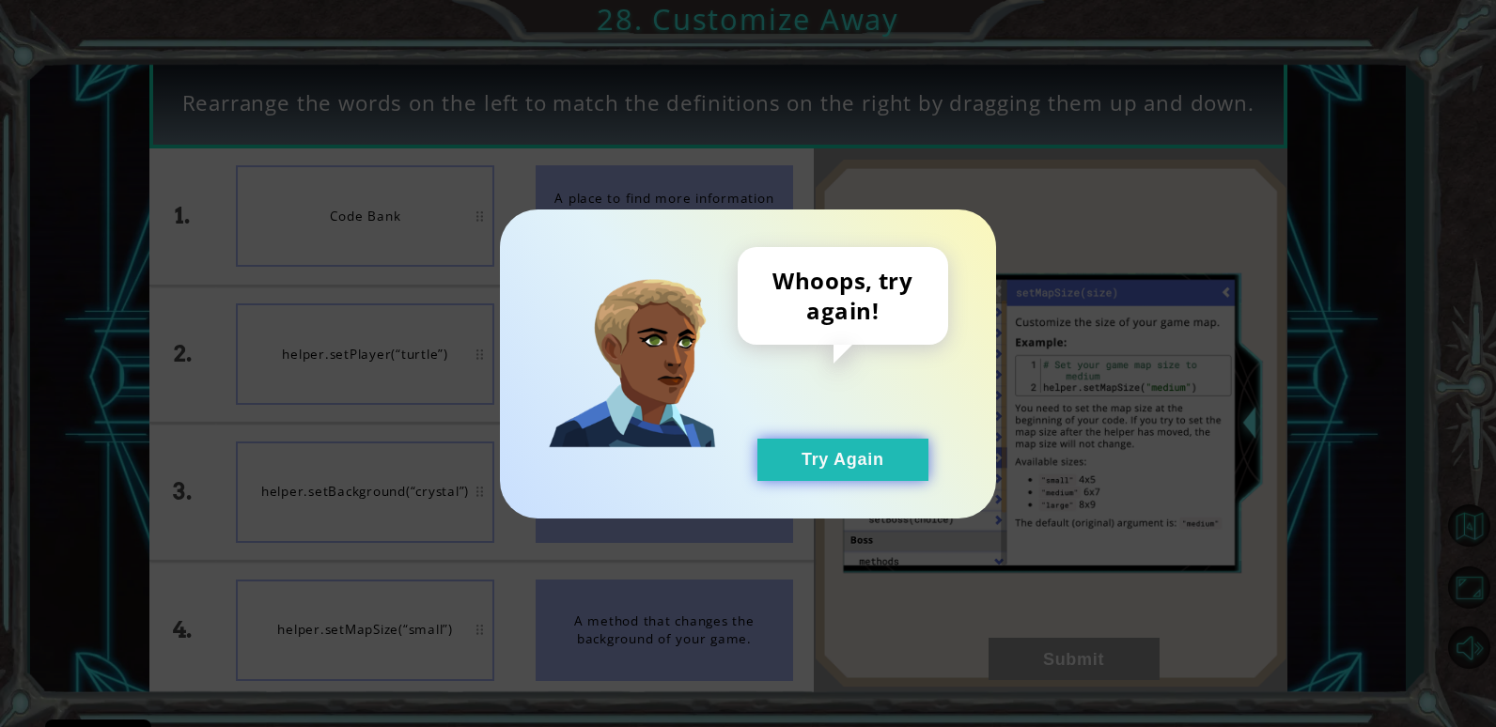
click at [859, 472] on button "Try Again" at bounding box center [842, 460] width 171 height 42
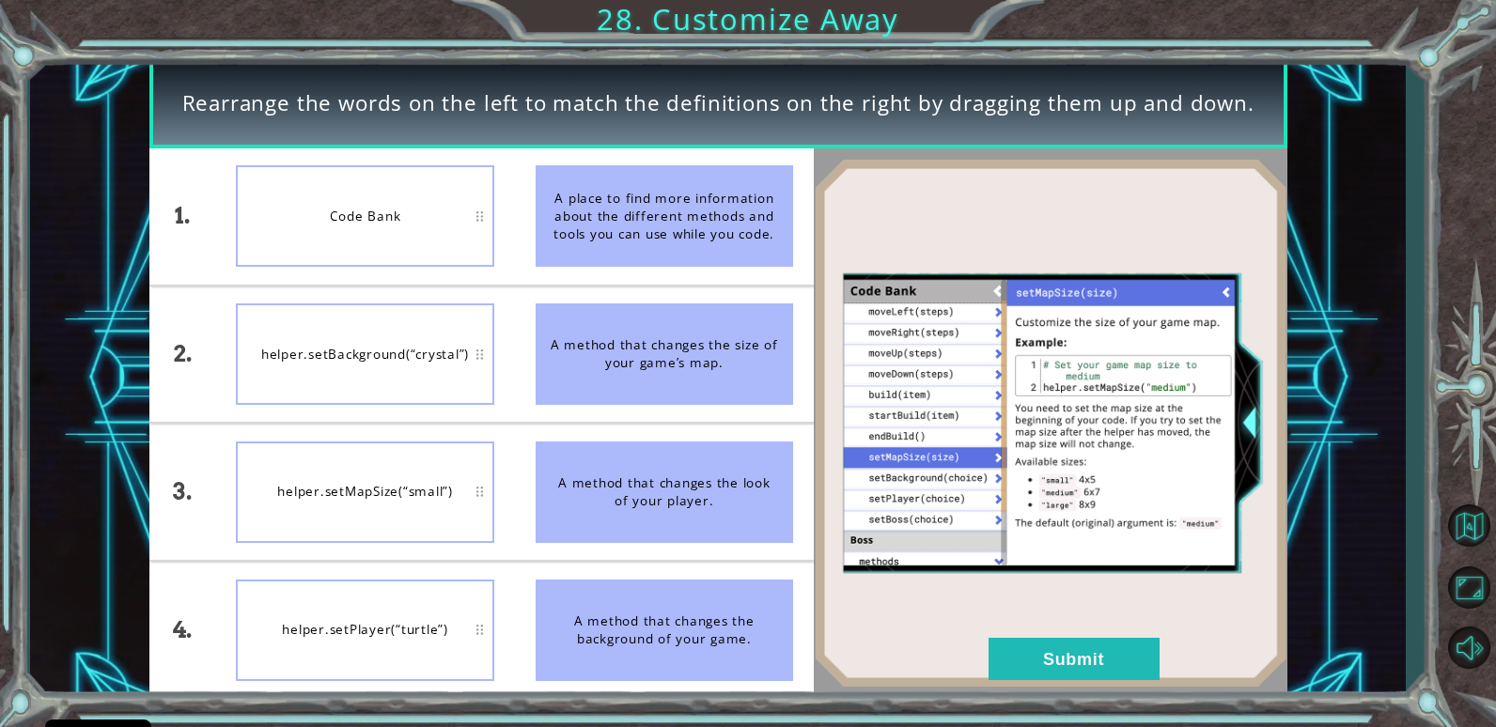
click at [1059, 634] on img at bounding box center [1051, 423] width 474 height 528
click at [1065, 660] on button "Submit" at bounding box center [1073, 659] width 171 height 42
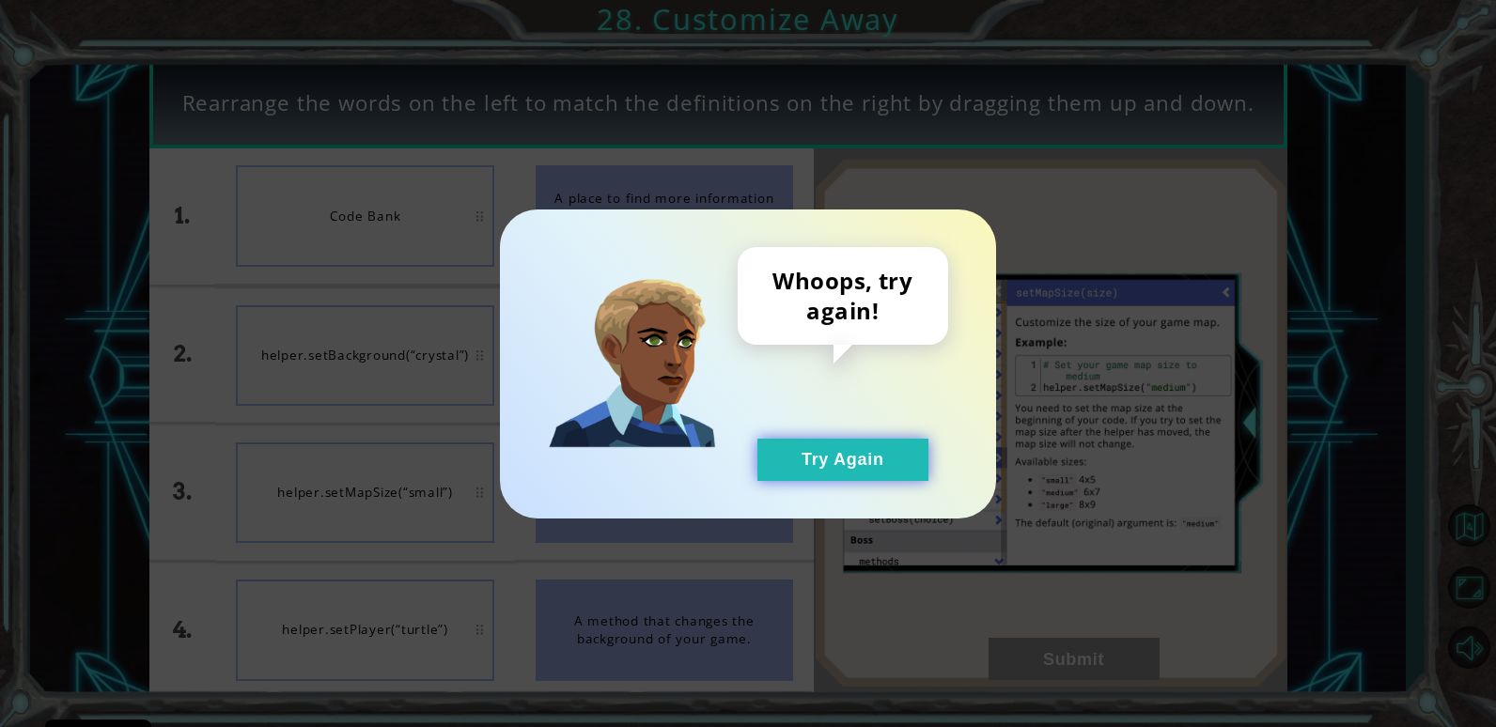
click at [821, 457] on button "Try Again" at bounding box center [842, 460] width 171 height 42
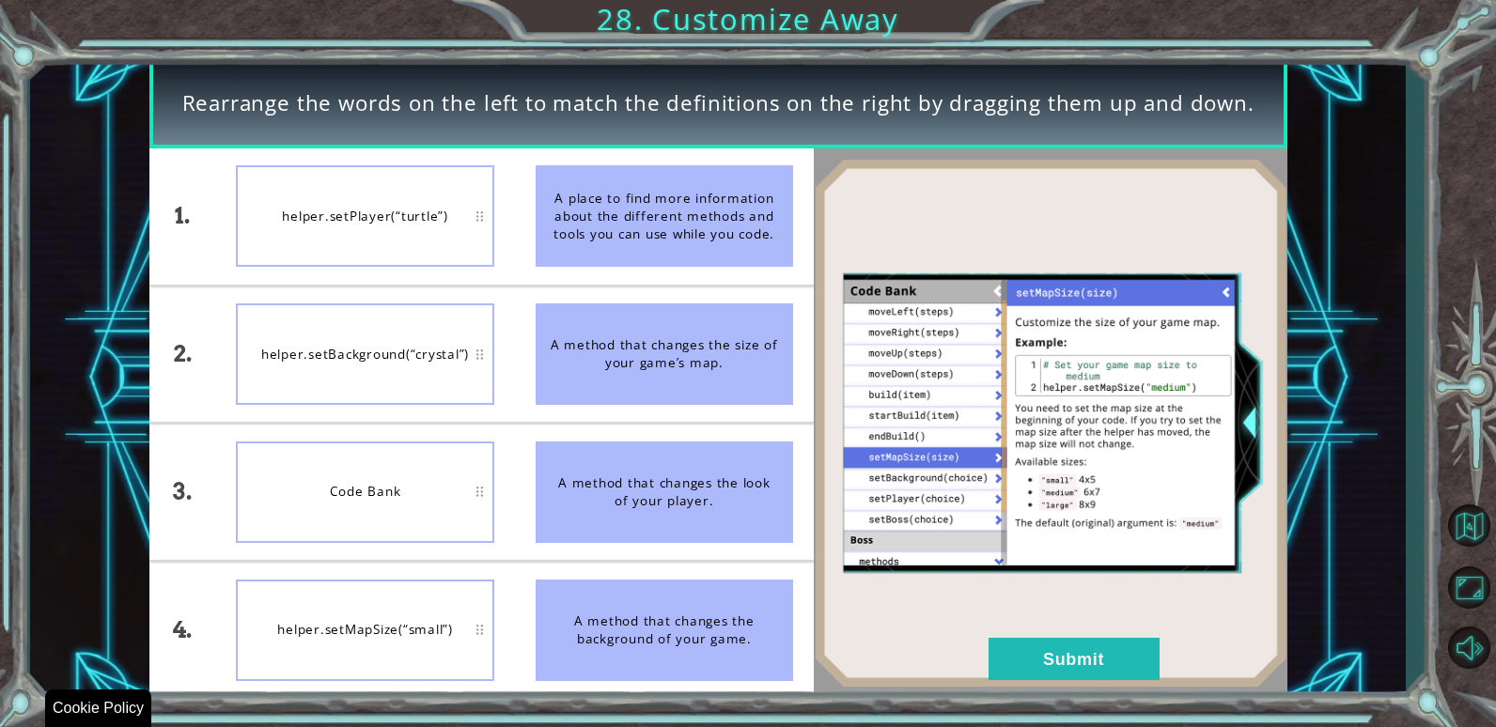
click at [365, 719] on div "Rearrange the words on the left to match the definitions on the right by draggi…" at bounding box center [748, 363] width 1496 height 727
click at [1087, 637] on img at bounding box center [1051, 423] width 474 height 528
click at [1076, 665] on button "Submit" at bounding box center [1073, 659] width 171 height 42
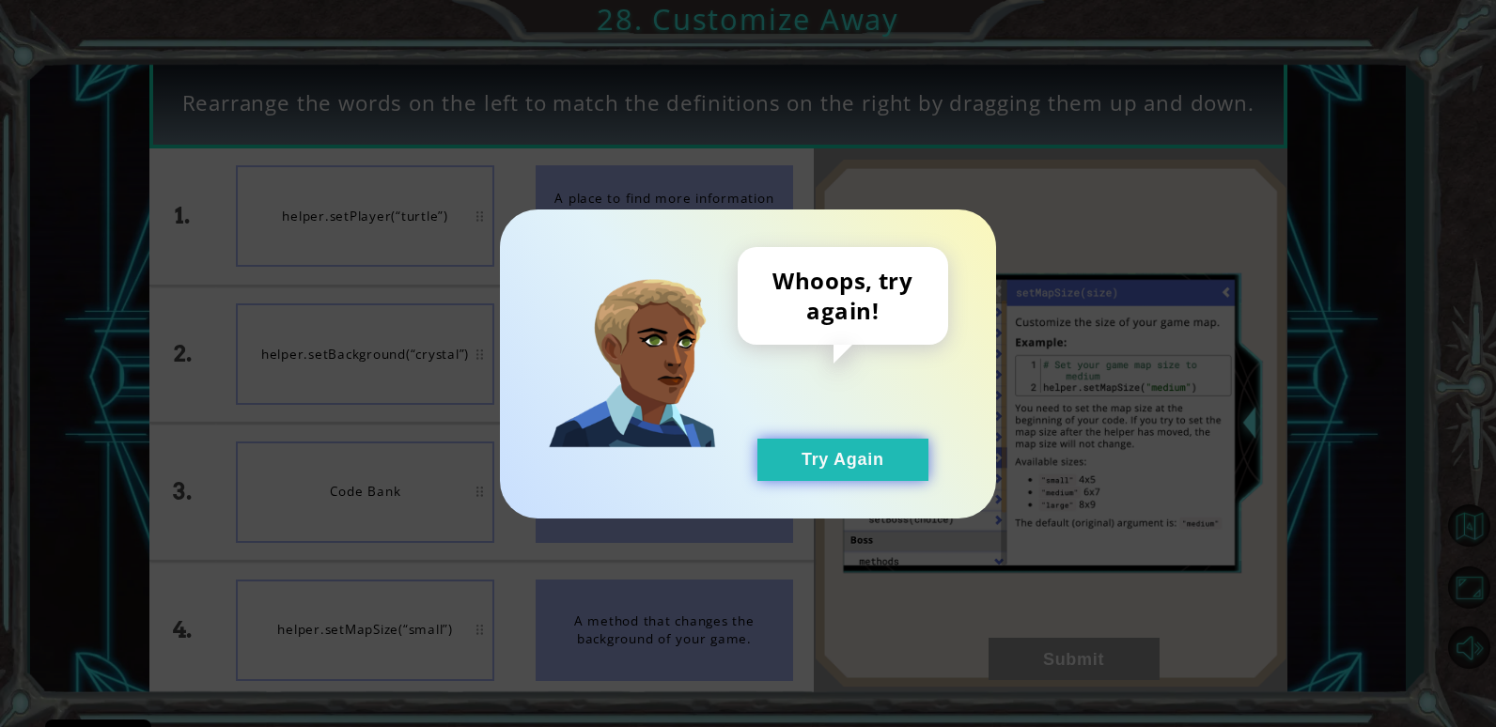
click at [863, 458] on button "Try Again" at bounding box center [842, 460] width 171 height 42
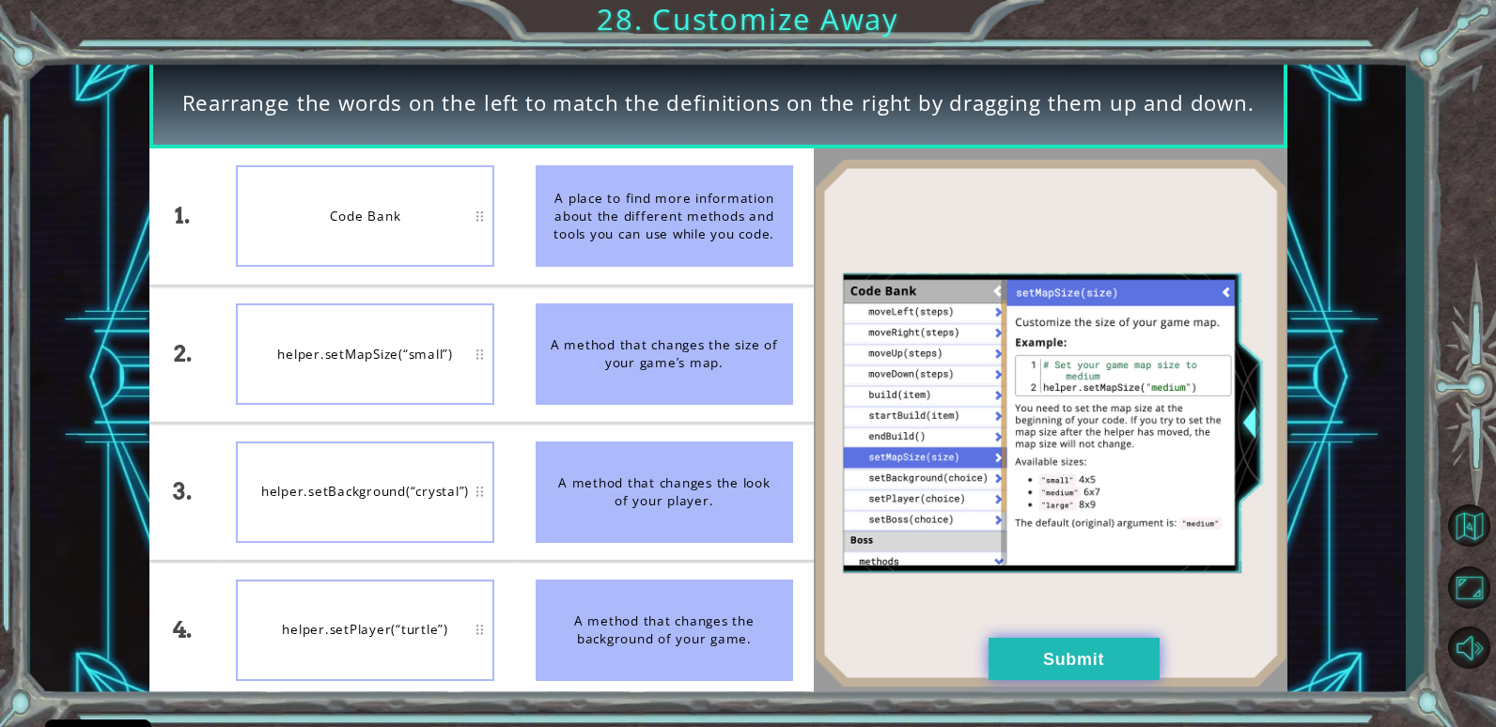
click at [1079, 666] on button "Submit" at bounding box center [1073, 659] width 171 height 42
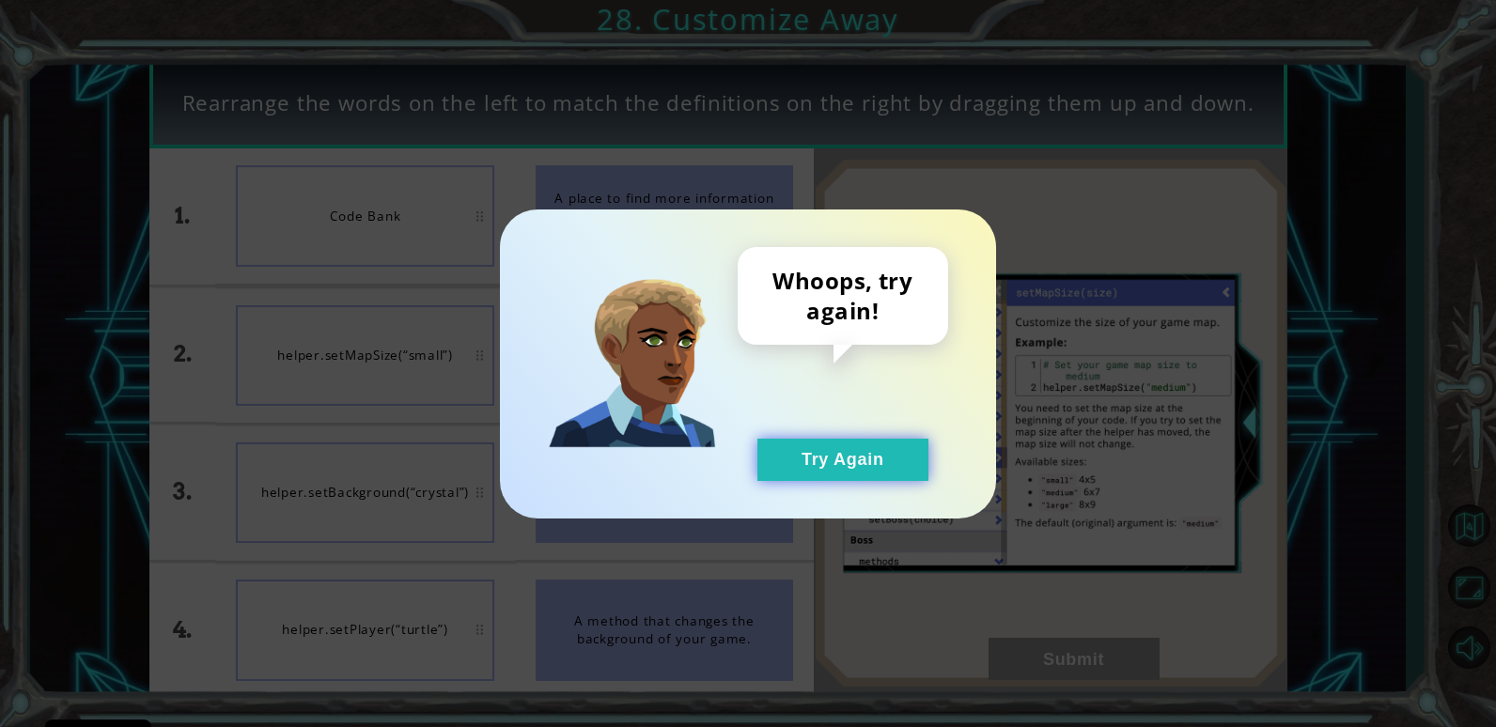
click at [903, 449] on button "Try Again" at bounding box center [842, 460] width 171 height 42
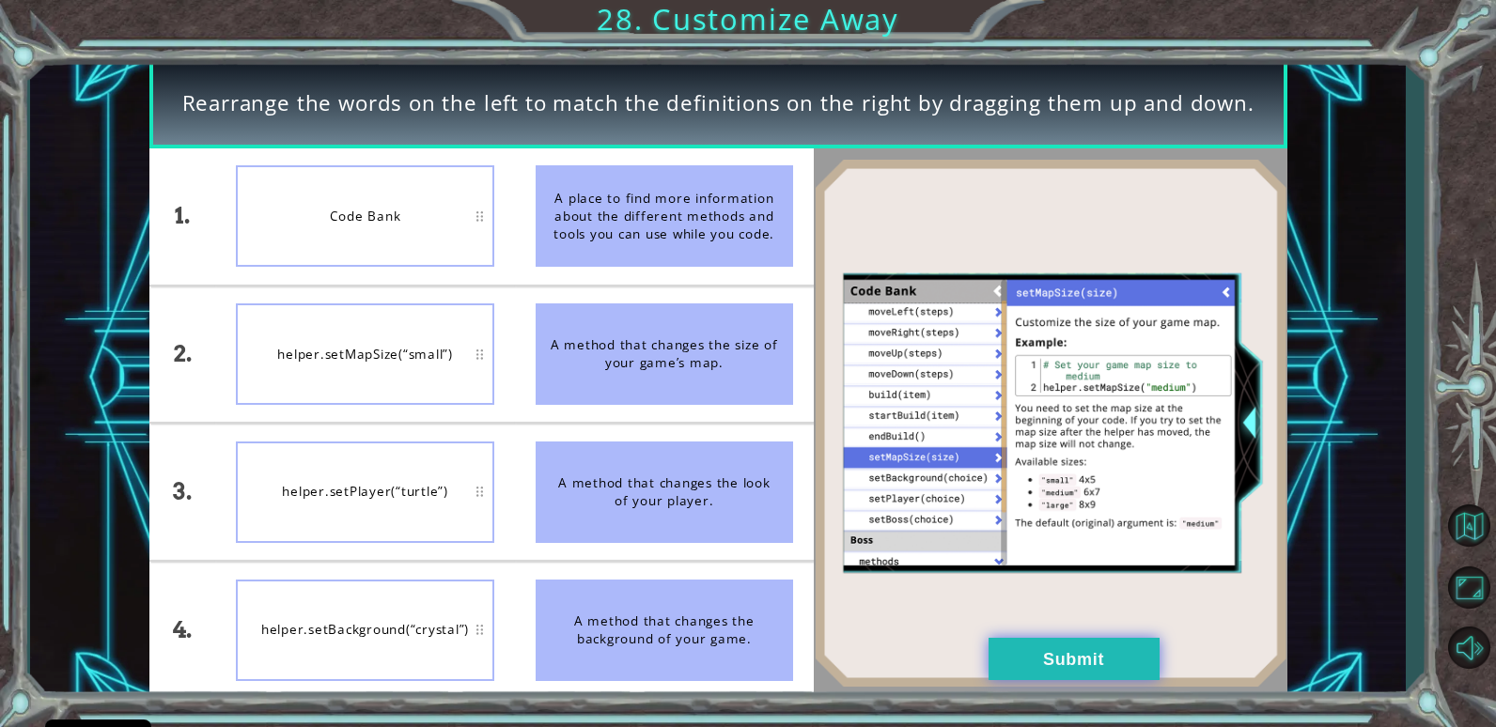
click at [1062, 651] on button "Submit" at bounding box center [1073, 659] width 171 height 42
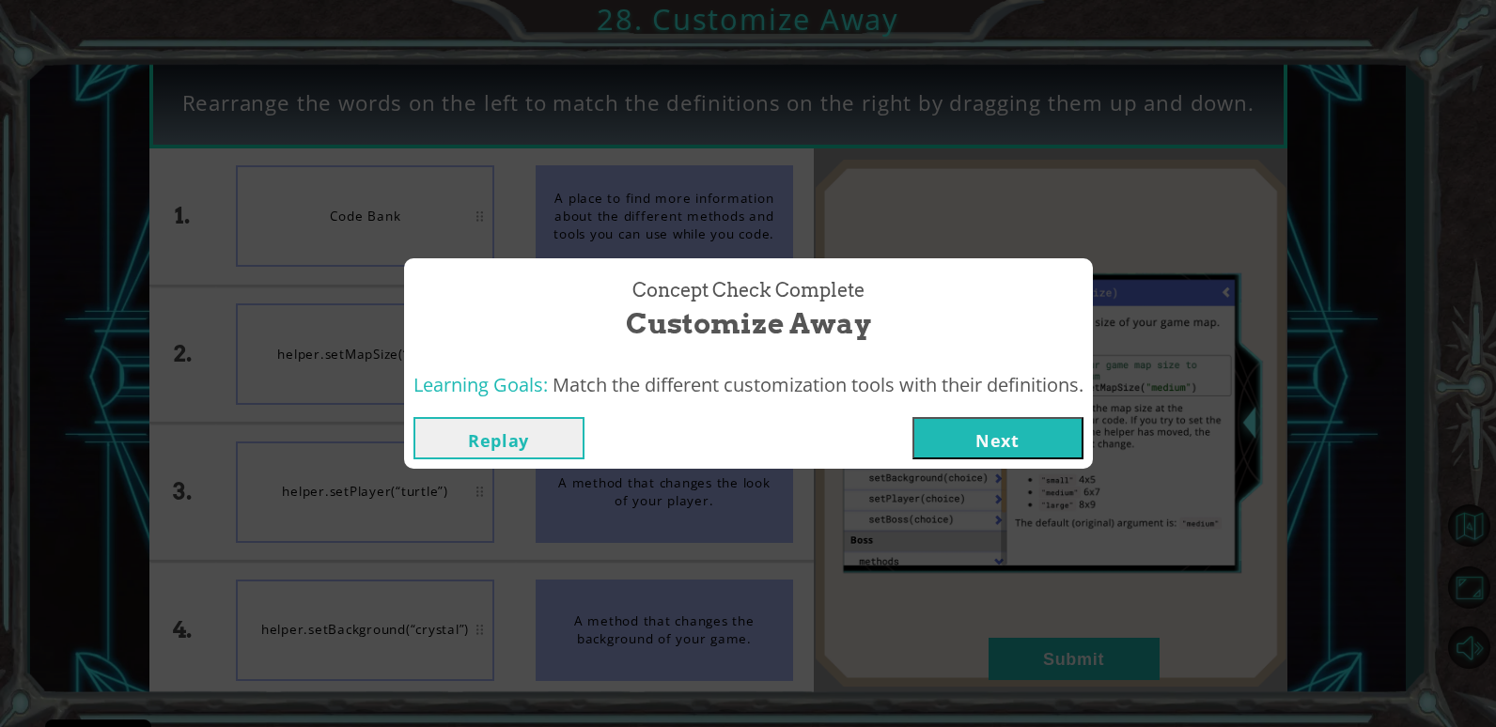
click at [1020, 427] on button "Next" at bounding box center [997, 438] width 171 height 42
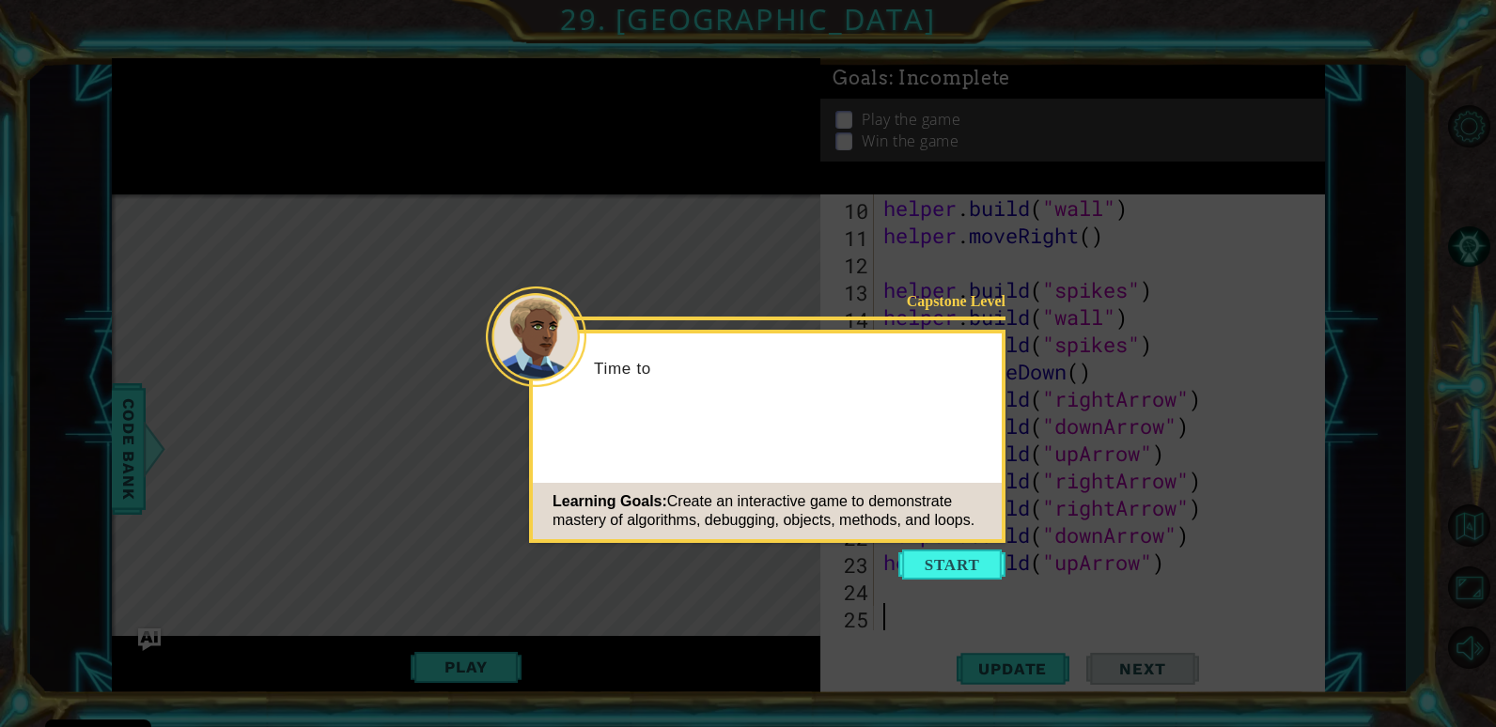
scroll to position [300, 0]
click at [939, 565] on button "Start" at bounding box center [951, 565] width 107 height 30
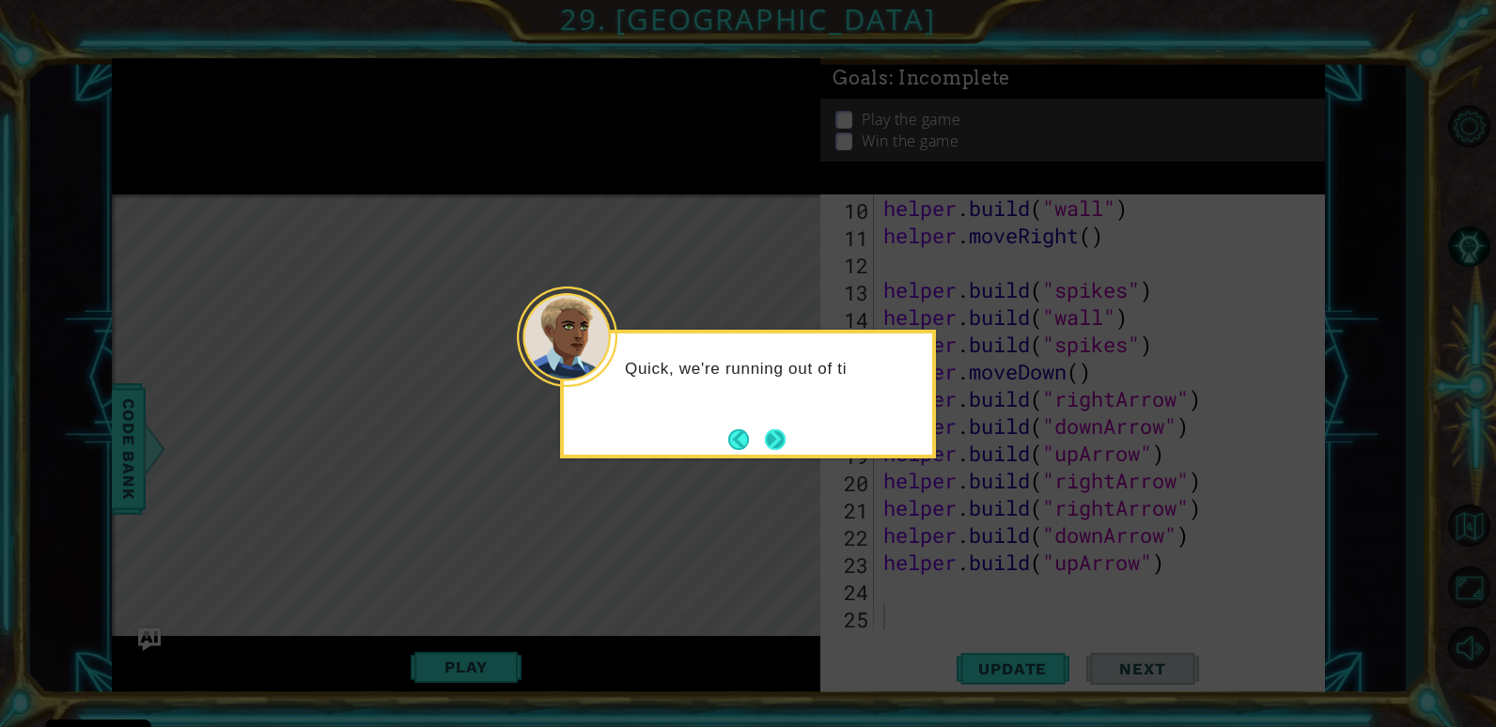
click at [749, 448] on footer at bounding box center [756, 440] width 57 height 28
click at [783, 438] on button "Next" at bounding box center [775, 439] width 21 height 21
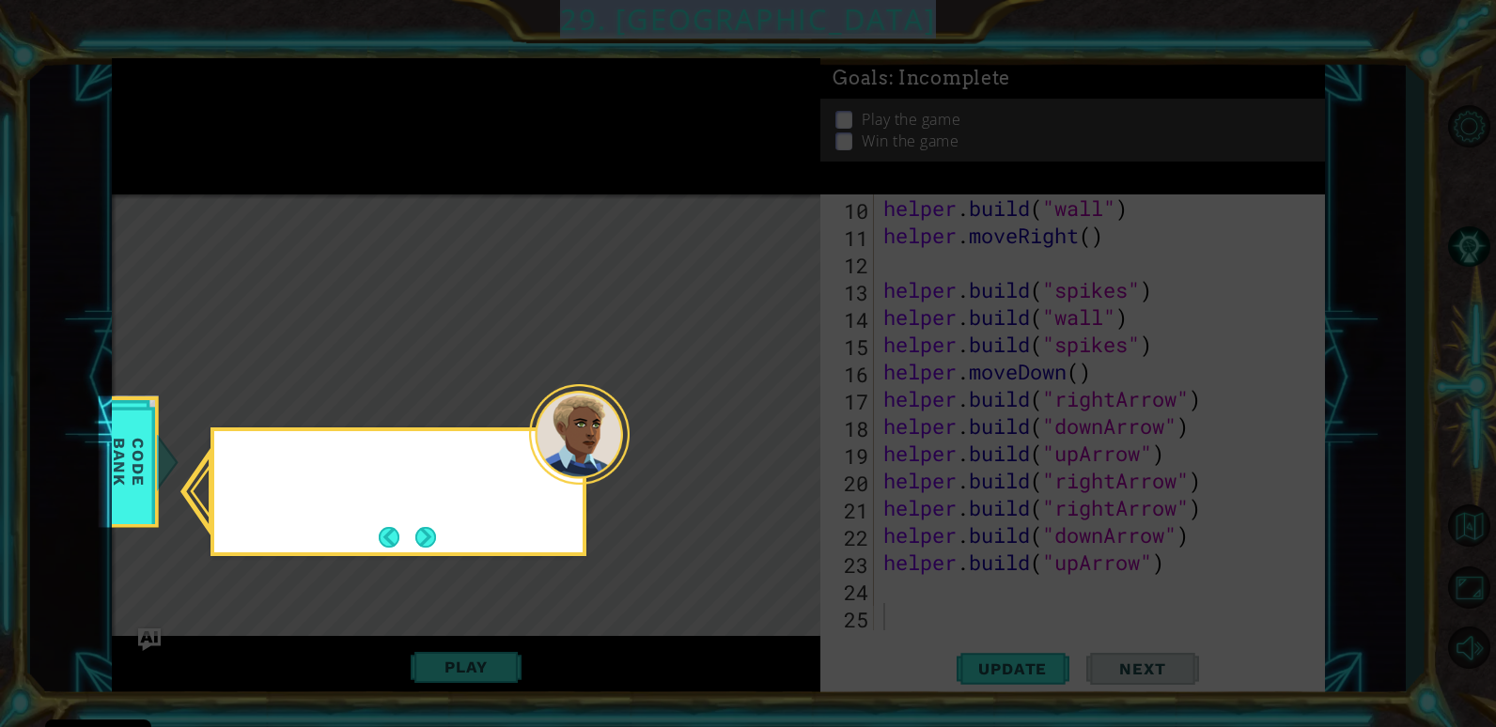
drag, startPoint x: 783, startPoint y: 438, endPoint x: 766, endPoint y: 441, distance: 17.1
click at [772, 440] on icon at bounding box center [748, 363] width 1496 height 727
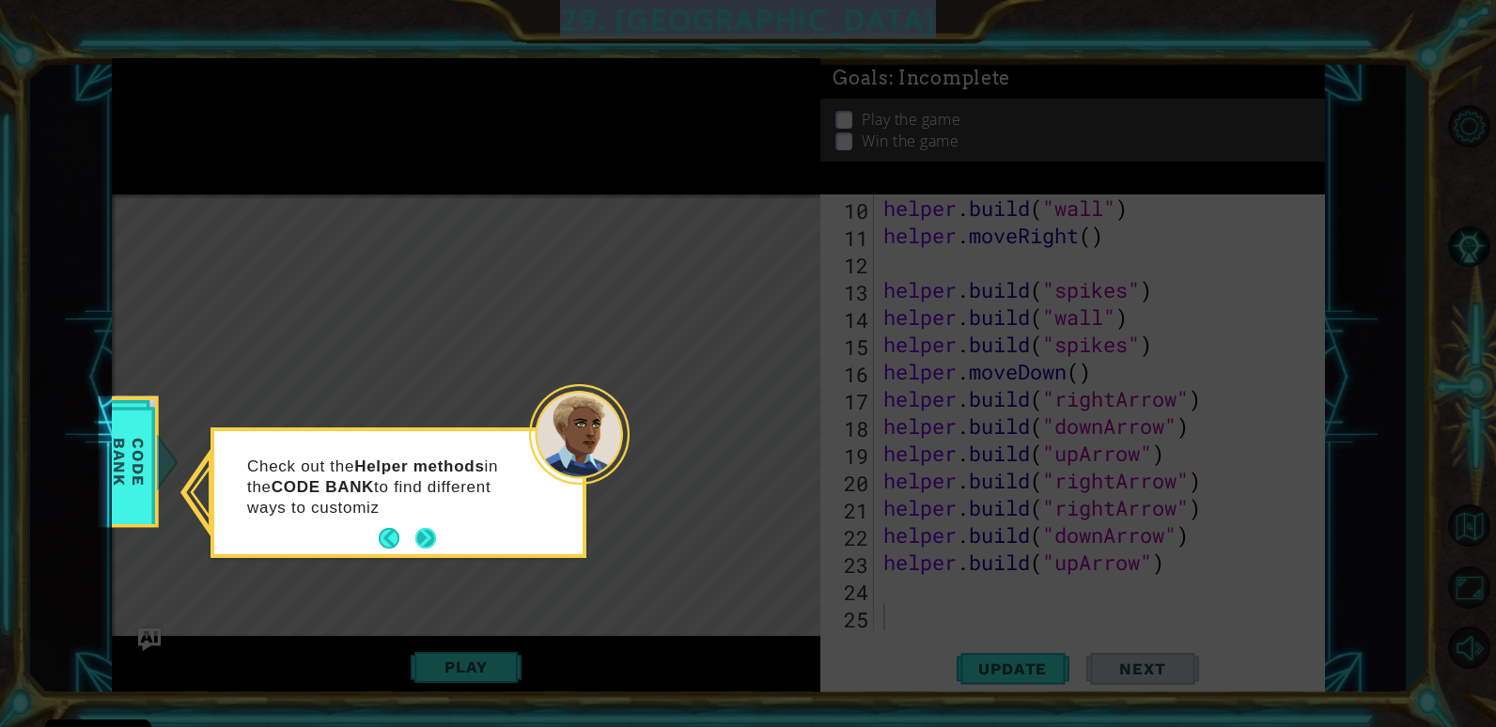
click at [421, 536] on button "Next" at bounding box center [425, 538] width 21 height 21
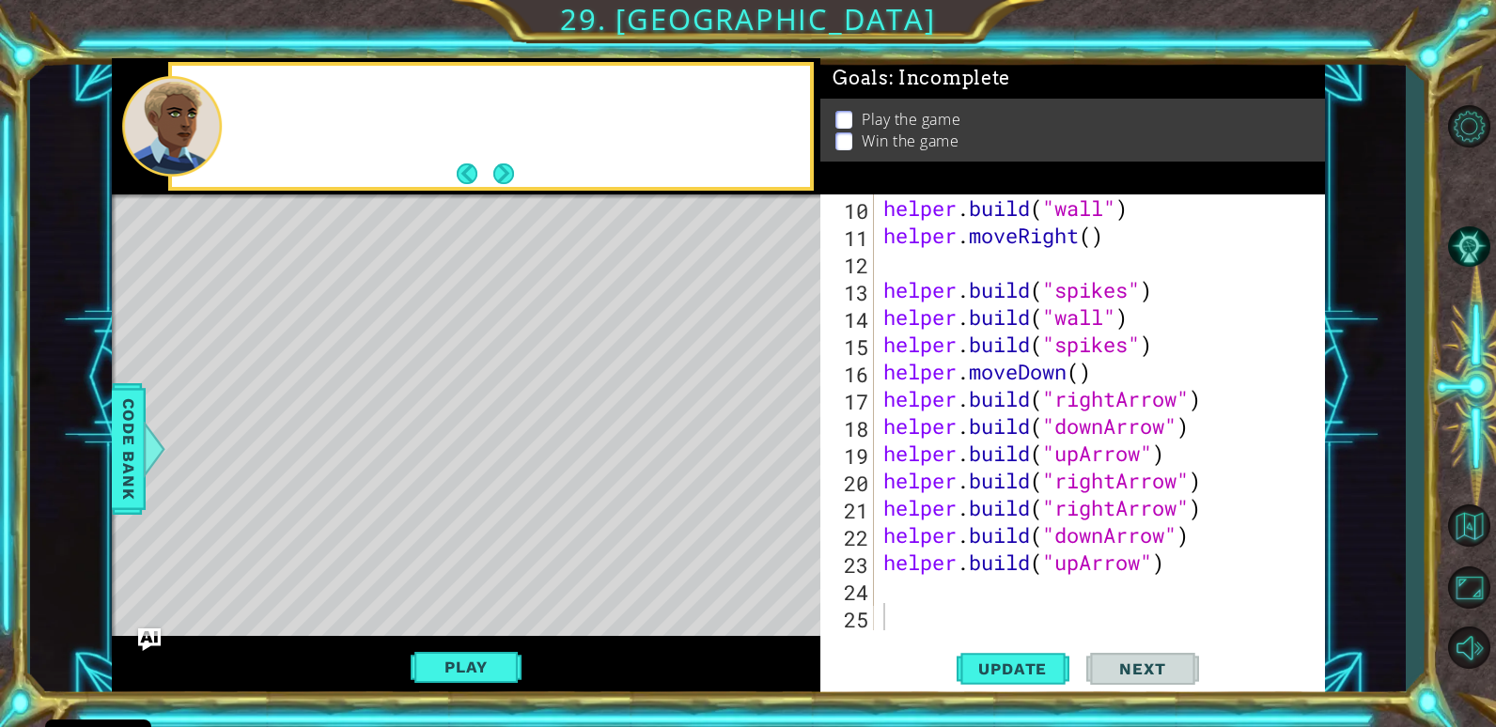
click at [421, 536] on div "Level Map" at bounding box center [546, 470] width 868 height 553
click at [502, 177] on button "Next" at bounding box center [504, 174] width 22 height 22
click at [502, 177] on button "Next" at bounding box center [503, 174] width 22 height 22
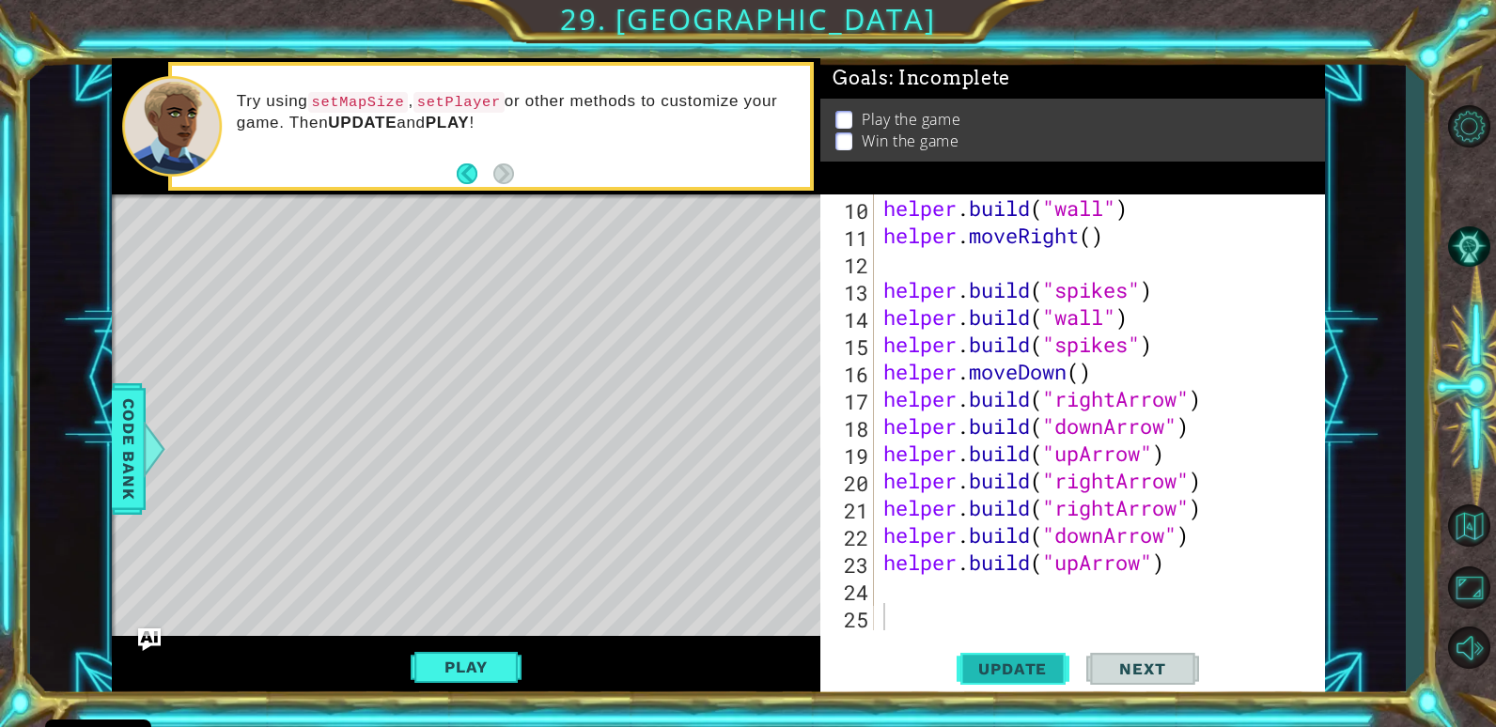
click at [1032, 651] on button "Update" at bounding box center [1012, 669] width 113 height 51
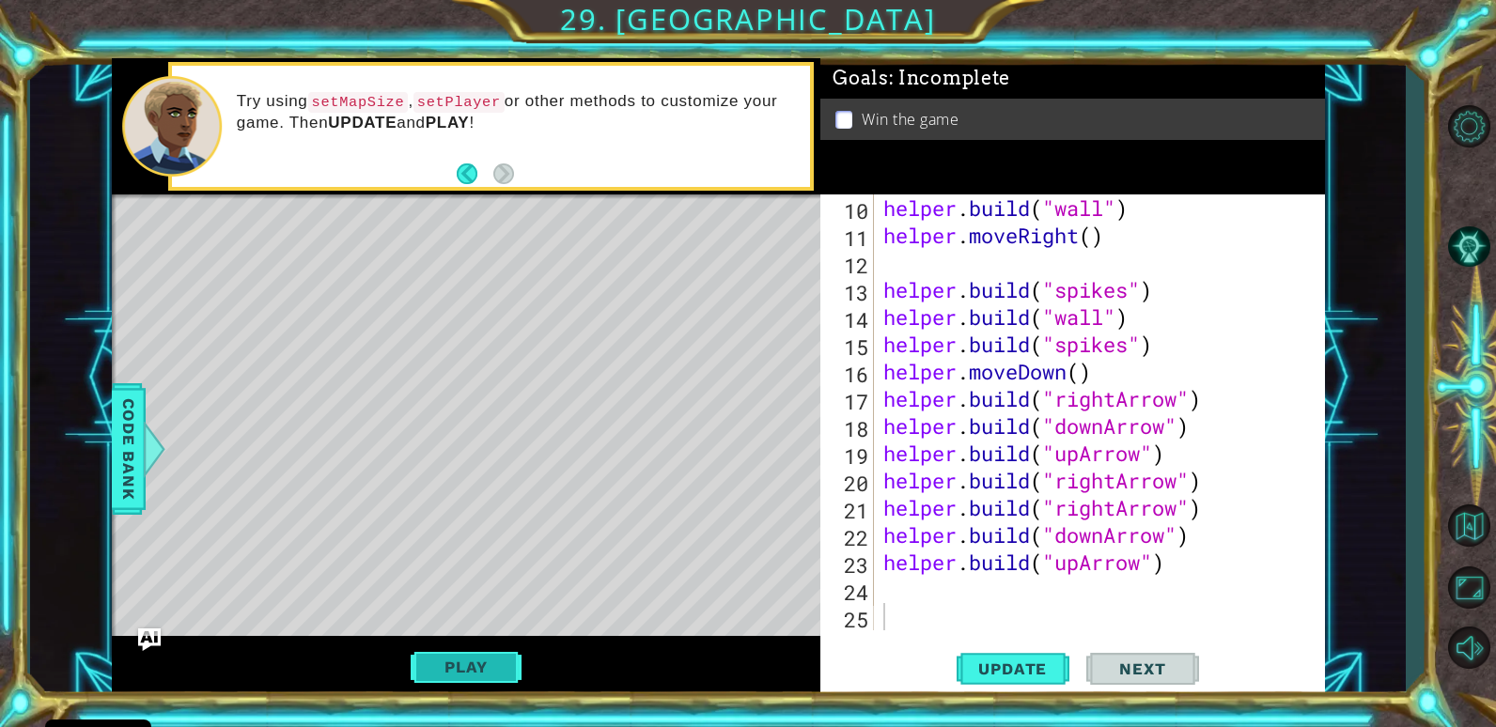
click at [442, 663] on button "Play" at bounding box center [466, 667] width 110 height 36
click at [1157, 675] on span "Next" at bounding box center [1142, 670] width 84 height 19
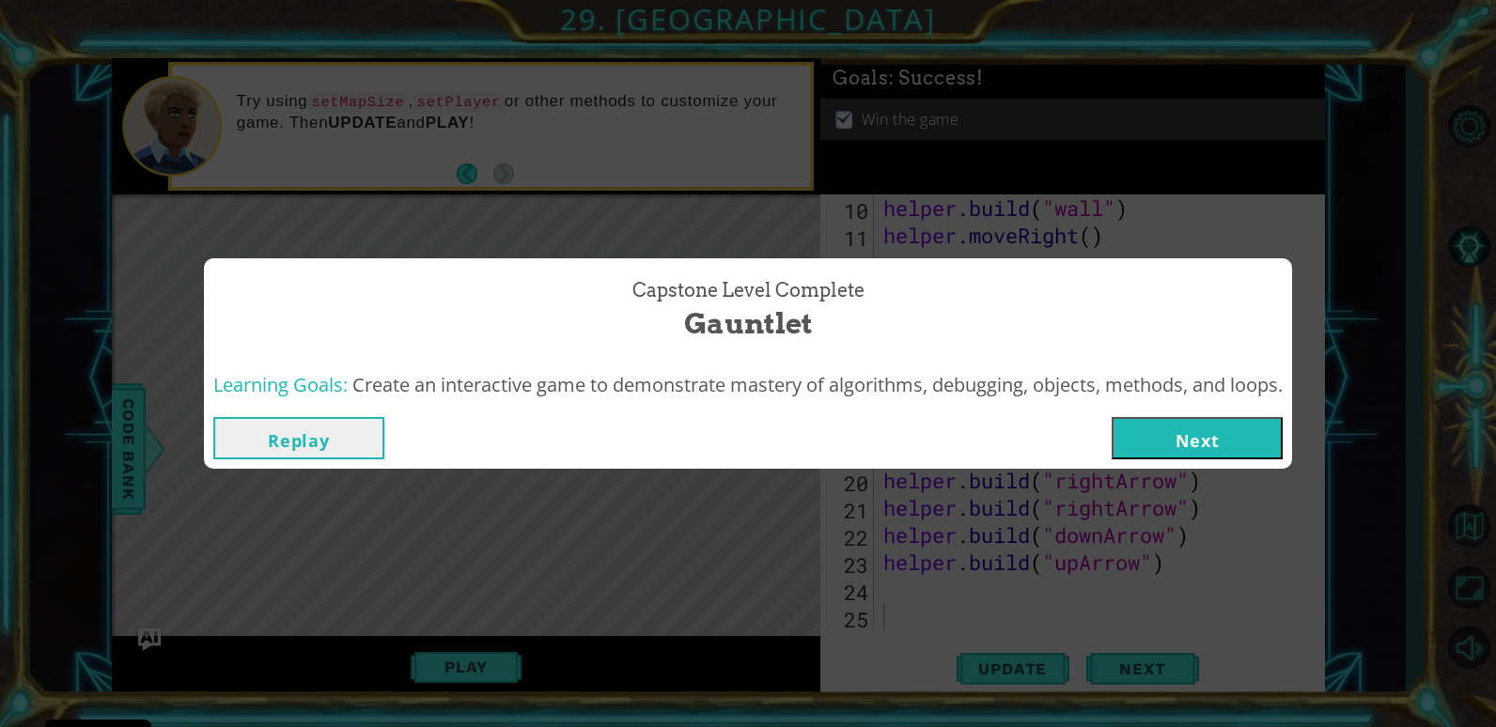
click at [1198, 444] on button "Next" at bounding box center [1196, 438] width 171 height 42
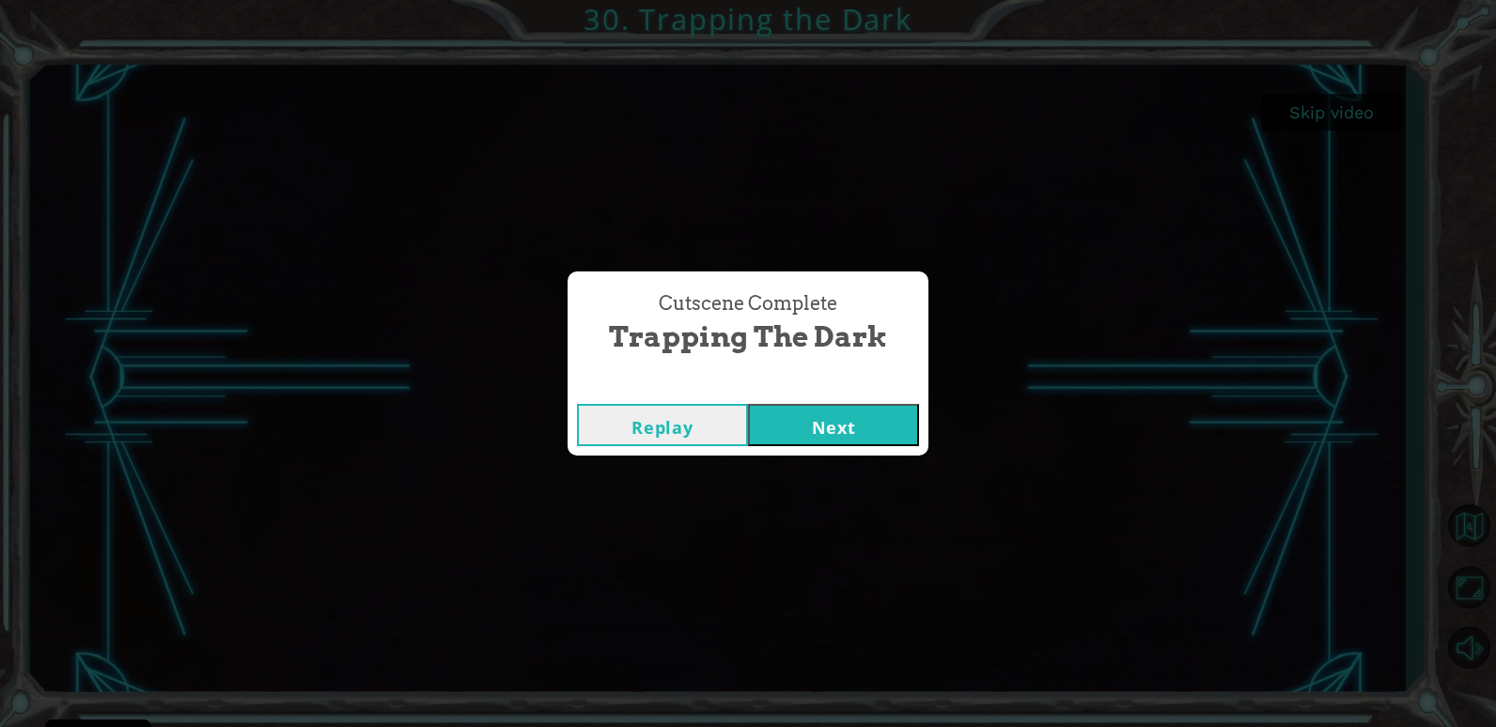
click at [900, 419] on button "Next" at bounding box center [833, 425] width 171 height 42
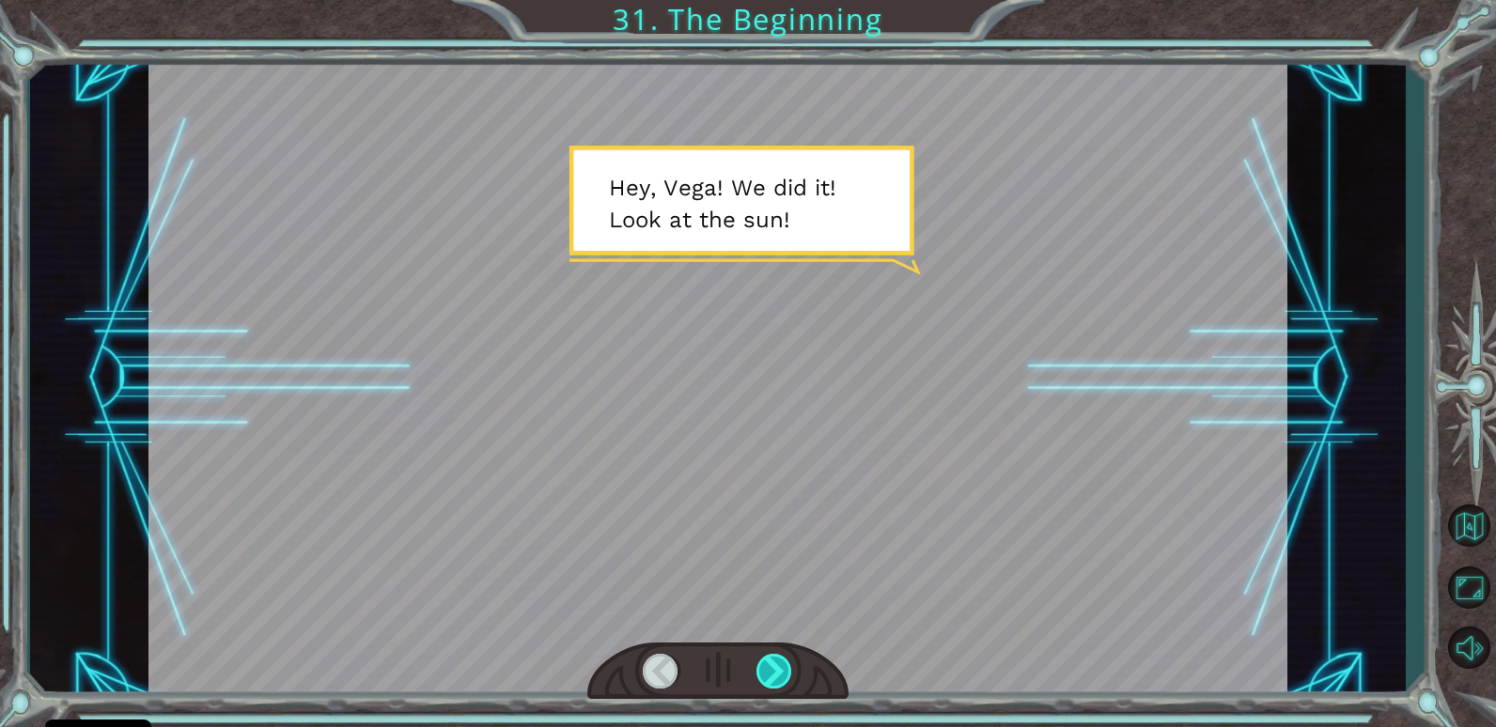
click at [784, 672] on div at bounding box center [774, 671] width 37 height 35
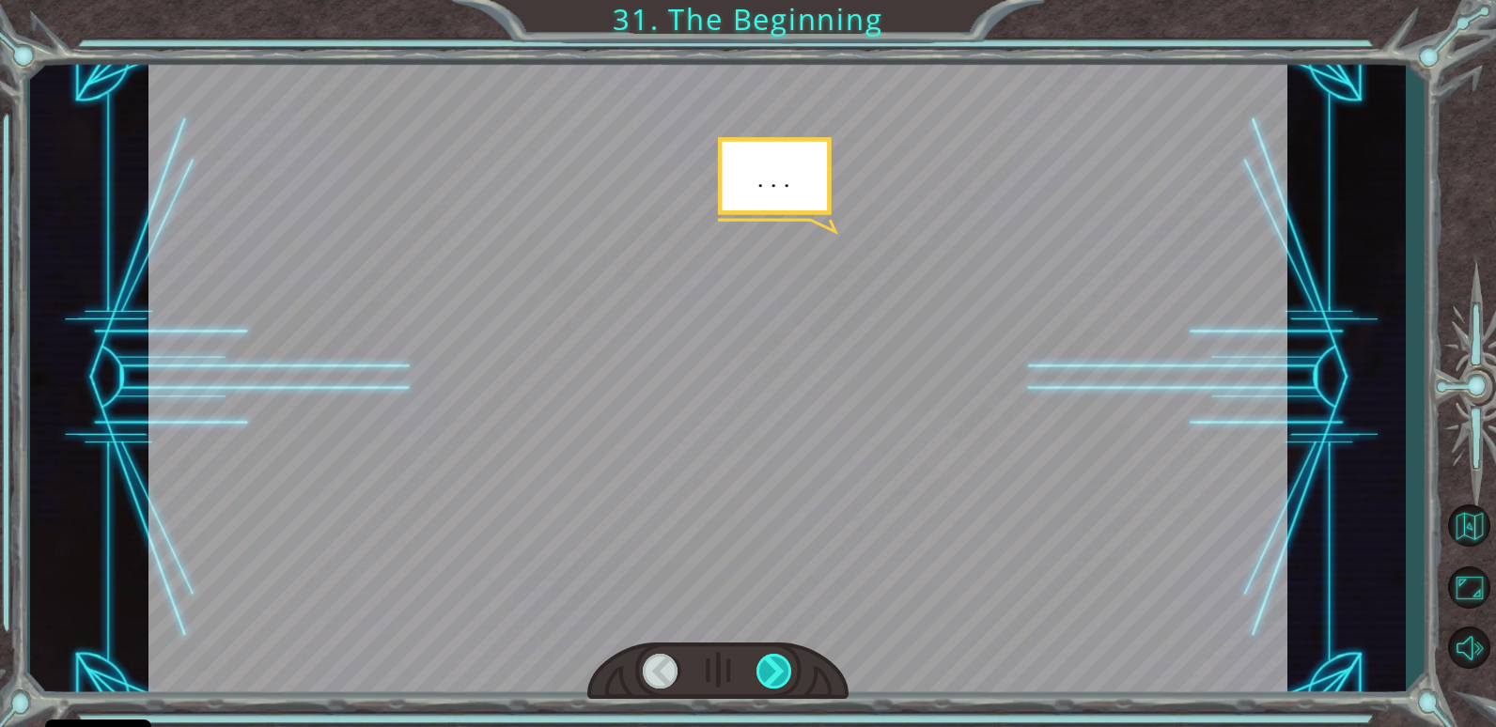
click at [784, 672] on div at bounding box center [774, 671] width 37 height 35
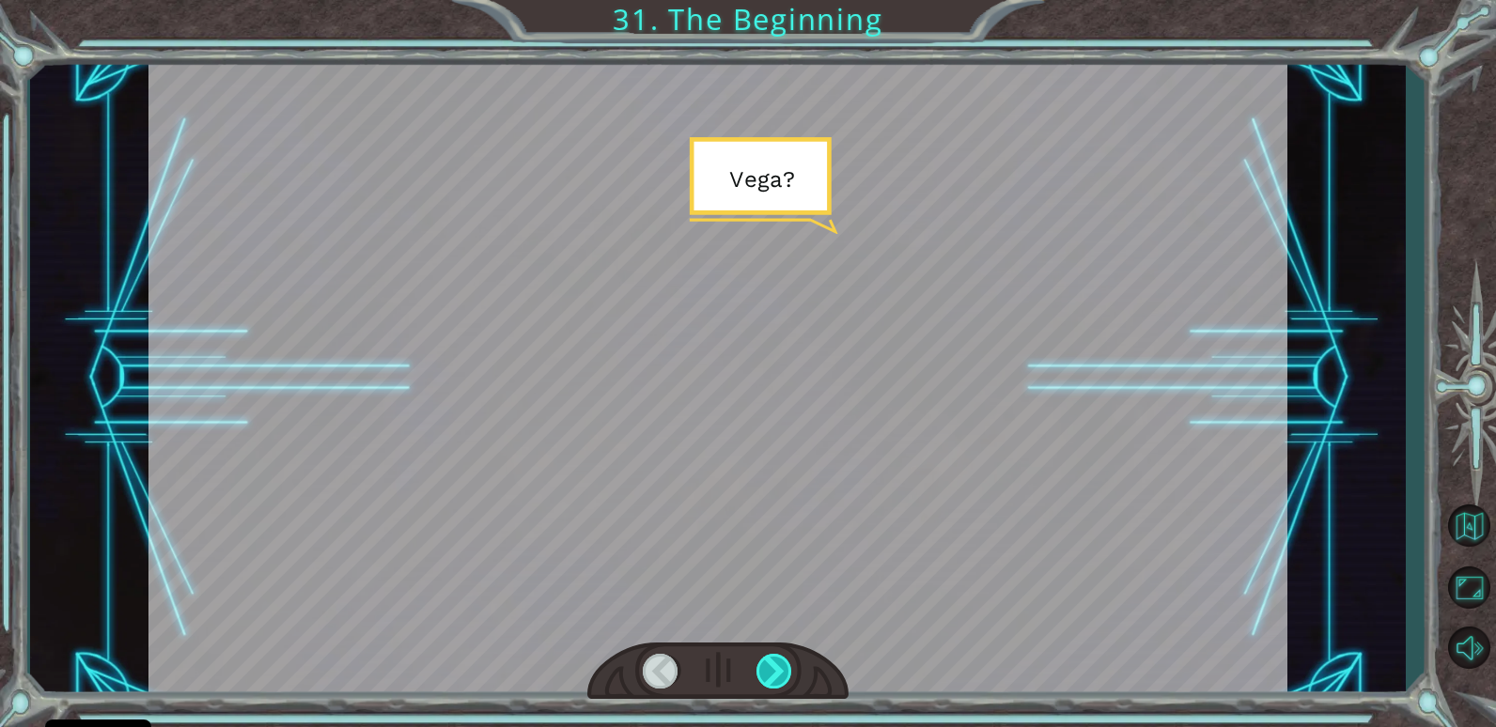
click at [784, 672] on div at bounding box center [774, 671] width 37 height 35
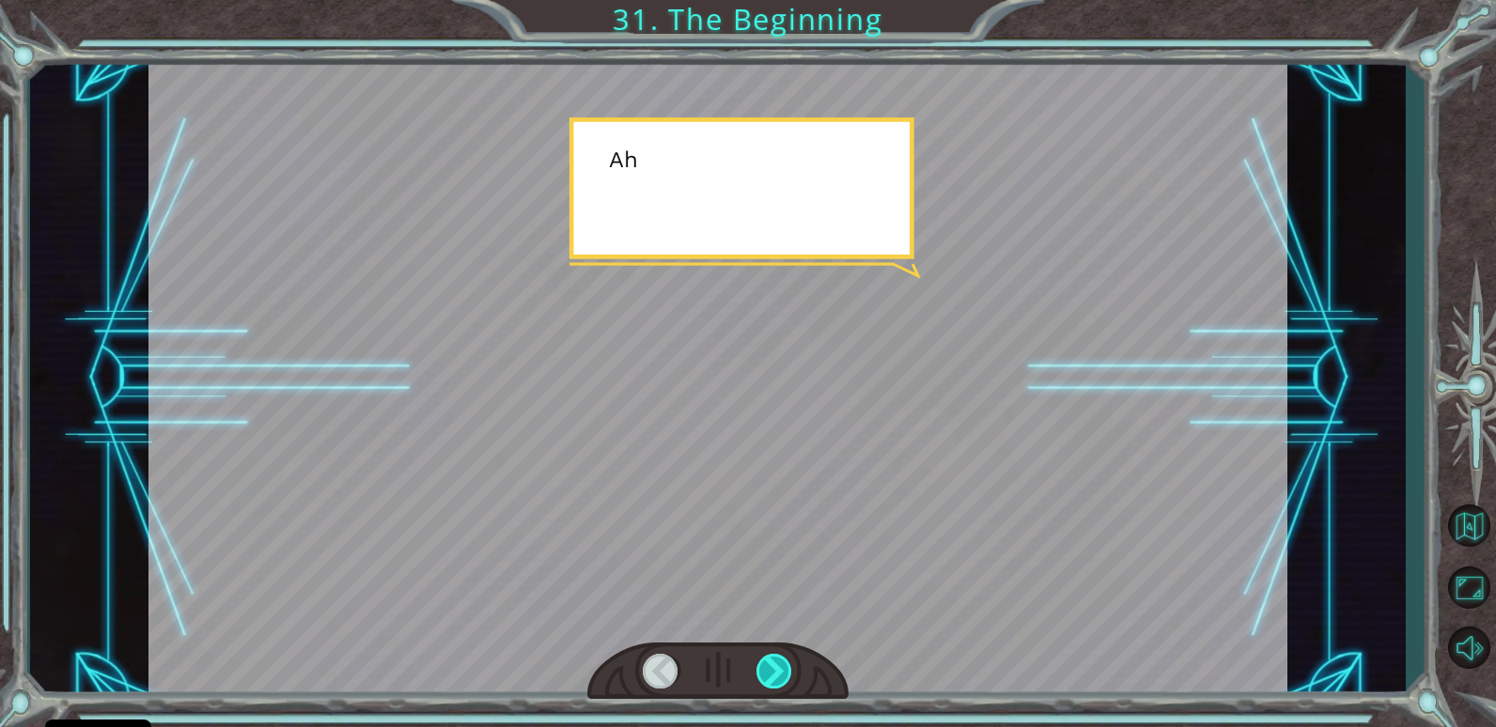
click at [784, 672] on div at bounding box center [774, 671] width 37 height 35
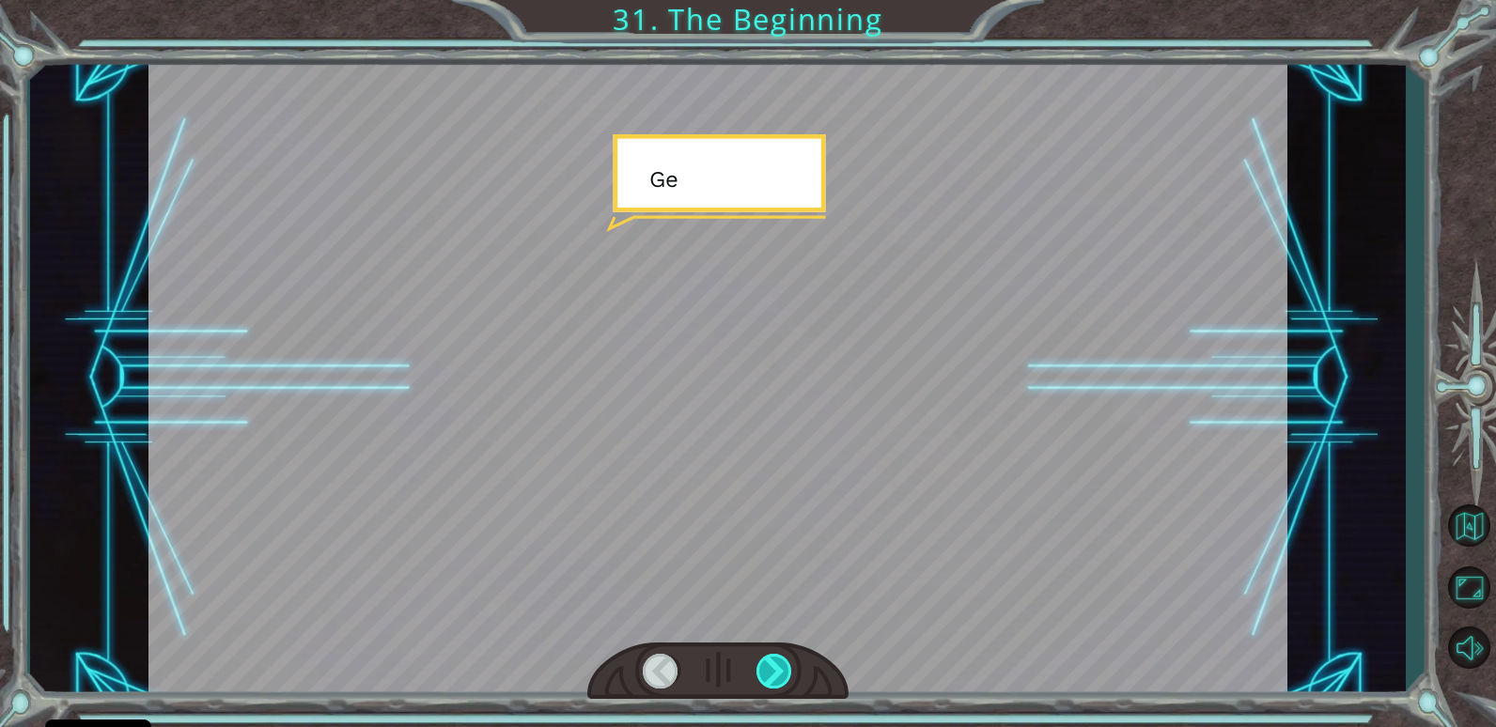
click at [784, 672] on div at bounding box center [774, 671] width 37 height 35
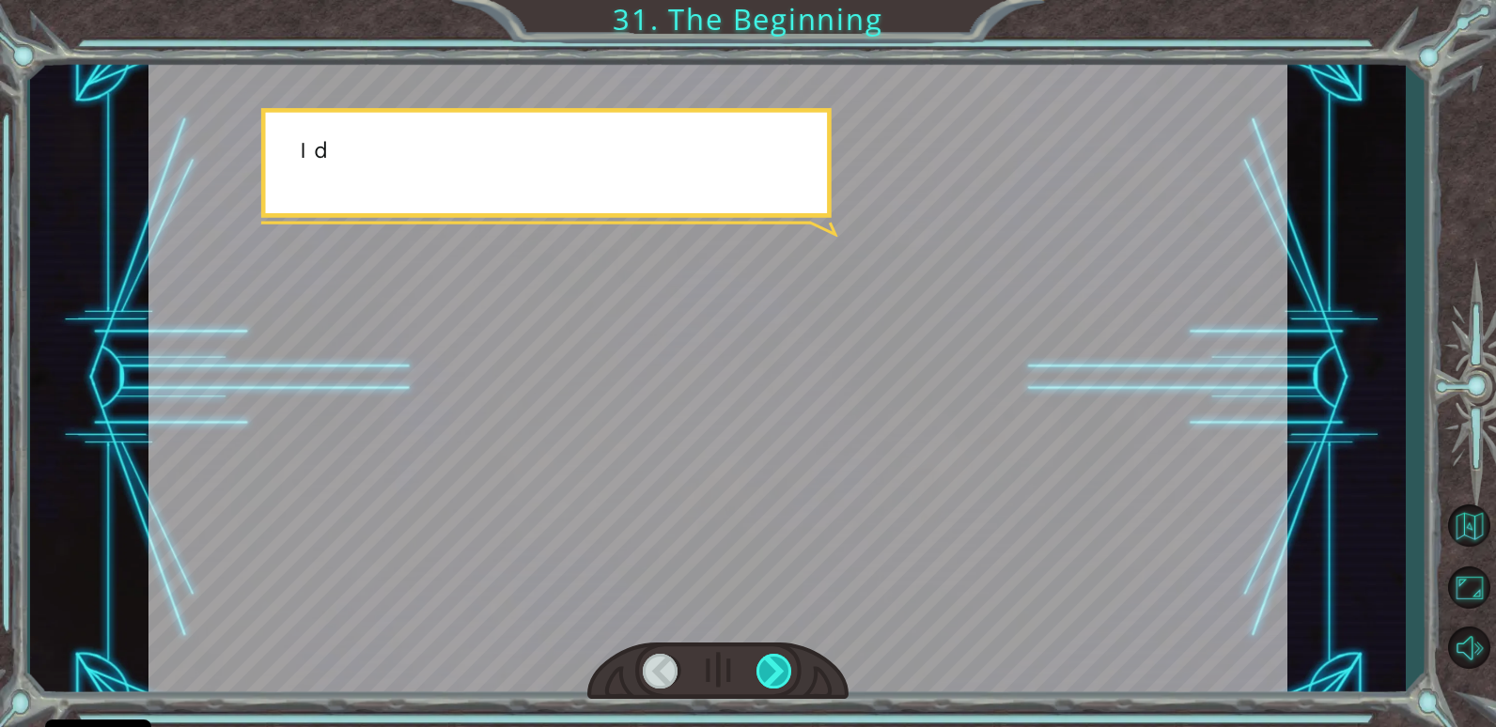
click at [784, 672] on div at bounding box center [774, 671] width 37 height 35
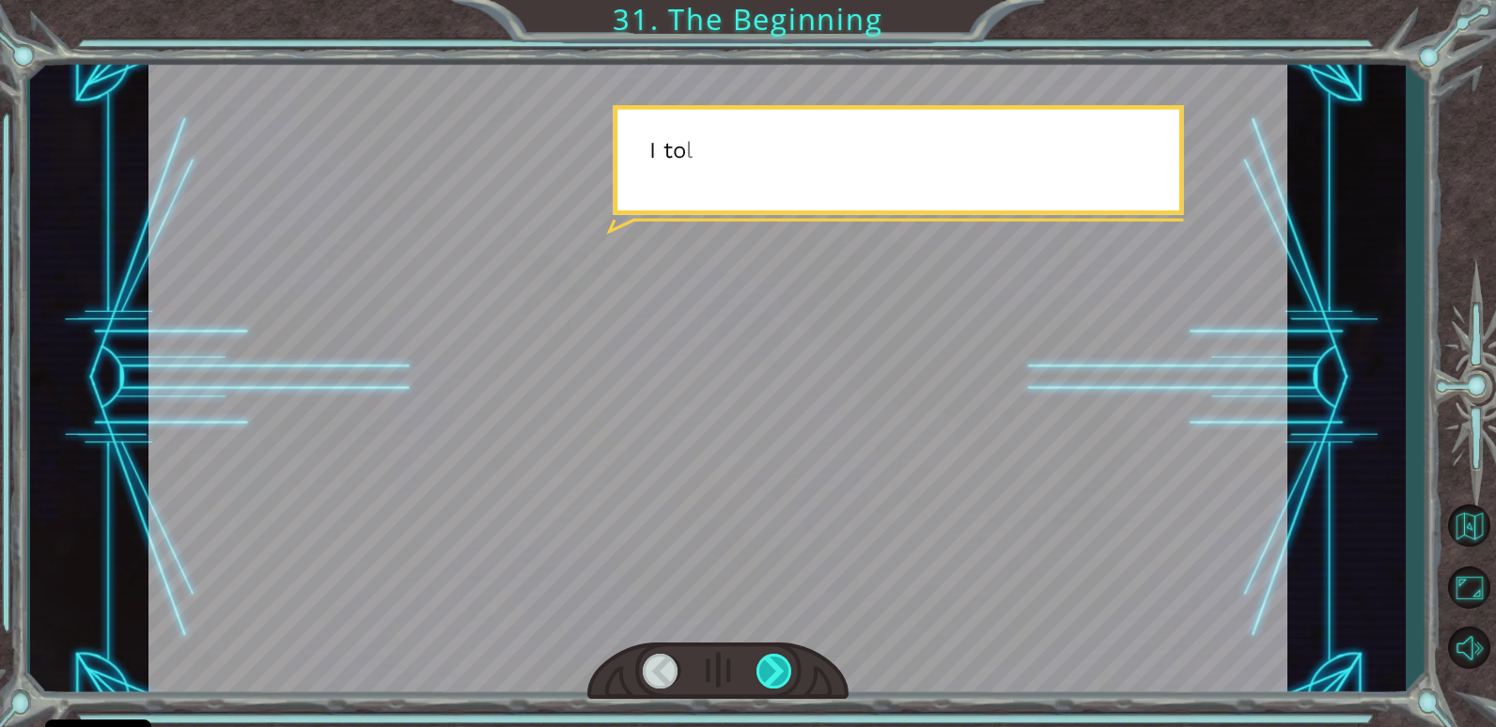
click at [784, 672] on div at bounding box center [774, 671] width 37 height 35
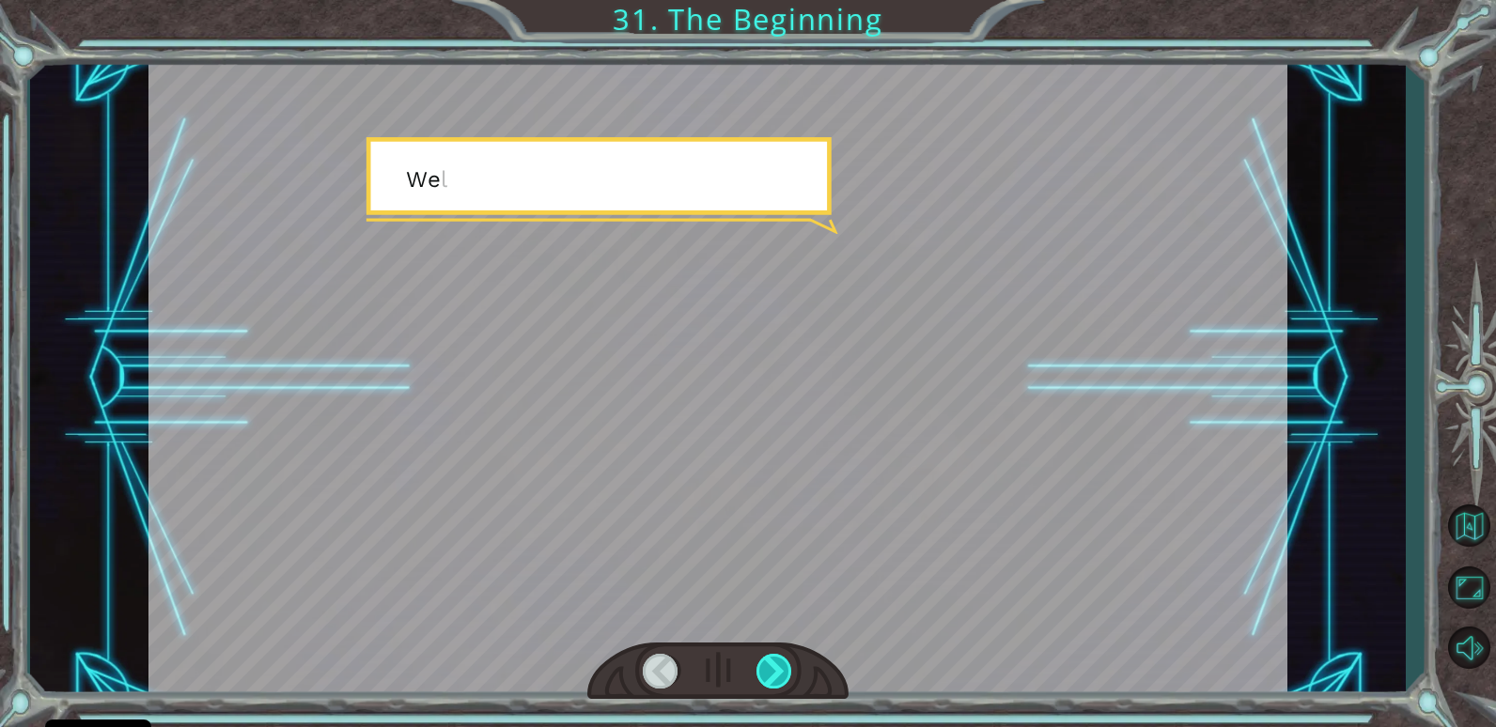
click at [784, 672] on div at bounding box center [774, 671] width 37 height 35
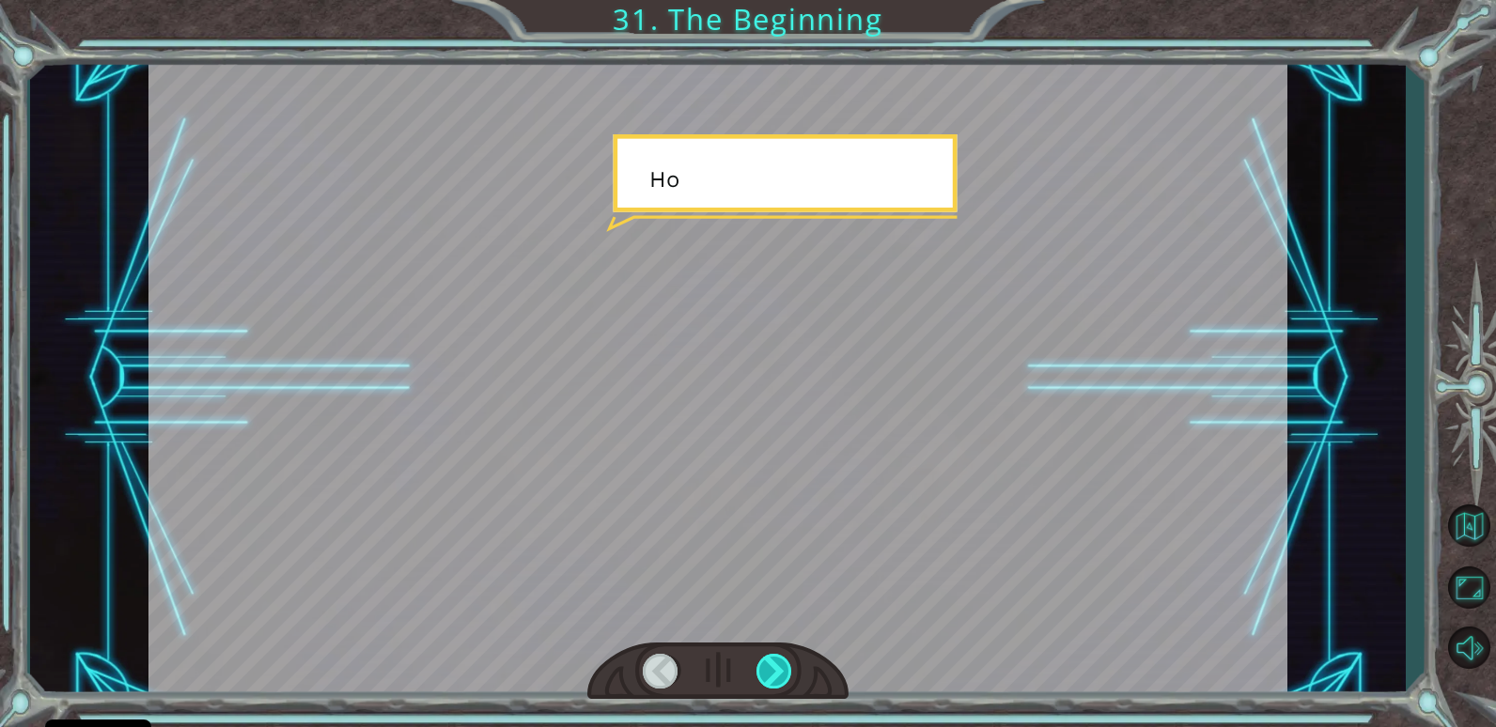
click at [784, 672] on div at bounding box center [774, 671] width 37 height 35
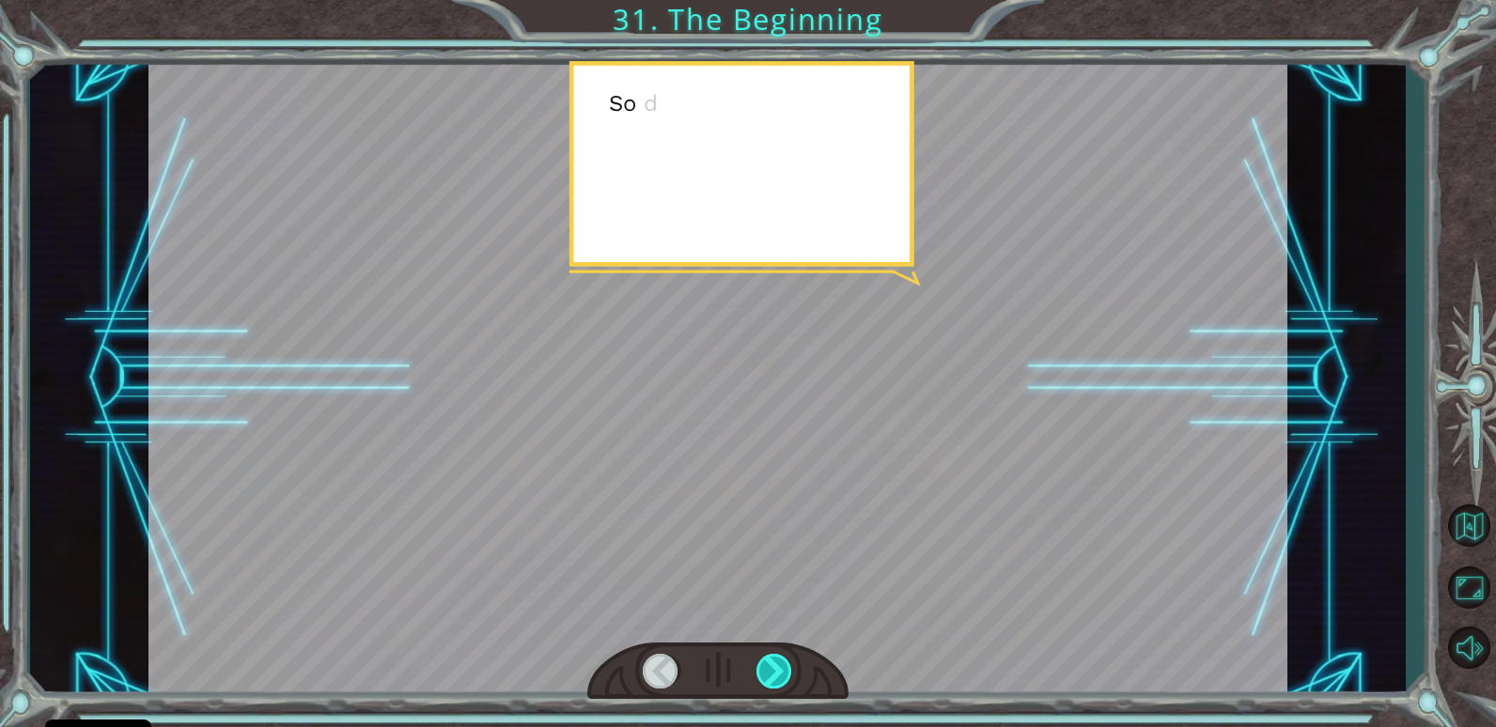
click at [784, 672] on div at bounding box center [774, 671] width 37 height 35
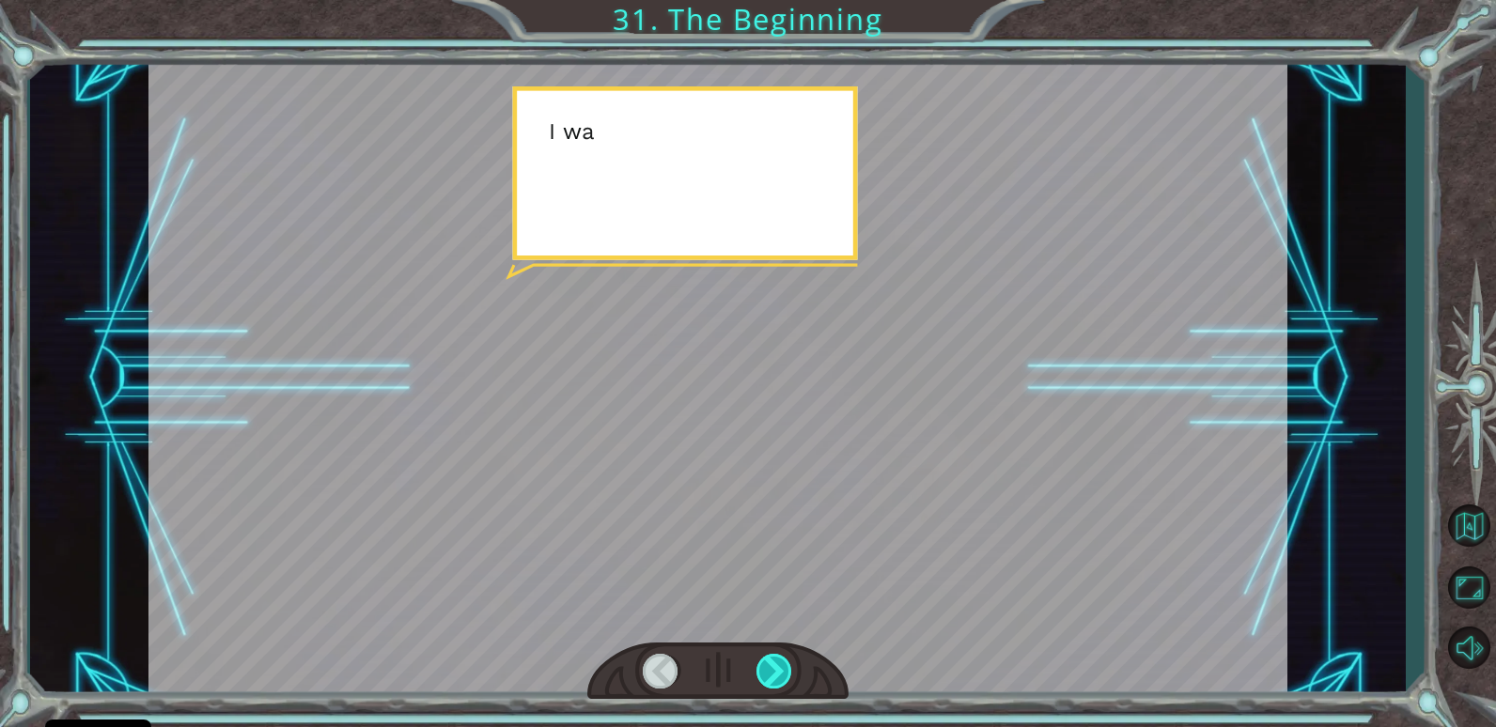
click at [784, 672] on div at bounding box center [774, 671] width 37 height 35
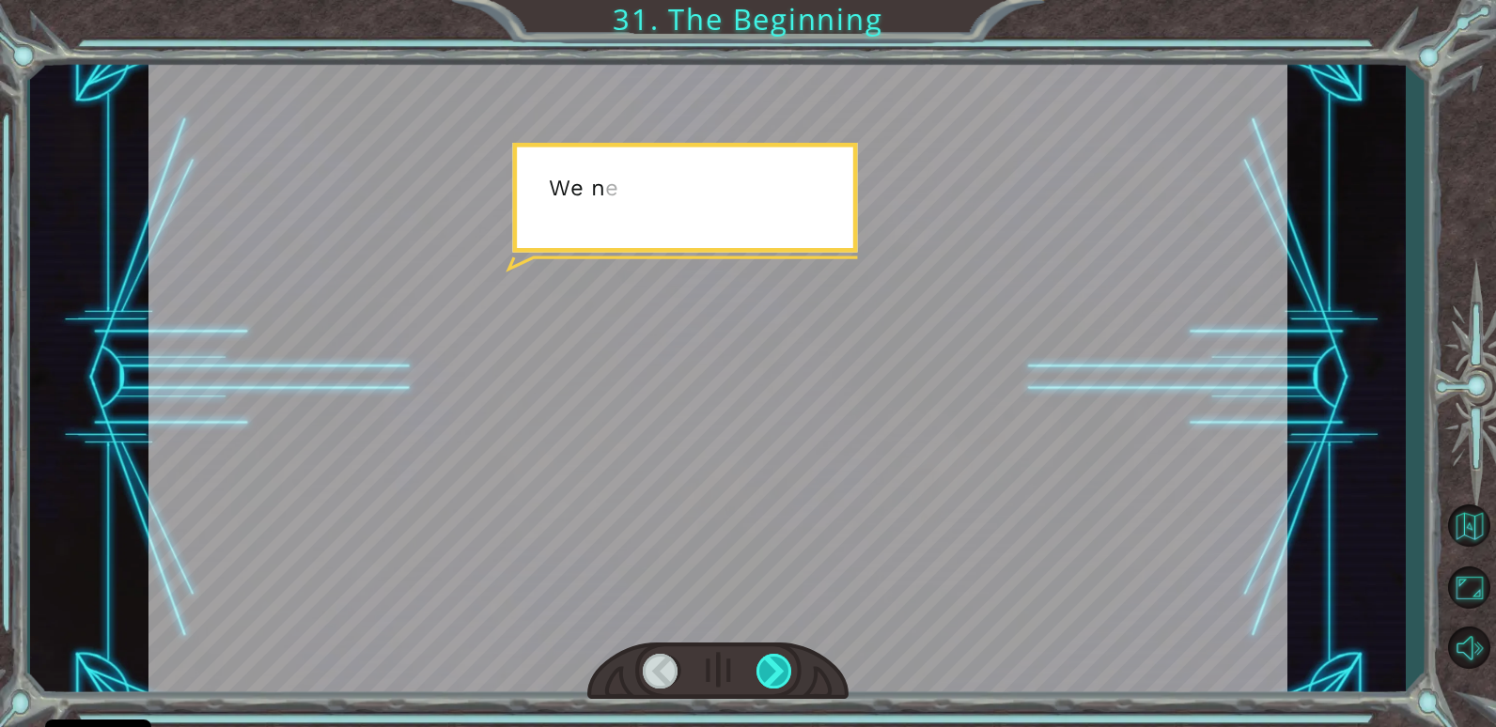
click at [784, 672] on div at bounding box center [774, 671] width 37 height 35
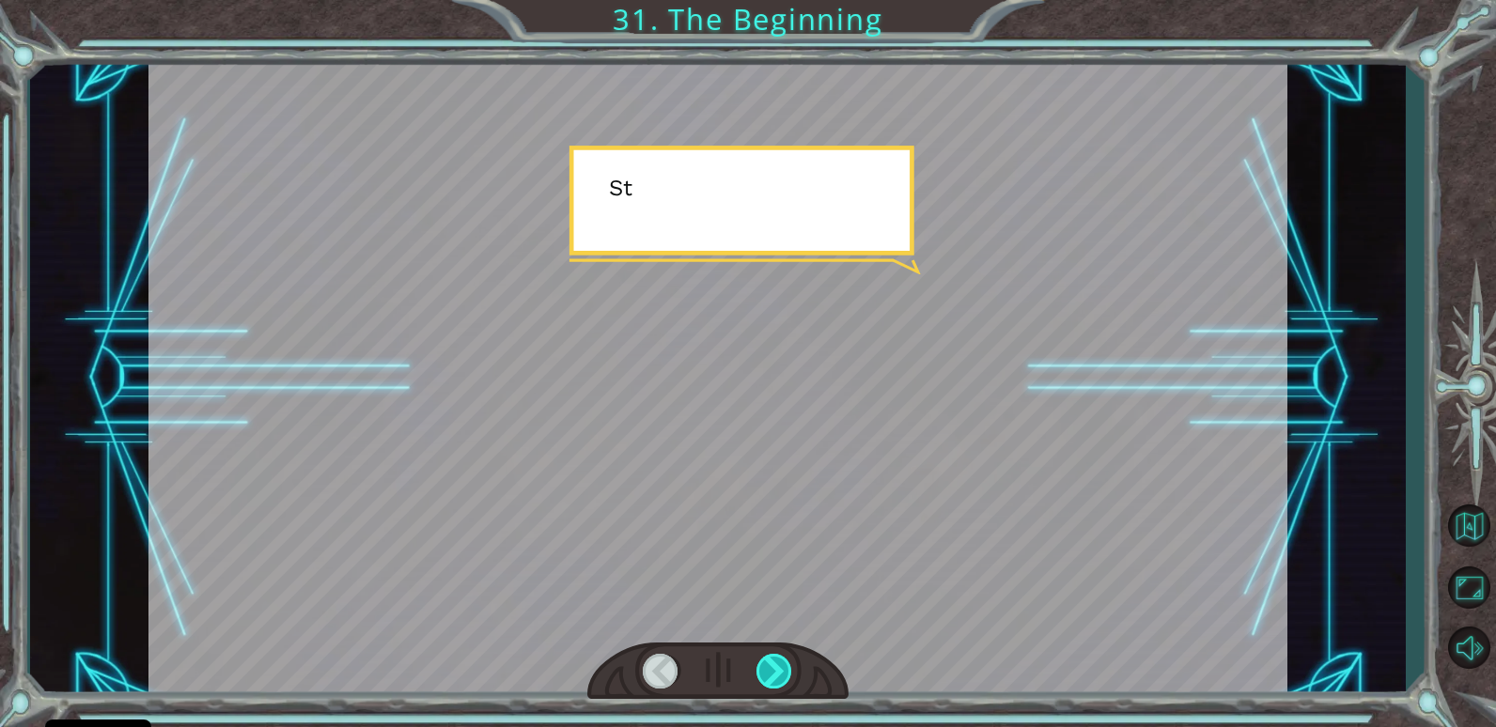
click at [784, 672] on div at bounding box center [774, 671] width 37 height 35
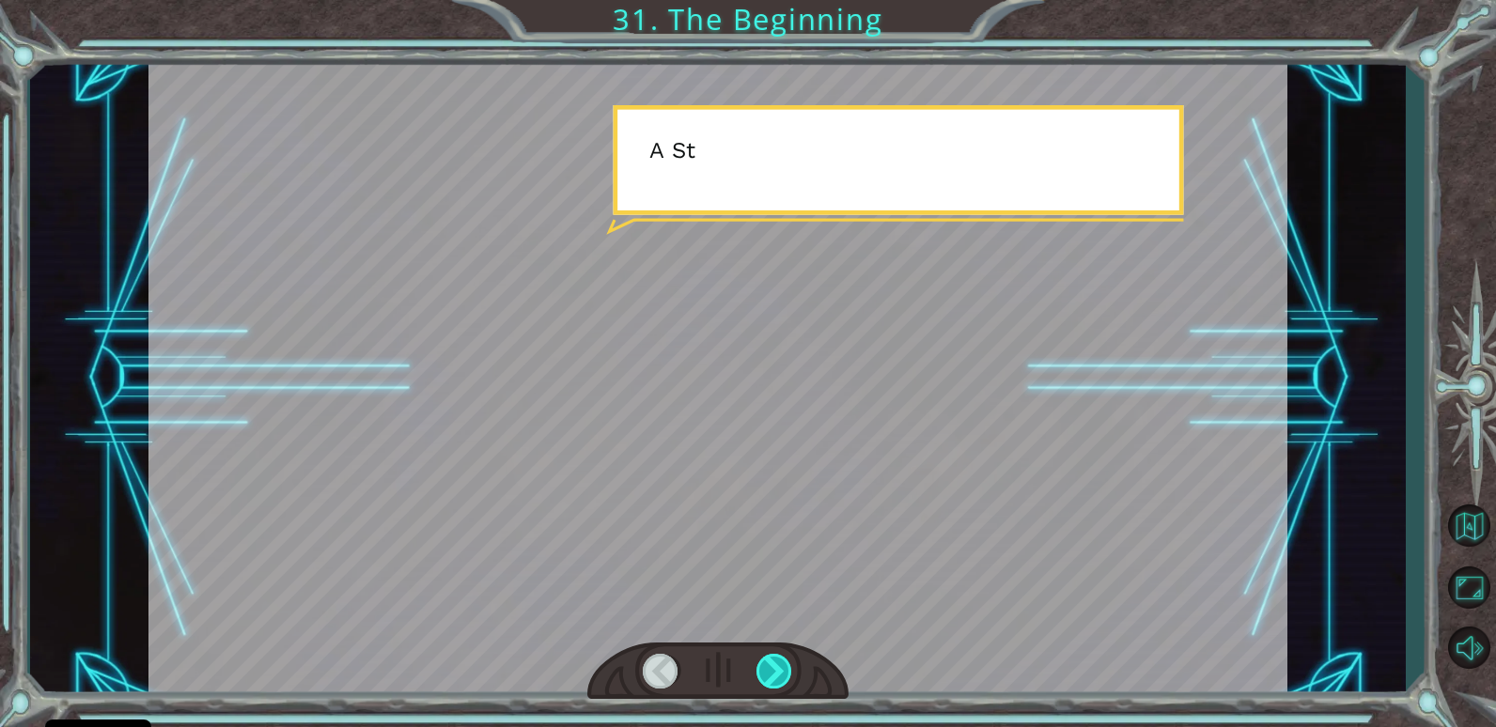
click at [784, 672] on div at bounding box center [774, 671] width 37 height 35
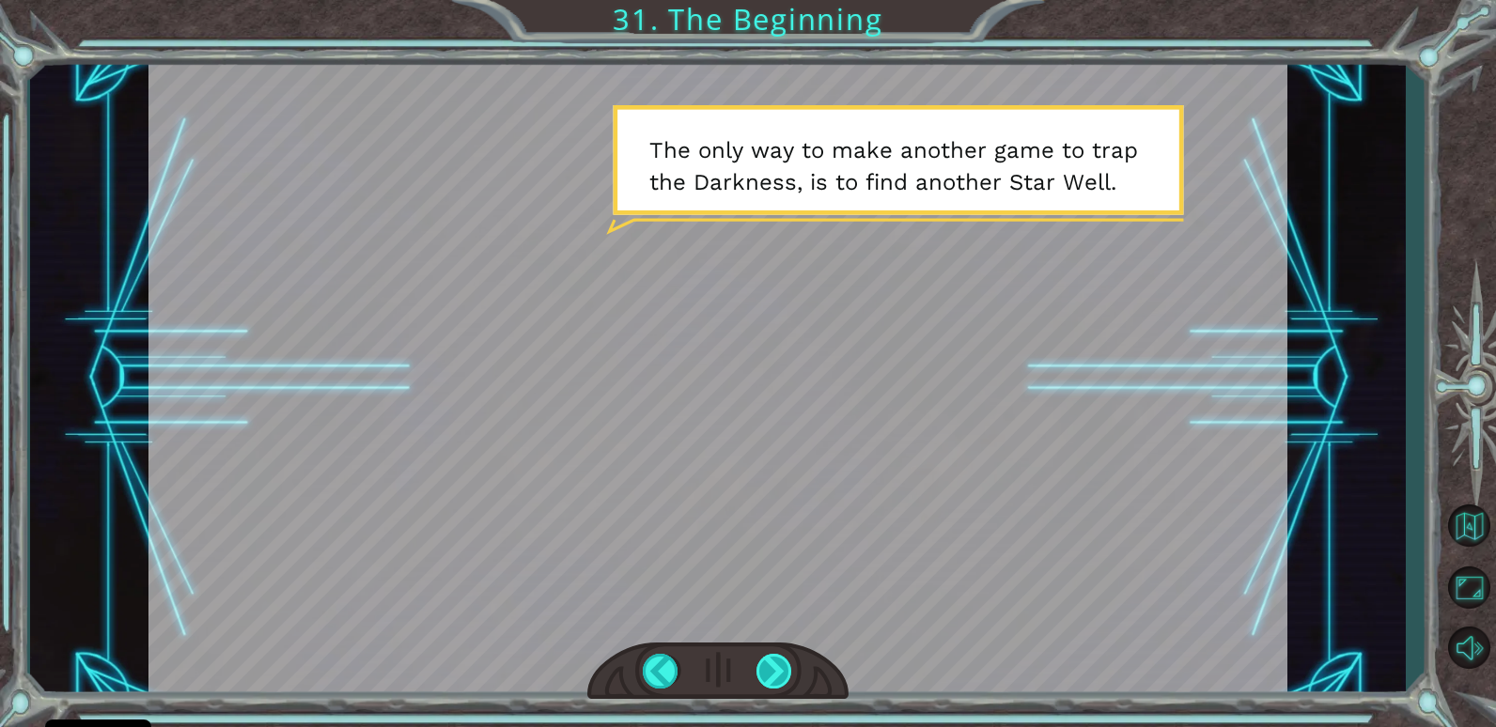
click at [776, 670] on div at bounding box center [774, 671] width 37 height 35
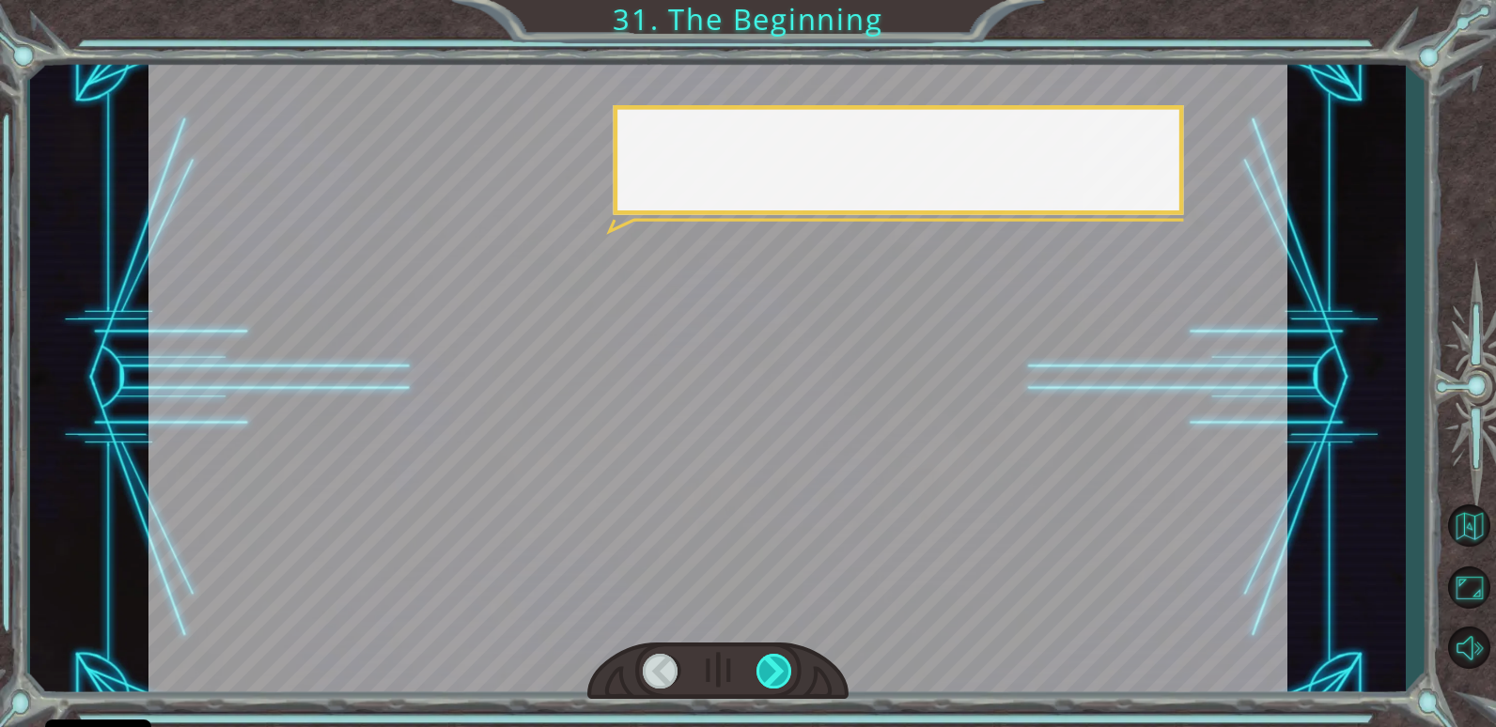
click at [776, 670] on div at bounding box center [774, 671] width 37 height 35
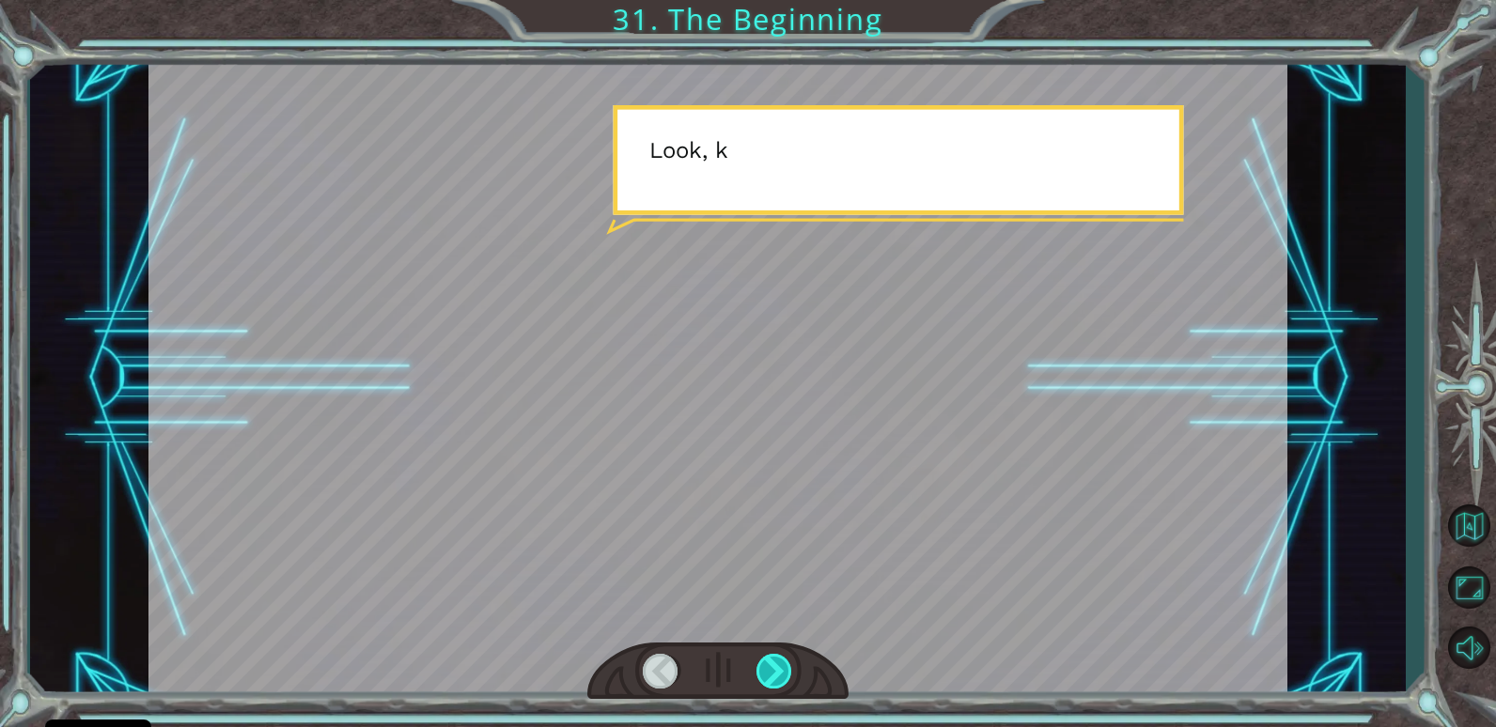
click at [776, 670] on div at bounding box center [774, 671] width 37 height 35
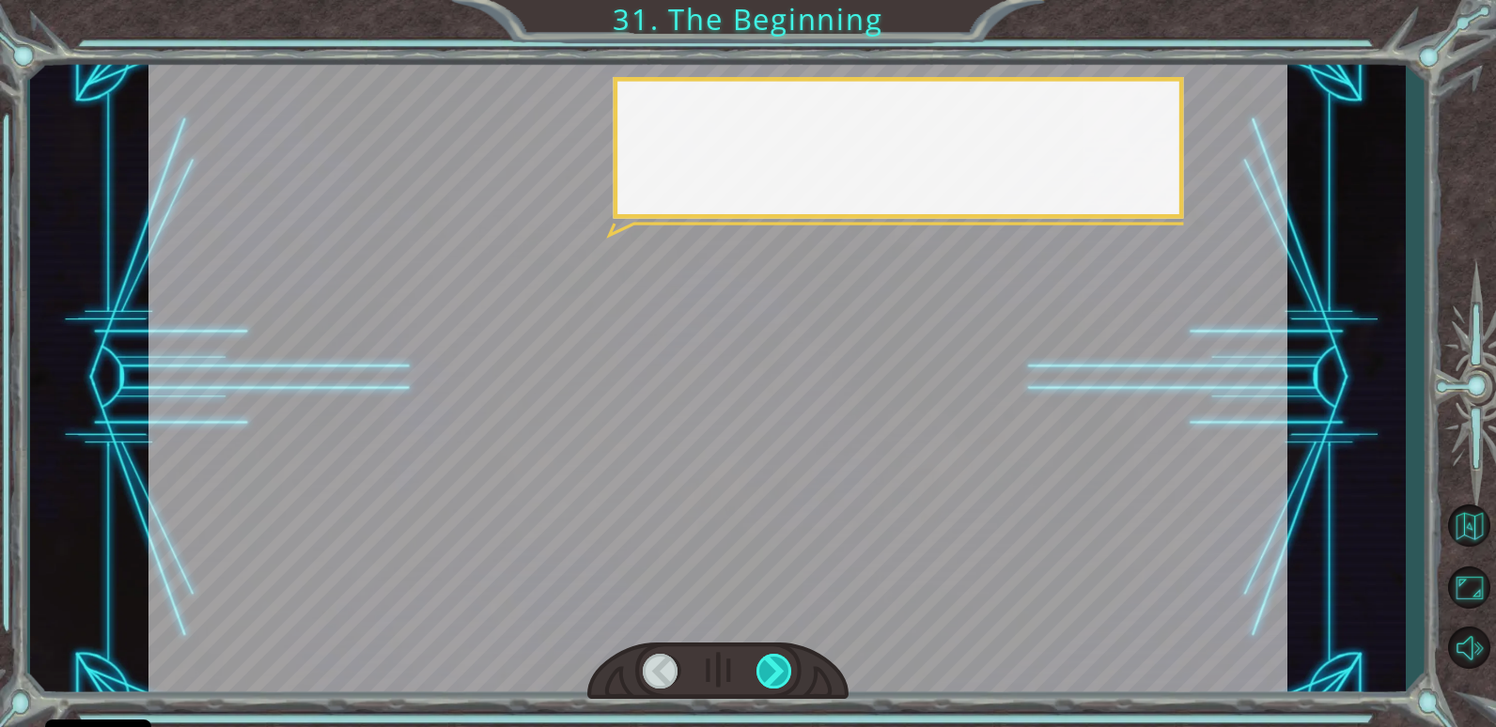
click at [776, 670] on div at bounding box center [774, 671] width 37 height 35
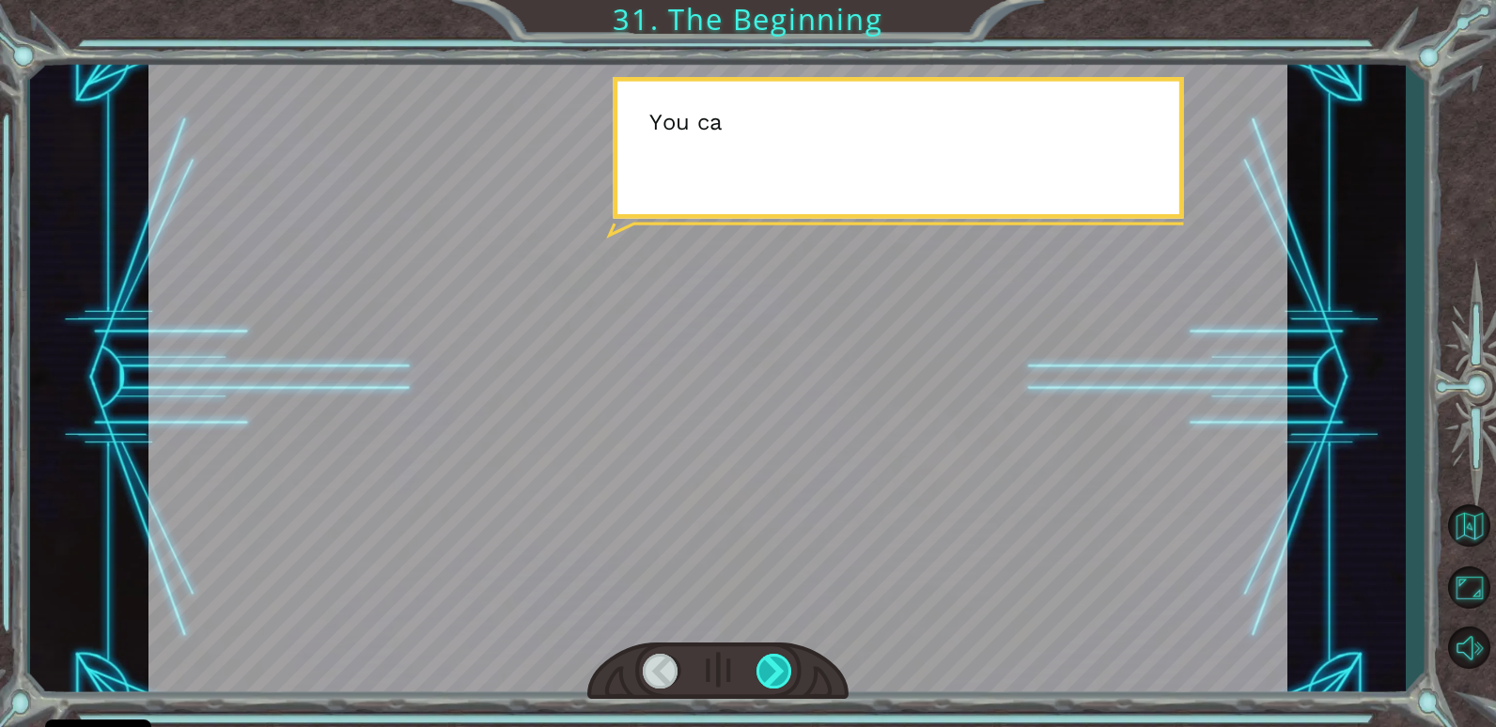
click at [776, 670] on div at bounding box center [774, 671] width 37 height 35
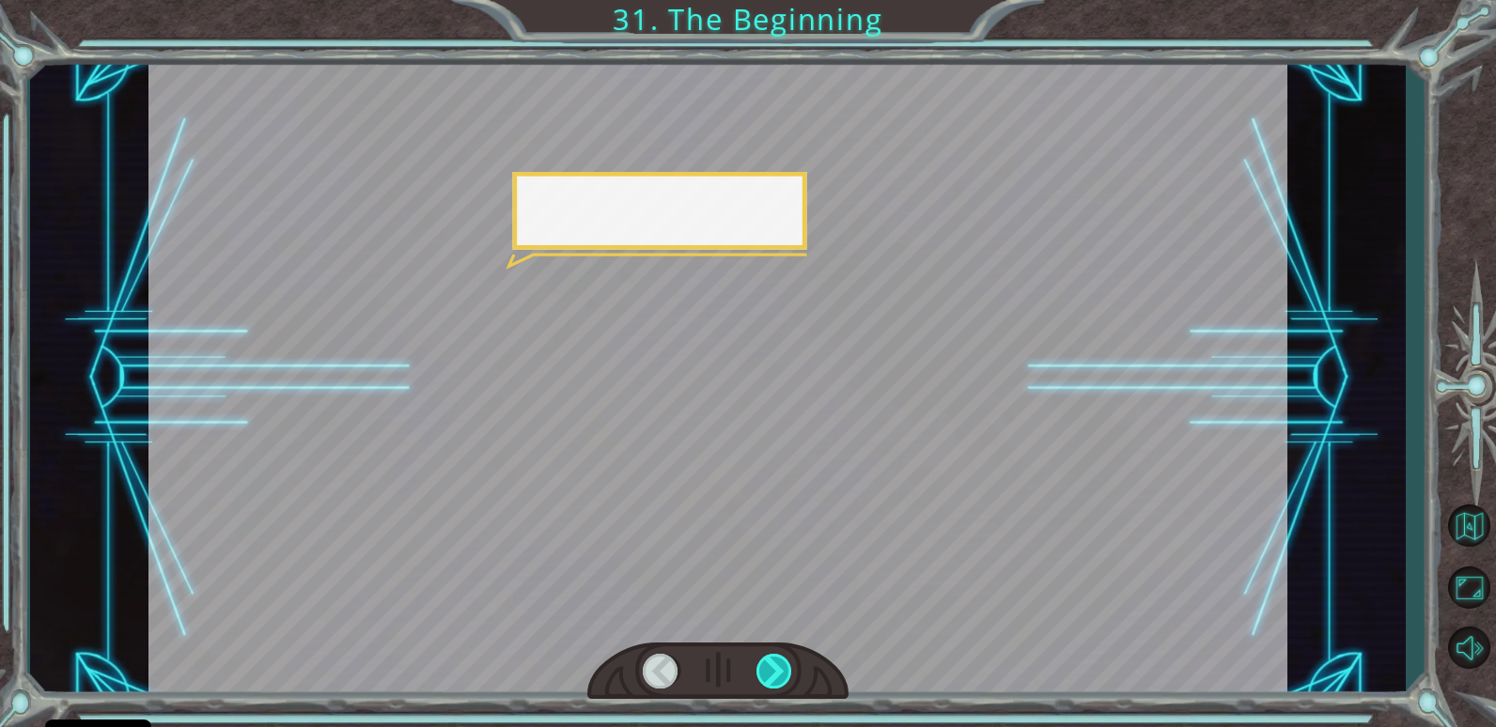
click at [776, 670] on div at bounding box center [774, 671] width 37 height 35
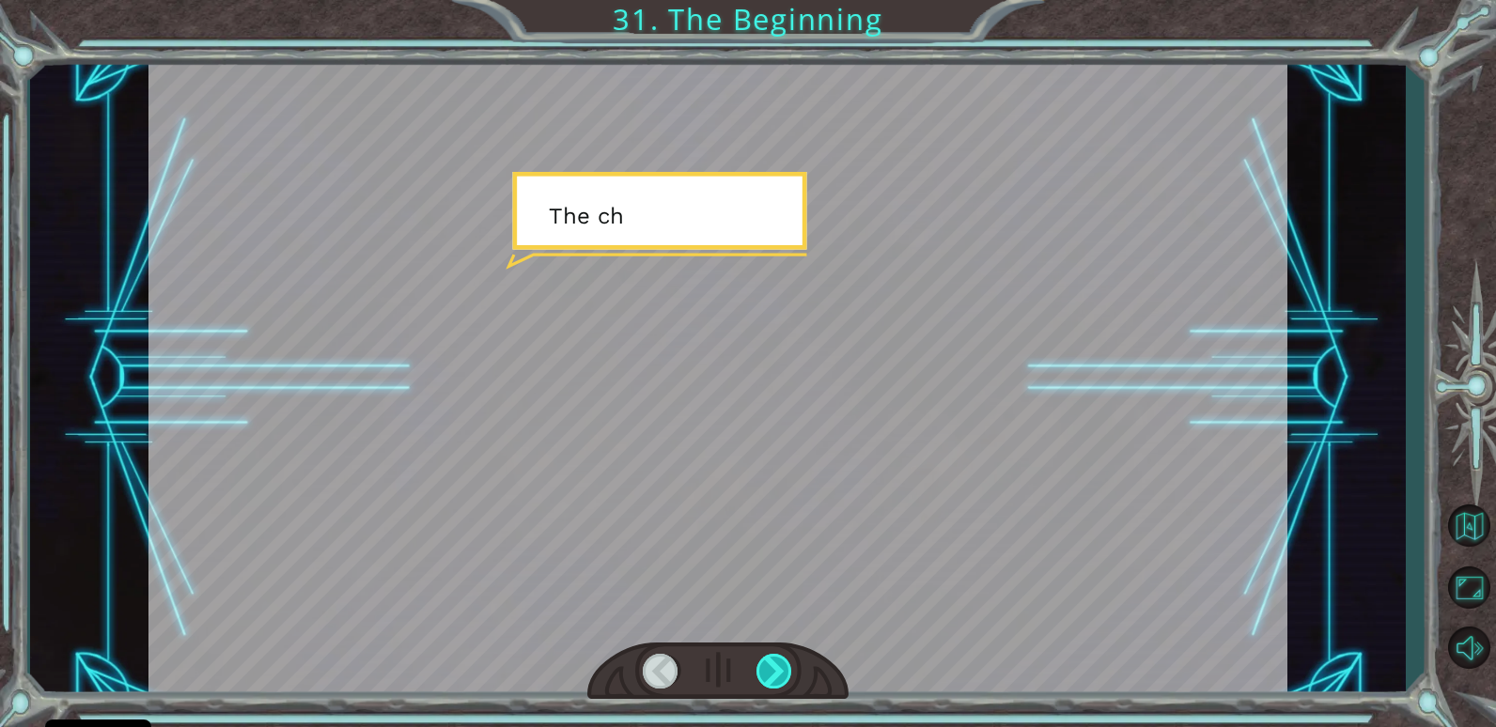
click at [776, 670] on div at bounding box center [774, 671] width 37 height 35
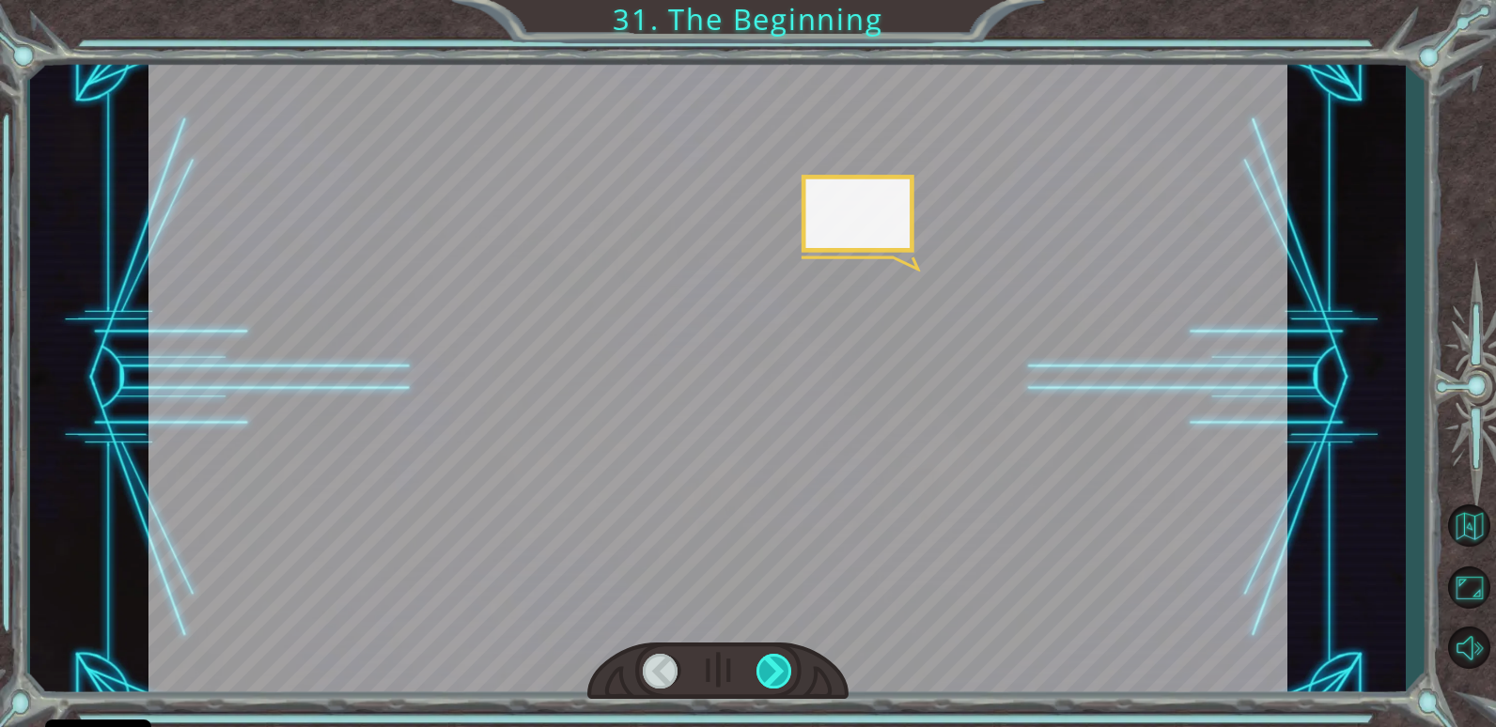
click at [776, 670] on div at bounding box center [774, 671] width 37 height 35
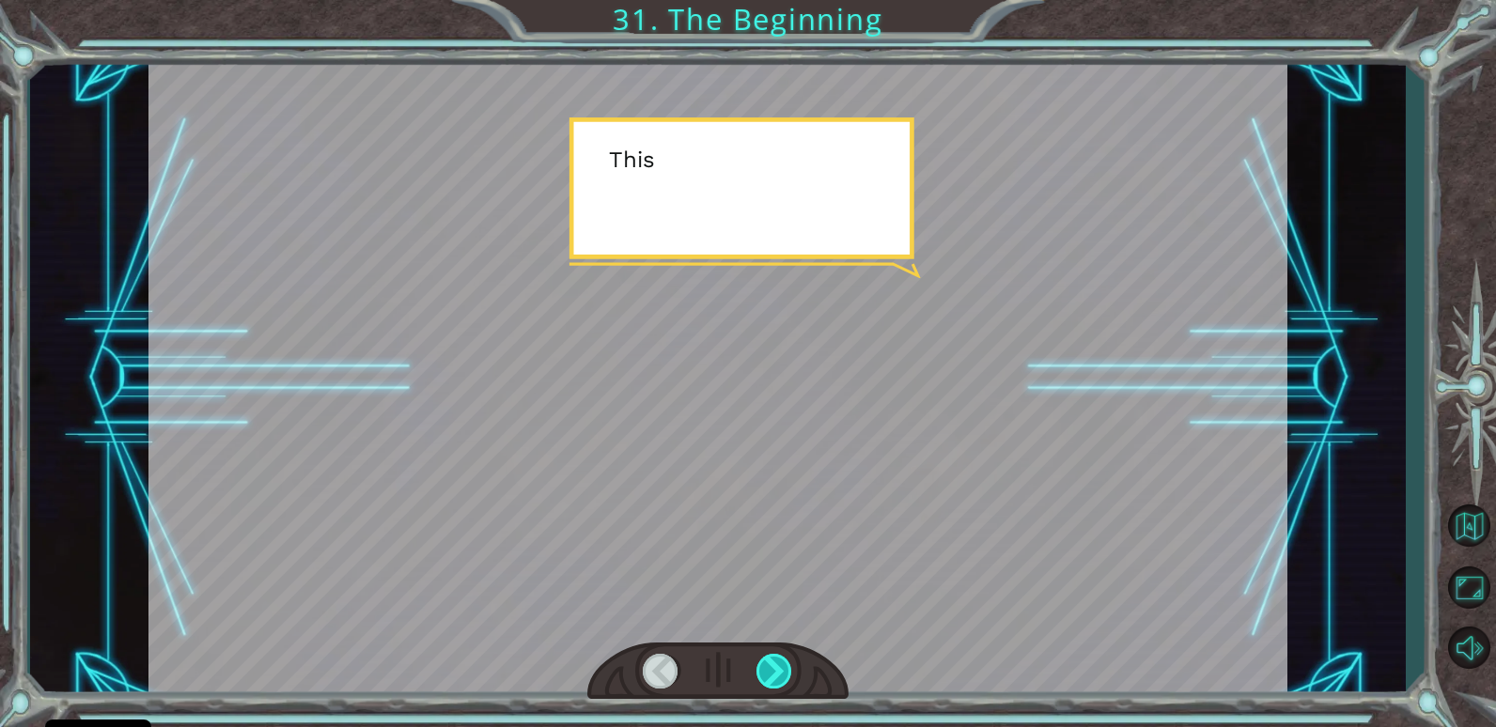
click at [776, 670] on div at bounding box center [774, 671] width 37 height 35
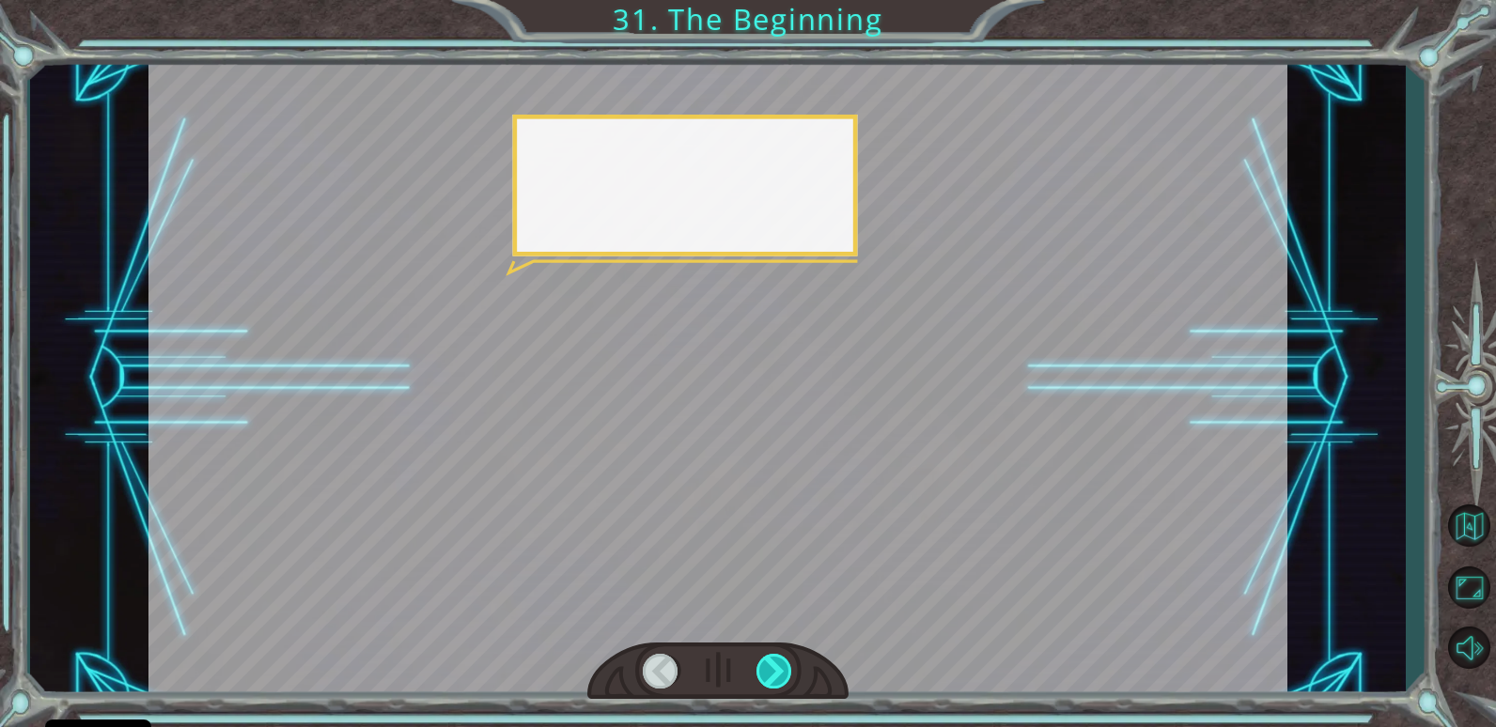
click at [776, 670] on div at bounding box center [774, 671] width 37 height 35
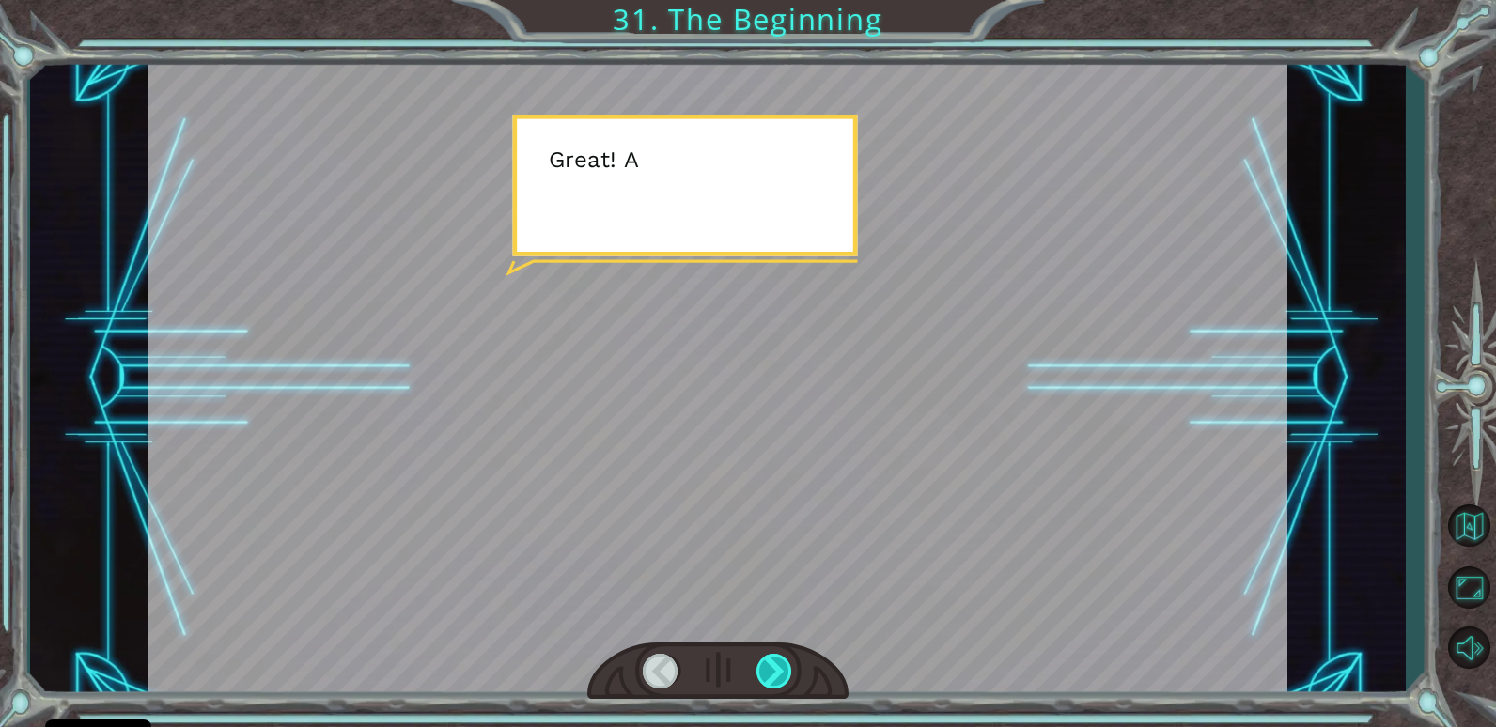
click at [776, 670] on div at bounding box center [774, 671] width 37 height 35
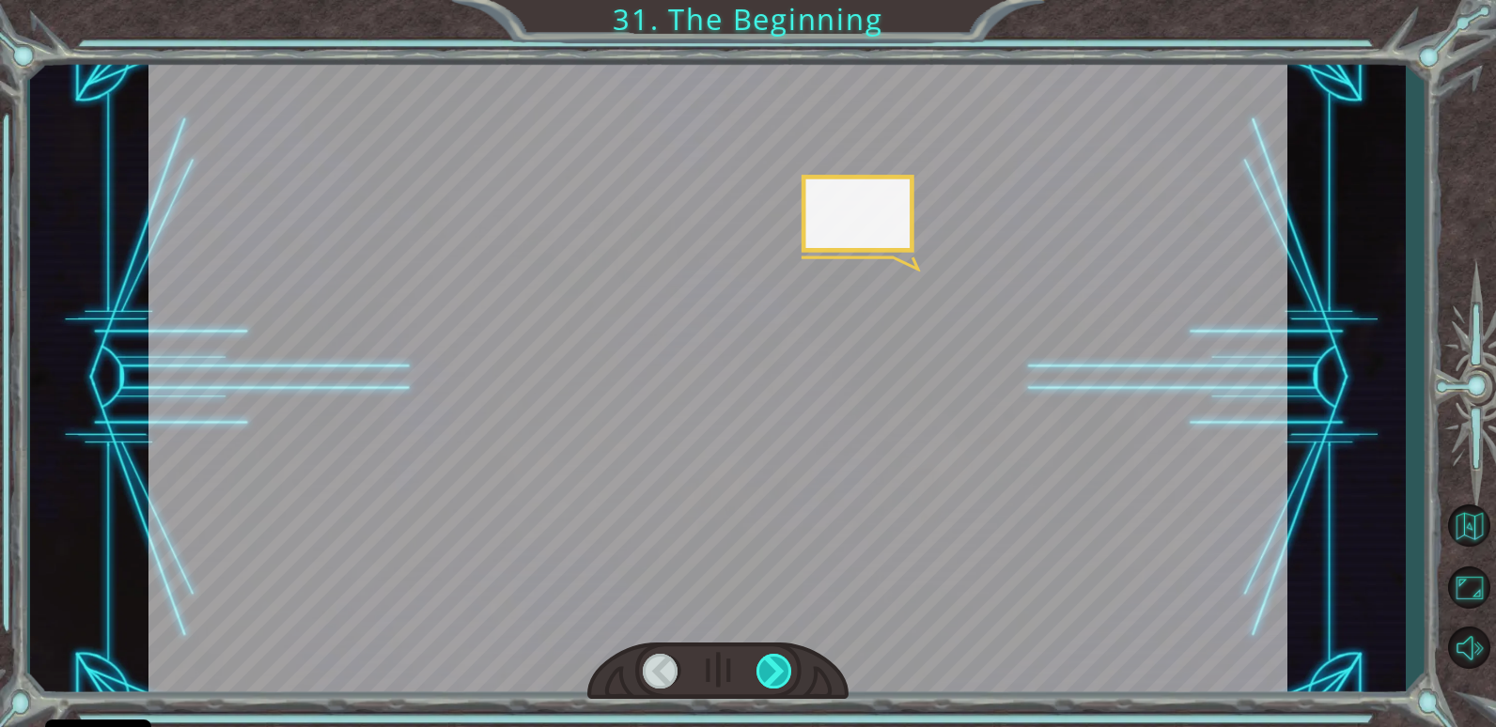
click at [776, 670] on div at bounding box center [774, 671] width 37 height 35
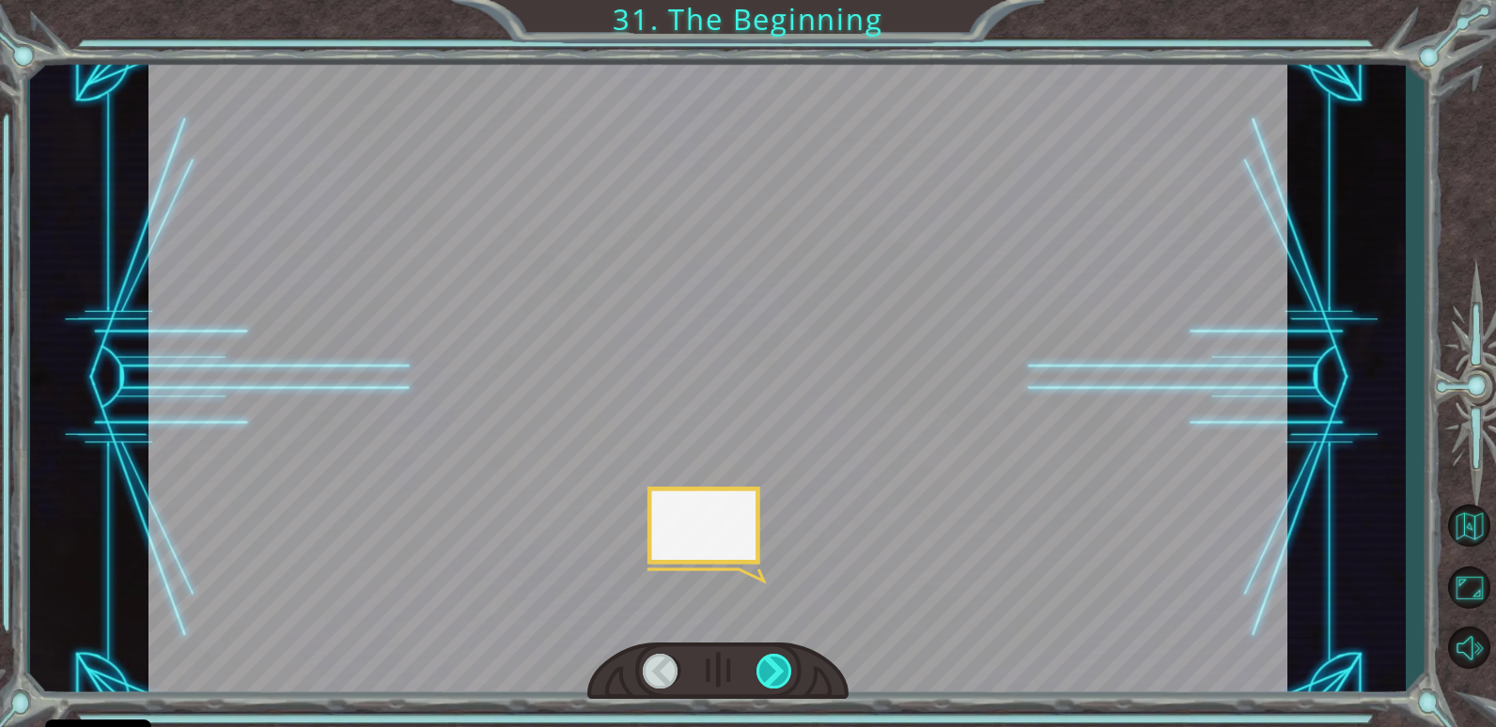
click at [776, 670] on div at bounding box center [774, 671] width 37 height 35
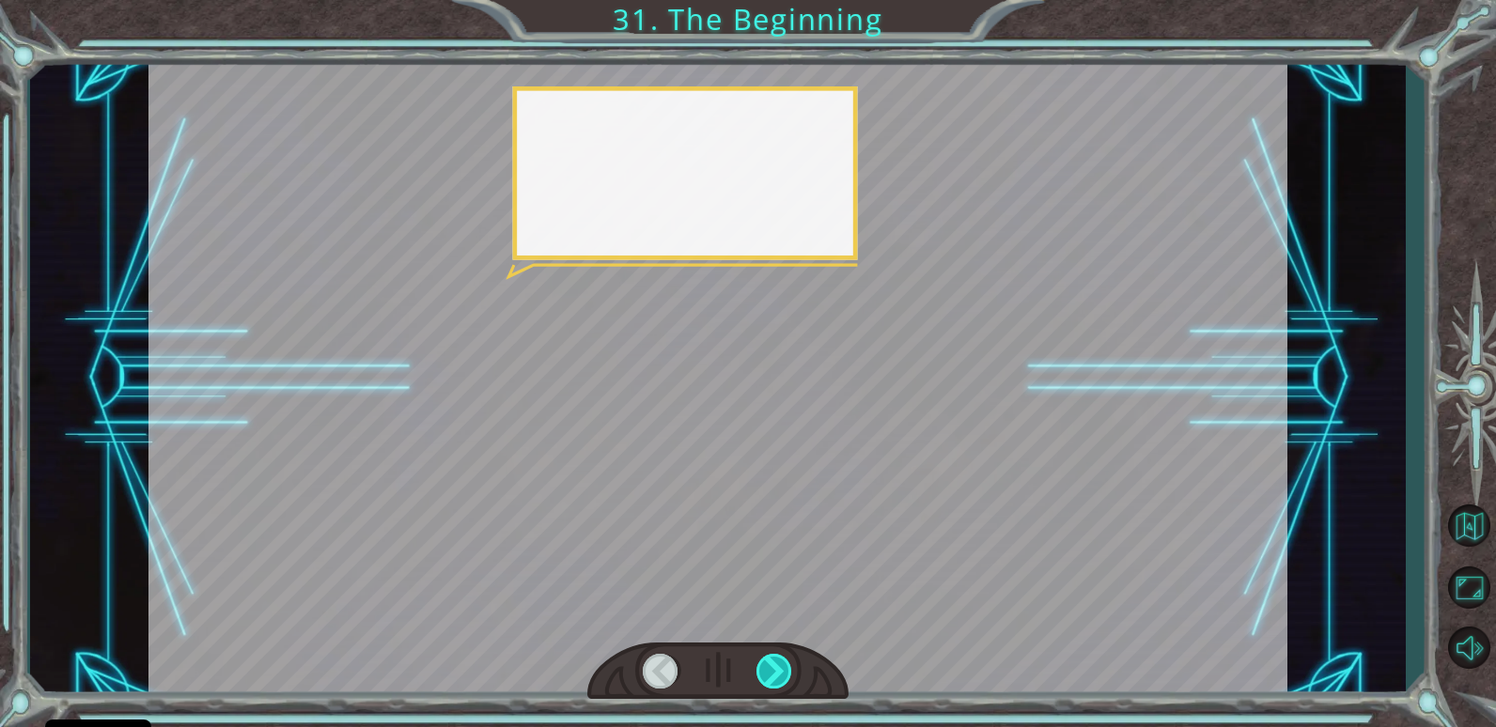
click at [776, 670] on div at bounding box center [774, 671] width 37 height 35
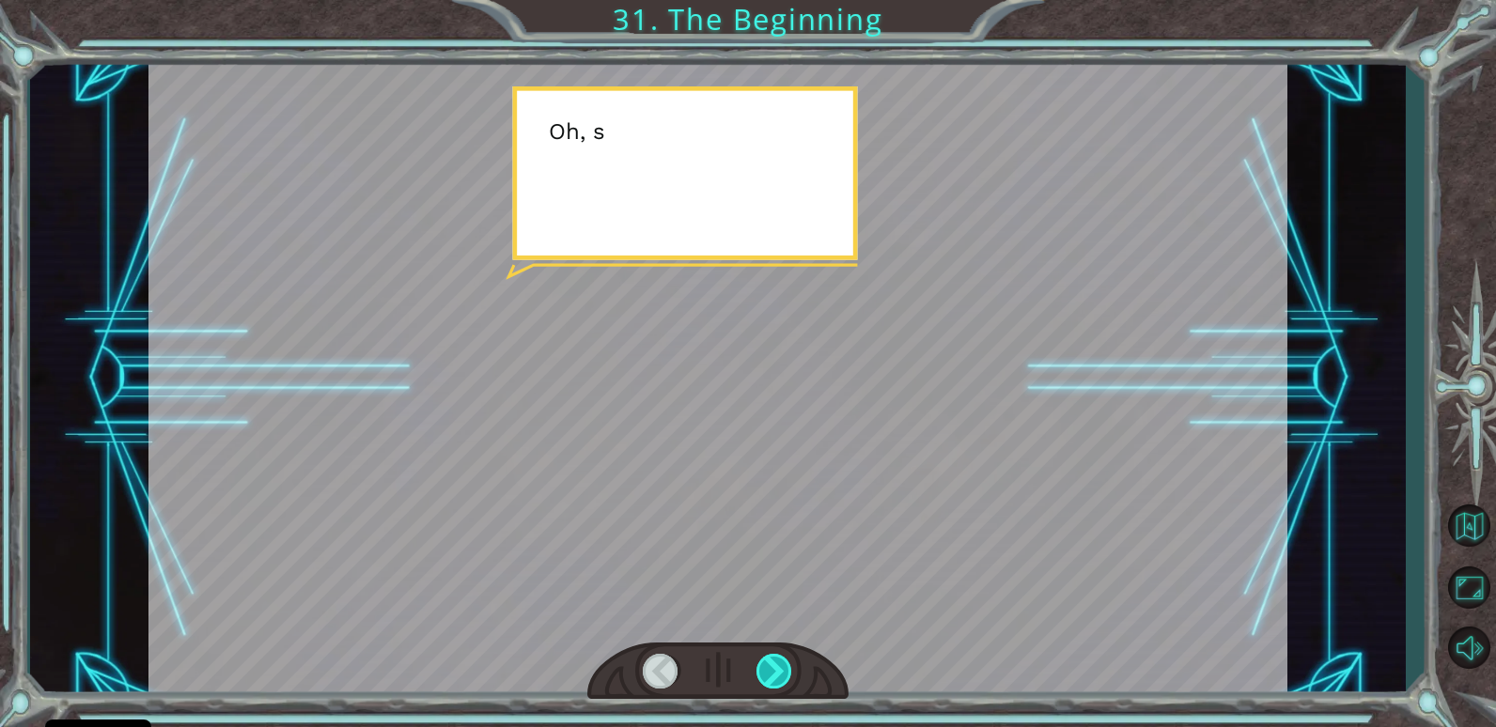
click at [776, 670] on div at bounding box center [774, 671] width 37 height 35
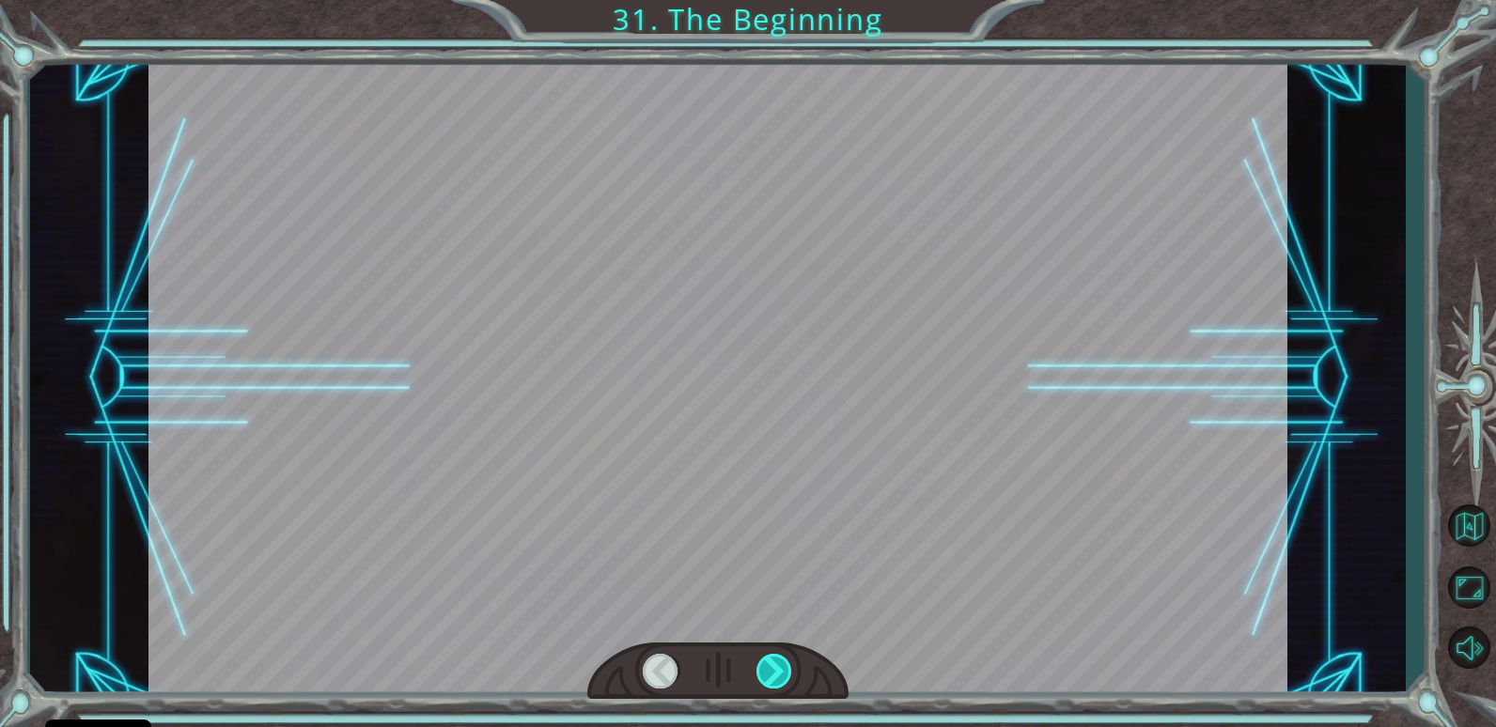
click at [776, 670] on div at bounding box center [774, 671] width 37 height 35
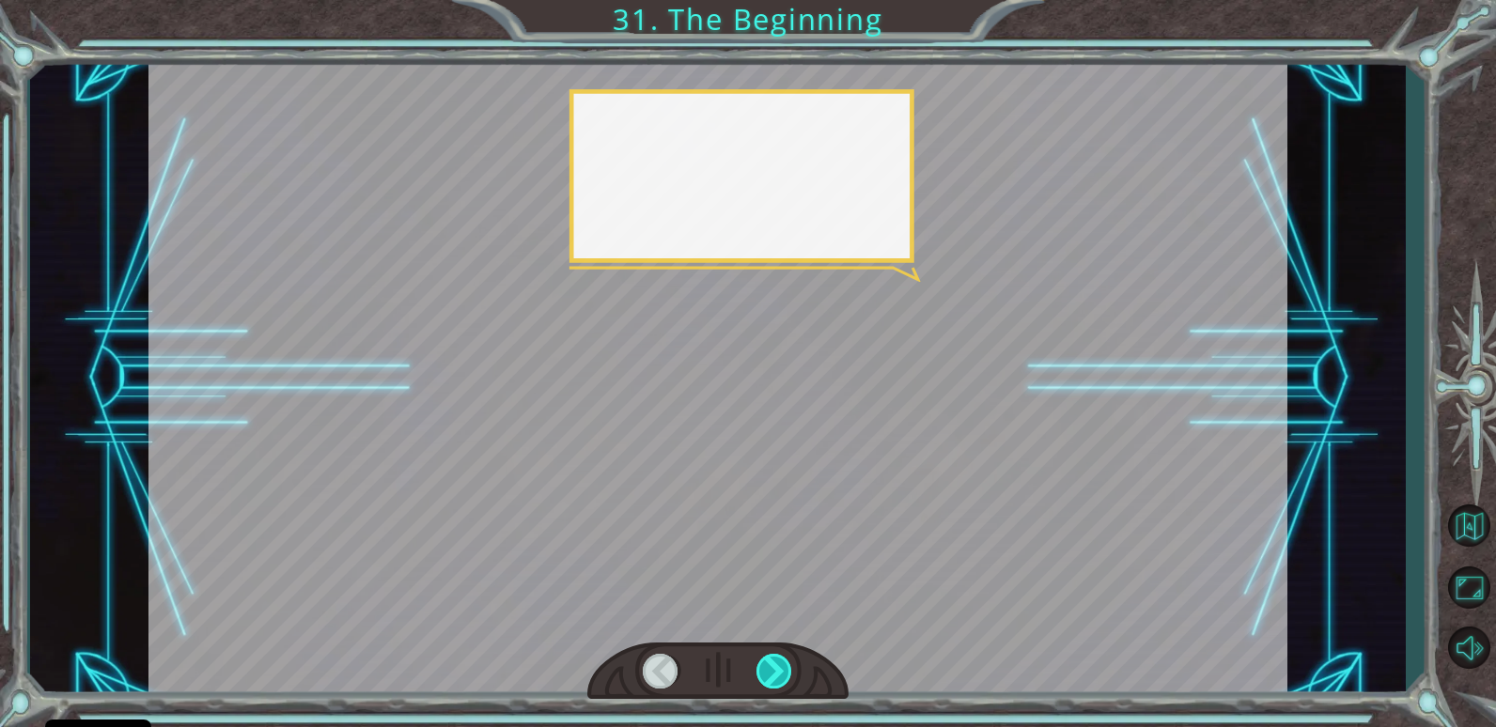
click at [776, 670] on div at bounding box center [774, 671] width 37 height 35
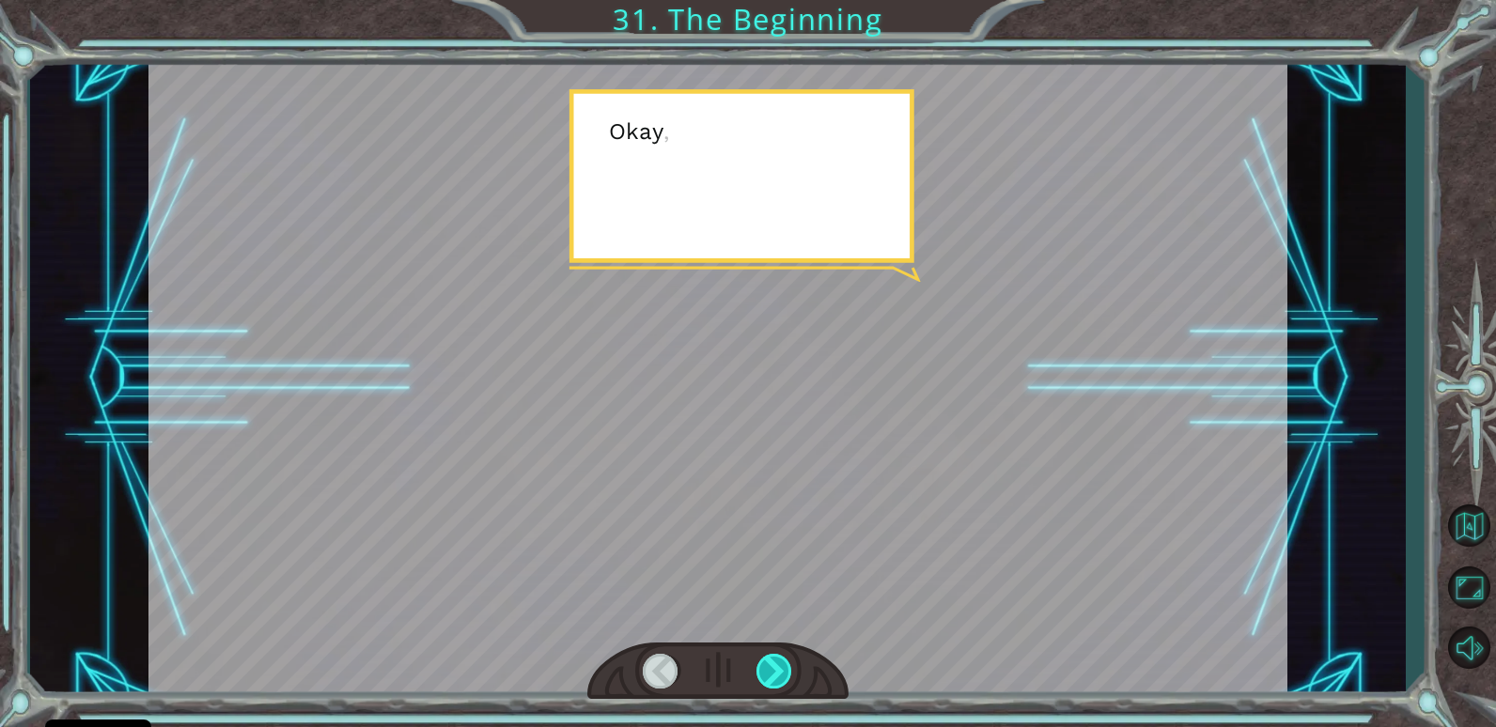
click at [776, 670] on div at bounding box center [774, 671] width 37 height 35
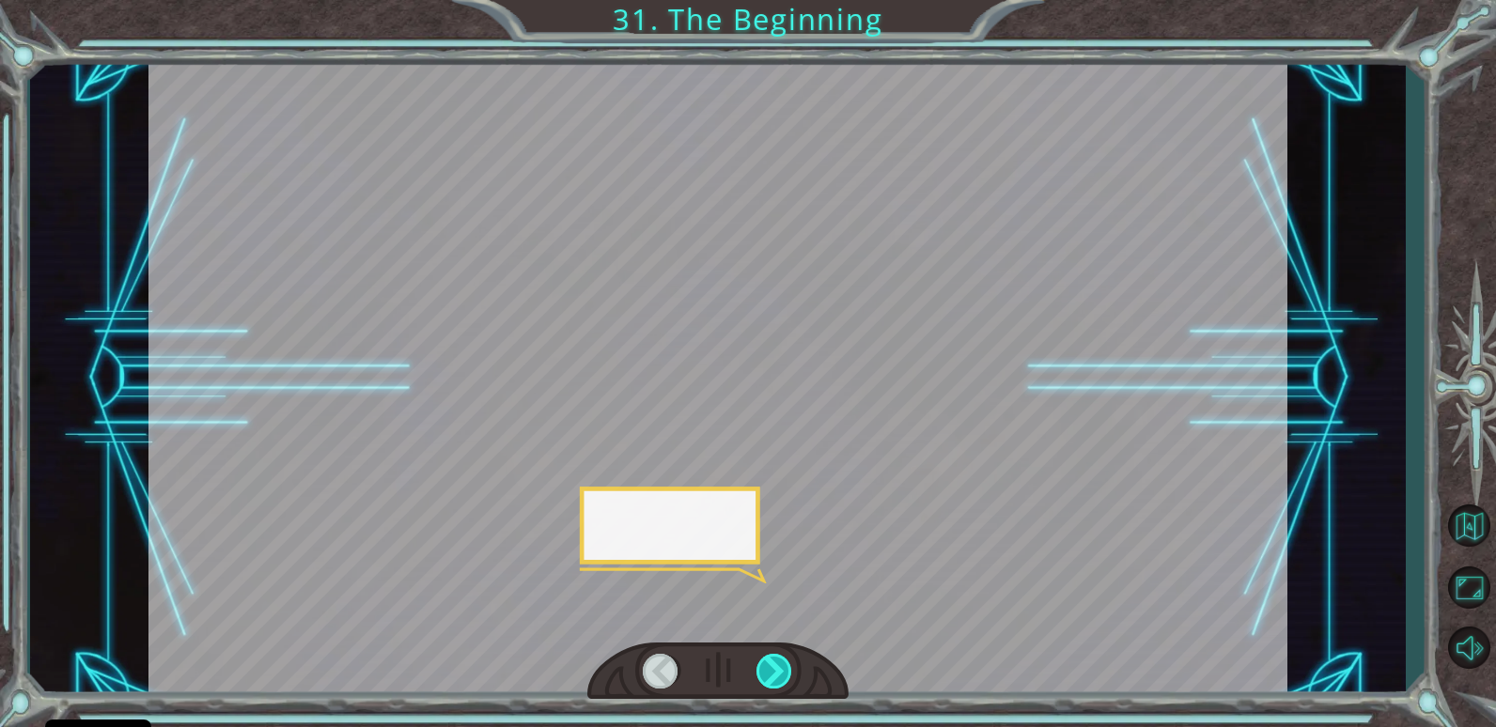
click at [776, 670] on div at bounding box center [774, 671] width 37 height 35
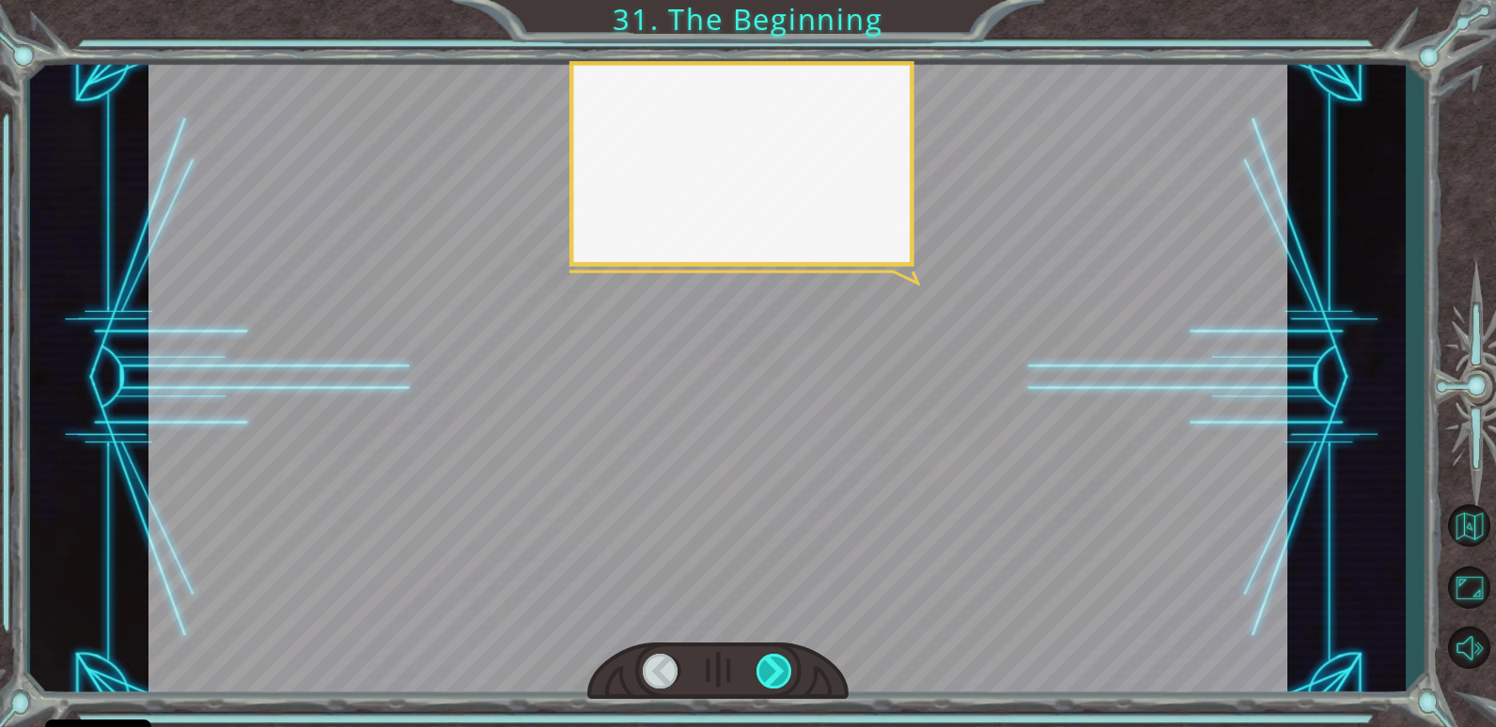
click at [776, 670] on div at bounding box center [774, 671] width 37 height 35
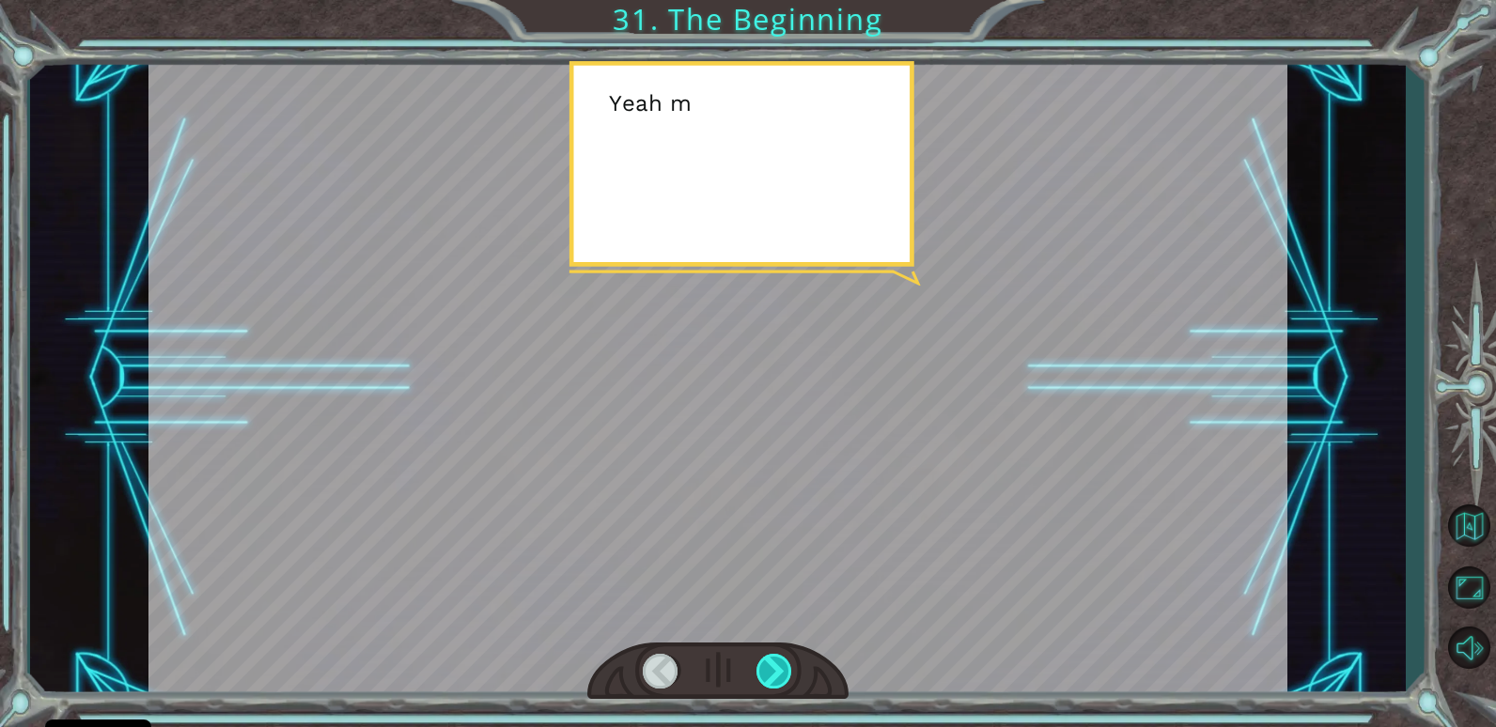
click at [776, 670] on div at bounding box center [774, 671] width 37 height 35
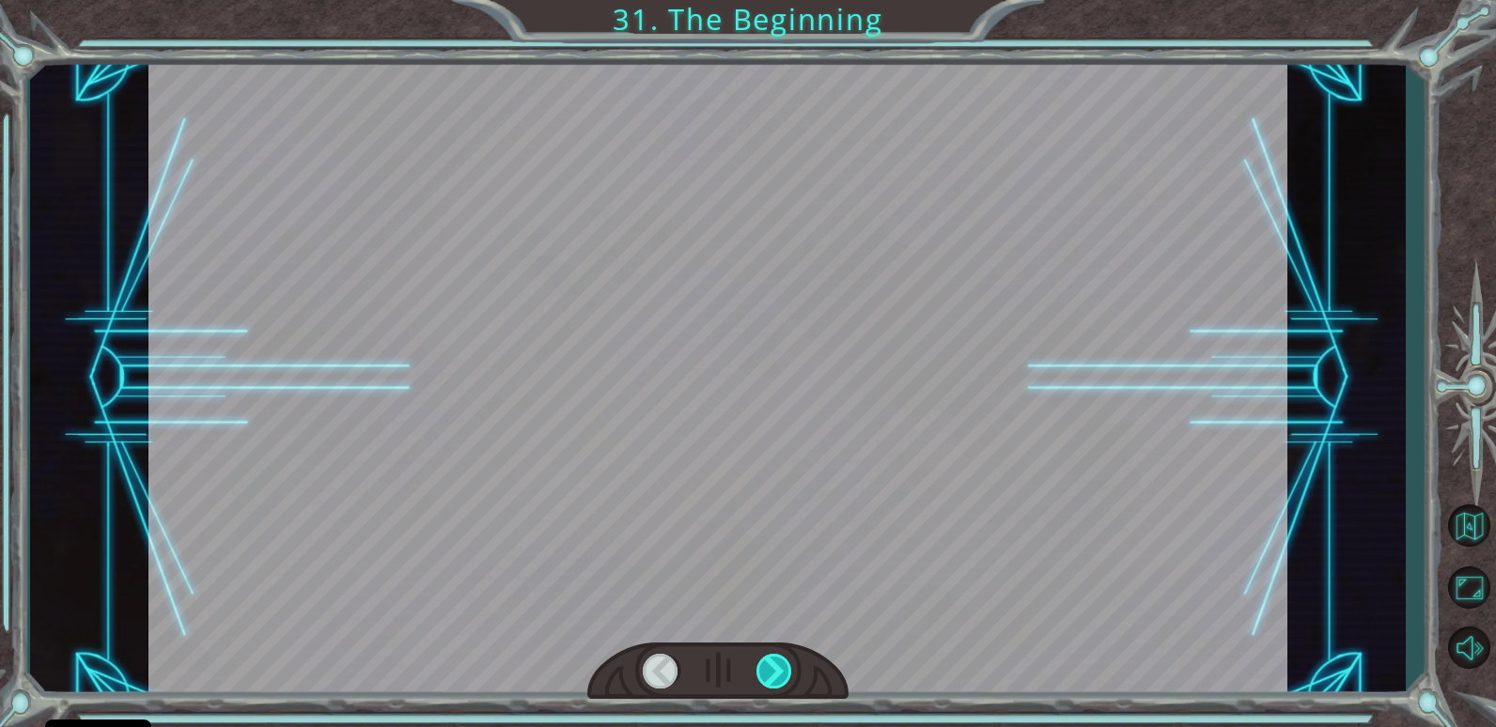
click at [776, 670] on div at bounding box center [774, 671] width 37 height 35
click at [776, 0] on div "Temporary Text H e y , V e g a ! W e d i d i t ! L o o k a t t h e s u n ! . . …" at bounding box center [748, 0] width 1496 height 0
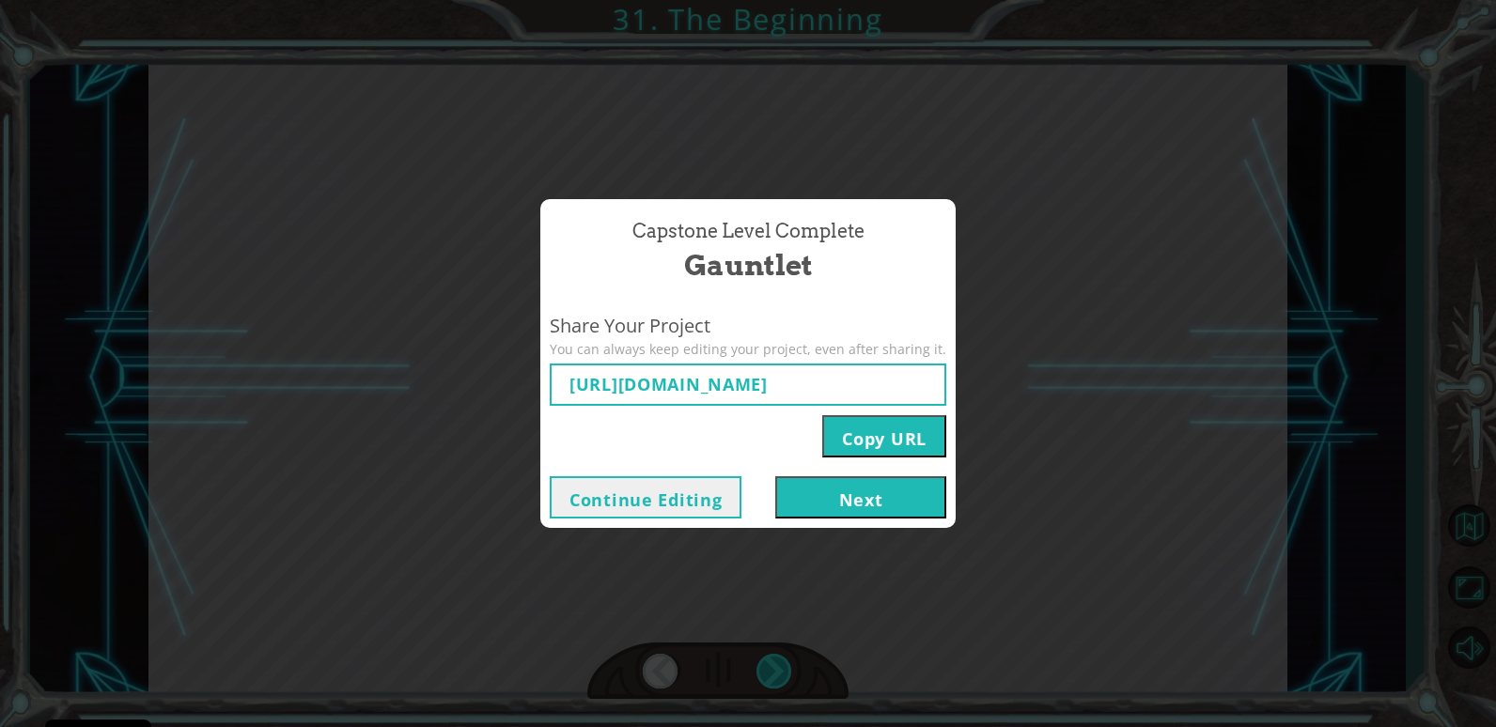
type input "[URL][DOMAIN_NAME]"
click at [867, 487] on button "Next" at bounding box center [860, 497] width 171 height 42
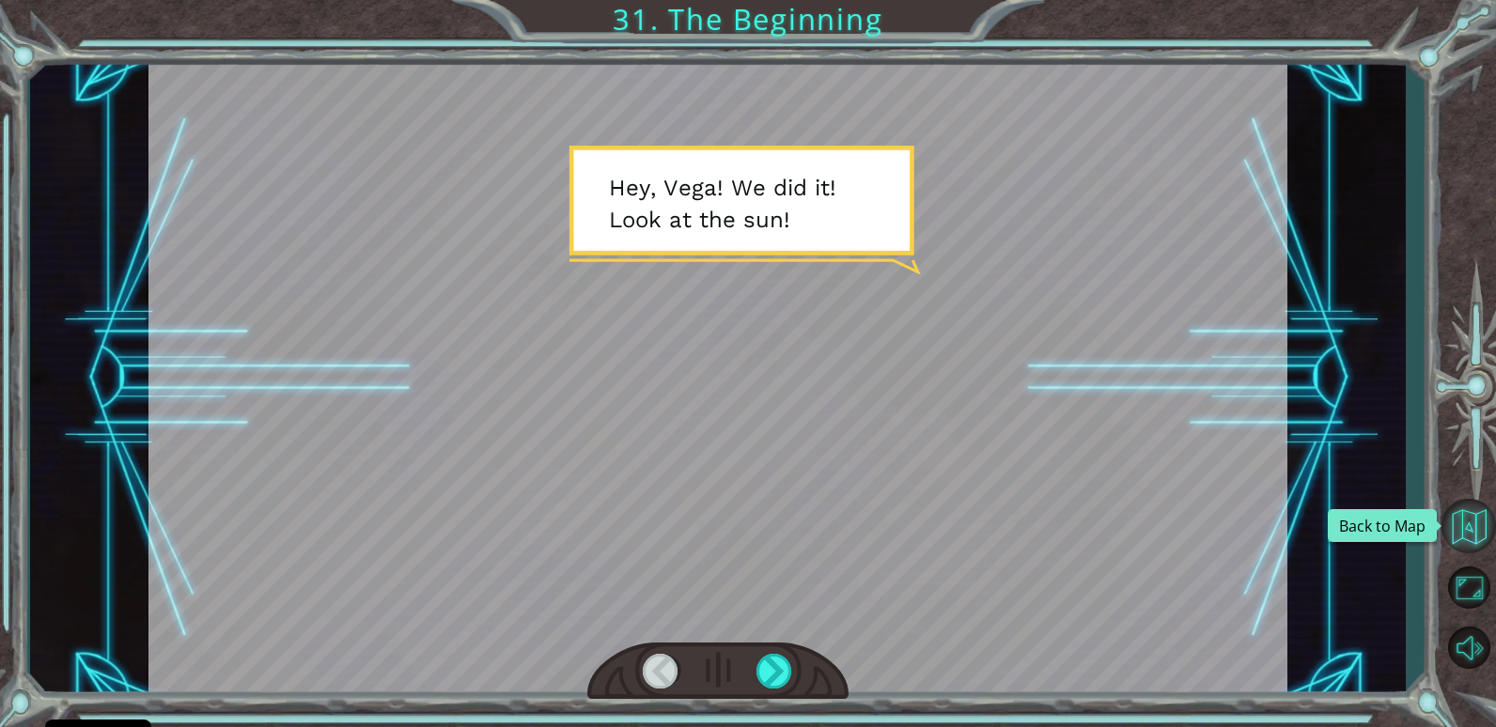
click at [1466, 517] on button "Back to Map" at bounding box center [1468, 526] width 54 height 54
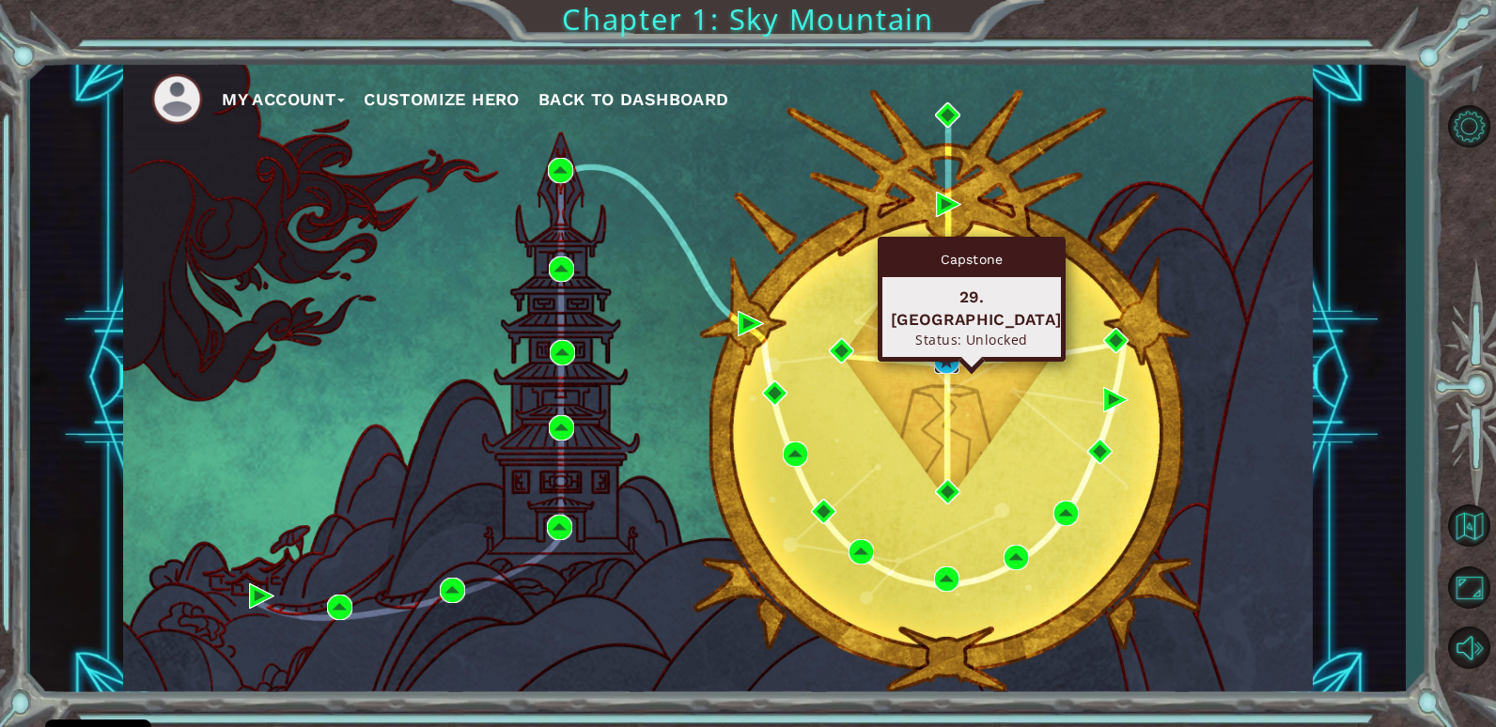
click at [942, 356] on img at bounding box center [946, 361] width 25 height 25
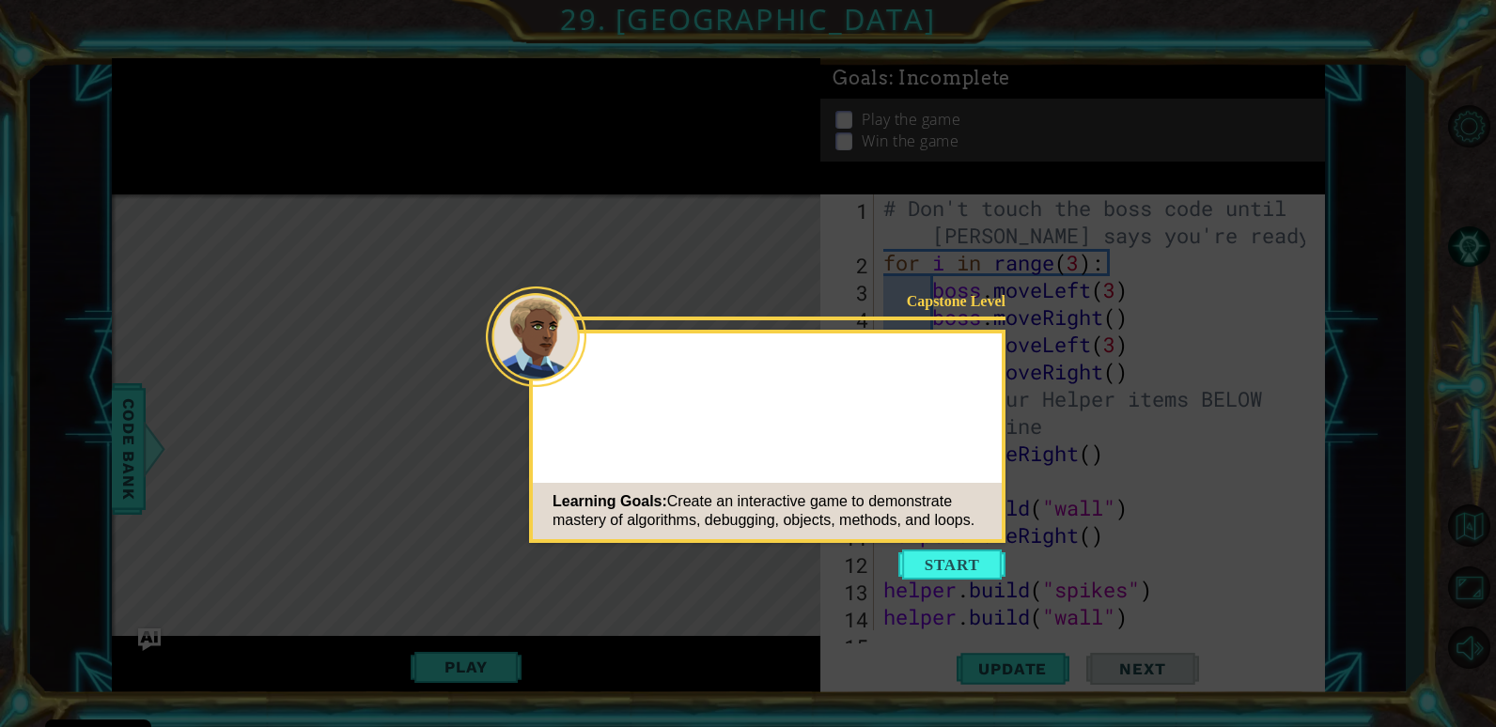
click at [841, 225] on icon at bounding box center [748, 363] width 1496 height 727
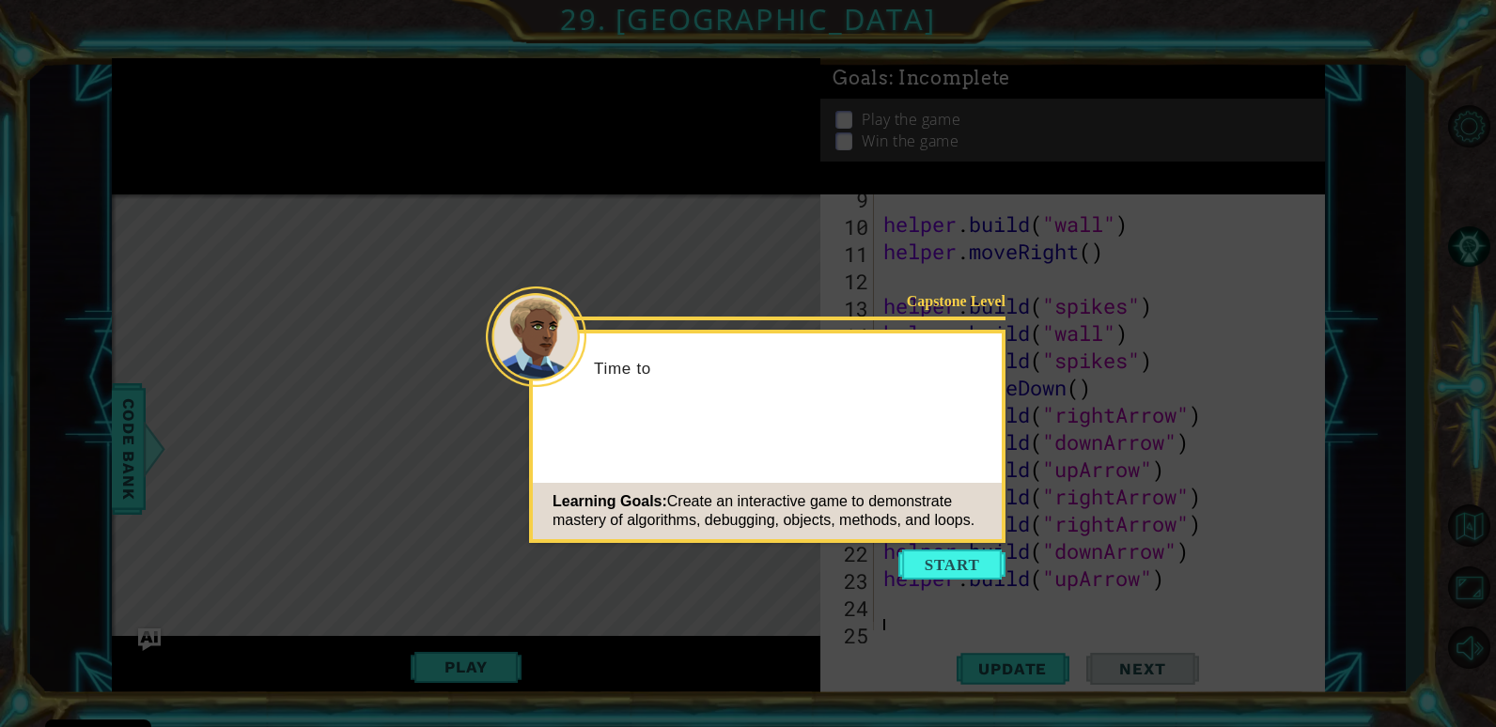
scroll to position [300, 0]
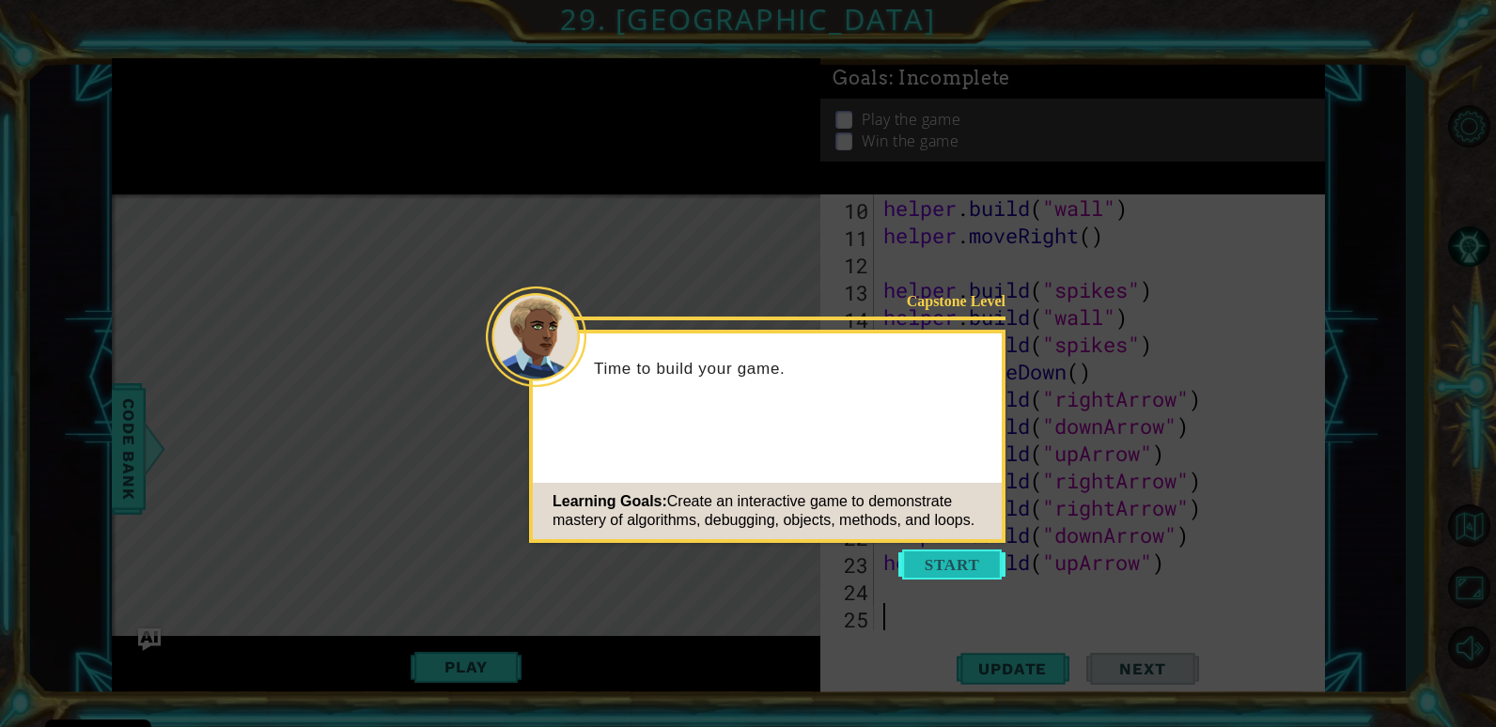
click at [950, 579] on button "Start" at bounding box center [951, 565] width 107 height 30
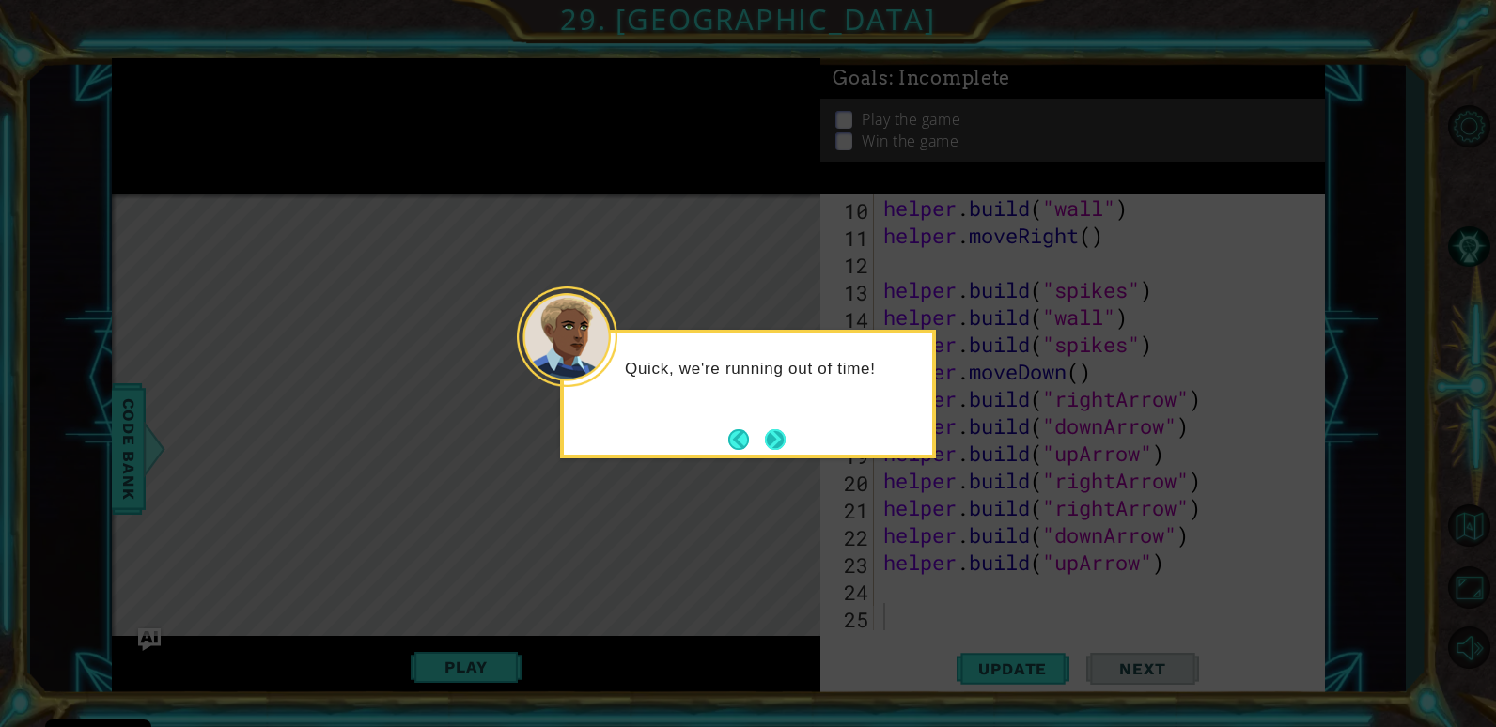
click at [783, 450] on button "Next" at bounding box center [775, 439] width 21 height 21
click at [797, 443] on div "The last step is to cus" at bounding box center [748, 394] width 376 height 129
click at [768, 443] on button "Next" at bounding box center [775, 439] width 21 height 21
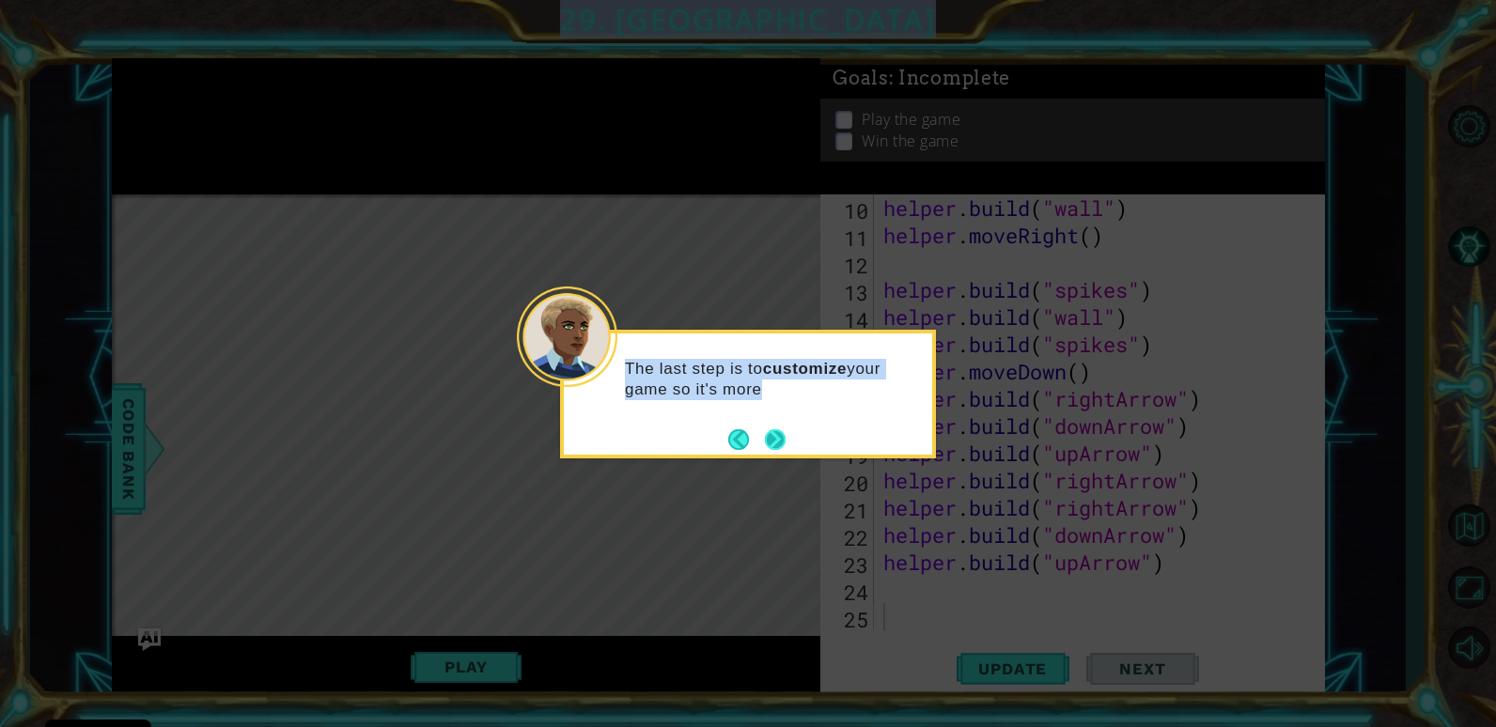
click at [768, 443] on icon at bounding box center [748, 363] width 1496 height 727
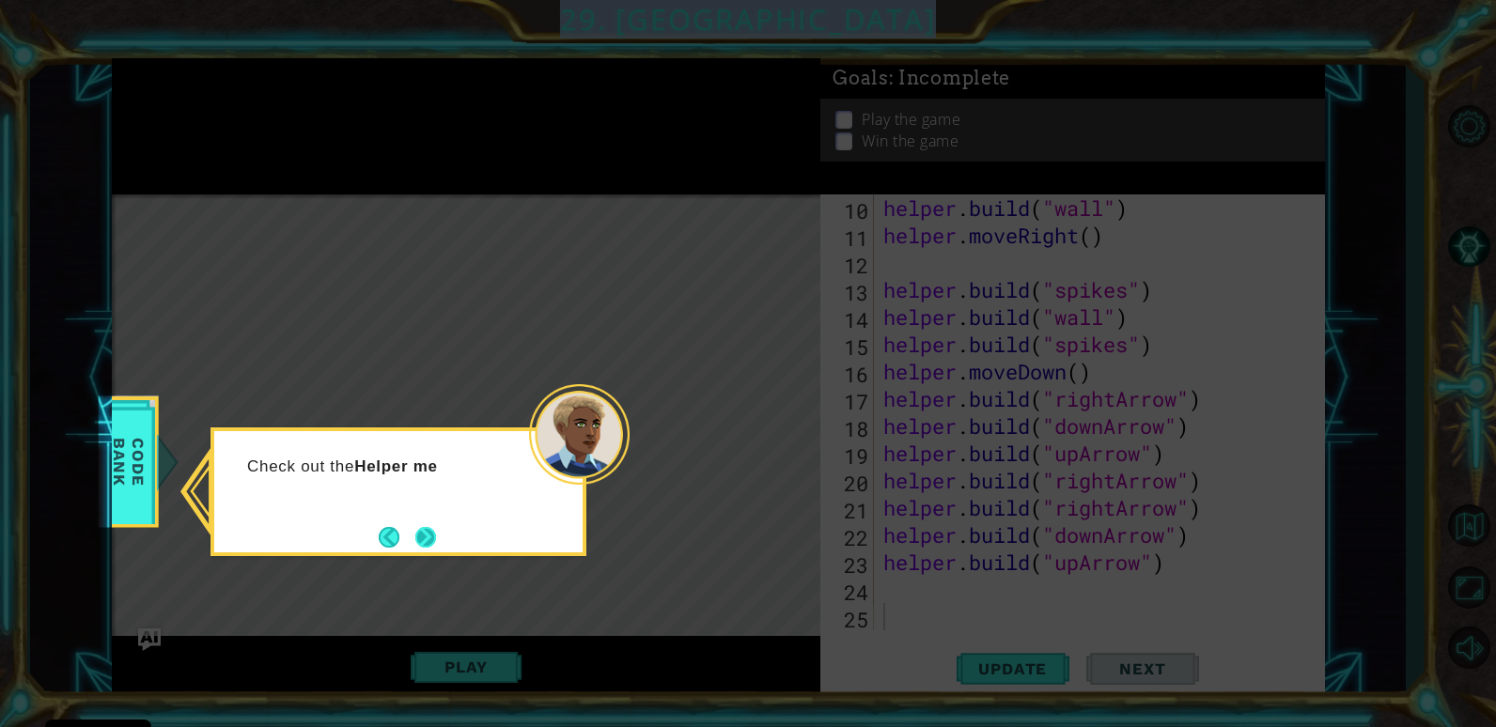
click at [424, 527] on button "Next" at bounding box center [425, 537] width 21 height 21
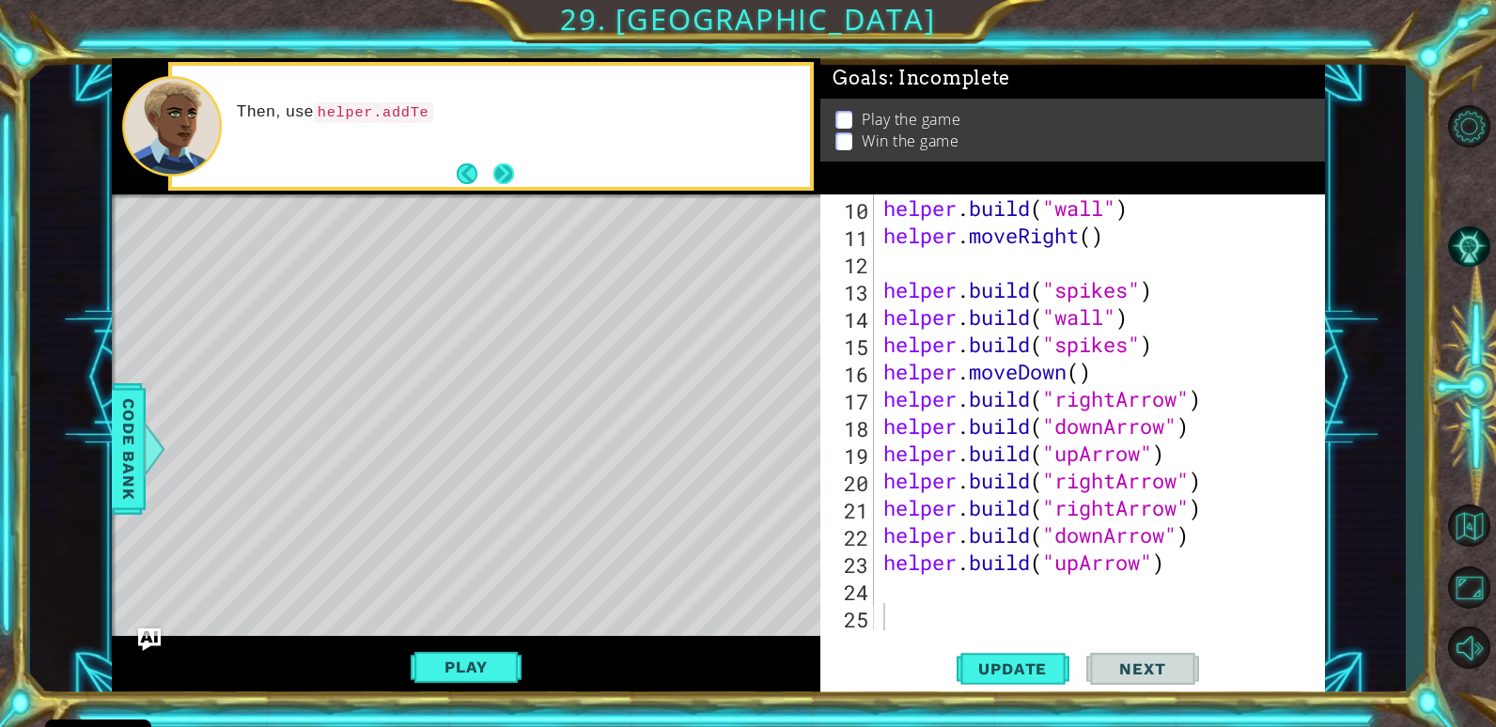
click at [514, 183] on button "Next" at bounding box center [503, 173] width 21 height 21
click at [518, 183] on div at bounding box center [491, 126] width 638 height 120
click at [518, 183] on div "R" at bounding box center [491, 126] width 638 height 120
click at [506, 167] on button "Next" at bounding box center [503, 174] width 22 height 22
click at [1481, 517] on button "Back to Map" at bounding box center [1468, 526] width 54 height 54
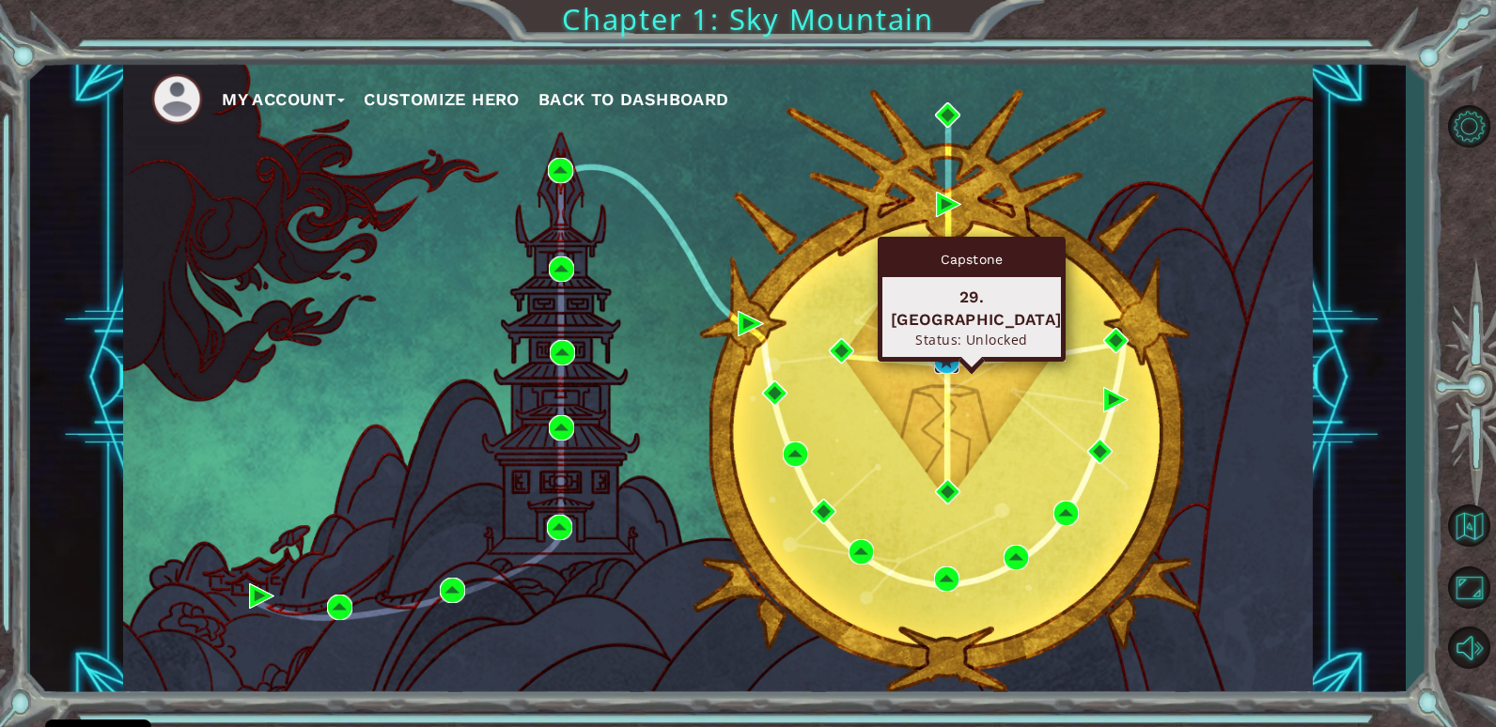
click at [948, 363] on img at bounding box center [946, 361] width 25 height 25
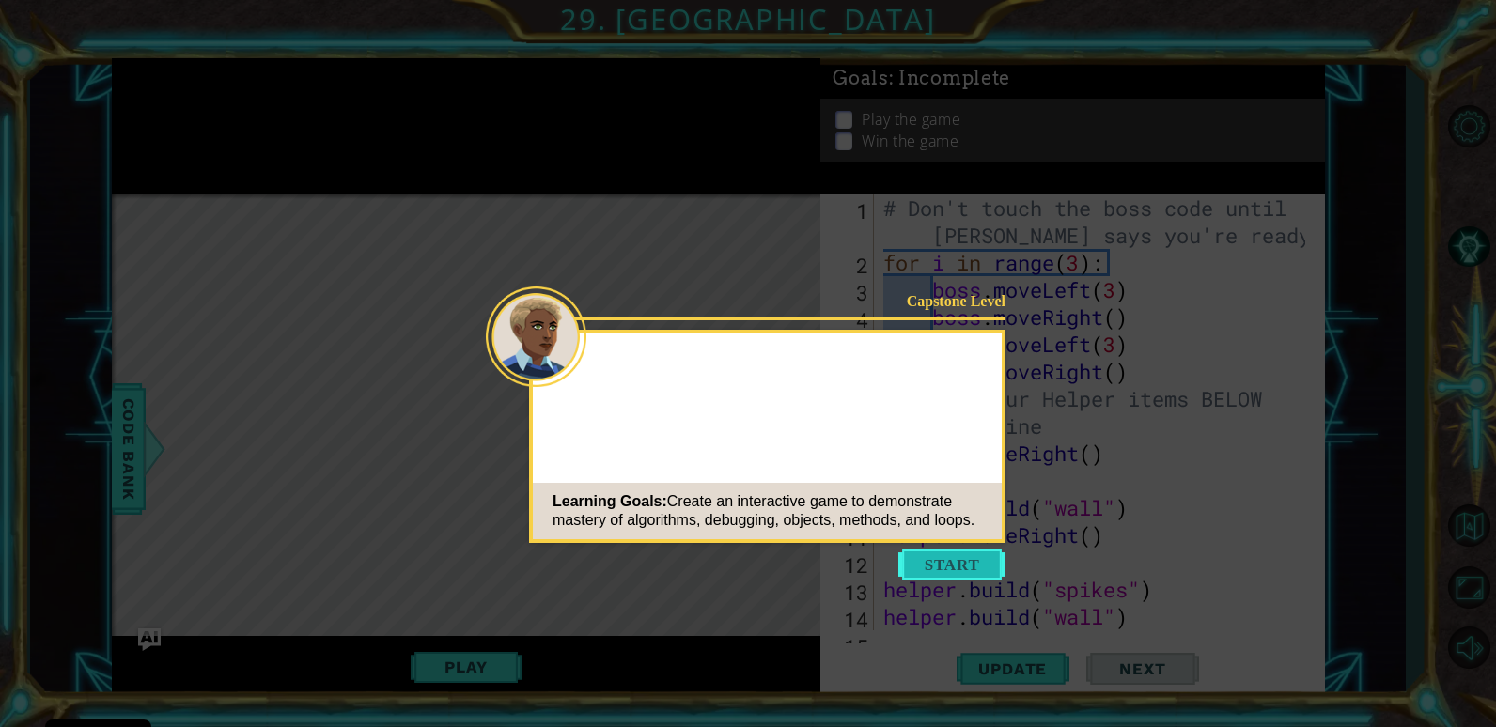
click at [944, 570] on button "Start" at bounding box center [951, 565] width 107 height 30
click at [944, 570] on icon at bounding box center [748, 363] width 1496 height 727
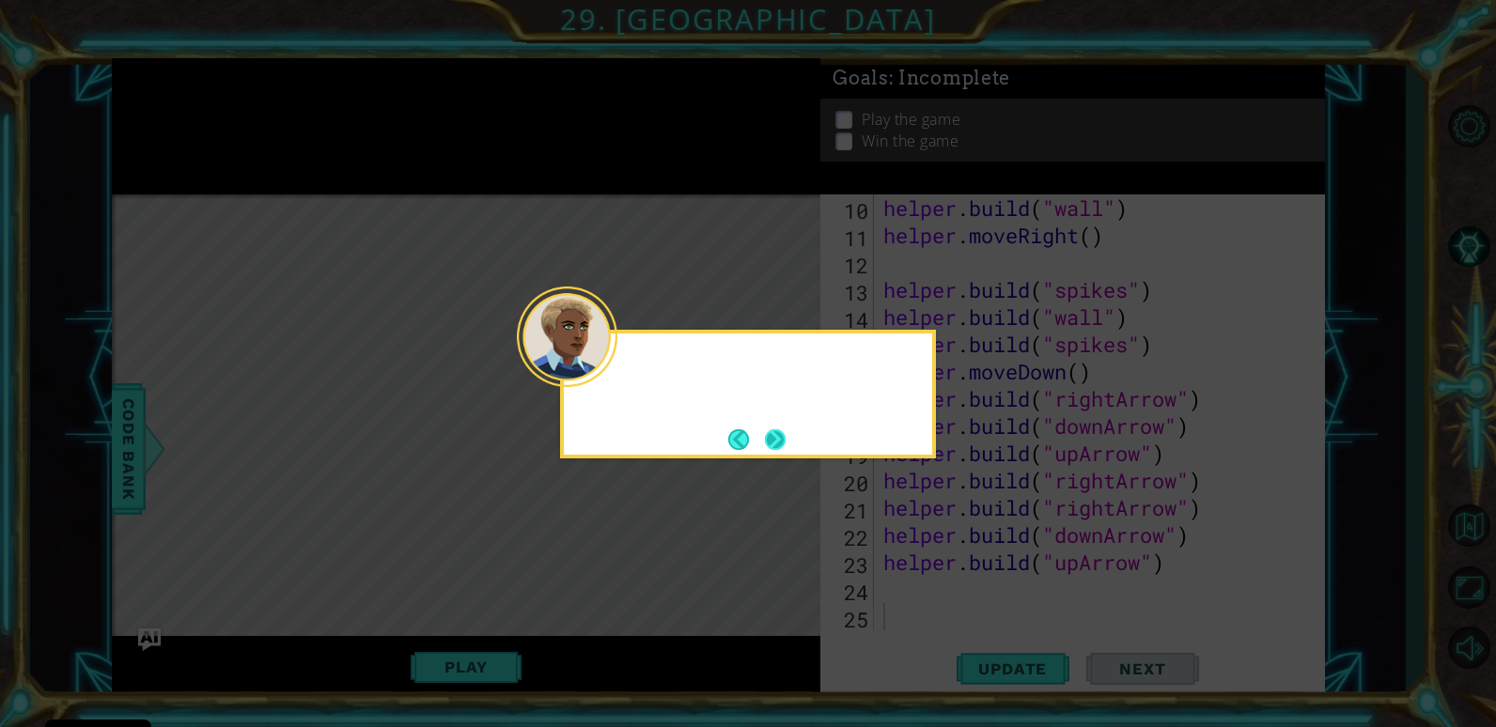
scroll to position [300, 0]
click at [771, 435] on button "Next" at bounding box center [775, 439] width 24 height 24
click at [767, 439] on button "Next" at bounding box center [776, 439] width 22 height 22
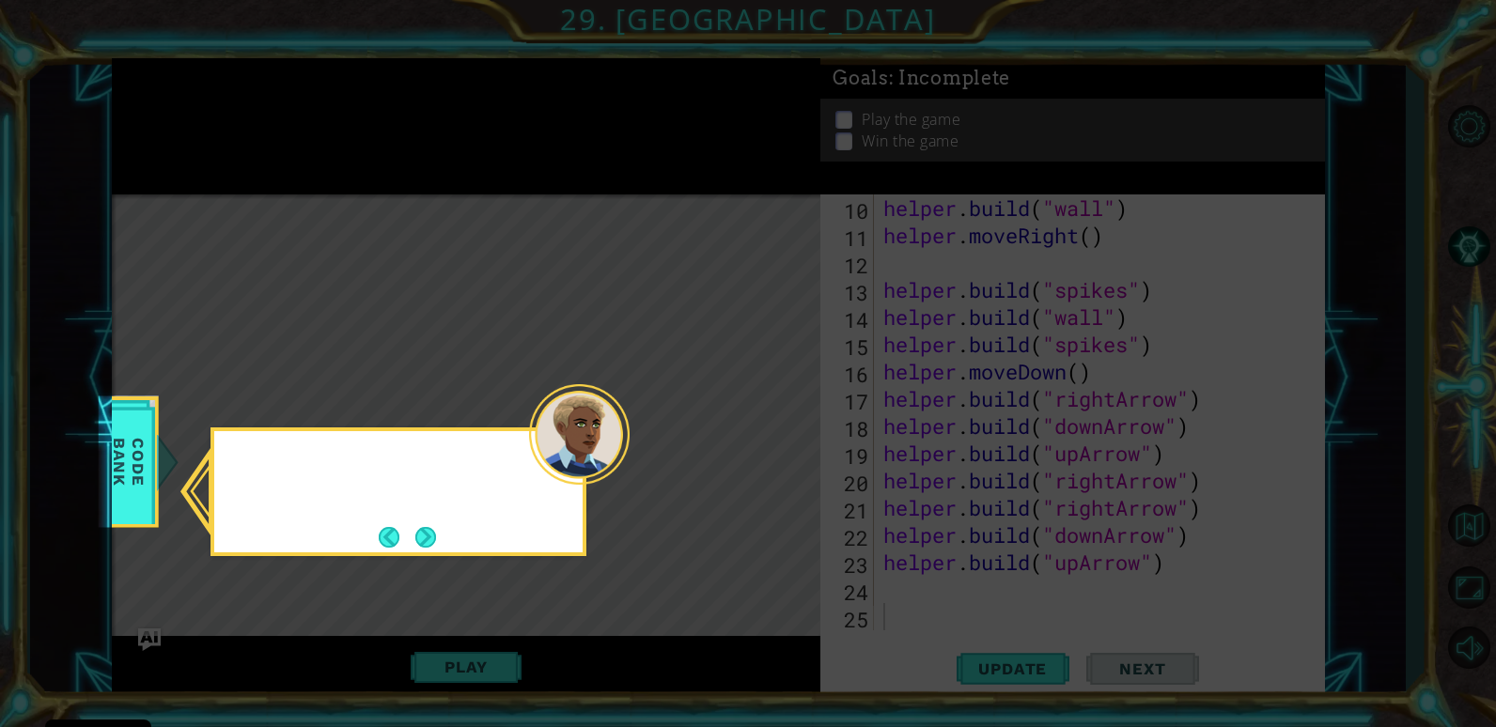
click at [767, 439] on icon at bounding box center [748, 363] width 1496 height 727
click at [431, 531] on button "Next" at bounding box center [425, 537] width 21 height 21
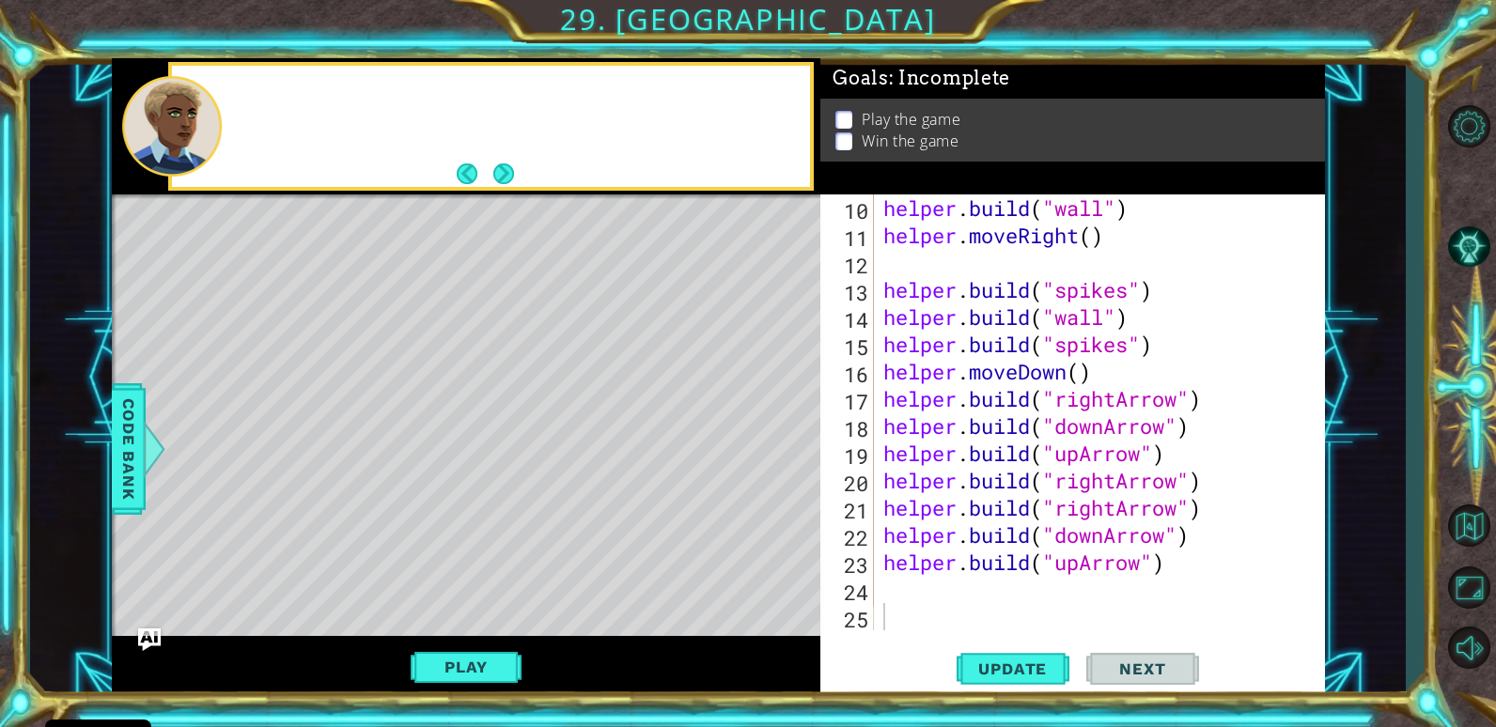
click at [431, 531] on div "Level Map" at bounding box center [546, 470] width 868 height 553
click at [501, 184] on button "Next" at bounding box center [503, 173] width 23 height 23
click at [501, 184] on button "Next" at bounding box center [503, 173] width 21 height 21
click at [501, 184] on footer at bounding box center [485, 174] width 57 height 28
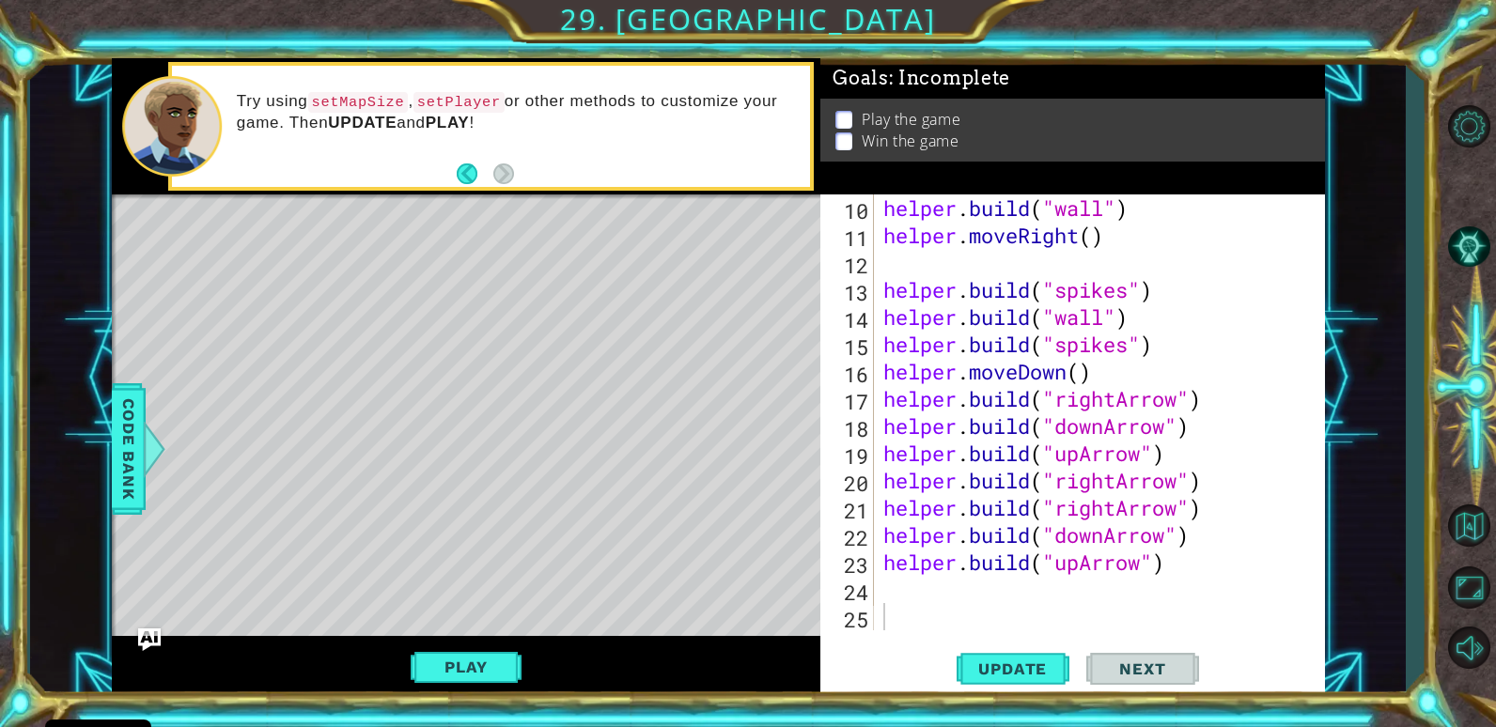
drag, startPoint x: 282, startPoint y: 564, endPoint x: 34, endPoint y: 683, distance: 275.2
click at [282, 564] on div "Level Map" at bounding box center [546, 470] width 868 height 553
click at [878, 578] on div "10 11 12 13 14 15 16 17 18 19 20 21 22 23 24 25 helper . build ( "wall" ) helpe…" at bounding box center [1069, 412] width 499 height 436
click at [894, 575] on div "helper . build ( "wall" ) helper . moveRight ( ) helper . build ( "spikes" ) he…" at bounding box center [1096, 439] width 435 height 490
type textarea "[DOMAIN_NAME]("upArrow")"
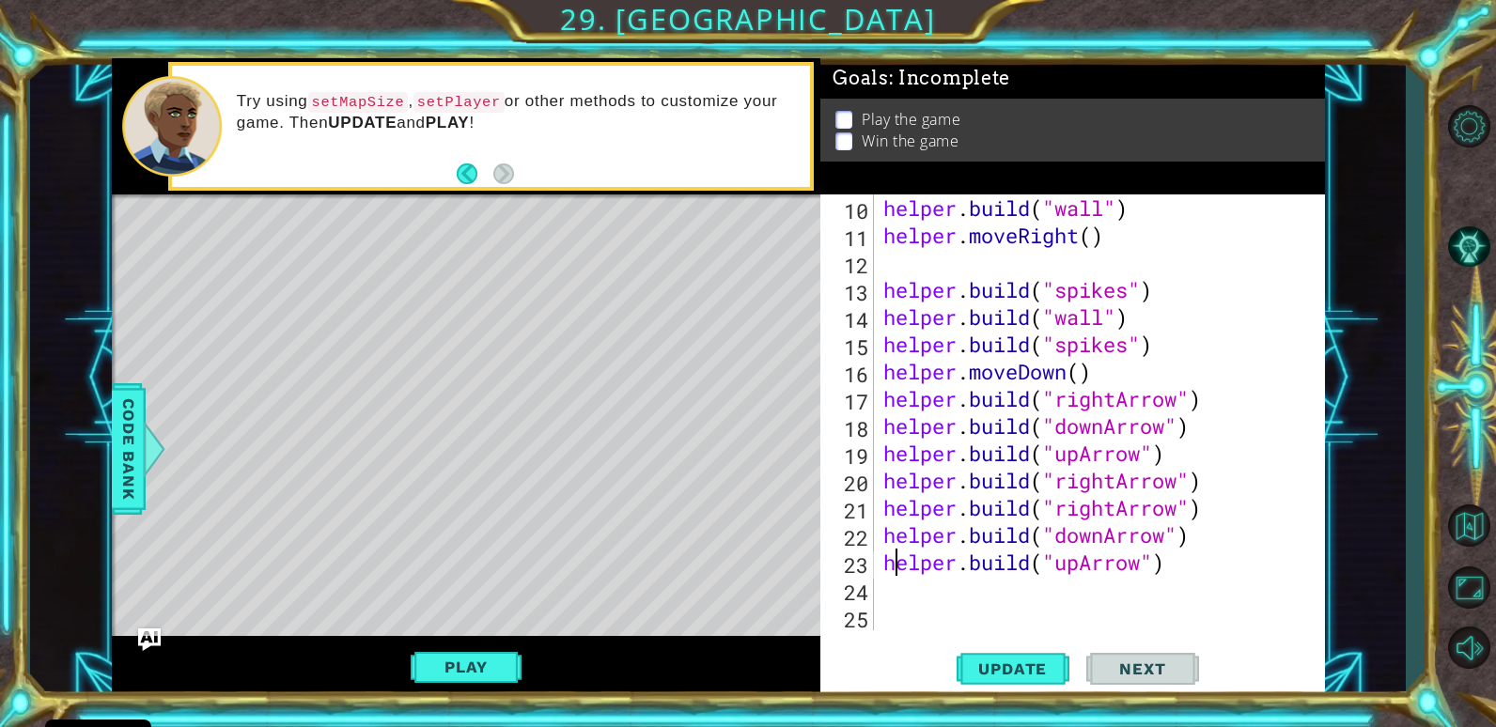
click at [878, 584] on div "[DOMAIN_NAME]("upArrow") 10 11 12 13 14 15 16 17 18 19 20 21 22 23 24 25 helper…" at bounding box center [1069, 412] width 499 height 436
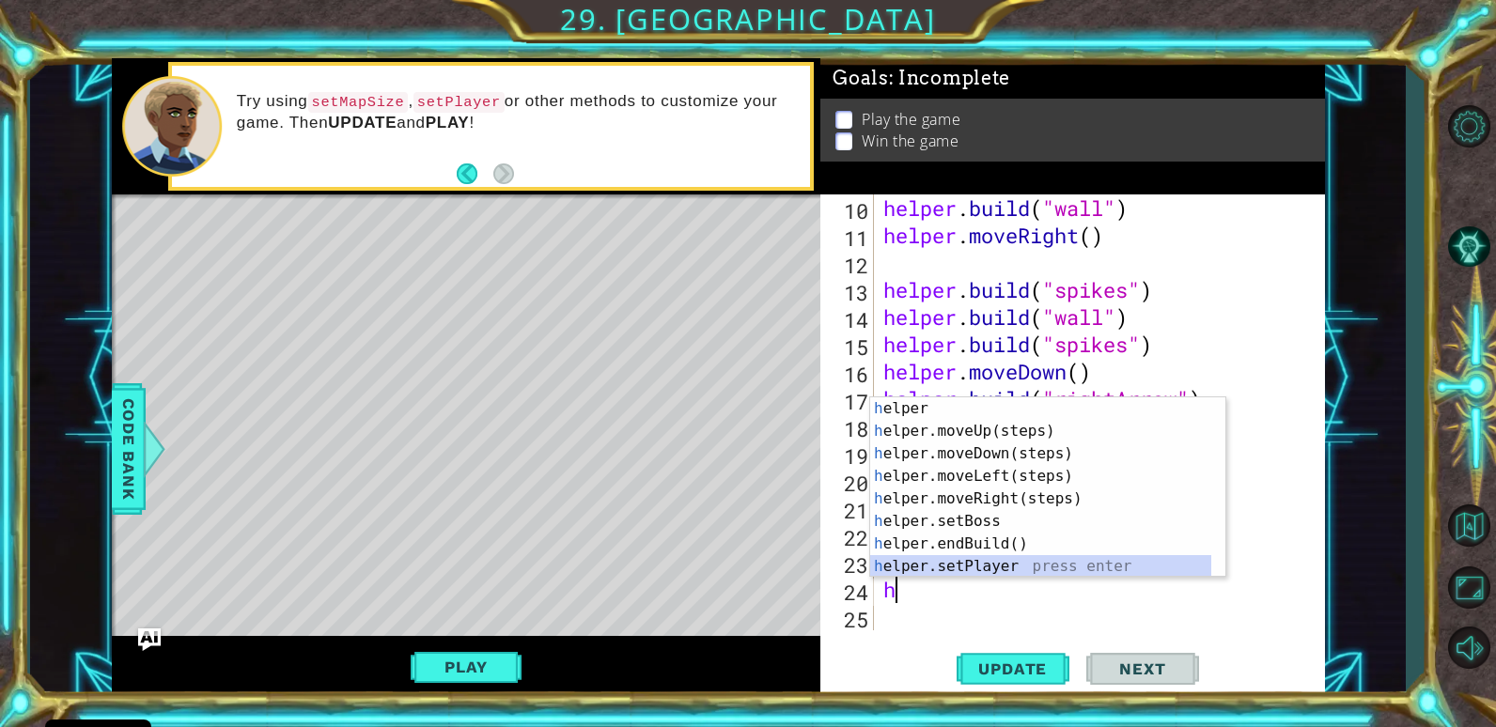
click at [1082, 571] on div "h elper press enter h elper.moveUp(steps) press enter h elper.moveDown(steps) p…" at bounding box center [1040, 509] width 341 height 225
type textarea "helper.setPlayer("dragon")"
